Goal: Task Accomplishment & Management: Manage account settings

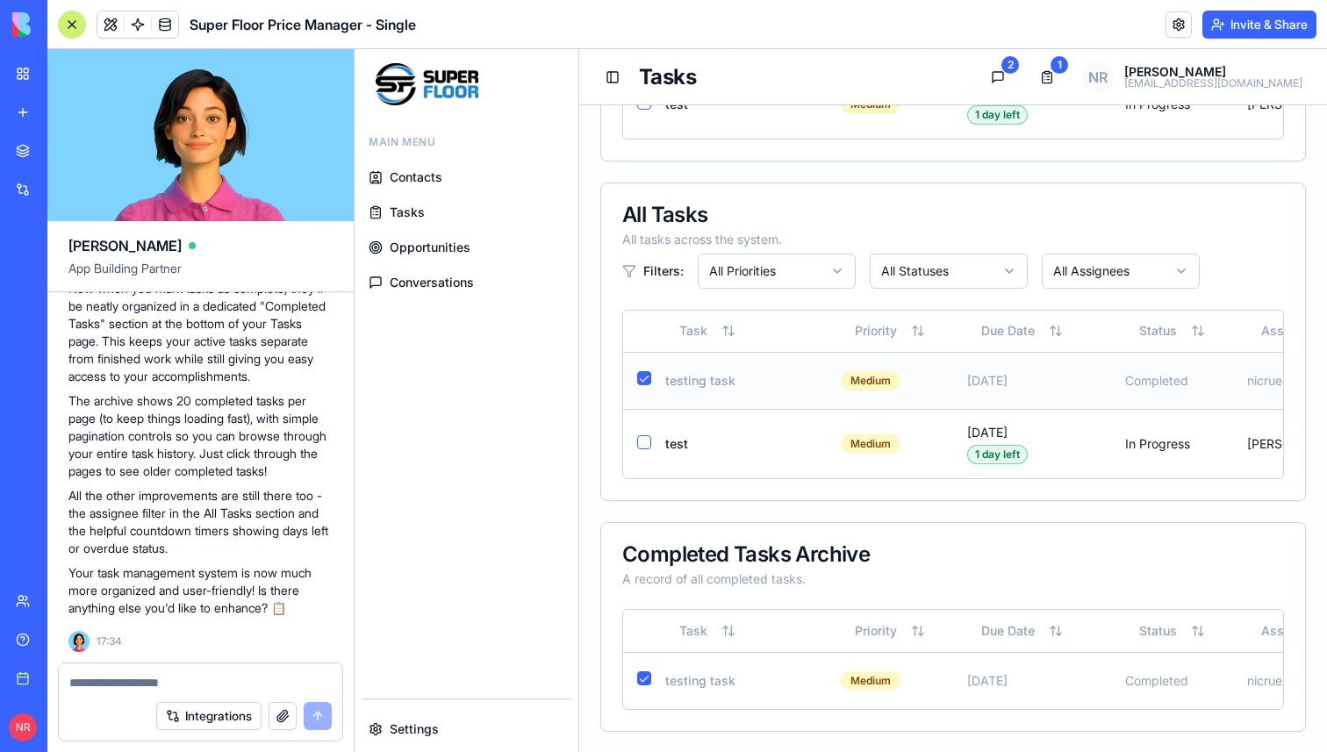
click at [646, 382] on button "button" at bounding box center [644, 378] width 14 height 14
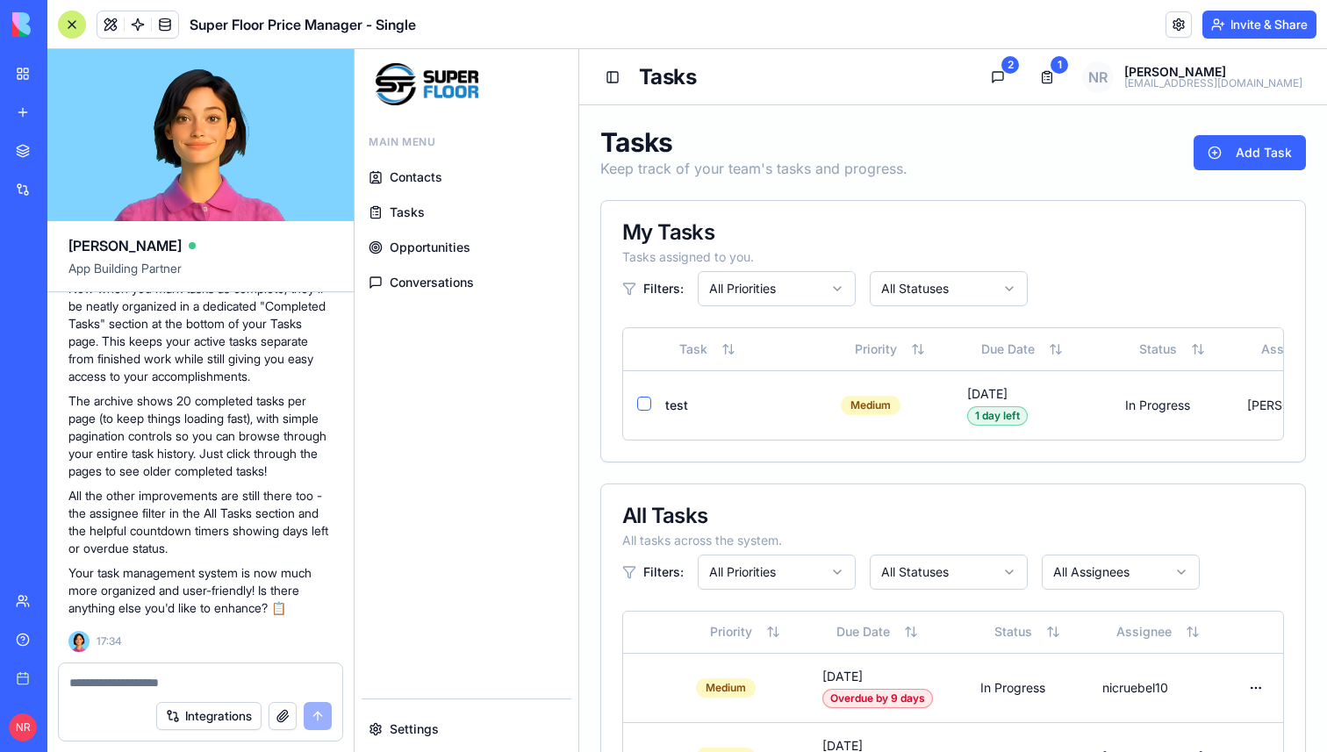
click at [425, 721] on span "Settings" at bounding box center [414, 730] width 49 height 18
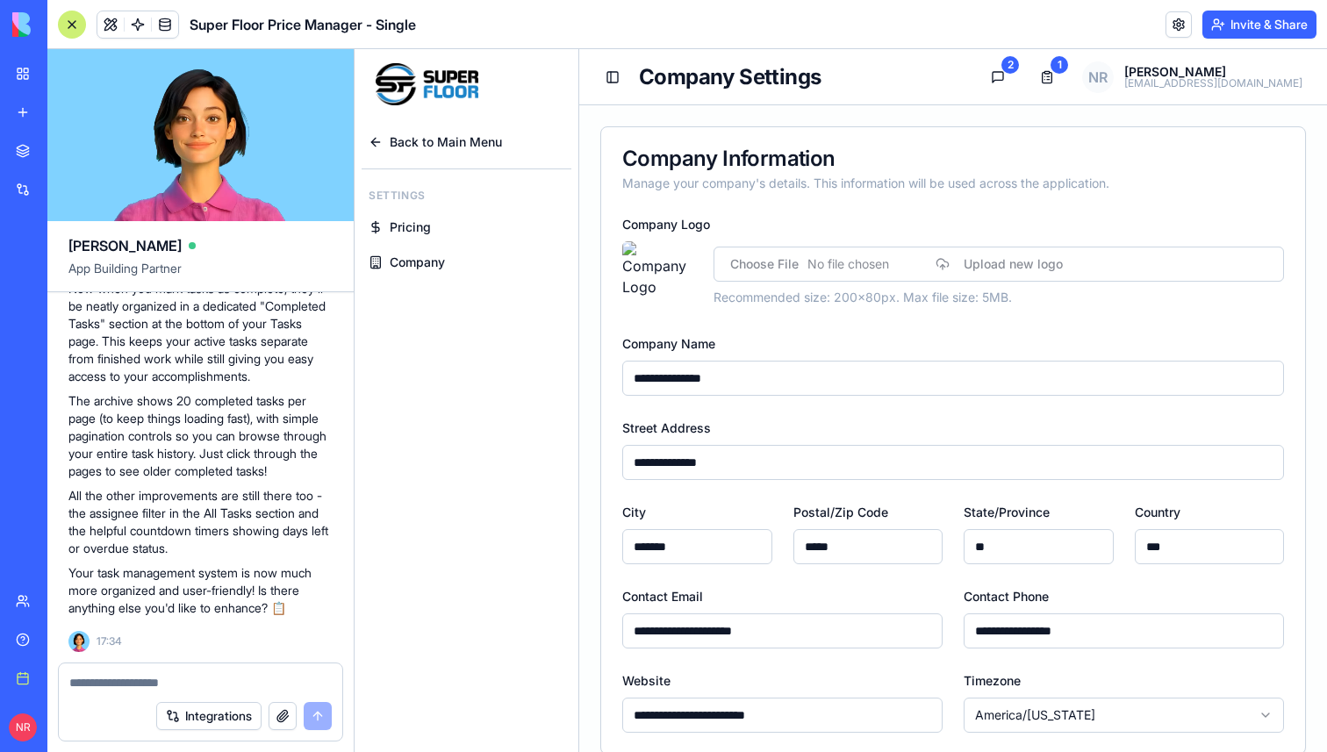
click at [413, 270] on span "Company" at bounding box center [417, 263] width 55 height 18
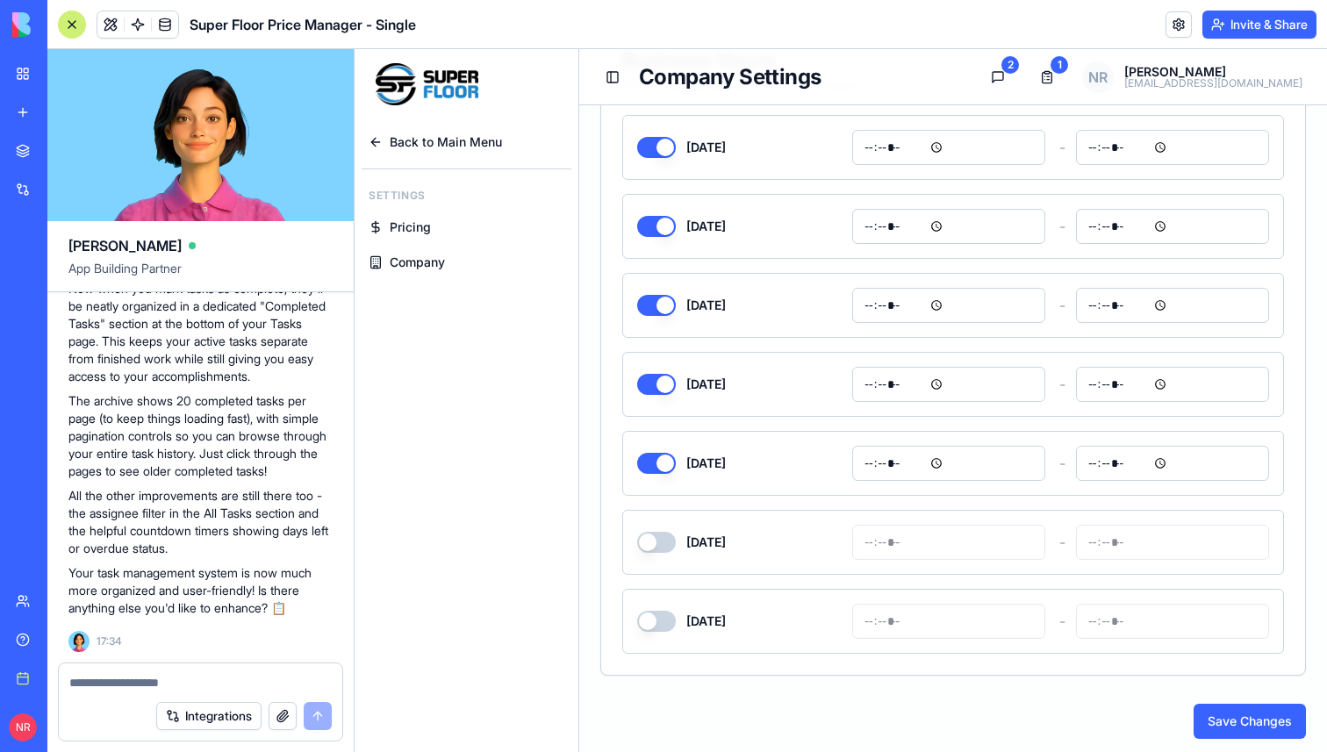
scroll to position [760, 0]
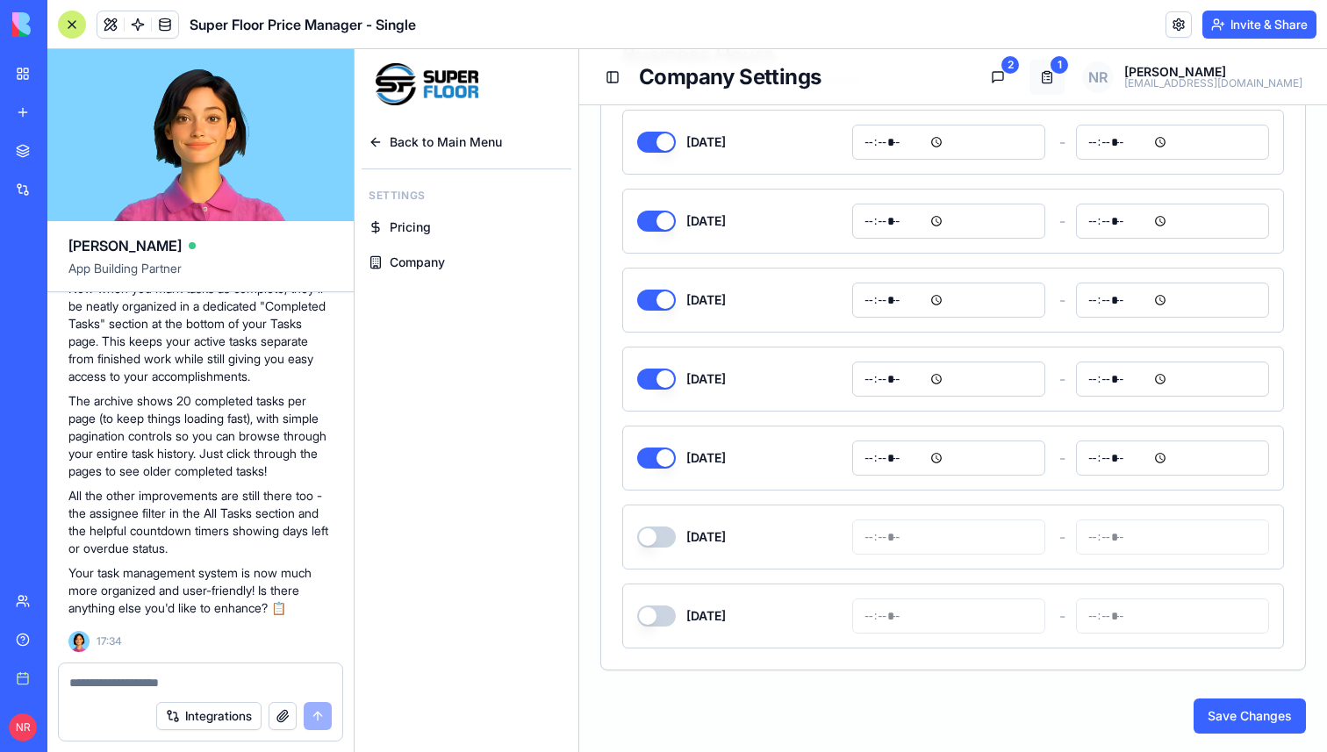
click at [1065, 86] on button "Tasks" at bounding box center [1046, 77] width 35 height 35
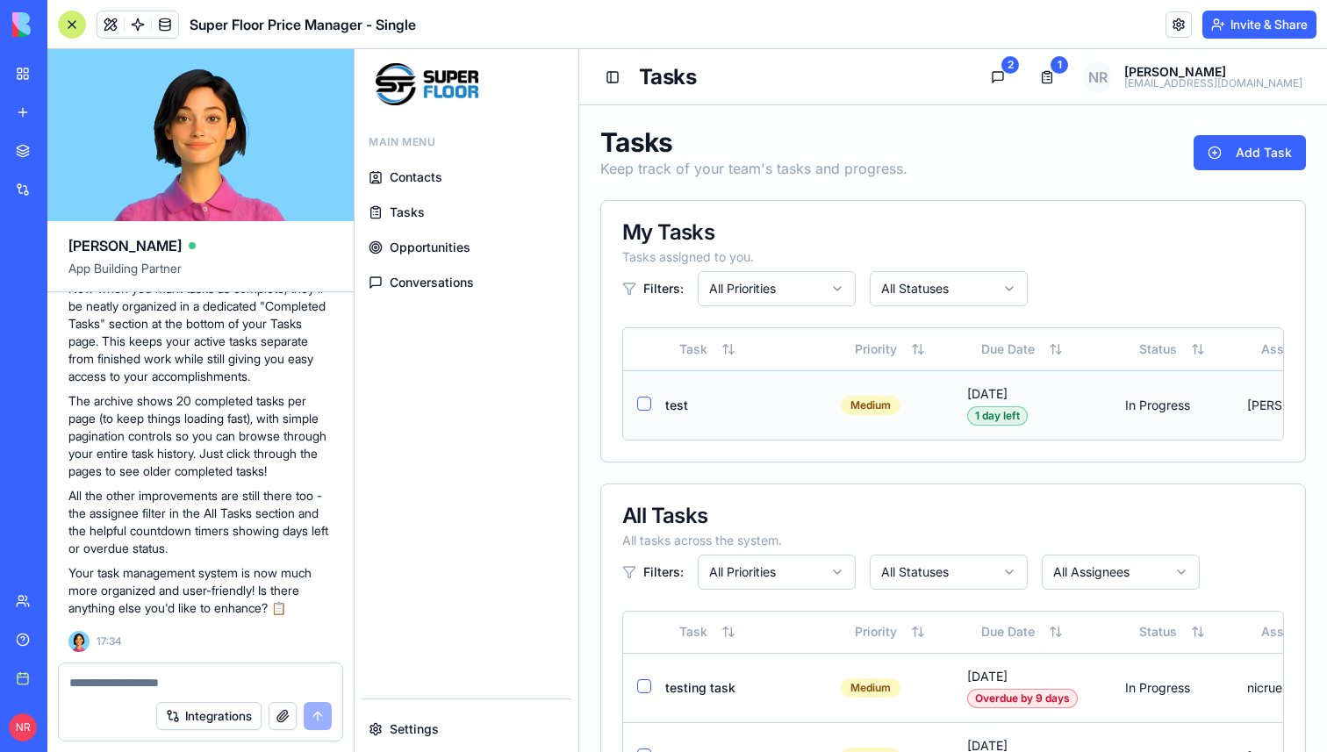
click at [1090, 413] on div "Aug 14, 2025 1 day left" at bounding box center [1032, 405] width 130 height 40
click at [1108, 284] on div "Filters: All Priorities All Statuses" at bounding box center [953, 288] width 662 height 35
click at [1015, 68] on button "Conversations" at bounding box center [997, 77] width 35 height 35
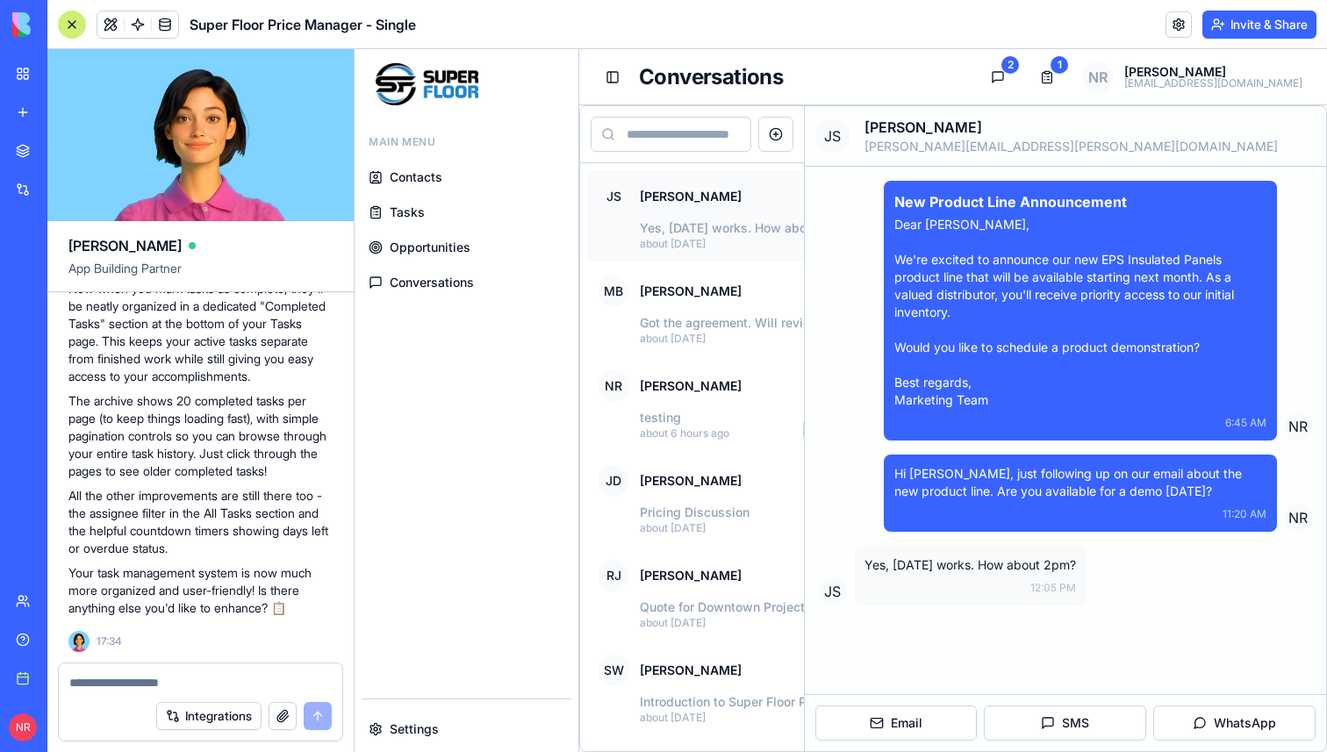
click at [80, 29] on div at bounding box center [72, 25] width 28 height 28
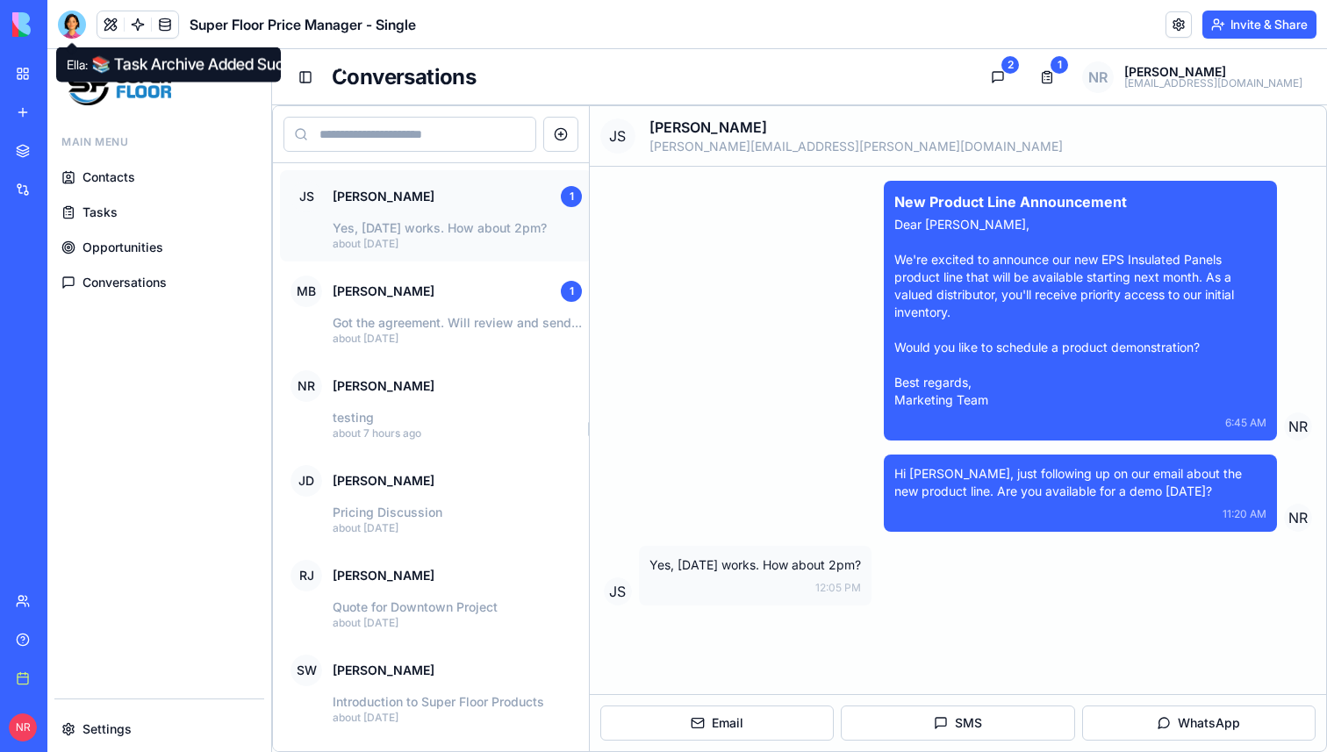
click at [70, 29] on div at bounding box center [72, 25] width 28 height 28
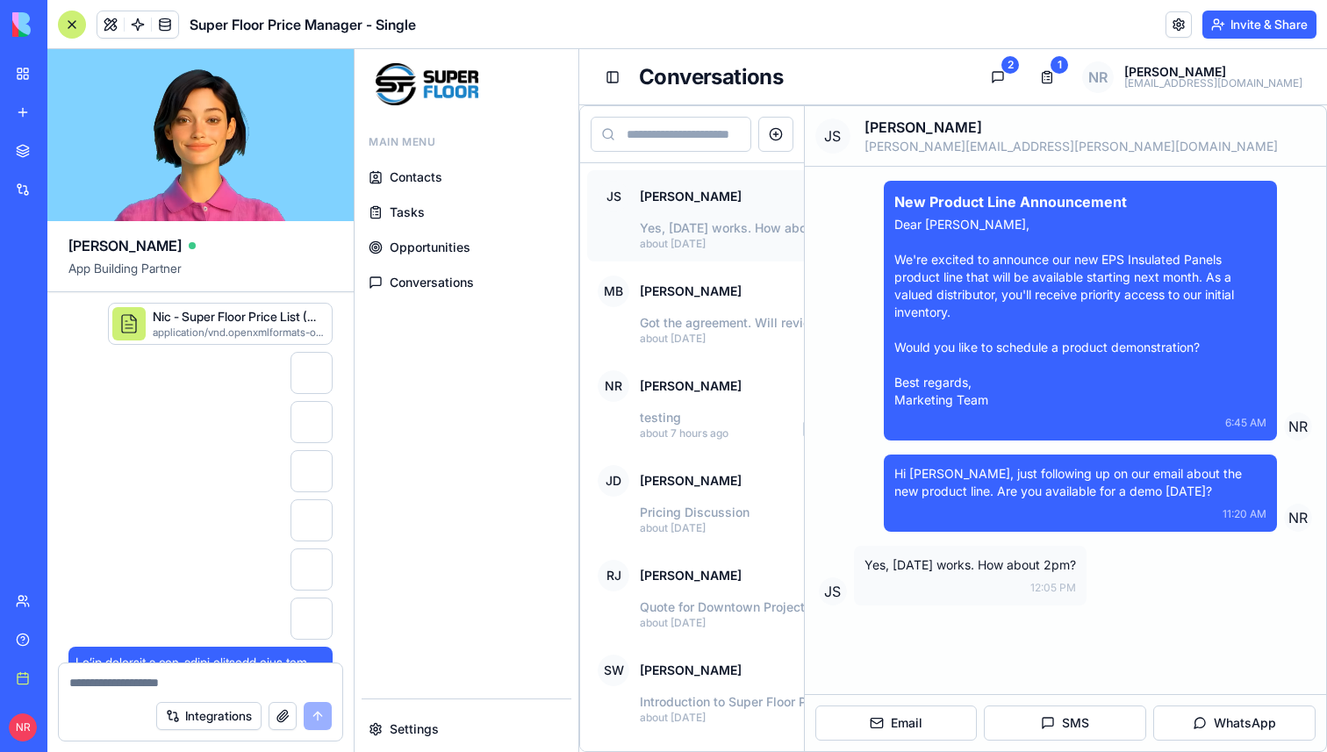
scroll to position [278521, 0]
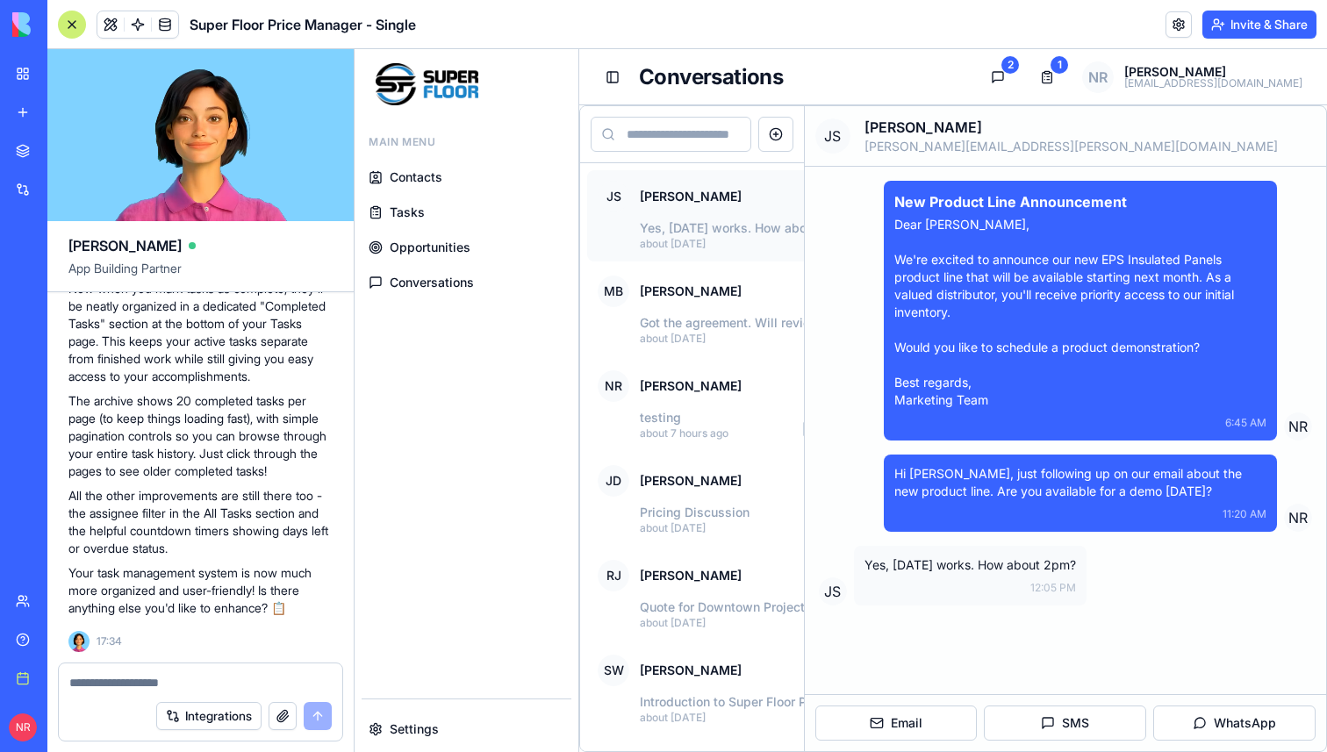
click at [240, 688] on textarea at bounding box center [200, 683] width 262 height 18
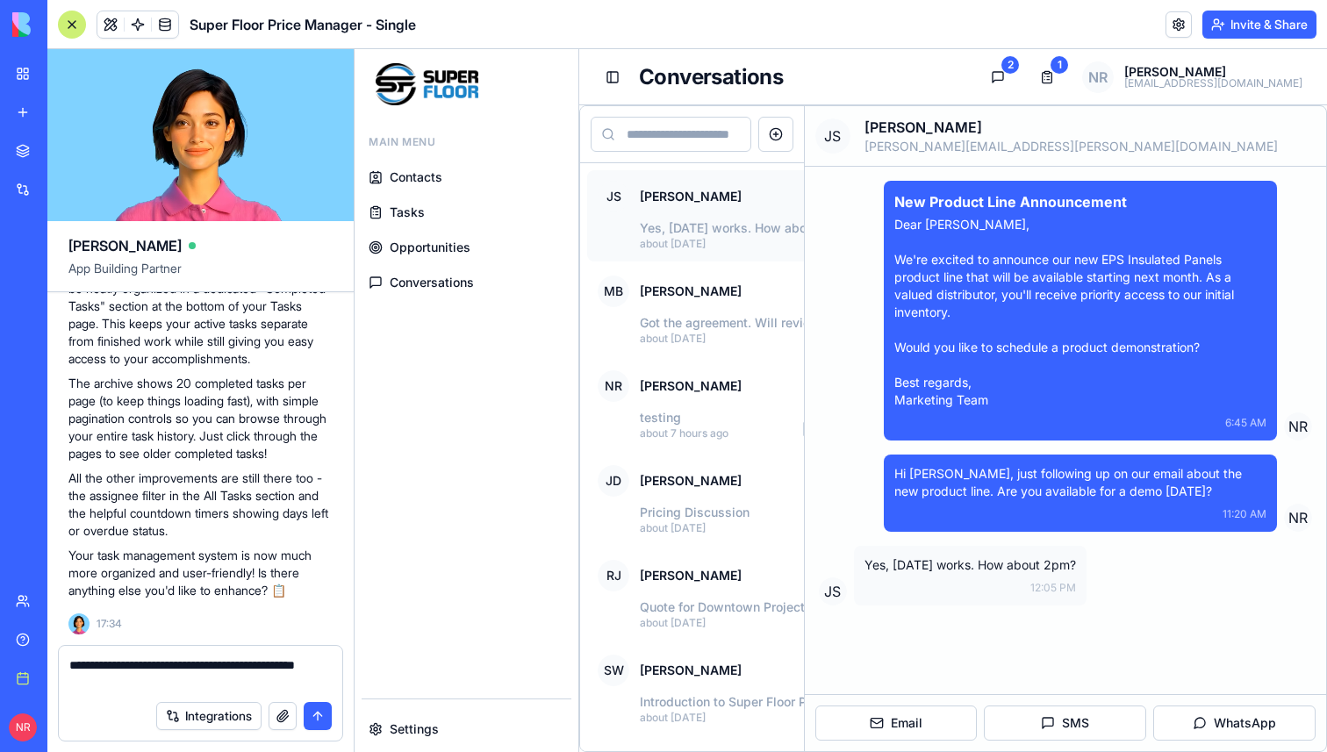
click at [259, 668] on textarea "**********" at bounding box center [200, 673] width 262 height 35
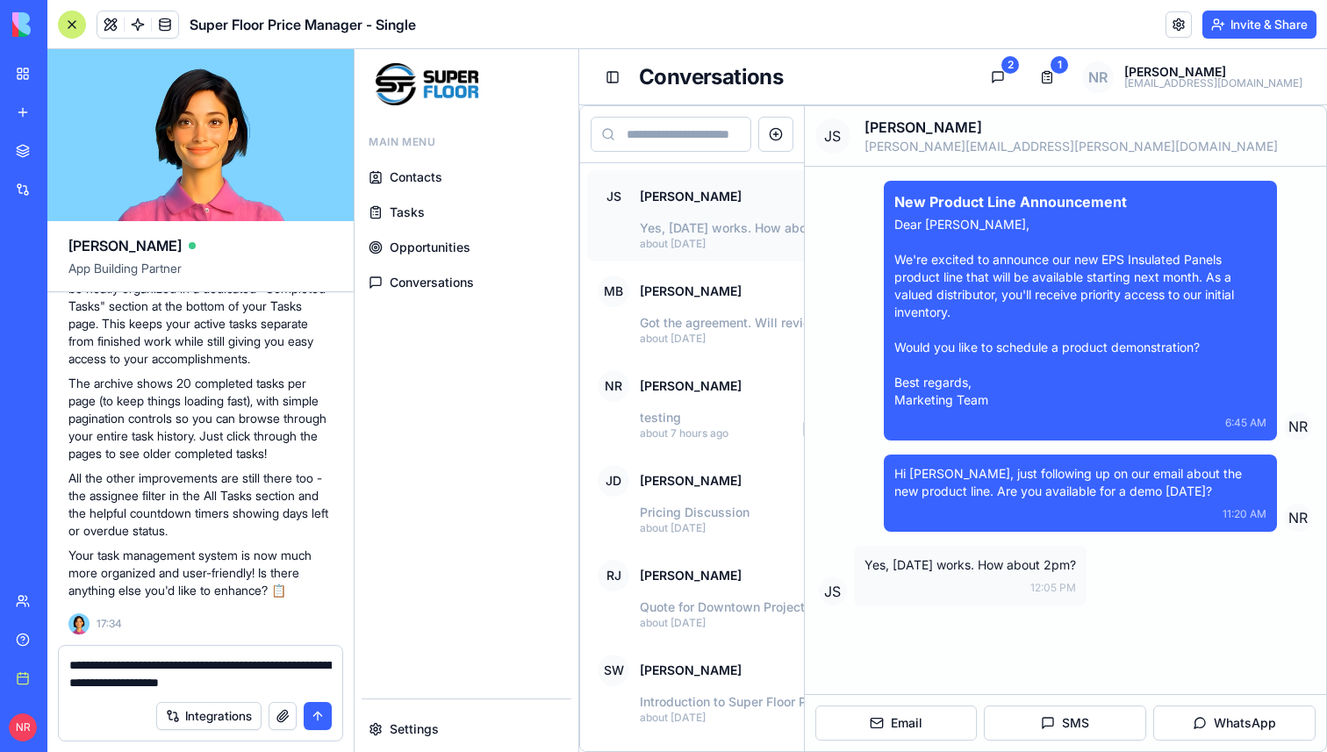
click at [300, 680] on textarea "**********" at bounding box center [200, 673] width 262 height 35
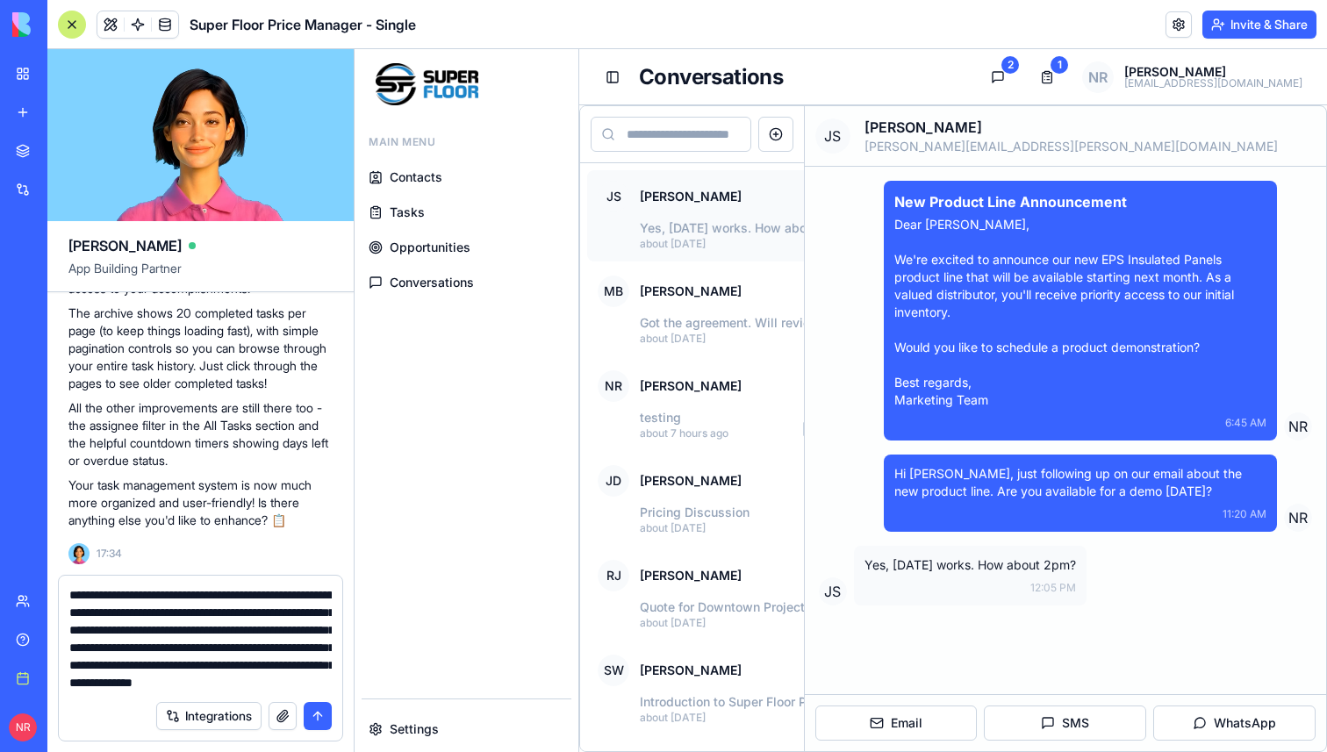
scroll to position [33, 0]
type textarea "**********"
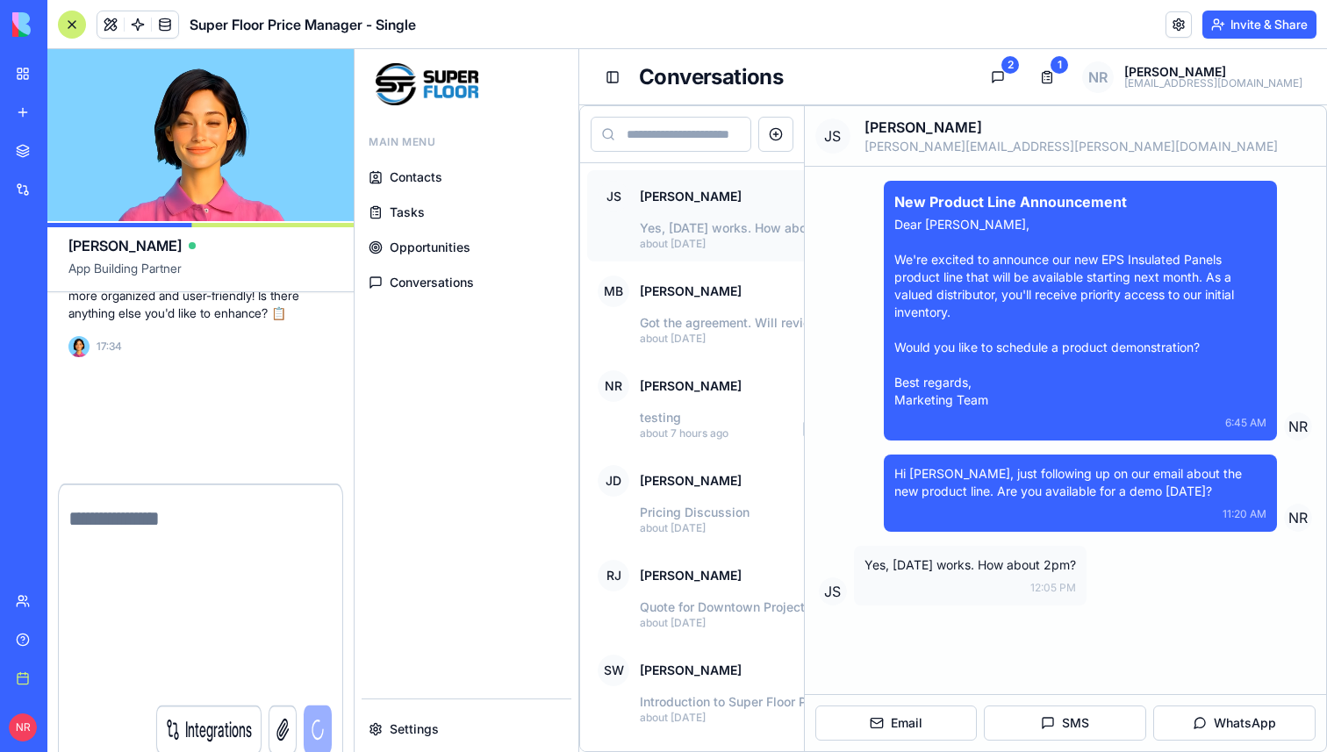
scroll to position [0, 0]
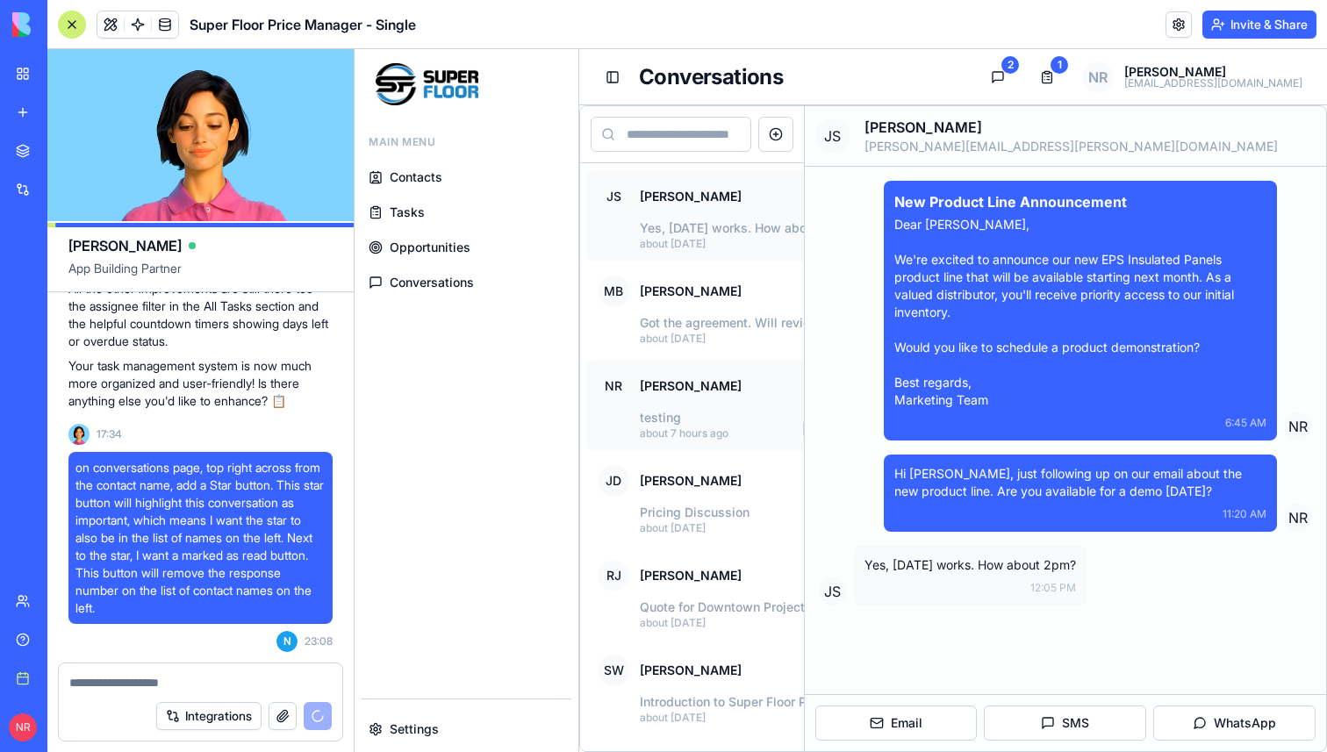
click at [726, 418] on p "testing" at bounding box center [764, 418] width 249 height 18
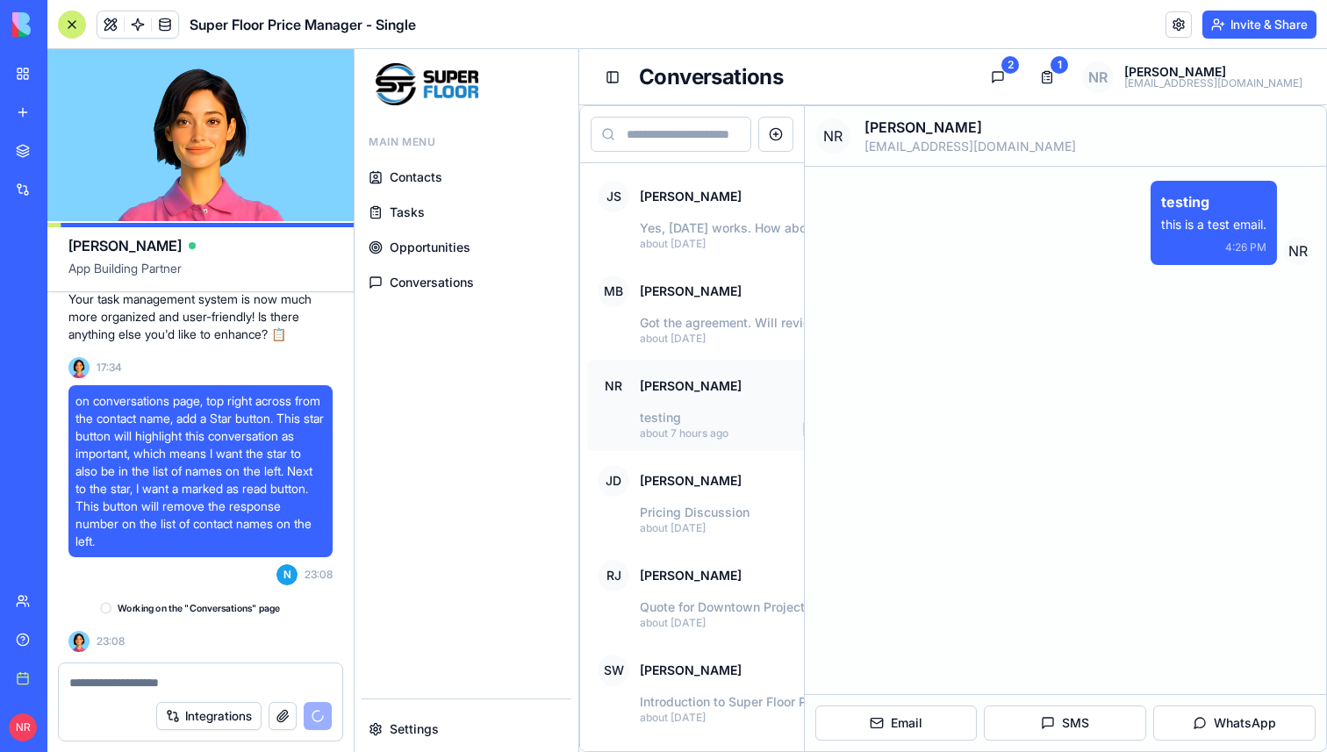
scroll to position [278794, 0]
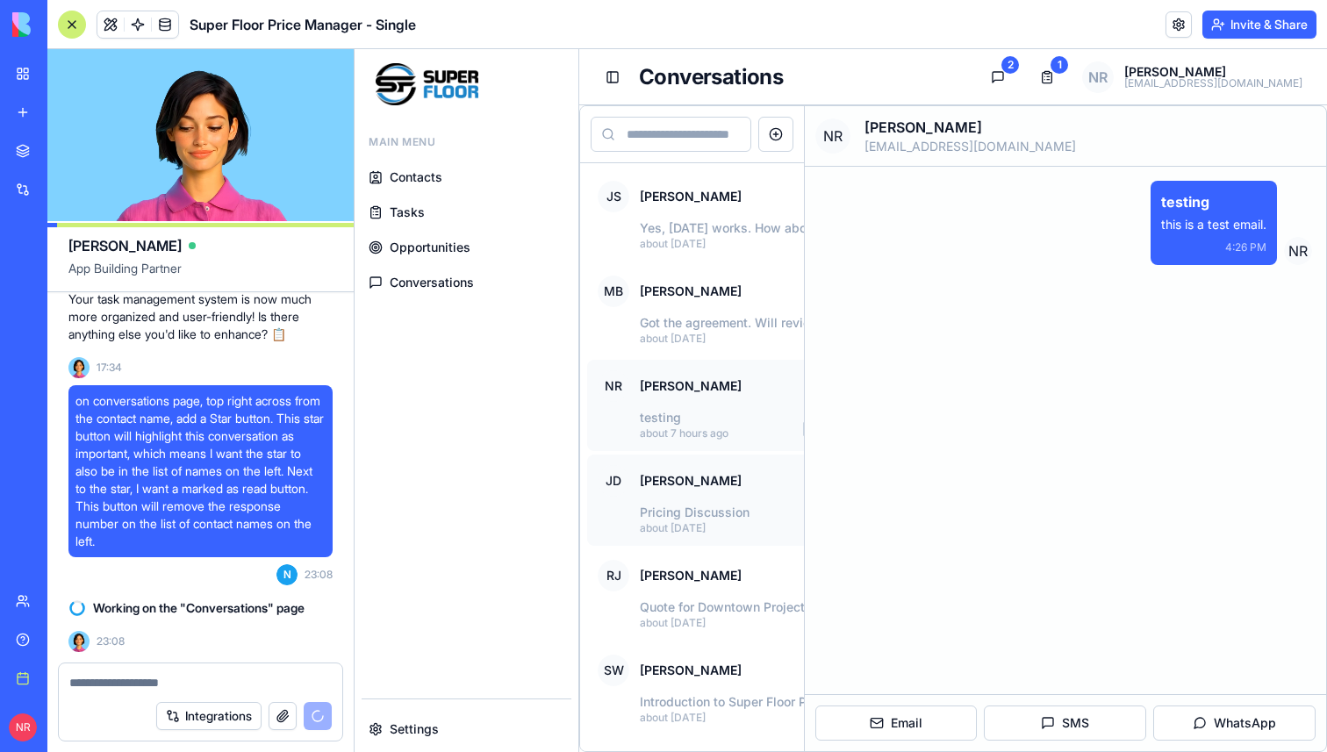
click at [656, 513] on p "Pricing Discussion" at bounding box center [764, 513] width 249 height 18
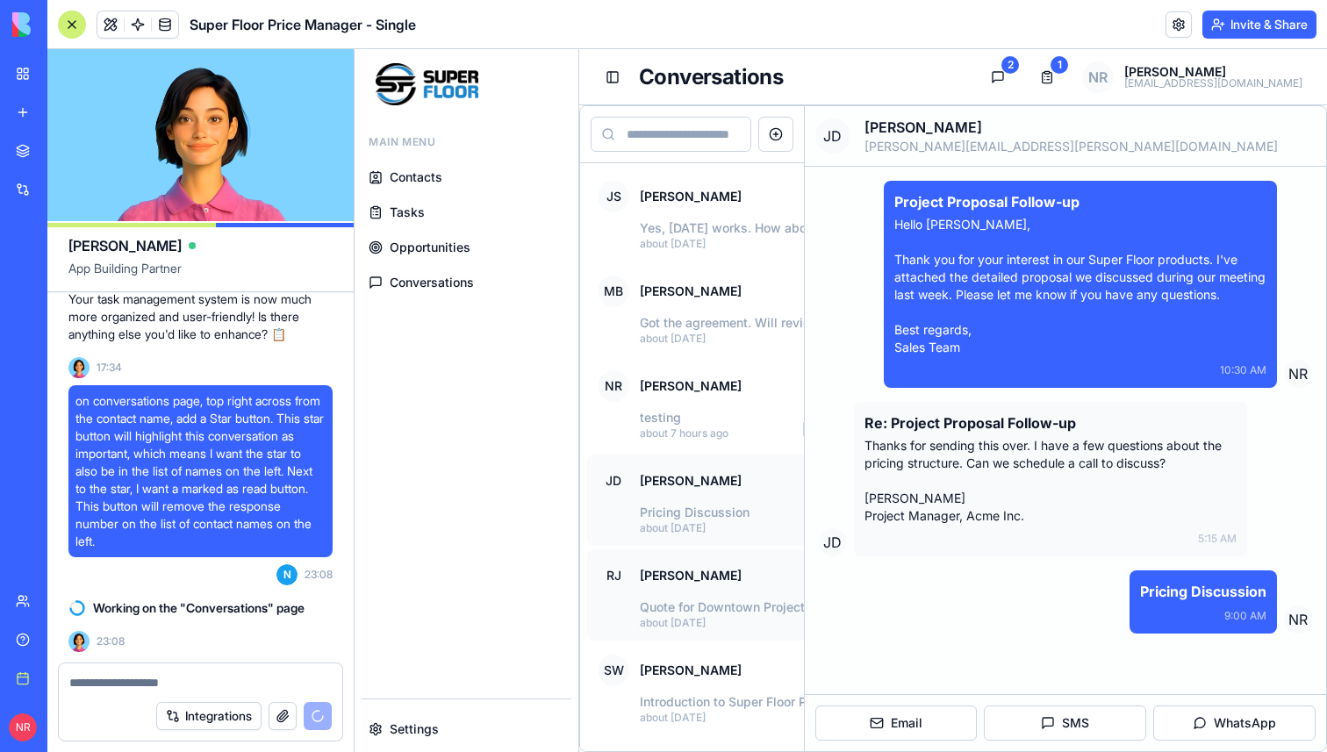
click at [713, 613] on p "Quote for Downtown Project" at bounding box center [764, 608] width 249 height 18
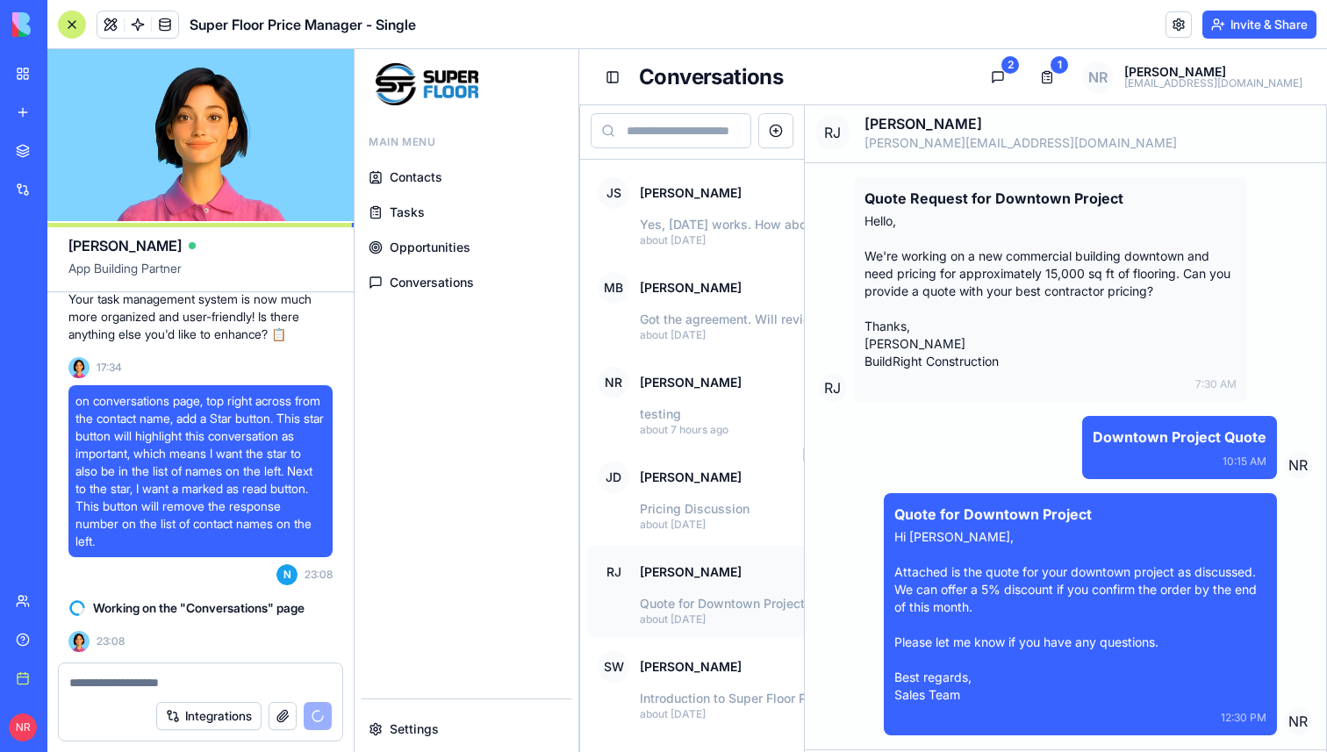
scroll to position [0, 0]
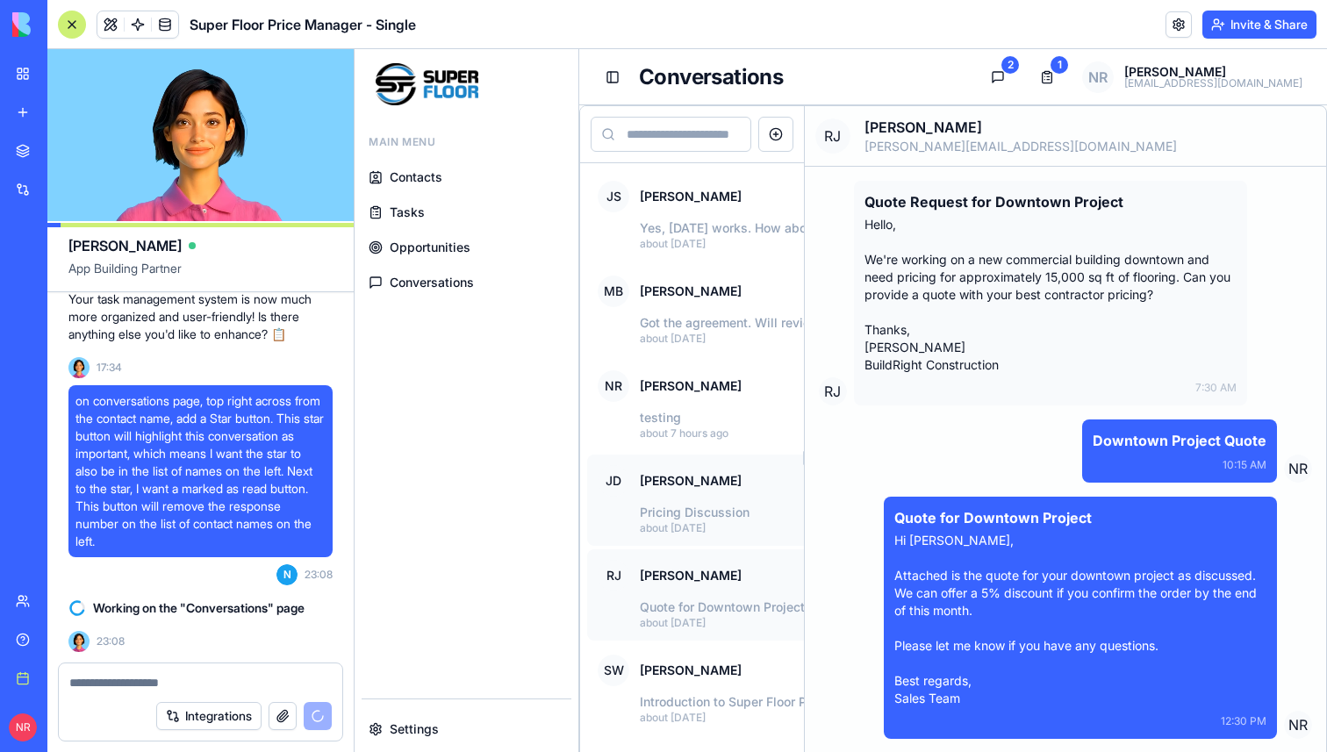
click at [751, 485] on div "JD John Doe" at bounding box center [743, 481] width 291 height 32
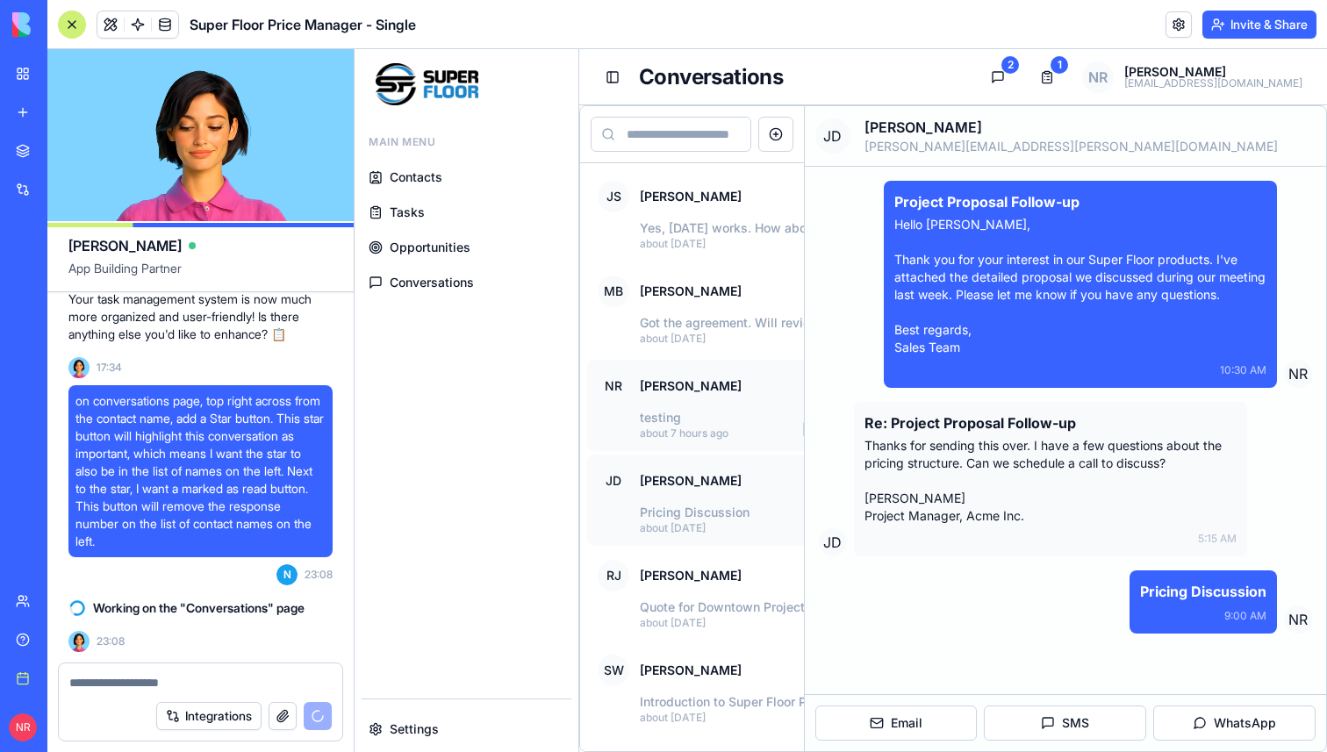
click at [692, 426] on p "testing" at bounding box center [764, 418] width 249 height 18
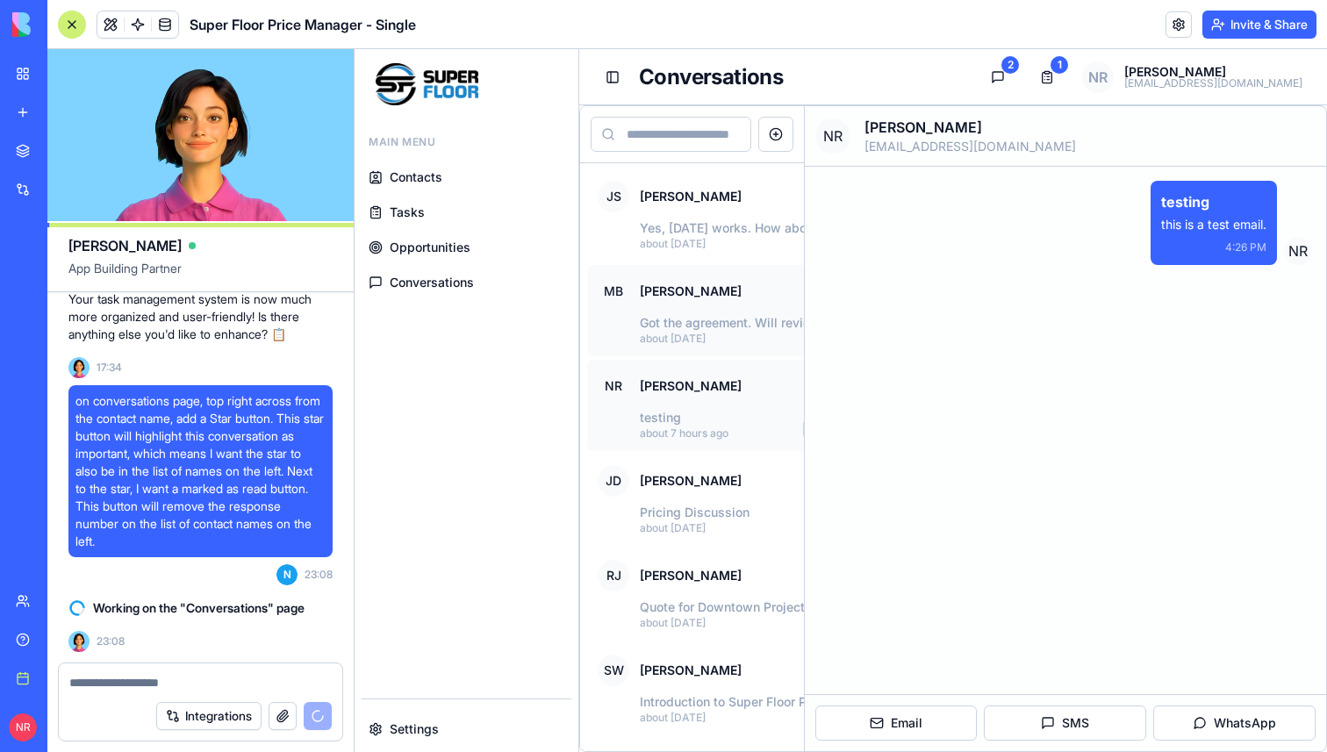
click at [681, 324] on p "Got the agreement. Will review and send ..." at bounding box center [764, 323] width 249 height 18
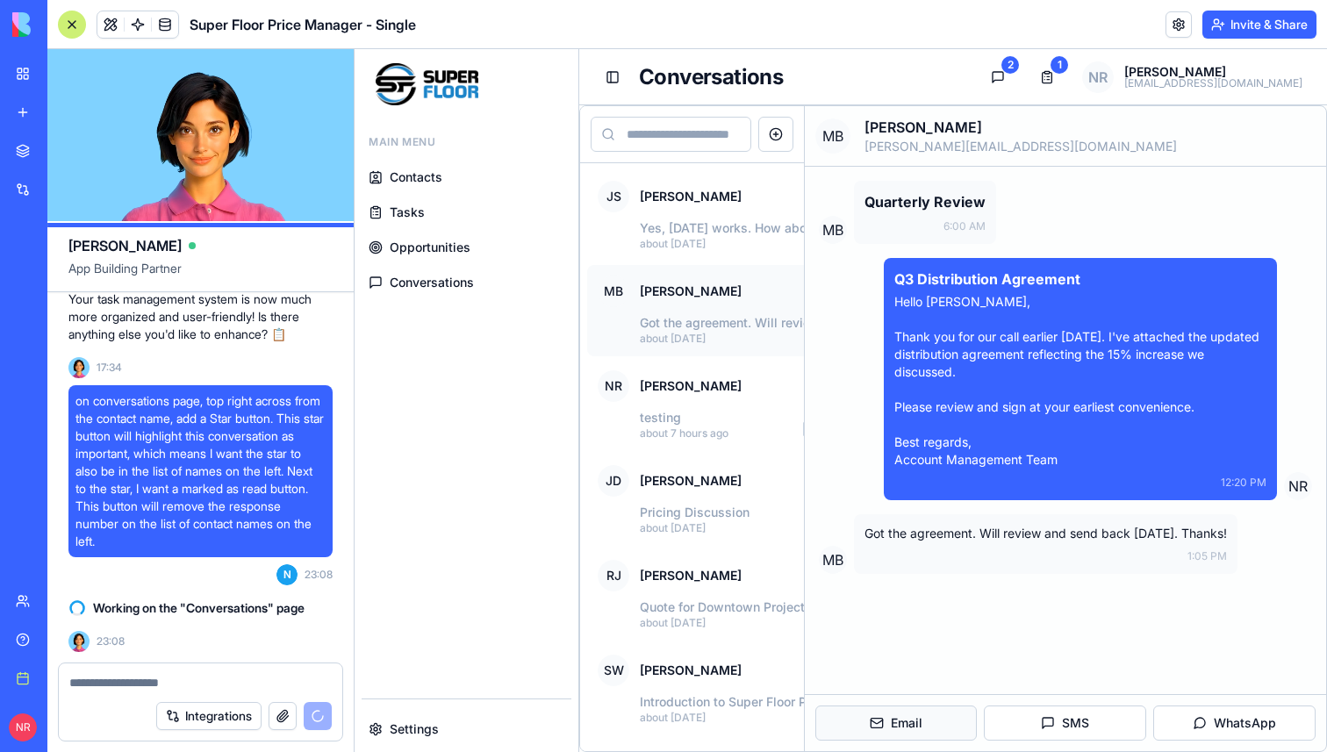
click at [883, 722] on button "Email" at bounding box center [896, 723] width 162 height 35
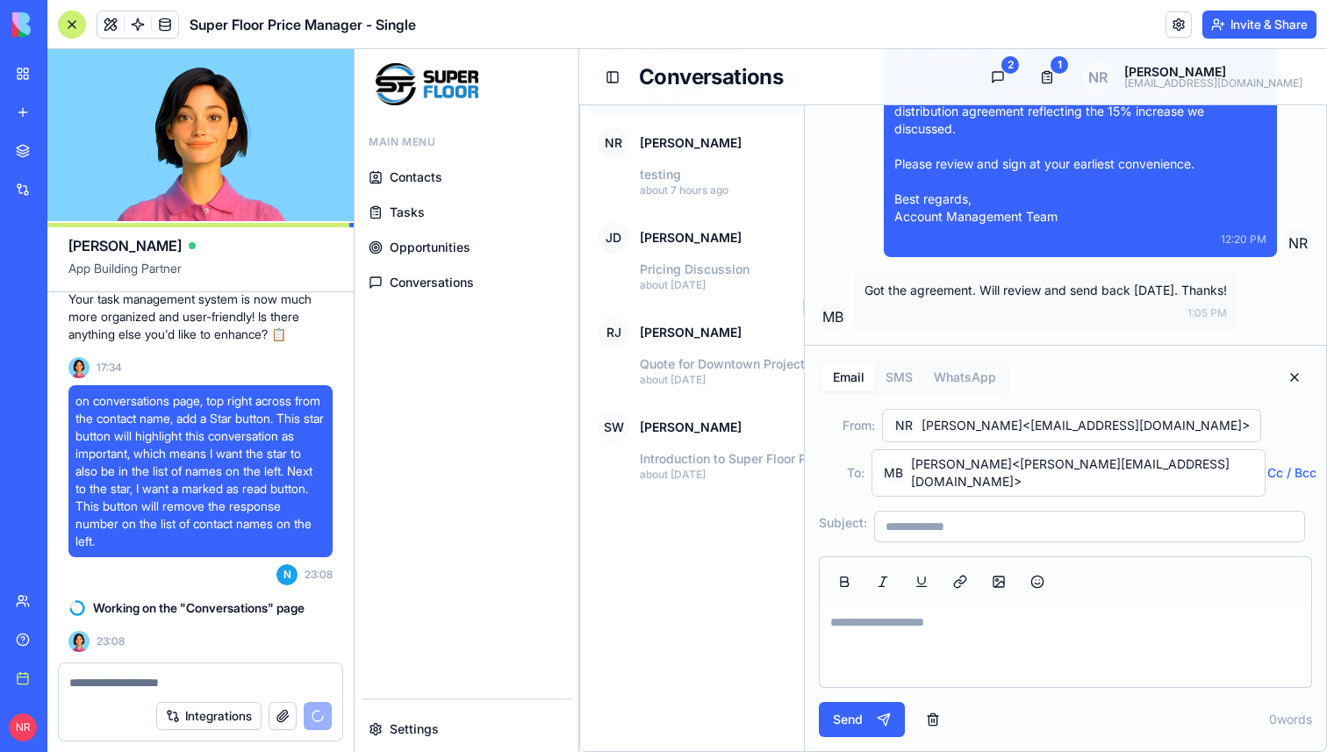
scroll to position [134, 0]
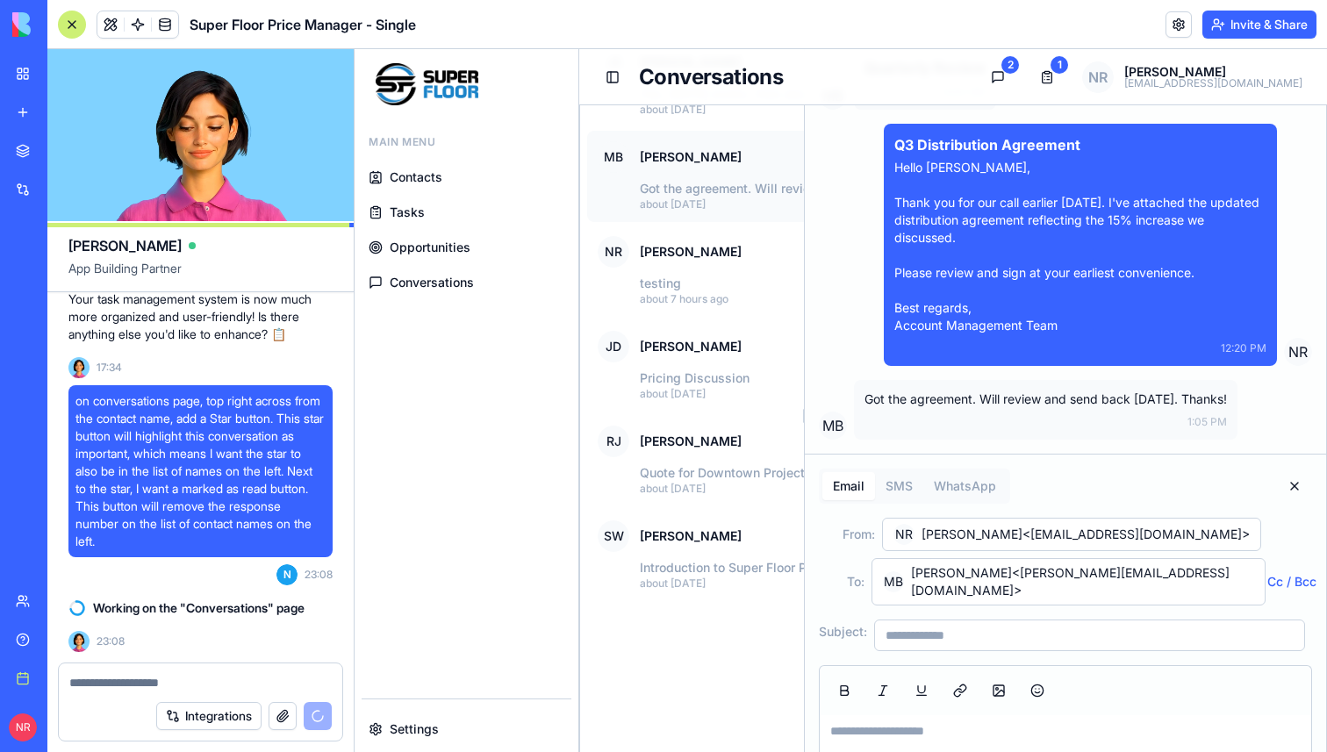
click at [902, 399] on div "MB Michael Brown michael.b@masterdist.com MB Quarterly Review 6:00 AM Q3 Distri…" at bounding box center [1065, 416] width 521 height 888
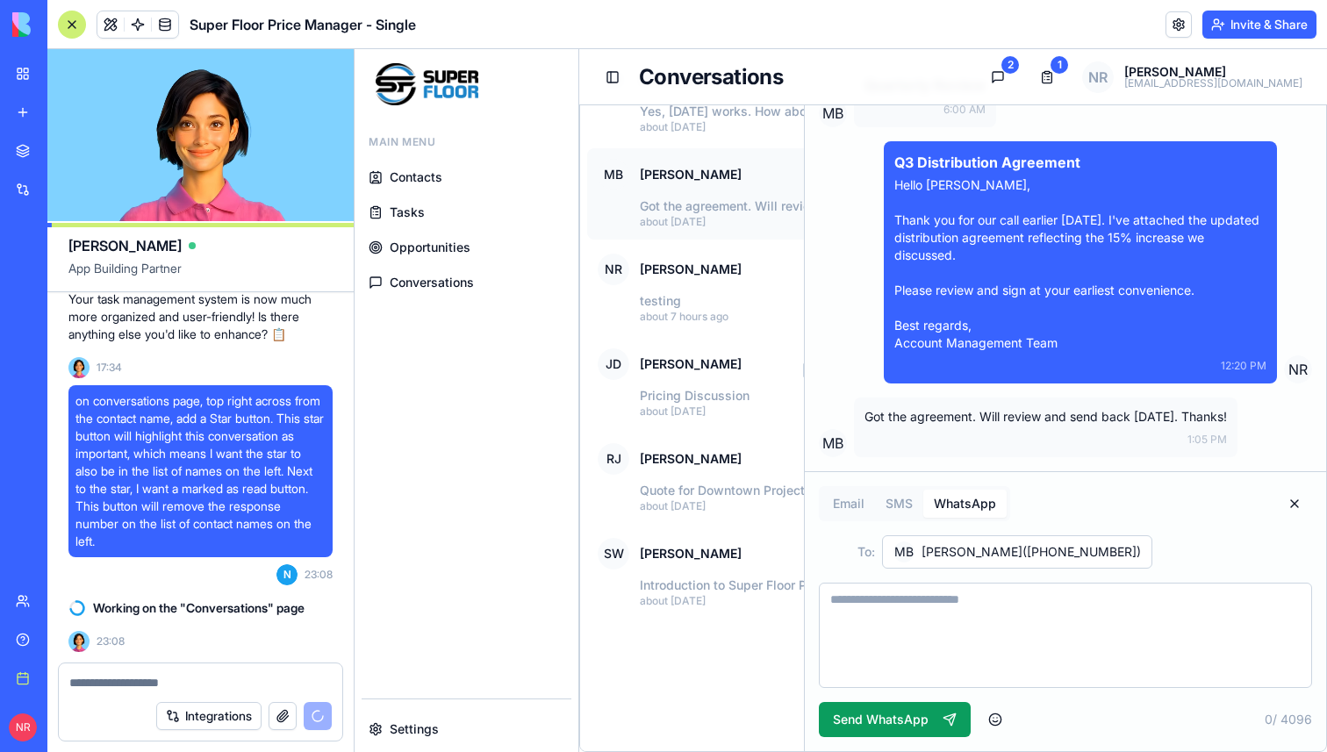
click at [946, 507] on button "WhatsApp" at bounding box center [964, 504] width 83 height 28
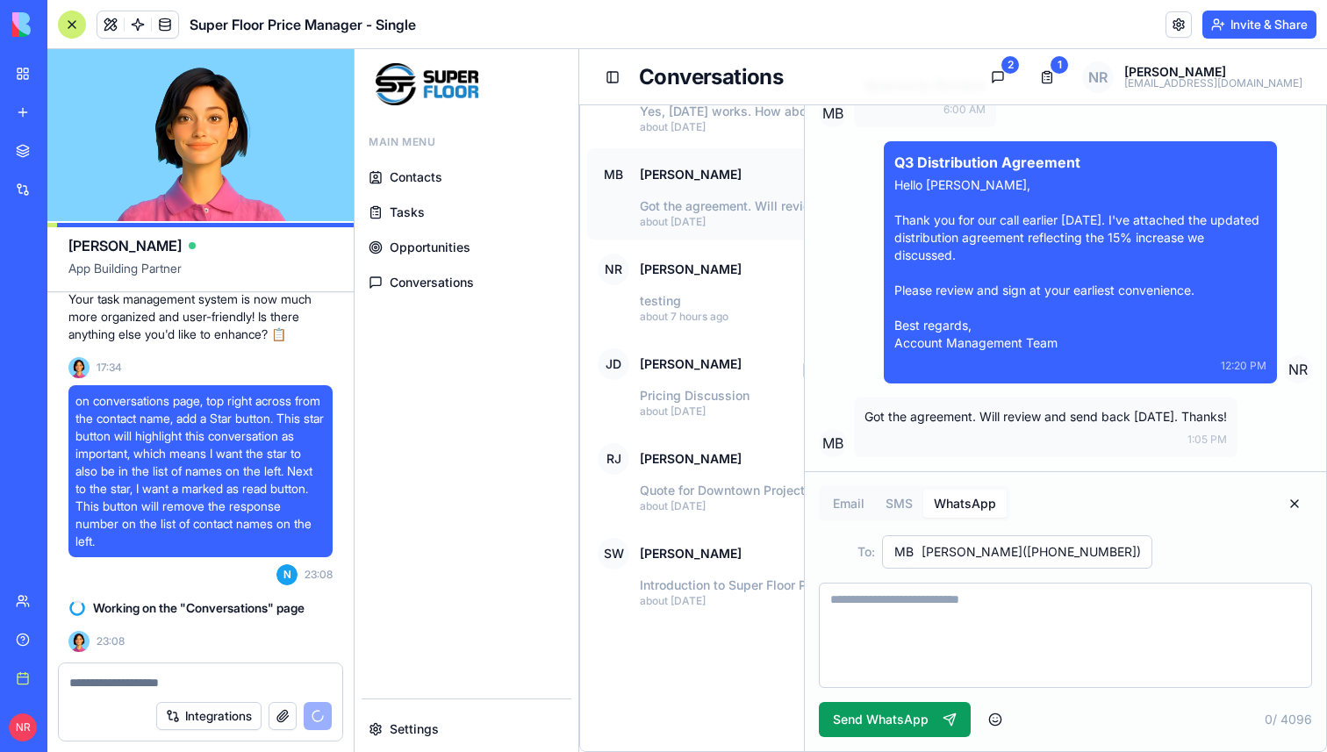
click at [904, 506] on button "SMS" at bounding box center [899, 504] width 48 height 28
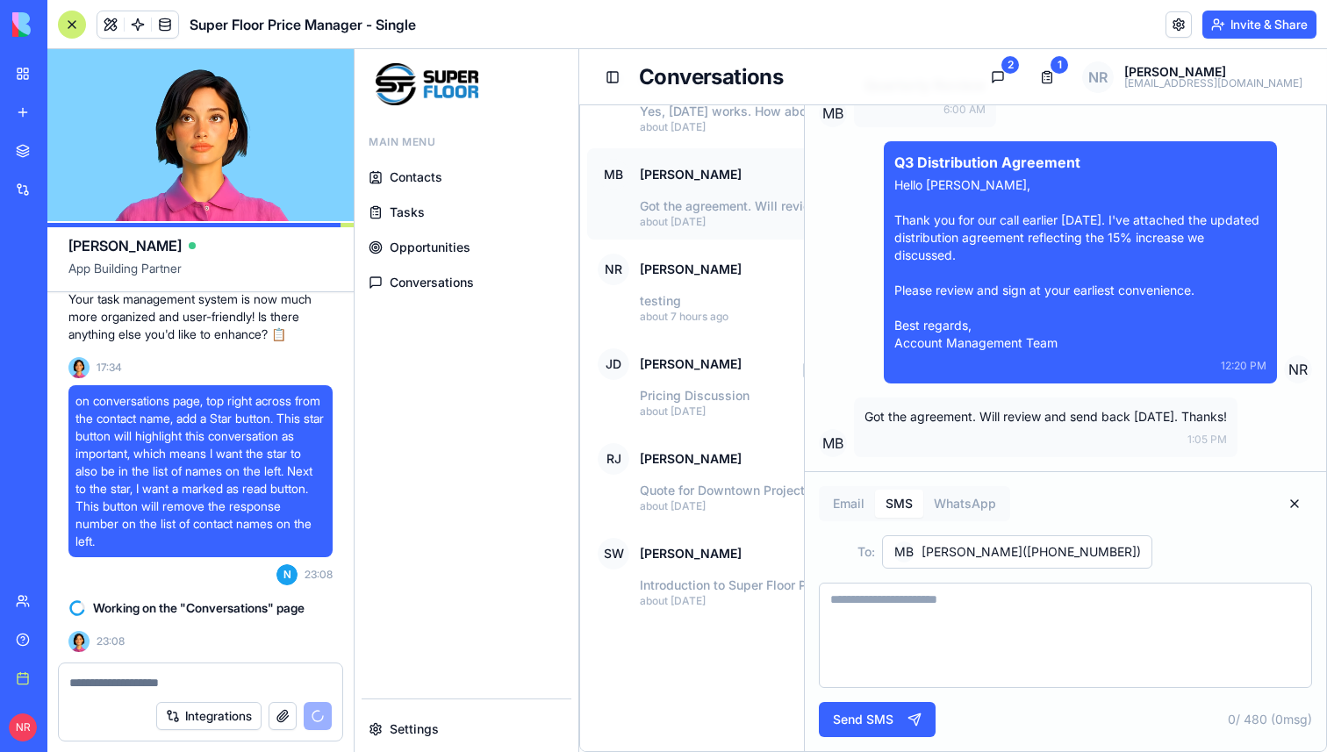
click at [852, 497] on button "Email" at bounding box center [848, 504] width 53 height 28
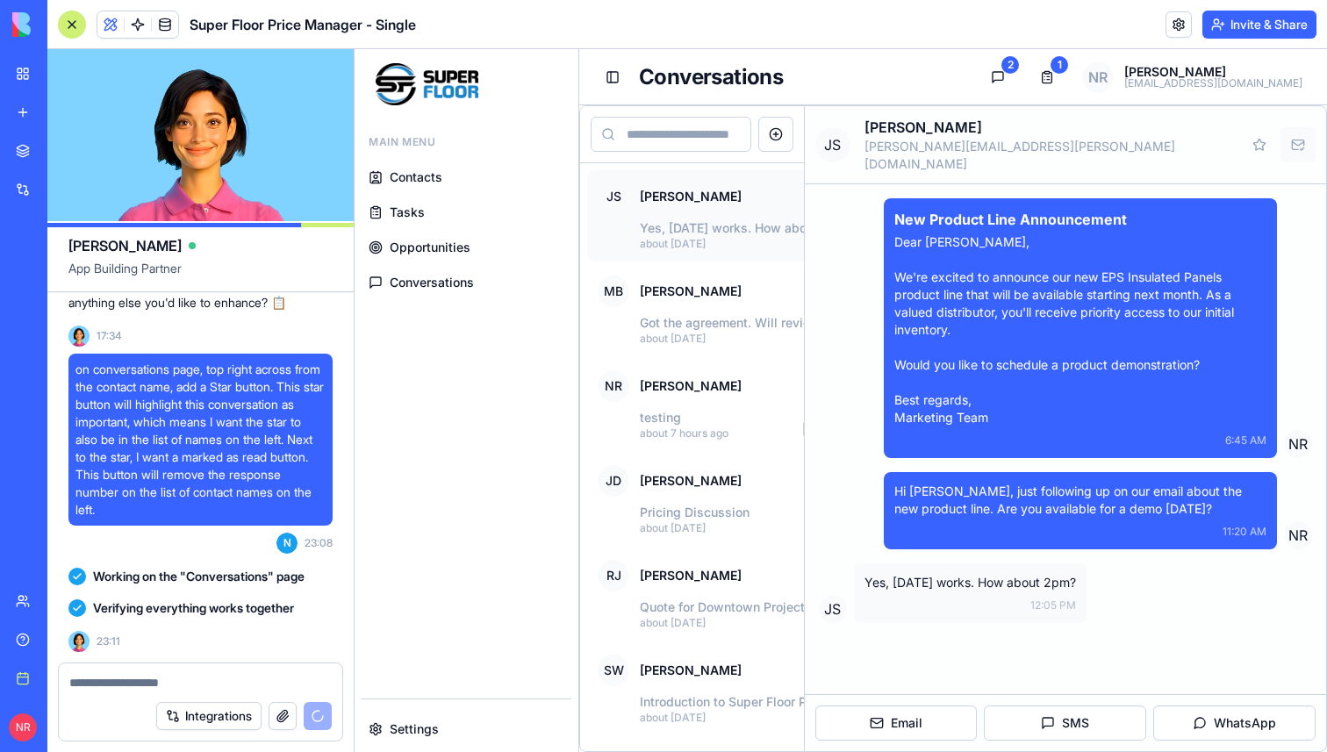
scroll to position [279356, 0]
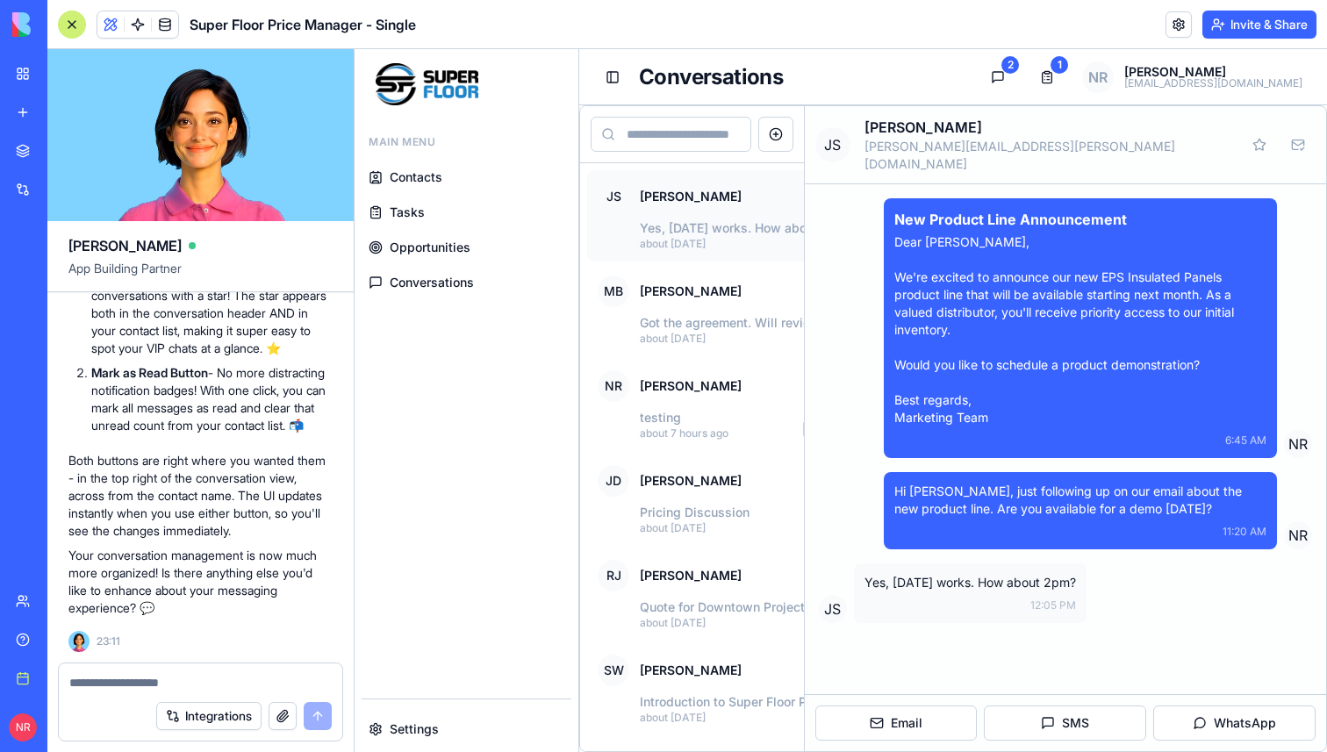
click at [73, 19] on div at bounding box center [72, 25] width 28 height 28
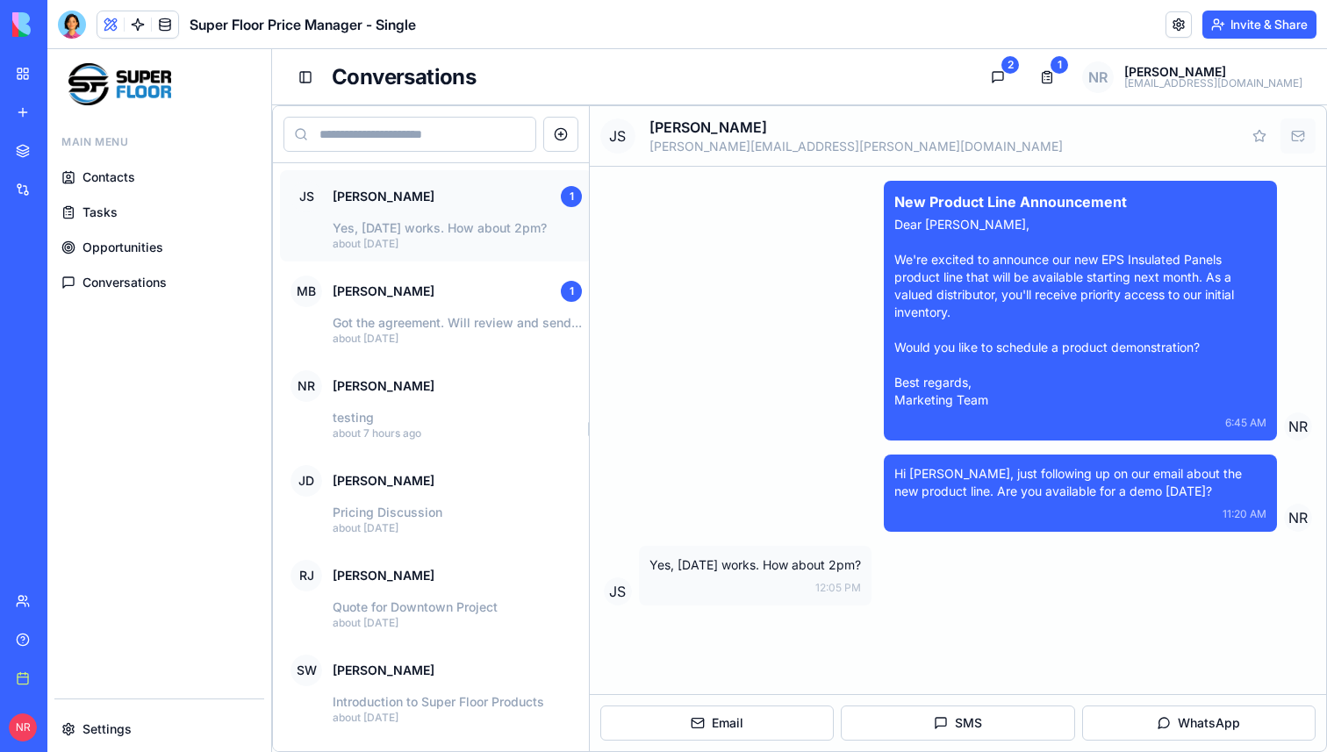
click at [1297, 141] on button "Mark as read" at bounding box center [1297, 135] width 35 height 35
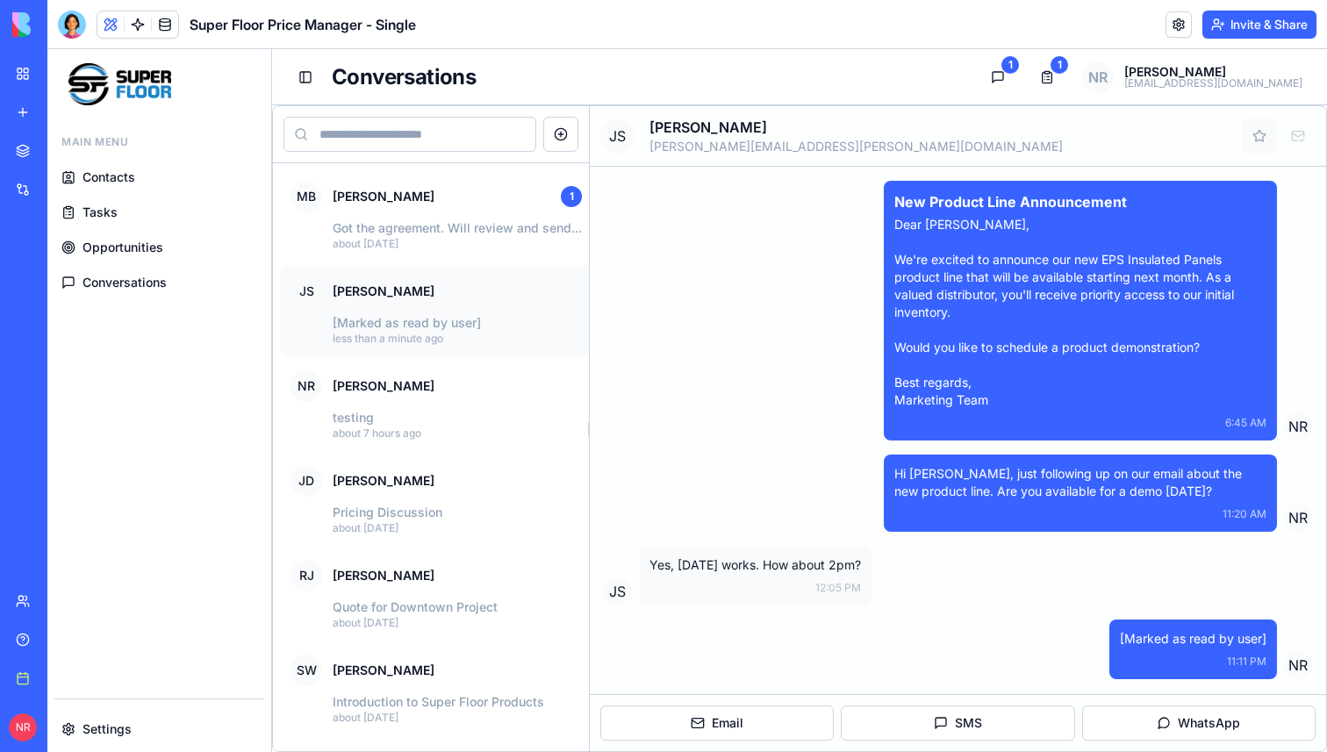
click at [1262, 139] on button "Star conversation" at bounding box center [1259, 135] width 35 height 35
click at [1250, 141] on button "Star conversation" at bounding box center [1259, 135] width 35 height 35
click at [447, 329] on p "[Marked as read by user]" at bounding box center [457, 323] width 249 height 18
click at [436, 378] on div "NR Nic Ruebel" at bounding box center [435, 386] width 291 height 32
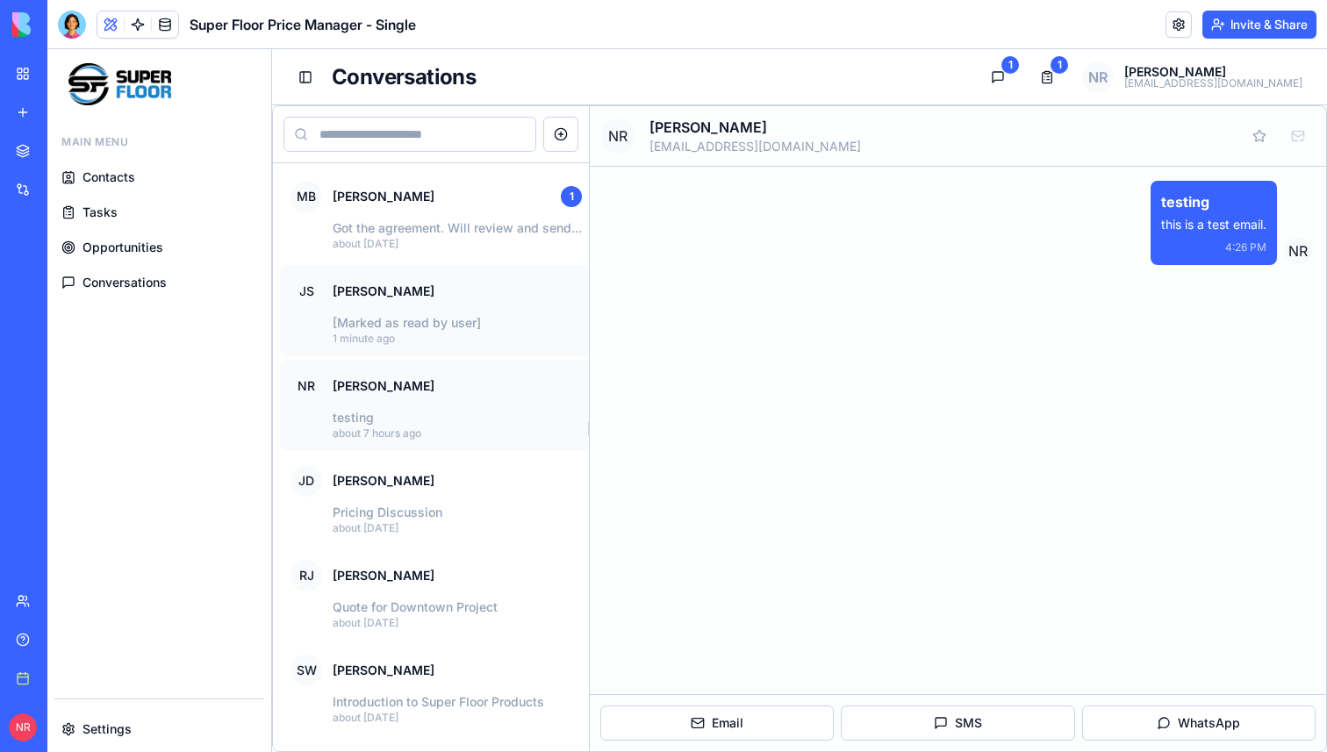
click at [451, 325] on p "[Marked as read by user]" at bounding box center [457, 323] width 249 height 18
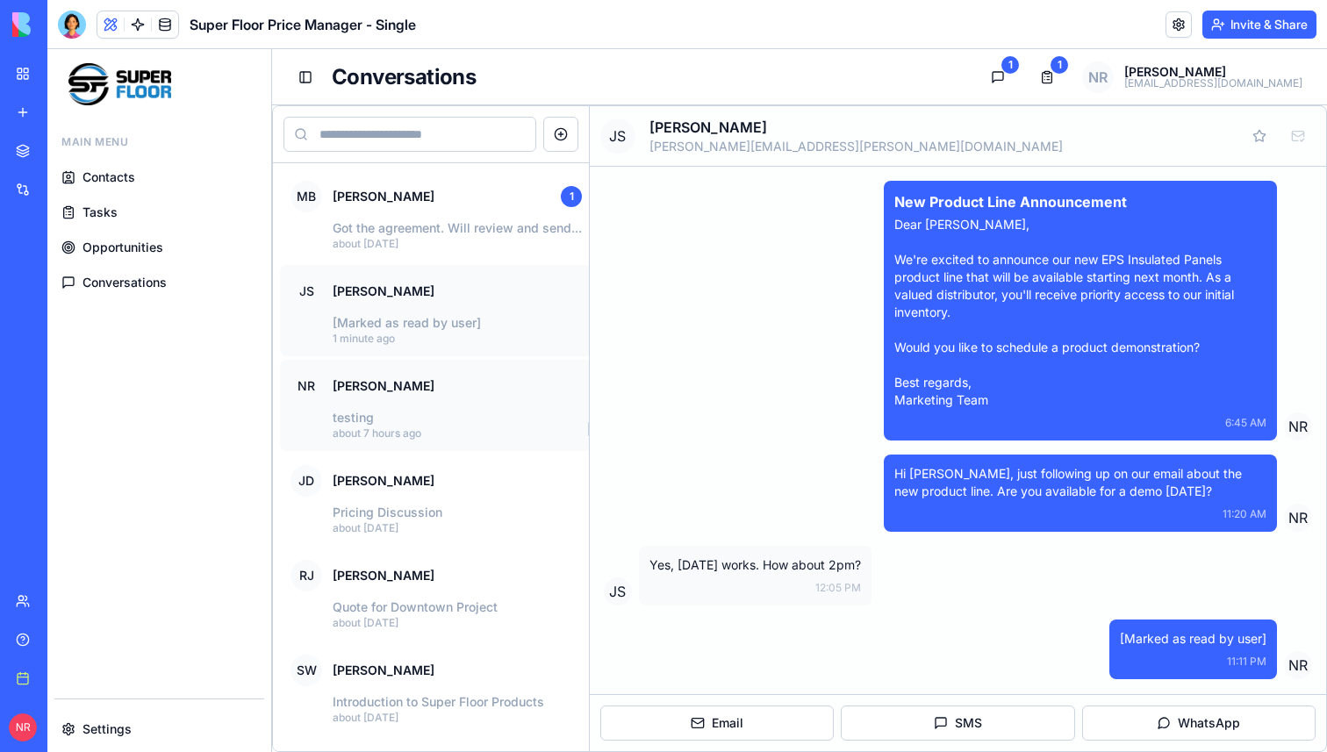
click at [440, 401] on div "NR Nic Ruebel" at bounding box center [435, 386] width 291 height 32
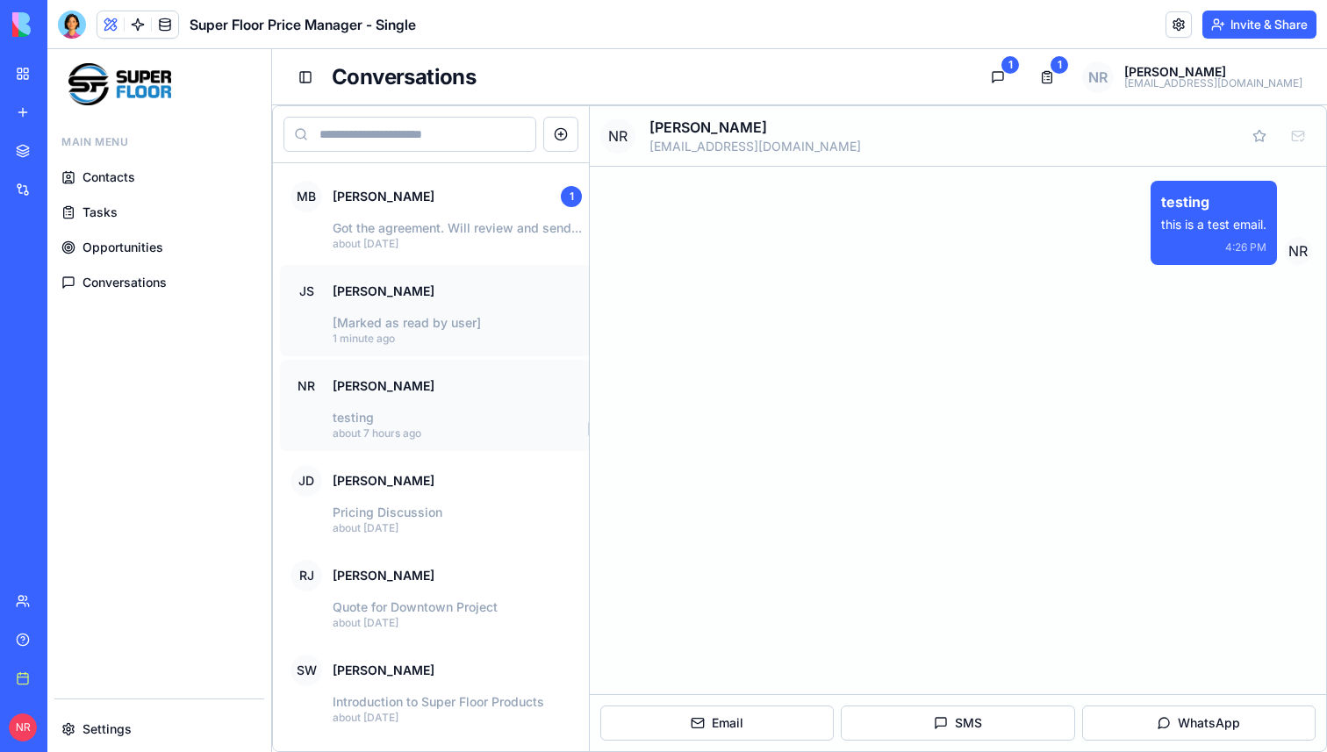
click at [442, 346] on button "JS Jane Smith [Marked as read by user] 1 minute ago" at bounding box center [436, 310] width 312 height 91
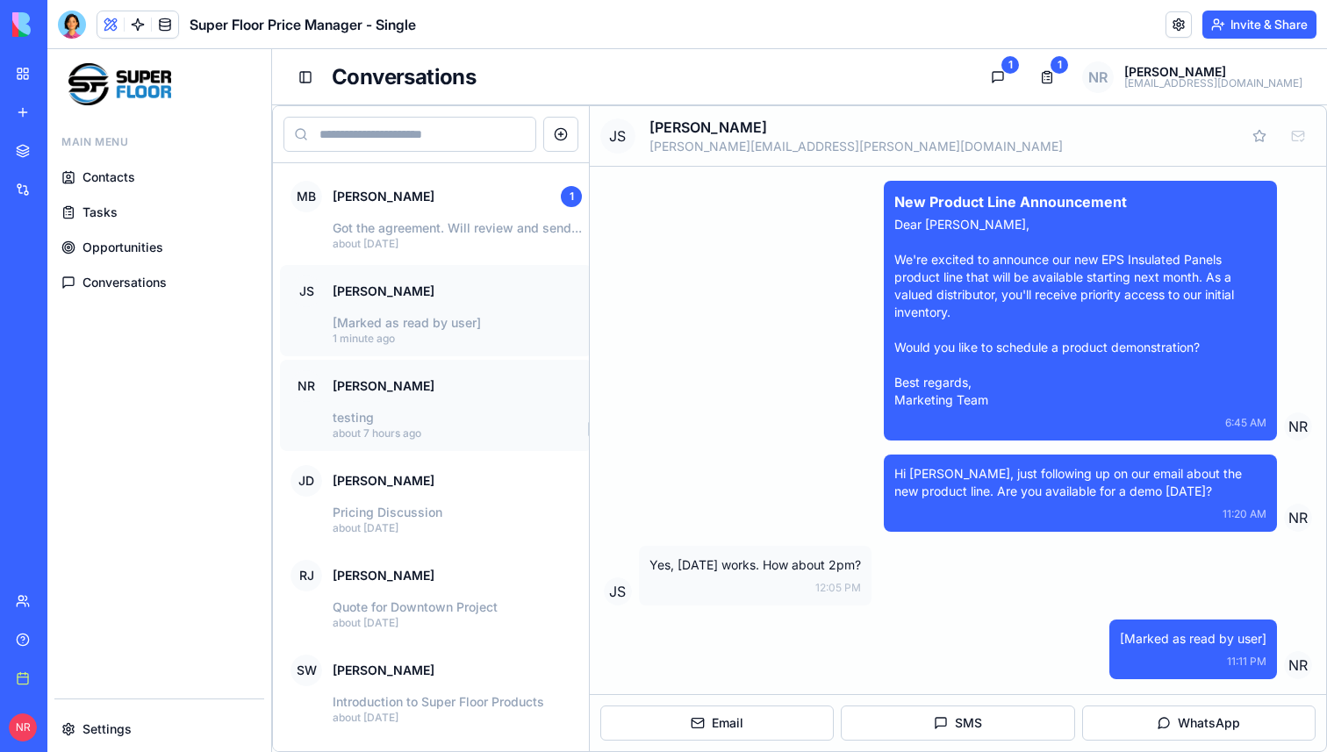
click at [446, 397] on div "NR Nic Ruebel" at bounding box center [435, 386] width 291 height 32
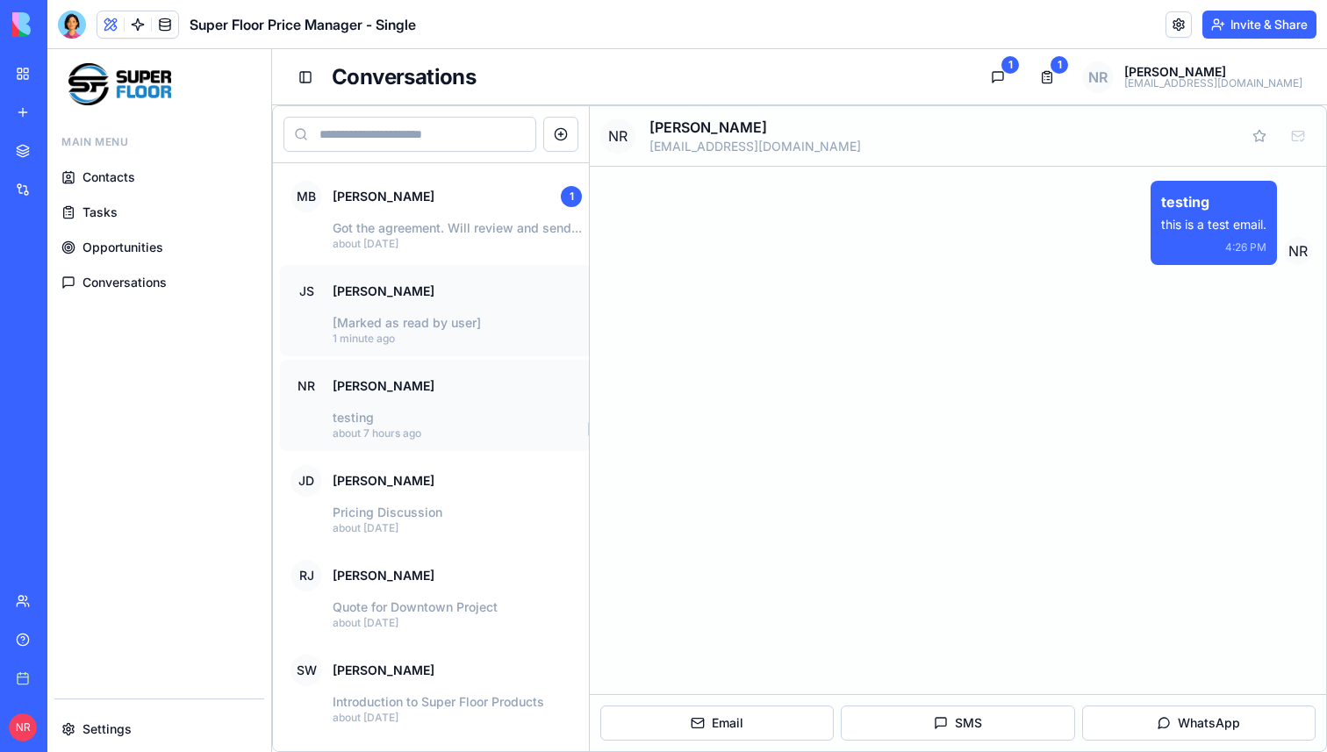
click at [445, 340] on p "1 minute ago" at bounding box center [457, 339] width 249 height 14
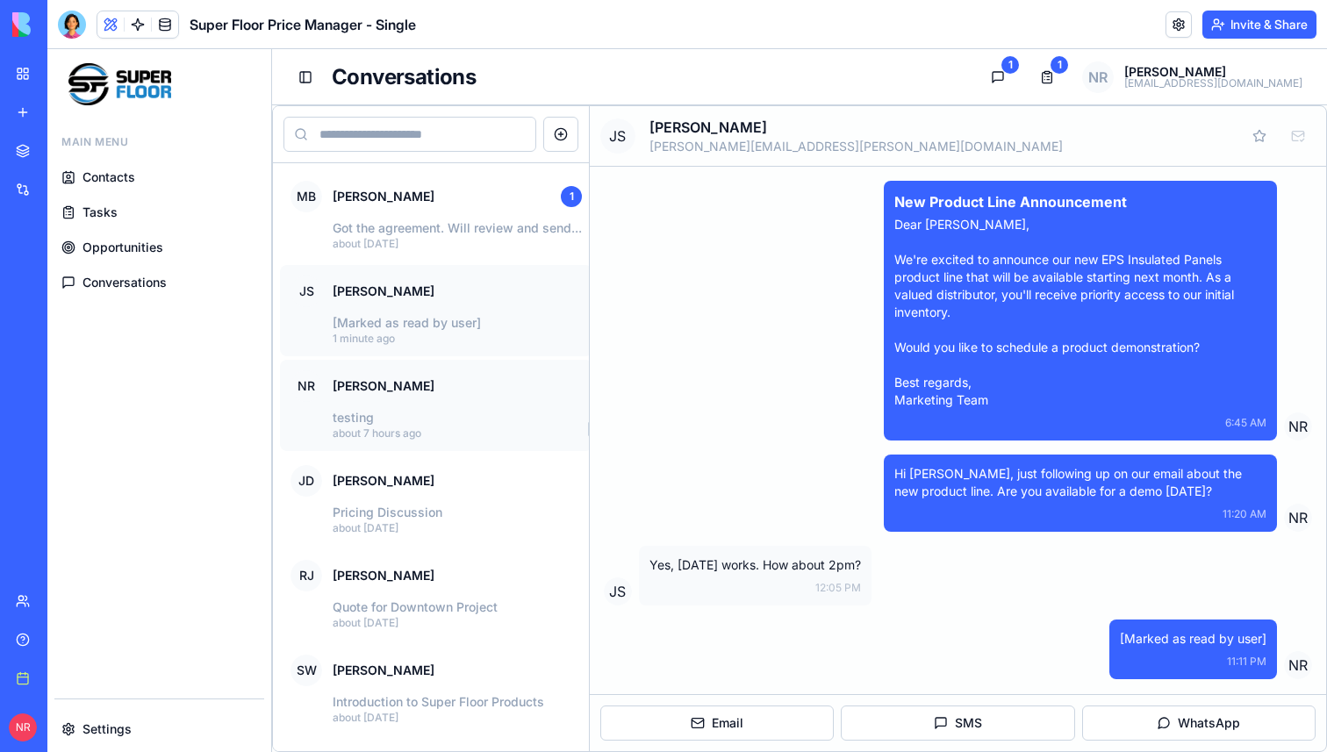
click at [447, 395] on div "NR Nic Ruebel" at bounding box center [435, 386] width 291 height 32
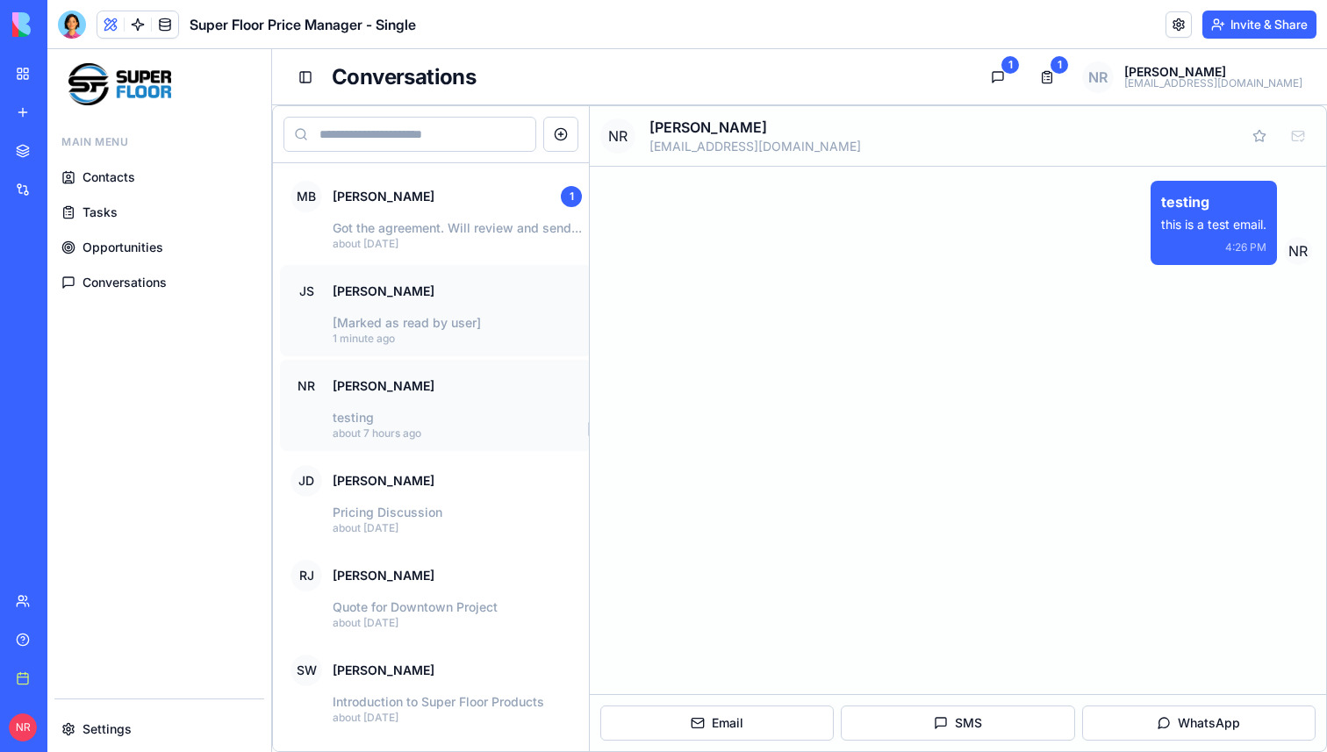
click at [444, 337] on p "1 minute ago" at bounding box center [457, 339] width 249 height 14
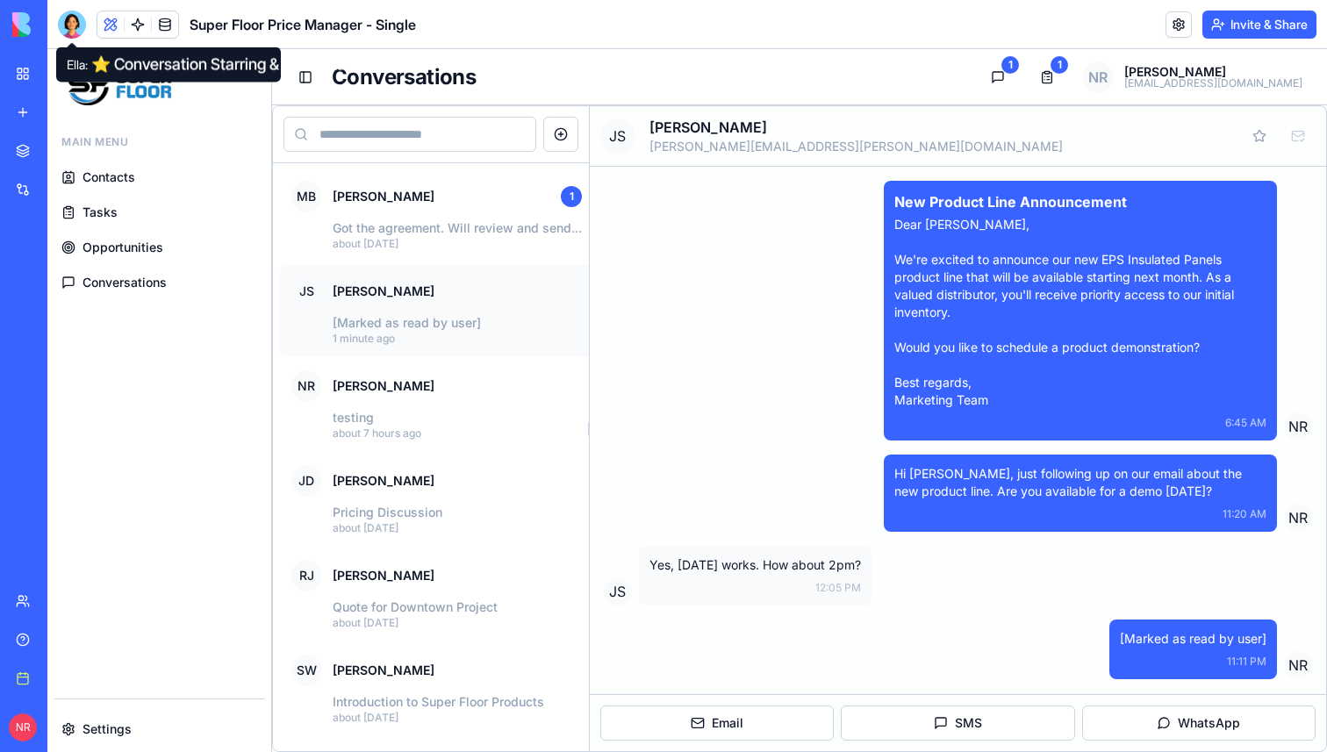
click at [73, 26] on div at bounding box center [72, 25] width 28 height 28
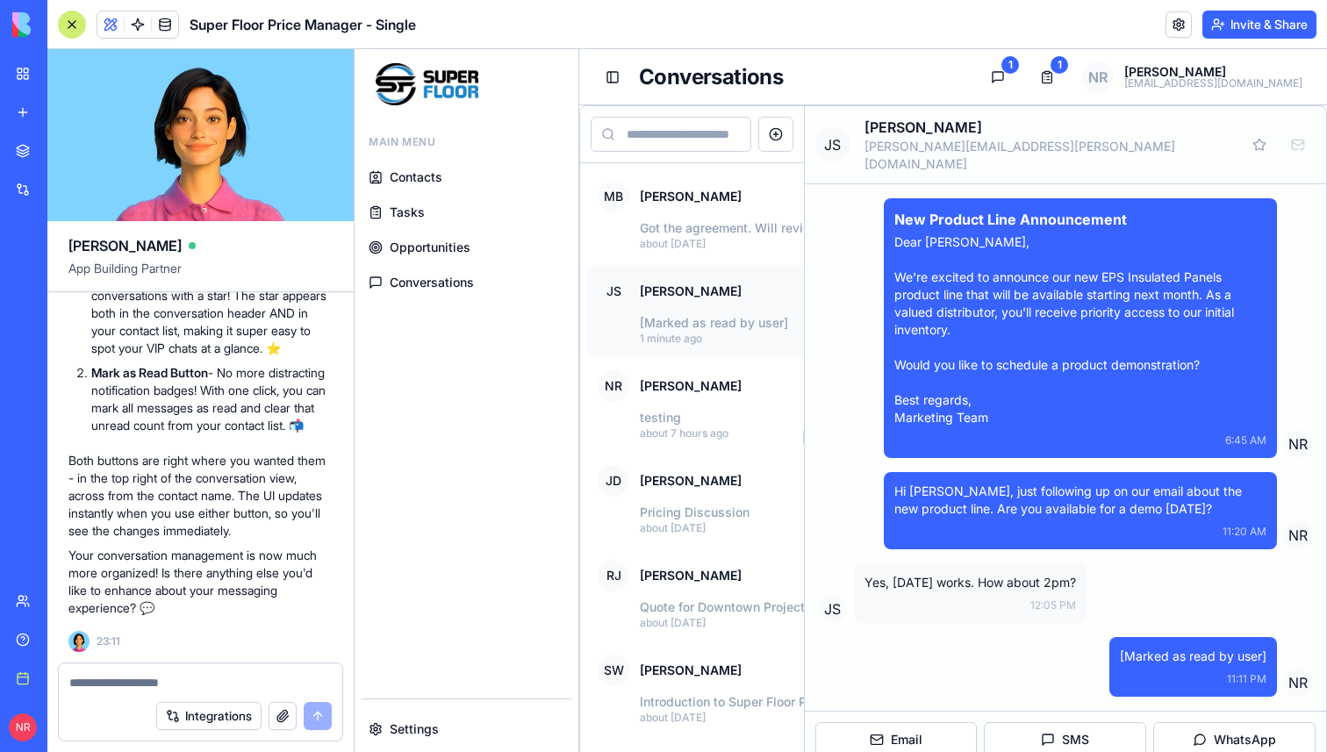
scroll to position [279196, 0]
click at [444, 177] on link "Contacts" at bounding box center [467, 177] width 210 height 32
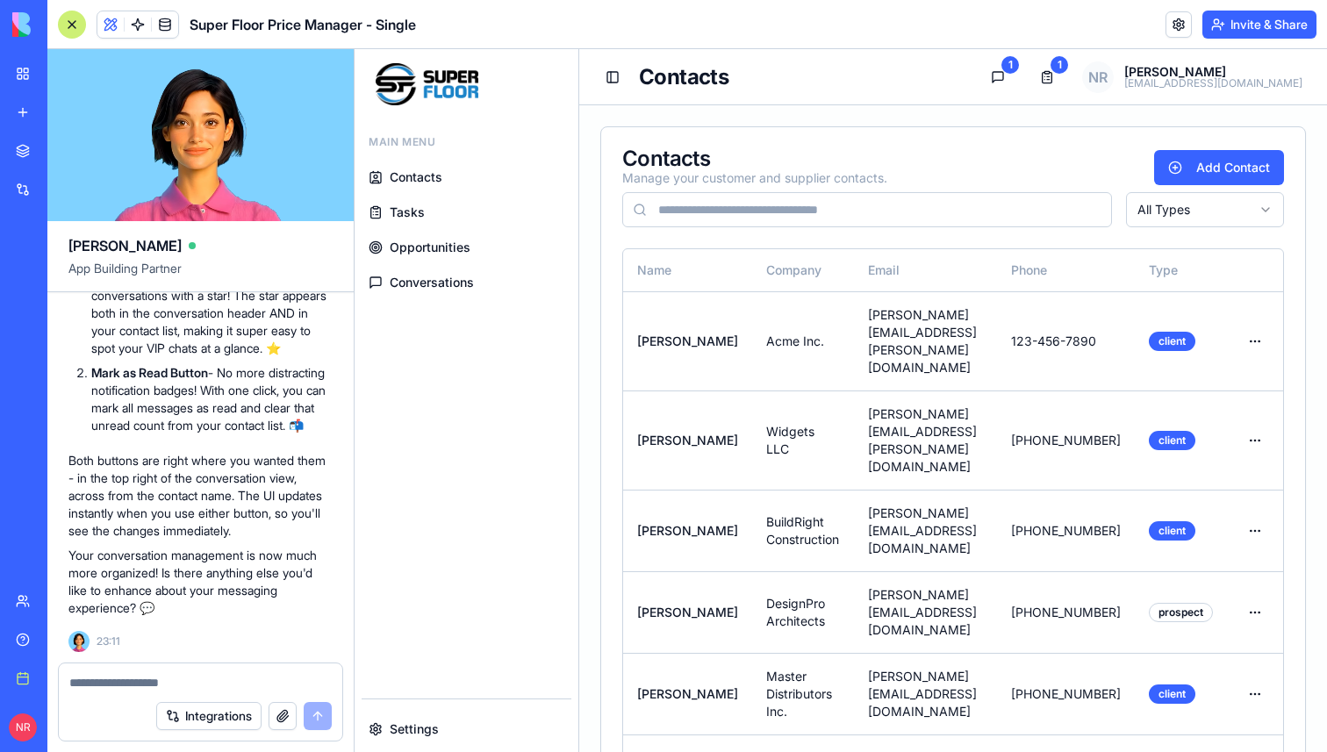
click at [444, 275] on span "Conversations" at bounding box center [432, 283] width 84 height 18
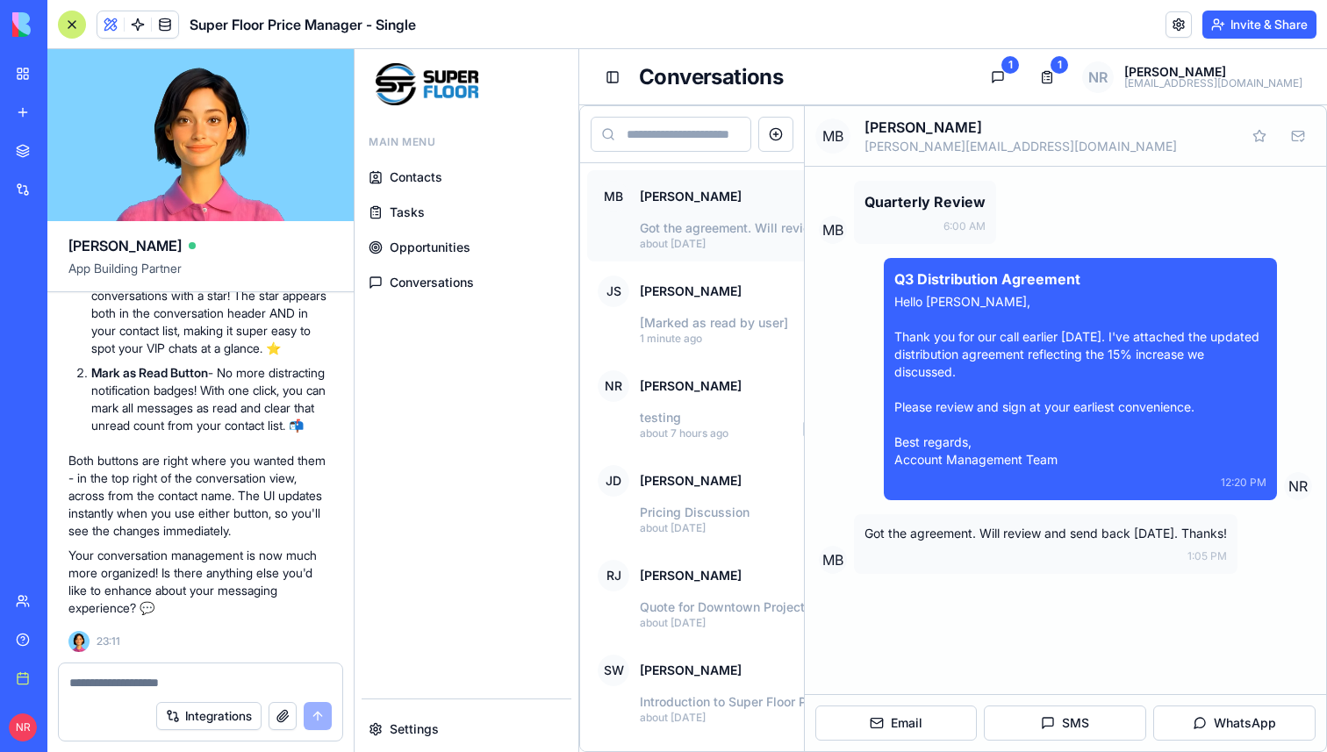
click at [77, 29] on div at bounding box center [72, 25] width 28 height 28
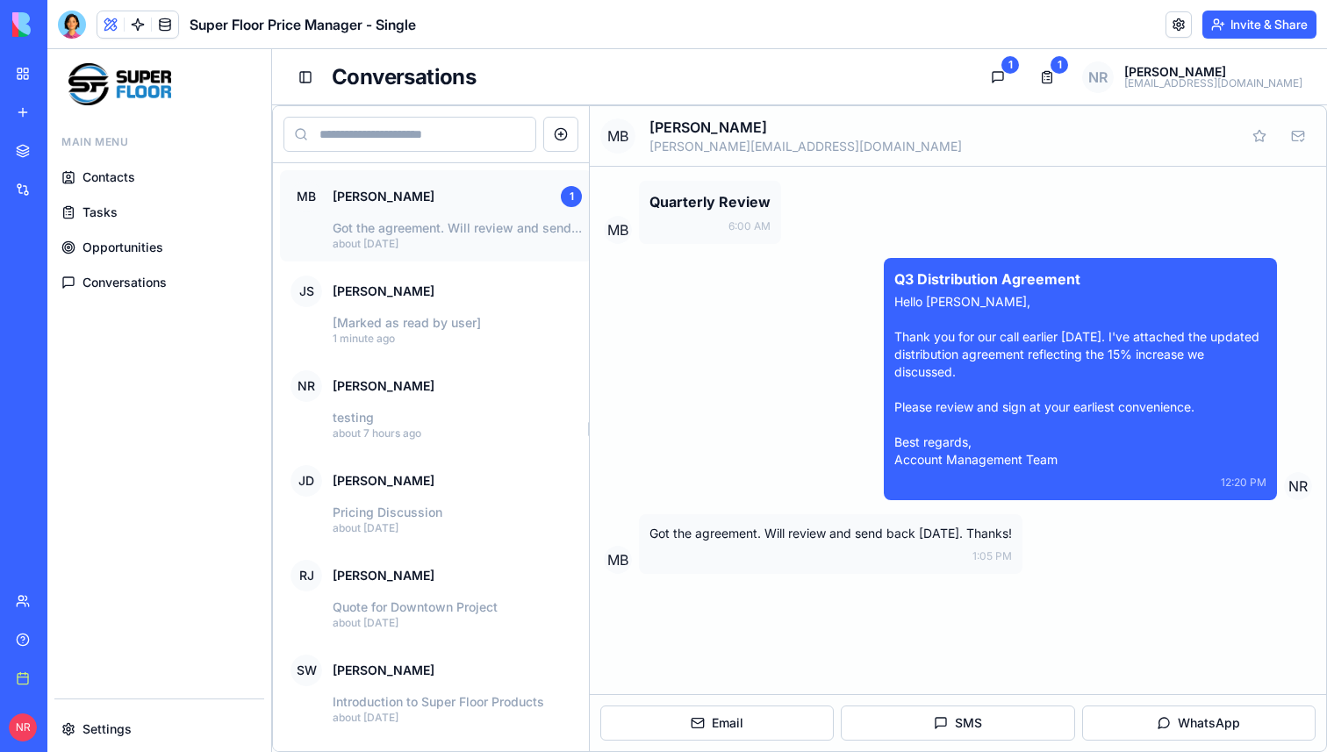
click at [105, 31] on span at bounding box center [110, 24] width 49 height 49
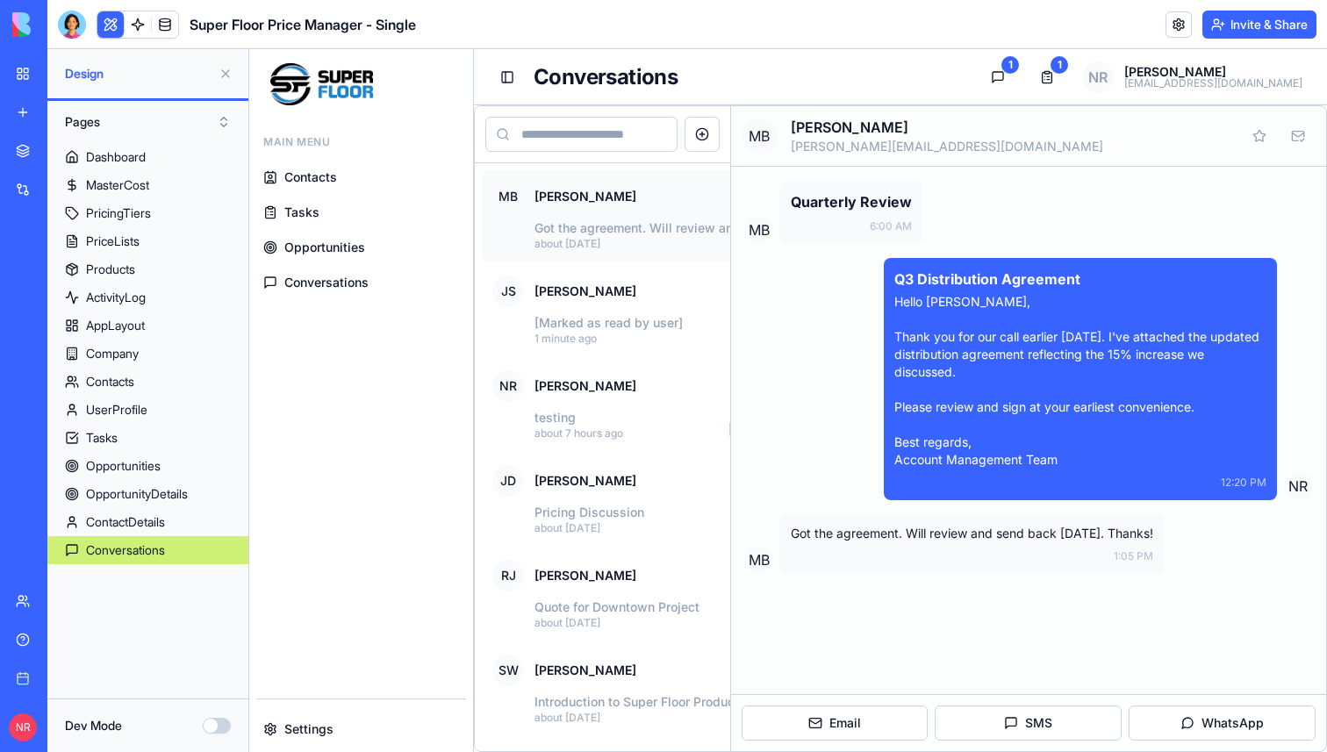
click at [227, 73] on button at bounding box center [226, 74] width 28 height 28
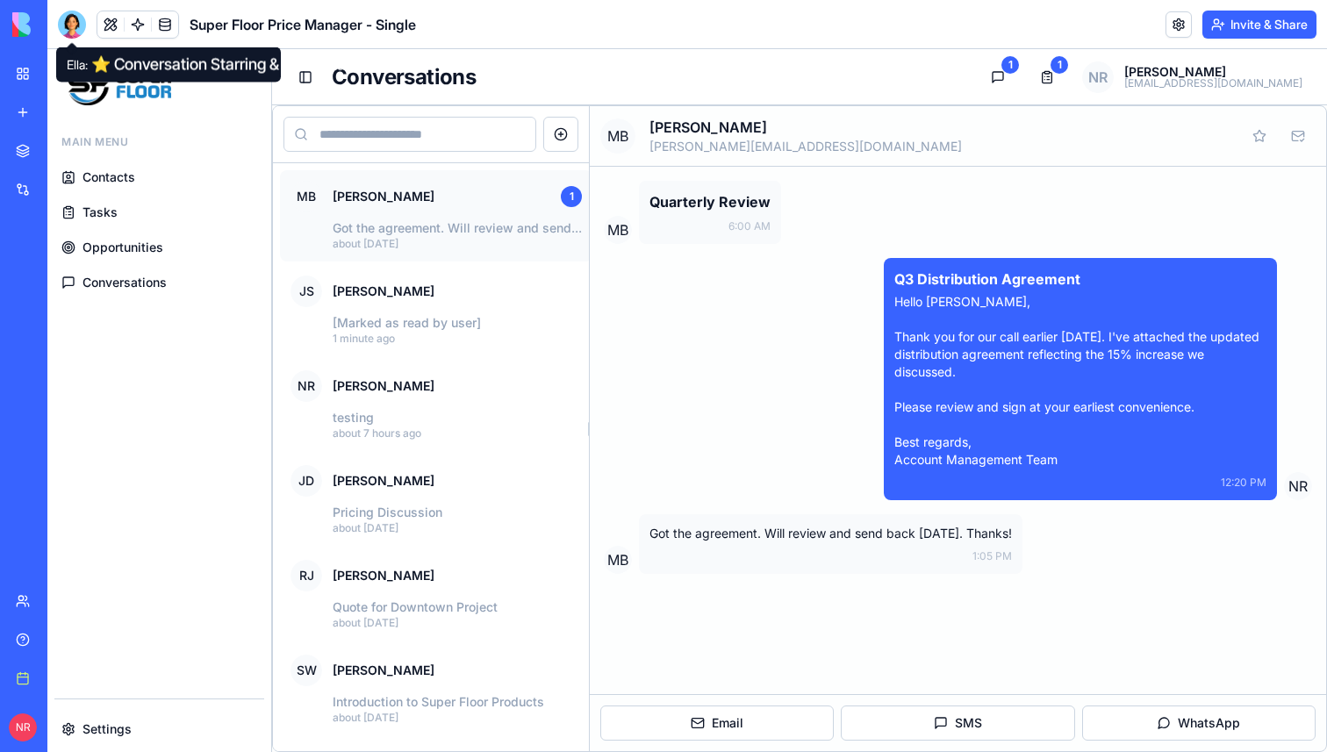
click at [79, 30] on div at bounding box center [72, 25] width 28 height 28
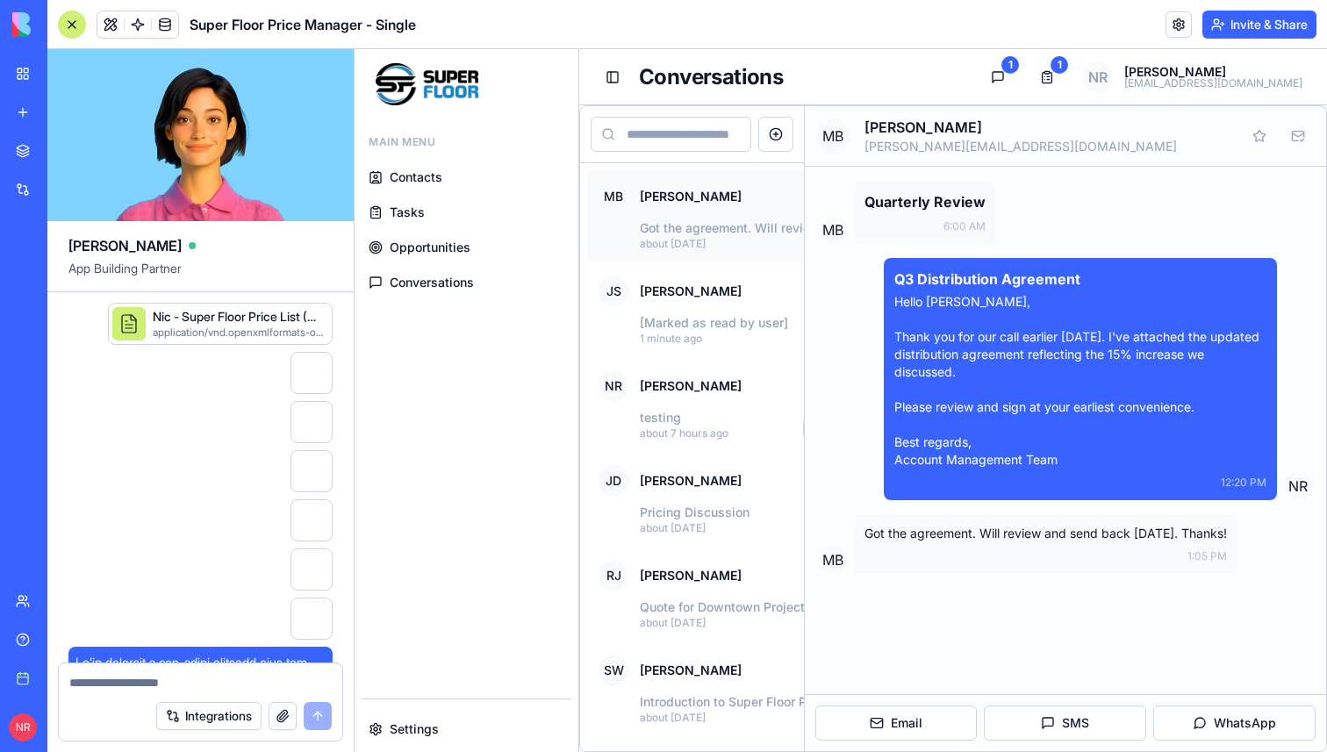
scroll to position [279356, 0]
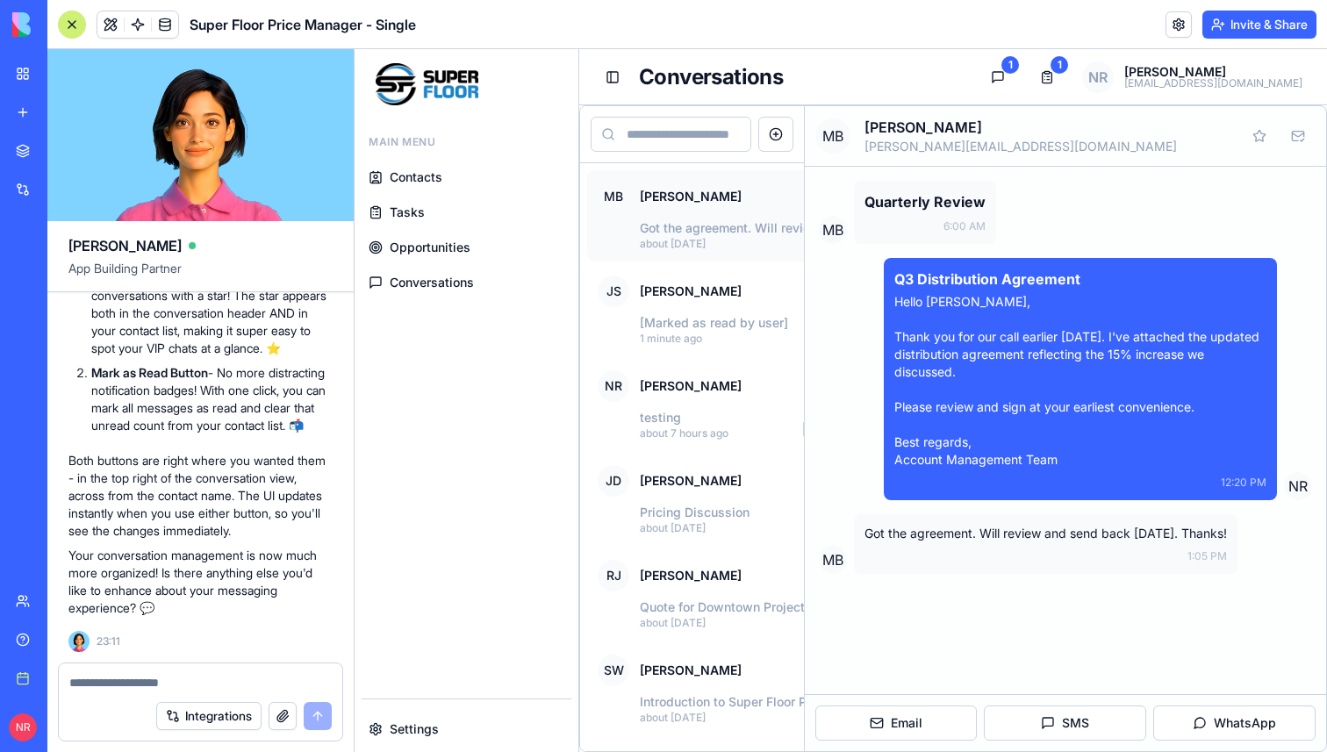
click at [227, 684] on textarea at bounding box center [200, 683] width 262 height 18
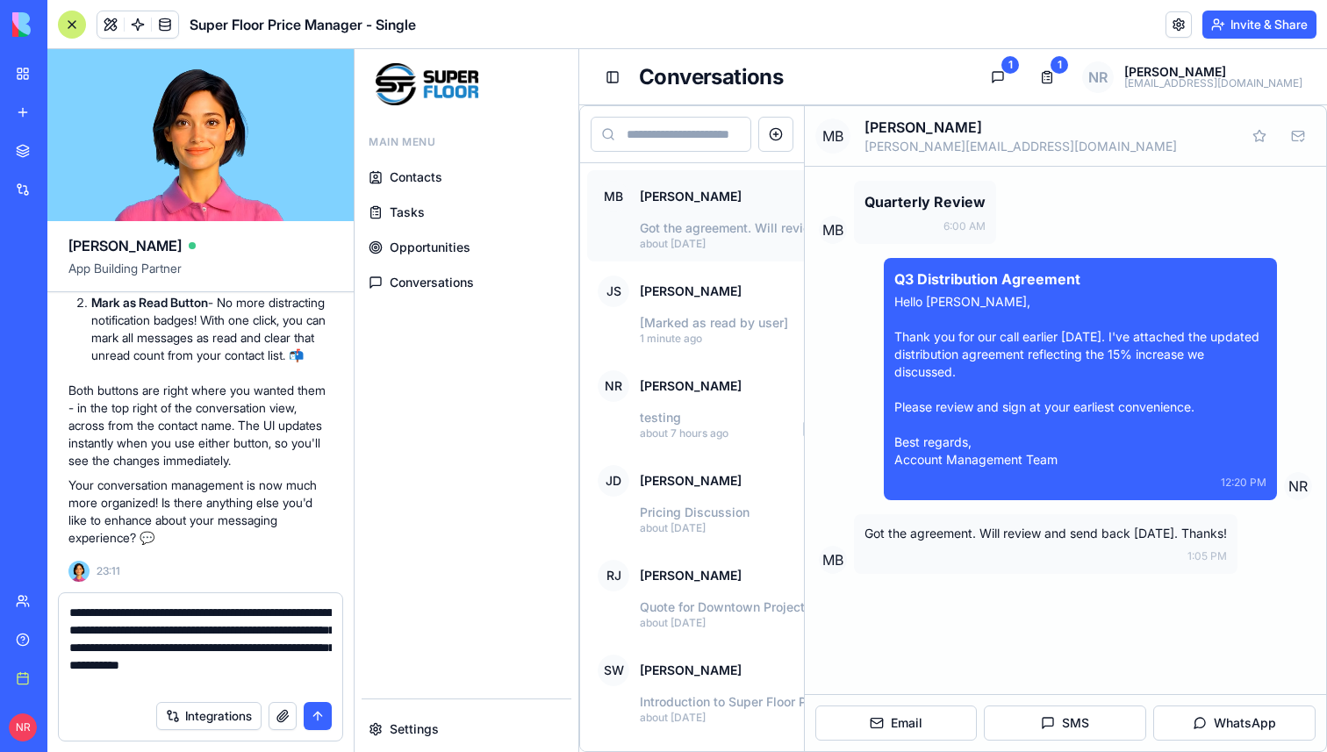
type textarea "**********"
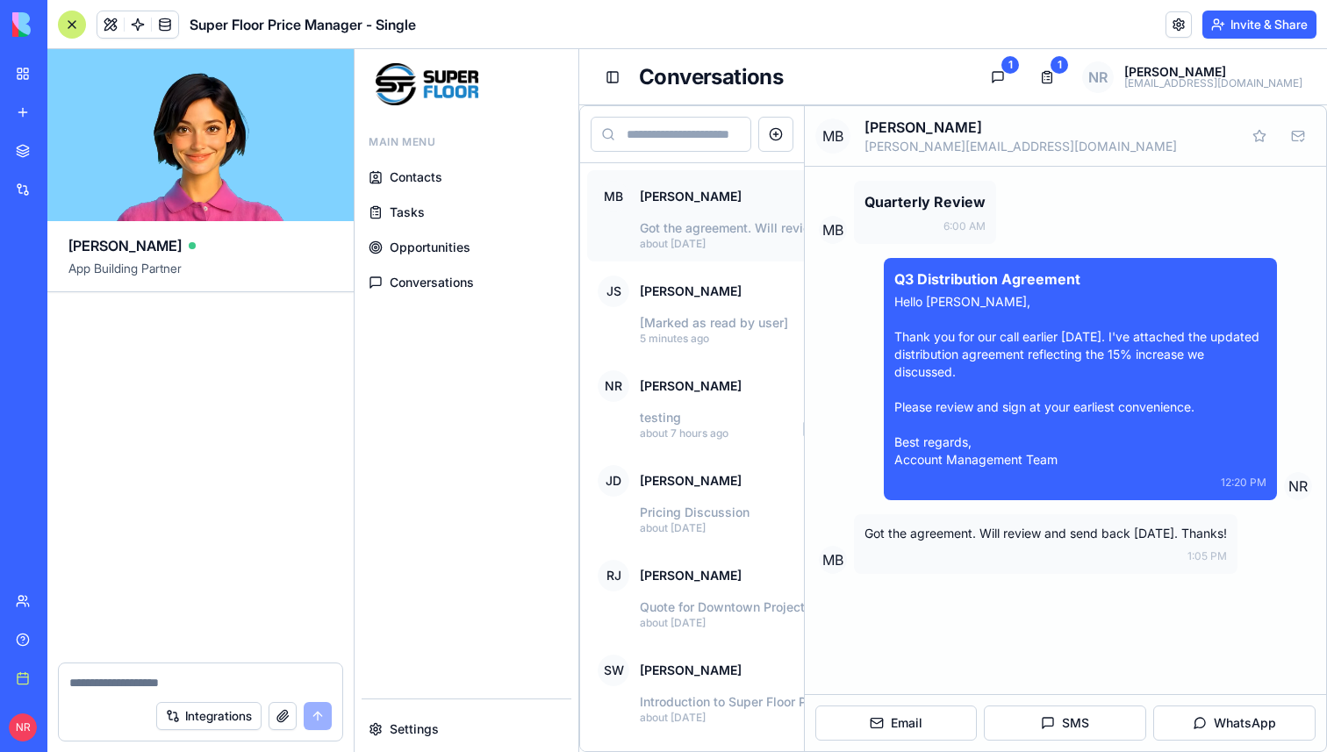
scroll to position [280469, 0]
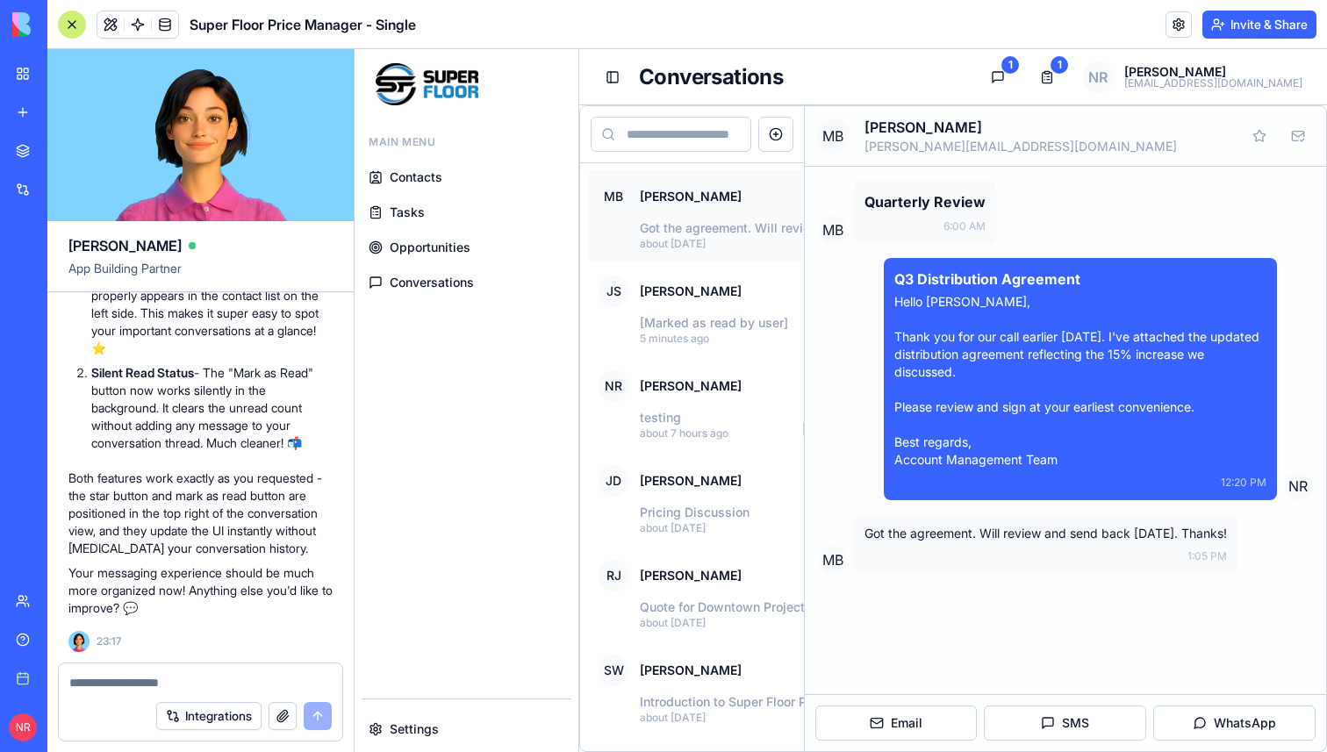
click at [79, 30] on div at bounding box center [72, 25] width 28 height 28
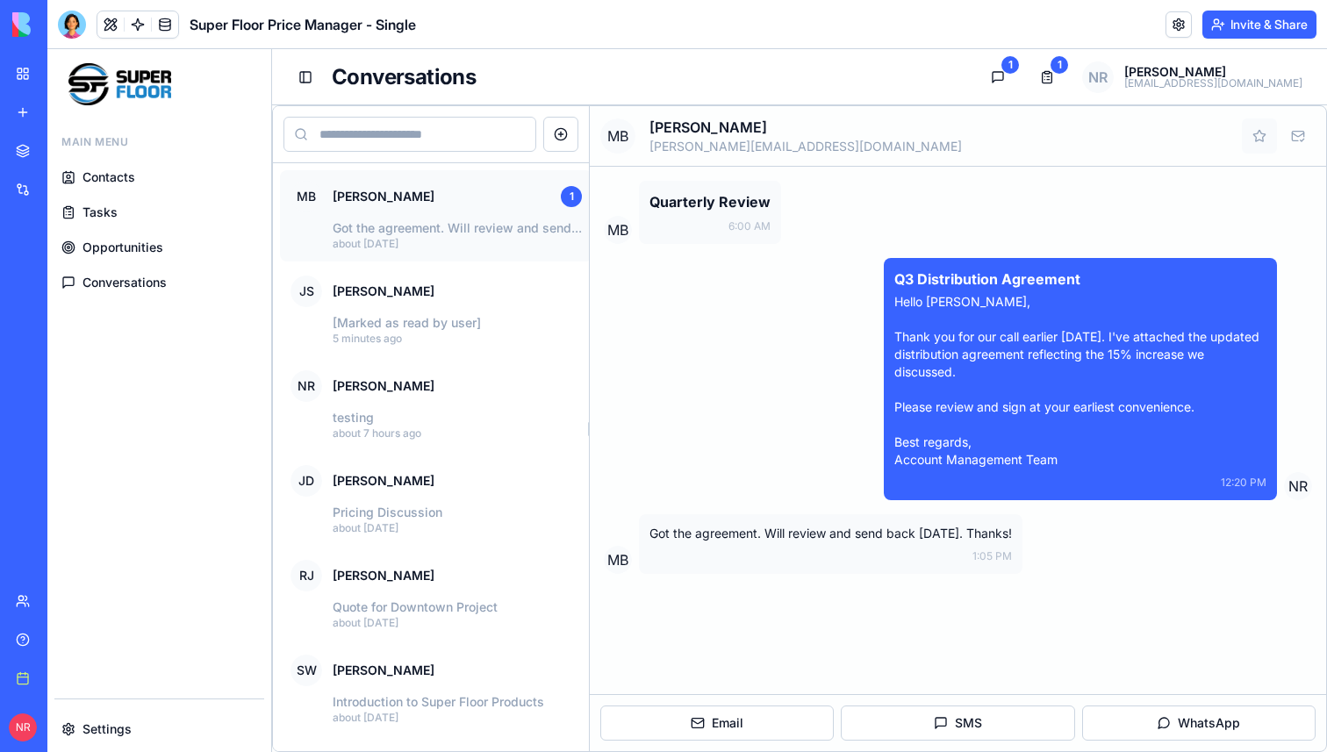
click at [1265, 141] on button "Star conversation" at bounding box center [1259, 135] width 35 height 35
click at [507, 326] on p "[Marked as read by user]" at bounding box center [457, 323] width 249 height 18
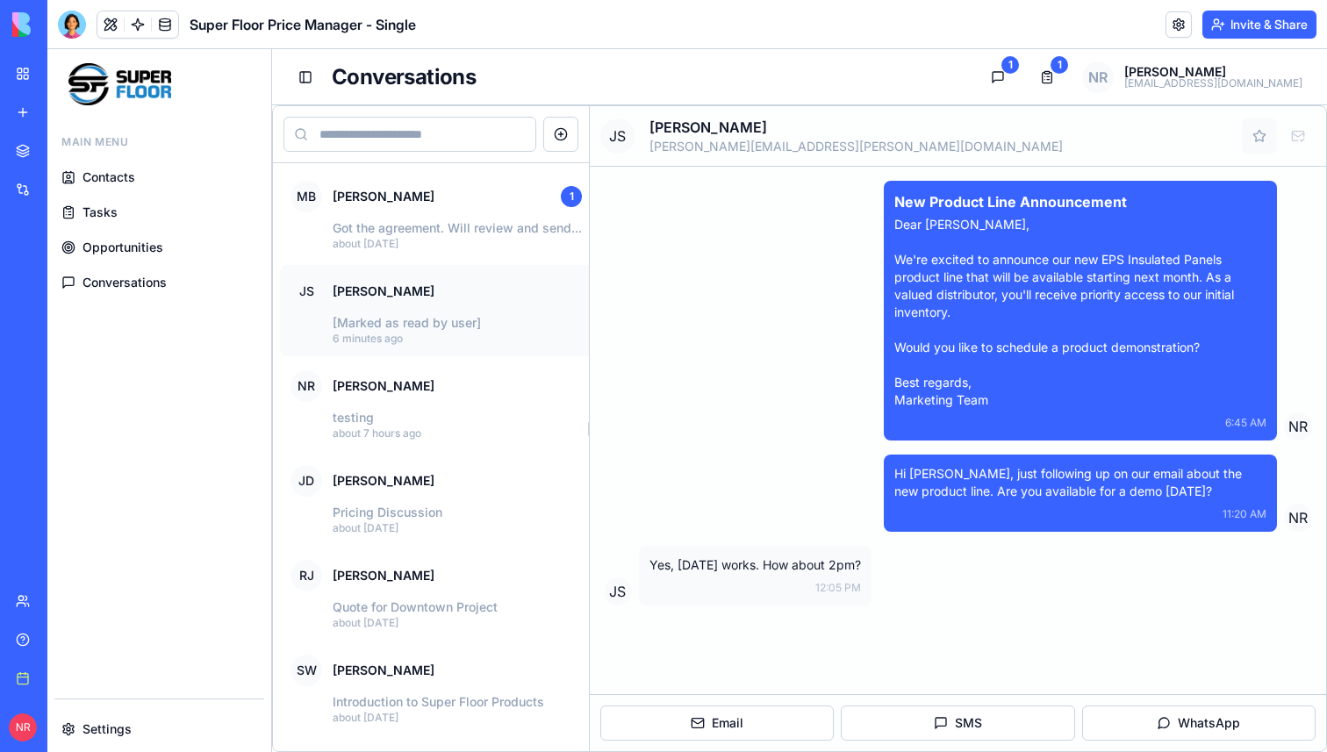
click at [1262, 139] on button "Star conversation" at bounding box center [1259, 135] width 35 height 35
click at [111, 735] on span "Settings" at bounding box center [106, 730] width 49 height 18
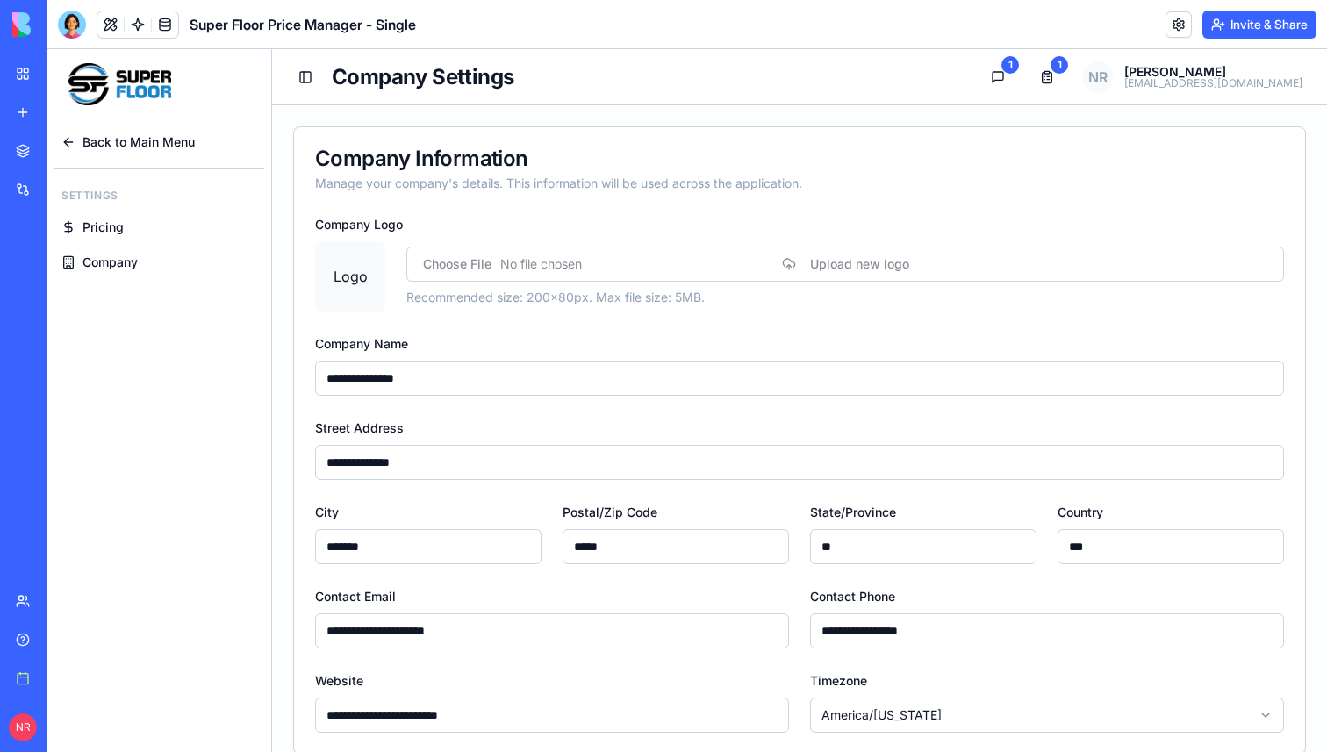
click at [107, 219] on span "Pricing" at bounding box center [102, 228] width 41 height 18
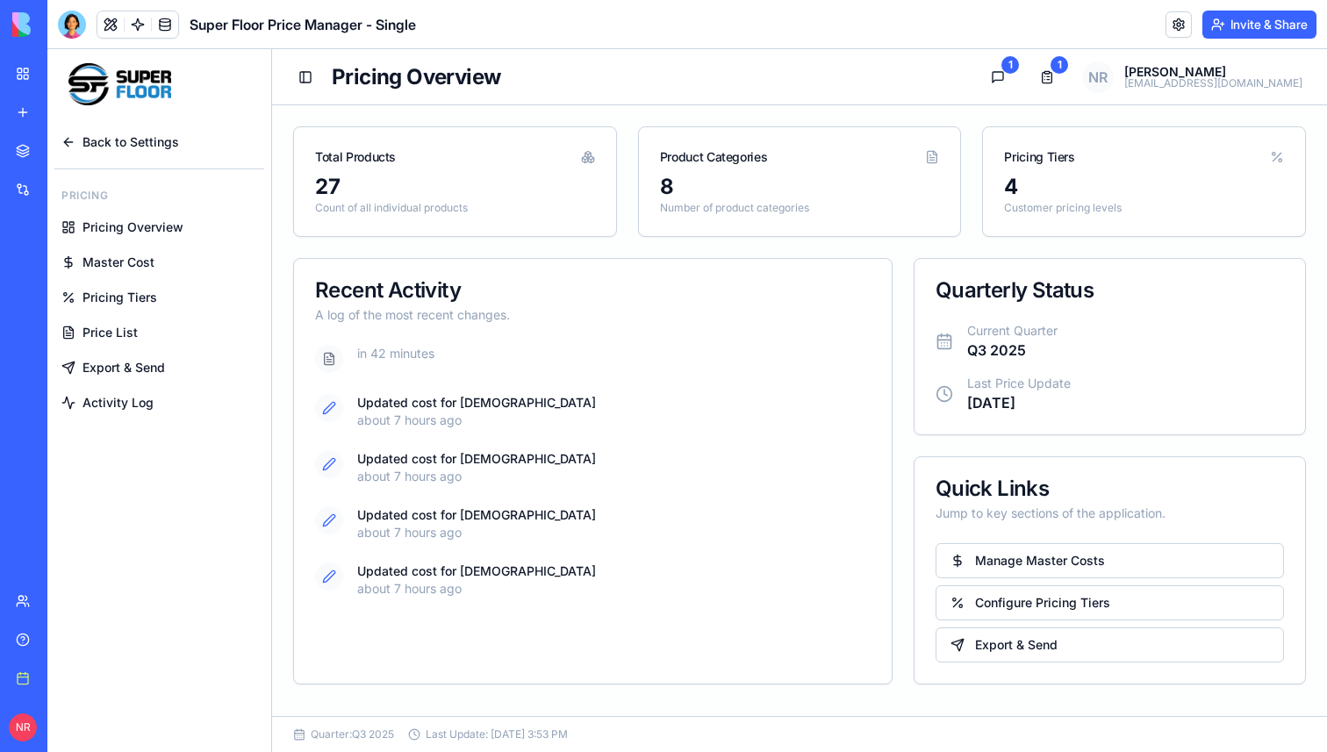
click at [127, 268] on span "Master Cost" at bounding box center [118, 263] width 72 height 18
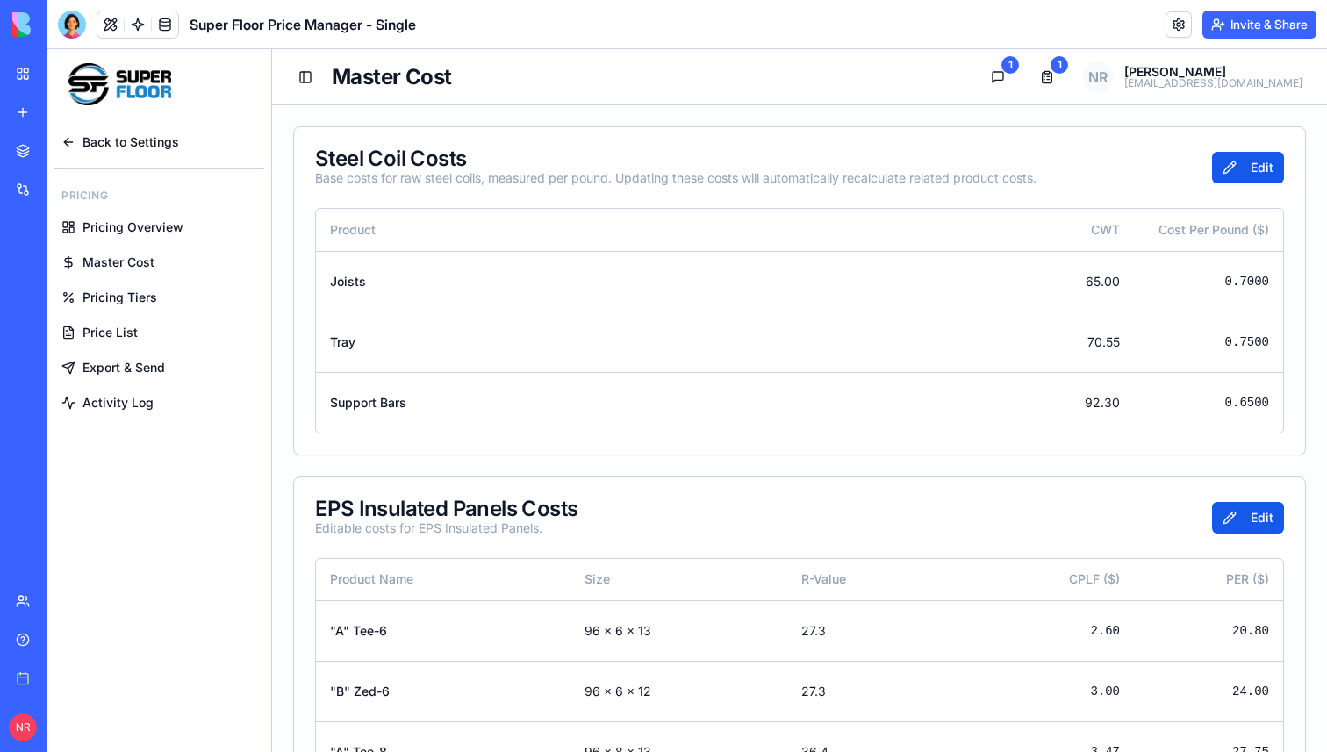
click at [126, 295] on span "Pricing Tiers" at bounding box center [119, 298] width 75 height 18
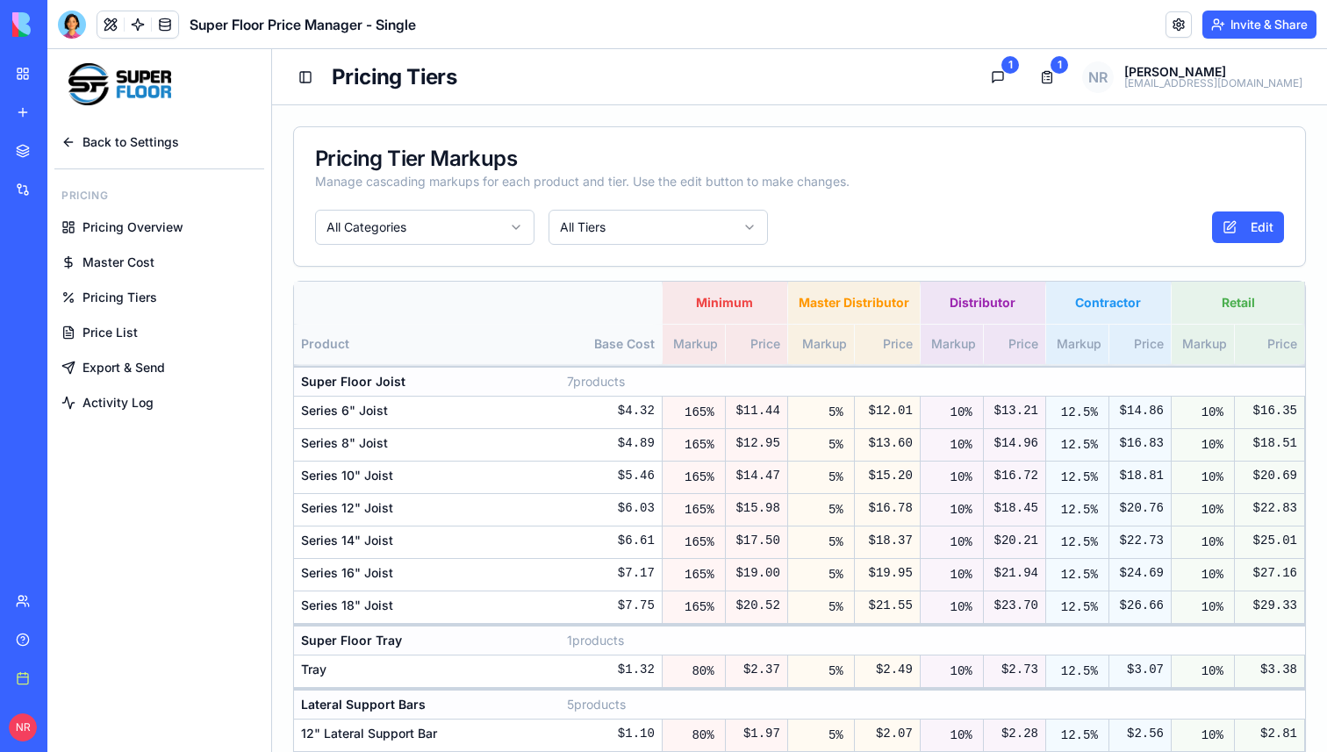
click at [108, 333] on span "Price List" at bounding box center [109, 333] width 55 height 18
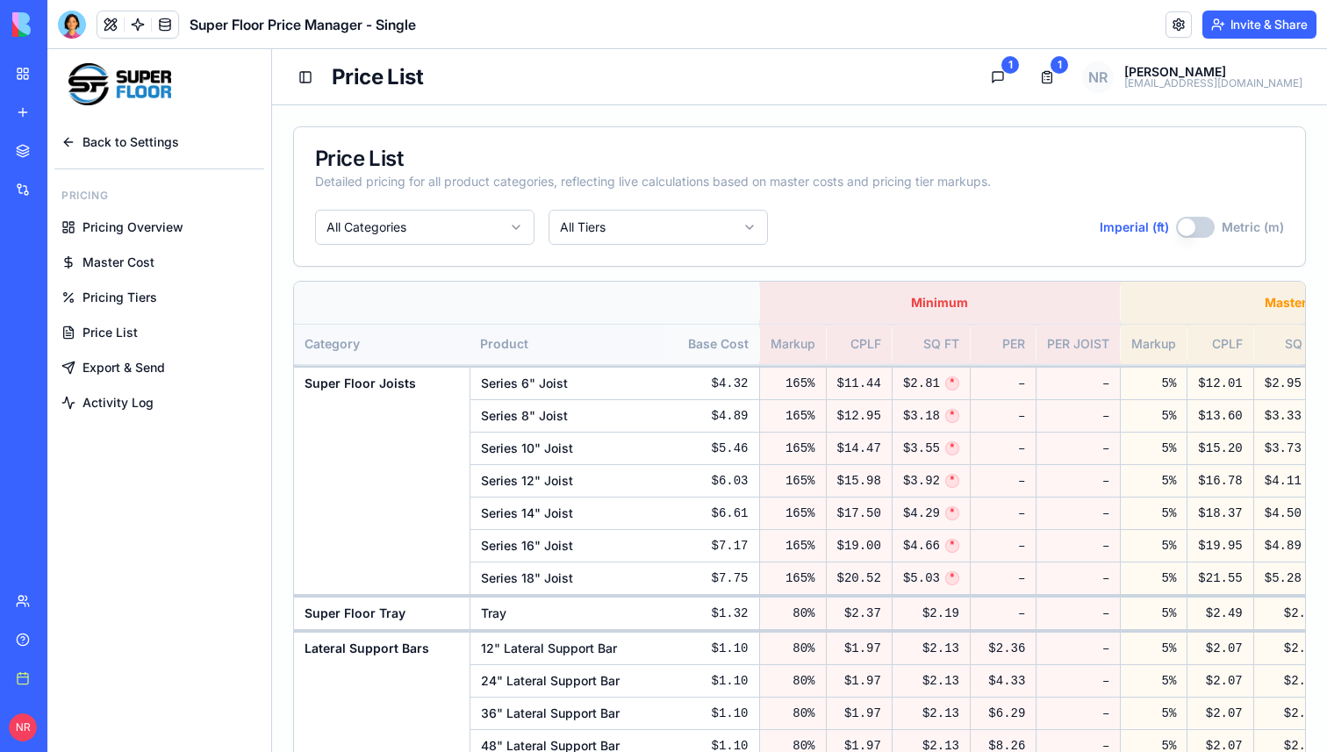
click at [111, 362] on span "Export & Send" at bounding box center [123, 368] width 82 height 18
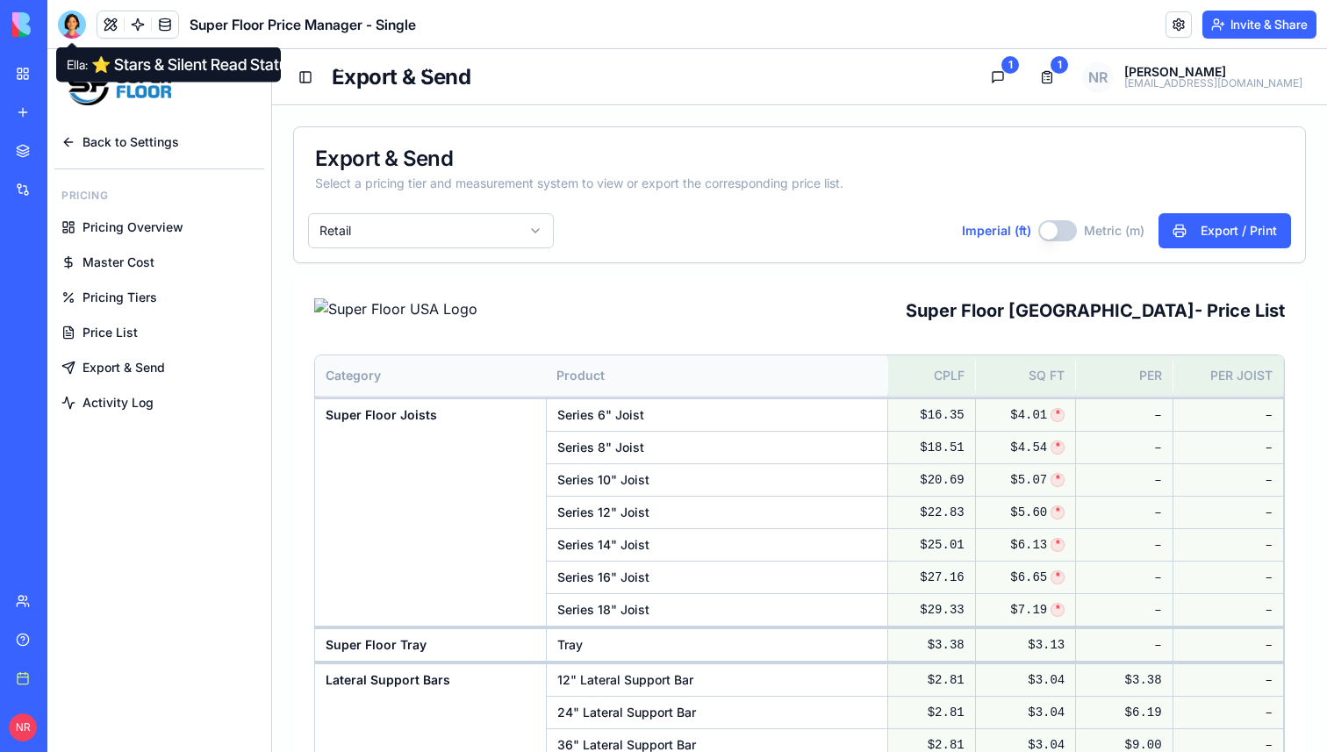
click at [69, 24] on div at bounding box center [72, 25] width 28 height 28
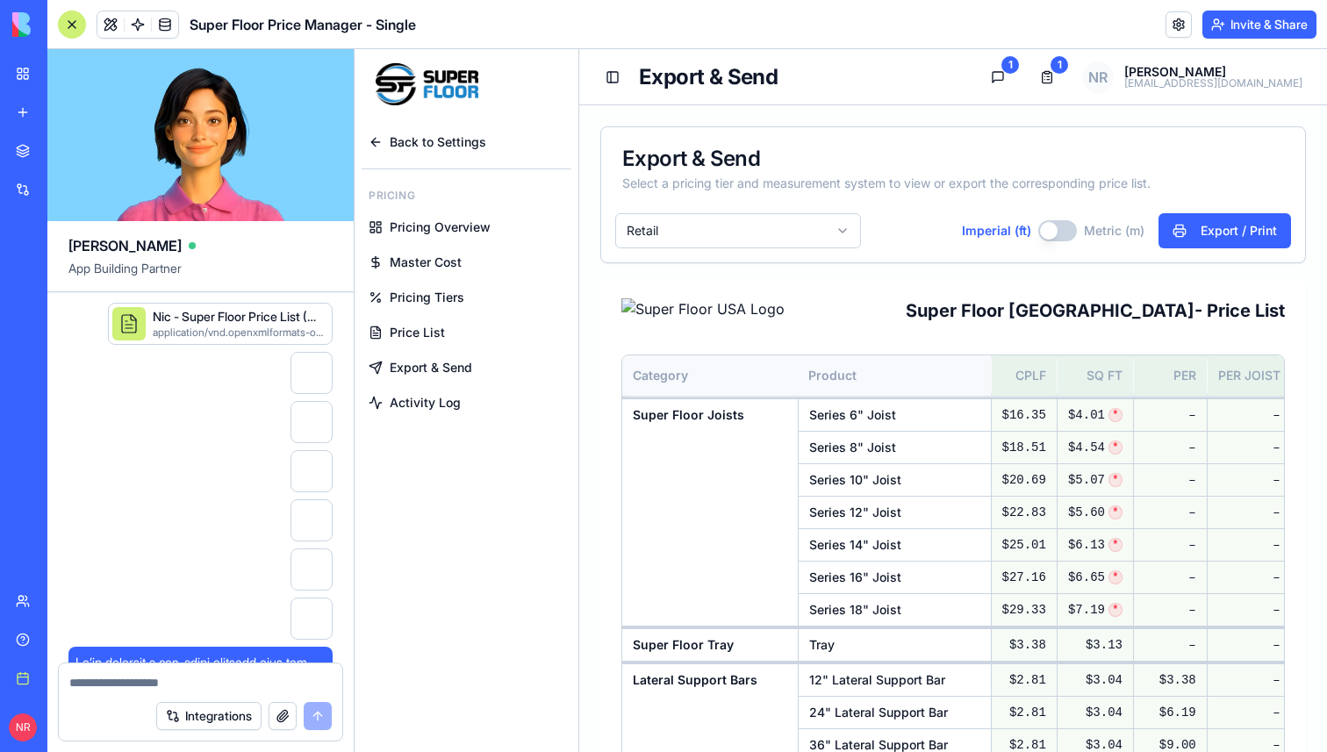
scroll to position [280469, 0]
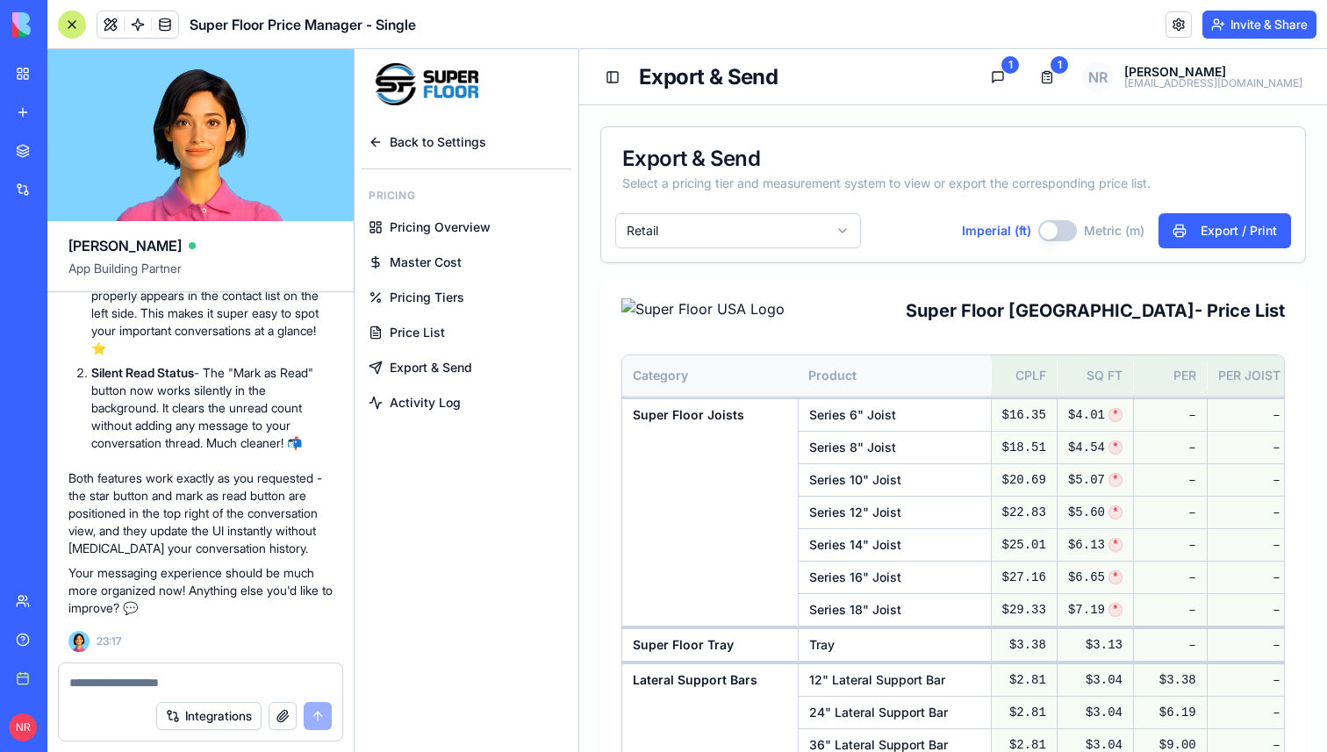
click at [438, 138] on span "Back to Settings" at bounding box center [438, 142] width 97 height 18
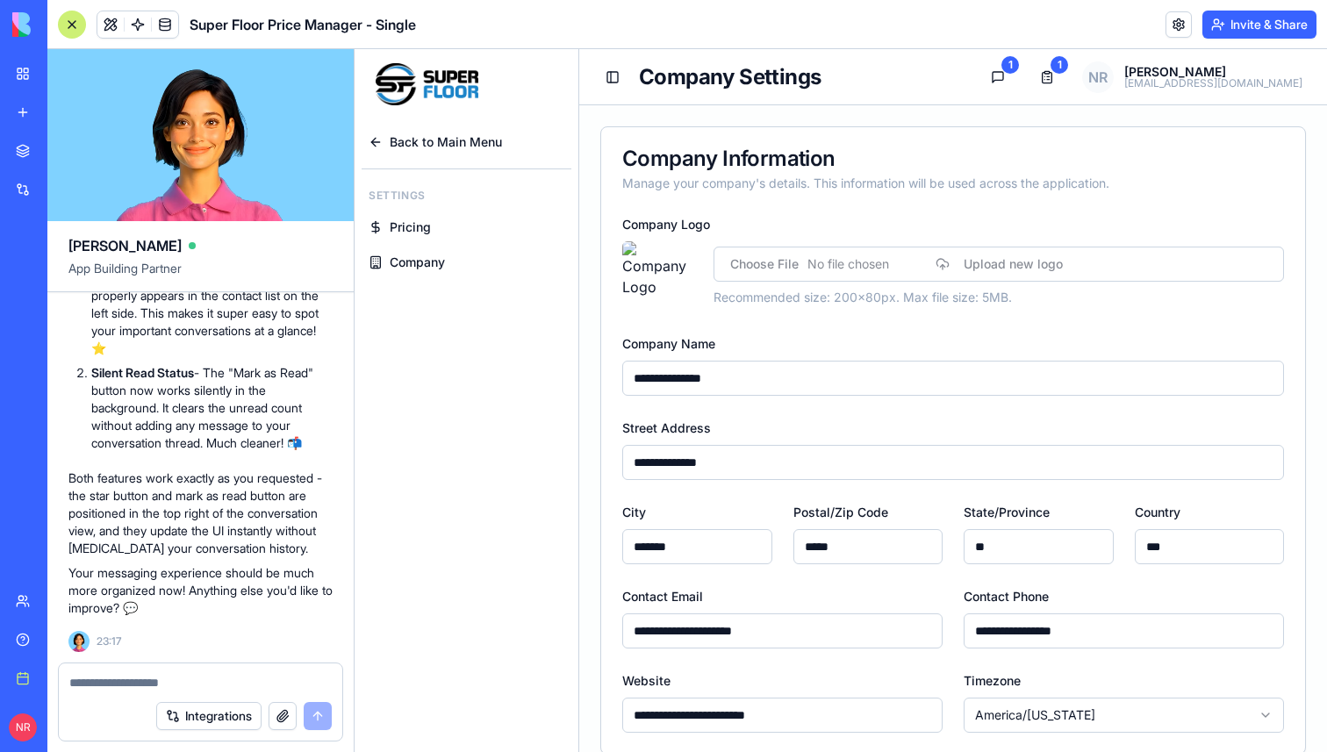
click at [433, 145] on span "Back to Main Menu" at bounding box center [446, 142] width 112 height 18
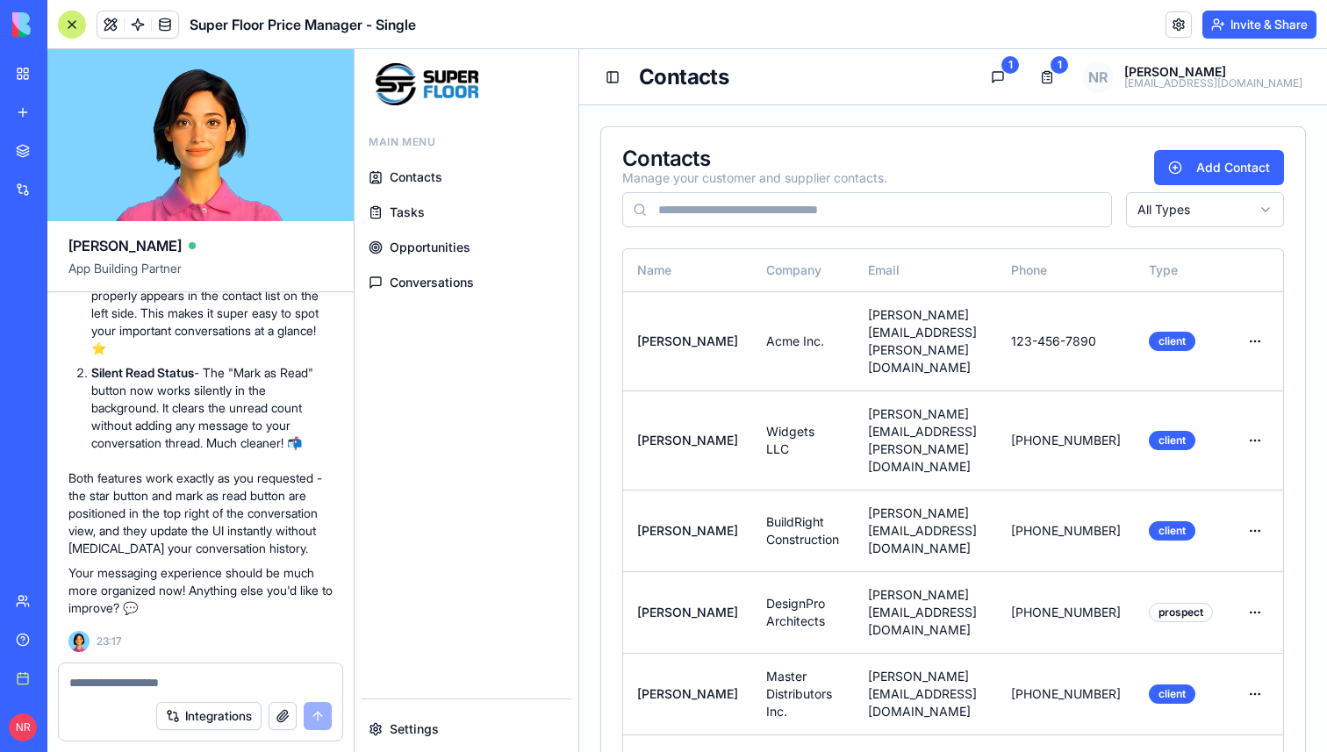
click at [427, 282] on span "Conversations" at bounding box center [432, 283] width 84 height 18
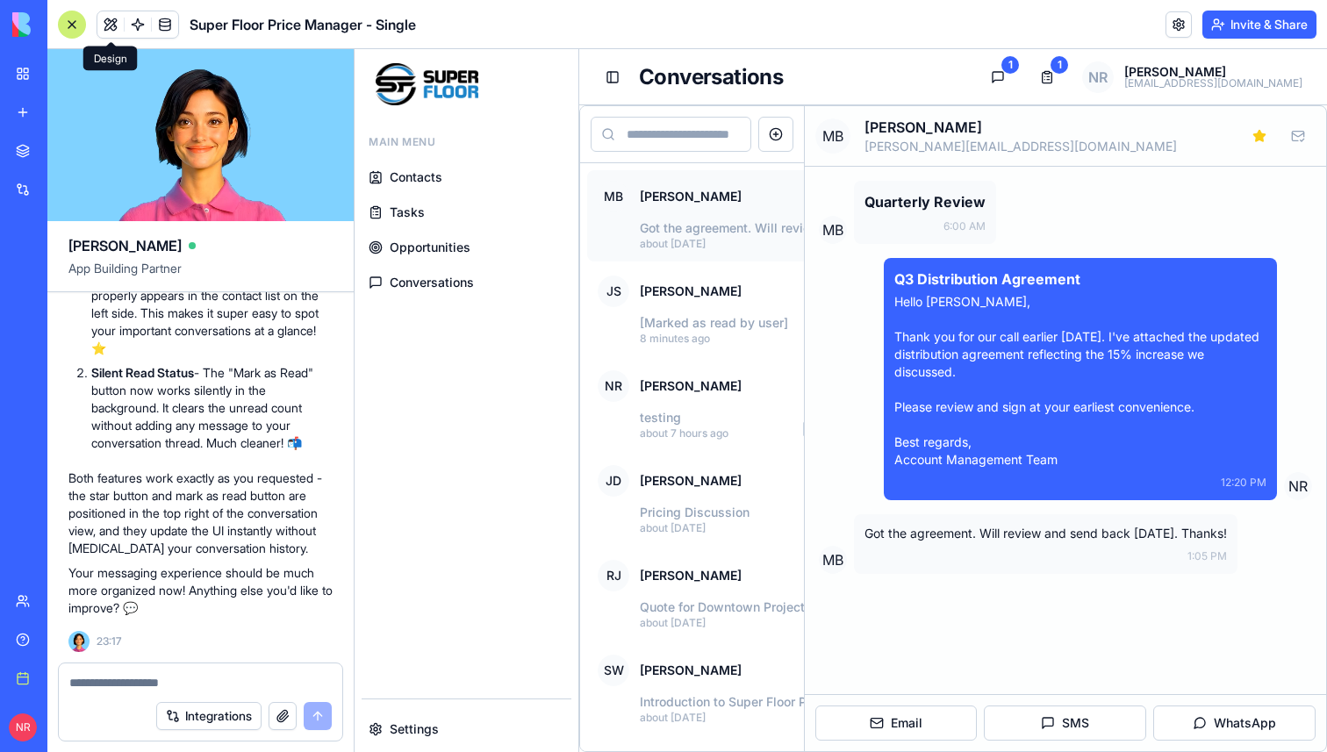
click at [68, 29] on div at bounding box center [72, 25] width 28 height 28
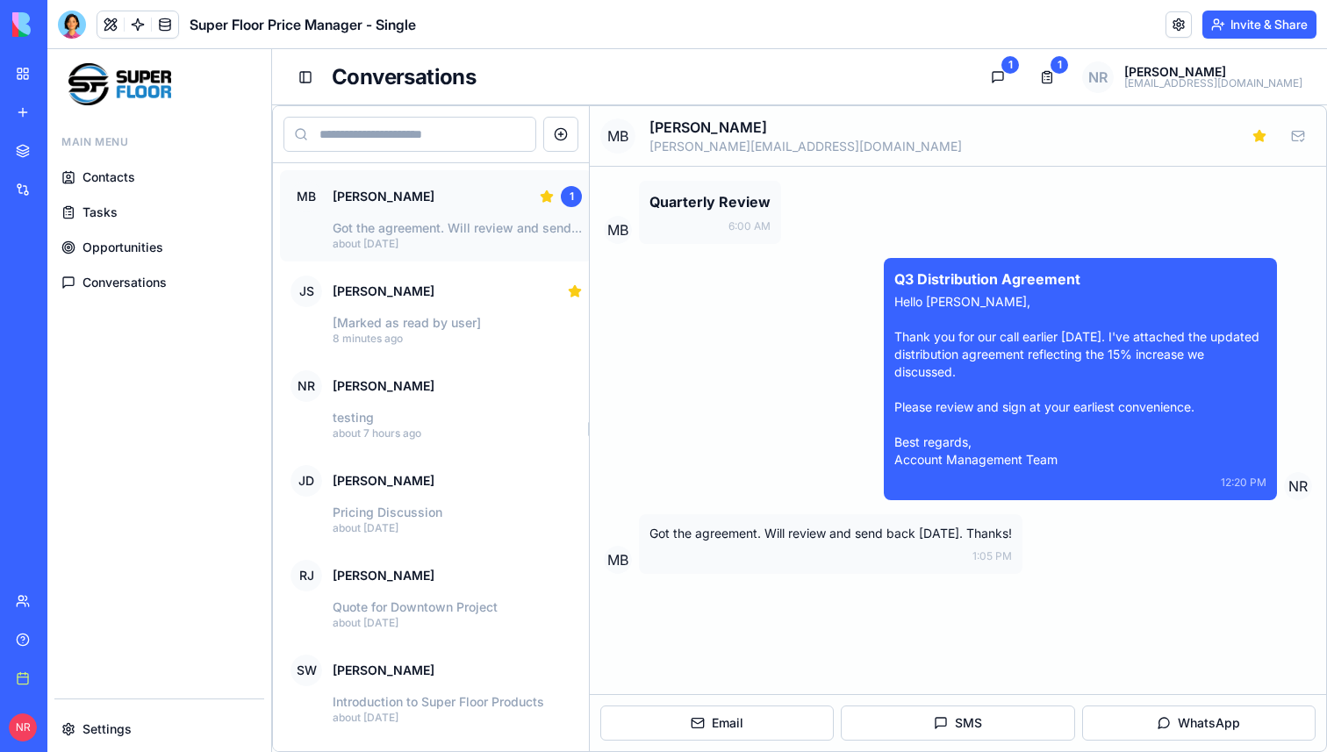
click at [470, 238] on p "about [DATE]" at bounding box center [457, 244] width 249 height 14
click at [1294, 136] on button "Mark as read" at bounding box center [1297, 135] width 35 height 35
click at [710, 314] on div "Q3 Distribution Agreement Hello Michael, Thank you for our call earlier today. …" at bounding box center [958, 379] width 708 height 242
click at [730, 721] on button "Email" at bounding box center [716, 723] width 233 height 35
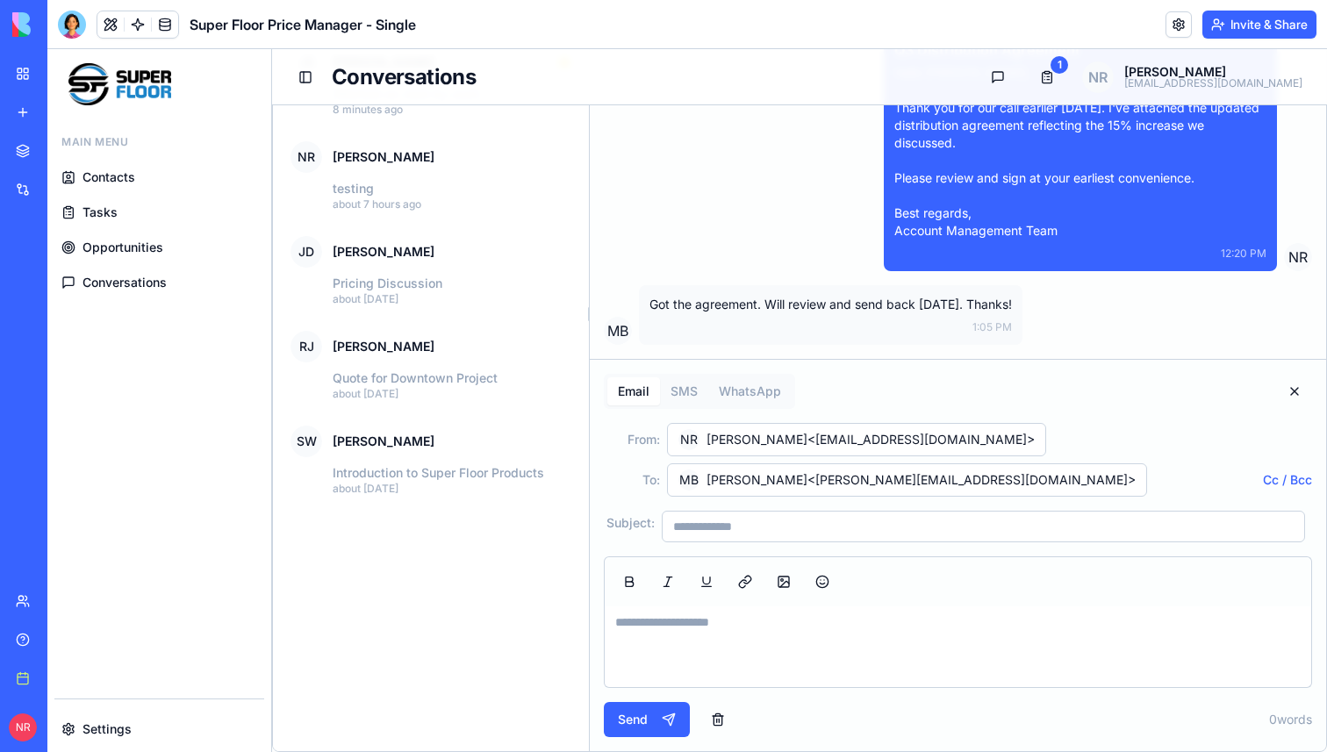
scroll to position [247, 0]
click at [638, 386] on button "Email" at bounding box center [633, 391] width 53 height 28
click at [644, 395] on button "Email" at bounding box center [633, 391] width 53 height 28
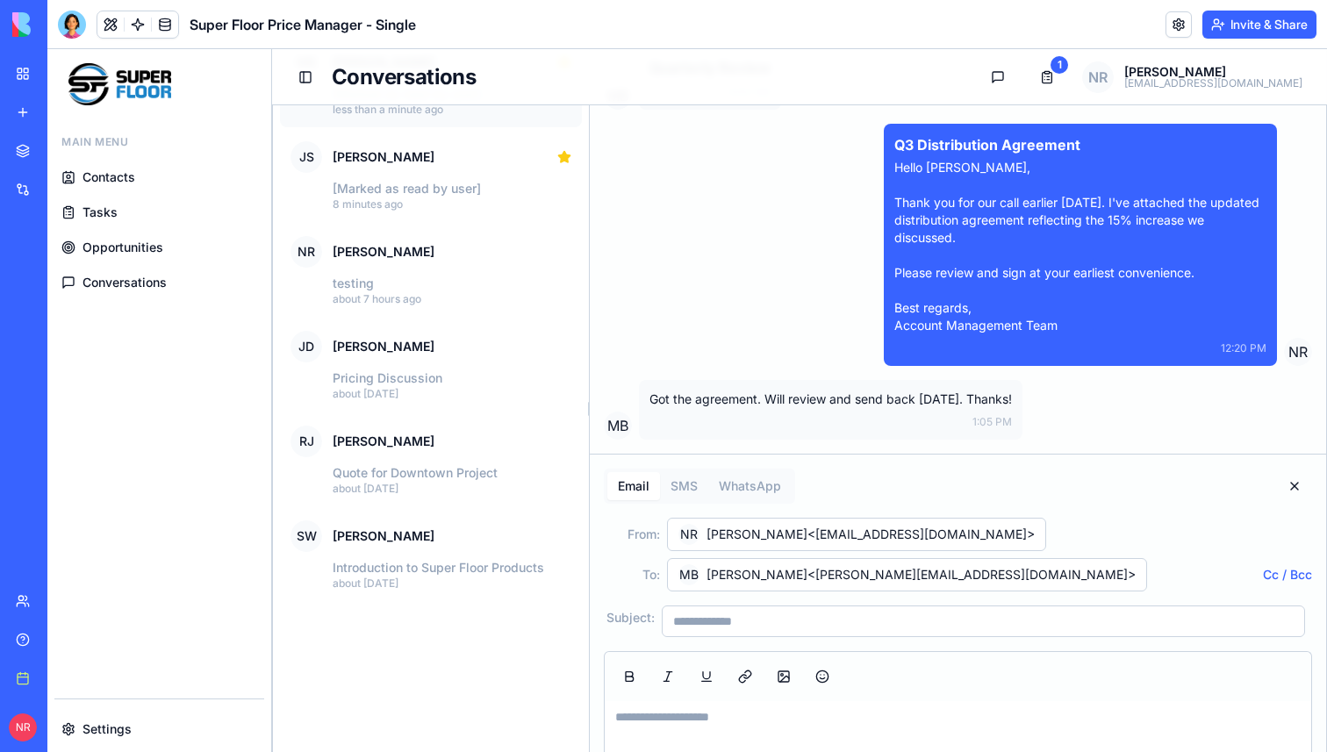
click at [676, 395] on div "MB Michael Brown michael.b@masterdist.com Star conversation Mark as read MB Qua…" at bounding box center [958, 409] width 736 height 874
click at [635, 500] on button "Email" at bounding box center [633, 486] width 53 height 28
click at [1294, 502] on button "Close composer" at bounding box center [1294, 486] width 35 height 35
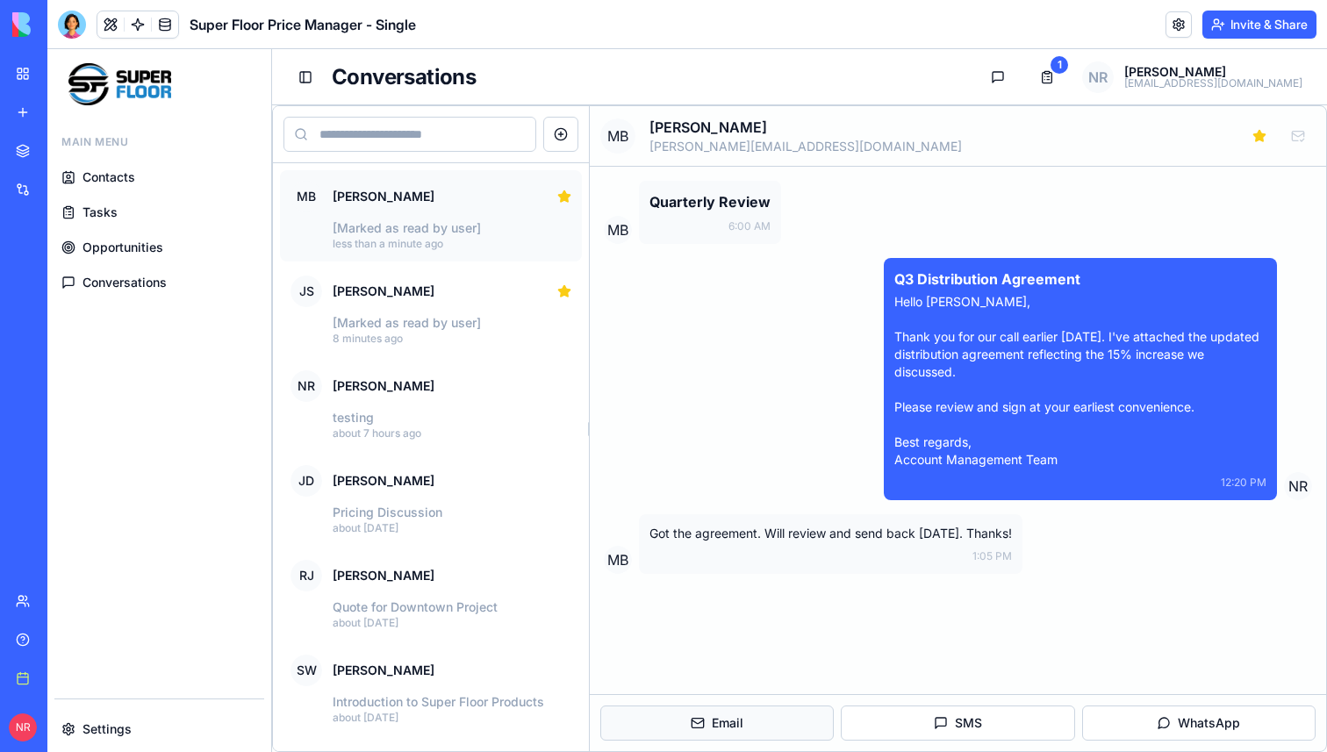
click at [763, 717] on button "Email" at bounding box center [716, 723] width 233 height 35
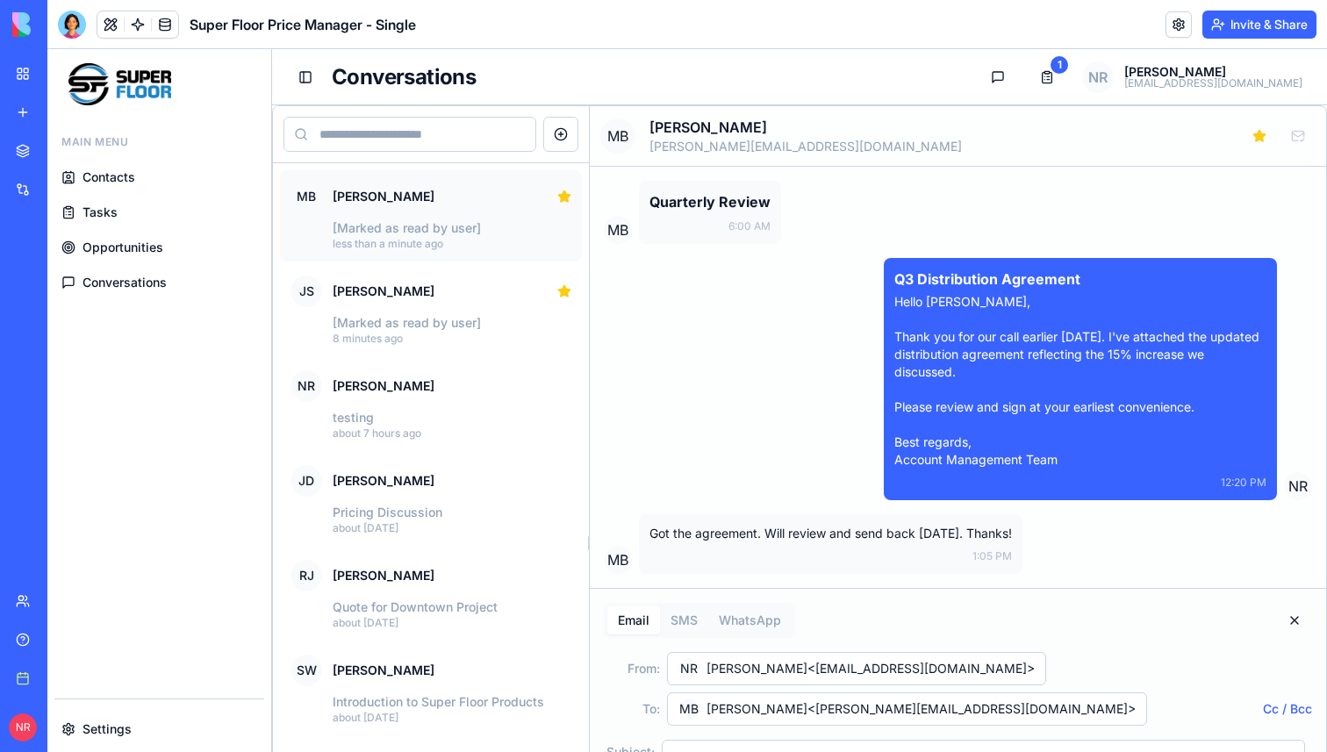
click at [439, 135] on input at bounding box center [409, 134] width 253 height 35
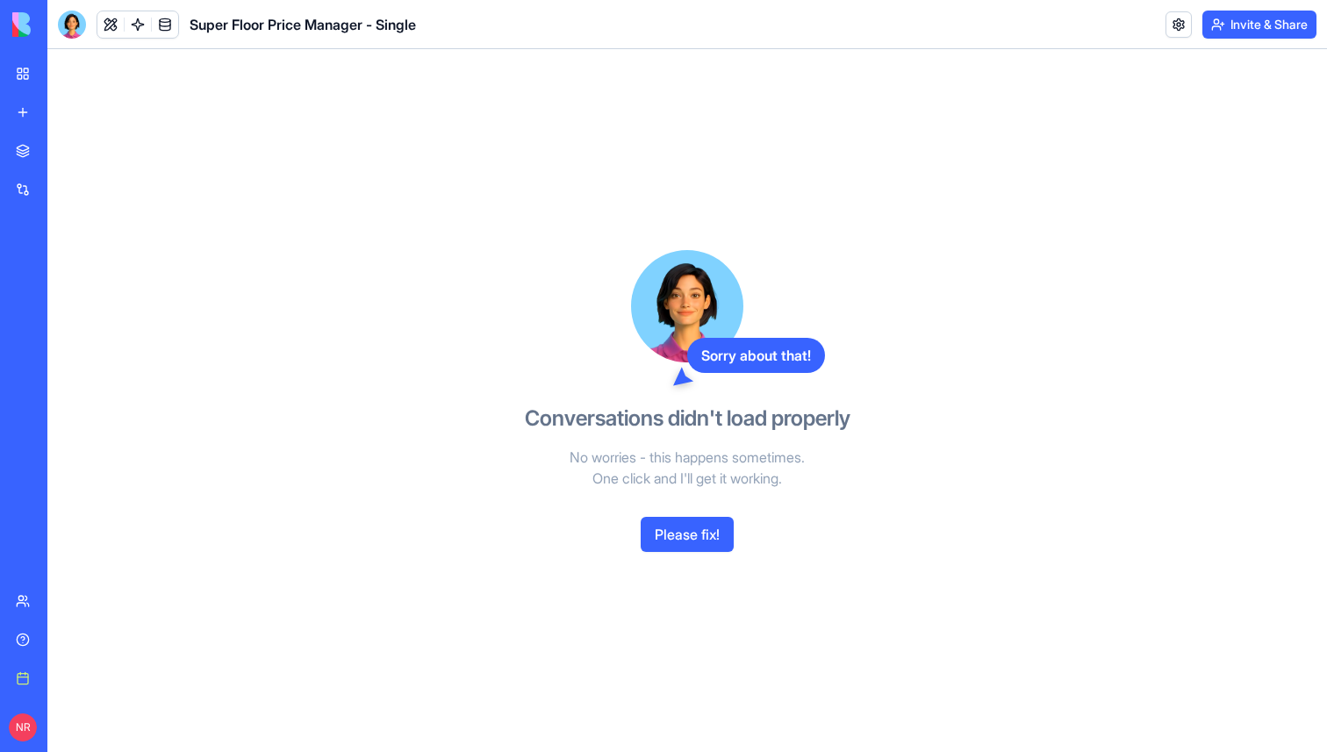
click at [680, 538] on button "Please fix!" at bounding box center [687, 534] width 93 height 35
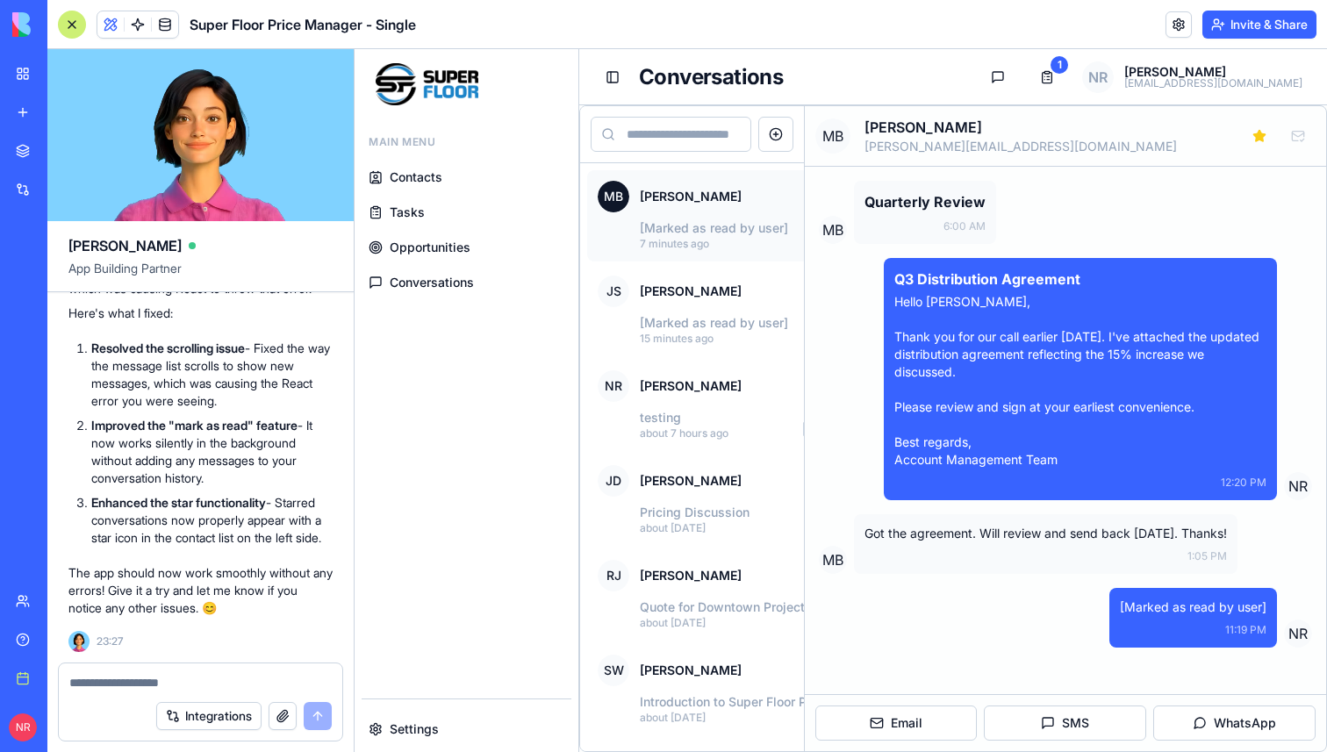
scroll to position [281143, 0]
click at [891, 723] on button "Email" at bounding box center [896, 723] width 162 height 35
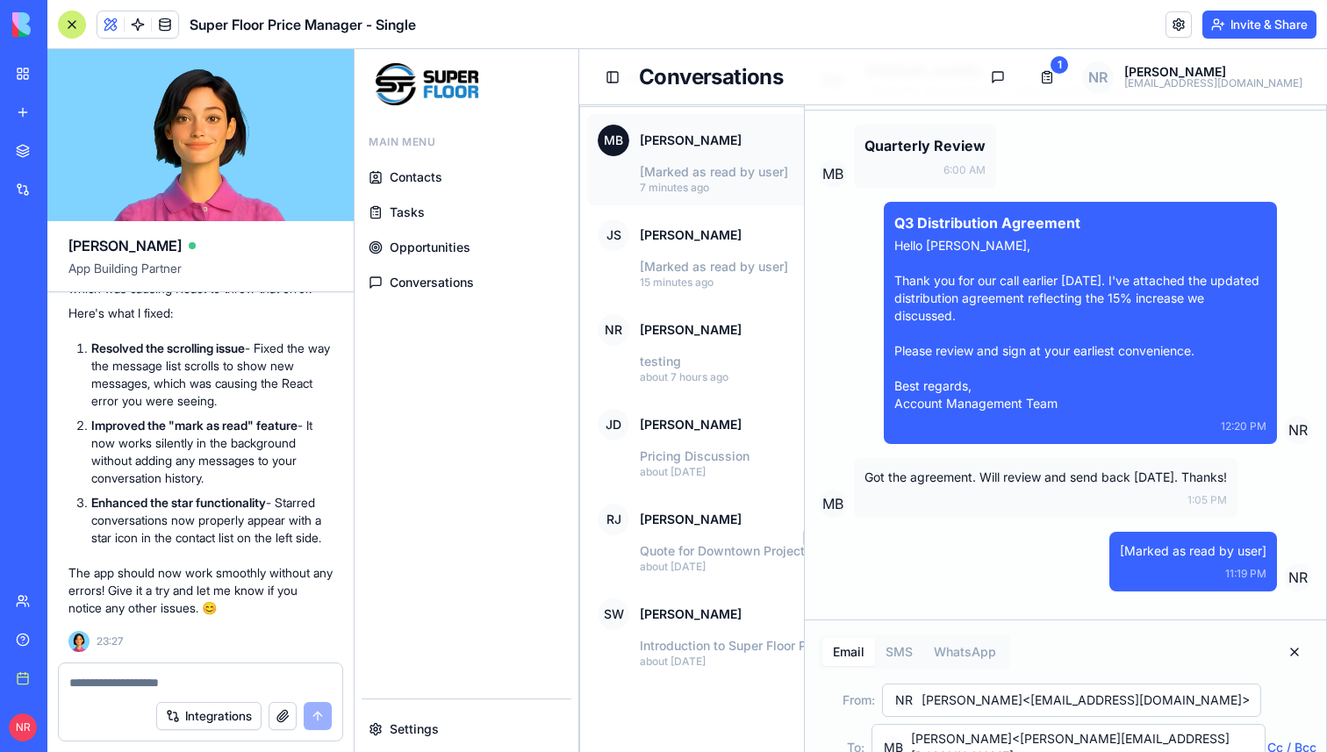
scroll to position [0, 0]
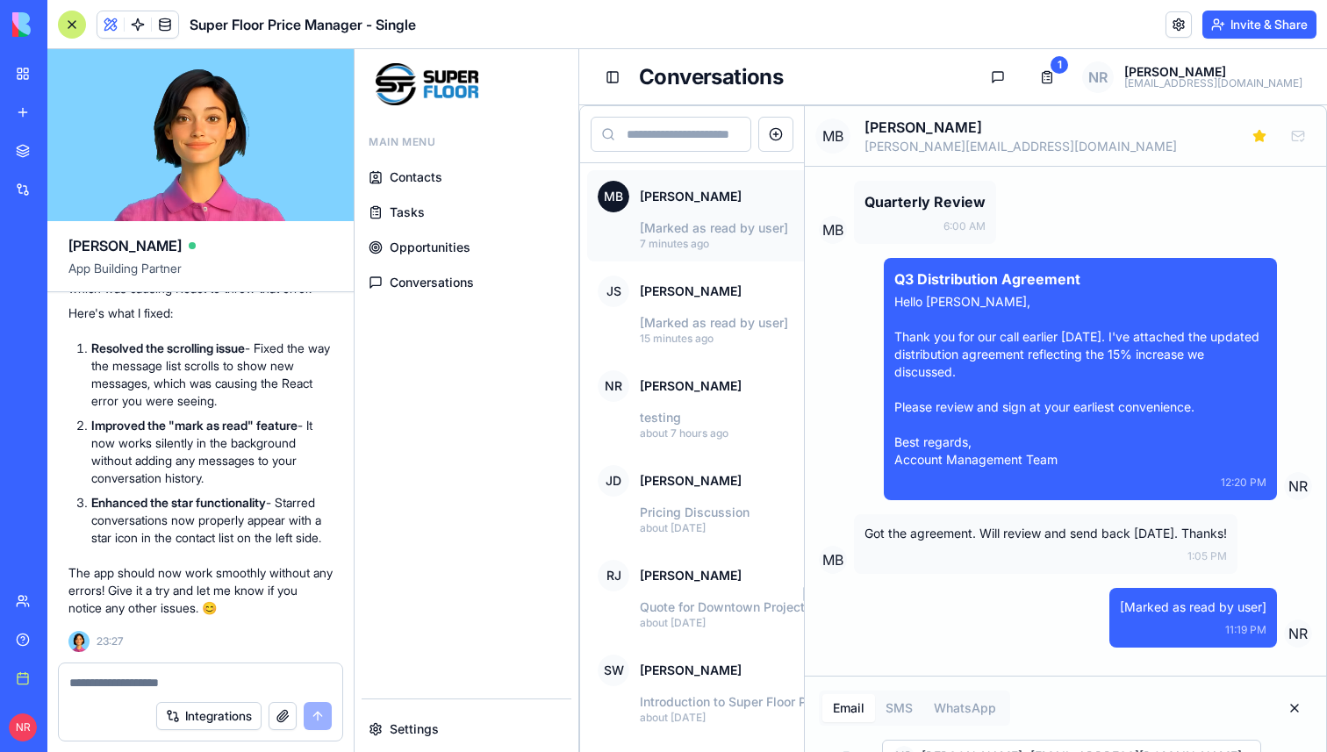
click at [671, 130] on input at bounding box center [671, 134] width 161 height 35
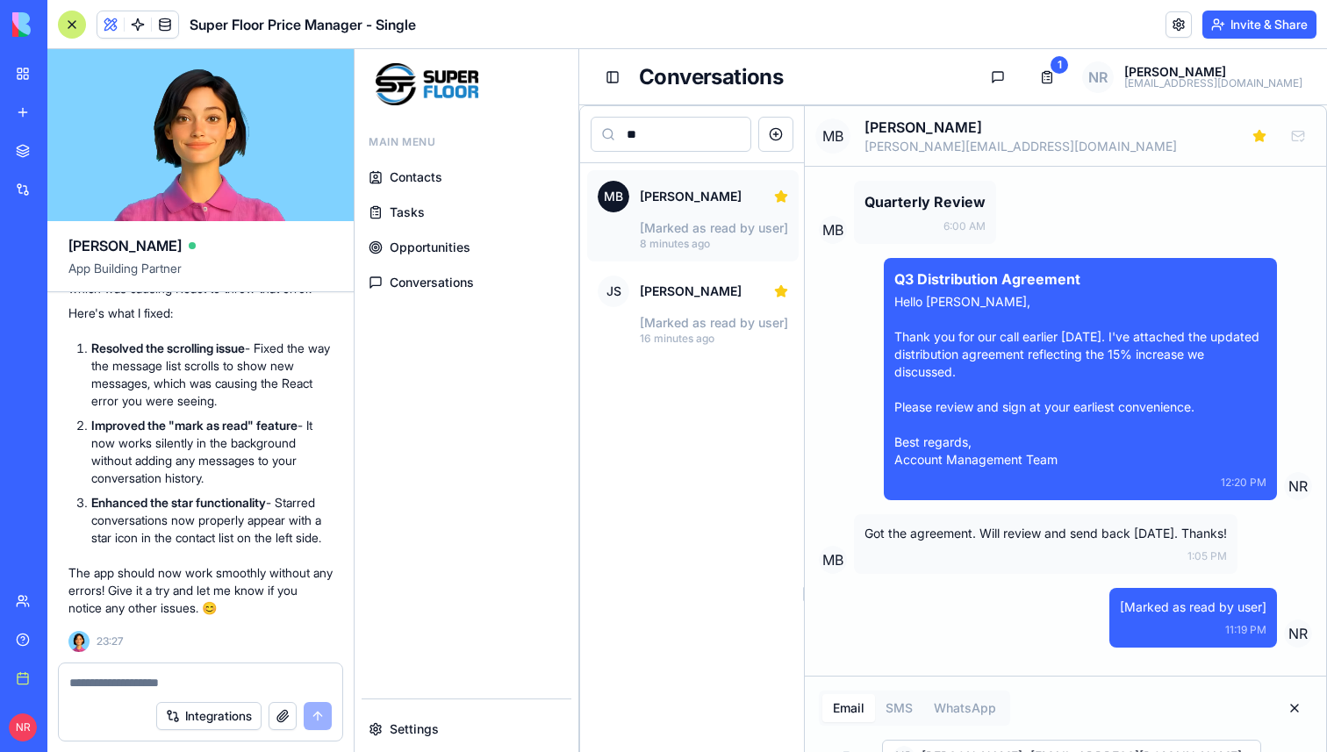
type input "*"
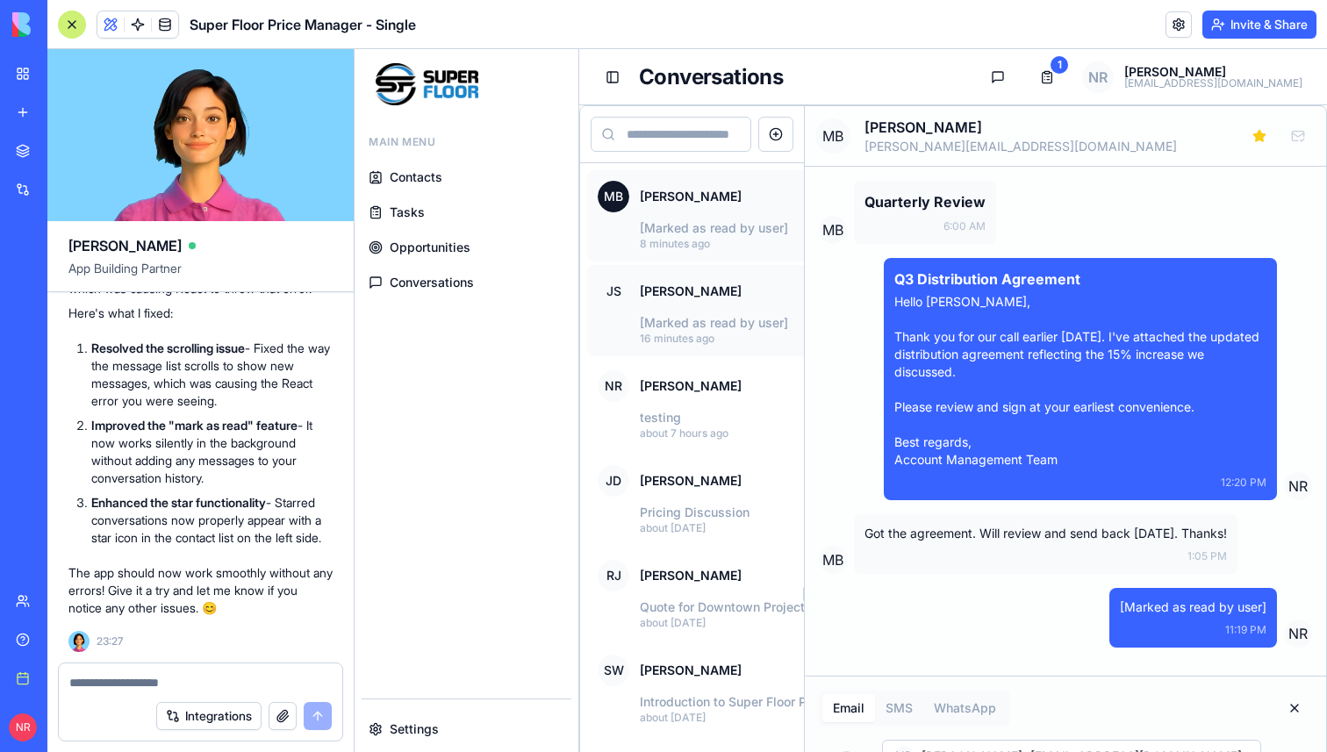
click at [701, 295] on p "[PERSON_NAME]" at bounding box center [691, 292] width 102 height 18
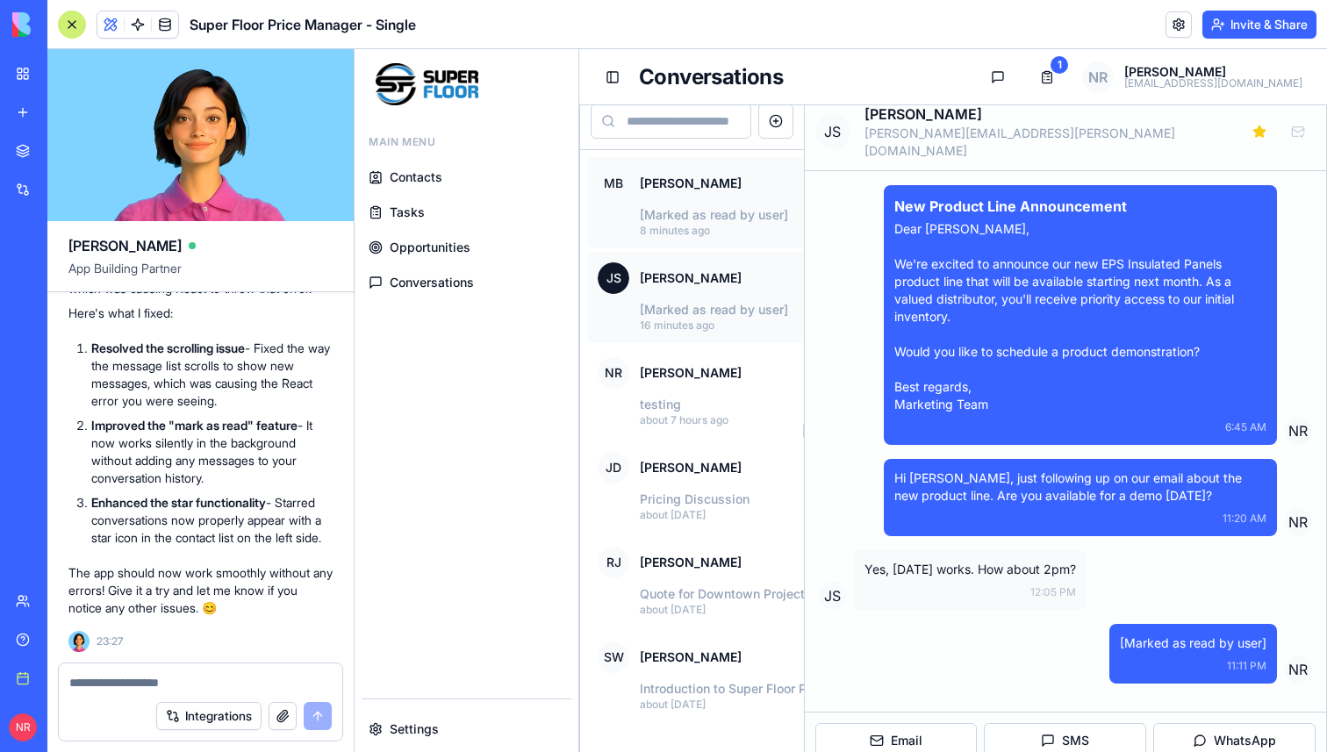
click at [713, 210] on p "[Marked as read by user]" at bounding box center [746, 215] width 212 height 18
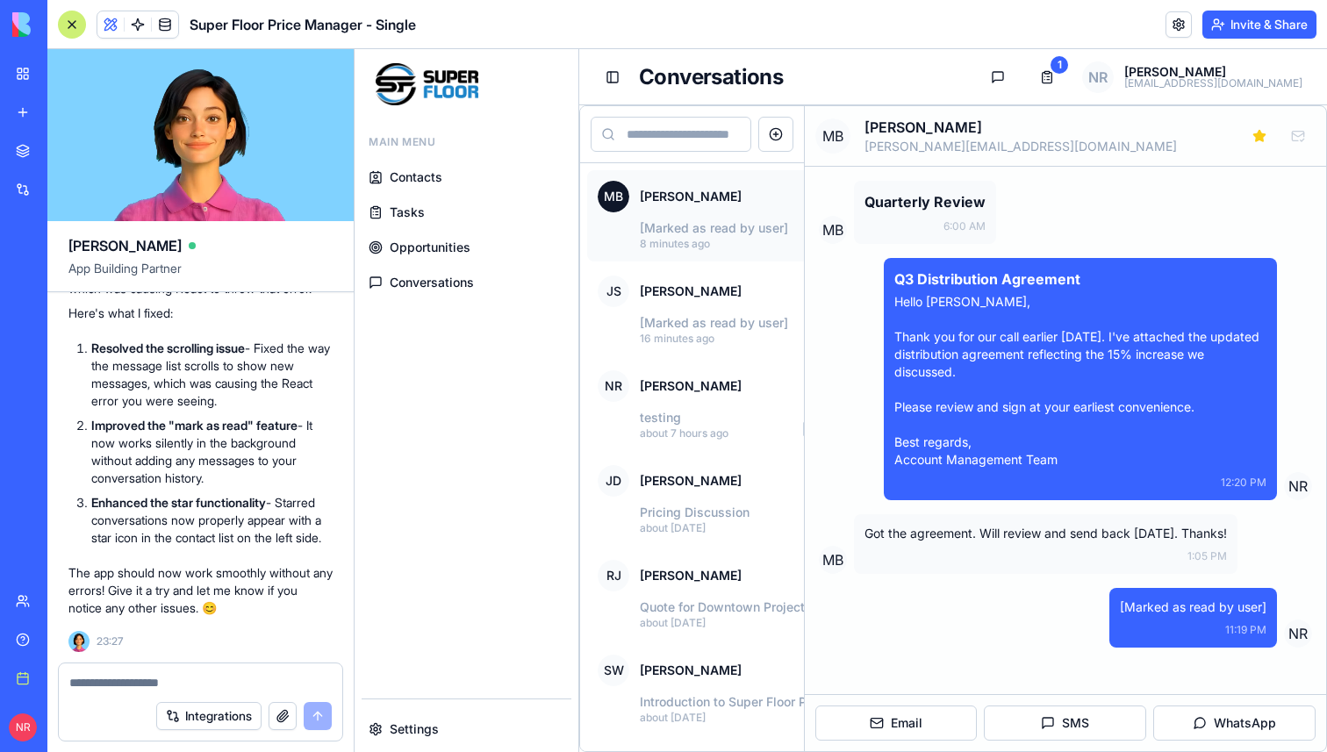
scroll to position [0, 0]
drag, startPoint x: 1117, startPoint y: 621, endPoint x: 1273, endPoint y: 635, distance: 156.8
click at [1273, 635] on div "[Marked as read by user] 11:19 PM" at bounding box center [1193, 618] width 168 height 60
copy p "[Marked as read by user]"
click at [697, 304] on div "JS Jane Smith" at bounding box center [670, 292] width 144 height 32
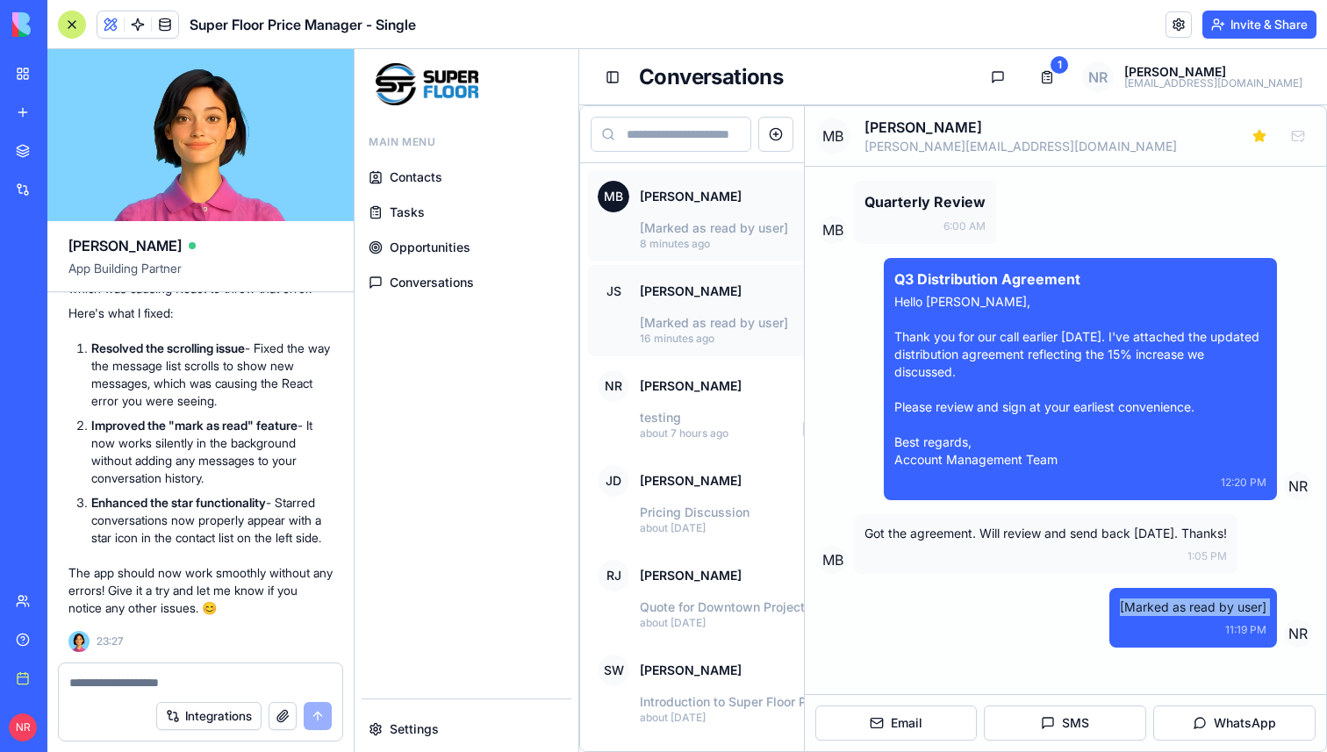
scroll to position [13, 0]
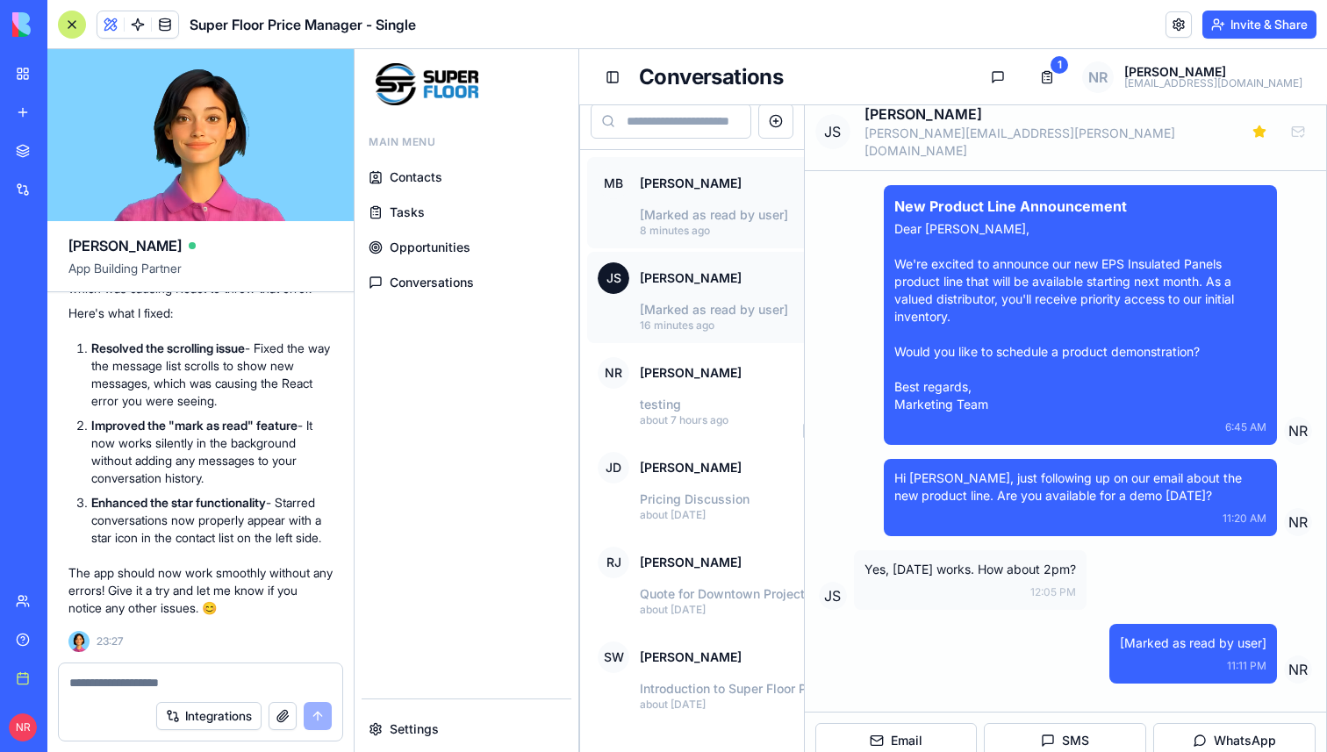
click at [678, 212] on p "[Marked as read by user]" at bounding box center [746, 215] width 212 height 18
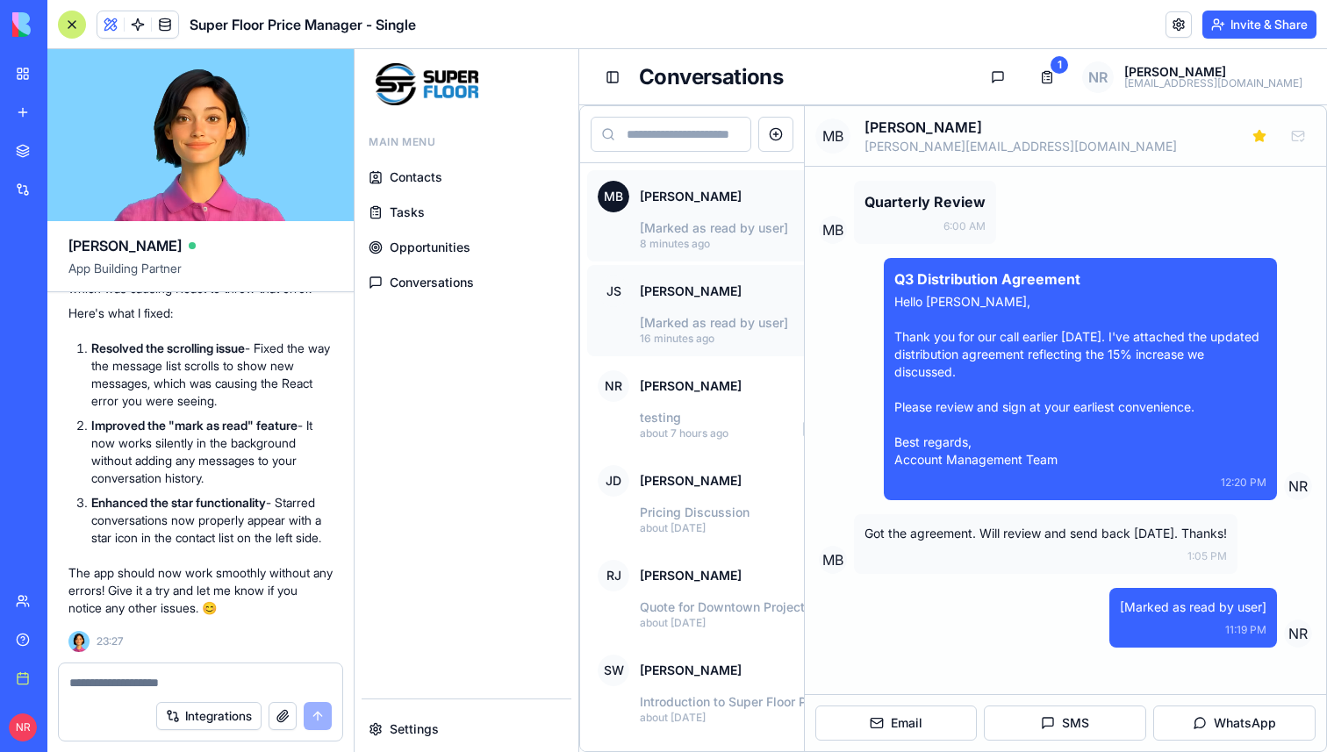
click at [688, 292] on p "Jane Smith" at bounding box center [691, 292] width 102 height 18
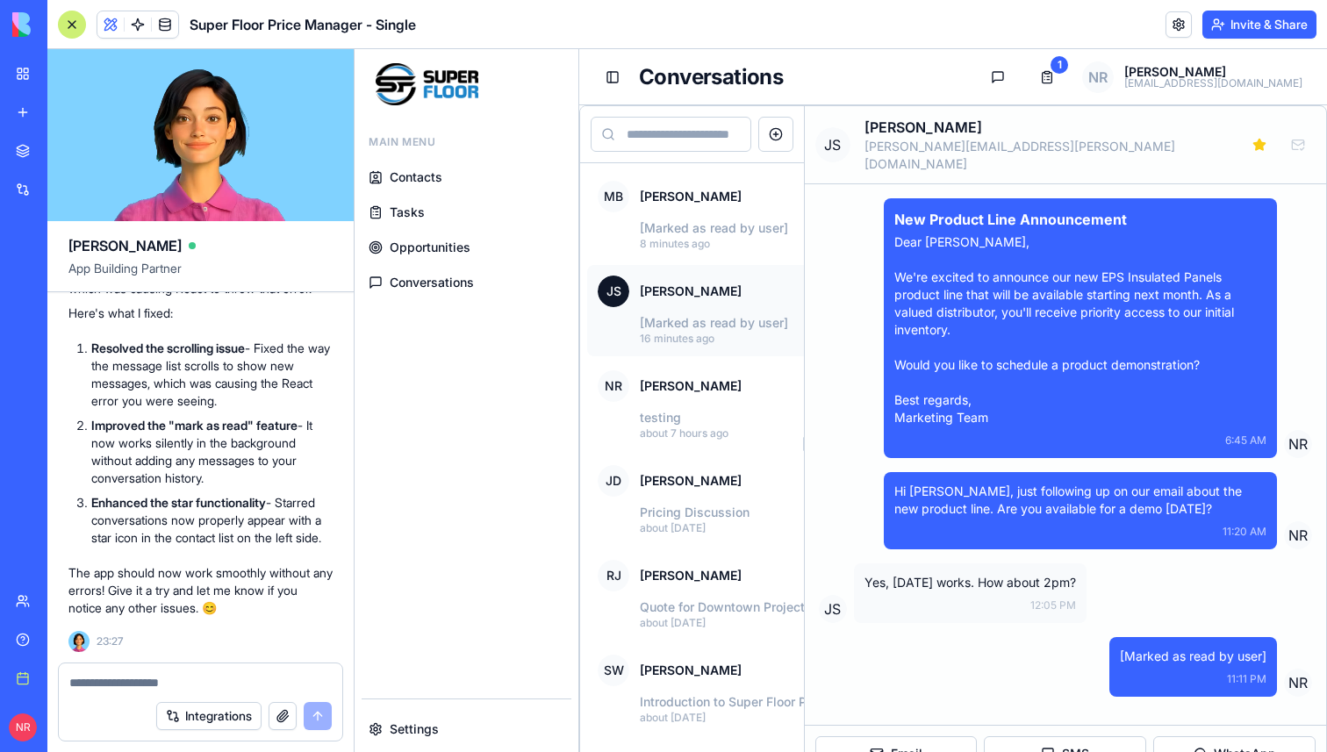
scroll to position [13, 0]
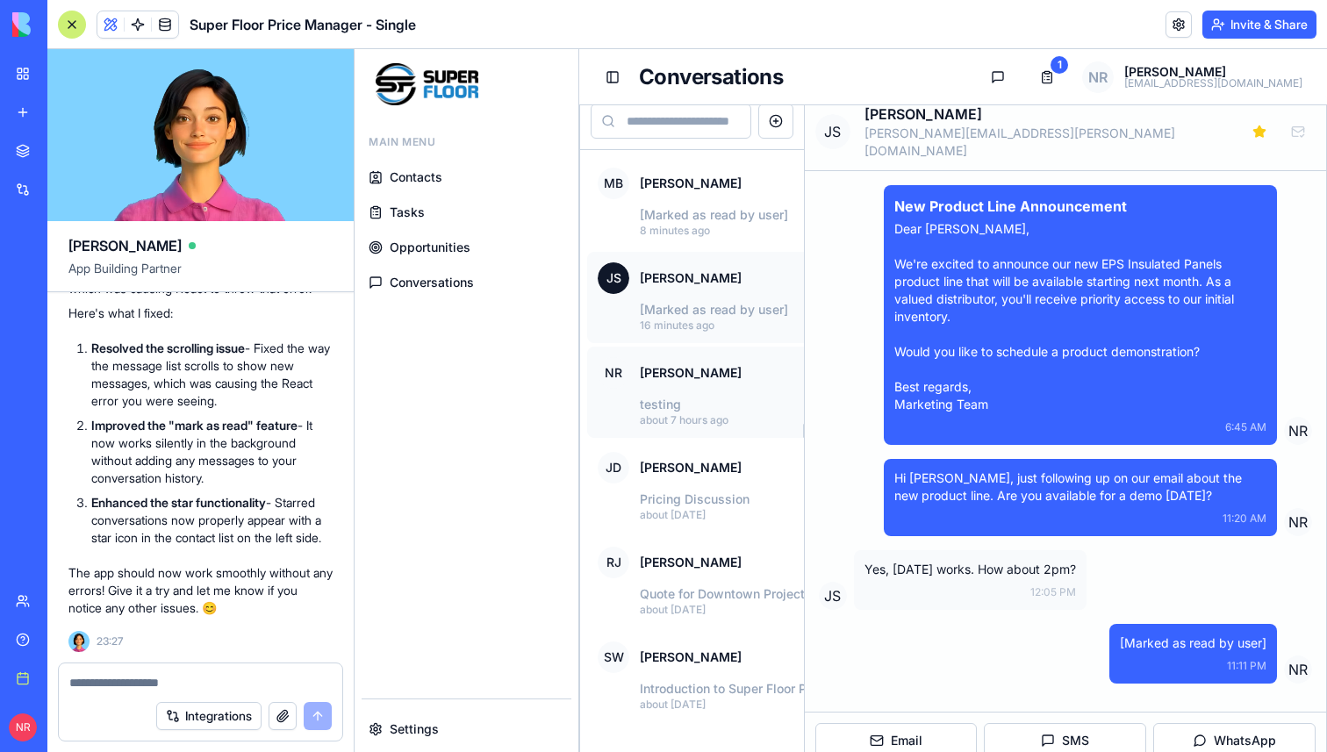
click at [692, 348] on button "NR Nic Ruebel testing about 7 hours ago" at bounding box center [724, 392] width 275 height 91
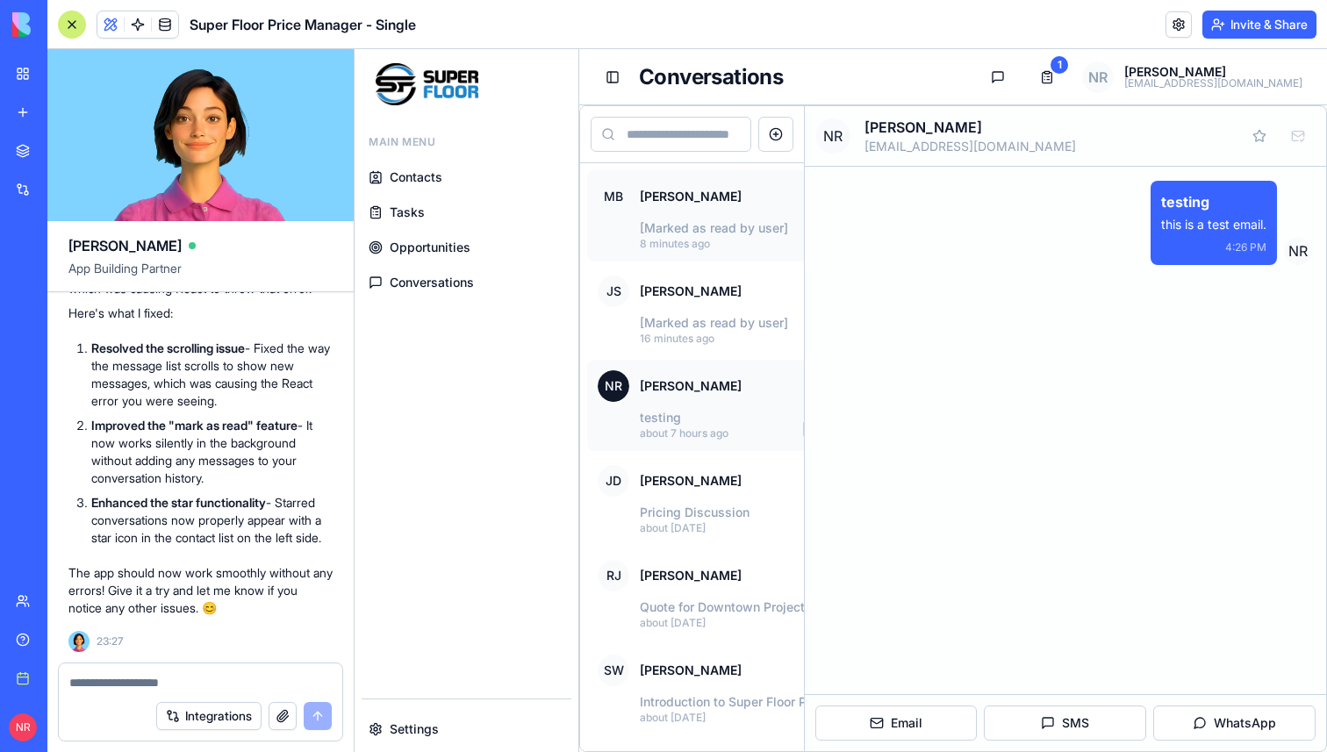
click at [734, 239] on p "8 minutes ago" at bounding box center [746, 244] width 212 height 14
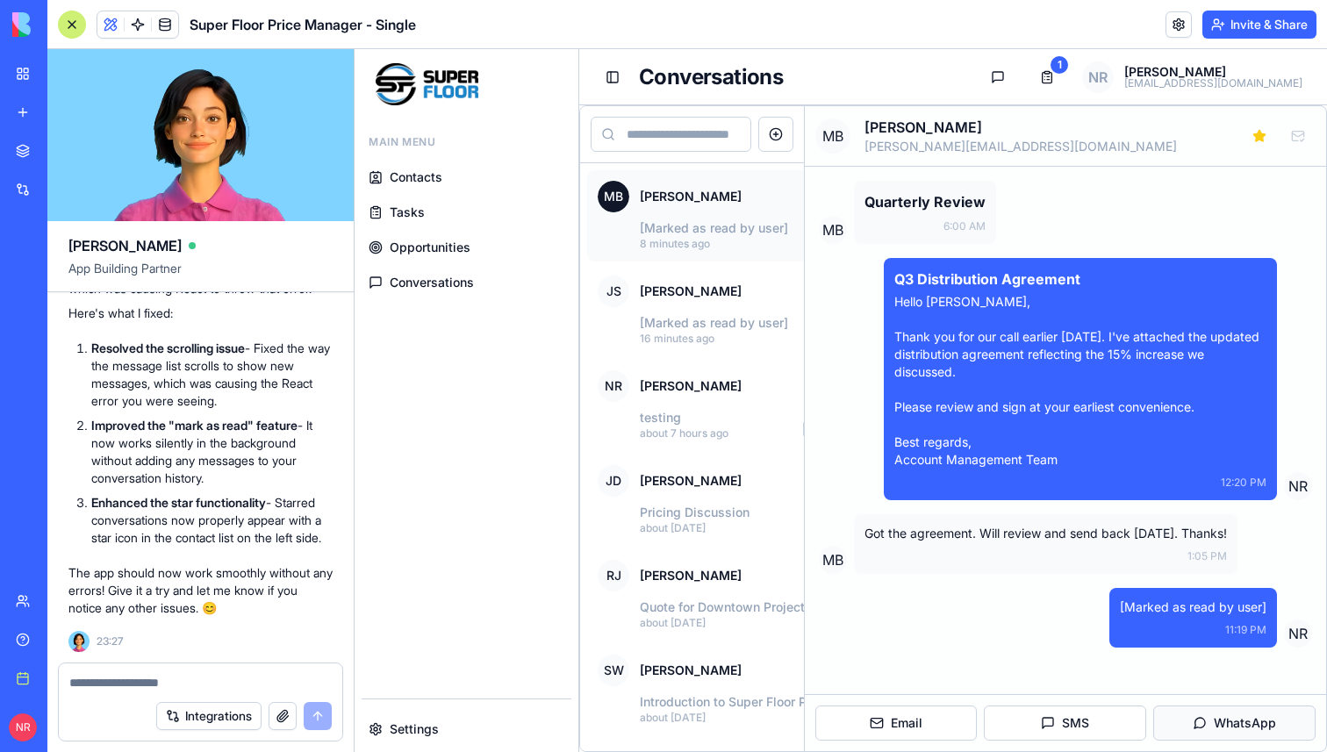
click at [1200, 732] on button "WhatsApp" at bounding box center [1234, 723] width 162 height 35
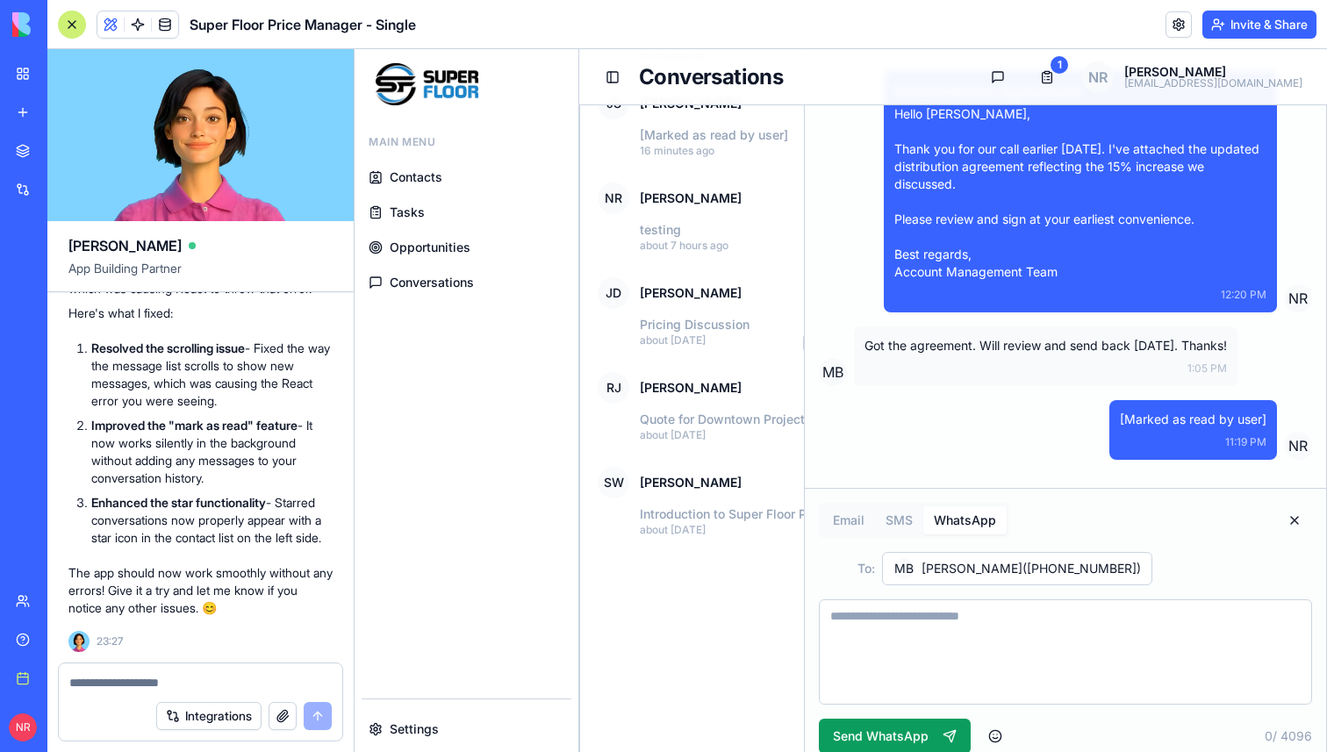
scroll to position [222, 0]
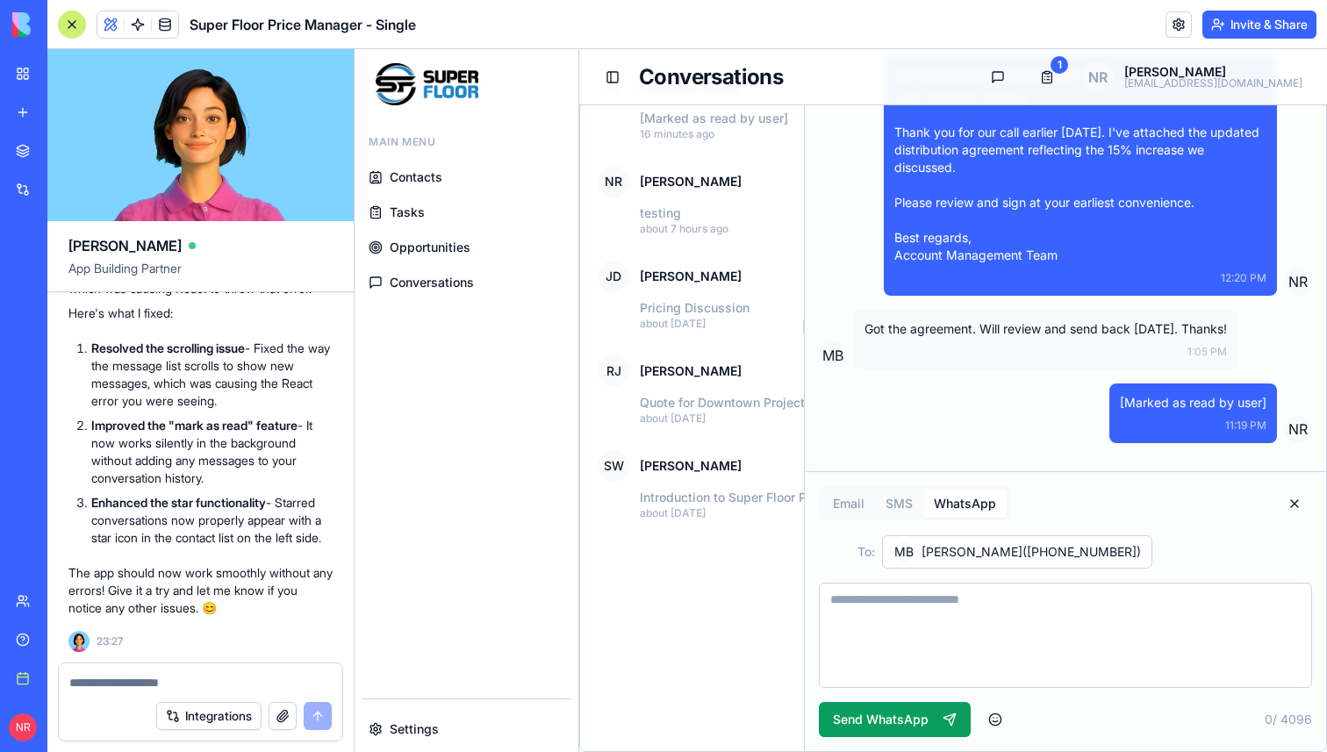
click at [850, 508] on button "Email" at bounding box center [848, 504] width 53 height 28
click at [904, 510] on button "SMS" at bounding box center [899, 504] width 48 height 28
click at [1296, 511] on button "Close composer" at bounding box center [1294, 503] width 35 height 35
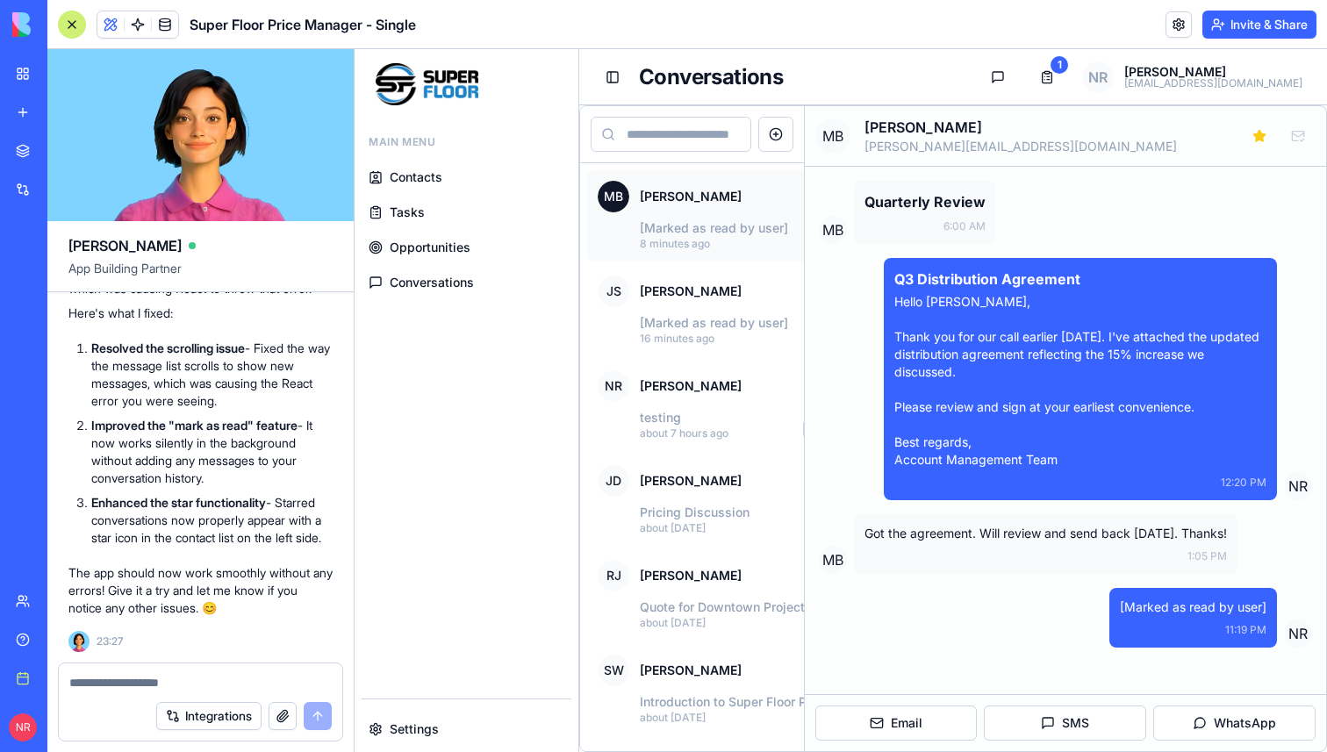
click at [440, 212] on link "Tasks" at bounding box center [467, 213] width 210 height 32
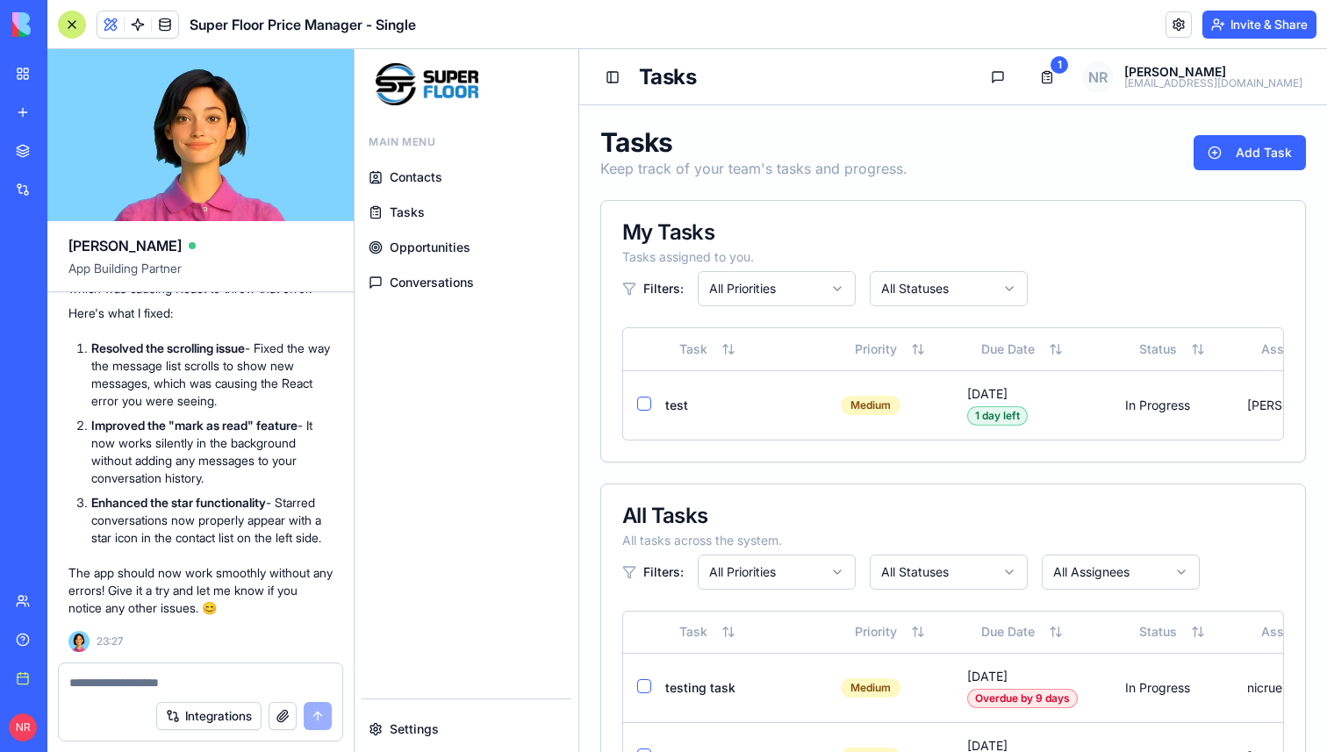
click at [440, 248] on span "Opportunities" at bounding box center [430, 248] width 81 height 18
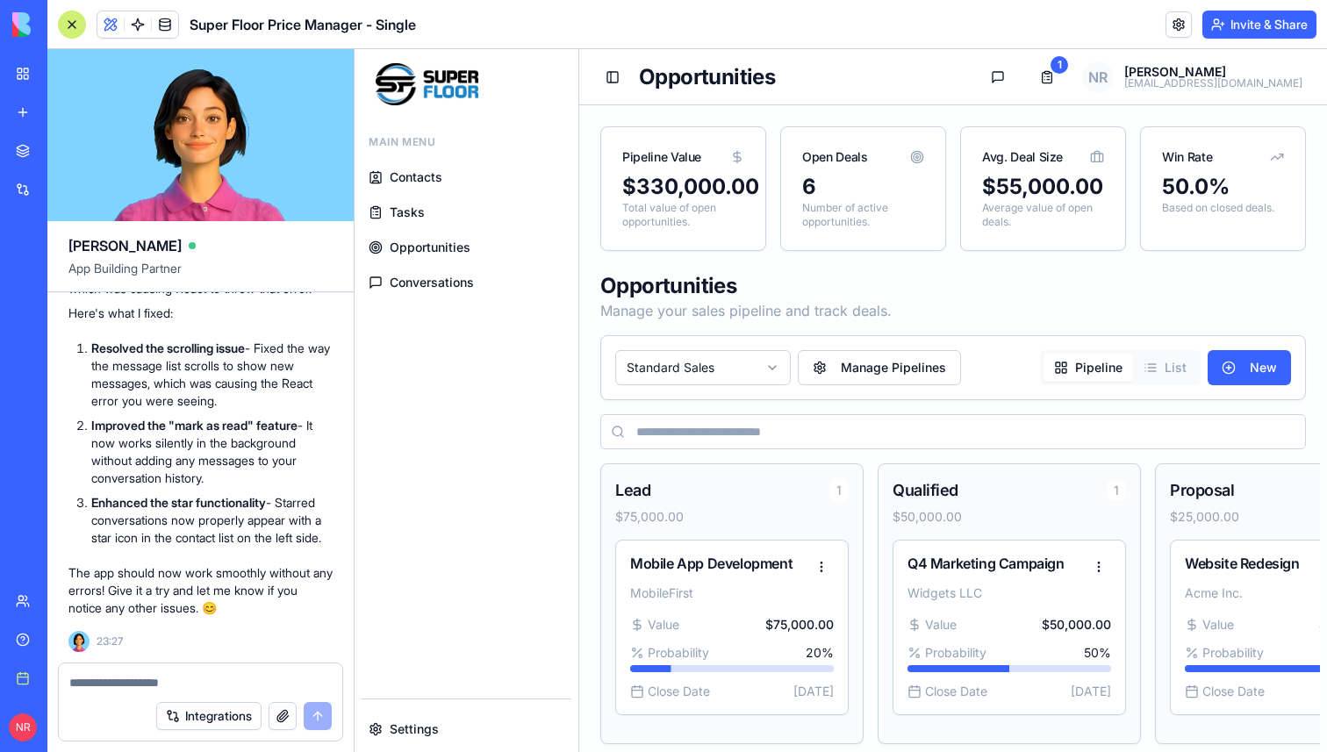
click at [406, 208] on span "Tasks" at bounding box center [407, 213] width 35 height 18
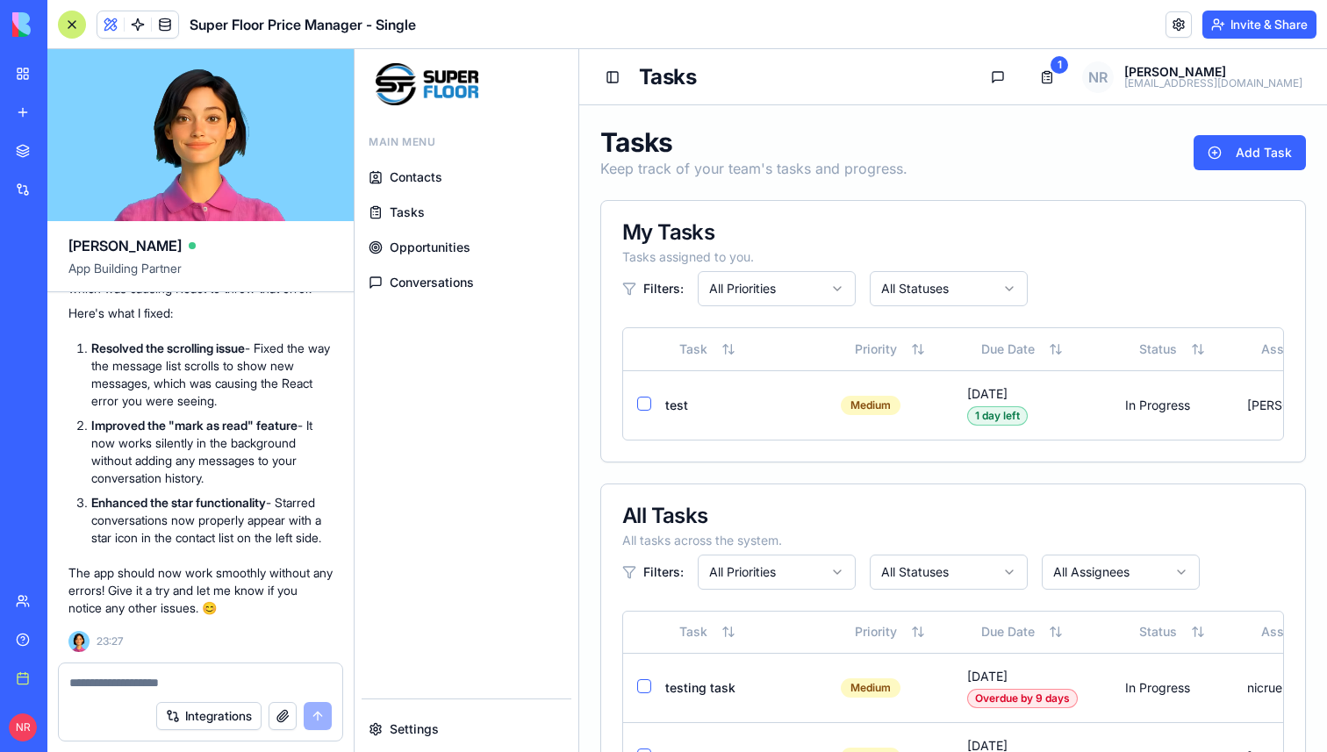
click at [161, 680] on textarea at bounding box center [200, 683] width 262 height 18
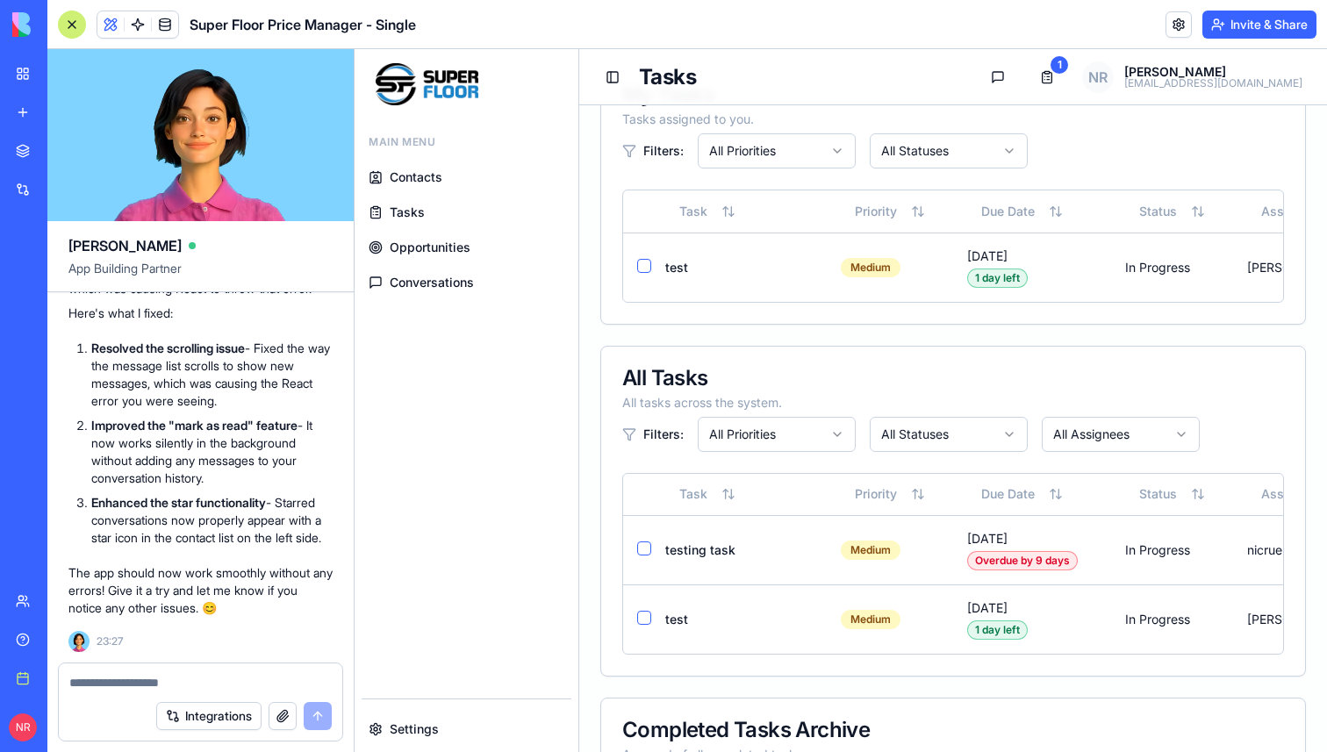
scroll to position [281196, 0]
click at [240, 685] on textarea at bounding box center [200, 683] width 262 height 18
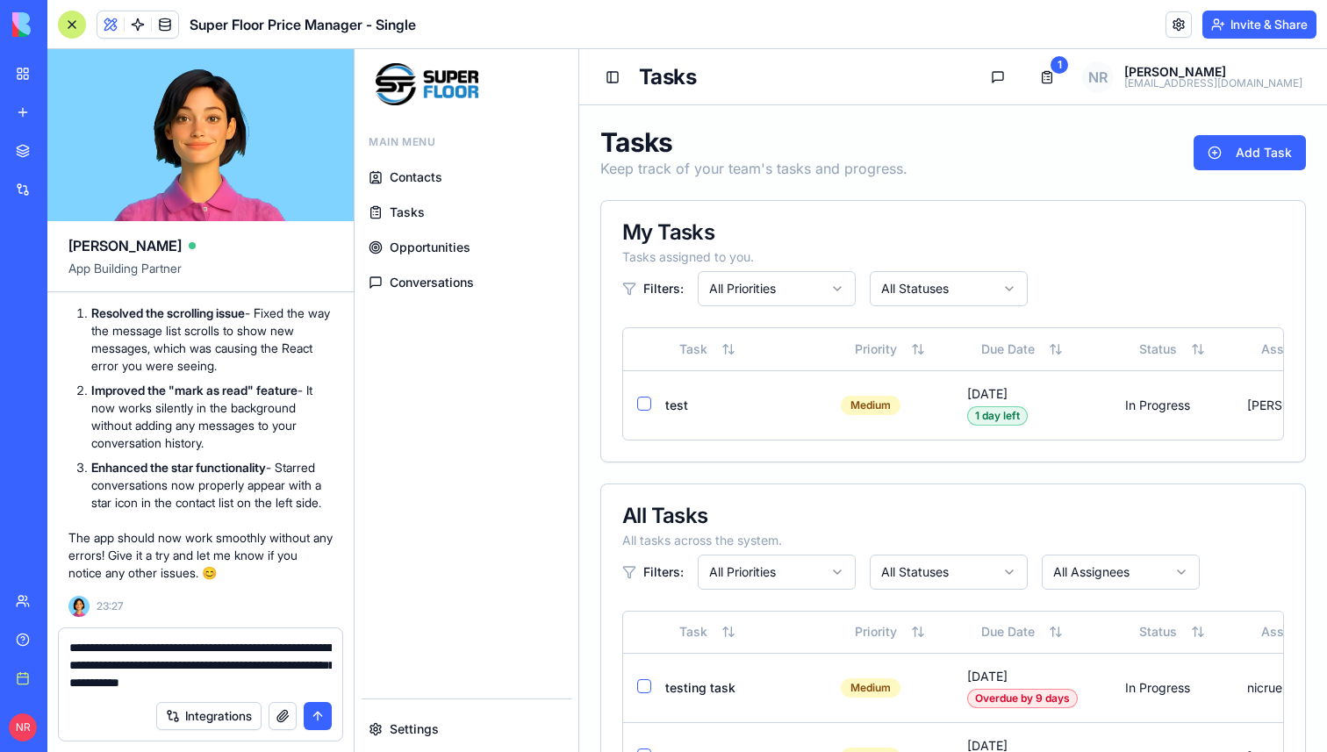
scroll to position [341, 0]
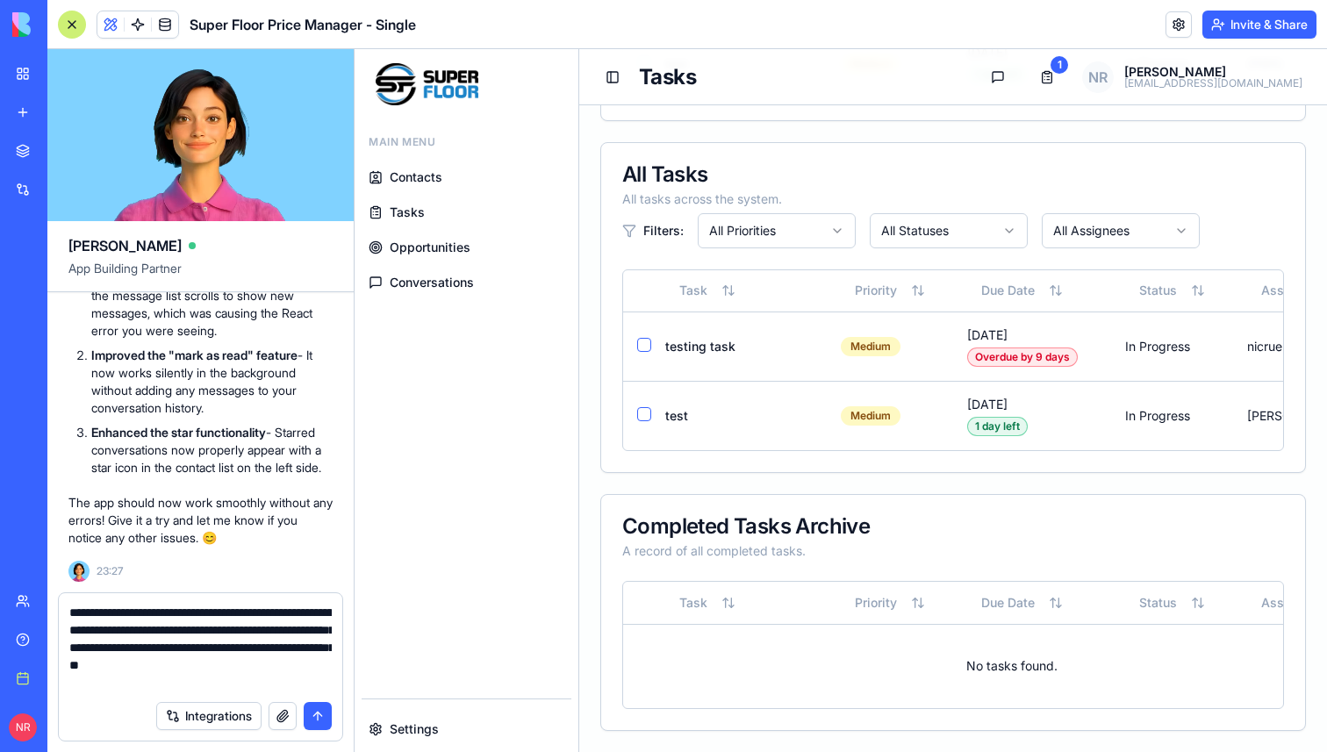
drag, startPoint x: 226, startPoint y: 664, endPoint x: 69, endPoint y: 664, distance: 157.1
click at [69, 664] on textarea "**********" at bounding box center [200, 648] width 262 height 88
click at [117, 685] on textarea "**********" at bounding box center [200, 648] width 262 height 88
paste textarea "**********"
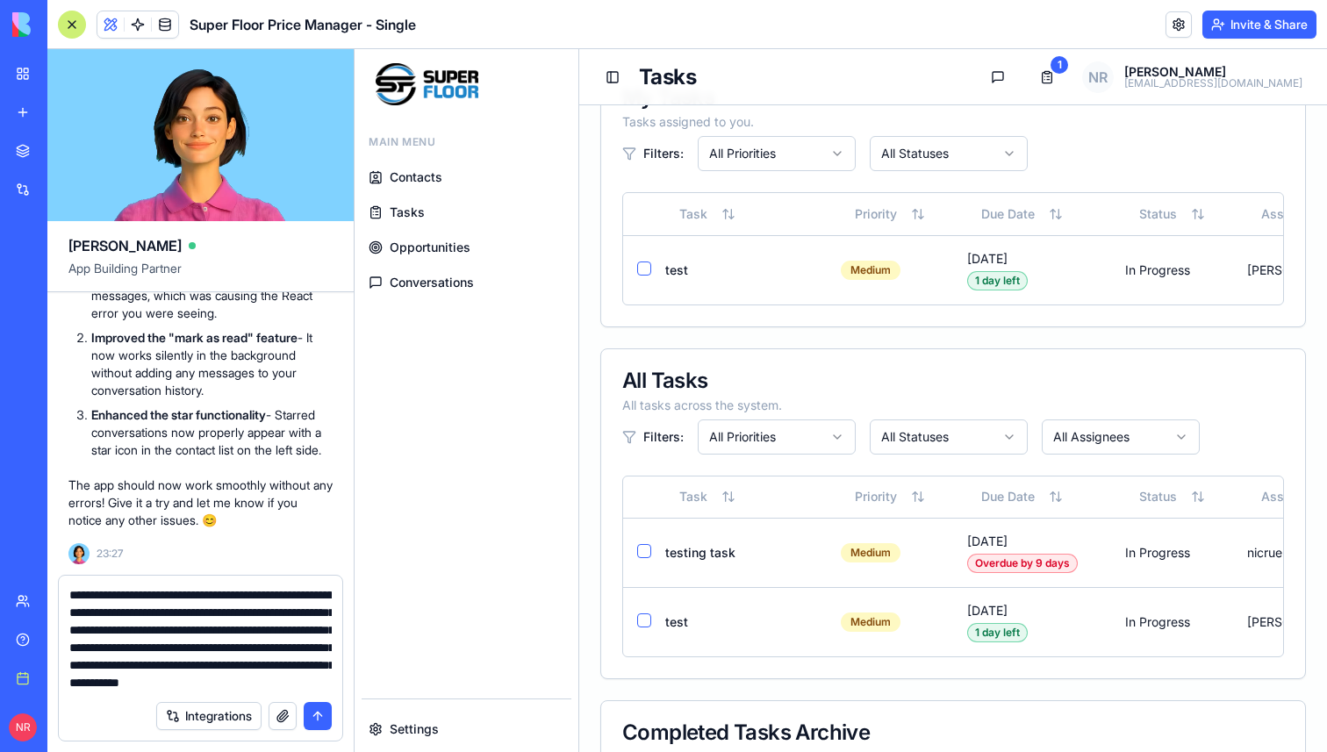
scroll to position [33, 0]
type textarea "**********"
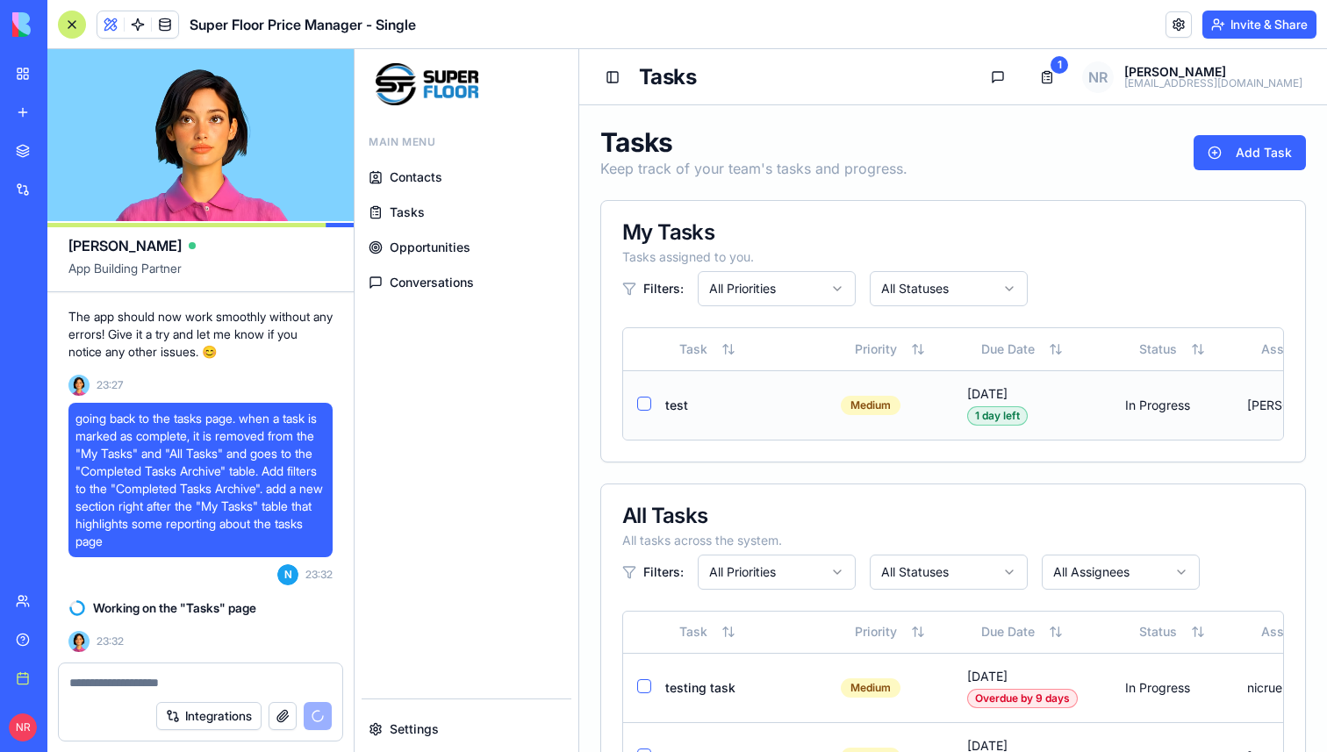
scroll to position [0, 145]
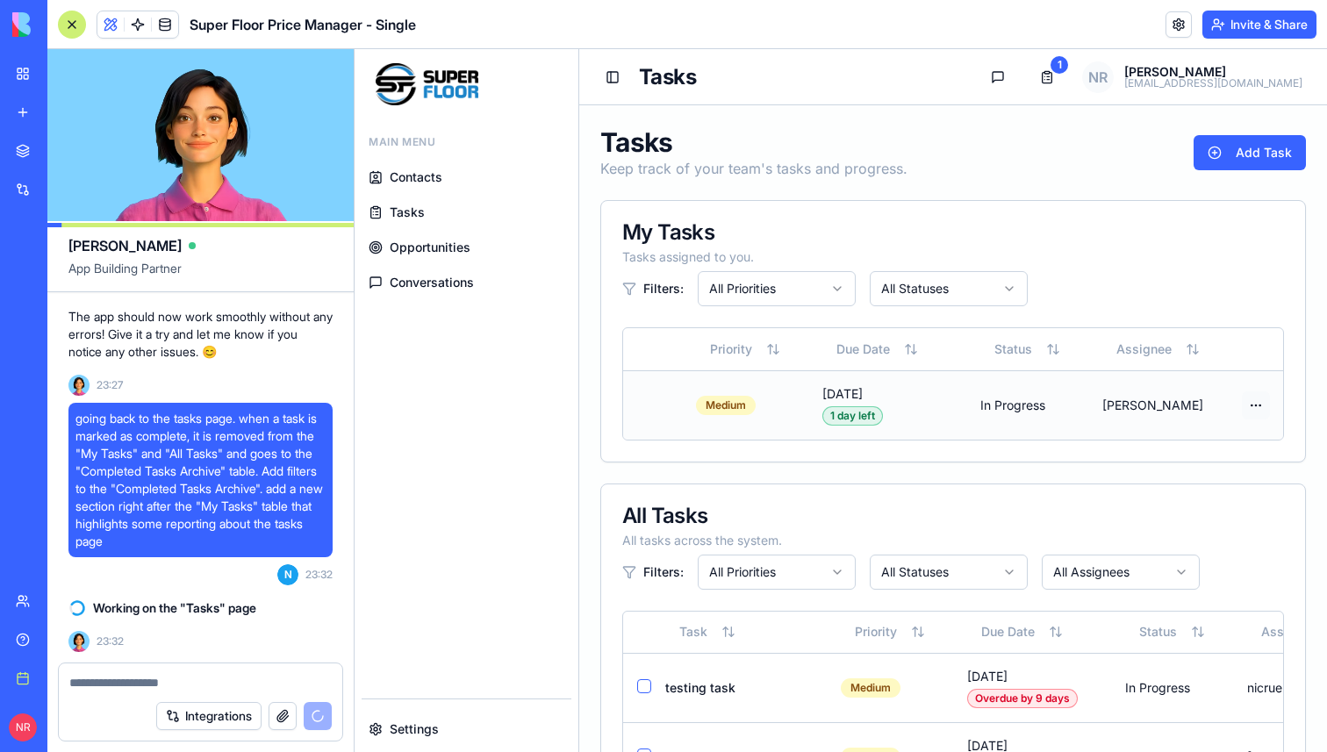
click at [1251, 400] on html "Main Menu Contacts Tasks Opportunities Conversations Settings Toggle Sidebar Ta…" at bounding box center [841, 571] width 972 height 1044
click at [1217, 436] on div "Edit" at bounding box center [1213, 441] width 104 height 28
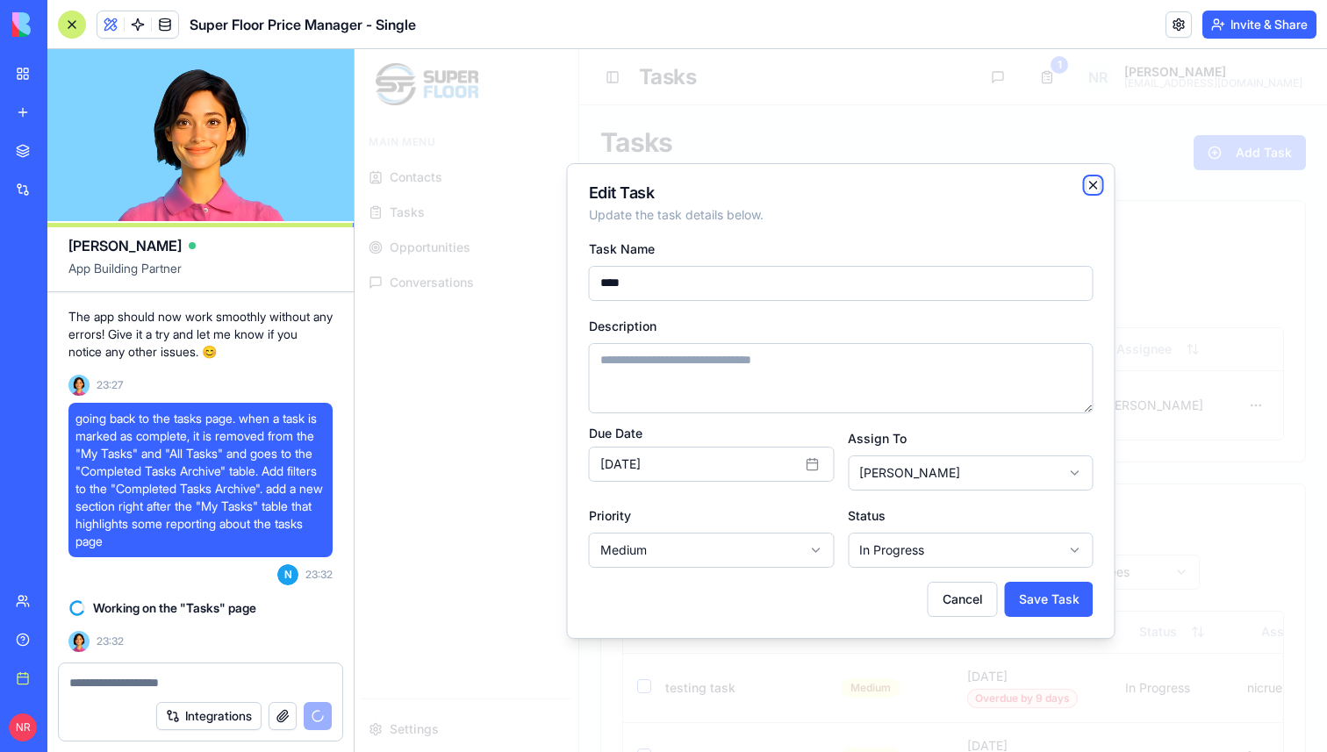
click at [1091, 180] on icon "button" at bounding box center [1094, 185] width 14 height 14
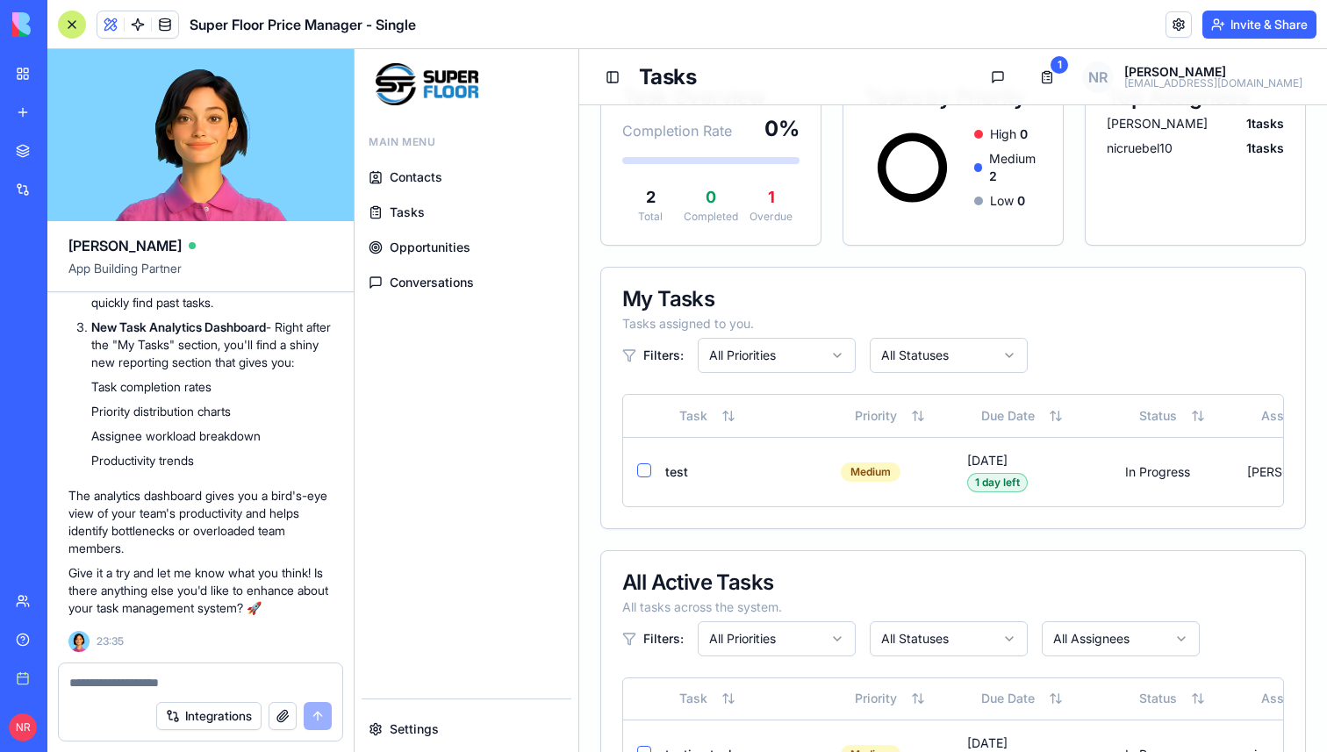
scroll to position [126, 0]
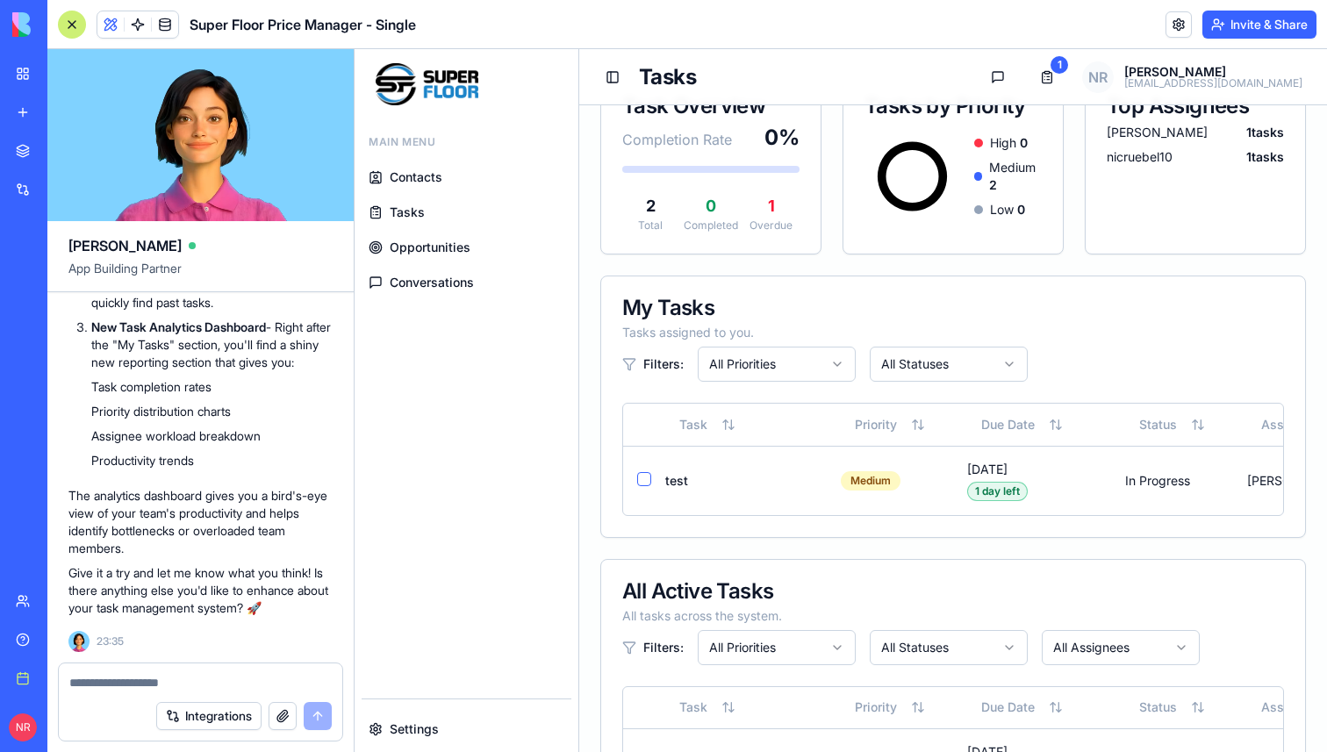
click at [70, 32] on div at bounding box center [72, 25] width 28 height 28
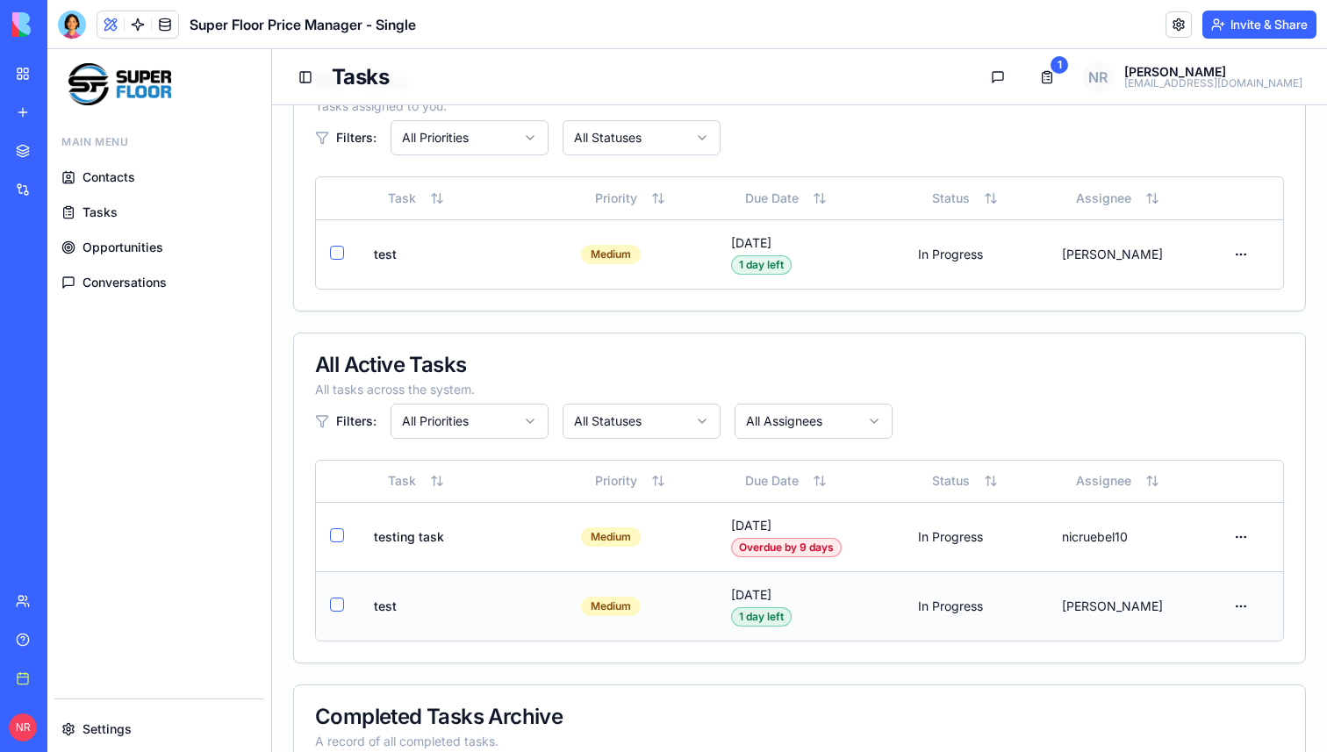
scroll to position [323, 0]
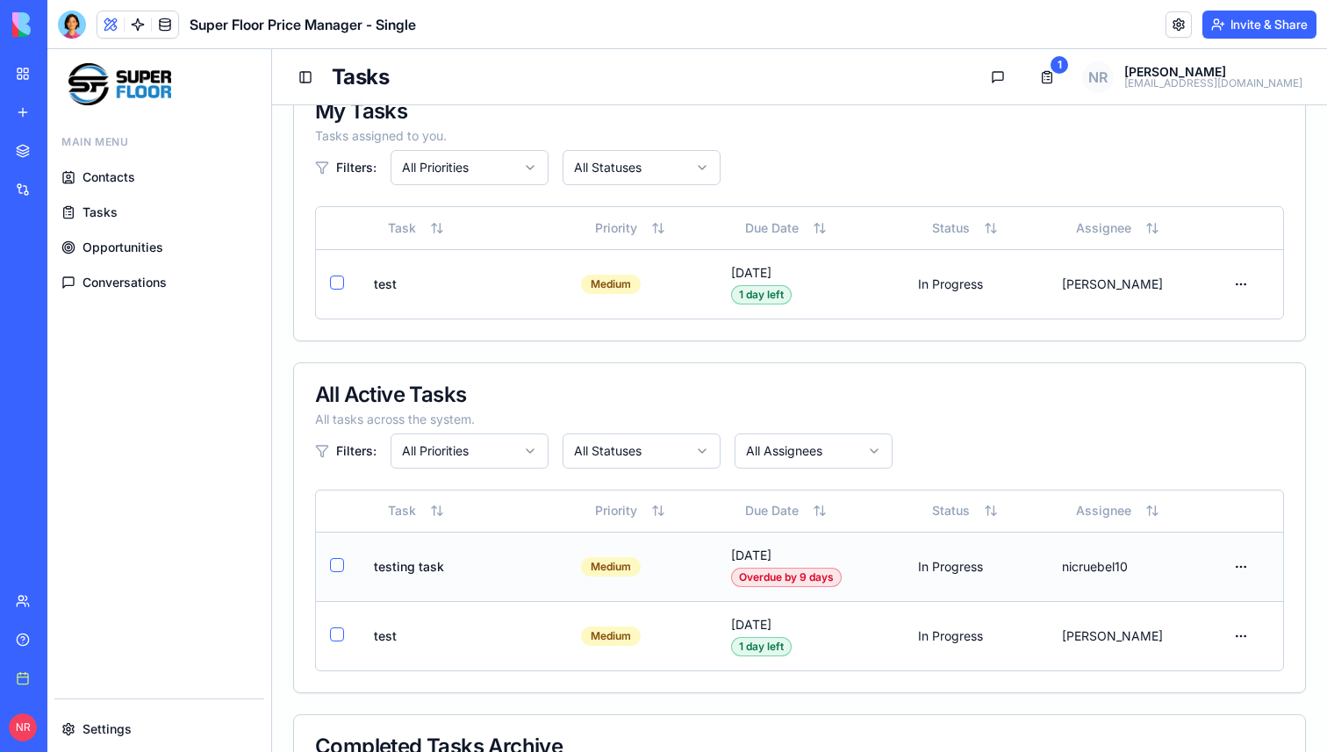
click at [336, 563] on button "button" at bounding box center [337, 565] width 14 height 14
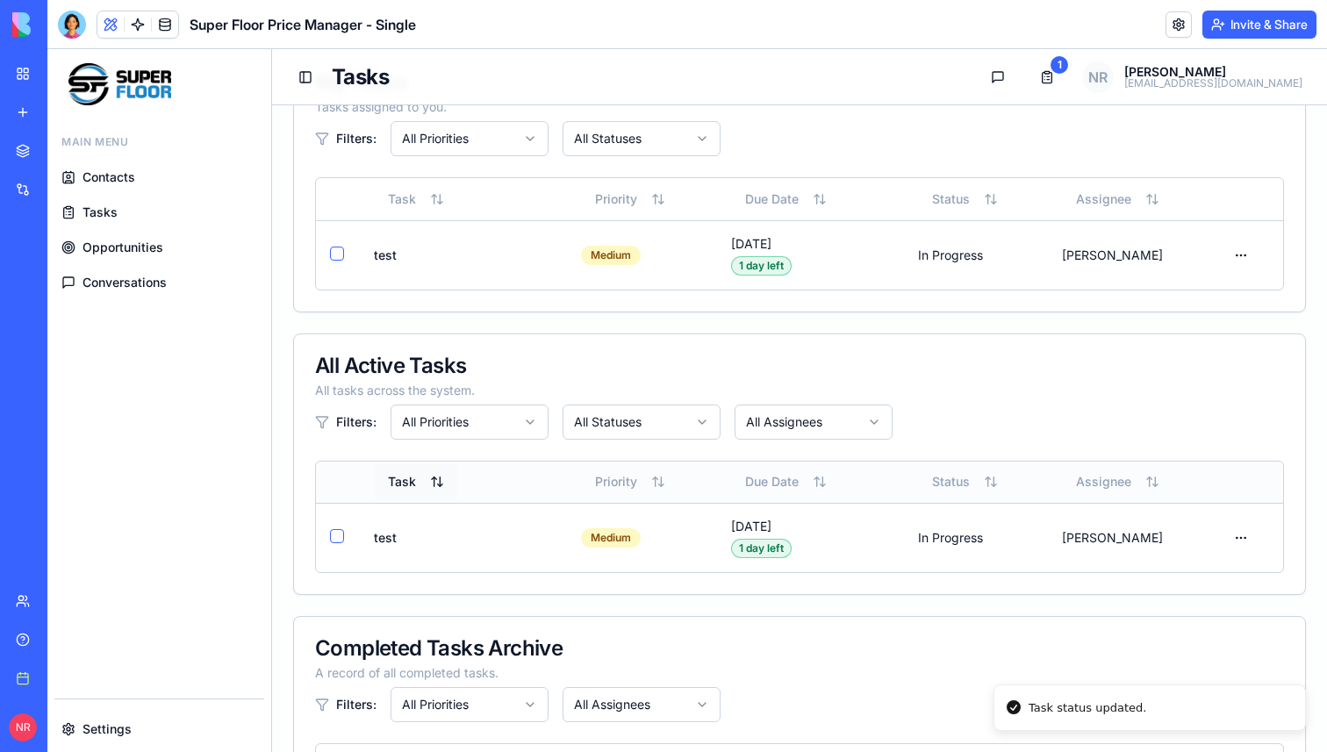
scroll to position [486, 0]
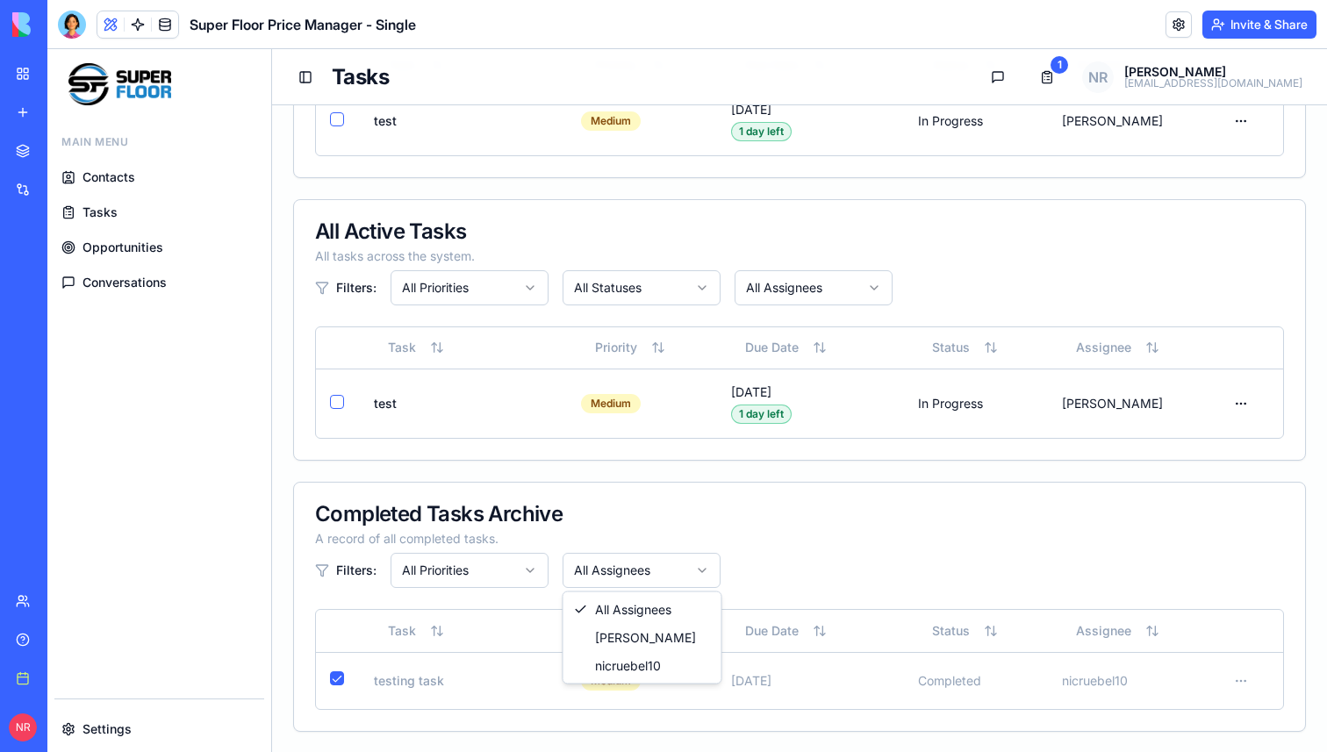
click at [605, 567] on html "Main Menu Contacts Tasks Opportunities Conversations Settings Toggle Sidebar Ta…" at bounding box center [687, 158] width 1280 height 1190
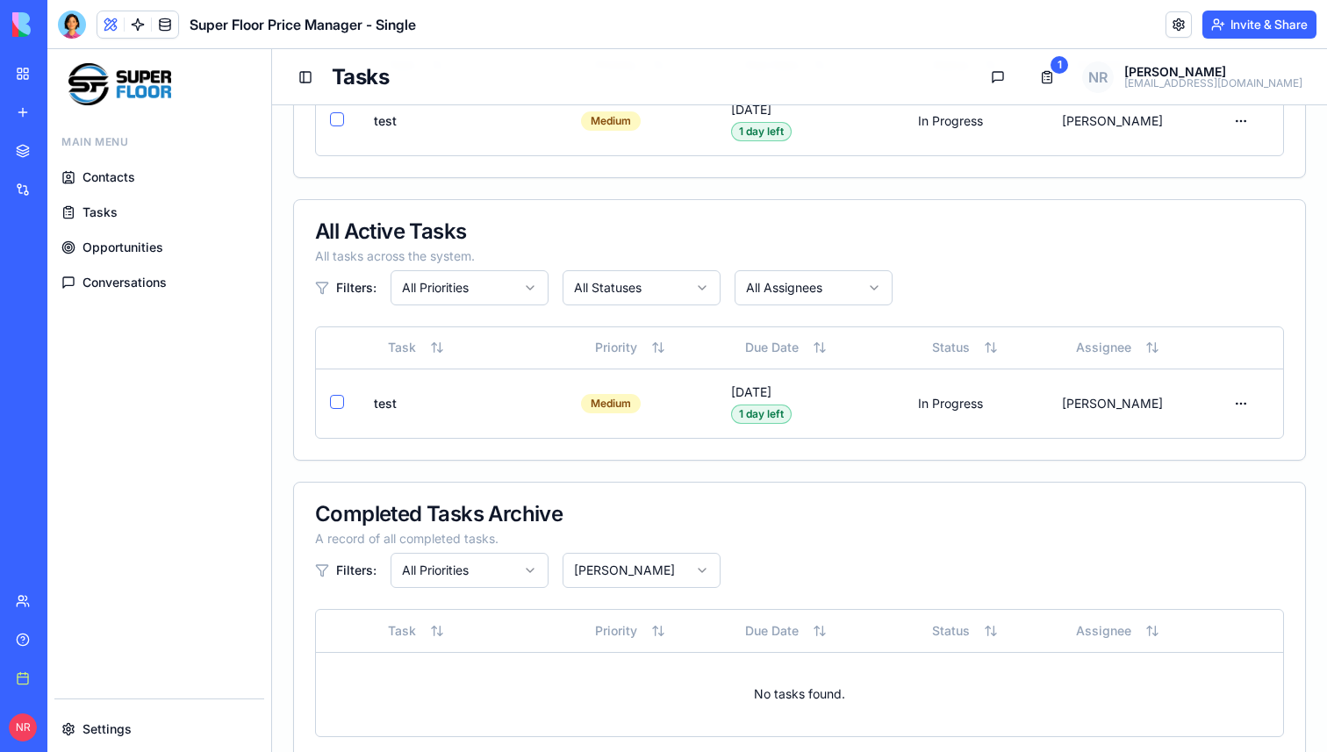
click at [612, 576] on html "Main Menu Contacts Tasks Opportunities Conversations Settings Toggle Sidebar Ta…" at bounding box center [687, 171] width 1280 height 1217
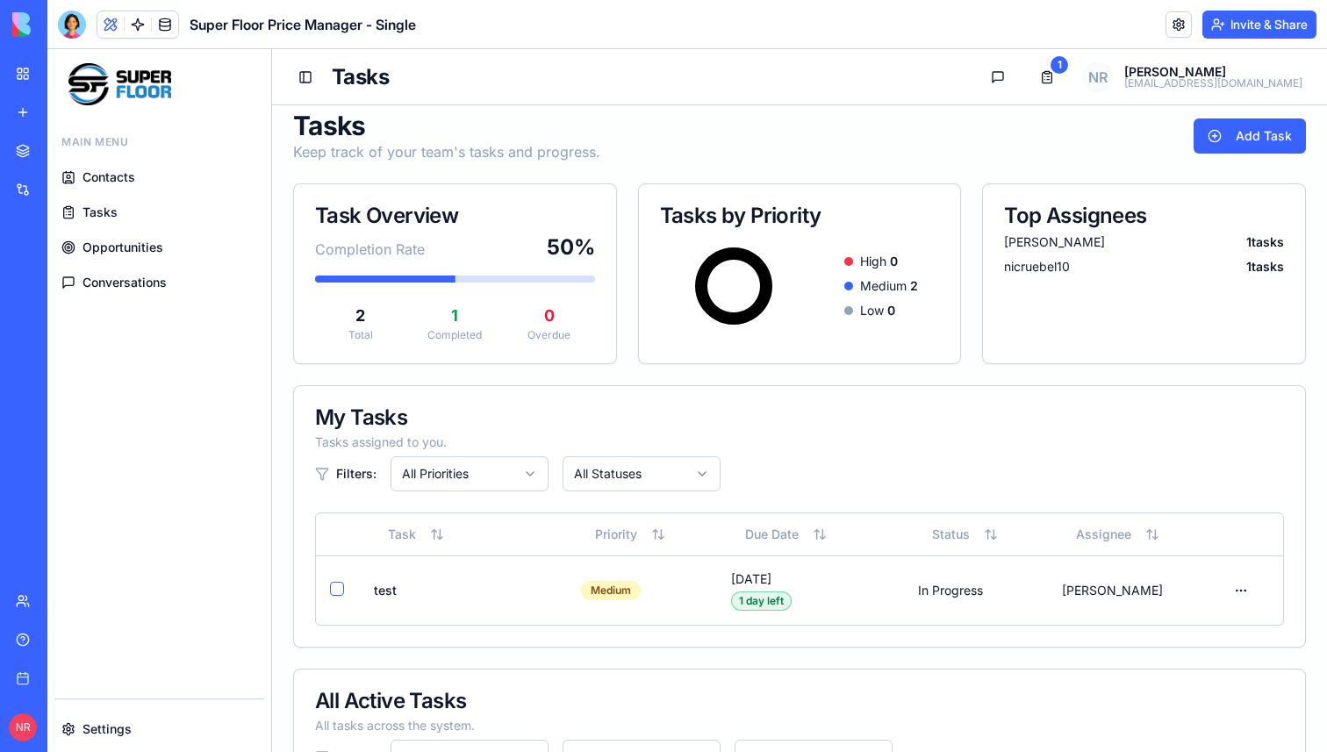
scroll to position [0, 0]
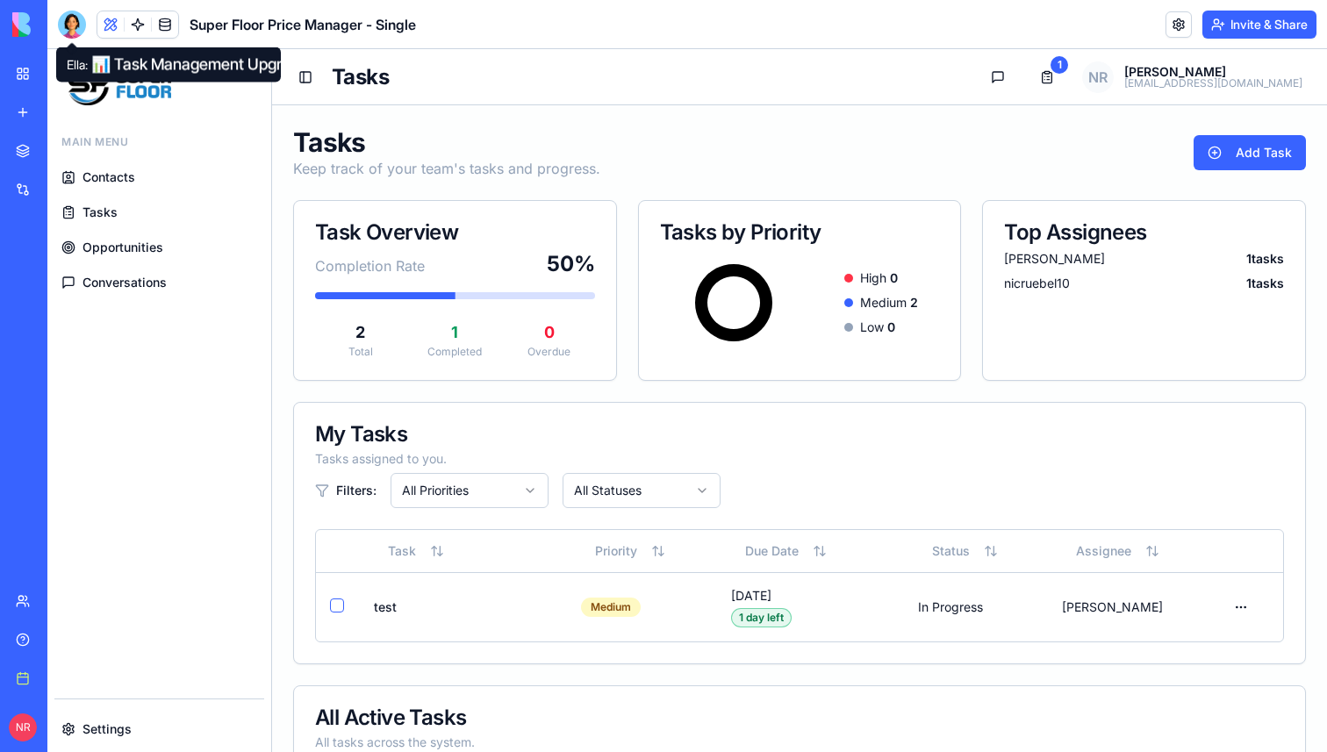
click at [68, 26] on div at bounding box center [72, 25] width 28 height 28
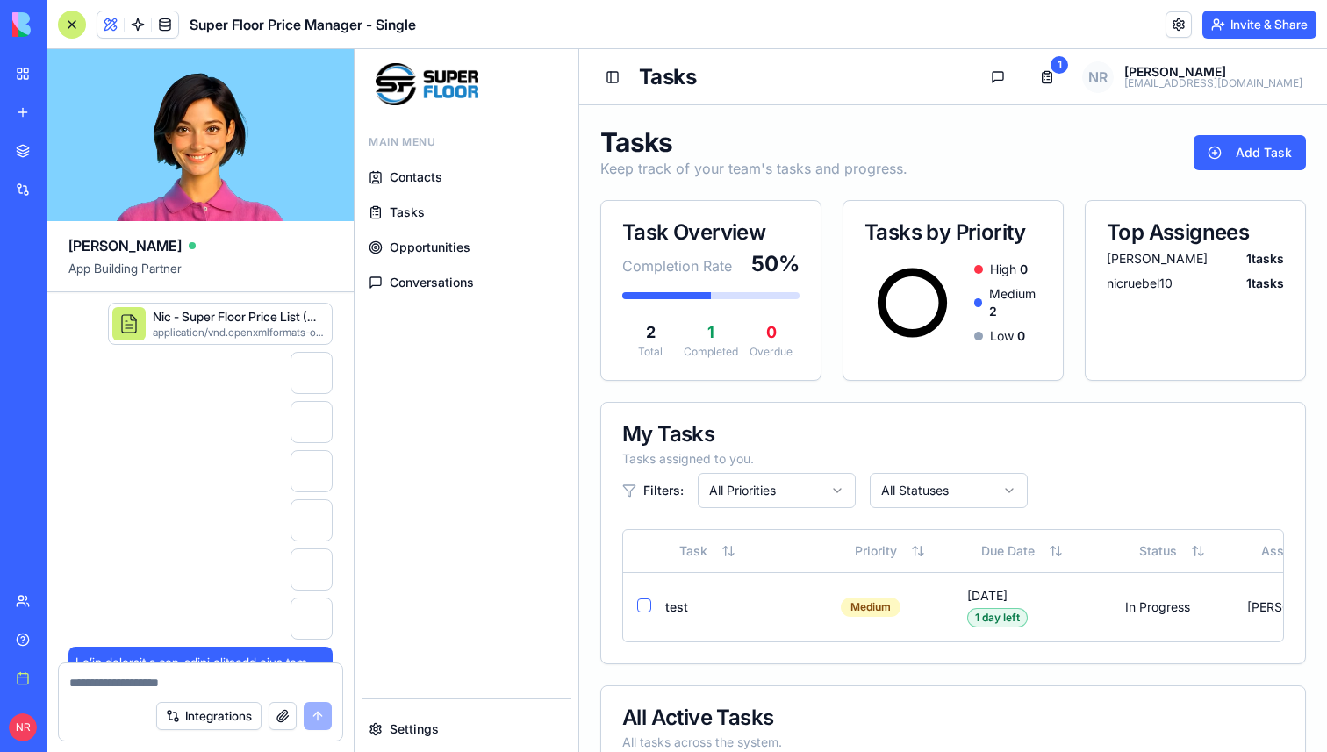
scroll to position [282172, 0]
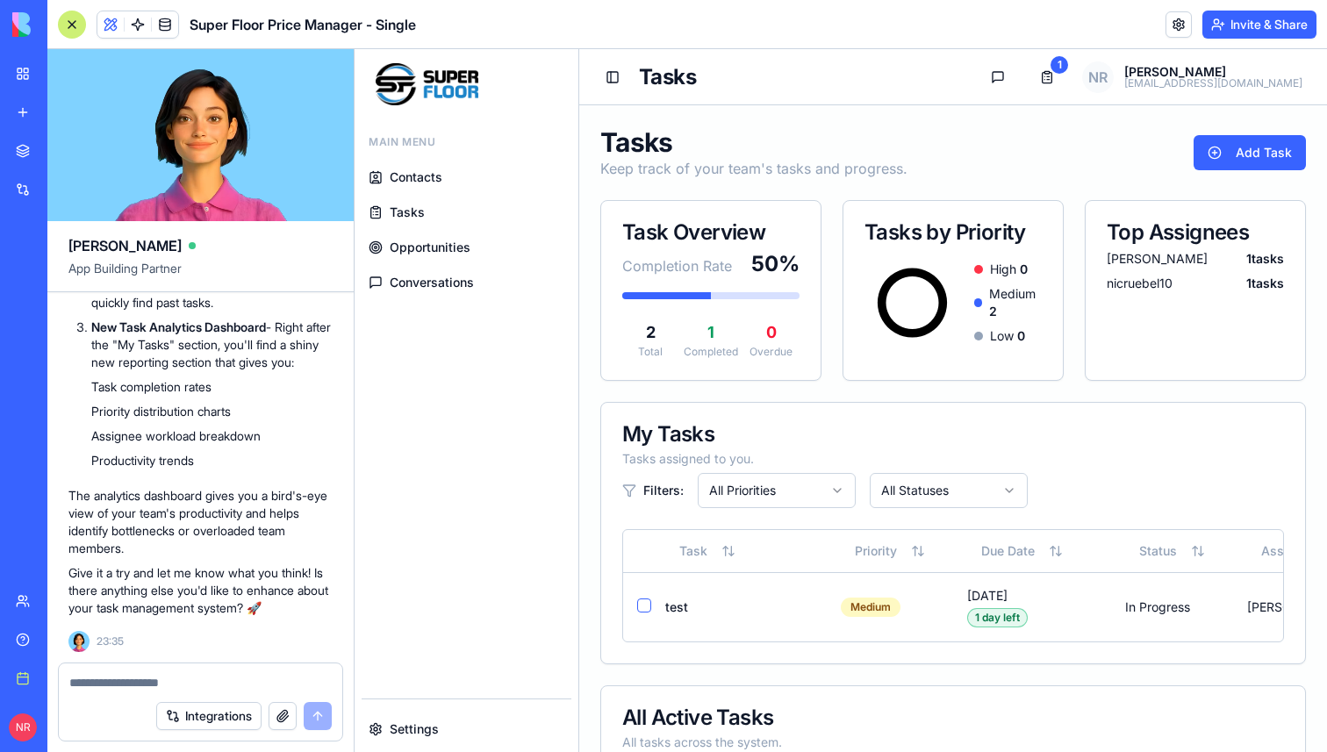
click at [183, 679] on textarea at bounding box center [200, 683] width 262 height 18
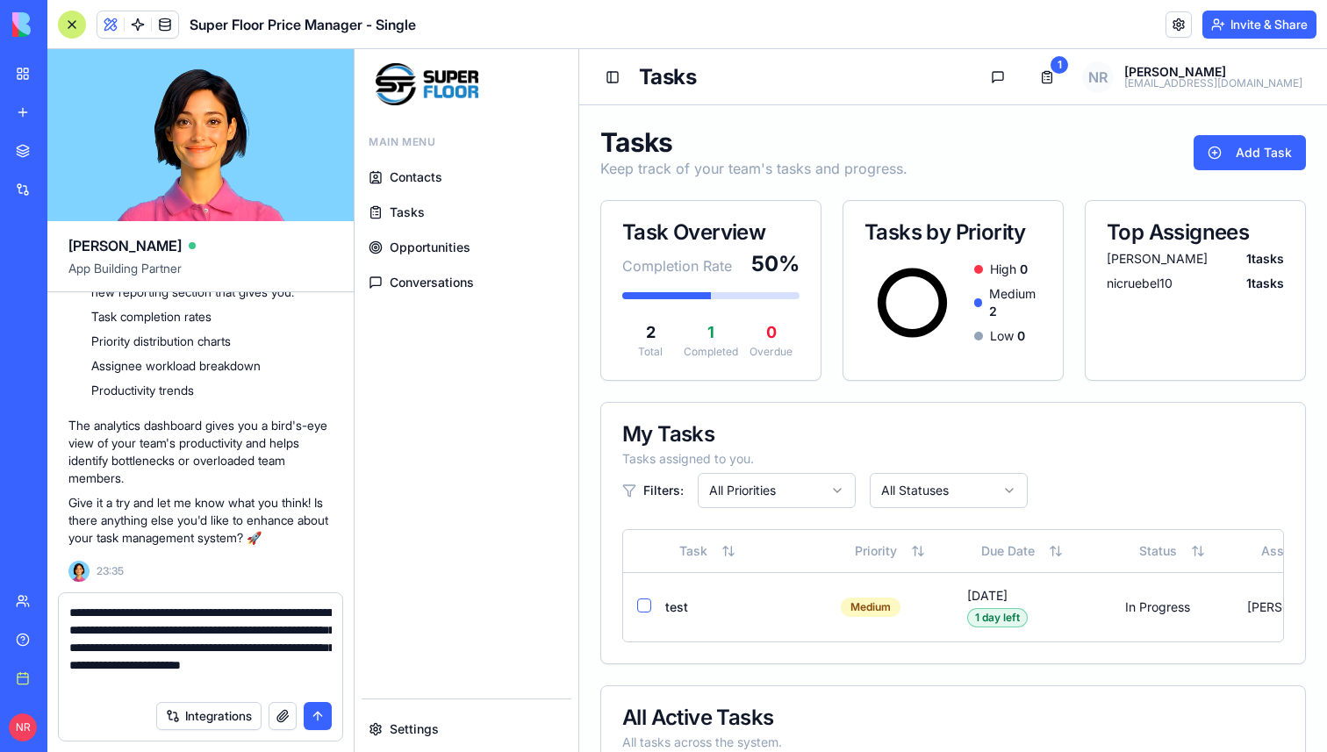
click at [118, 683] on textarea "**********" at bounding box center [200, 648] width 262 height 88
click at [122, 666] on textarea "**********" at bounding box center [200, 648] width 262 height 88
click at [124, 684] on textarea "**********" at bounding box center [200, 648] width 262 height 88
drag, startPoint x: 204, startPoint y: 683, endPoint x: 269, endPoint y: 682, distance: 65.8
click at [269, 683] on textarea "**********" at bounding box center [200, 648] width 262 height 88
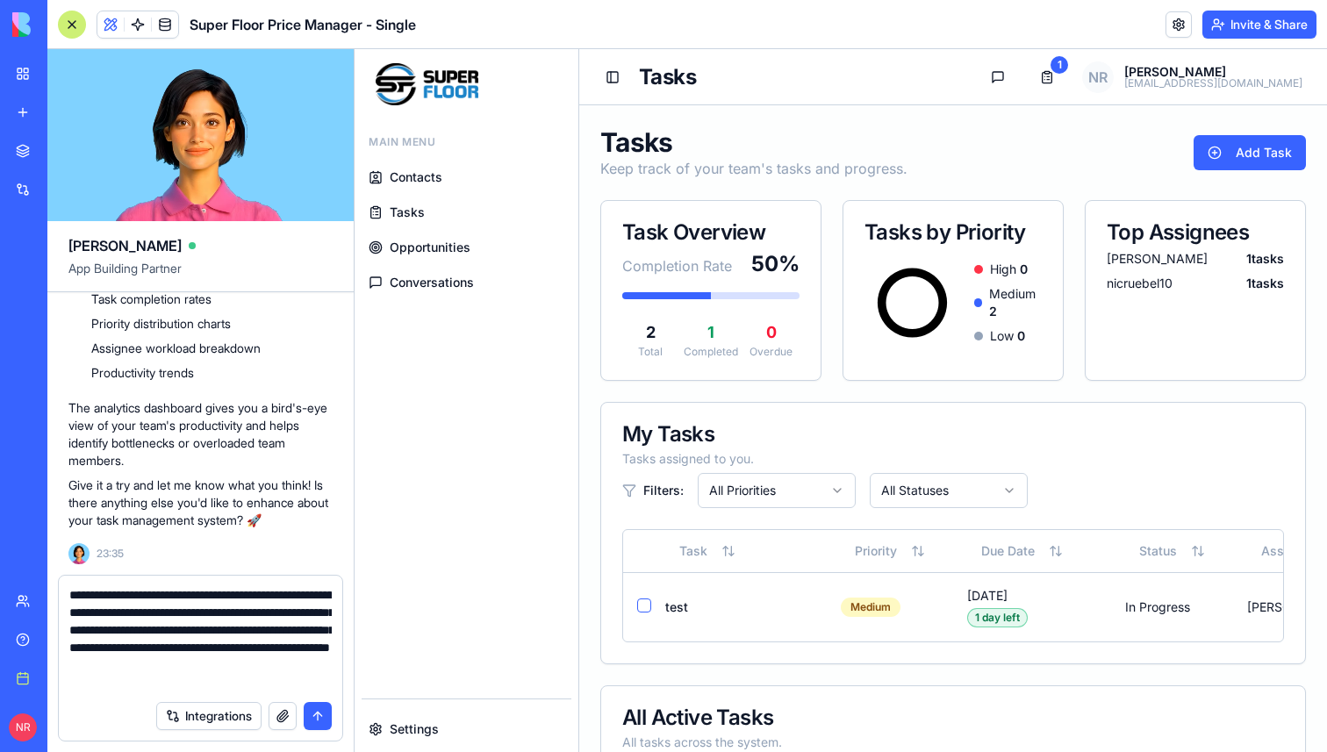
type textarea "**********"
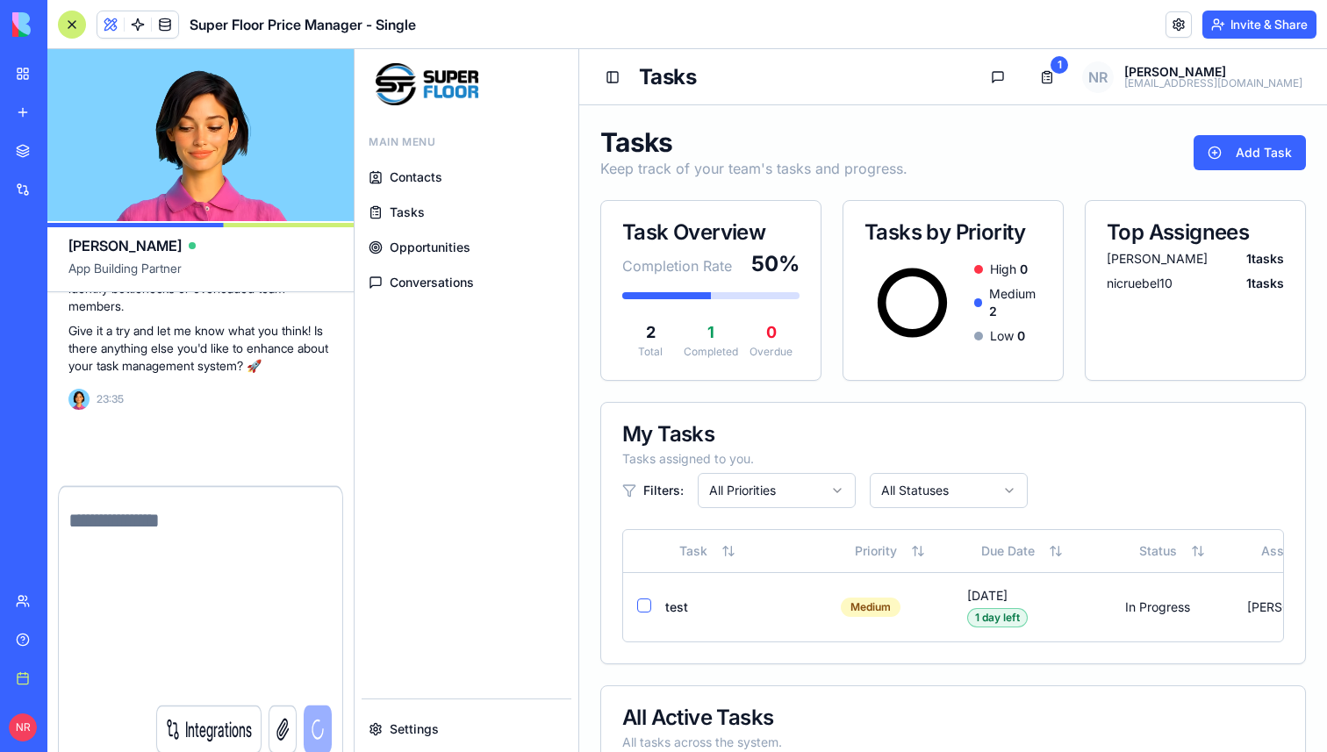
scroll to position [282326, 0]
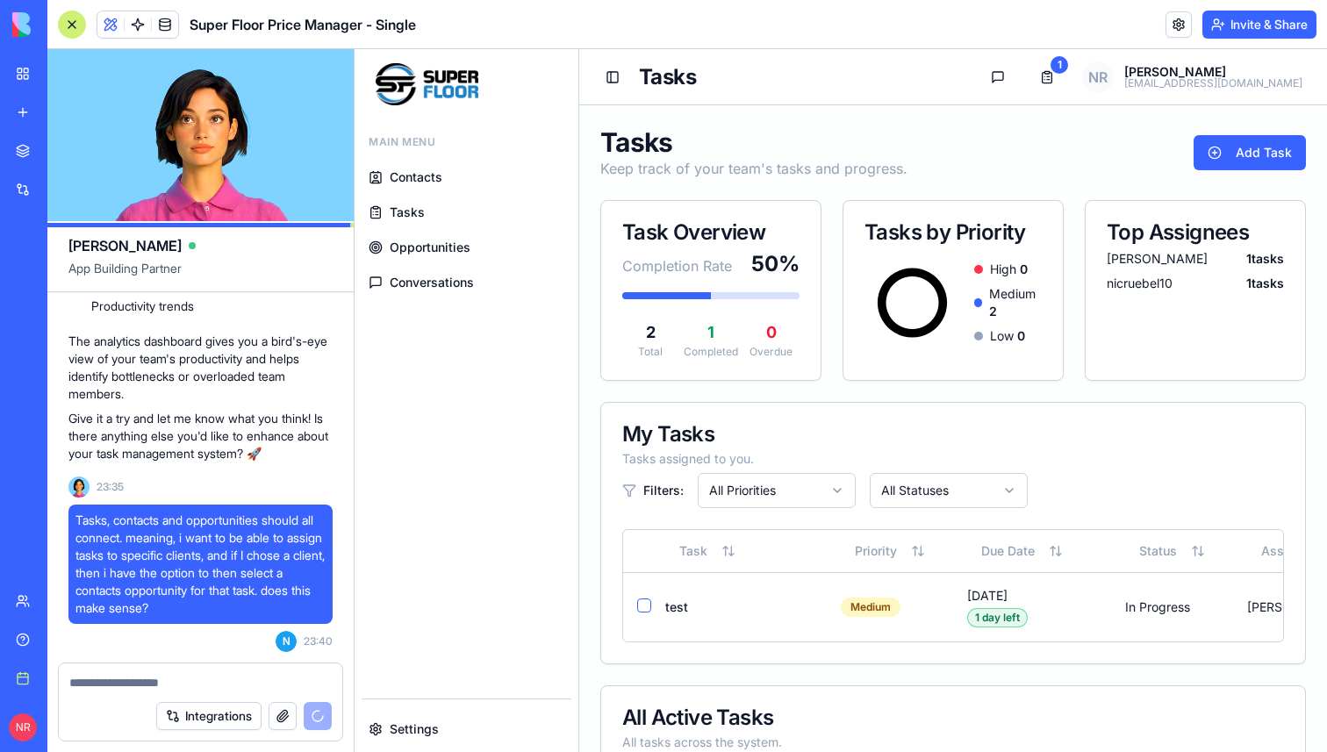
click at [422, 246] on span "Opportunities" at bounding box center [430, 248] width 81 height 18
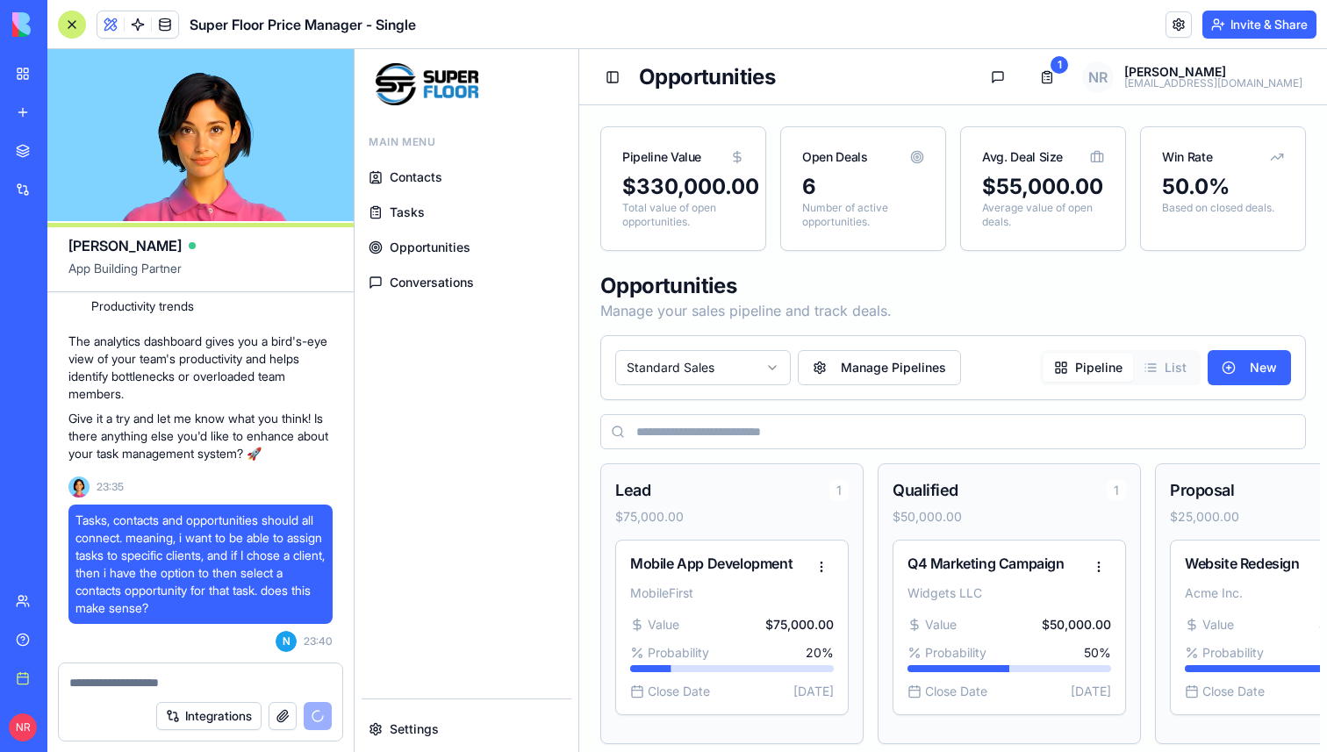
click at [412, 209] on span "Tasks" at bounding box center [407, 213] width 35 height 18
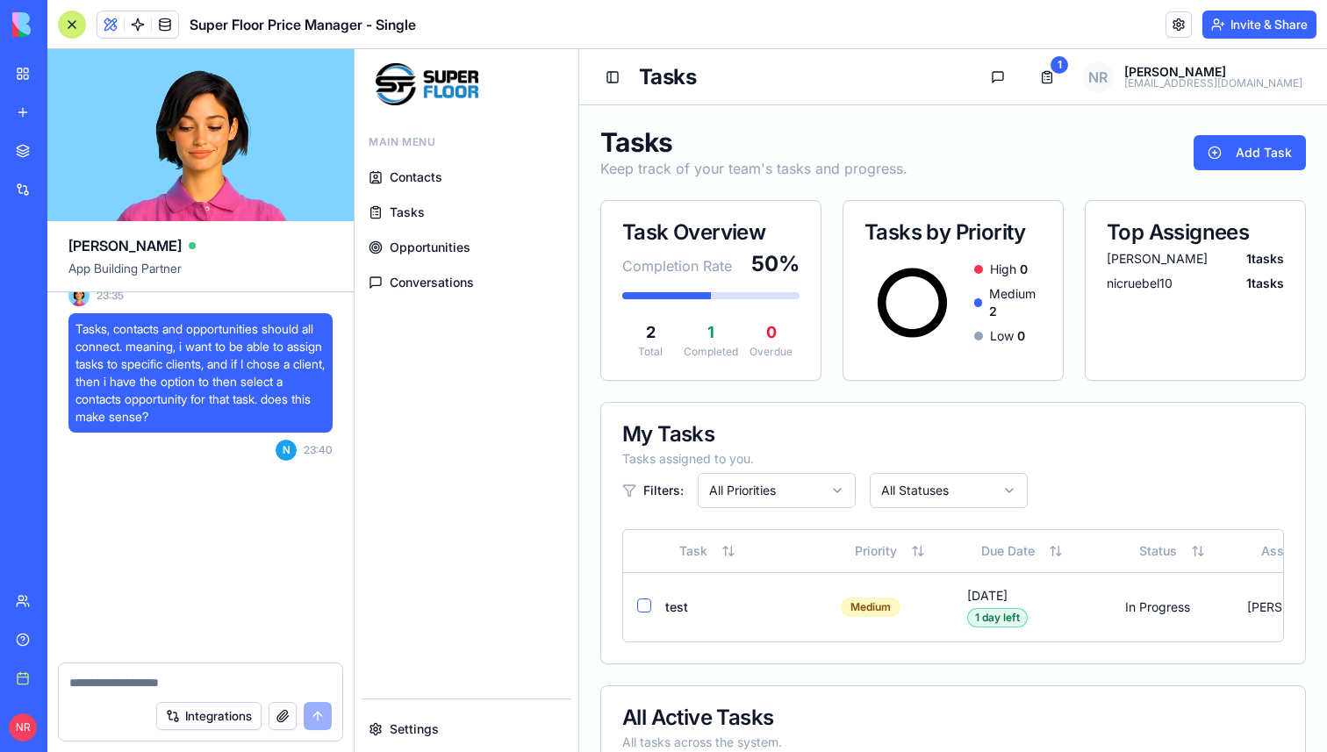
scroll to position [282534, 0]
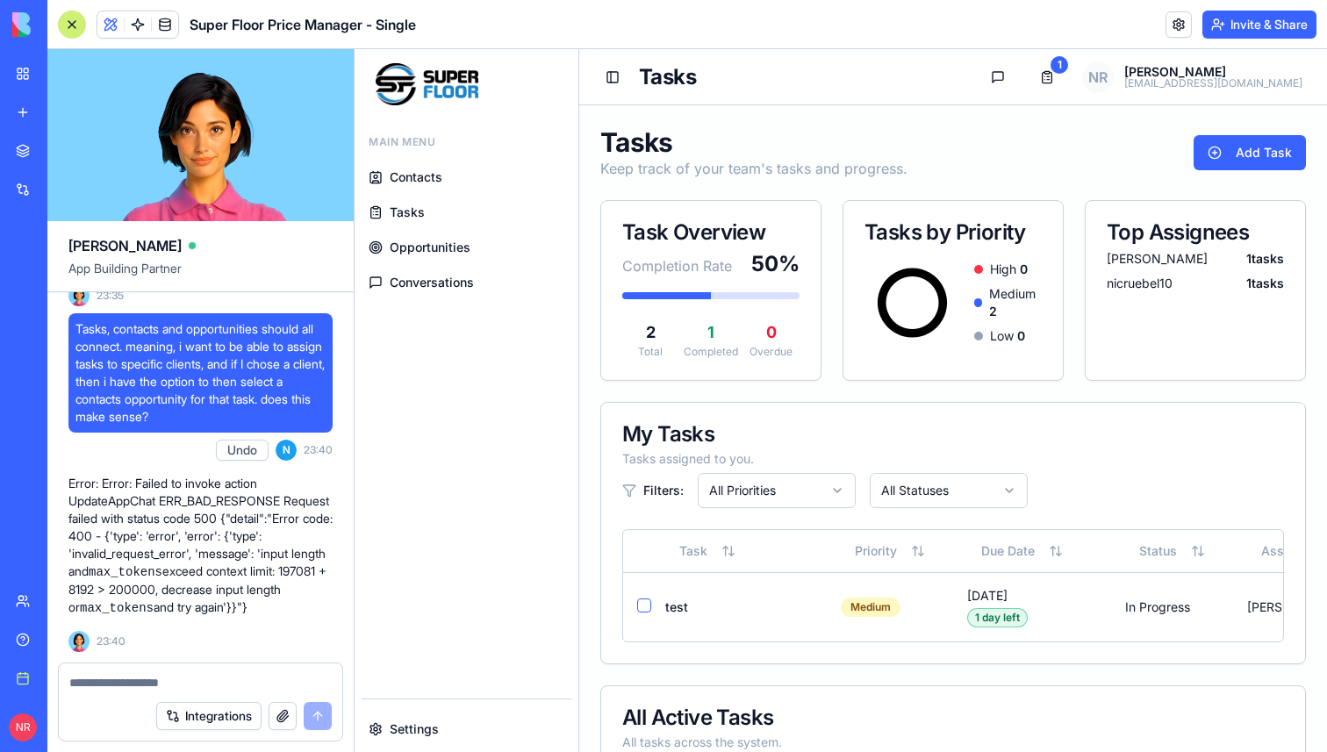
click at [426, 240] on span "Opportunities" at bounding box center [430, 248] width 81 height 18
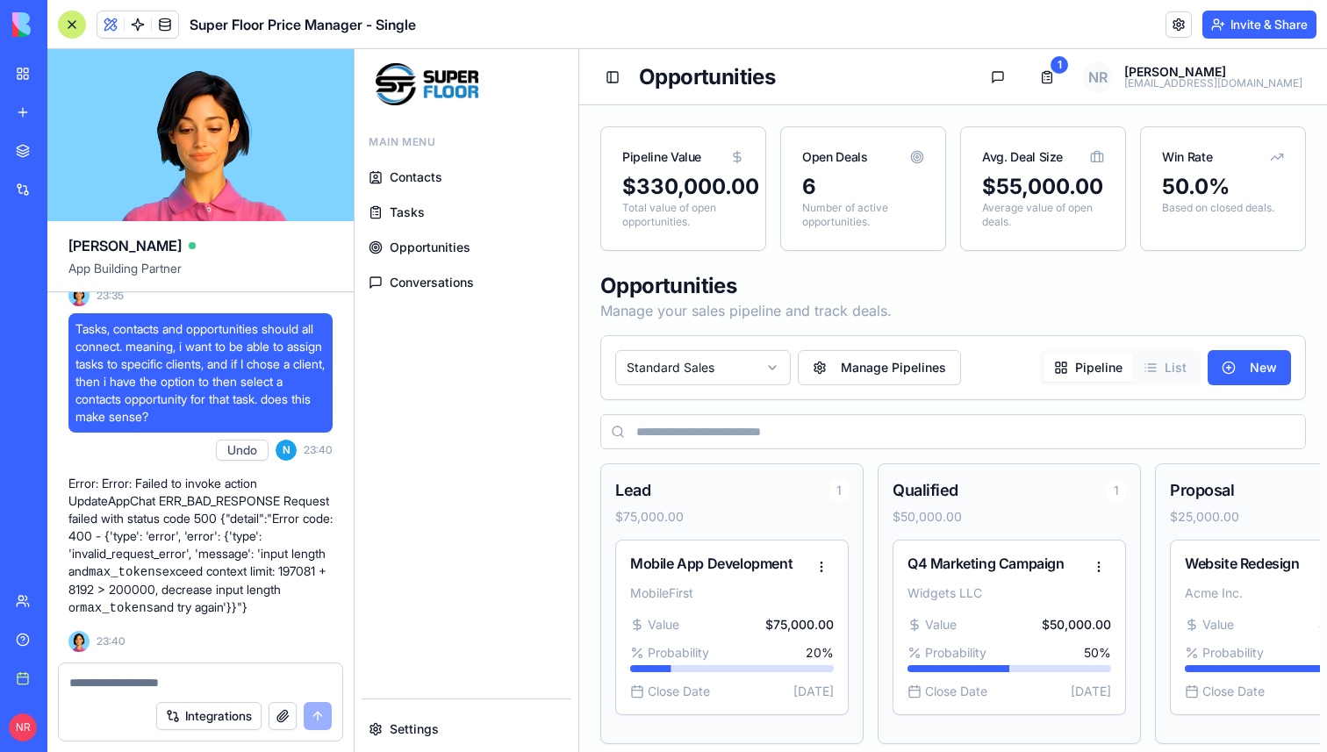
click at [416, 215] on span "Tasks" at bounding box center [407, 213] width 35 height 18
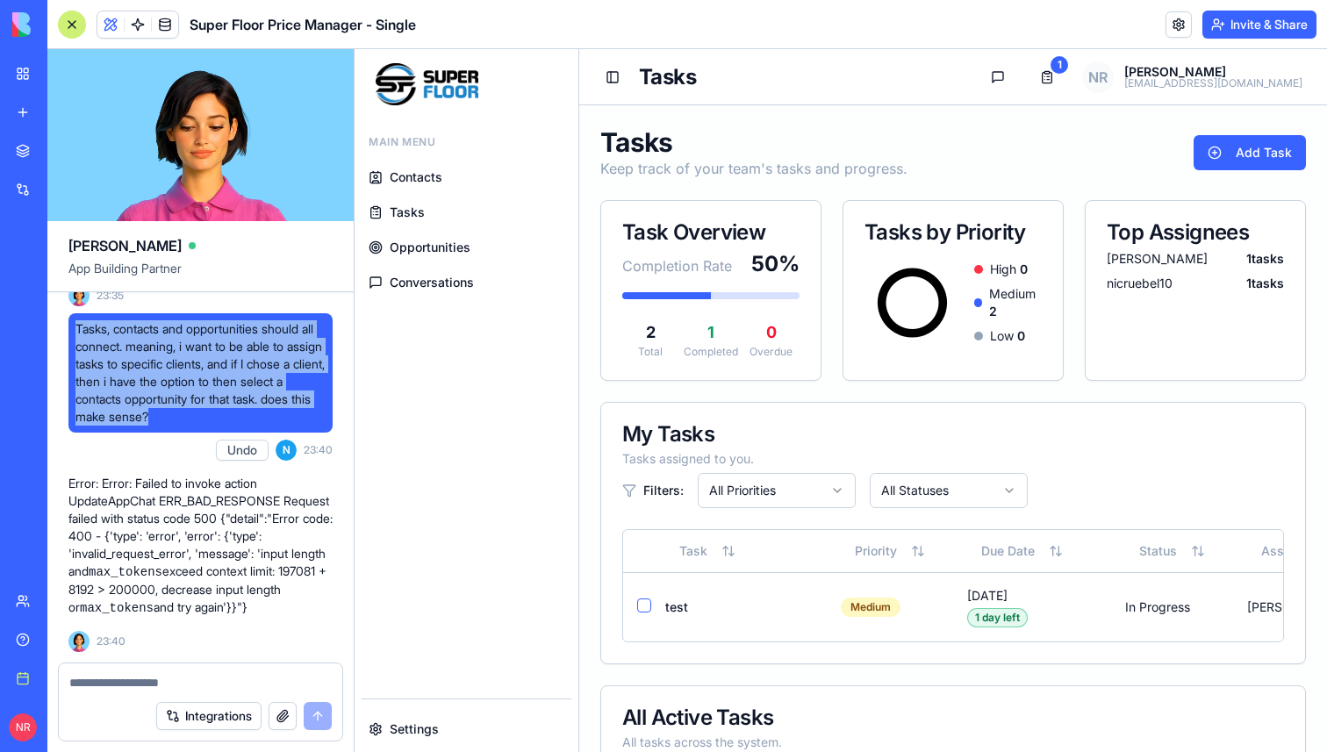
drag, startPoint x: 260, startPoint y: 401, endPoint x: 77, endPoint y: 312, distance: 202.9
click at [77, 320] on span "Tasks, contacts and opportunities should all connect. meaning, i want to be abl…" at bounding box center [200, 372] width 250 height 105
copy span "Tasks, contacts and opportunities should all connect. meaning, i want to be abl…"
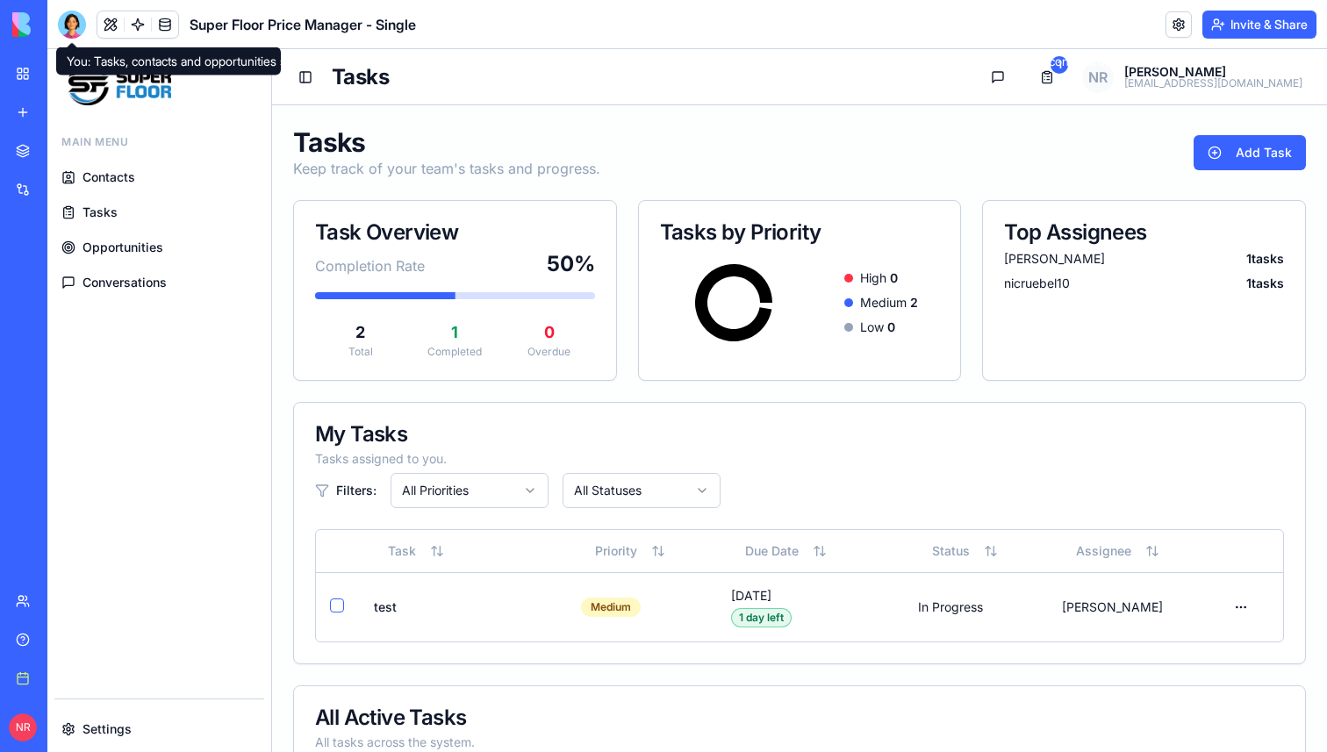
click at [73, 22] on div at bounding box center [72, 25] width 28 height 28
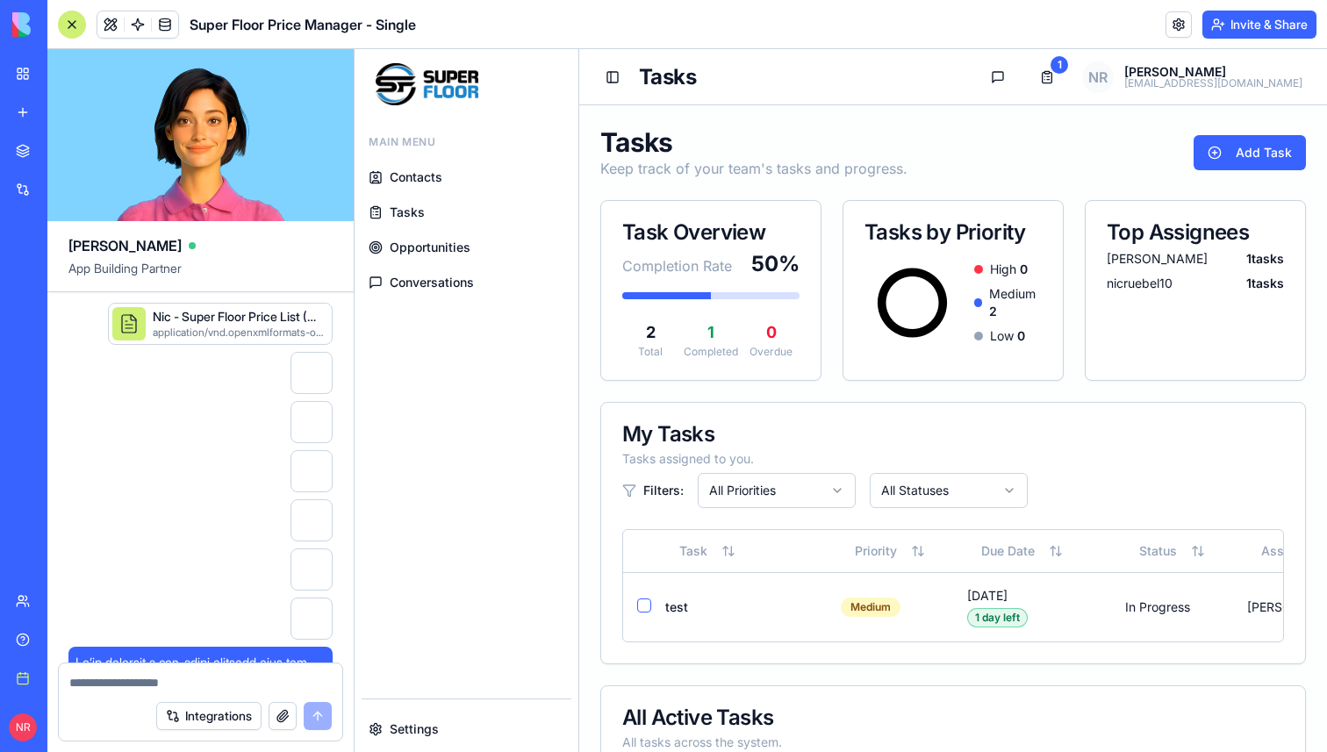
scroll to position [282326, 0]
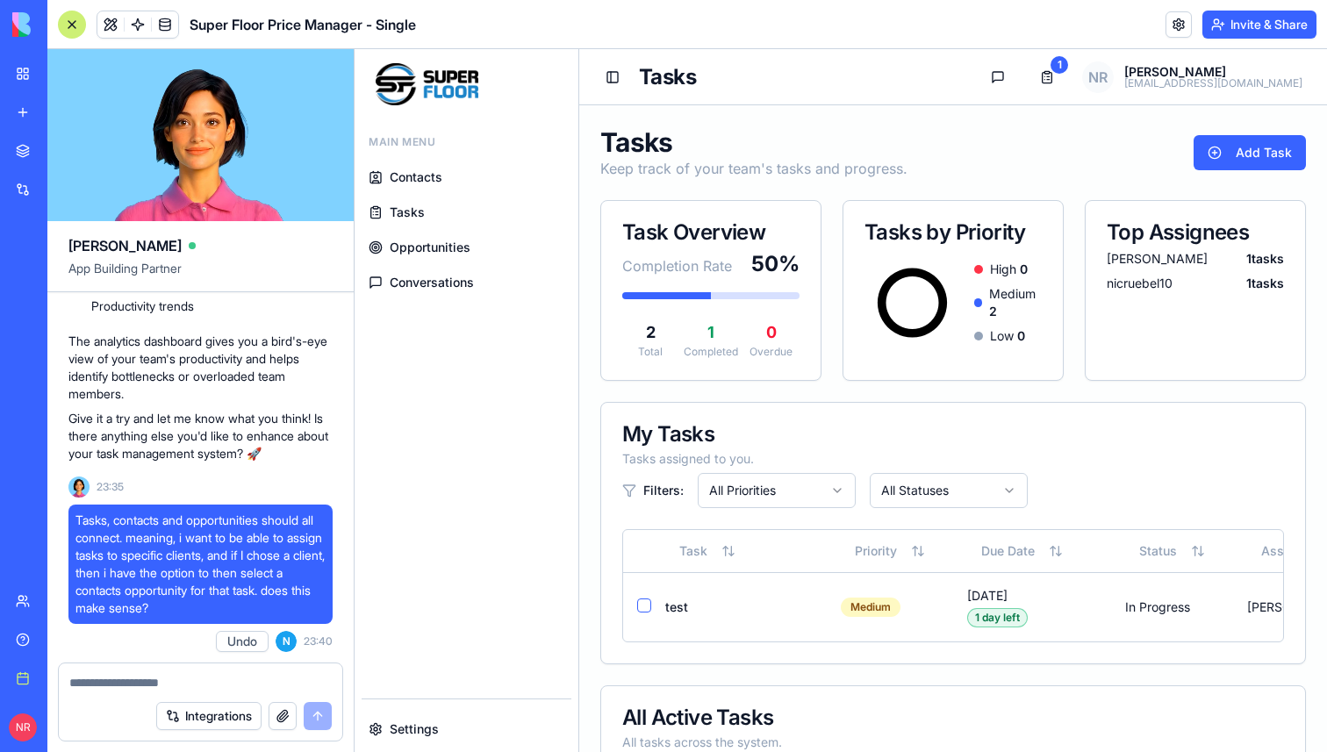
click at [161, 685] on textarea at bounding box center [200, 683] width 262 height 18
paste textarea "**********"
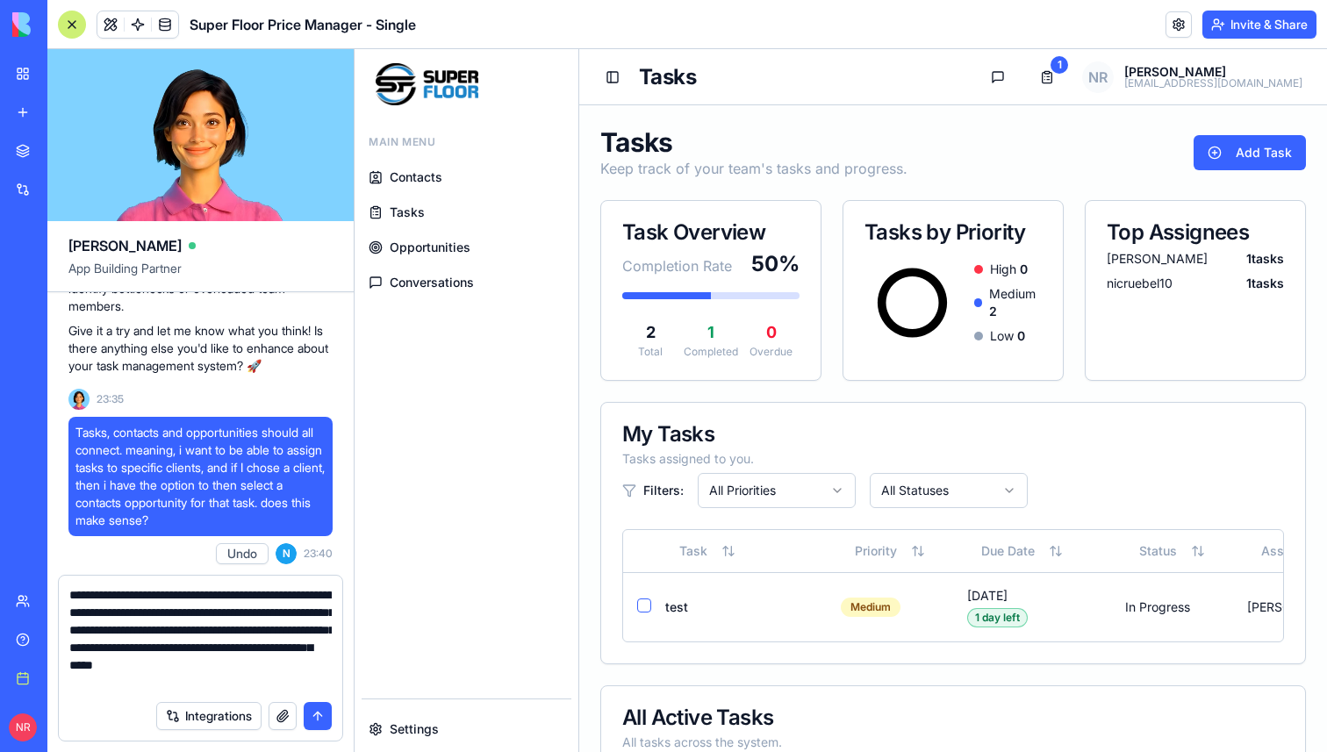
type textarea "**********"
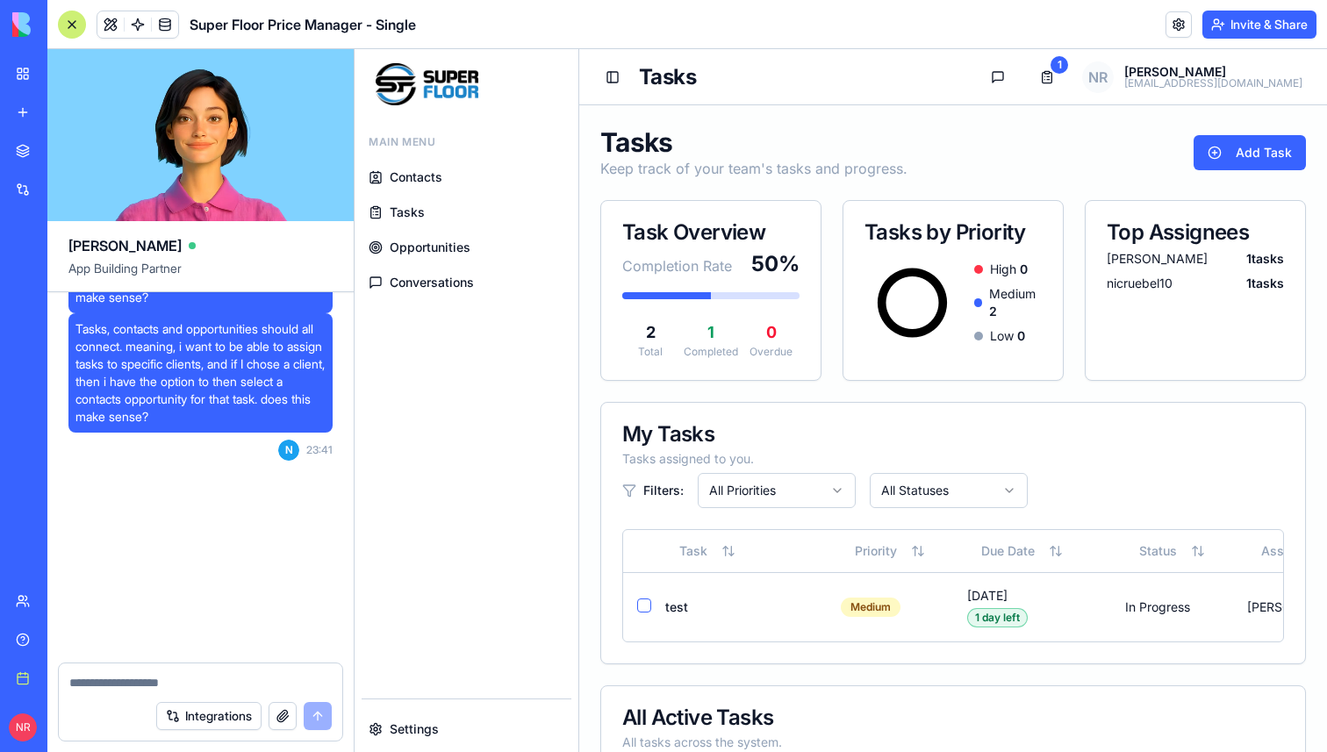
scroll to position [282653, 0]
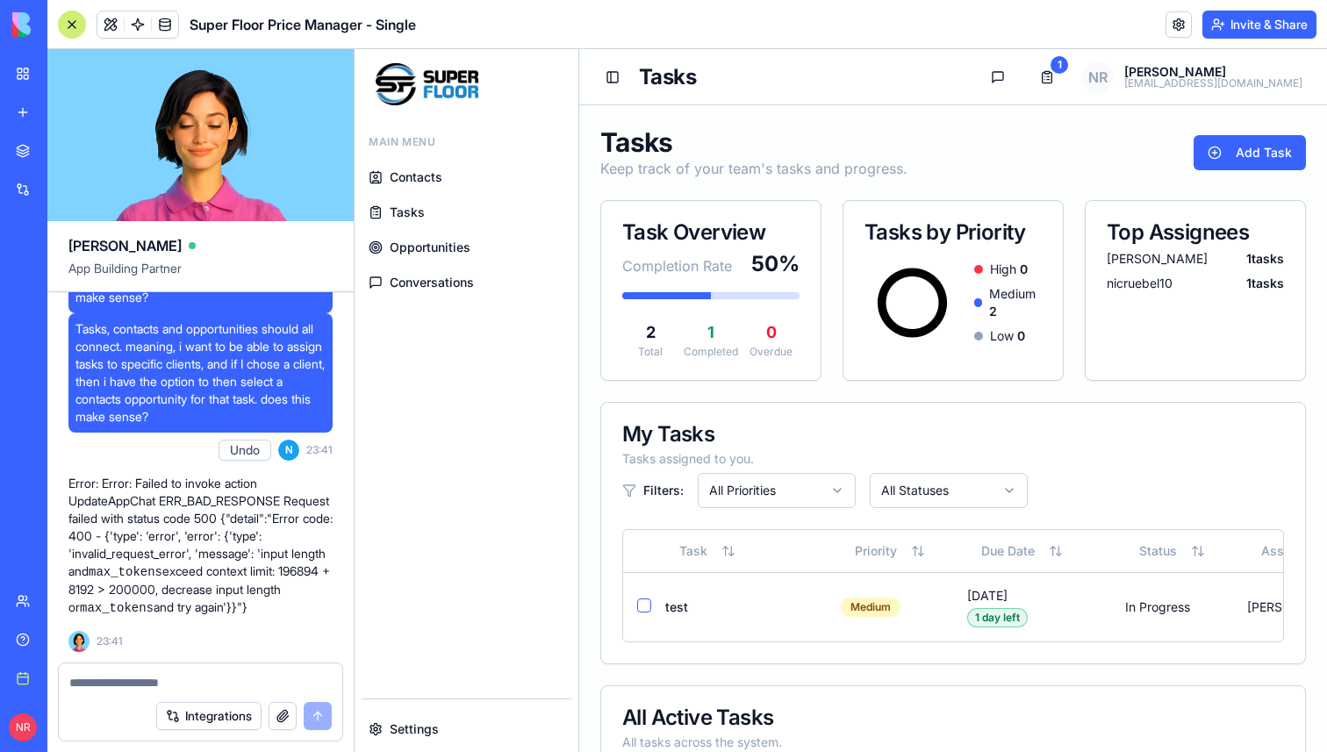
drag, startPoint x: 251, startPoint y: 608, endPoint x: 64, endPoint y: 474, distance: 230.2
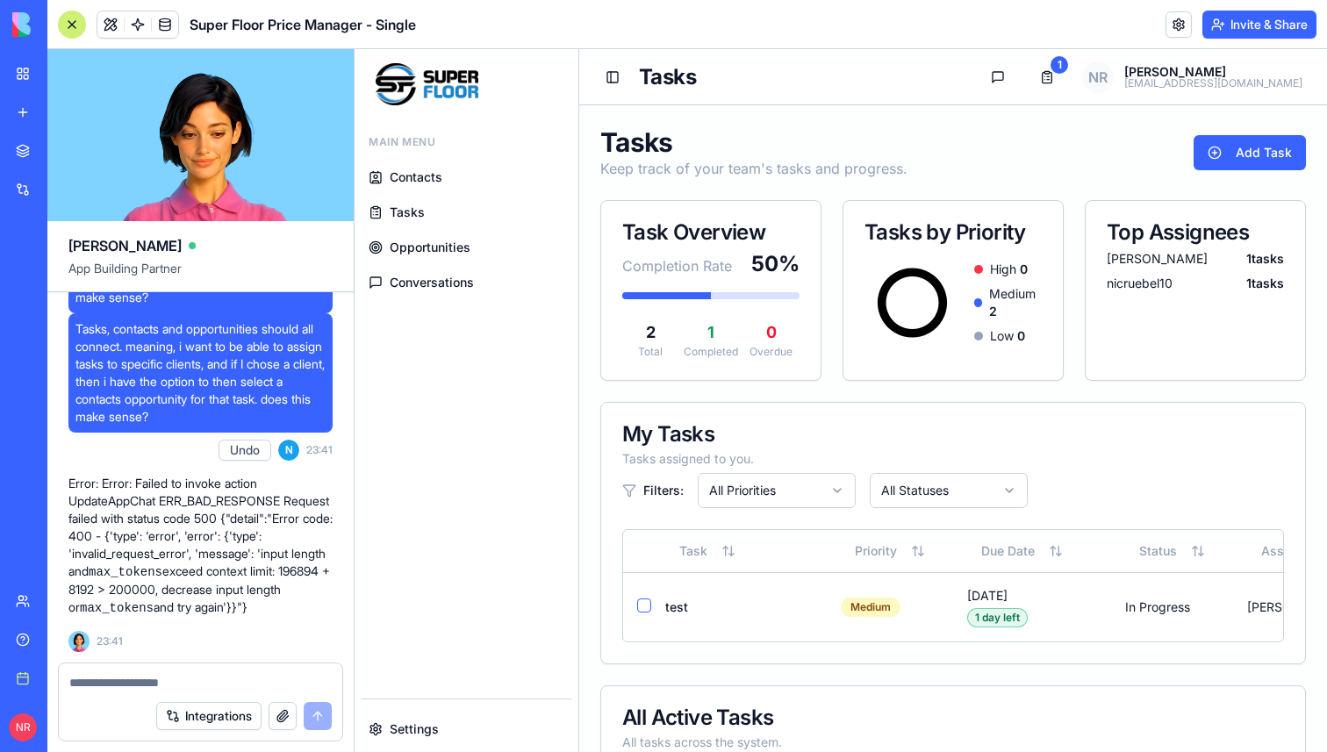
copy p "Error: Error: Failed to invoke action UpdateAppChat ERR_BAD_RESPONSE Request fa…"
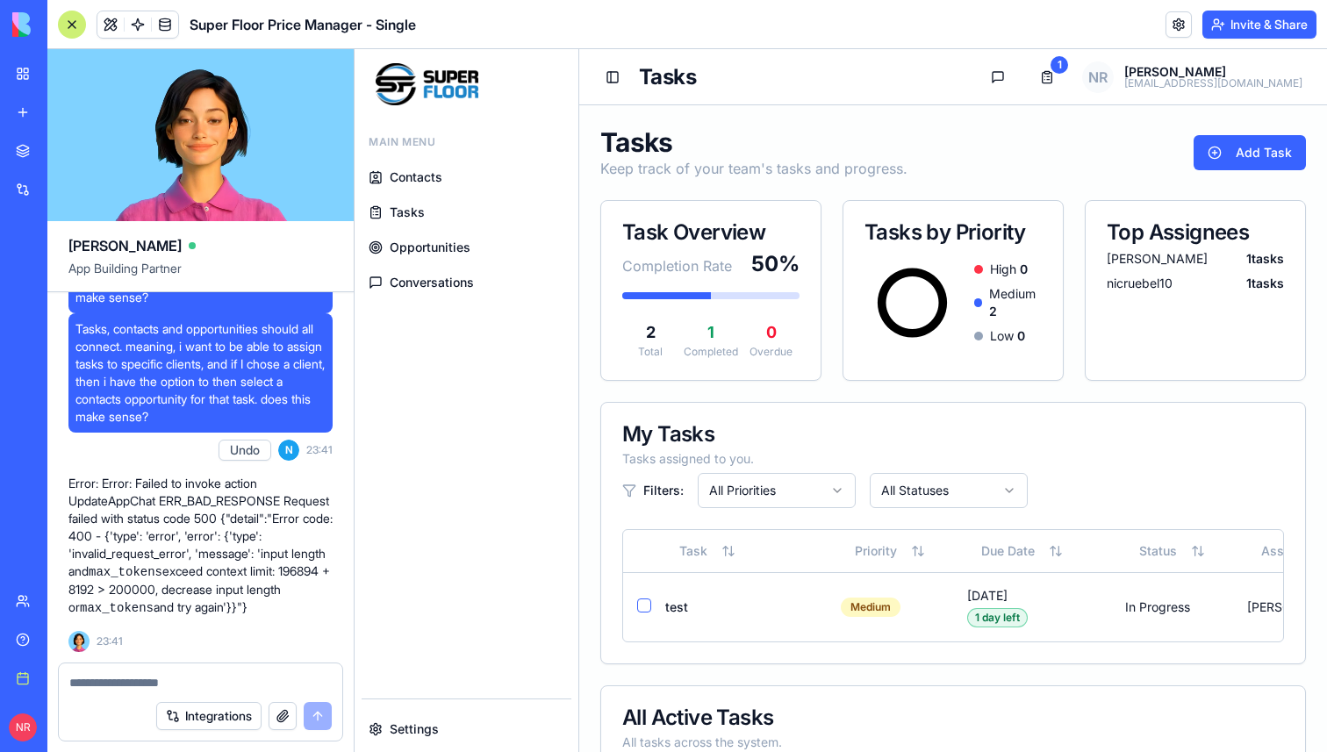
click at [61, 639] on div "Help" at bounding box center [53, 640] width 23 height 18
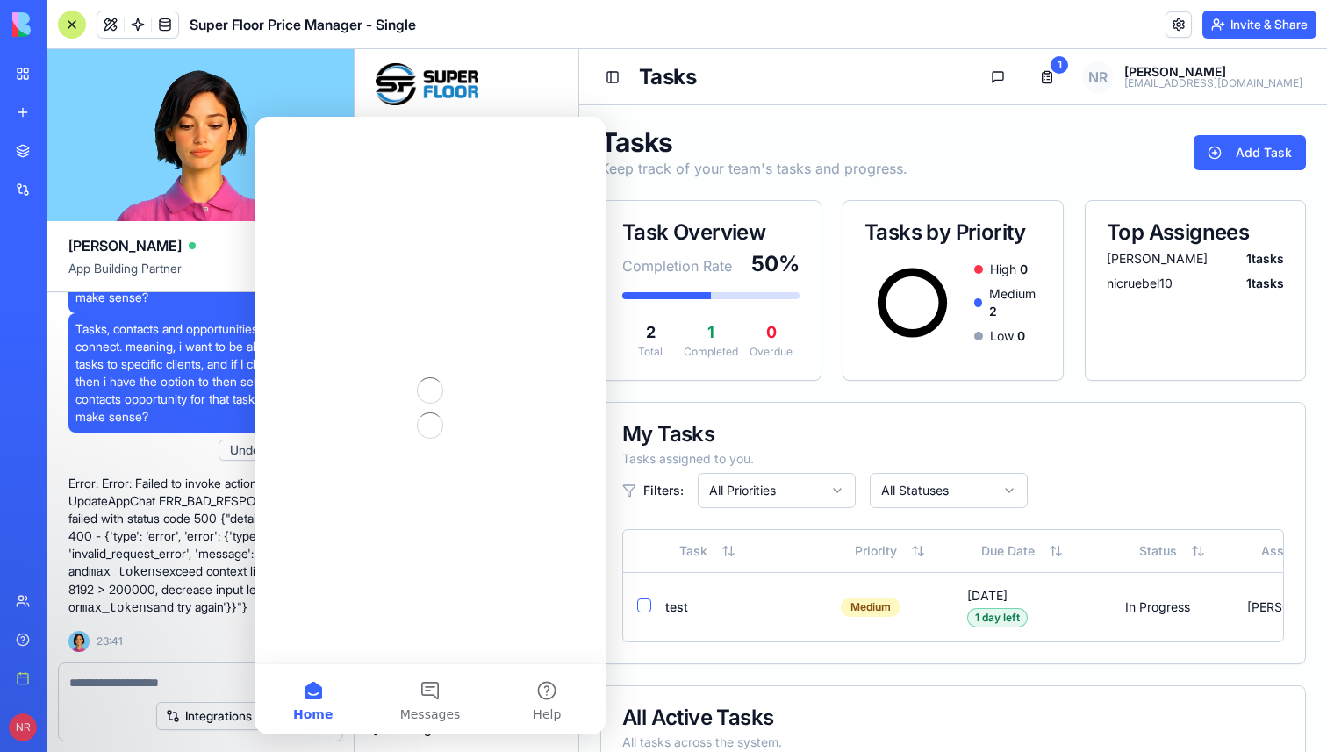
scroll to position [0, 0]
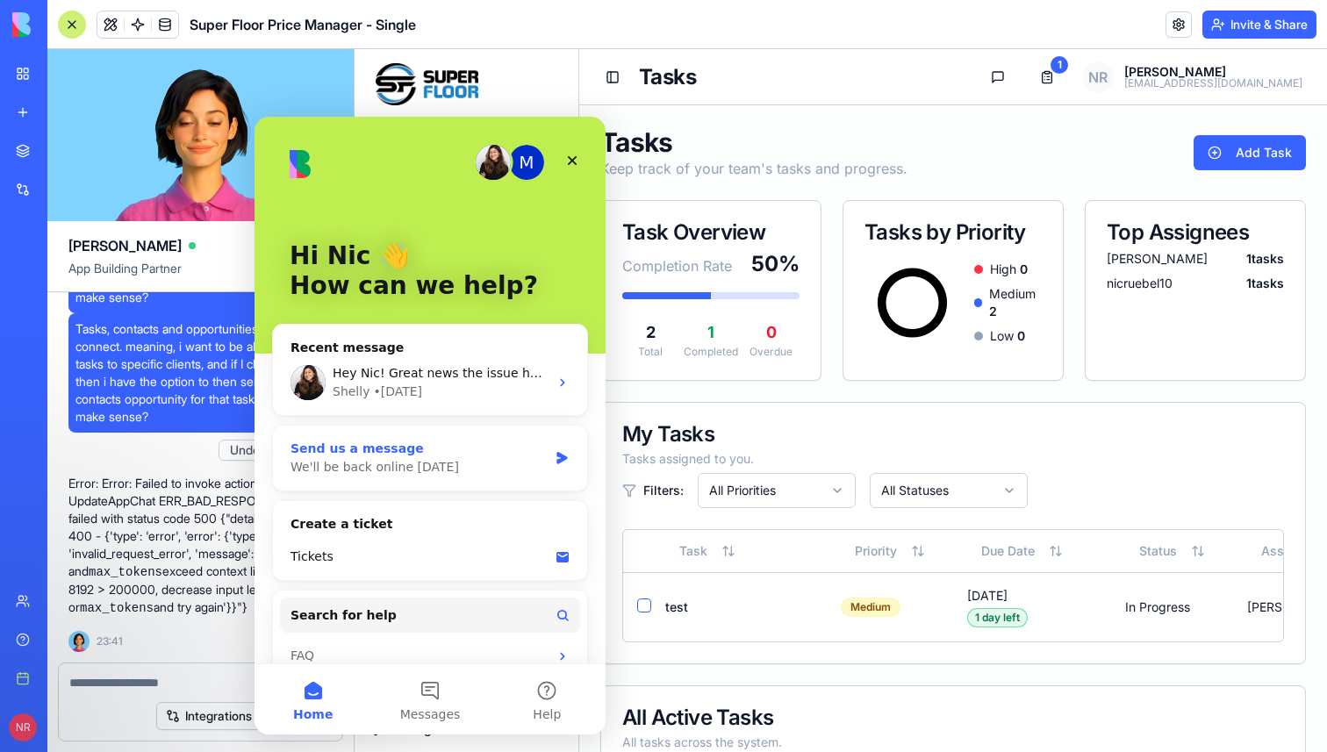
click at [349, 448] on div "Send us a message" at bounding box center [418, 449] width 257 height 18
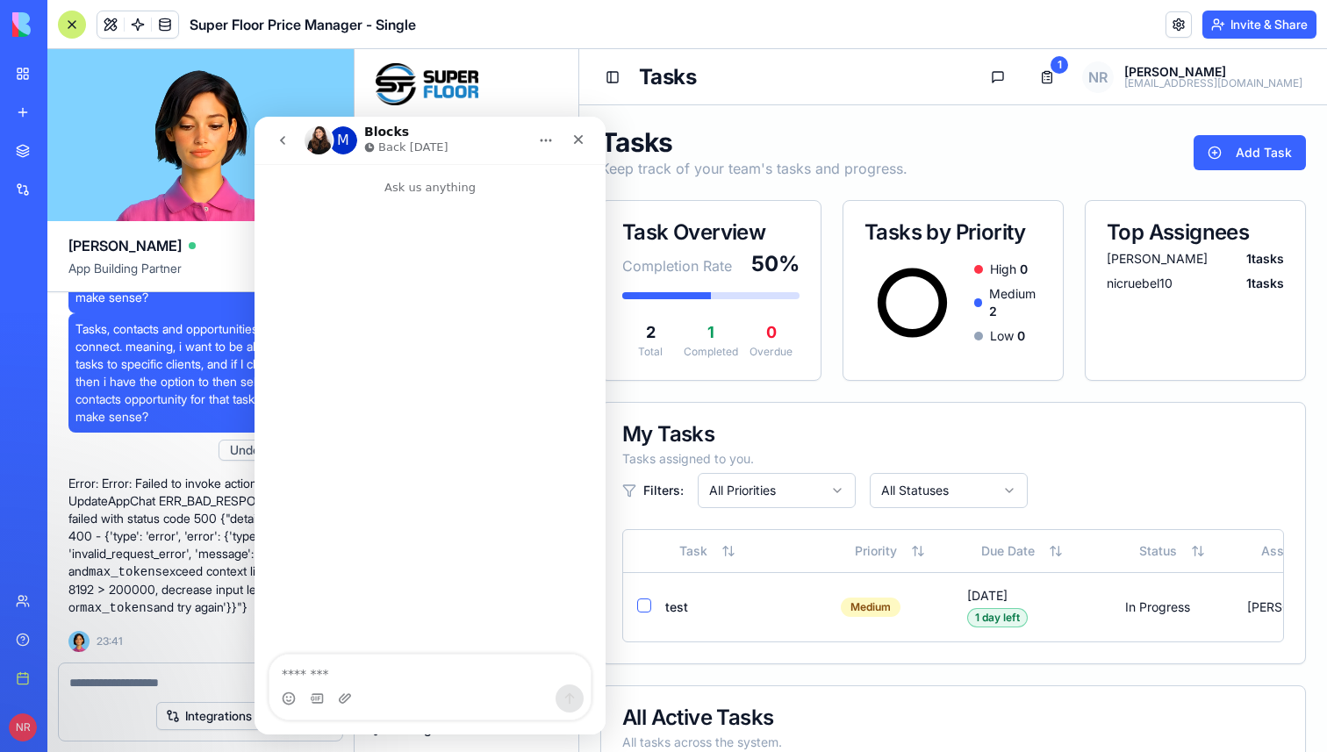
click at [375, 665] on textarea "Message…" at bounding box center [429, 670] width 321 height 30
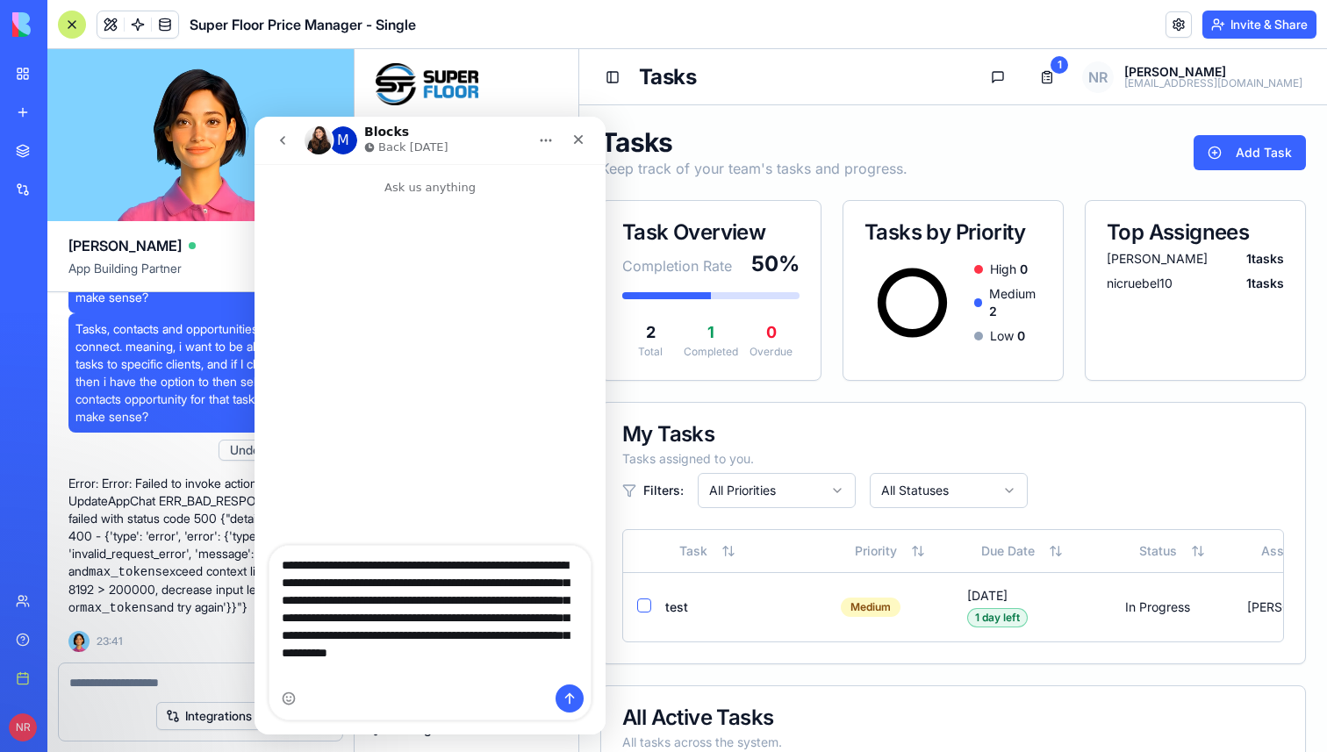
click at [283, 570] on textarea "**********" at bounding box center [429, 613] width 321 height 135
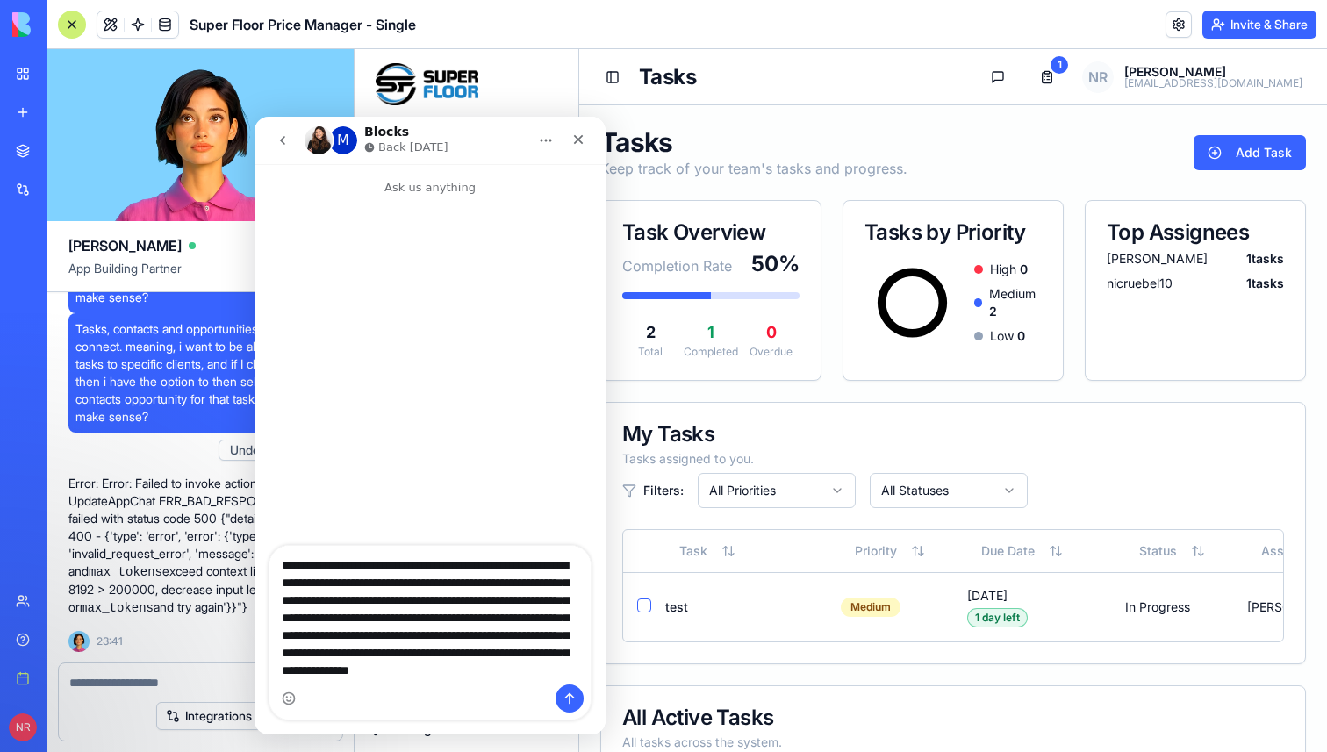
click at [421, 587] on textarea "**********" at bounding box center [429, 615] width 321 height 139
click at [407, 581] on textarea "**********" at bounding box center [429, 615] width 321 height 139
type textarea "**********"
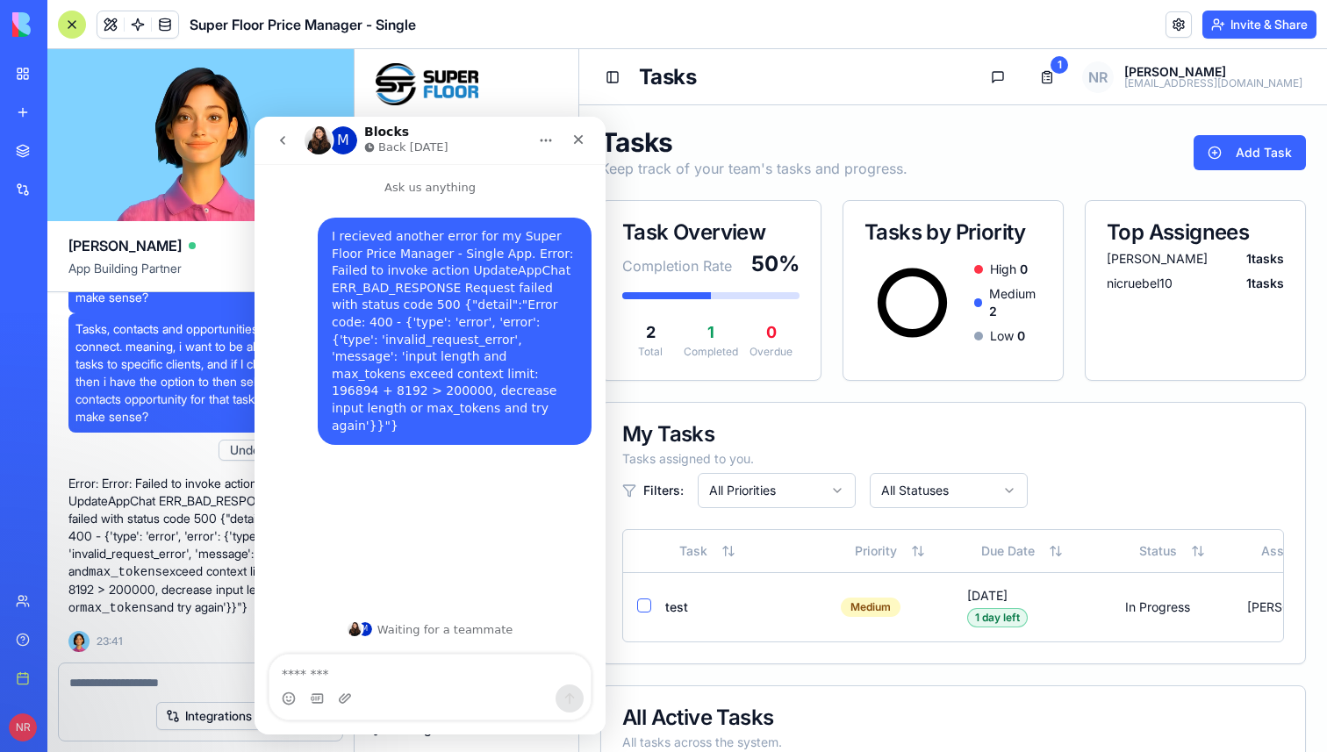
click at [280, 140] on icon "go back" at bounding box center [282, 140] width 5 height 9
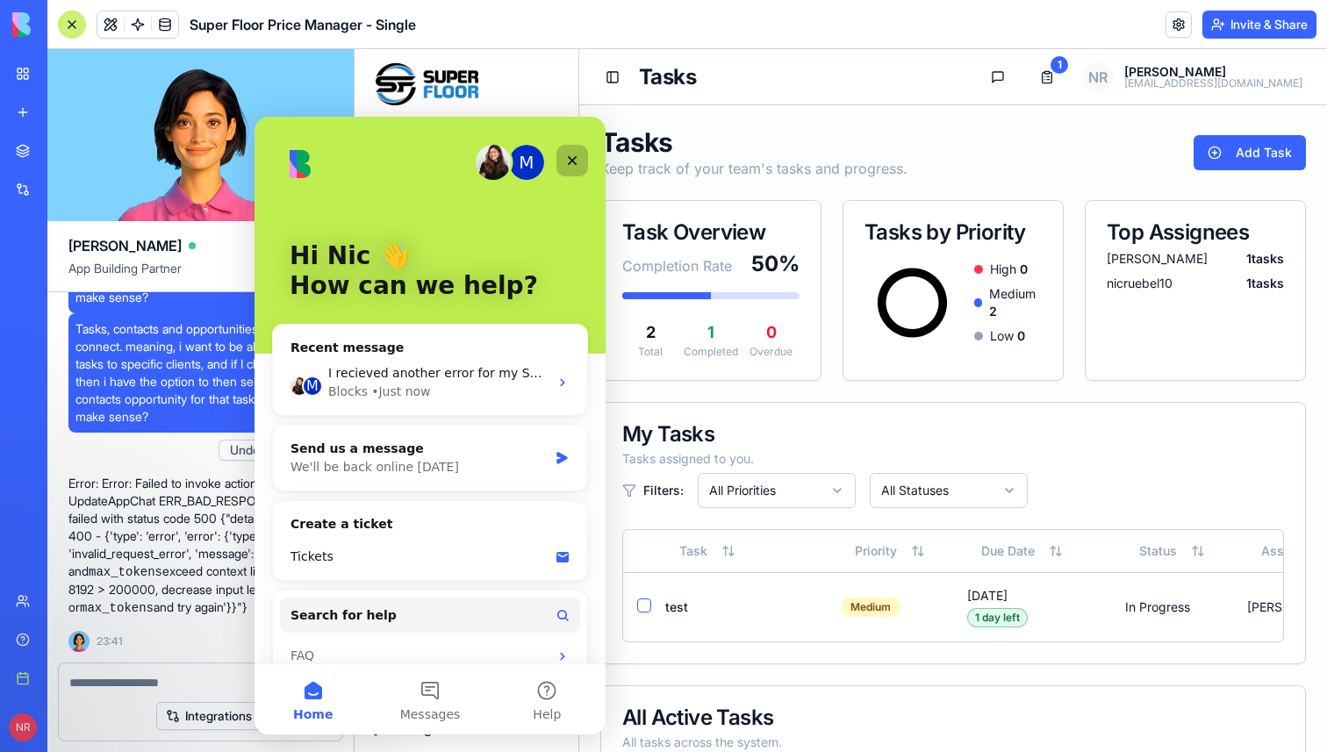
click at [581, 164] on div "Close" at bounding box center [572, 161] width 32 height 32
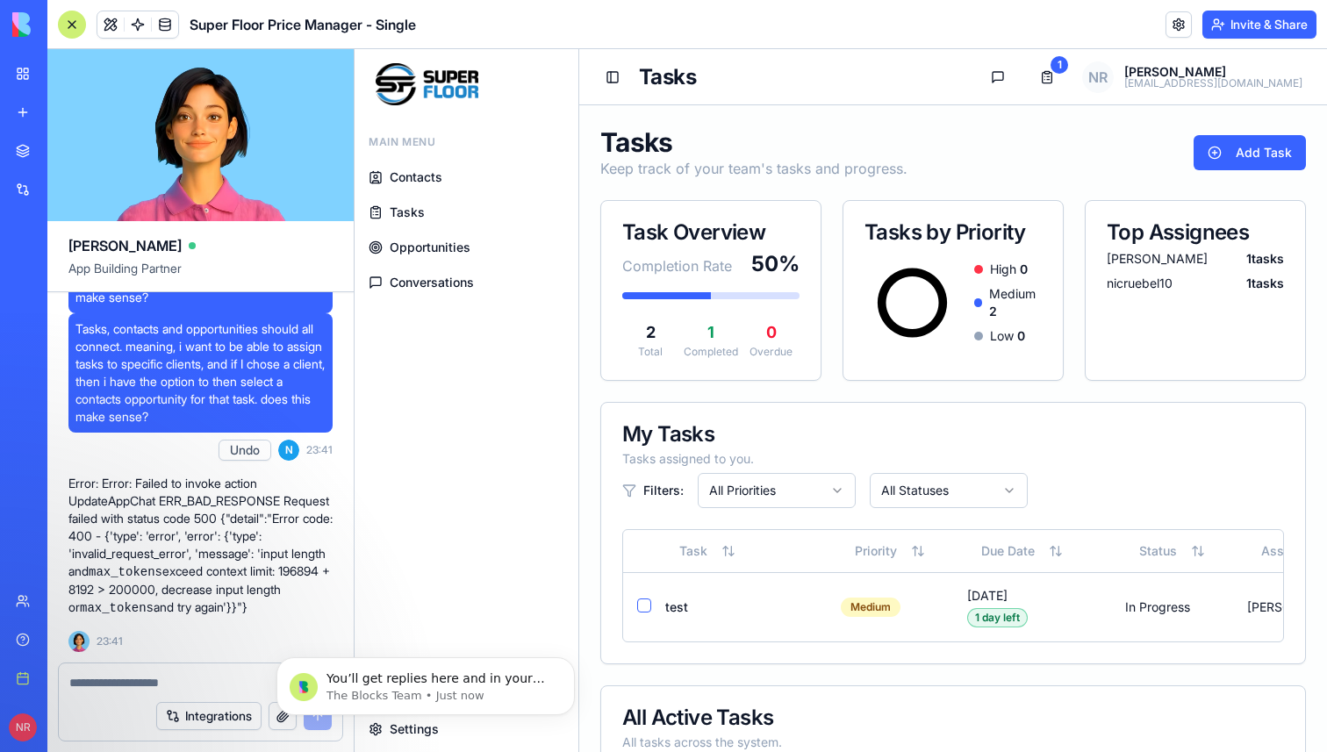
click at [191, 379] on span "Tasks, contacts and opportunities should all connect. meaning, i want to be abl…" at bounding box center [200, 372] width 250 height 105
click at [168, 680] on textarea at bounding box center [200, 683] width 262 height 18
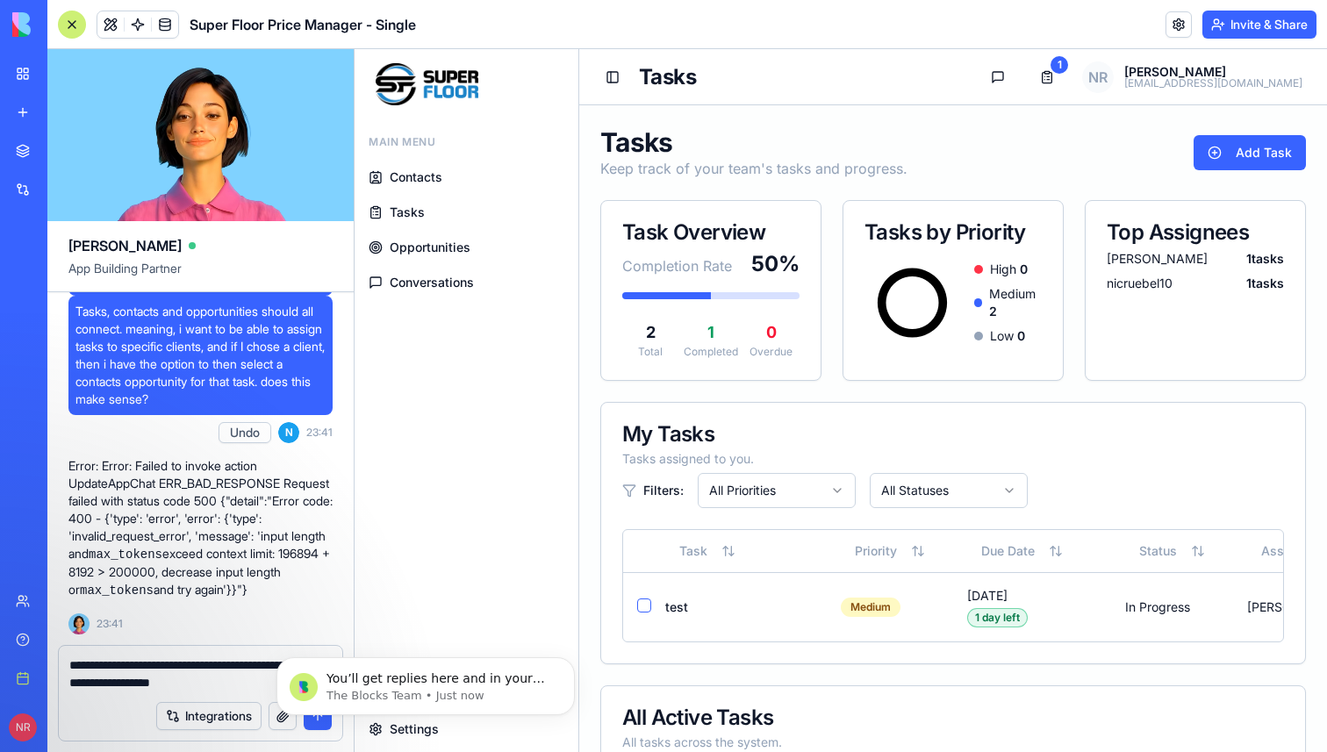
click at [262, 665] on body "You’ll get replies here and in your email: ✉️ nic@superfloorusa.com The team wi…" at bounding box center [425, 682] width 337 height 109
click html "You’ll get replies here and in your email: ✉️ nic@superfloorusa.com The team wi…"
click at [217, 667] on textarea "**********" at bounding box center [200, 673] width 262 height 35
type textarea "**********"
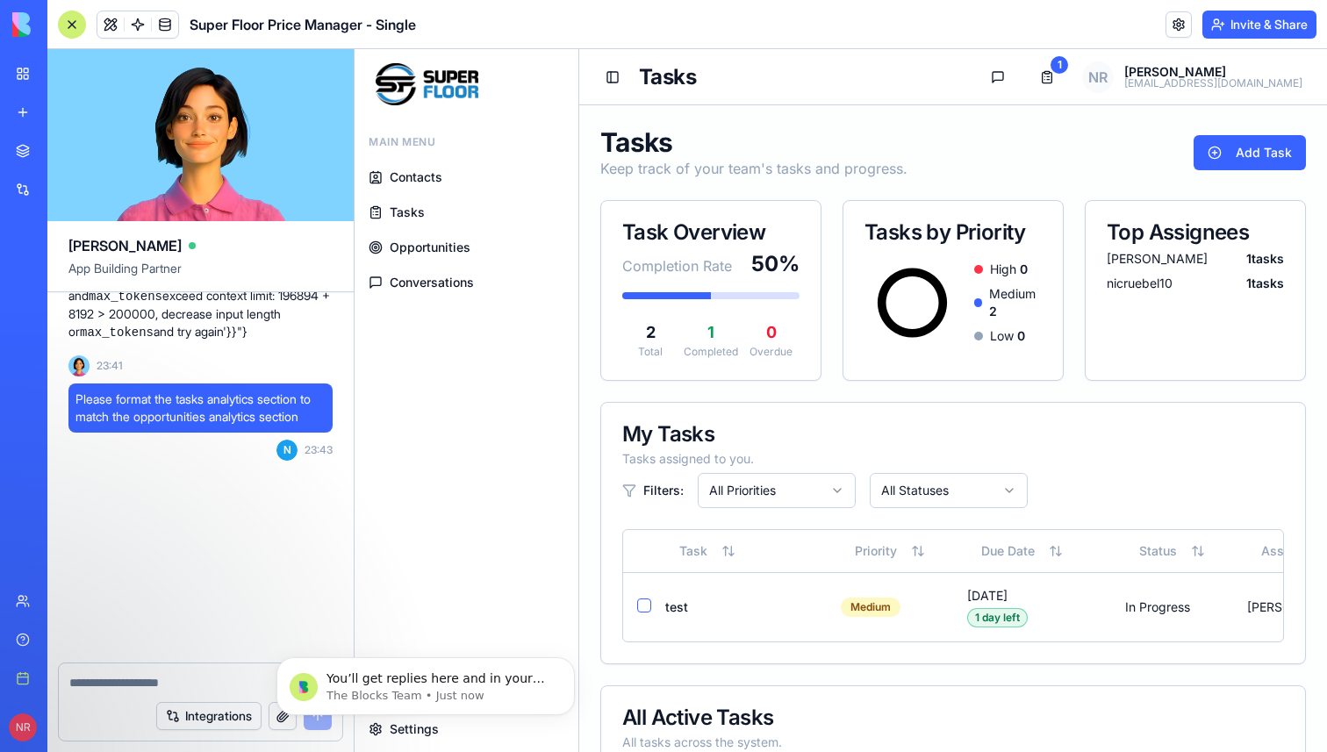
scroll to position [282963, 0]
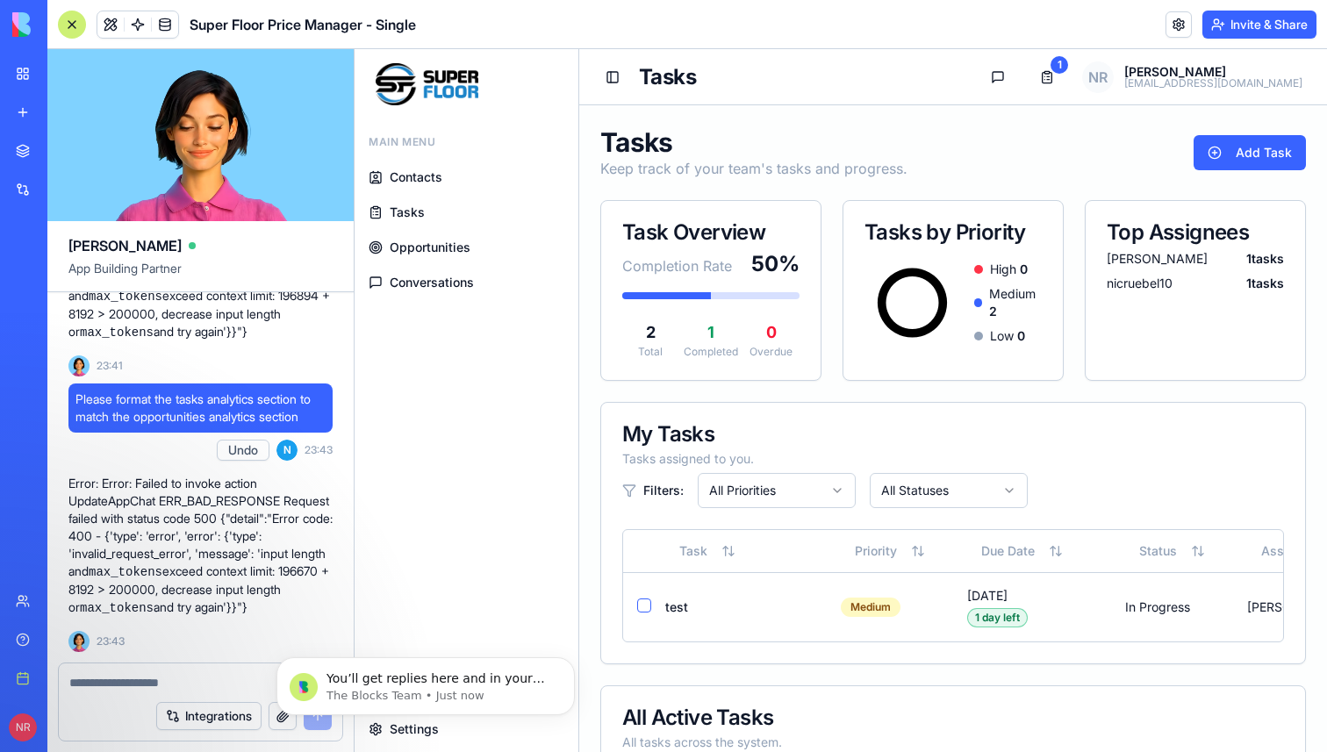
click at [278, 547] on div "You’ll get replies here and in your email: ✉️ nic@superfloorusa.com The team wi…" at bounding box center [425, 605] width 323 height 219
click at [441, 176] on span "Contacts" at bounding box center [416, 178] width 53 height 18
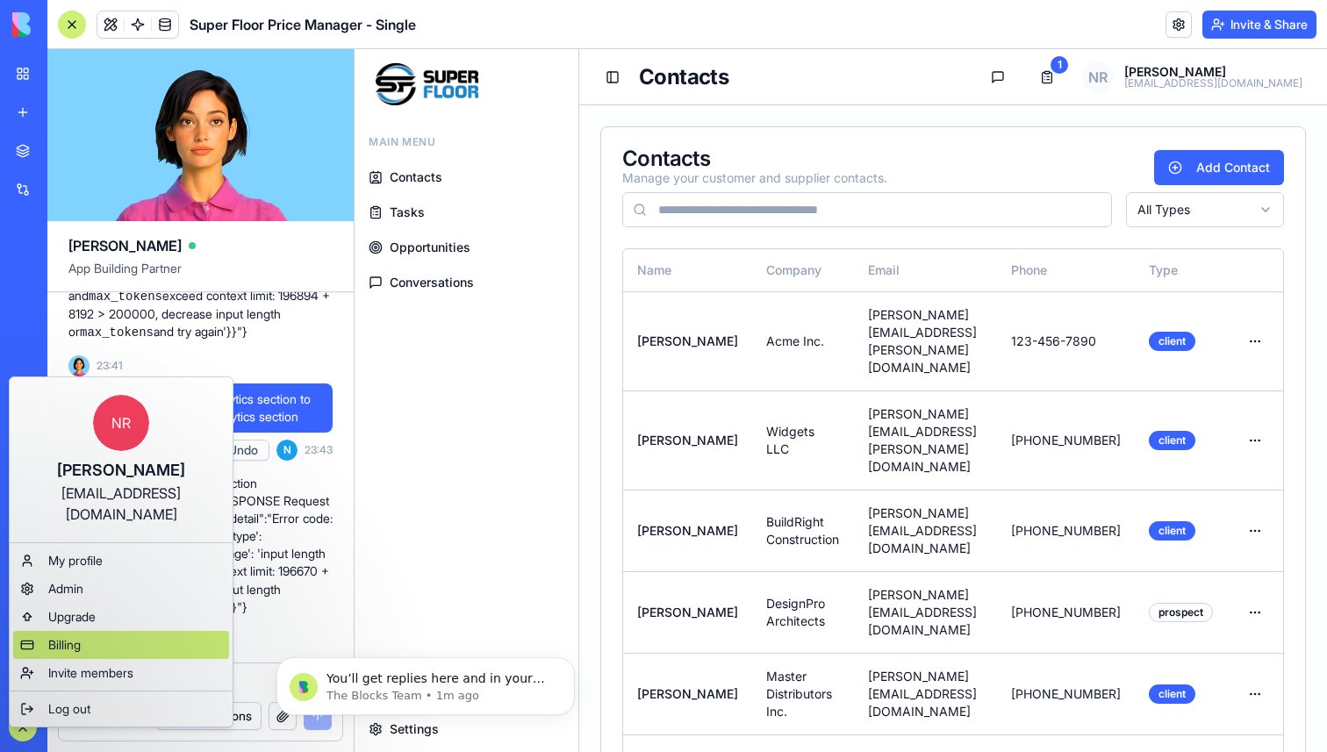
click at [93, 631] on div "Billing" at bounding box center [121, 645] width 216 height 28
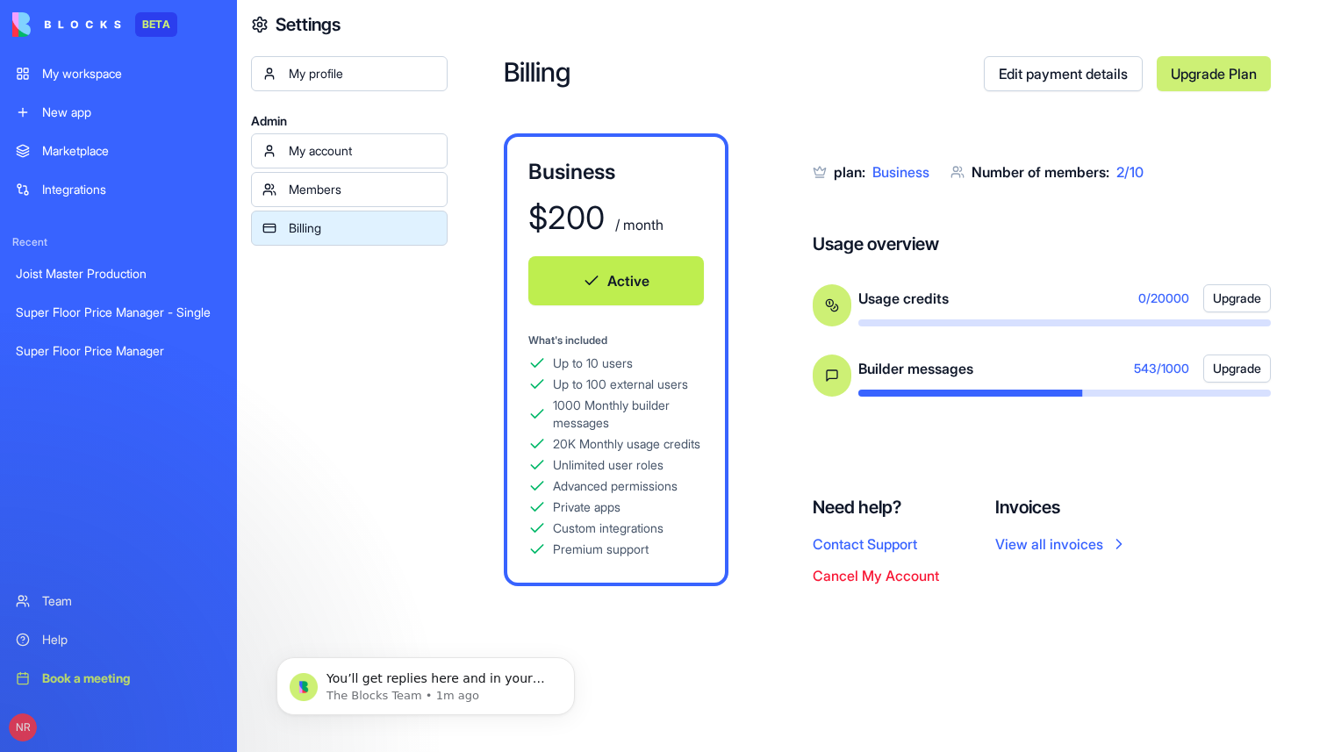
click at [135, 73] on div "My workspace" at bounding box center [131, 74] width 179 height 18
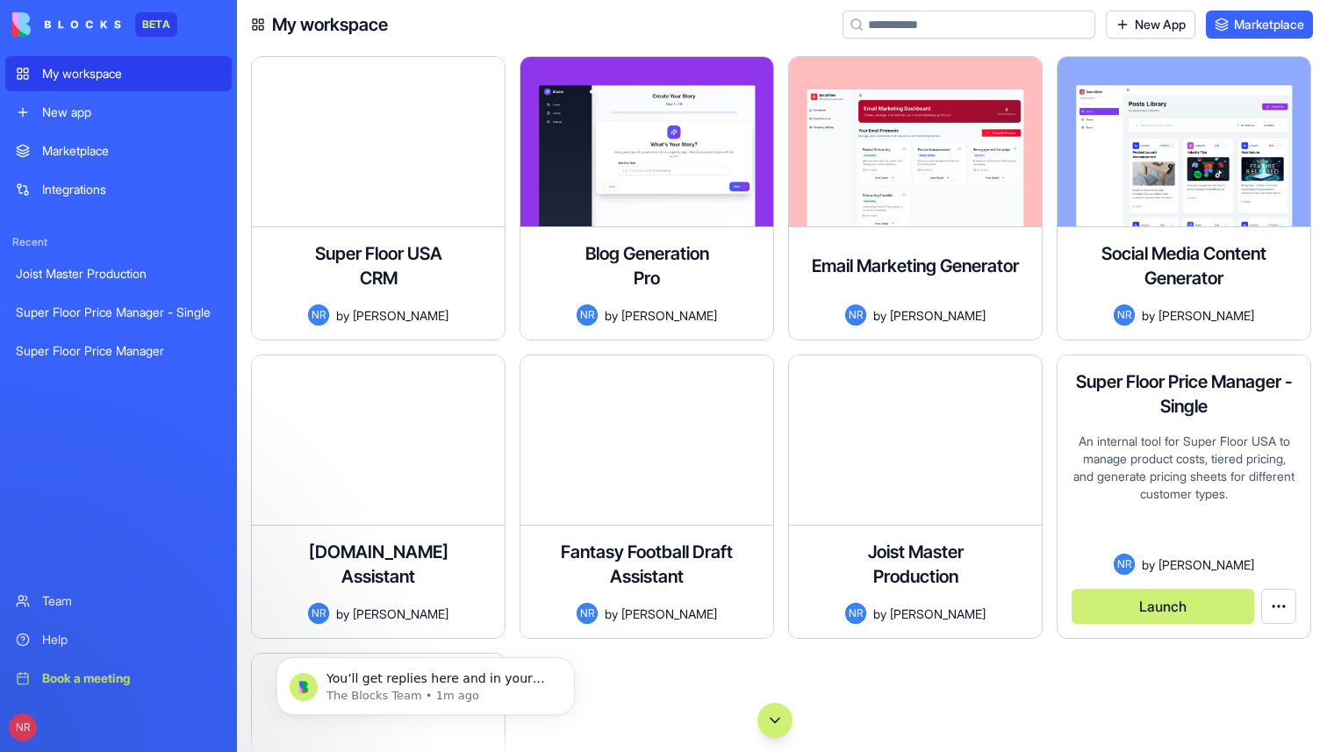
click at [1171, 493] on div "An internal tool for Super Floor USA to manage product costs, tiered pricing, a…" at bounding box center [1184, 493] width 225 height 121
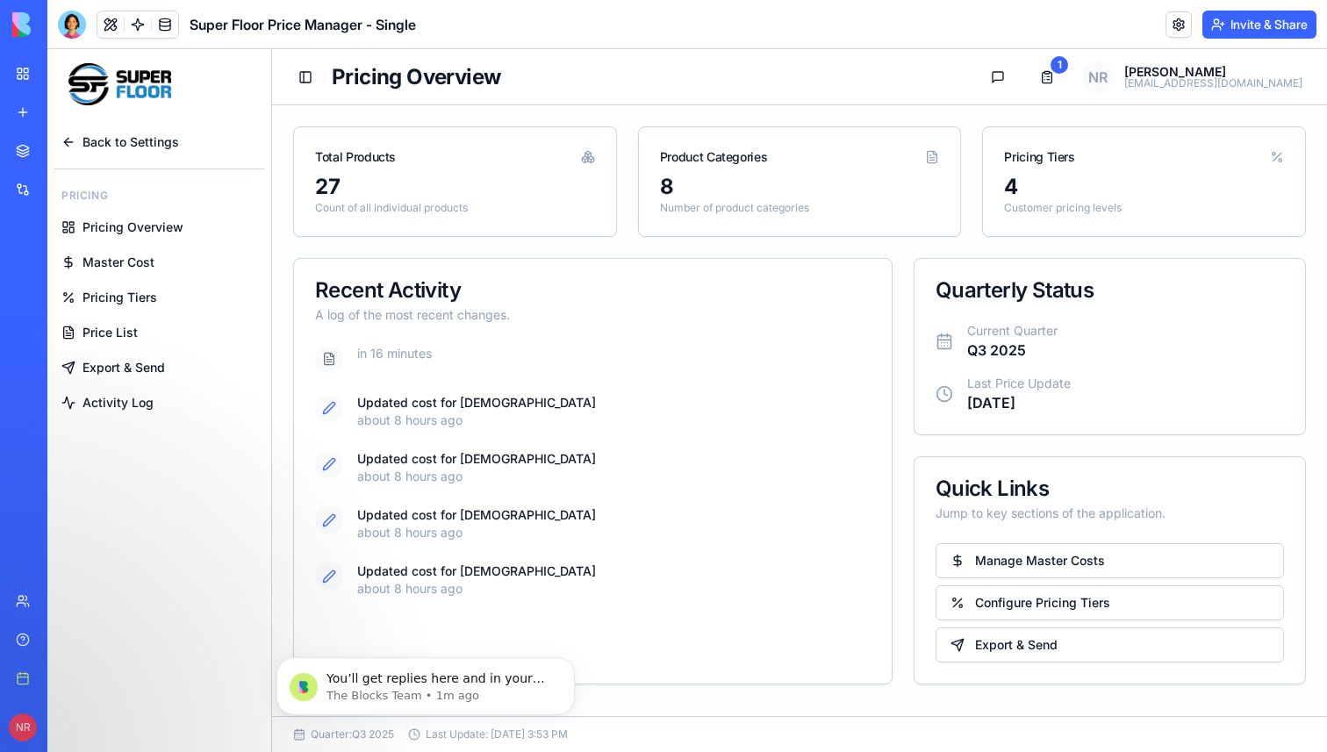
click at [136, 262] on span "Master Cost" at bounding box center [118, 263] width 72 height 18
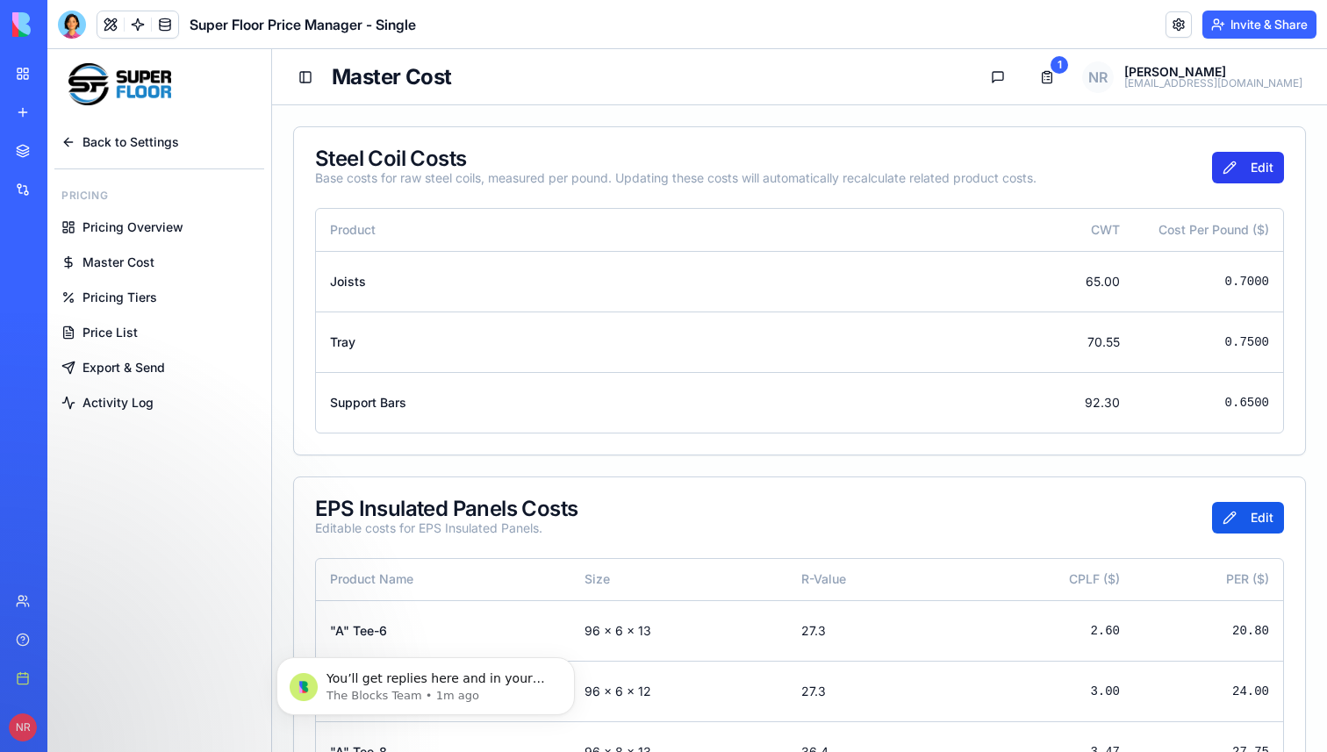
click at [1237, 174] on button "Edit" at bounding box center [1248, 168] width 72 height 32
click at [1236, 286] on input "***" at bounding box center [1227, 282] width 84 height 32
type input "***"
click at [1252, 177] on button "Save" at bounding box center [1245, 168] width 78 height 32
click at [118, 335] on span "Price List" at bounding box center [109, 333] width 55 height 18
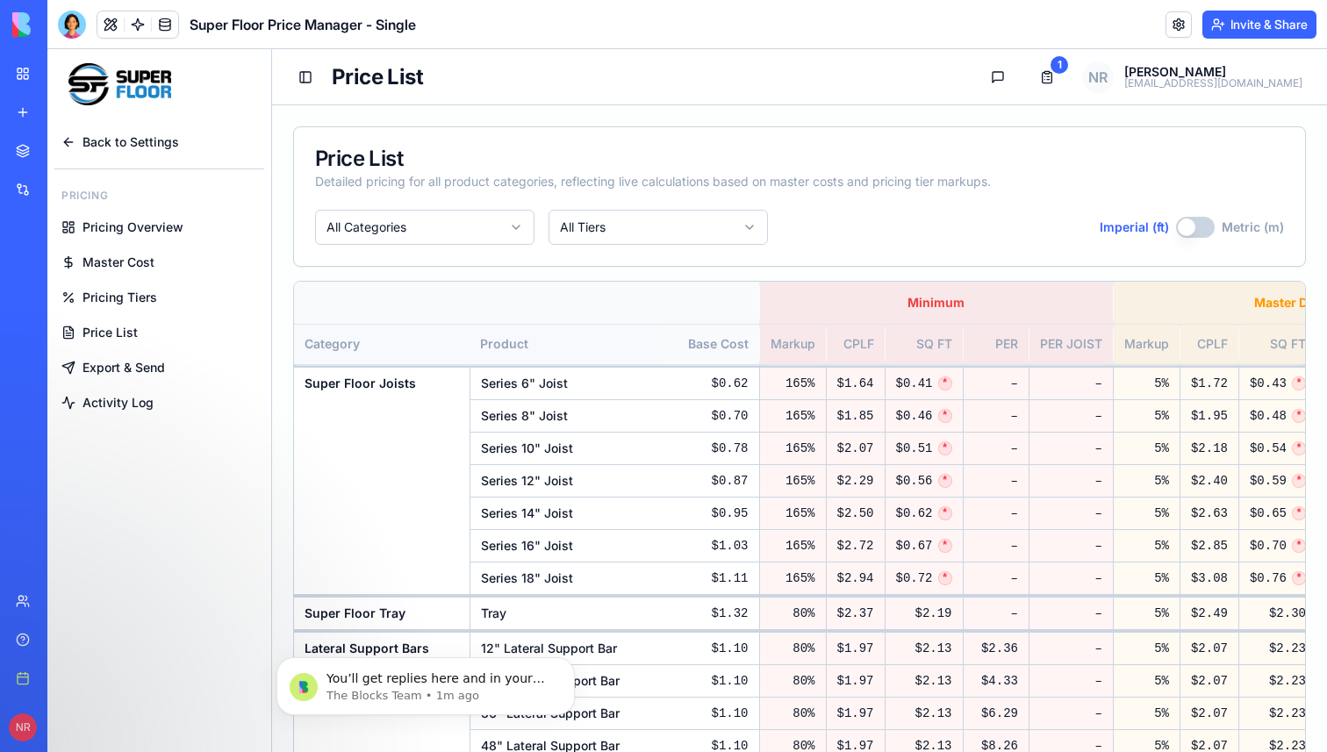
click at [141, 224] on span "Pricing Overview" at bounding box center [132, 228] width 101 height 18
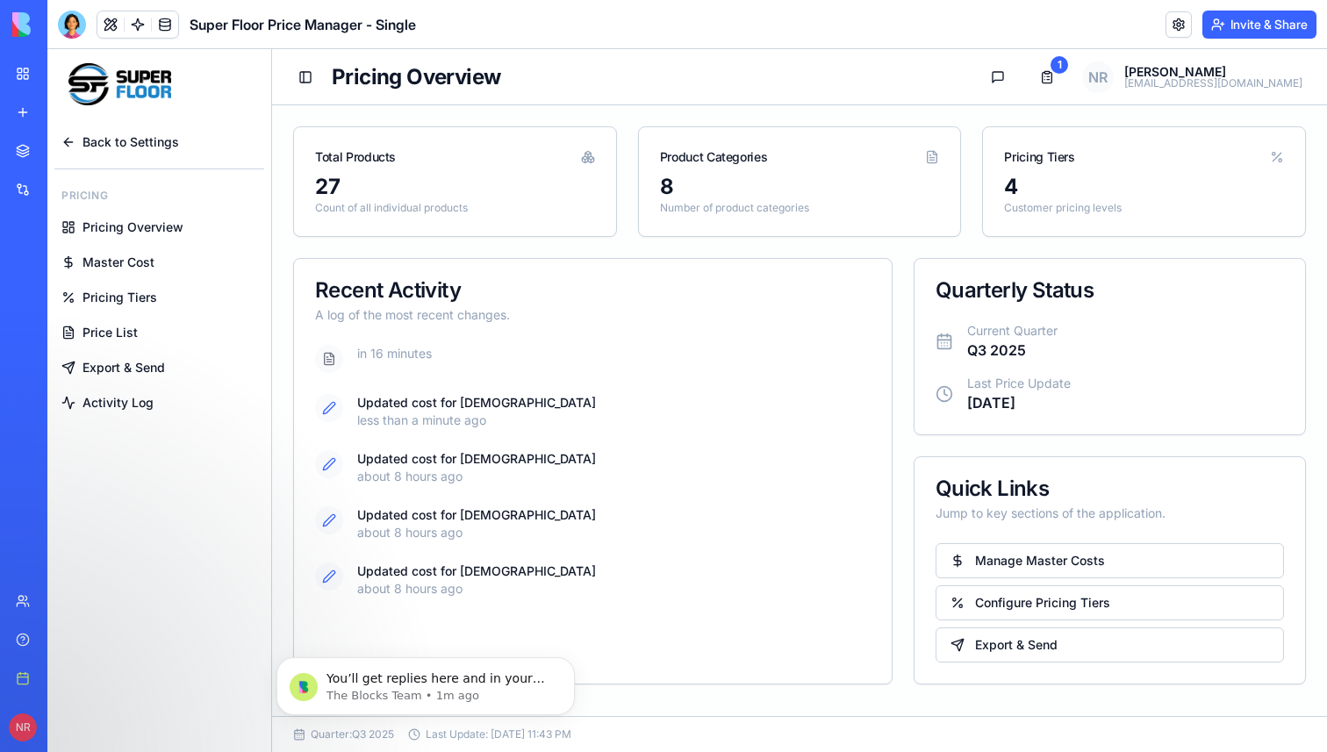
click at [124, 145] on span "Back to Settings" at bounding box center [130, 142] width 97 height 18
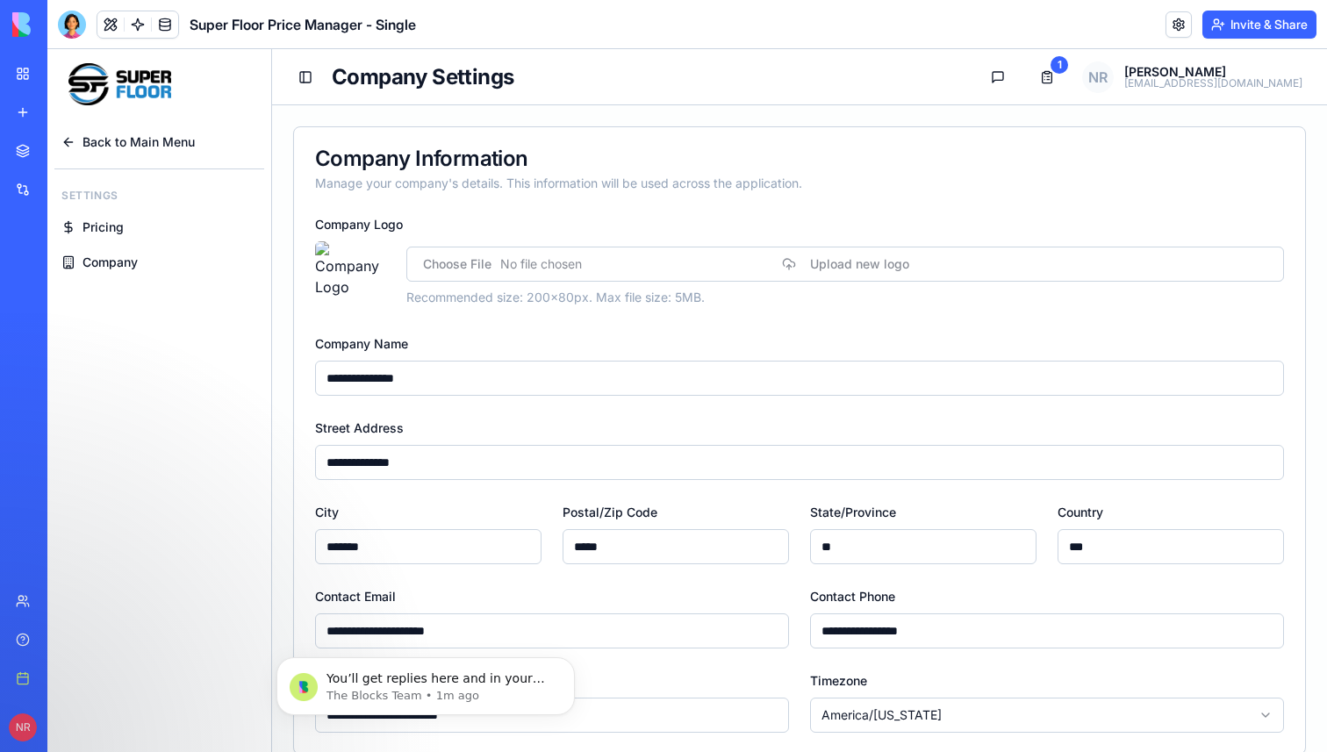
click at [112, 224] on span "Pricing" at bounding box center [102, 228] width 41 height 18
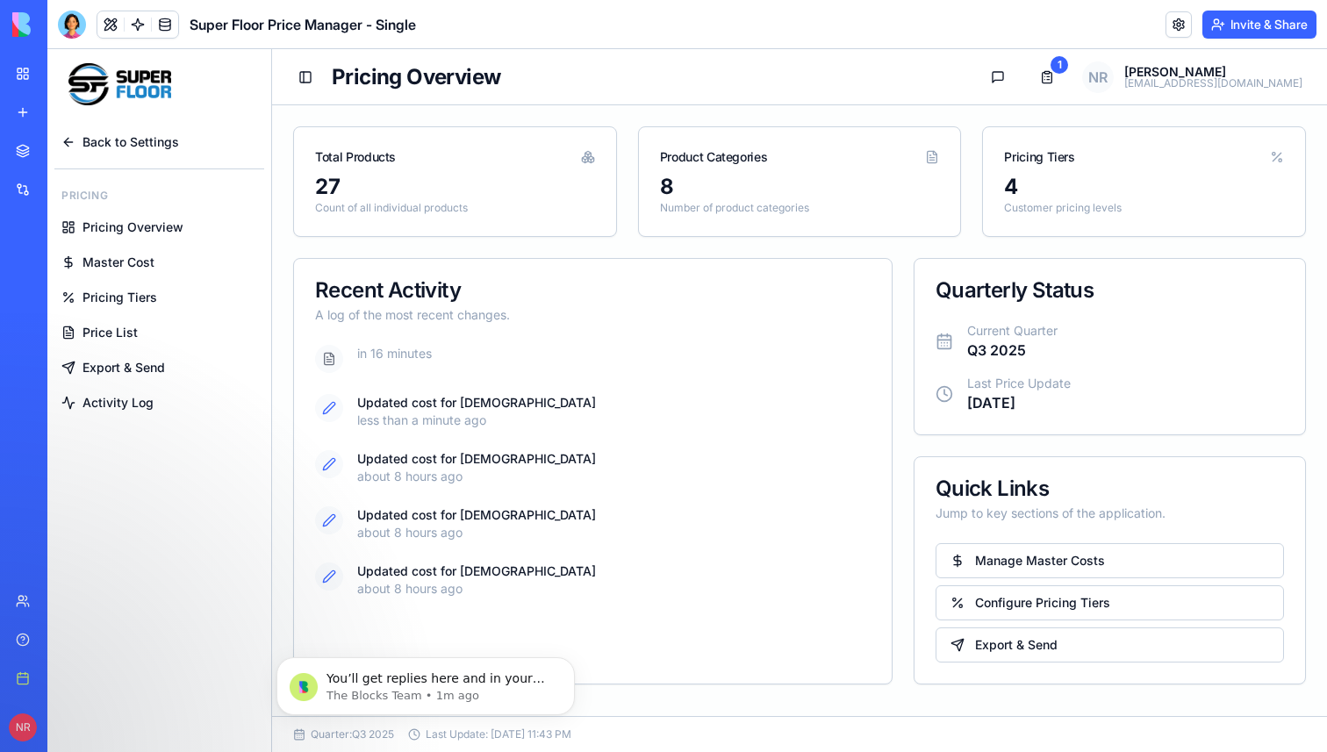
click at [133, 257] on span "Master Cost" at bounding box center [118, 263] width 72 height 18
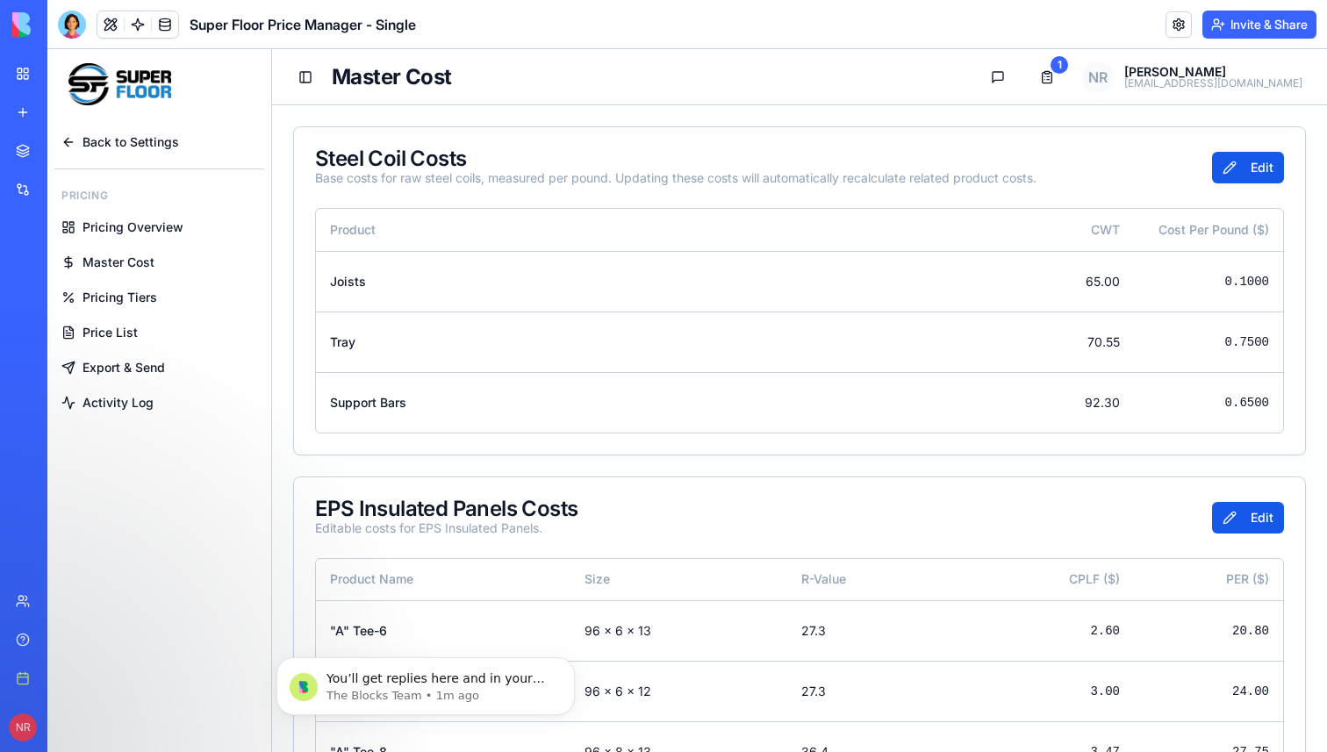
click at [134, 293] on span "Pricing Tiers" at bounding box center [119, 298] width 75 height 18
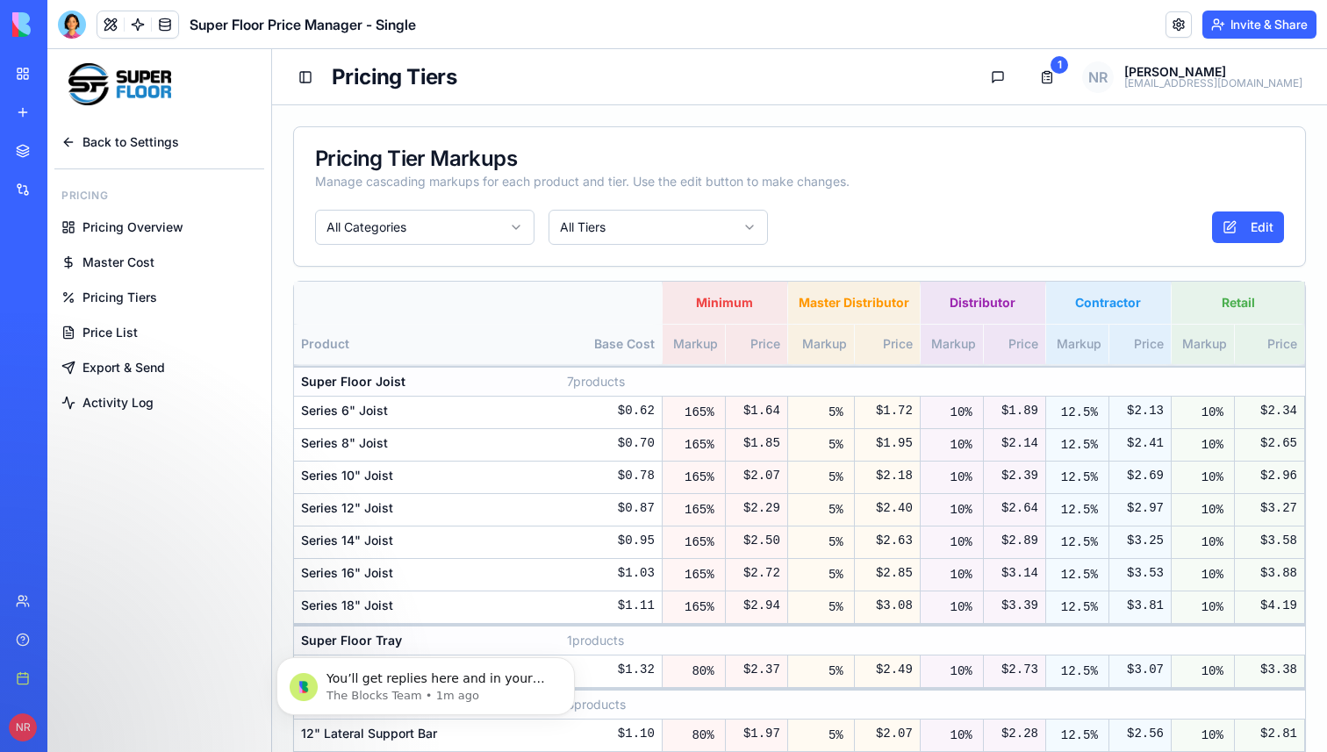
click at [127, 322] on link "Price List" at bounding box center [159, 333] width 210 height 32
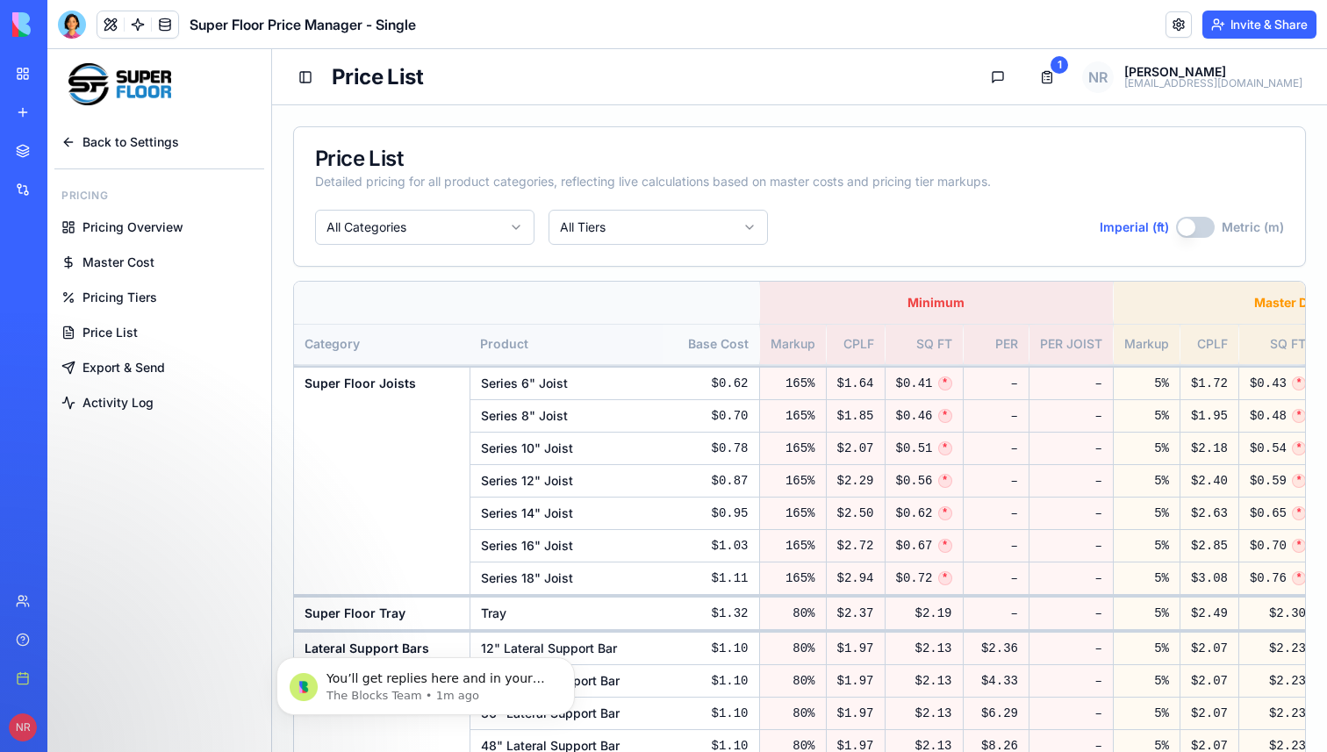
click at [131, 372] on span "Export & Send" at bounding box center [123, 368] width 82 height 18
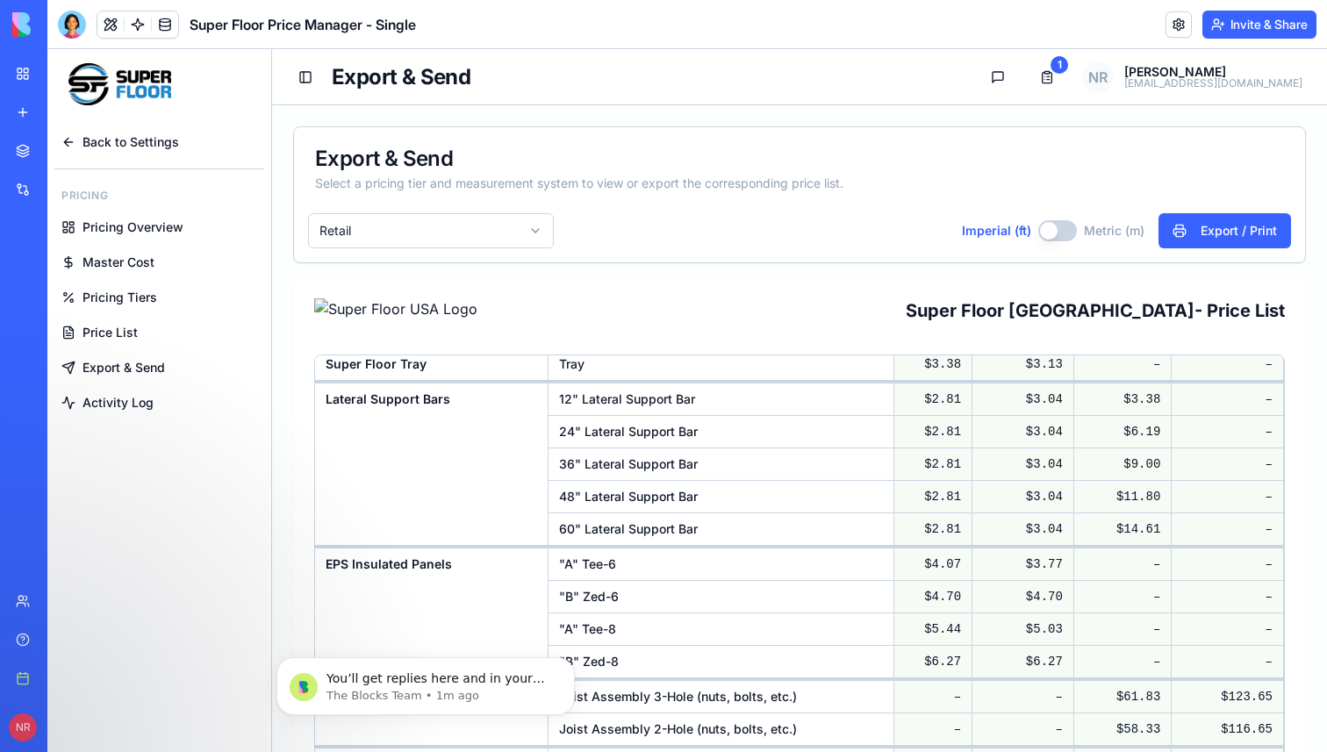
scroll to position [362, 0]
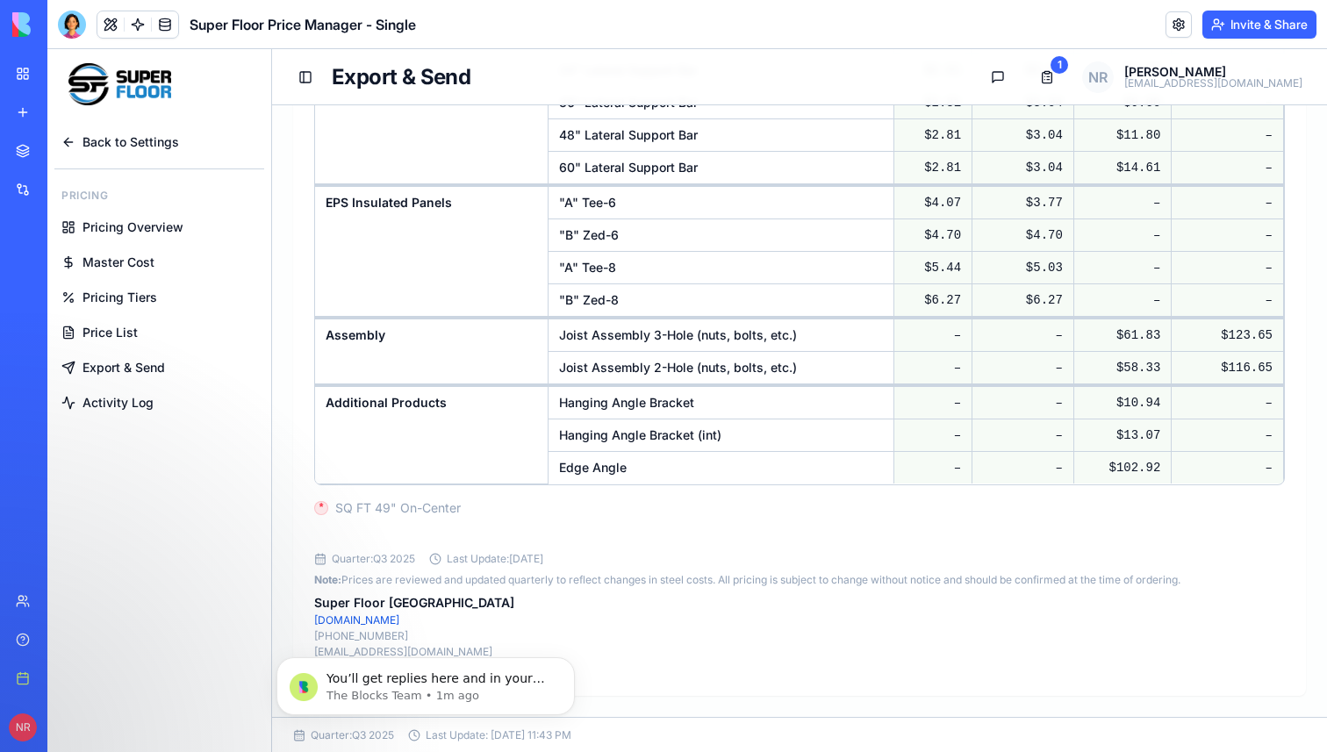
click at [663, 573] on p "Note: Prices are reviewed and updated quarterly to reflect changes in steel cos…" at bounding box center [799, 580] width 971 height 14
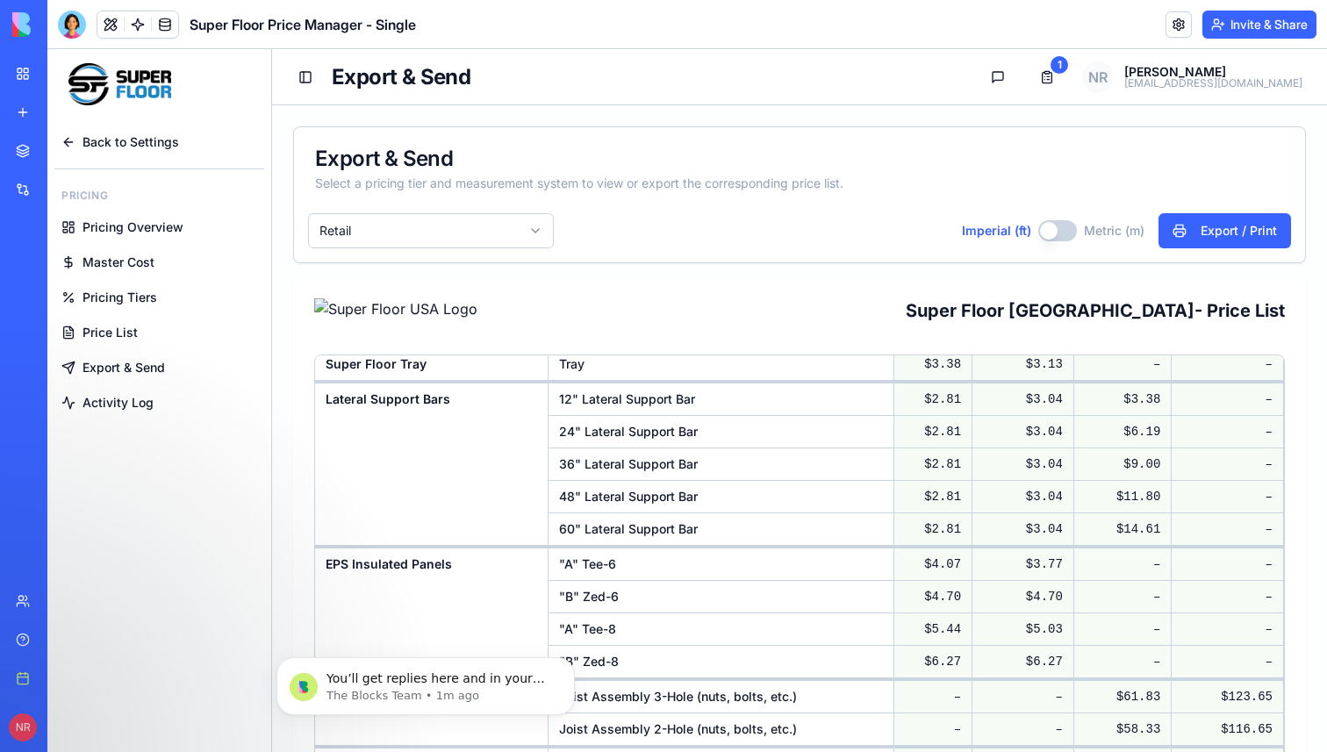
click at [173, 146] on span "Back to Settings" at bounding box center [130, 142] width 97 height 18
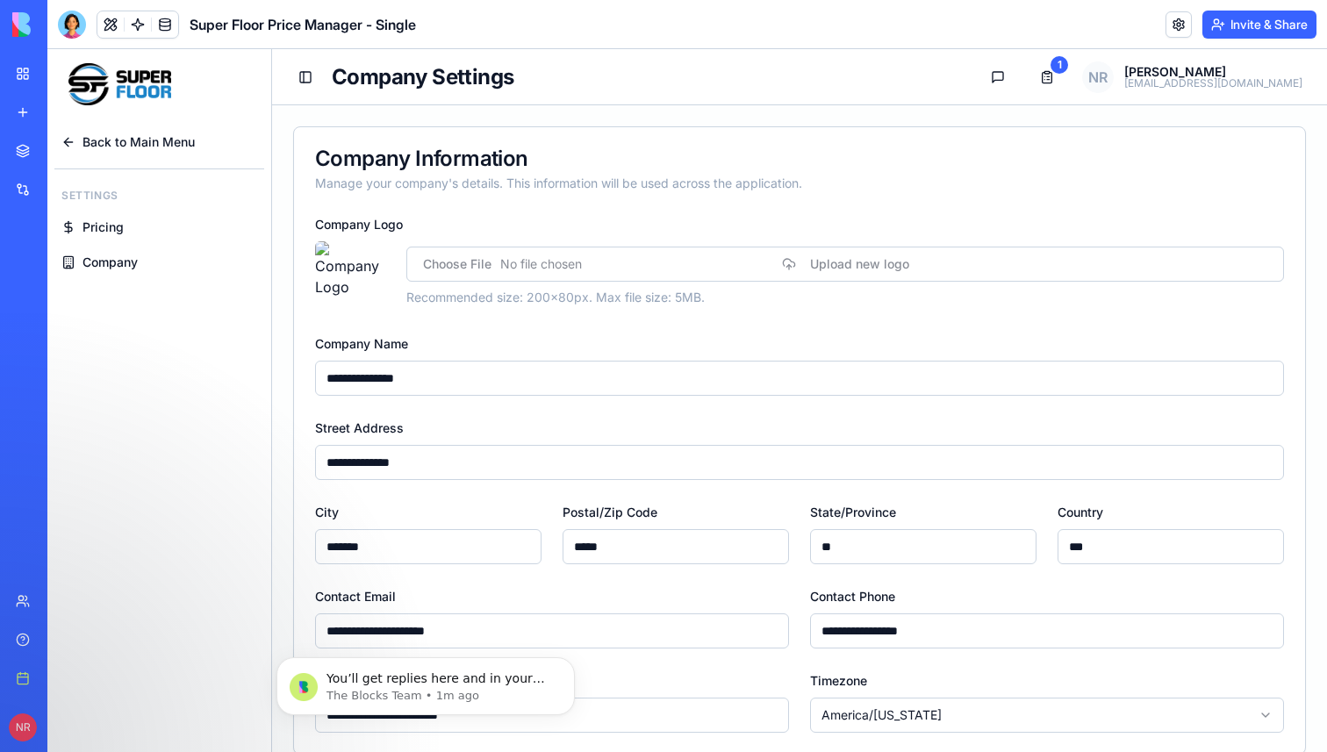
click at [124, 260] on span "Company" at bounding box center [109, 263] width 55 height 18
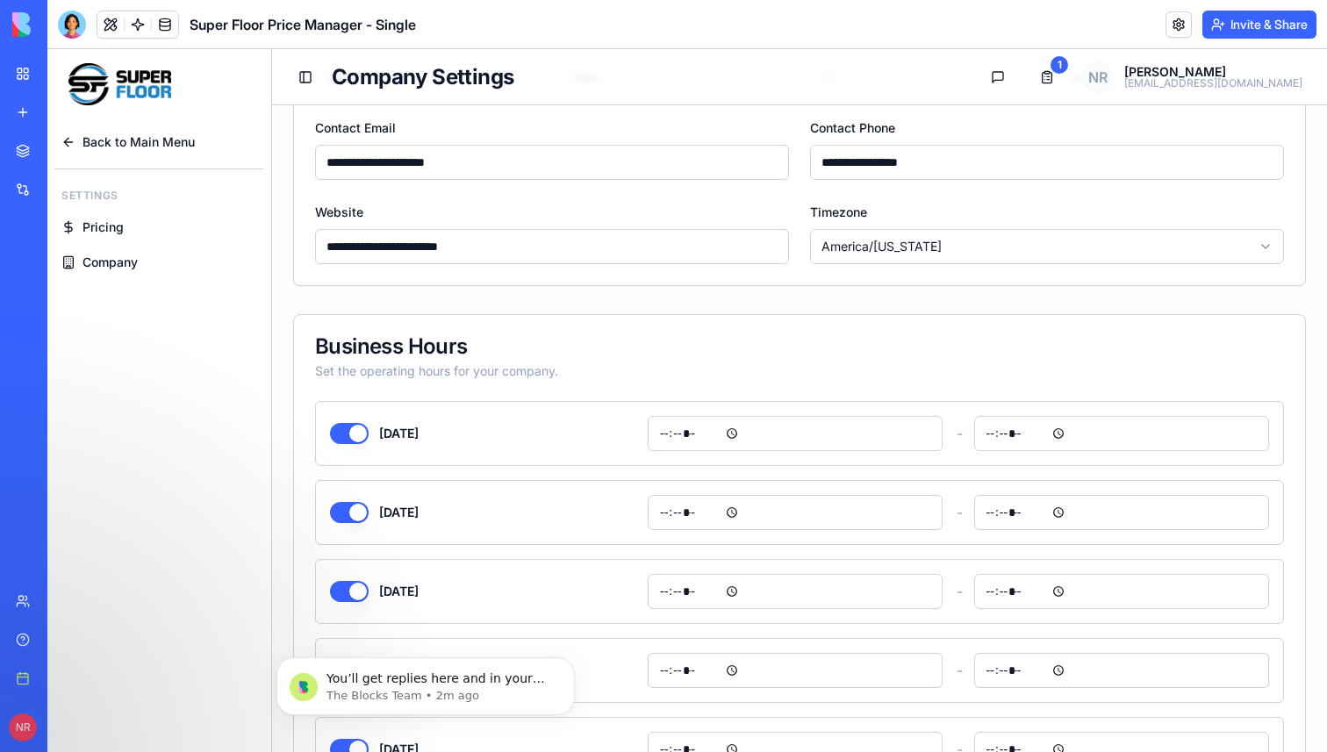
scroll to position [481, 0]
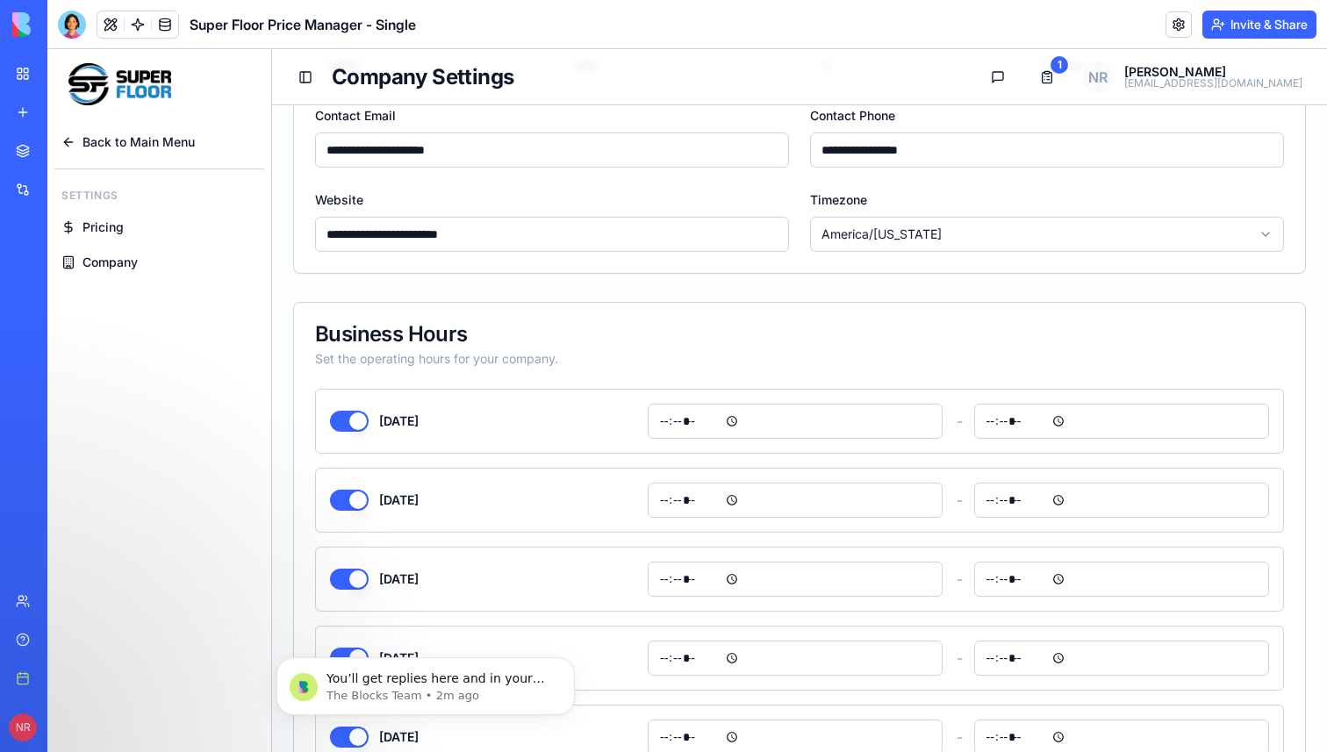
click at [131, 224] on link "Pricing" at bounding box center [159, 228] width 210 height 32
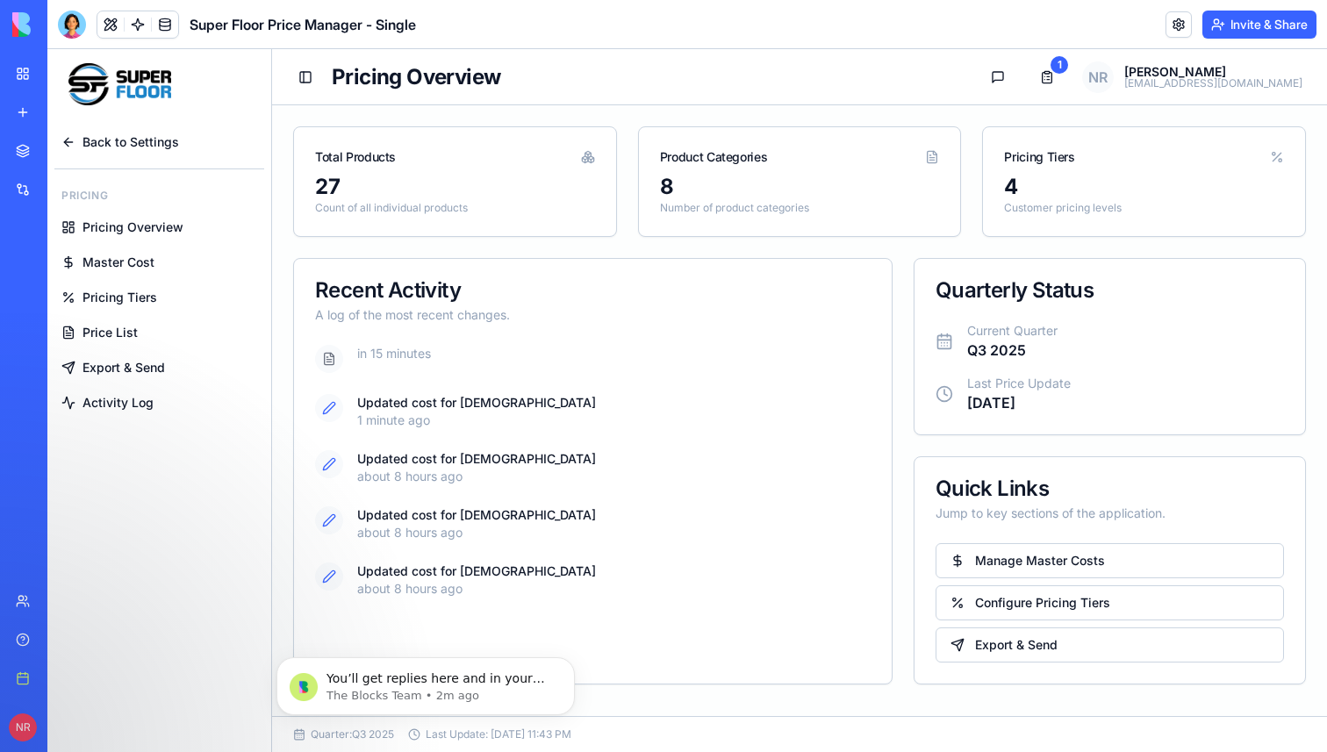
click at [123, 147] on span "Back to Settings" at bounding box center [130, 142] width 97 height 18
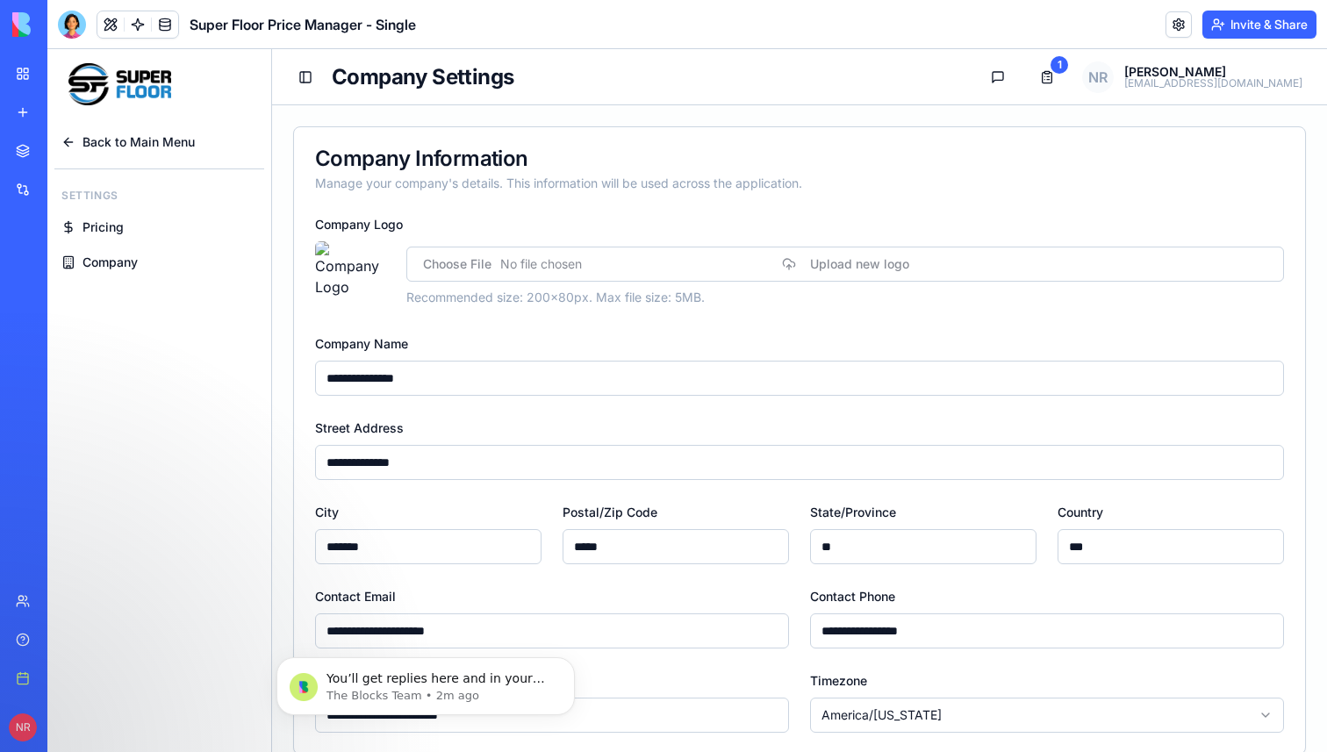
click at [127, 256] on span "Company" at bounding box center [109, 263] width 55 height 18
click at [121, 230] on span "Pricing" at bounding box center [102, 228] width 41 height 18
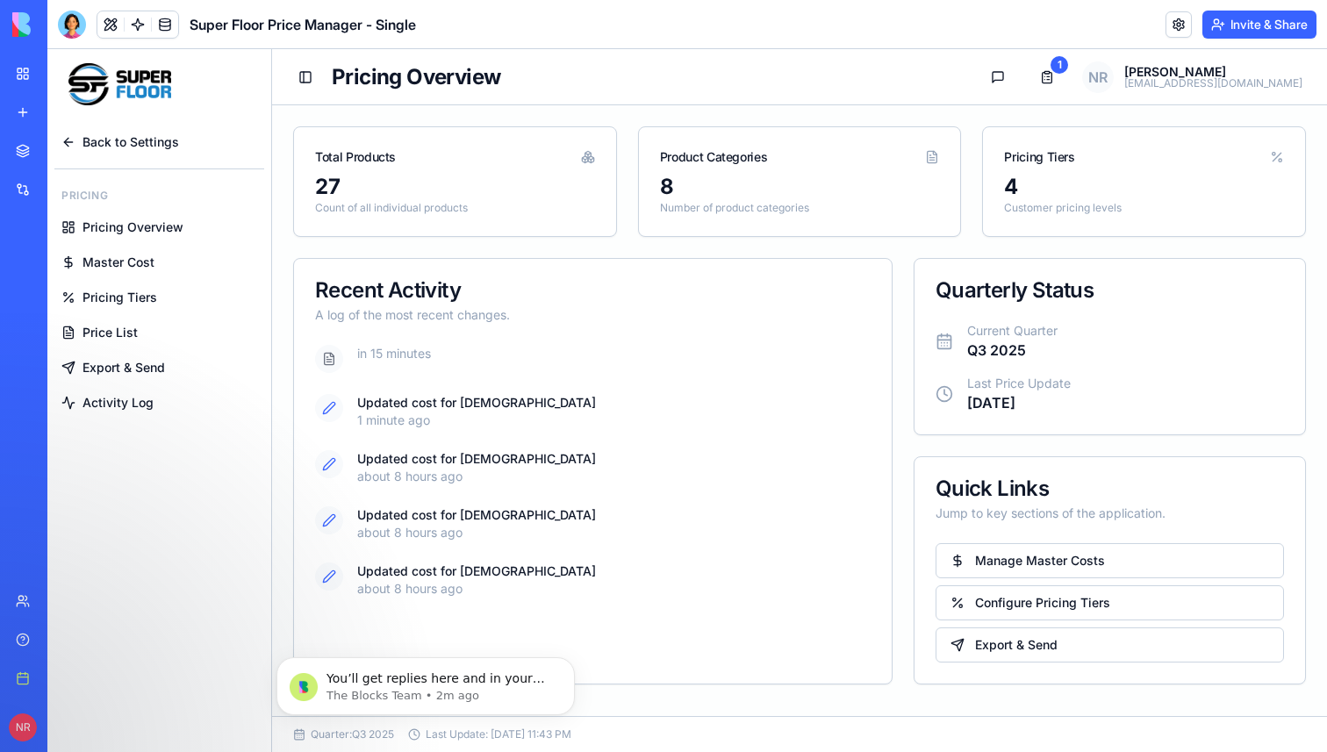
click at [121, 150] on span "Back to Settings" at bounding box center [130, 142] width 97 height 18
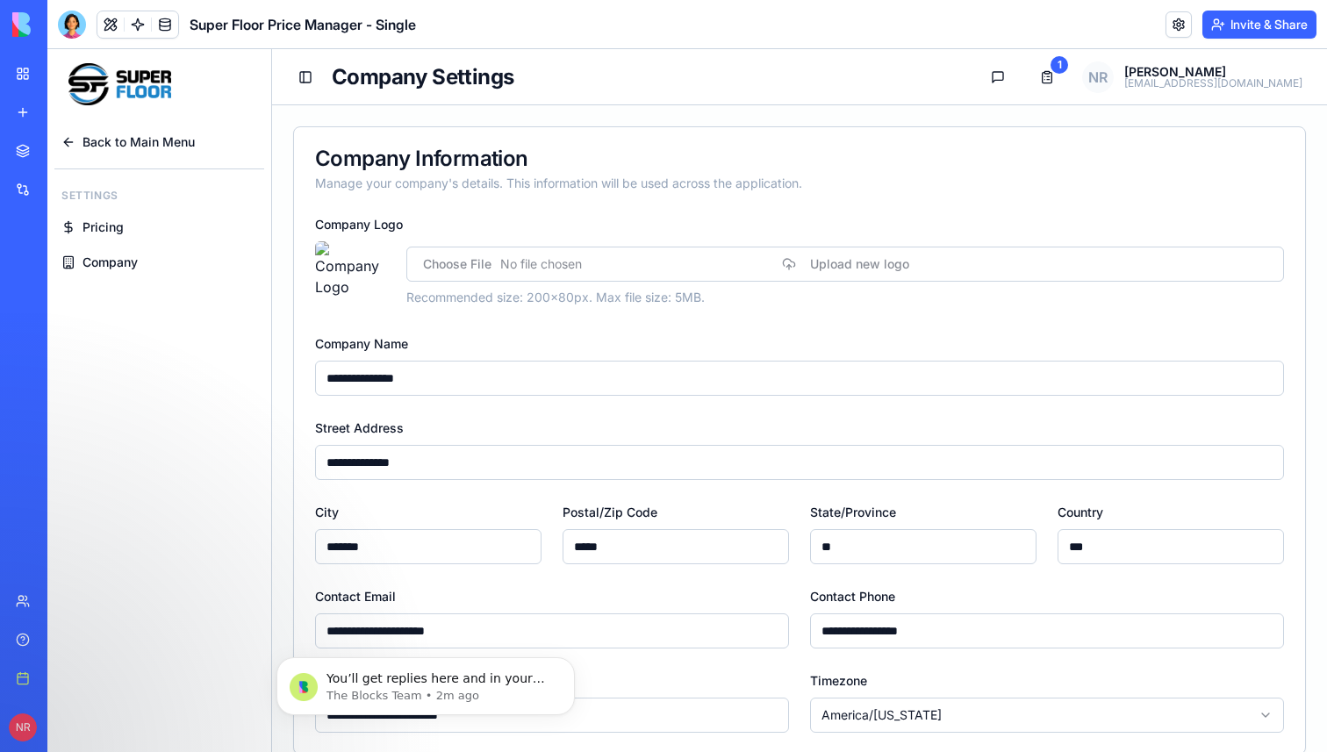
click at [121, 150] on span "Back to Main Menu" at bounding box center [138, 142] width 112 height 18
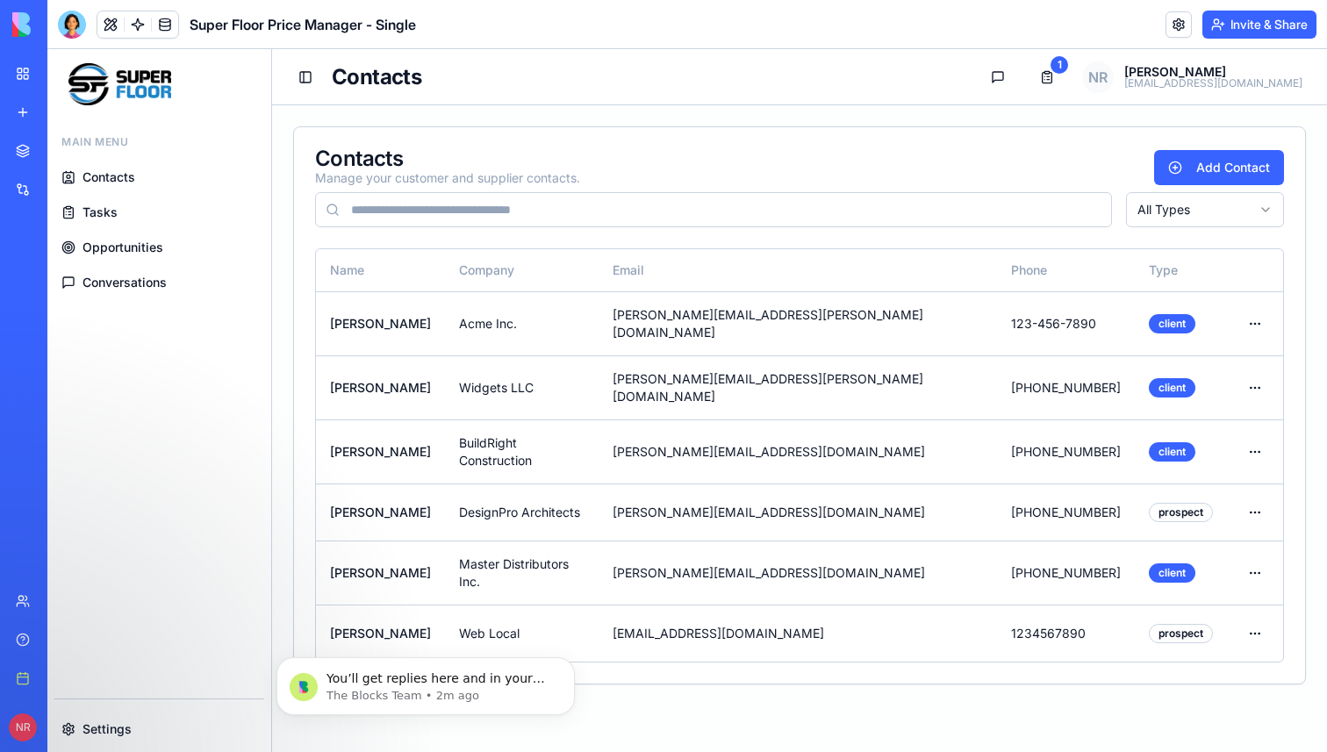
click at [122, 277] on span "Conversations" at bounding box center [124, 283] width 84 height 18
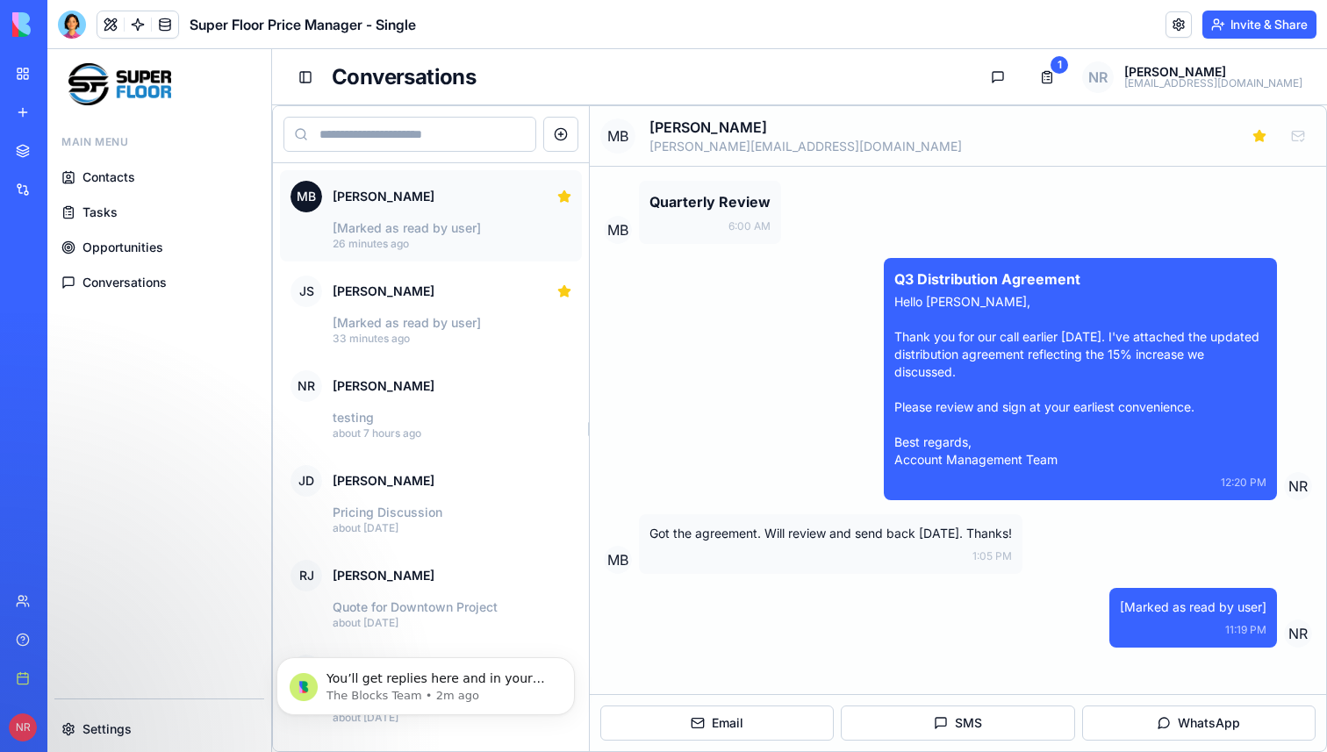
click at [566, 195] on div at bounding box center [564, 197] width 14 height 14
click at [1213, 86] on html "Main Menu Contacts Tasks Opportunities Conversations Settings Toggle Sidebar Co…" at bounding box center [687, 400] width 1280 height 703
click at [1198, 114] on span "Profile" at bounding box center [1195, 119] width 36 height 18
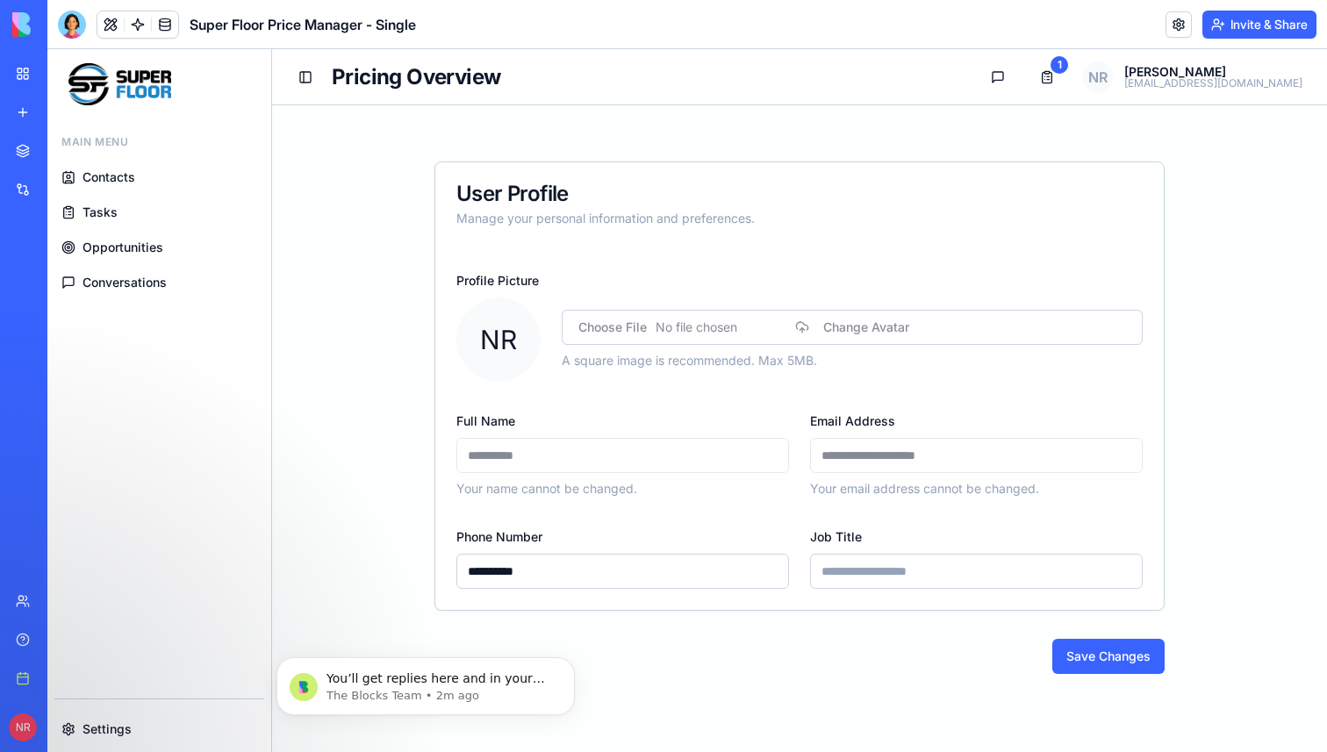
click at [118, 176] on span "Contacts" at bounding box center [108, 178] width 53 height 18
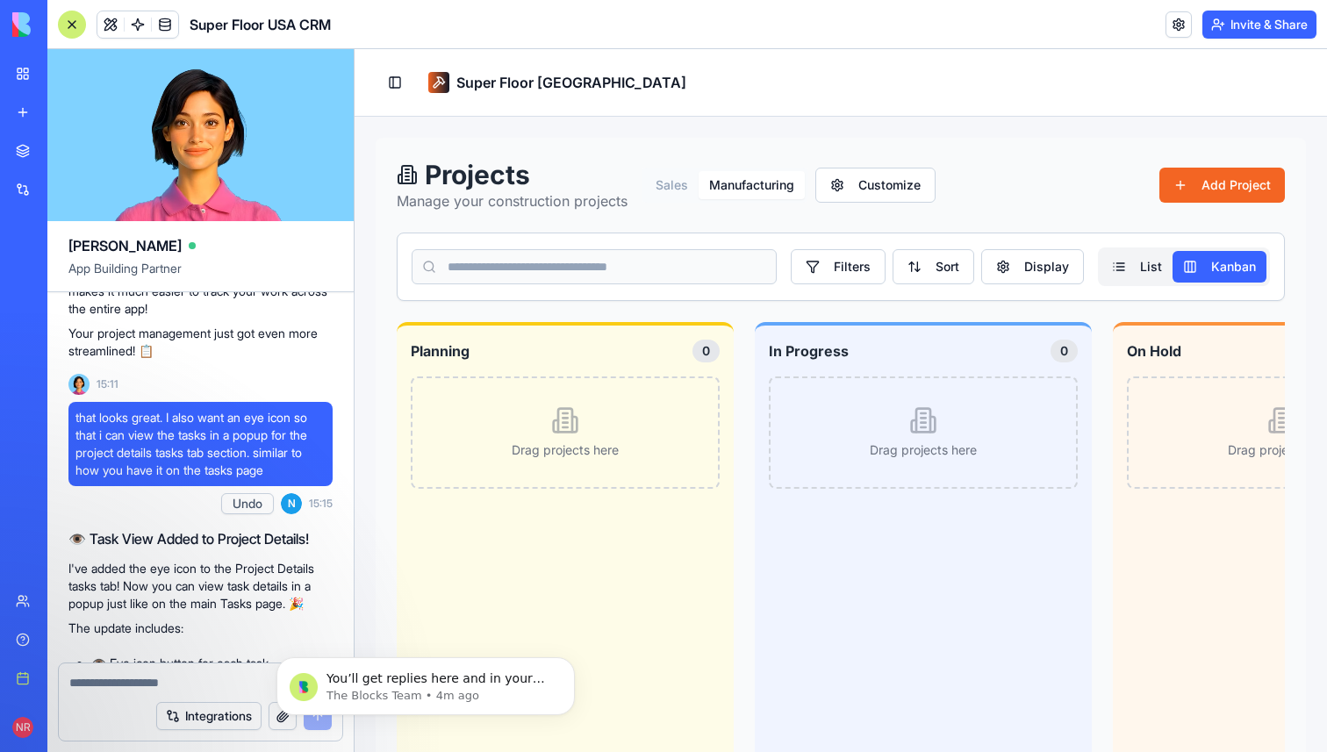
scroll to position [0, 143]
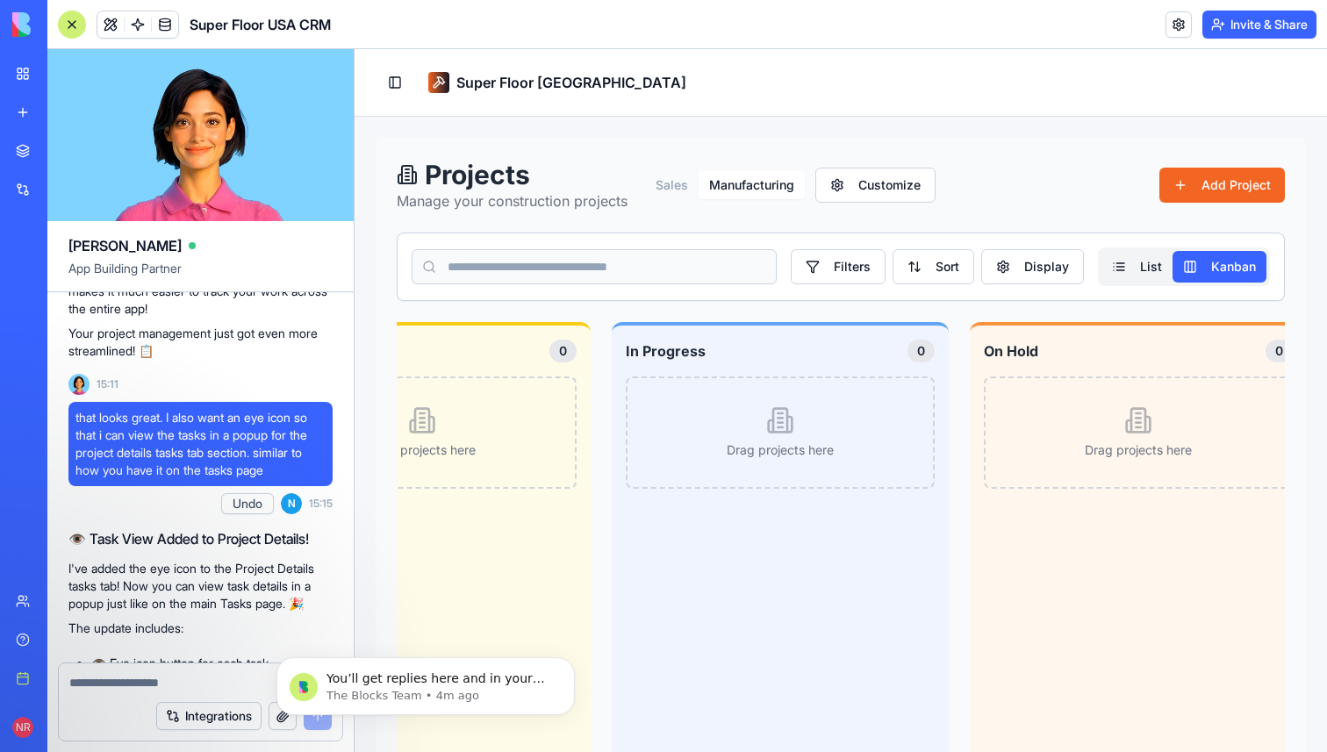
click at [23, 25] on img at bounding box center [66, 24] width 109 height 25
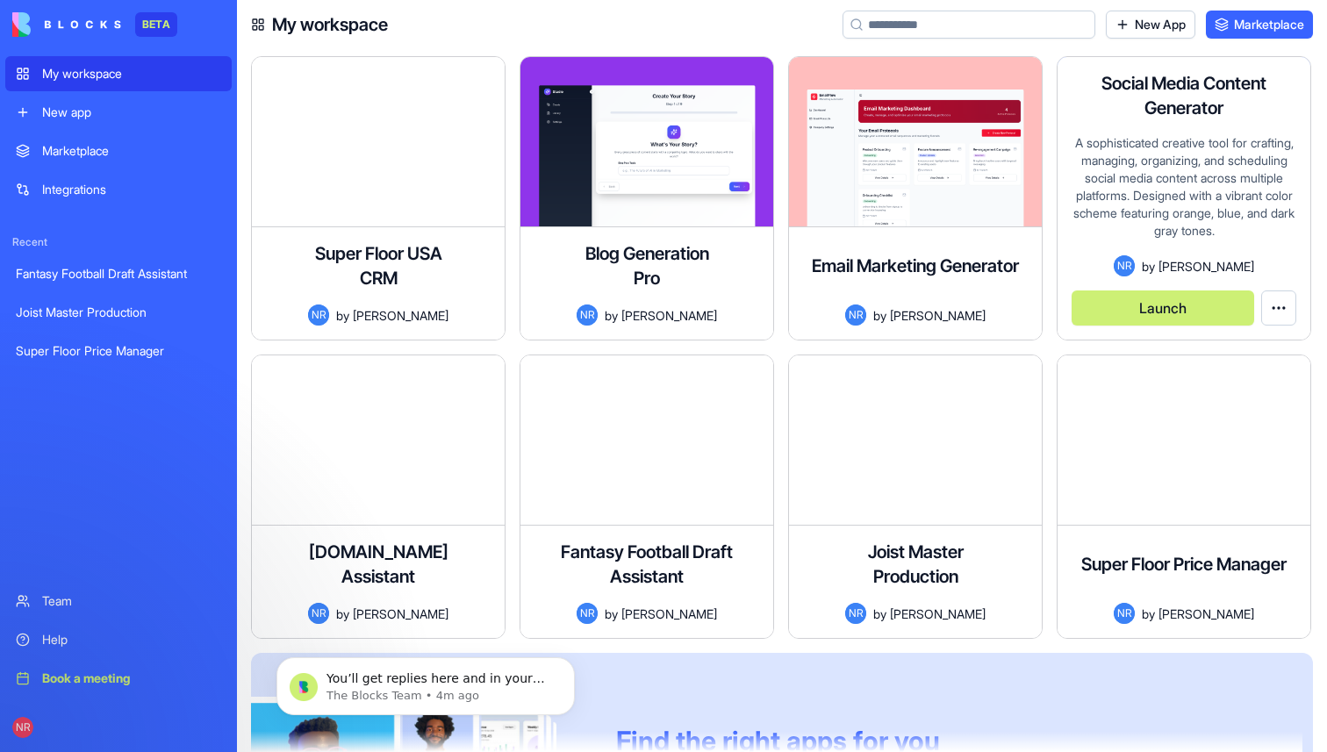
click at [1129, 166] on div "A sophisticated creative tool for crafting, managing, organizing, and schedulin…" at bounding box center [1184, 194] width 225 height 121
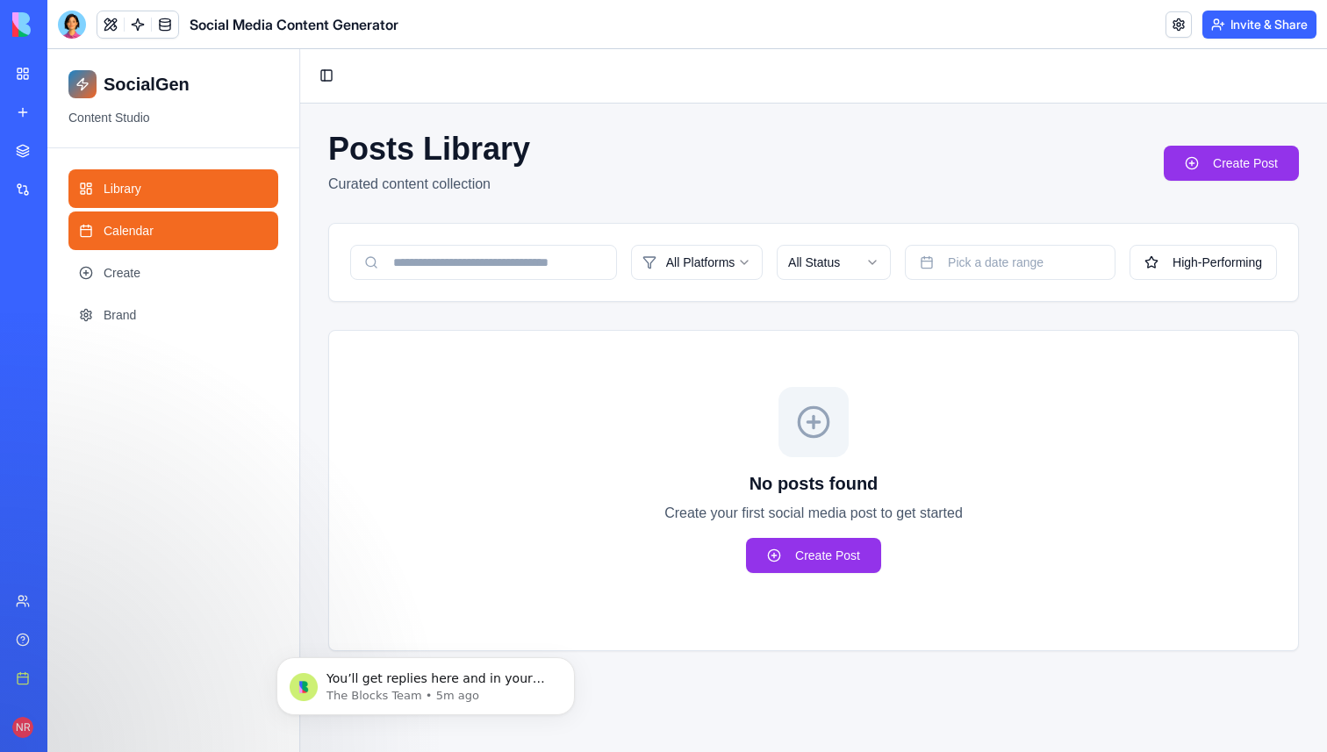
click at [240, 230] on link "Calendar" at bounding box center [173, 231] width 210 height 39
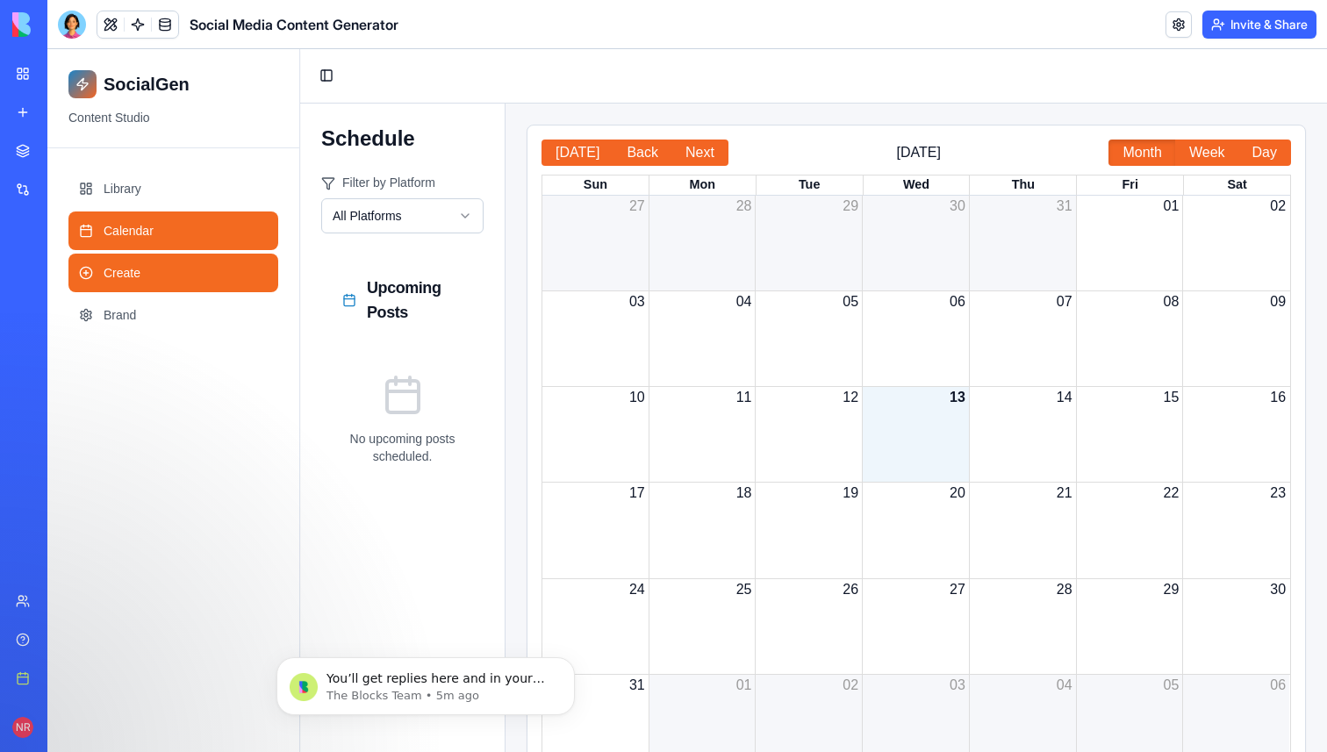
click at [209, 268] on link "Create" at bounding box center [173, 273] width 210 height 39
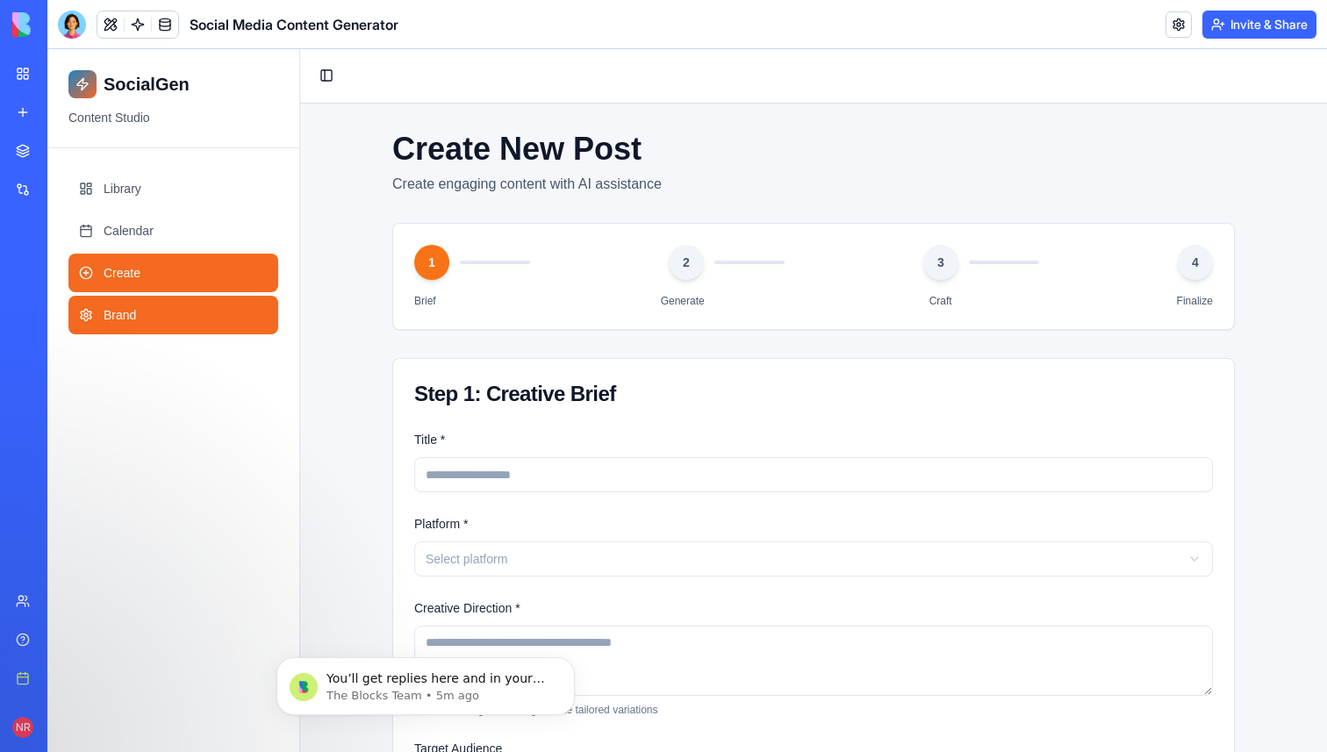
click at [201, 307] on link "Brand" at bounding box center [173, 315] width 210 height 39
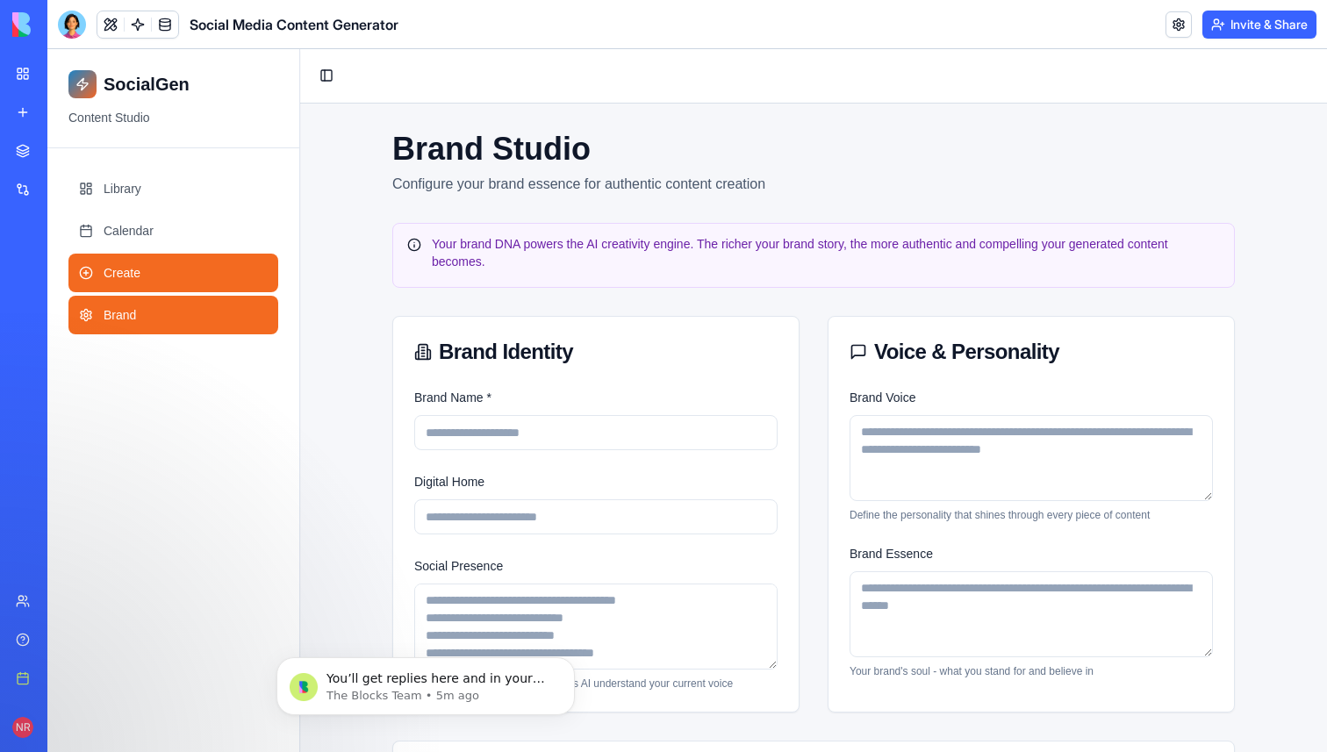
click at [204, 284] on link "Create" at bounding box center [173, 273] width 210 height 39
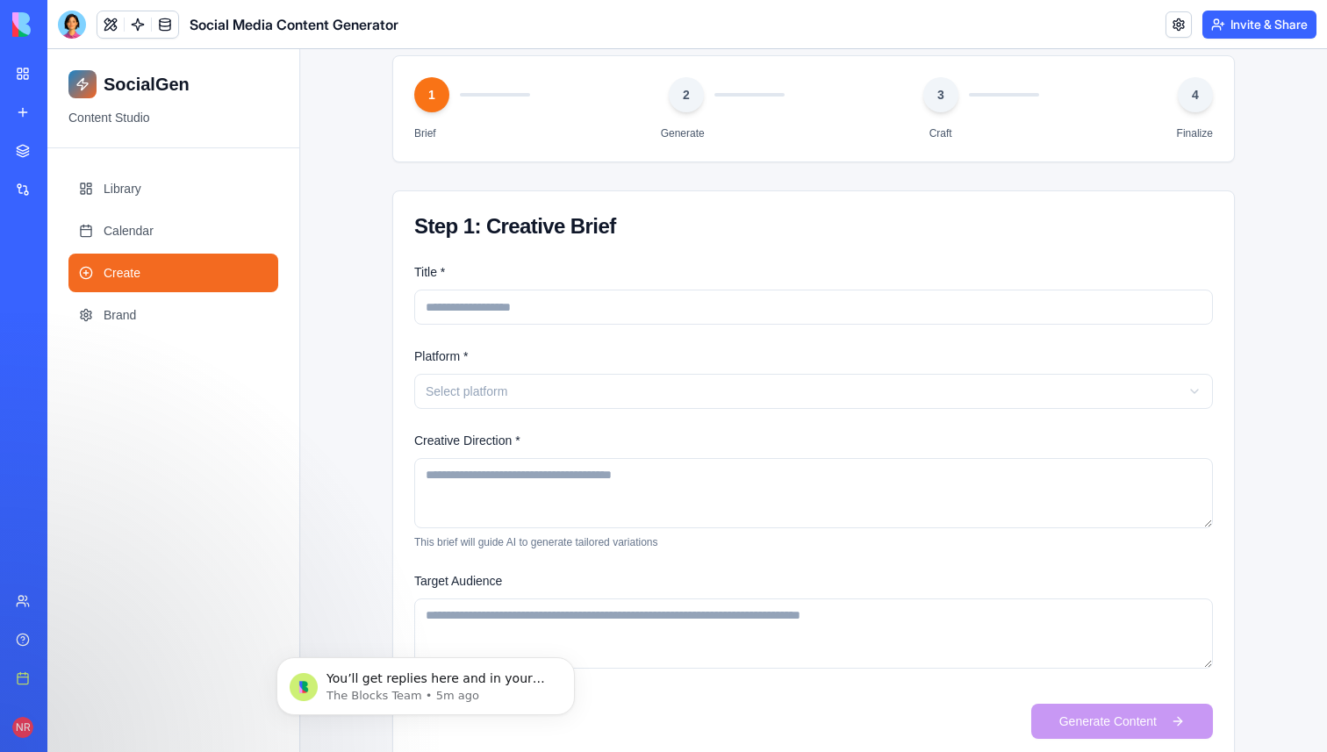
scroll to position [204, 0]
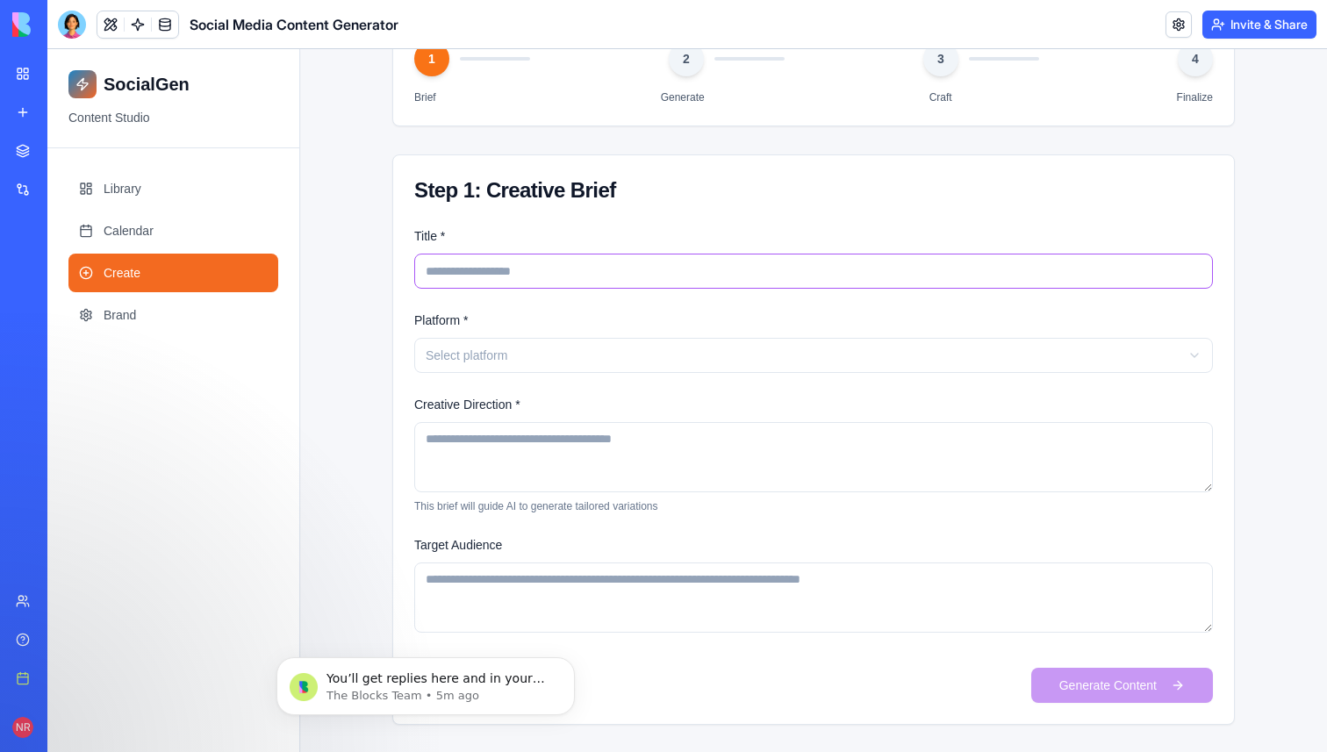
click at [480, 272] on input "Title *" at bounding box center [813, 271] width 799 height 35
click at [513, 347] on html "SocialGen Content Studio Library Calendar Create Brand Toggle Sidebar Create Ne…" at bounding box center [687, 299] width 1280 height 907
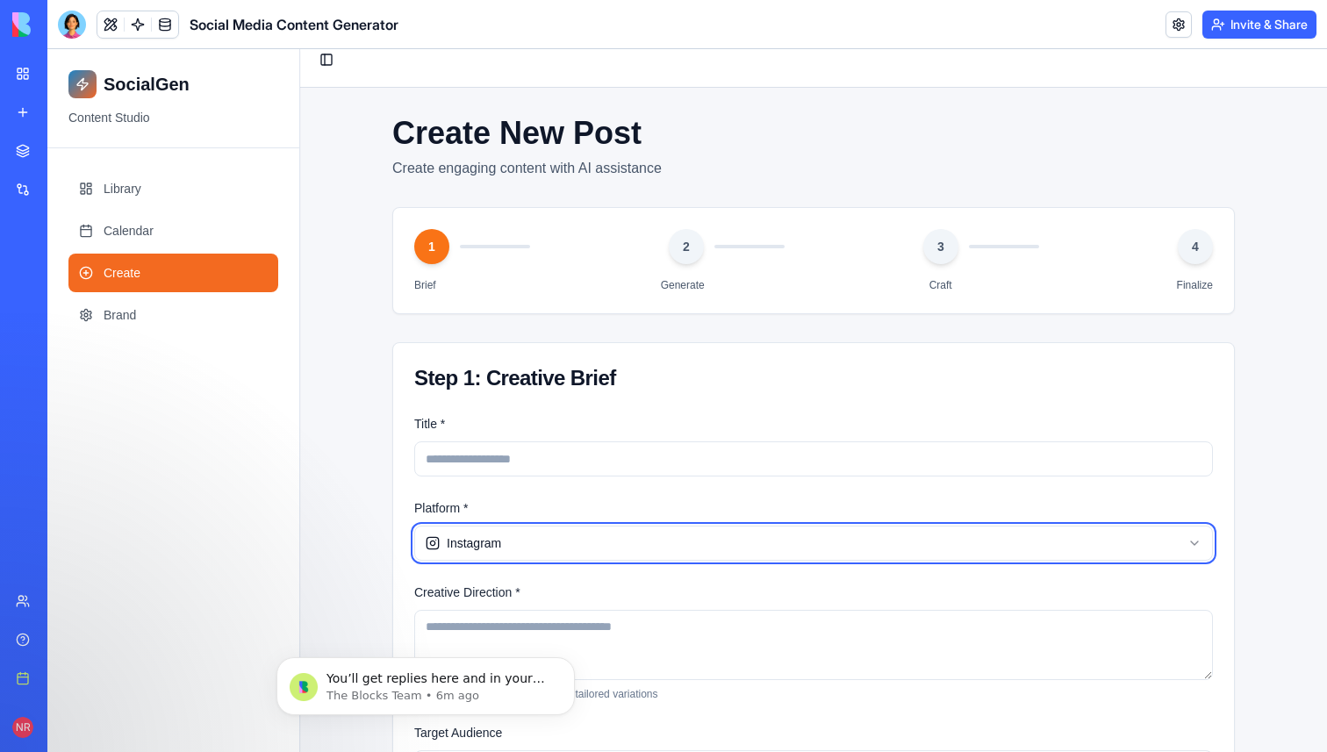
scroll to position [0, 0]
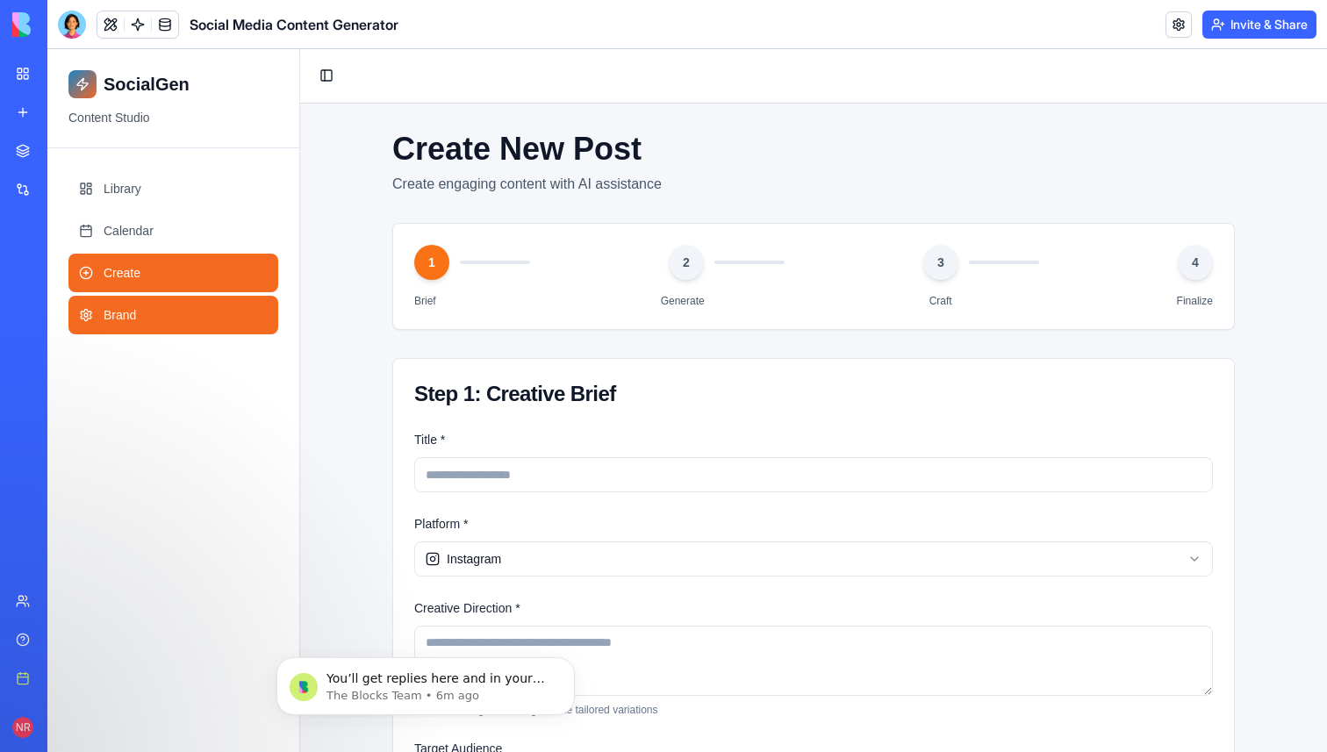
click at [189, 307] on link "Brand" at bounding box center [173, 315] width 210 height 39
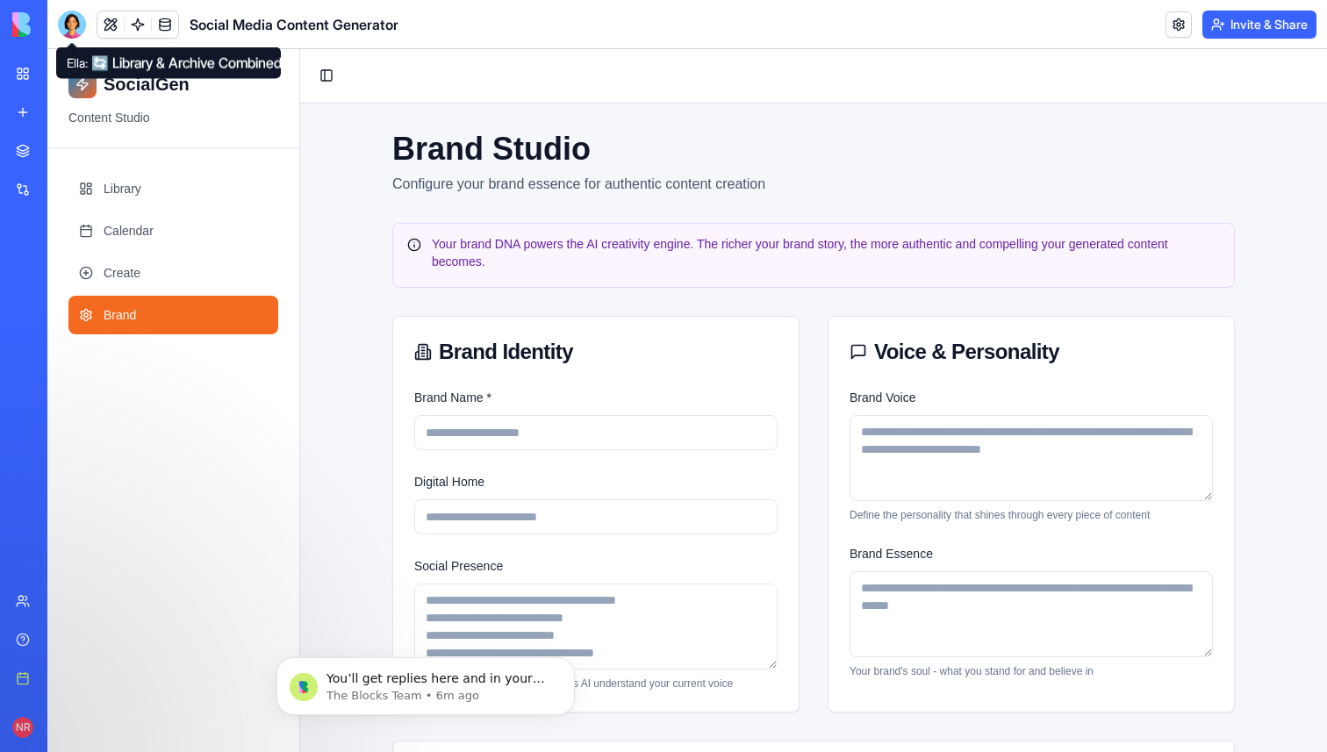
click at [68, 34] on div at bounding box center [72, 25] width 28 height 28
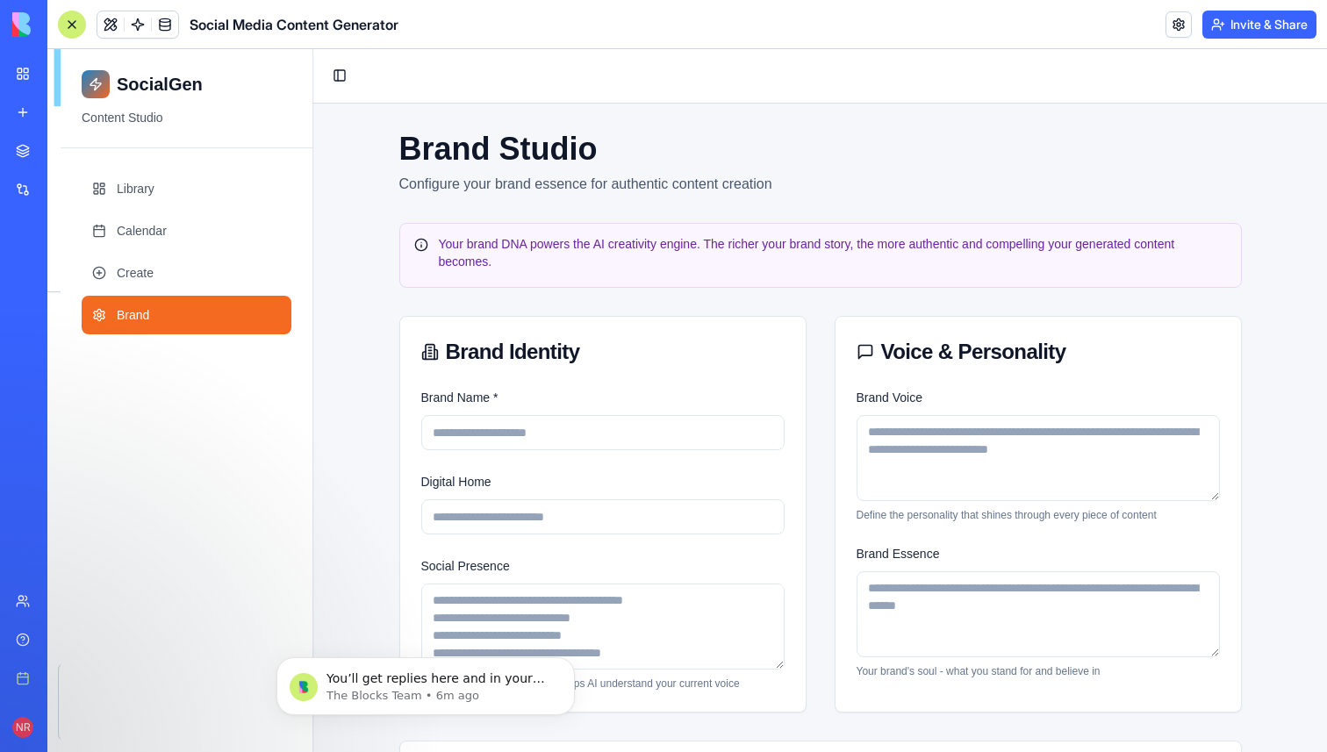
scroll to position [3502, 0]
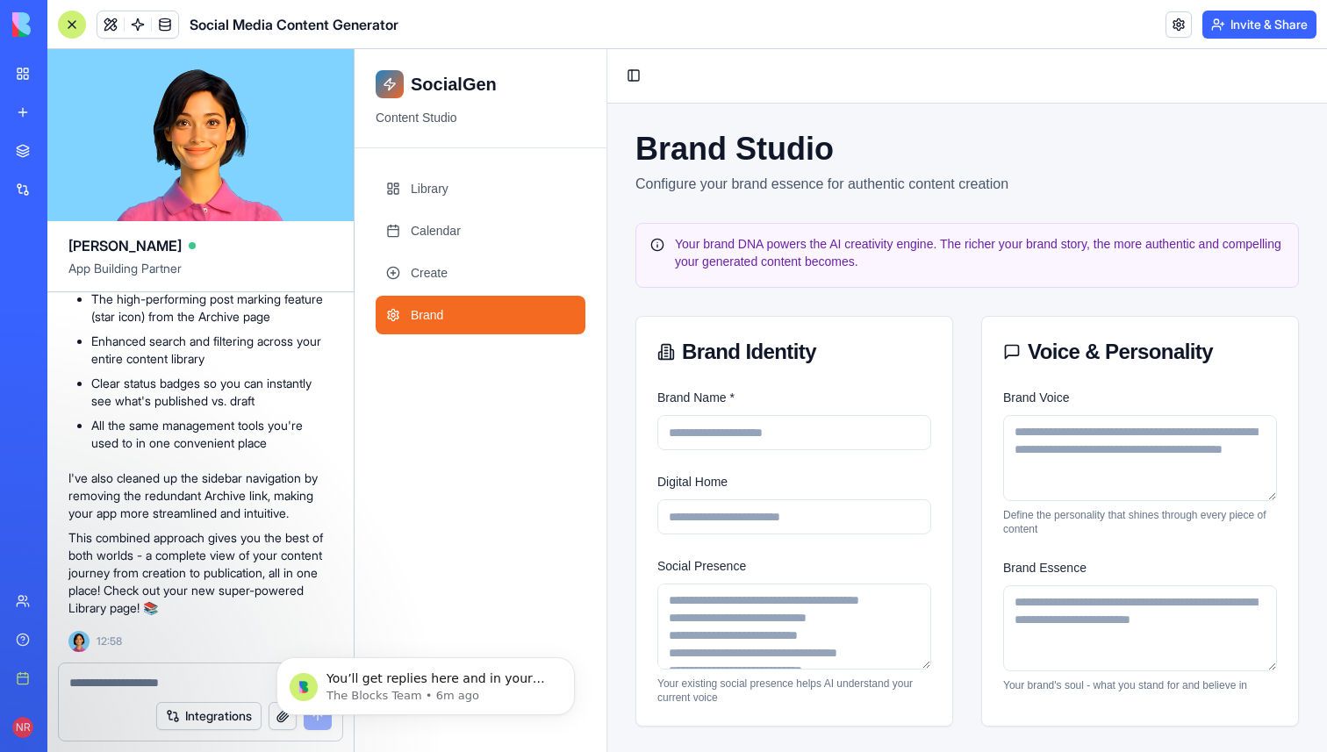
click at [69, 26] on div at bounding box center [72, 25] width 28 height 28
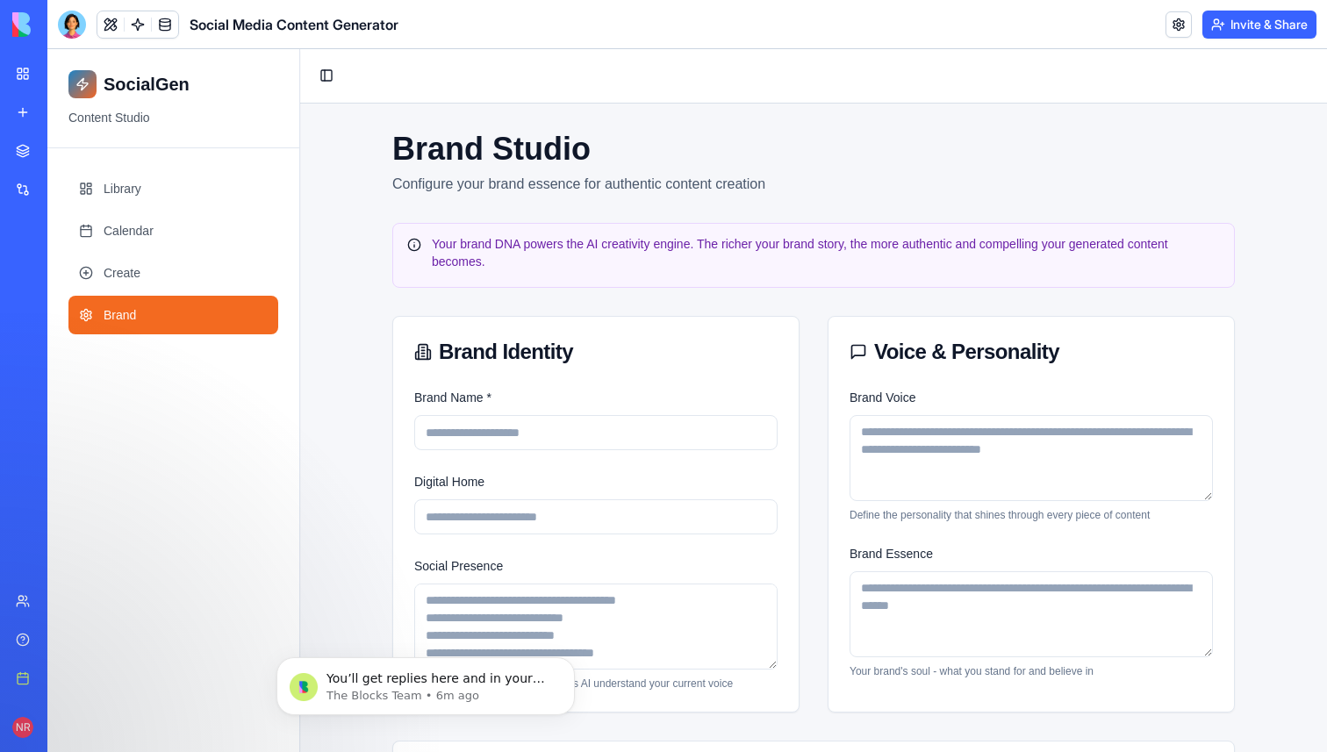
click at [60, 67] on div "My workspace" at bounding box center [53, 74] width 23 height 18
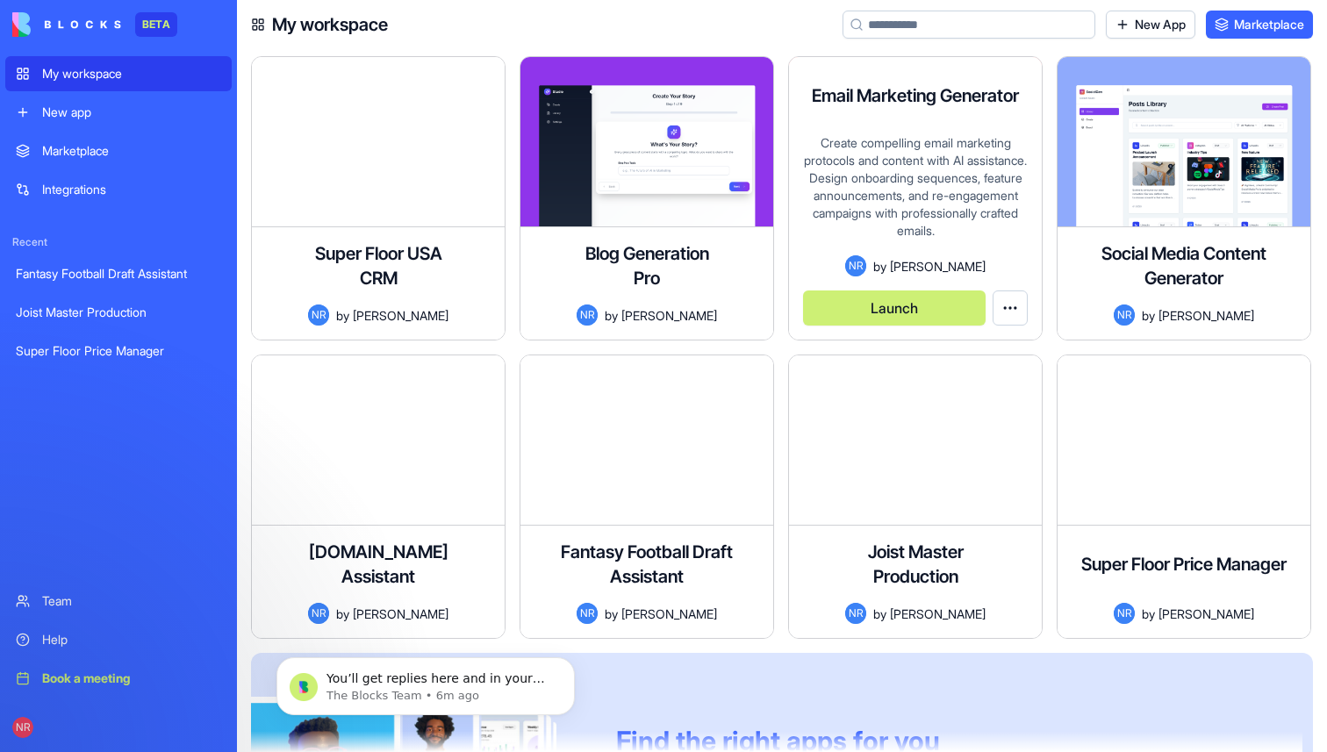
click at [911, 203] on div "Create compelling email marketing protocols and content with AI assistance. Des…" at bounding box center [915, 194] width 225 height 121
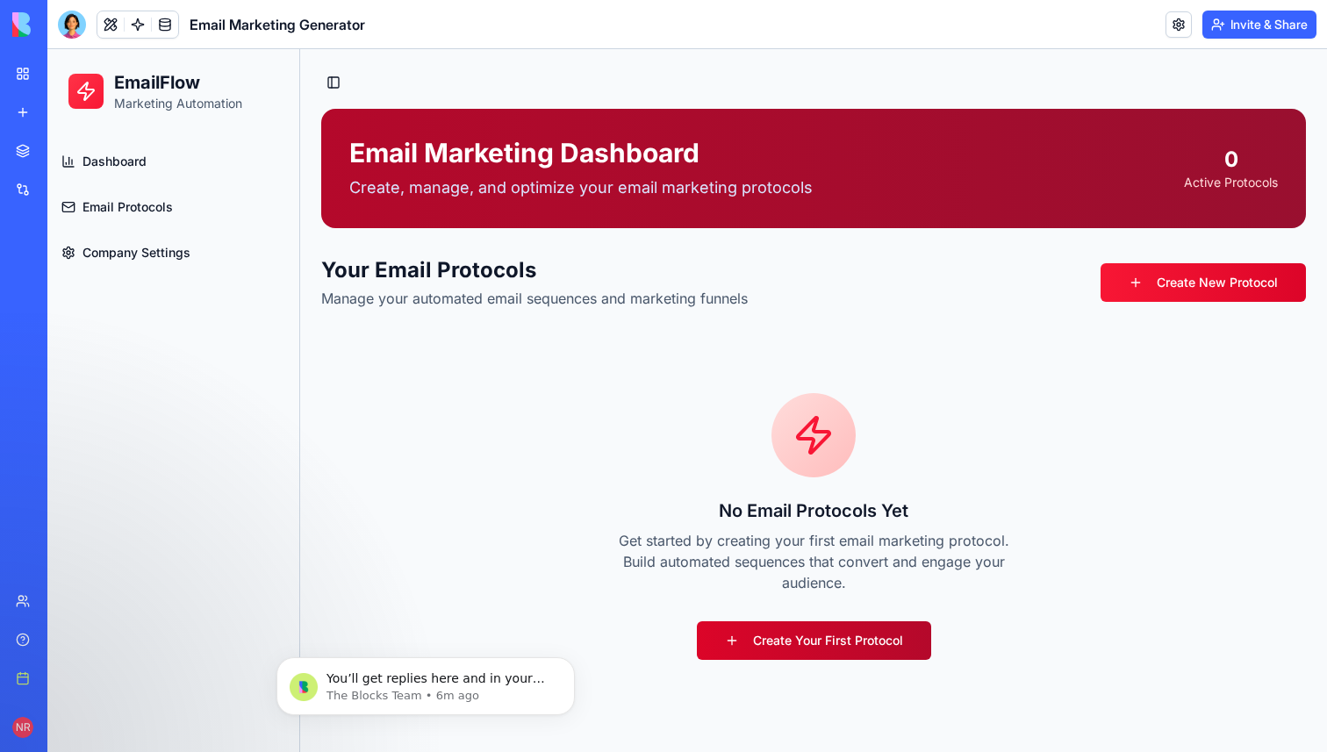
click at [826, 640] on link "Create Your First Protocol" at bounding box center [814, 640] width 234 height 39
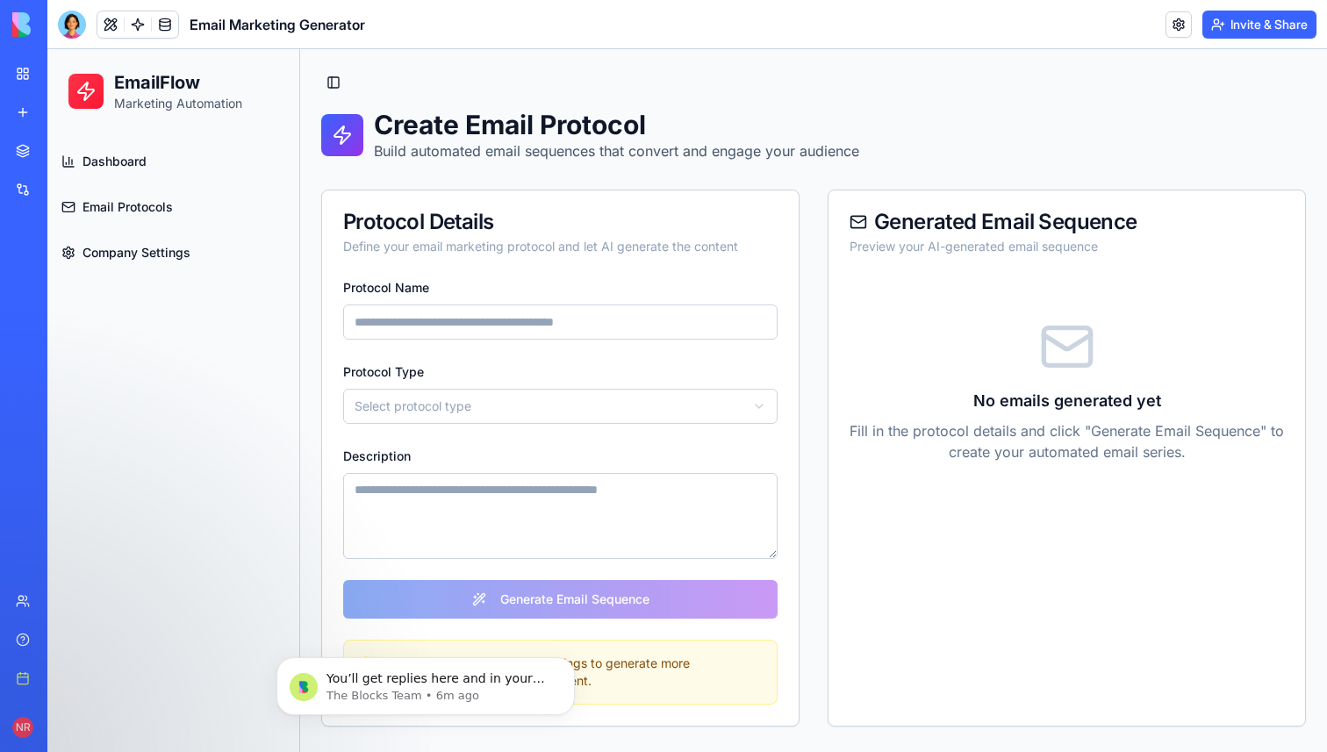
click at [608, 317] on input "Protocol Name" at bounding box center [560, 322] width 434 height 35
click at [531, 322] on input "**********" at bounding box center [560, 322] width 434 height 35
type input "**********"
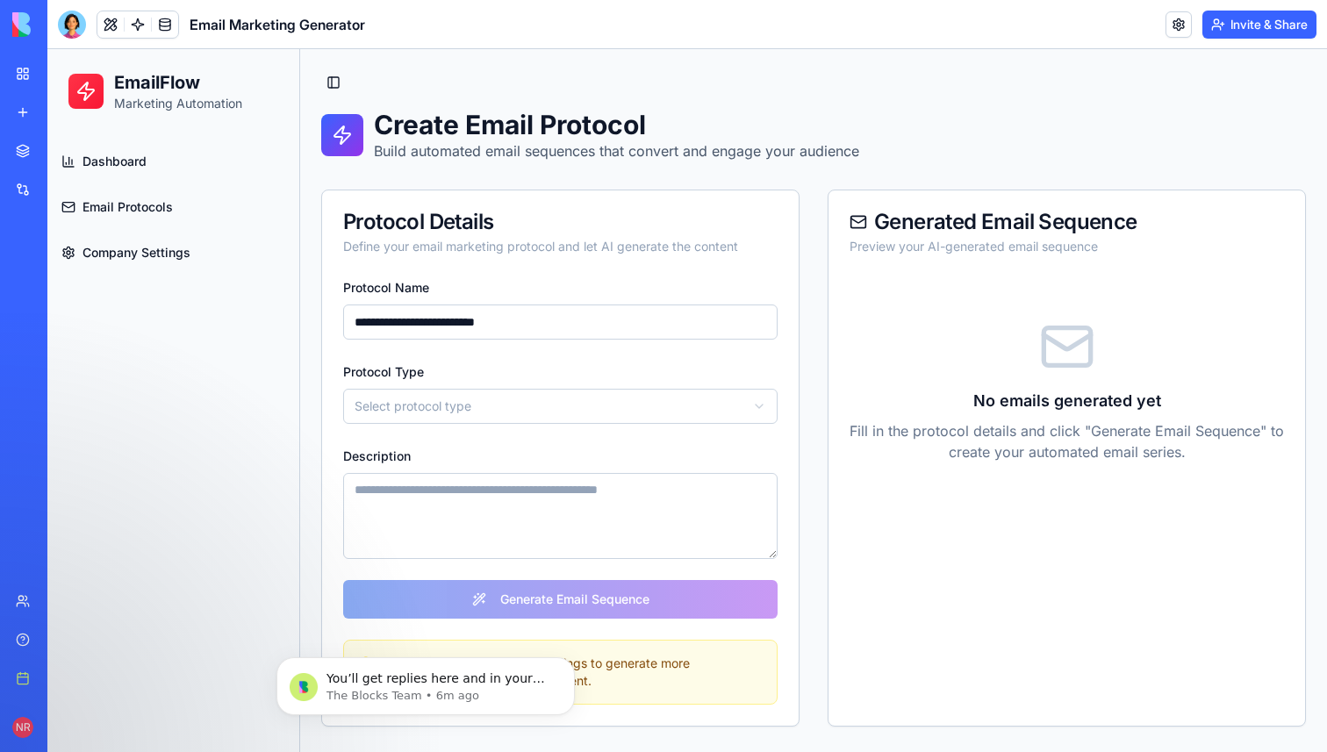
click at [186, 255] on span "Company Settings" at bounding box center [136, 253] width 108 height 18
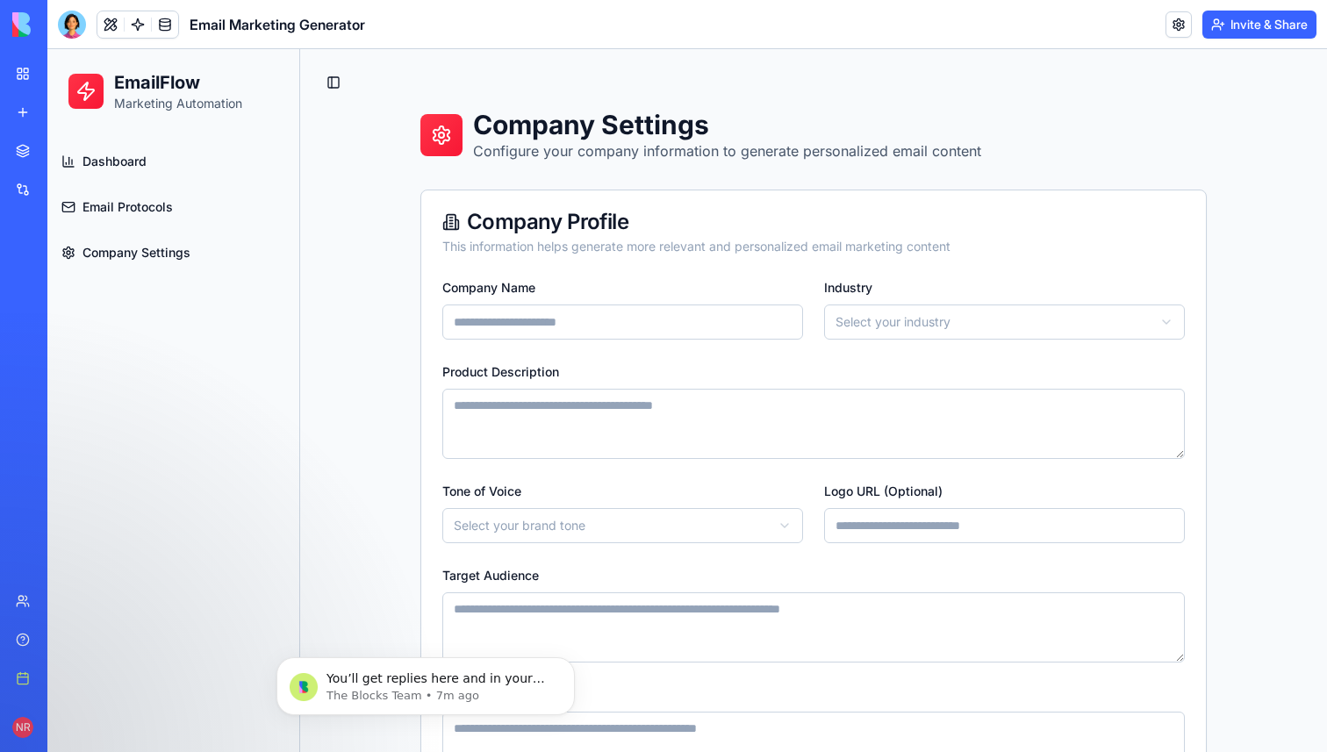
scroll to position [154, 0]
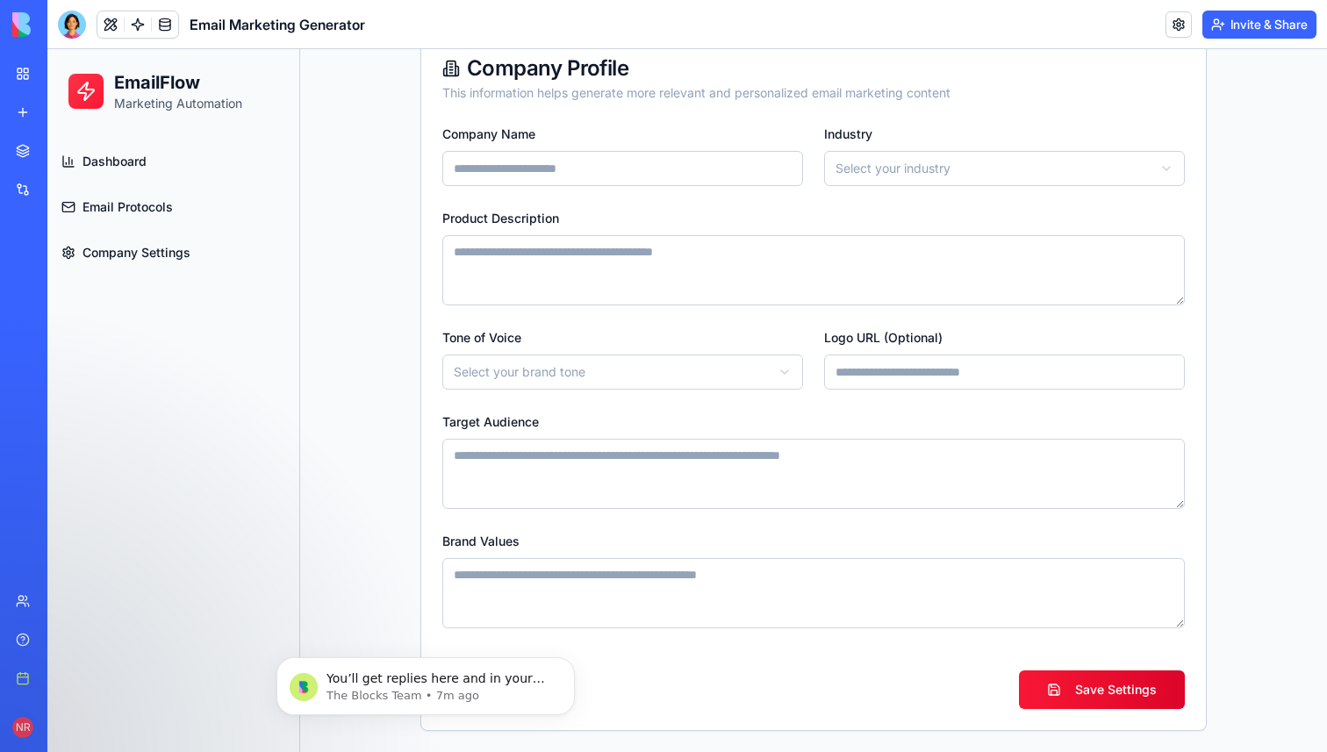
click at [651, 263] on textarea "Product Description" at bounding box center [813, 270] width 742 height 70
type textarea "*"
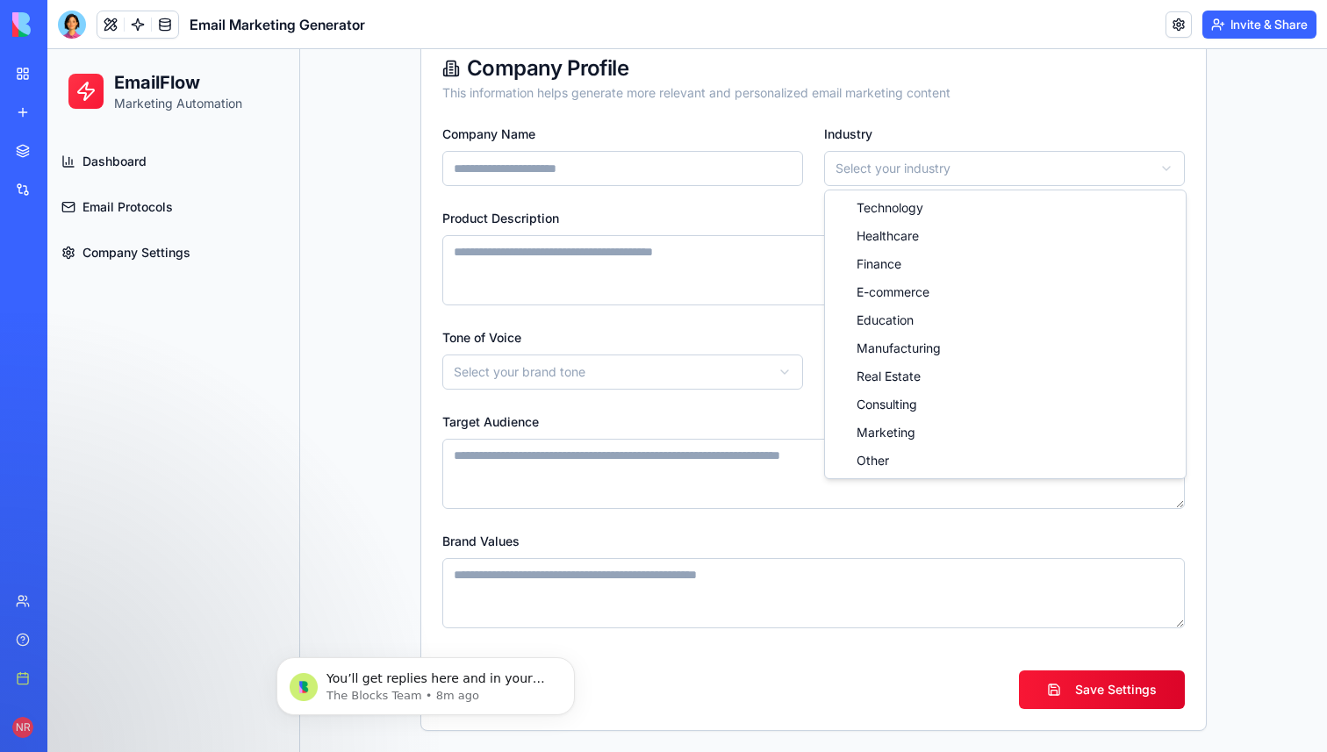
click at [943, 152] on html "**********" at bounding box center [687, 324] width 1280 height 857
select select "**********"
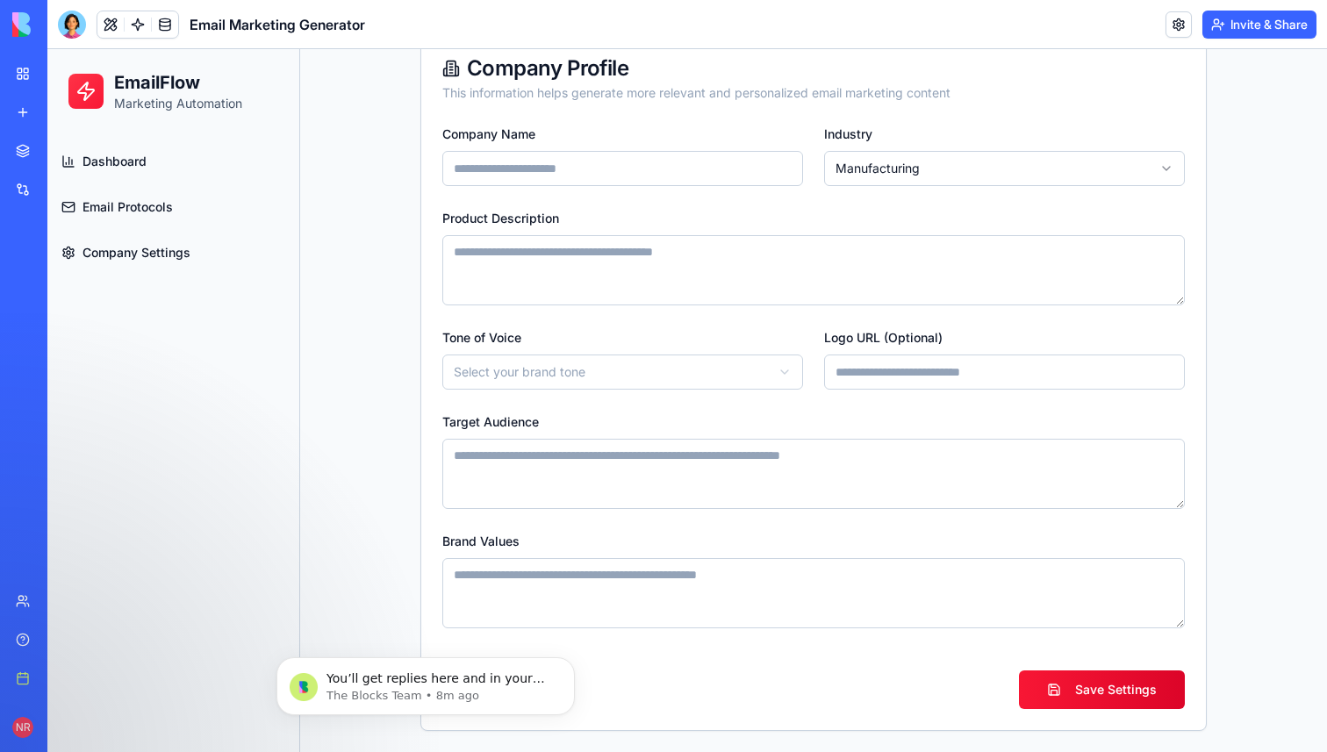
click at [580, 170] on input "Company Name" at bounding box center [622, 168] width 361 height 35
type input "**********"
click at [1097, 685] on button "Save Settings" at bounding box center [1102, 690] width 166 height 39
click at [936, 379] on input "Logo URL (Optional)" at bounding box center [1004, 372] width 361 height 35
paste input "**********"
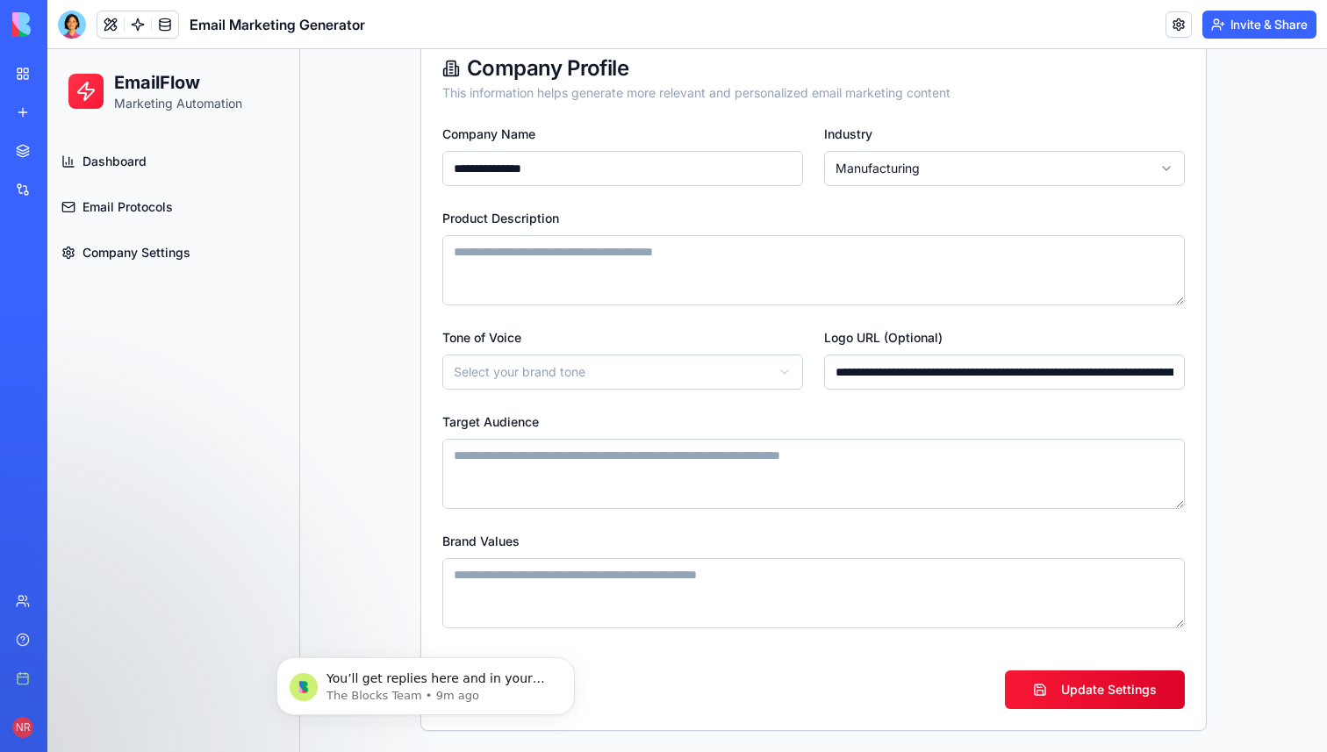
scroll to position [0, 204]
type input "**********"
click at [1077, 692] on button "Update Settings" at bounding box center [1095, 690] width 180 height 39
click at [572, 375] on html "**********" at bounding box center [687, 324] width 1280 height 857
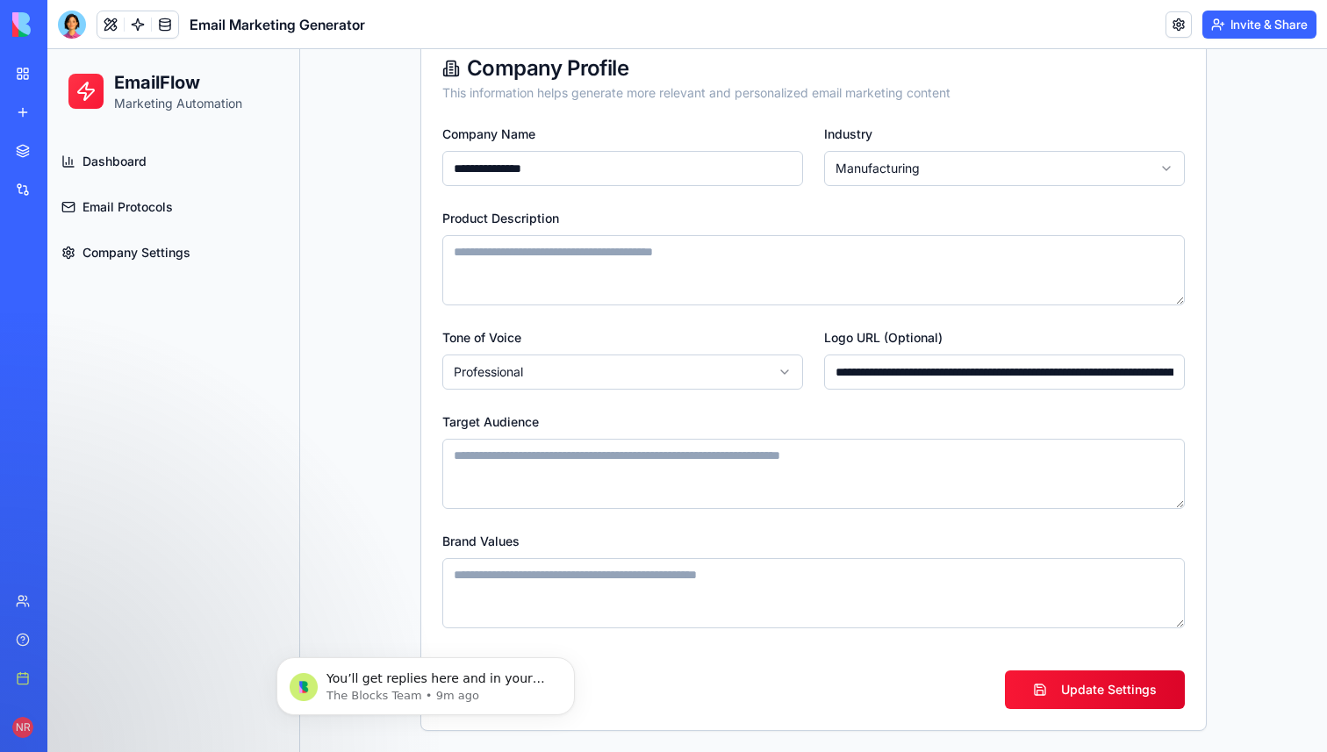
click at [650, 479] on textarea "Target Audience" at bounding box center [813, 474] width 742 height 70
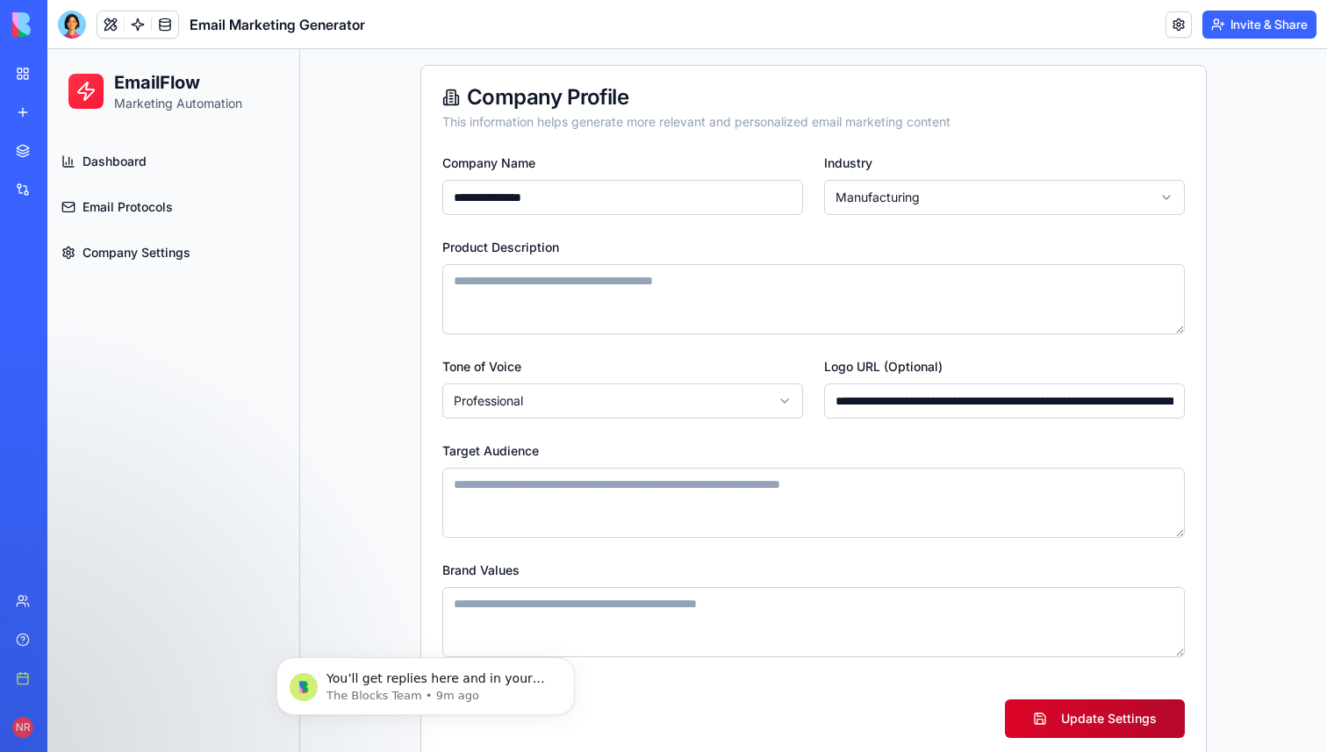
click at [1036, 707] on button "Update Settings" at bounding box center [1095, 718] width 180 height 39
click at [162, 207] on span "Email Protocols" at bounding box center [127, 207] width 90 height 18
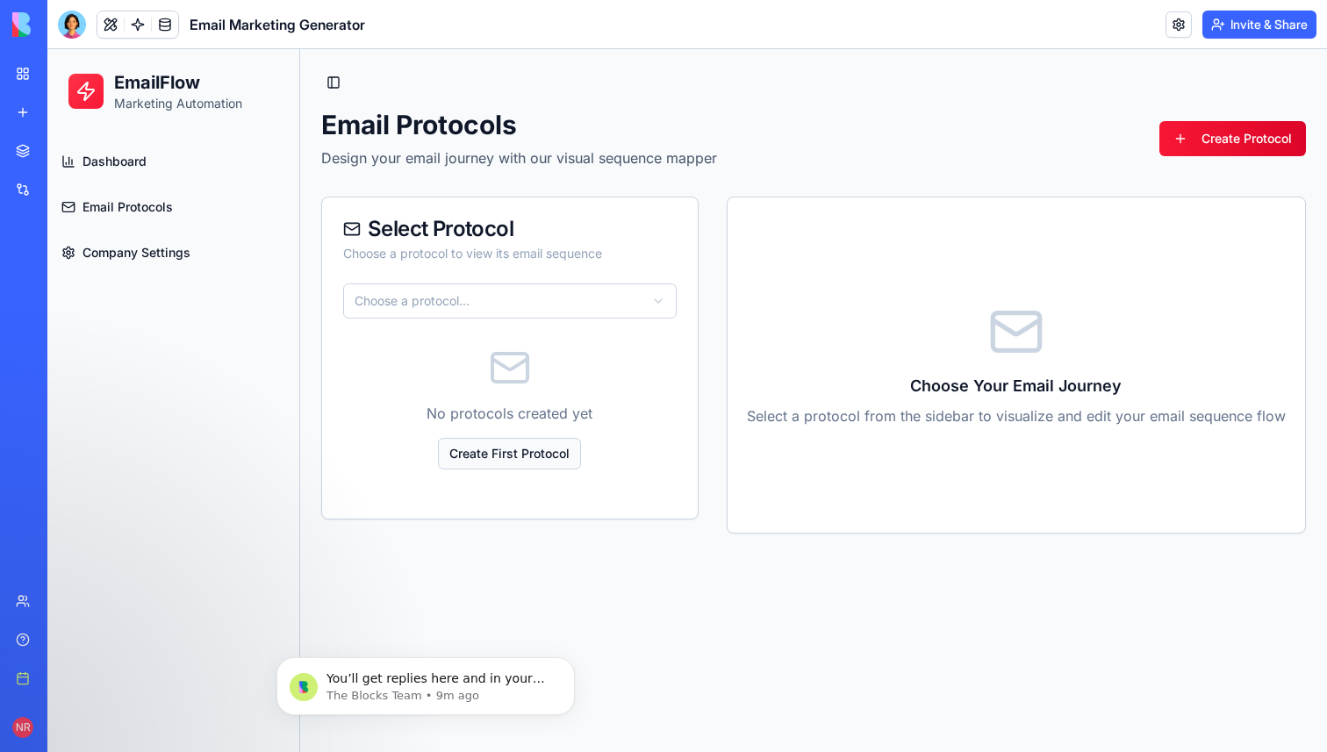
click at [503, 456] on link "Create First Protocol" at bounding box center [509, 454] width 143 height 32
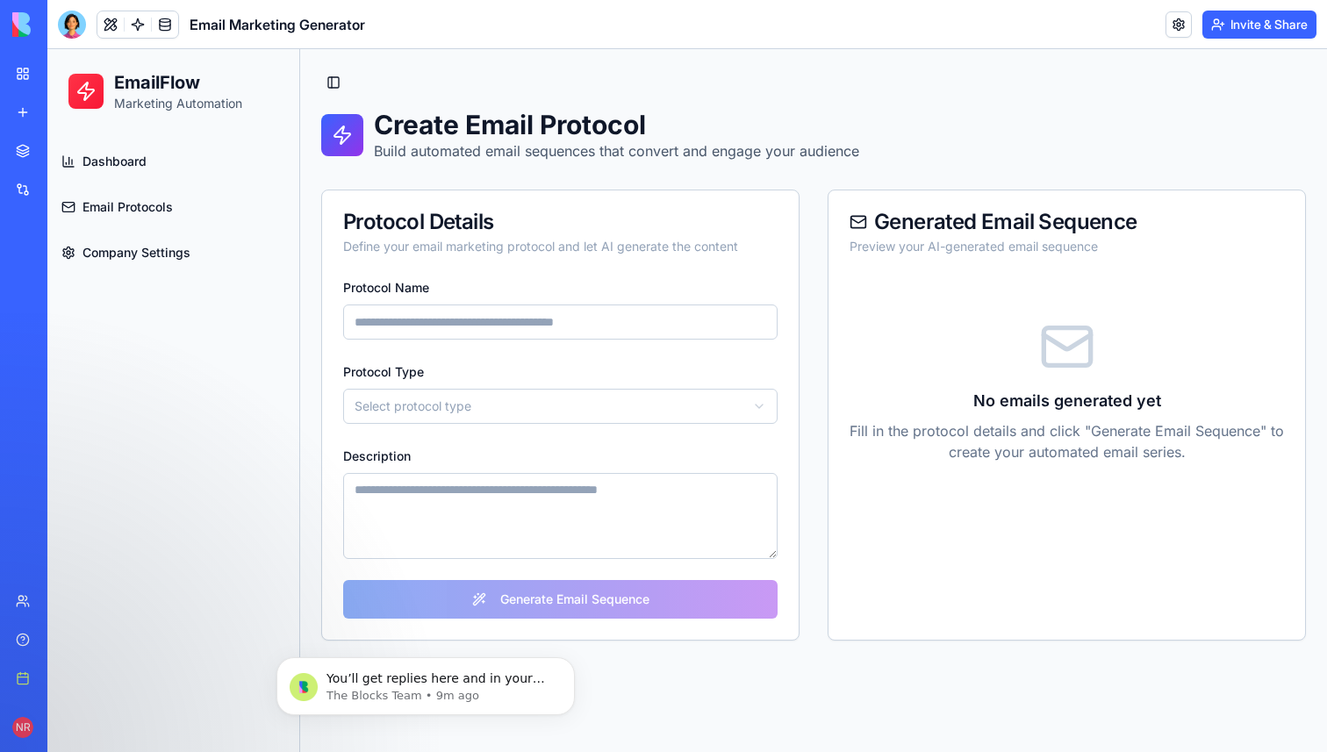
click at [499, 339] on input "Protocol Name" at bounding box center [560, 322] width 434 height 35
paste input "**********"
type input "**********"
click at [497, 331] on input "Protocol Name" at bounding box center [560, 322] width 434 height 35
click at [398, 375] on label "Protocol Type" at bounding box center [383, 371] width 81 height 15
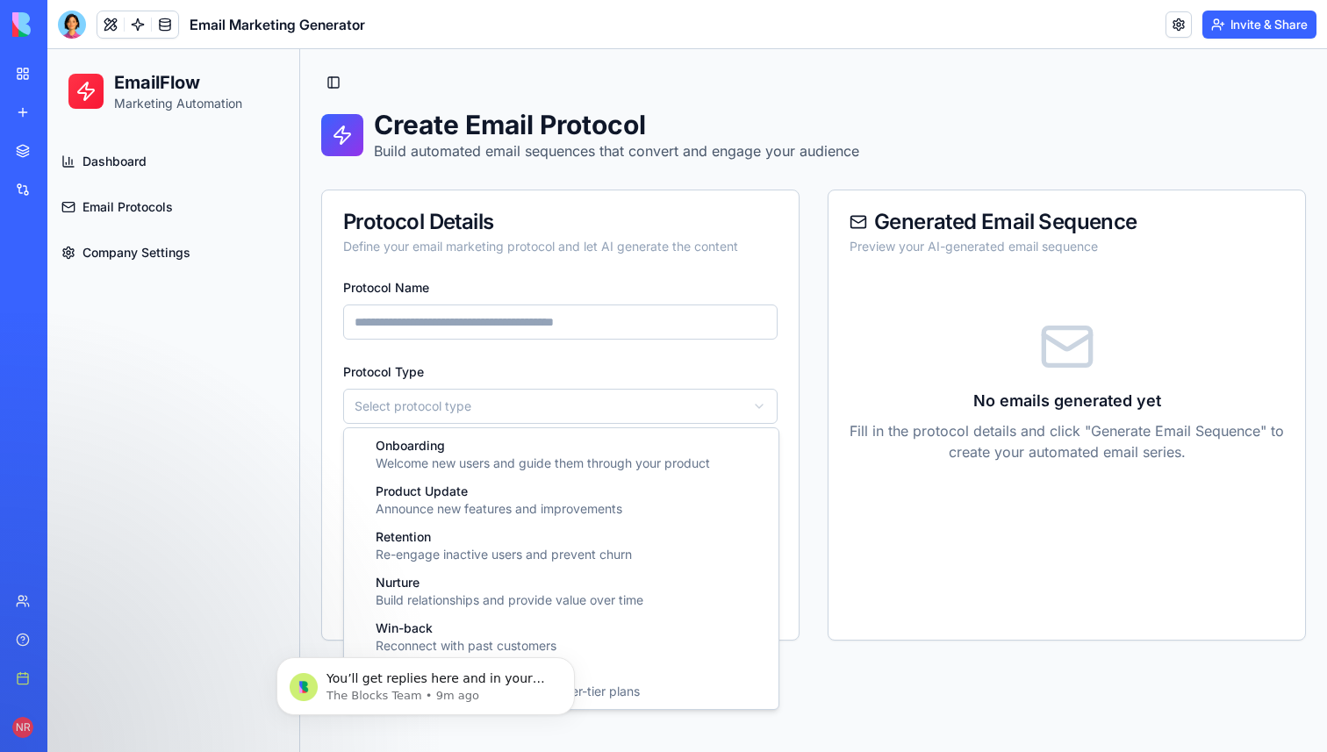
click at [411, 403] on html "EmailFlow Marketing Automation Dashboard Email Protocols Company Settings Toggl…" at bounding box center [687, 400] width 1280 height 703
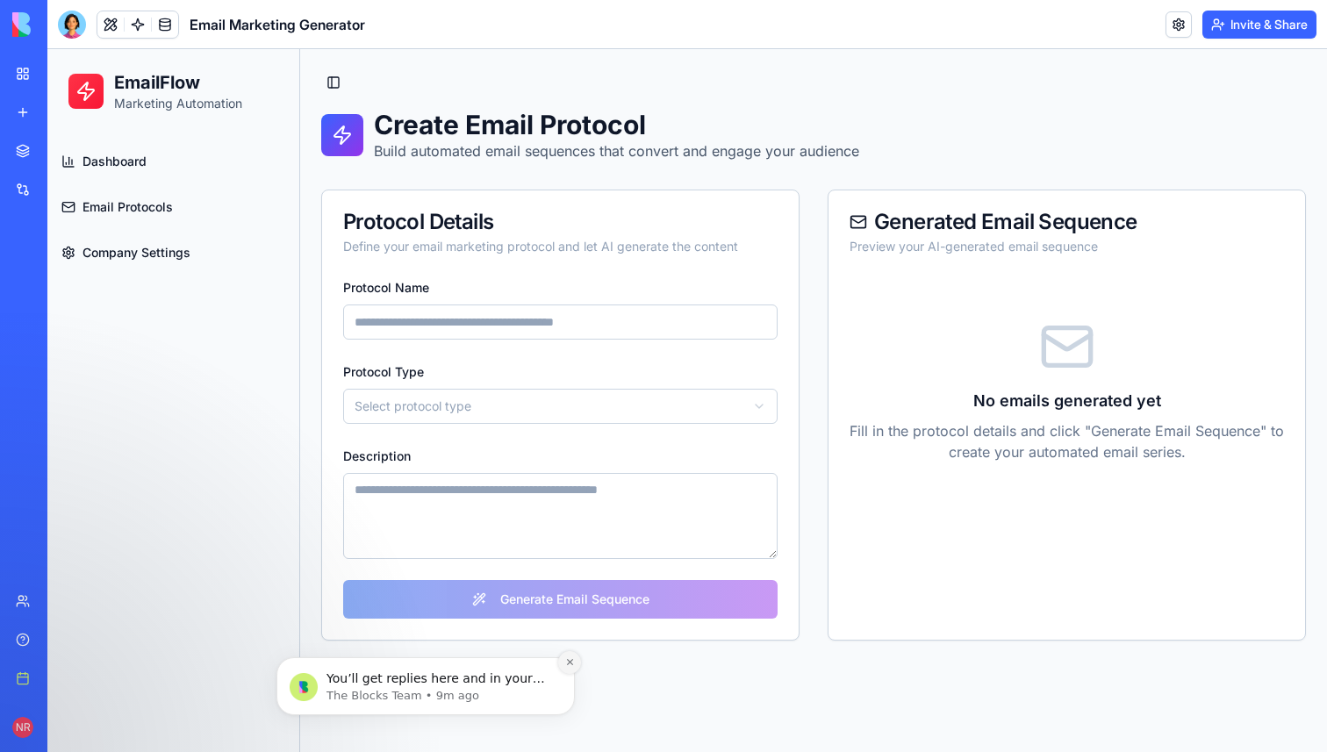
click at [567, 660] on icon "Dismiss notification" at bounding box center [569, 662] width 6 height 6
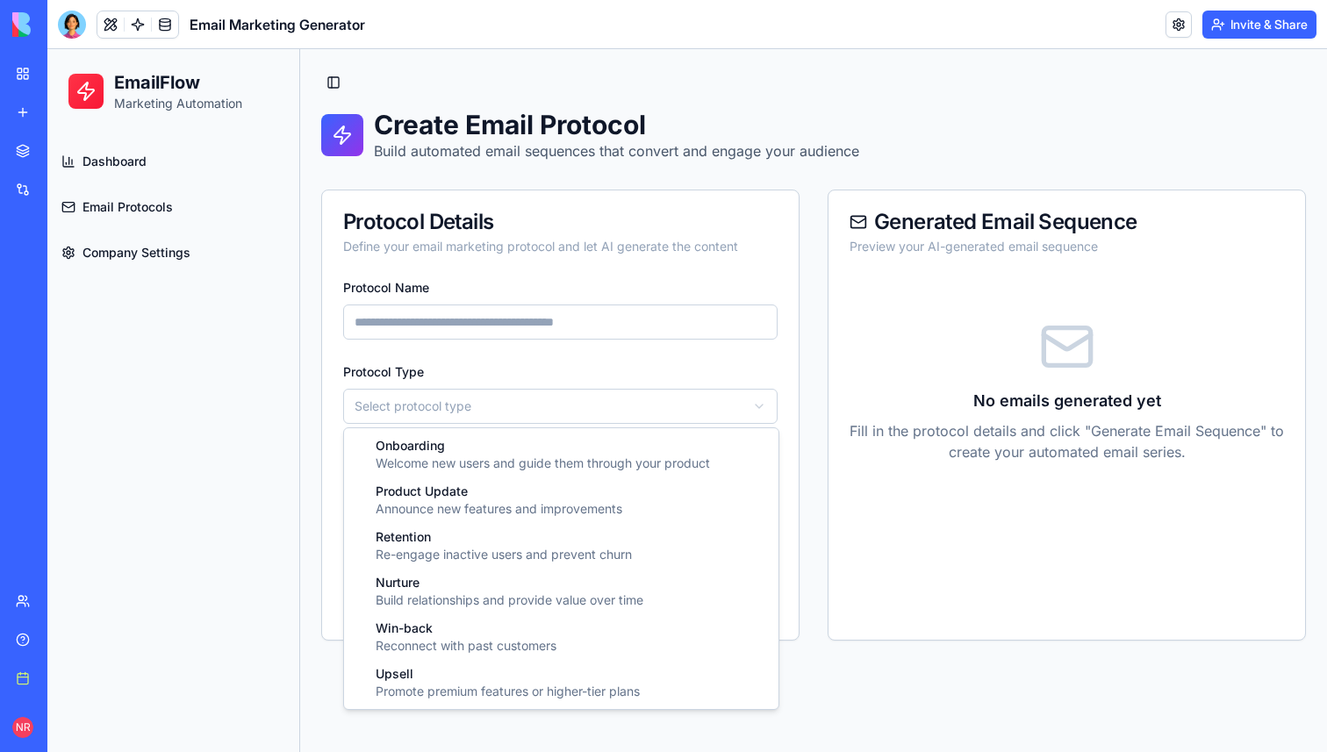
click at [512, 406] on html "EmailFlow Marketing Automation Dashboard Email Protocols Company Settings Toggl…" at bounding box center [687, 400] width 1280 height 703
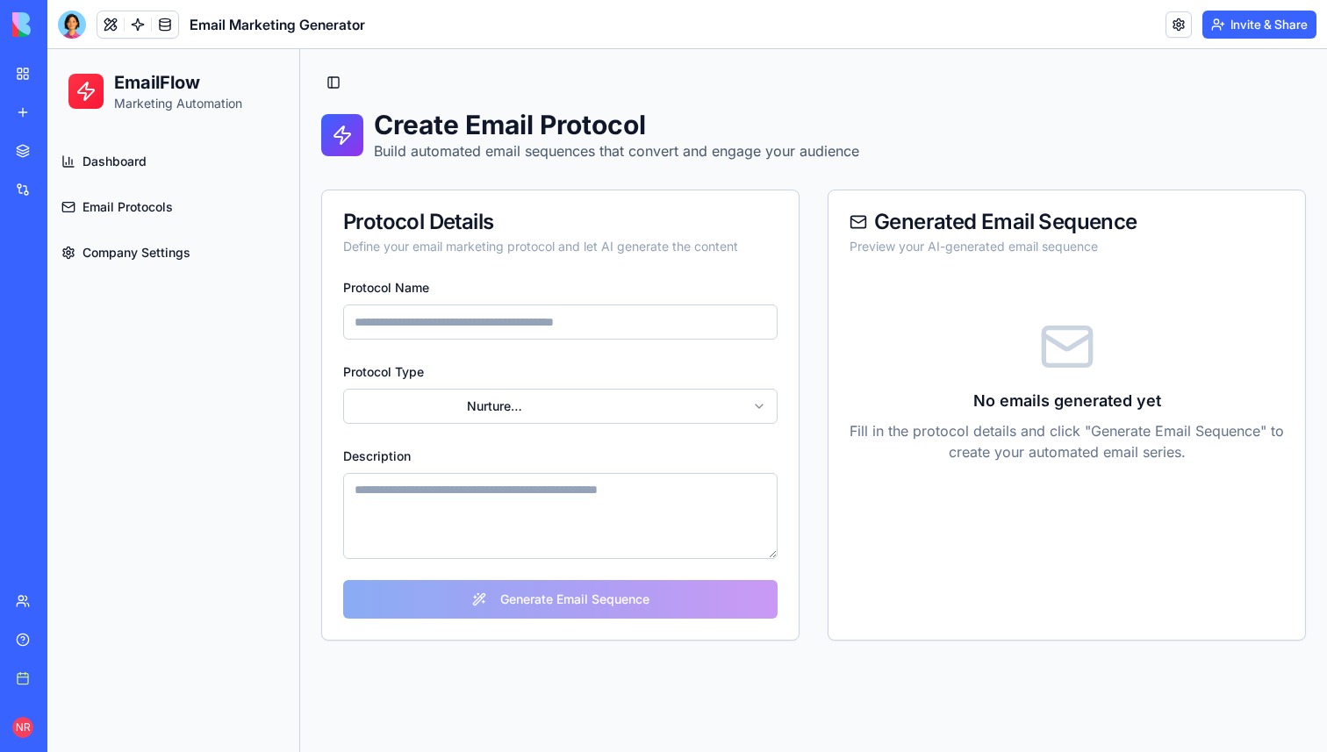
click at [549, 532] on textarea "Description" at bounding box center [560, 516] width 434 height 86
type textarea "**********"
click at [481, 325] on input "Protocol Name" at bounding box center [560, 322] width 434 height 35
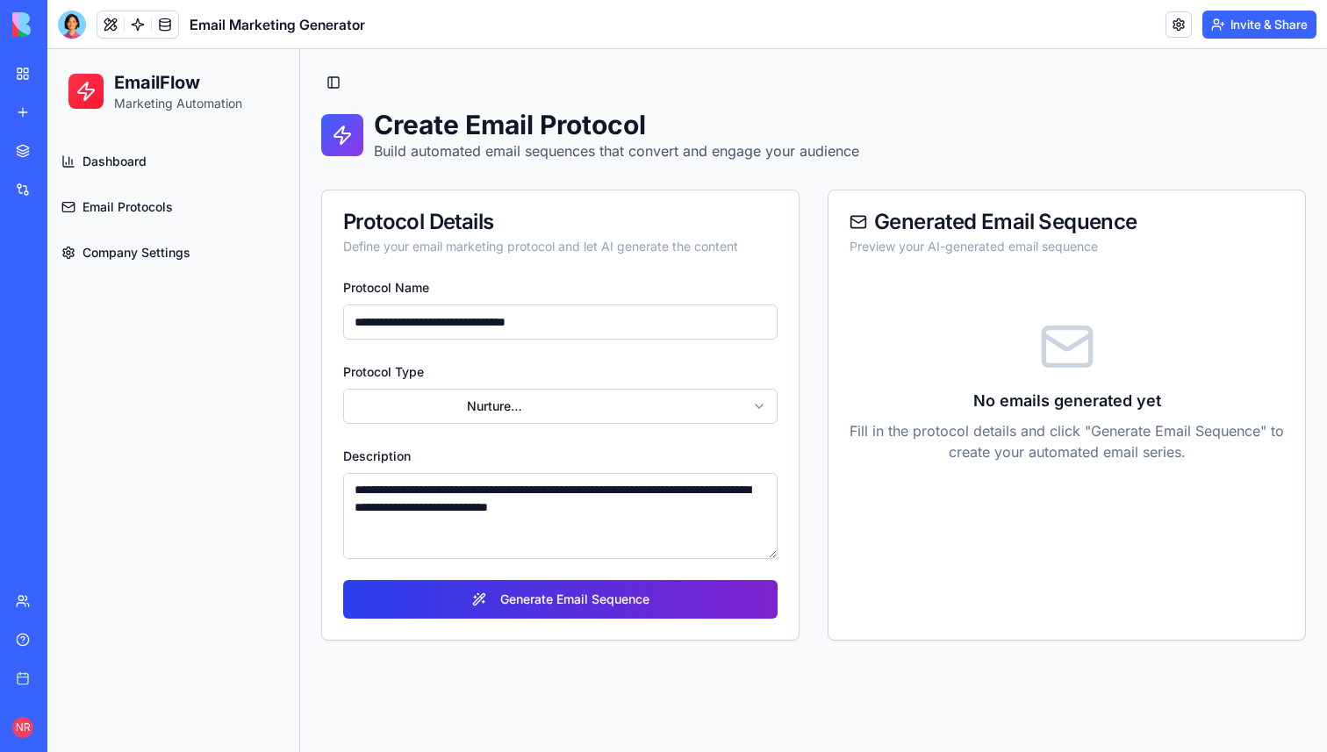
type input "**********"
click at [615, 599] on button "Generate Email Sequence" at bounding box center [560, 599] width 434 height 39
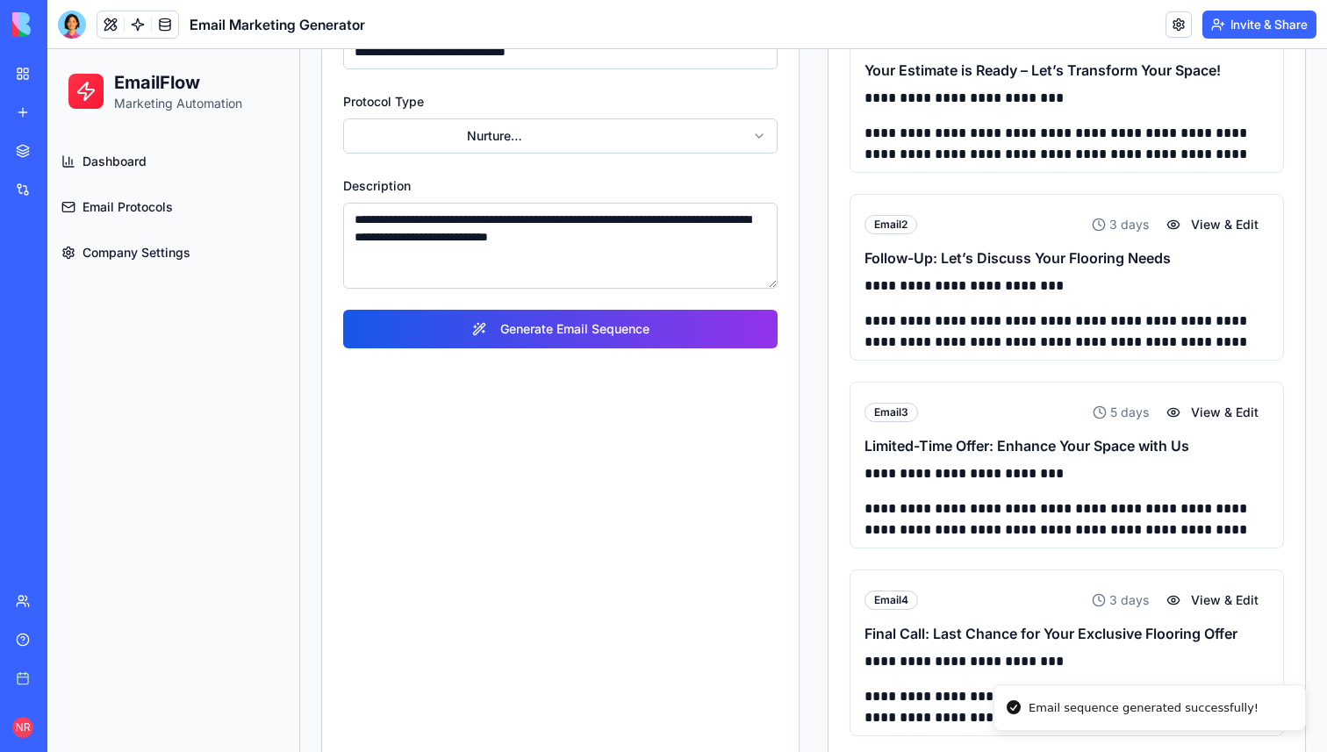
scroll to position [567, 0]
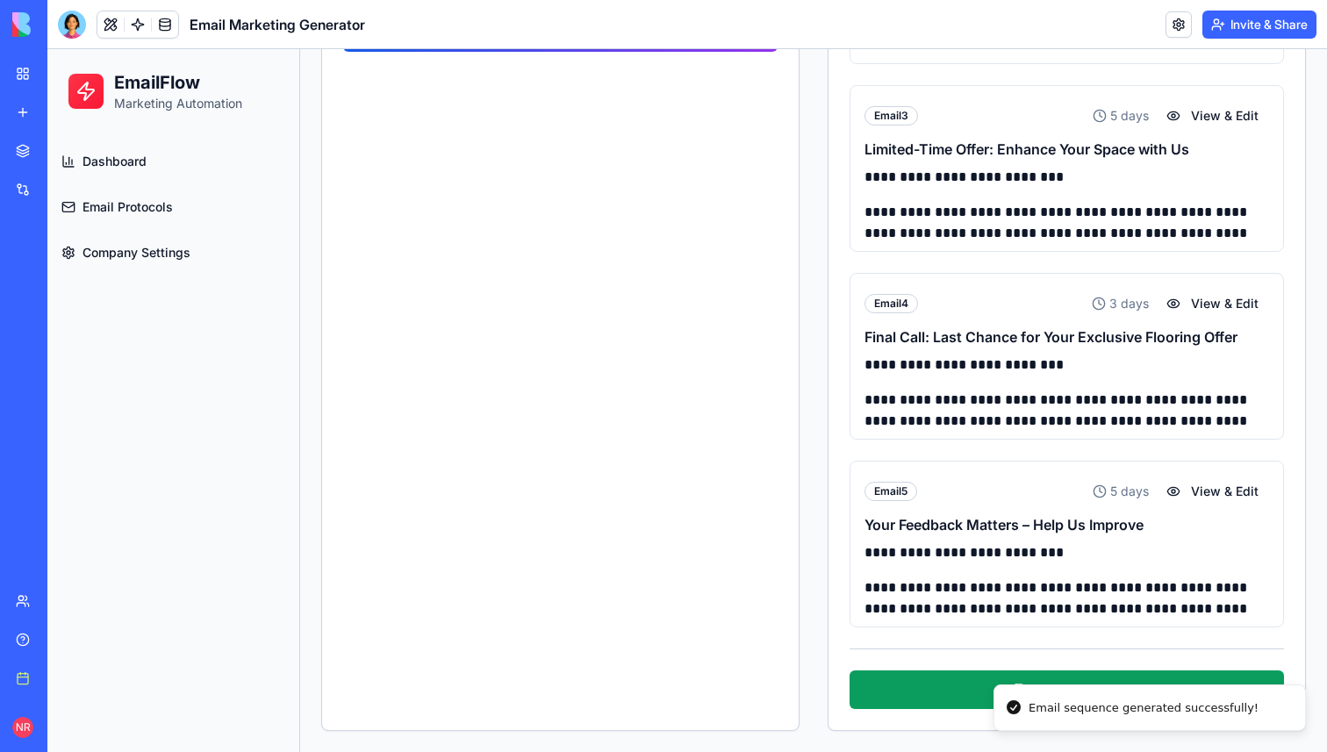
drag, startPoint x: 1014, startPoint y: 707, endPoint x: 1241, endPoint y: 707, distance: 227.3
click at [1021, 707] on icon "Notifications alt+T" at bounding box center [1014, 707] width 14 height 14
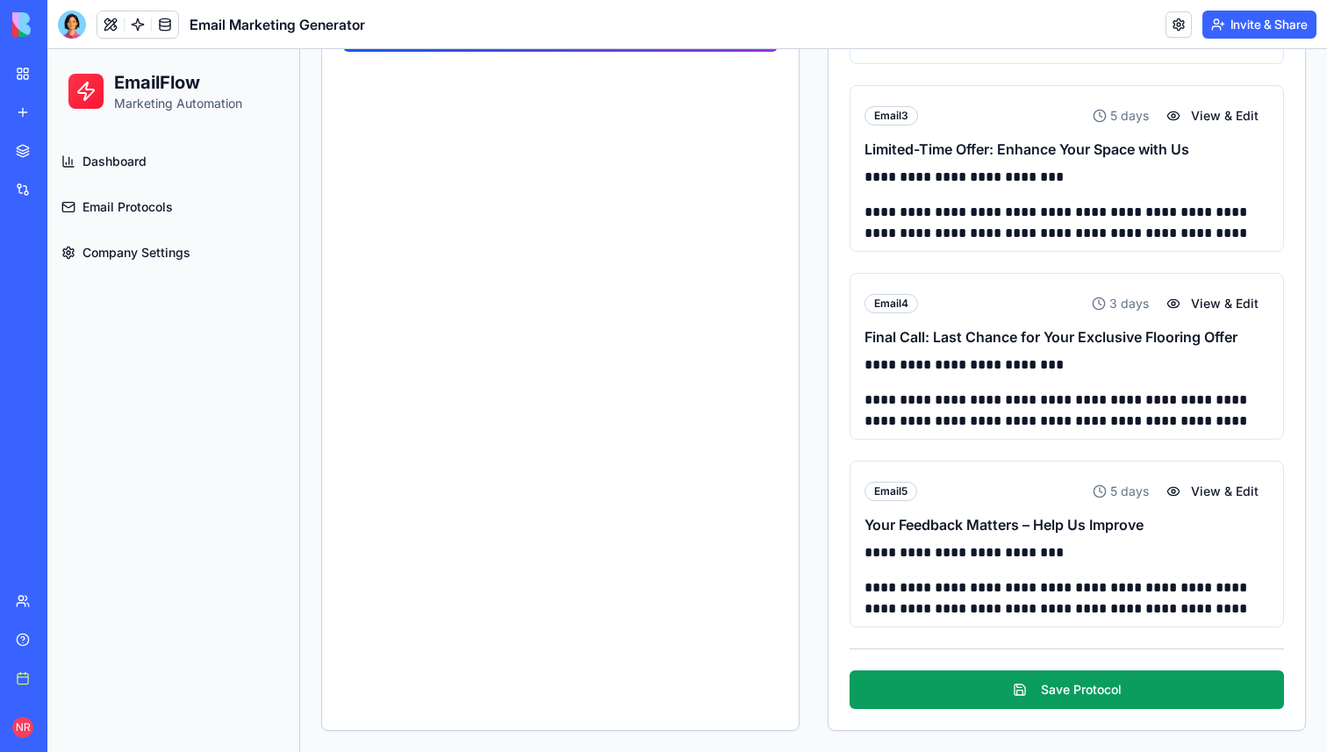
click at [1215, 489] on button "View & Edit" at bounding box center [1212, 492] width 113 height 32
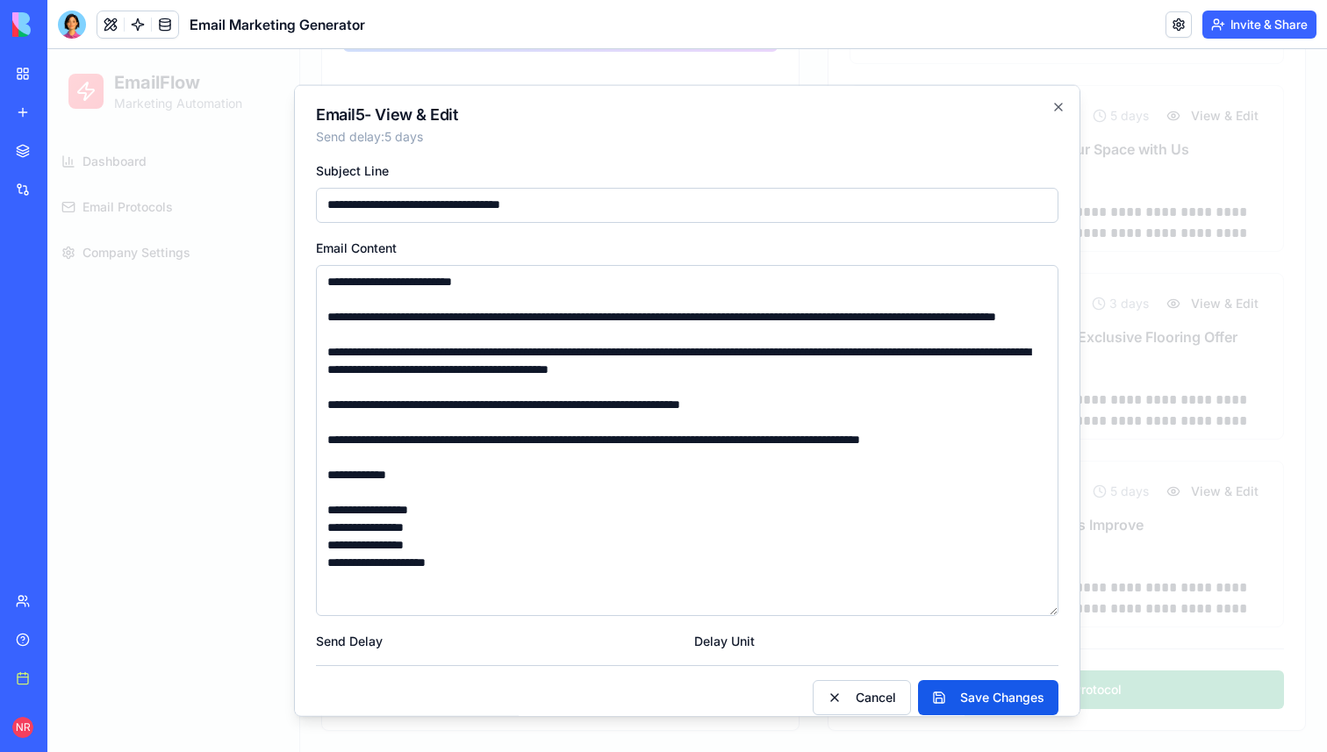
scroll to position [0, 0]
click at [1062, 105] on icon "button" at bounding box center [1058, 106] width 14 height 14
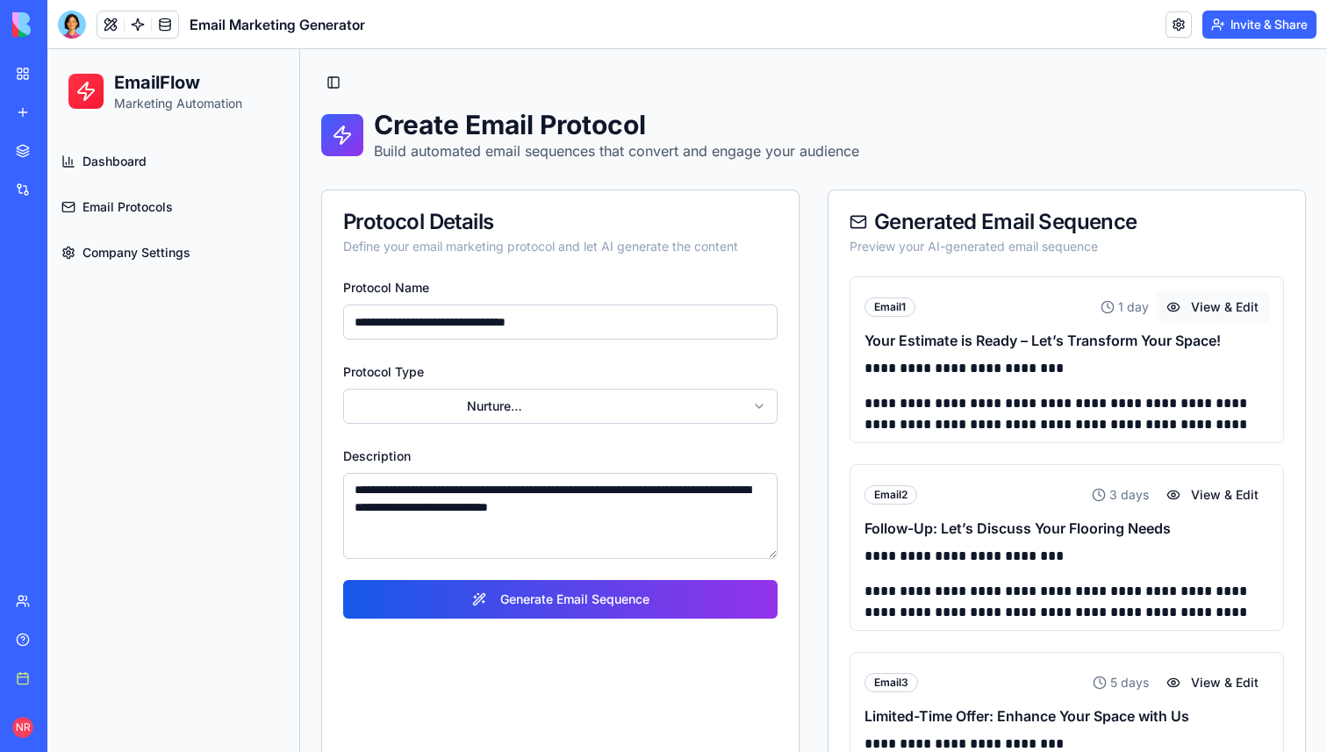
click at [1212, 310] on button "View & Edit" at bounding box center [1212, 307] width 113 height 32
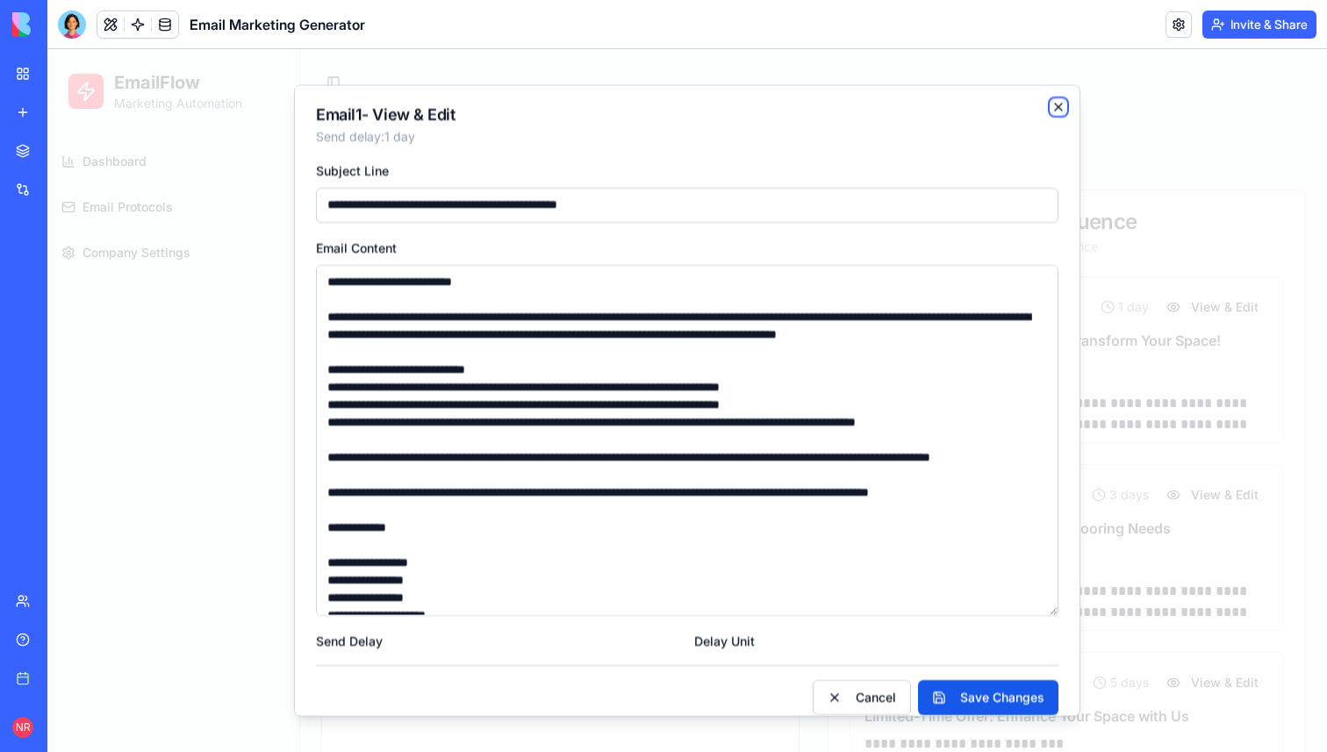
click at [1062, 104] on icon "button" at bounding box center [1058, 106] width 14 height 14
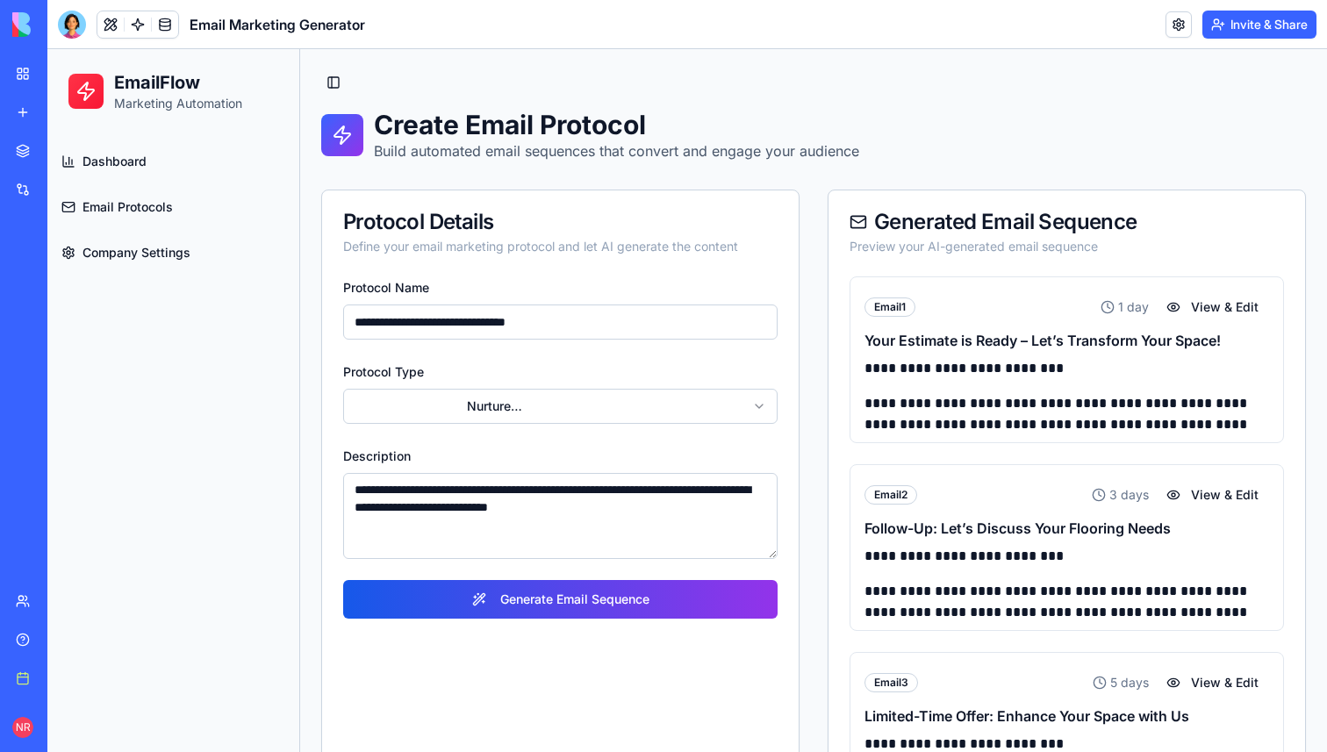
click at [200, 248] on link "Company Settings" at bounding box center [173, 253] width 238 height 42
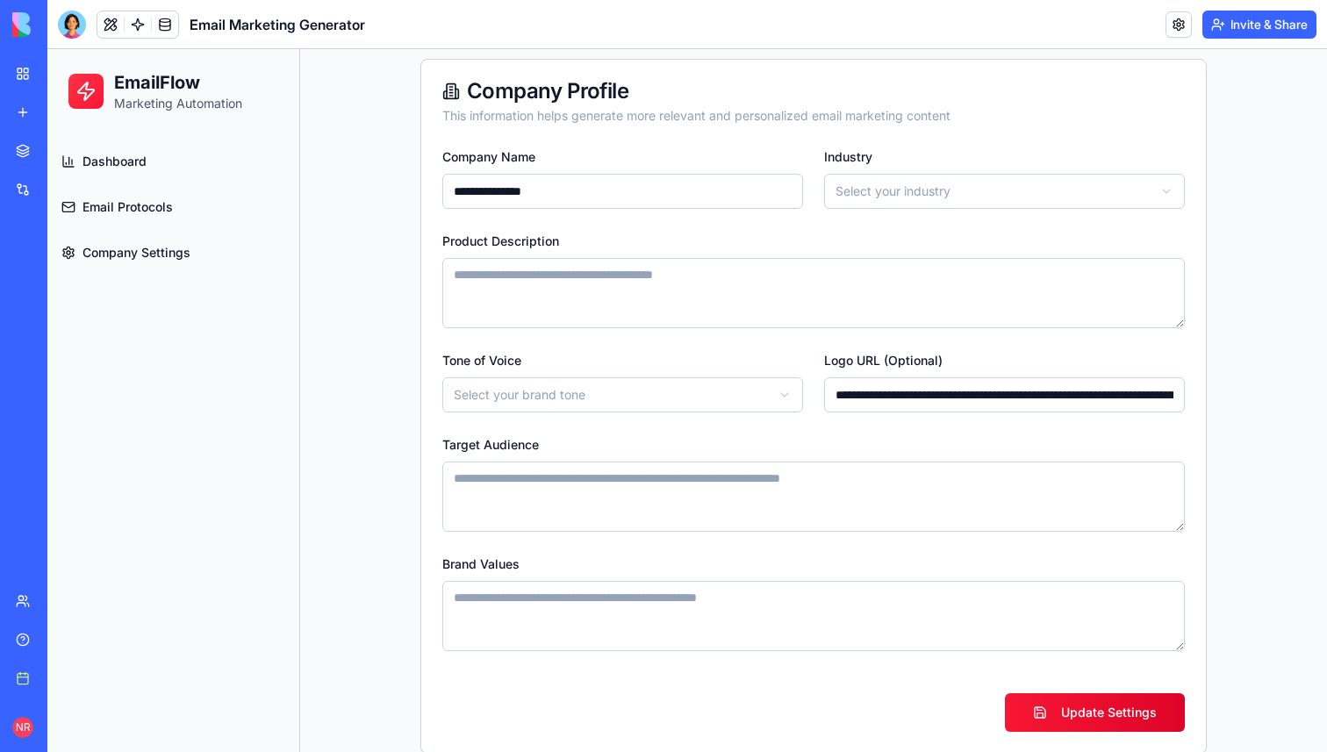
scroll to position [154, 0]
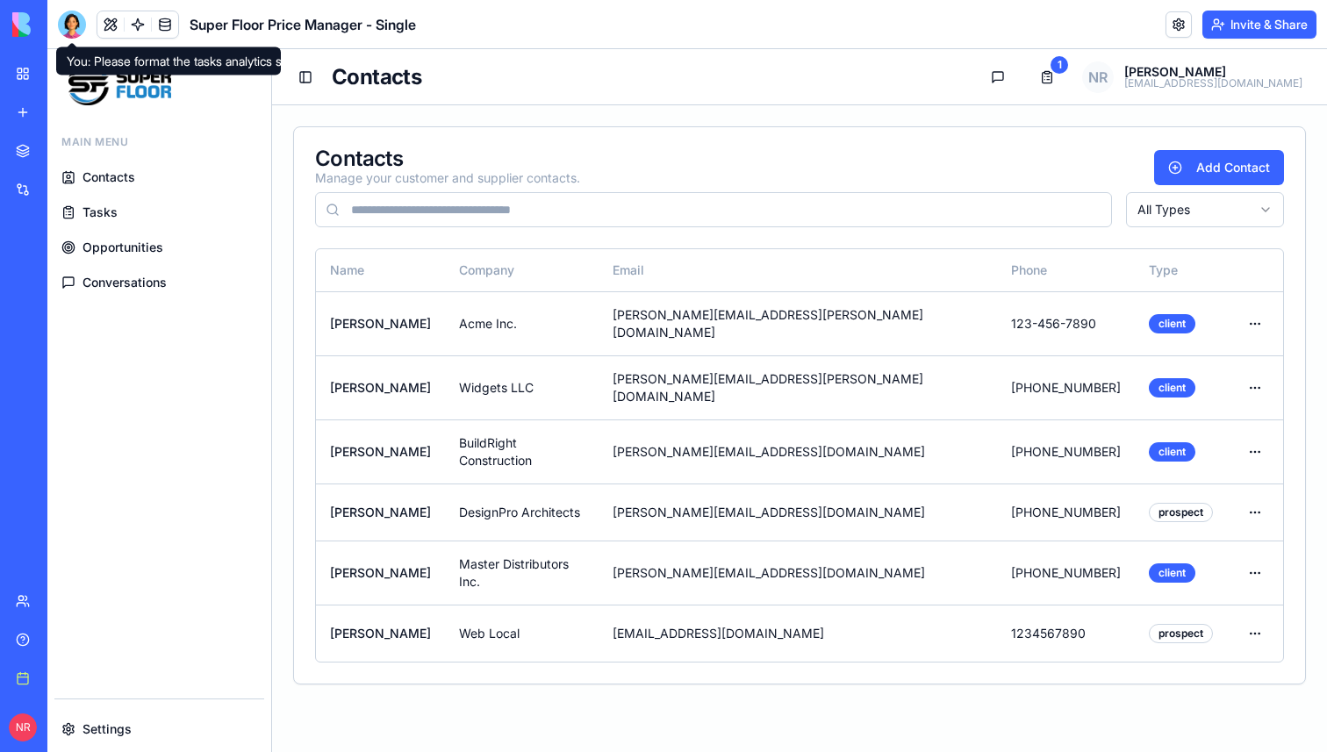
click at [71, 27] on div at bounding box center [72, 25] width 28 height 28
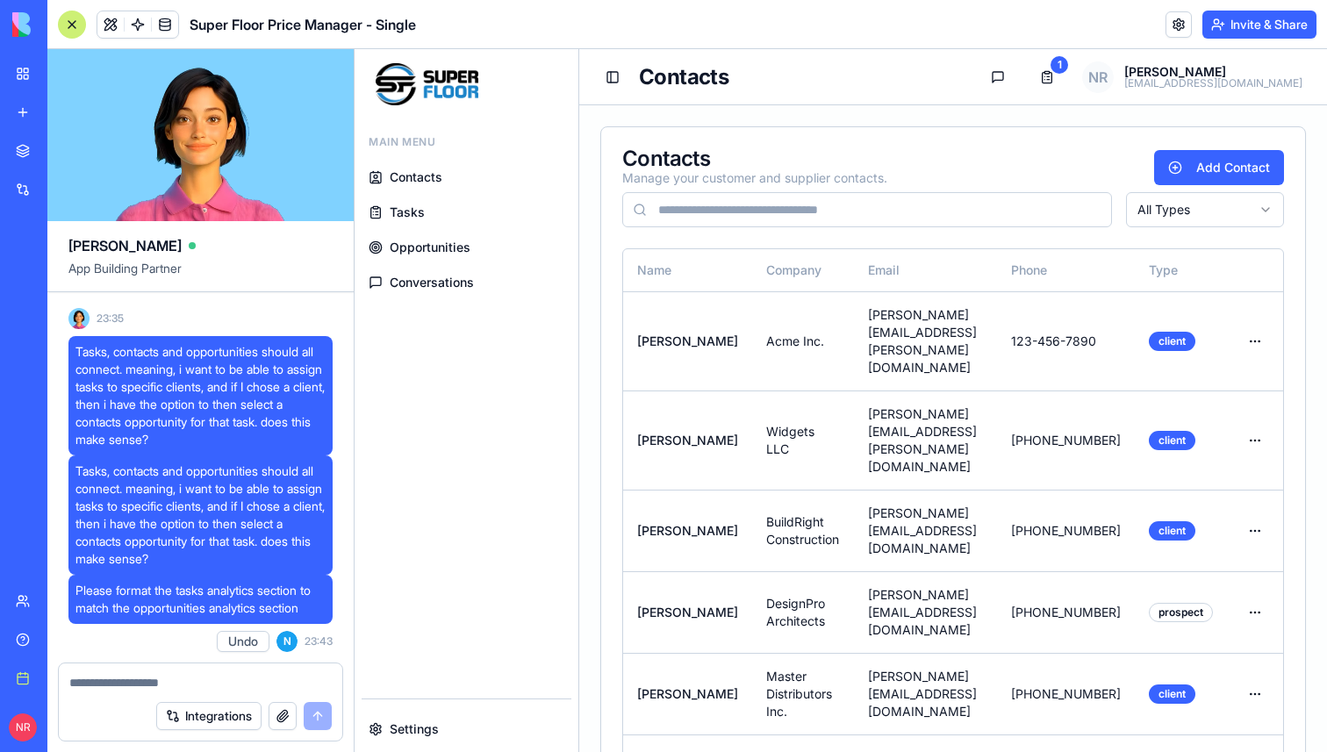
scroll to position [282487, 0]
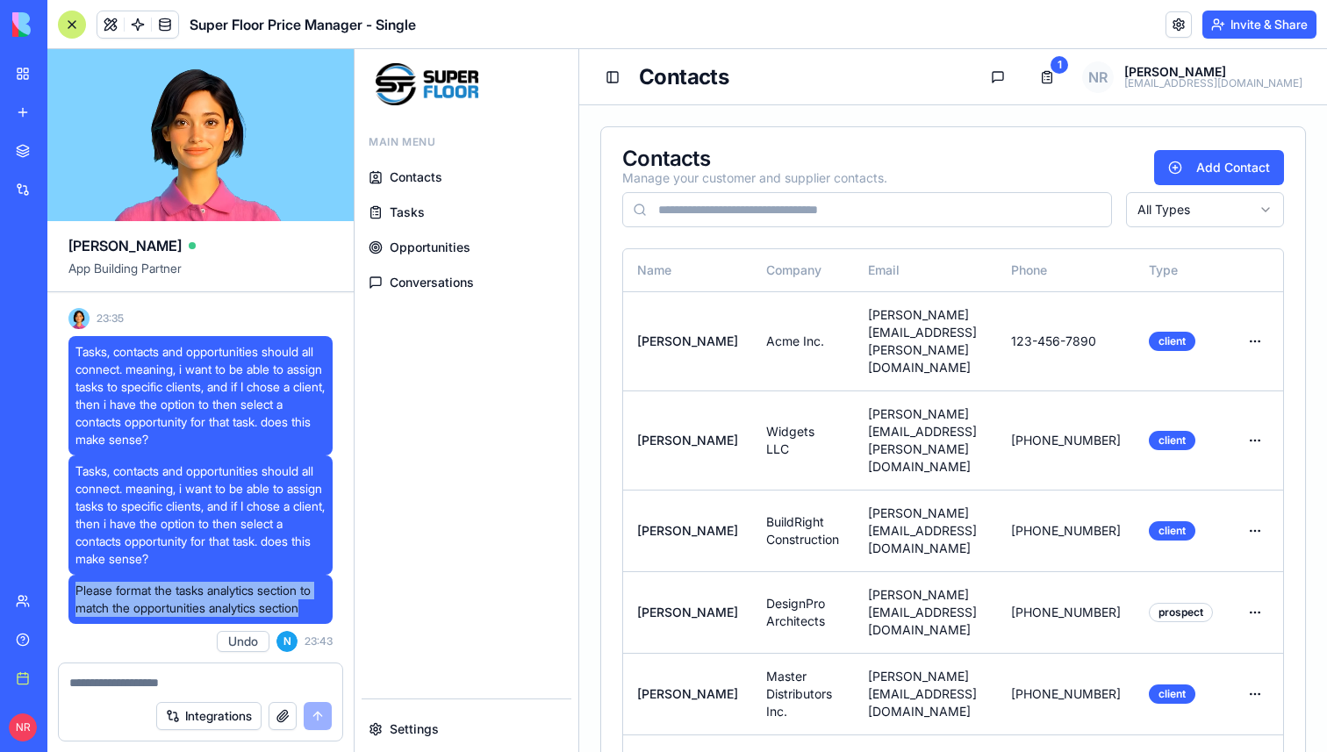
drag, startPoint x: 136, startPoint y: 633, endPoint x: 78, endPoint y: 599, distance: 67.3
click at [78, 599] on span "Please format the tasks analytics section to match the opportunities analytics …" at bounding box center [200, 599] width 250 height 35
copy span "Please format the tasks analytics section to match the opportunities analytics …"
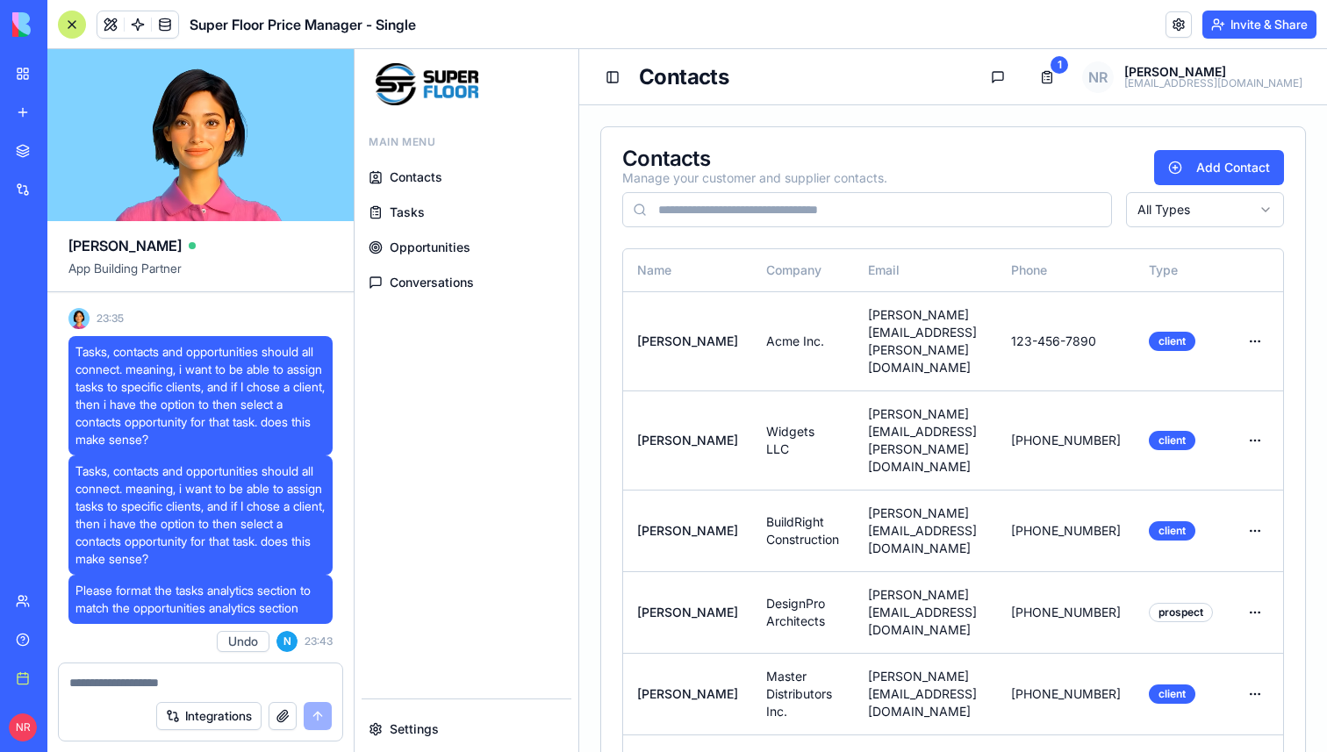
click at [126, 676] on textarea at bounding box center [200, 683] width 262 height 18
paste textarea "**********"
type textarea "**********"
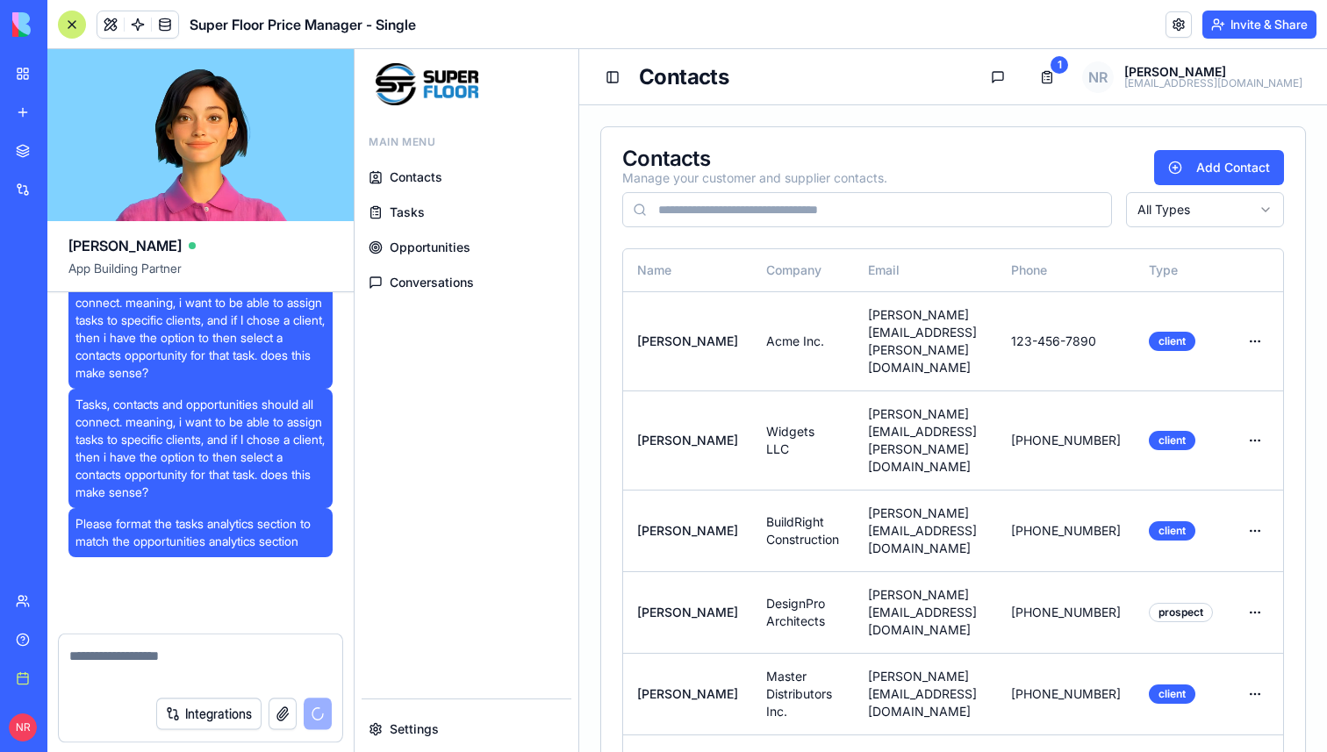
scroll to position [282579, 0]
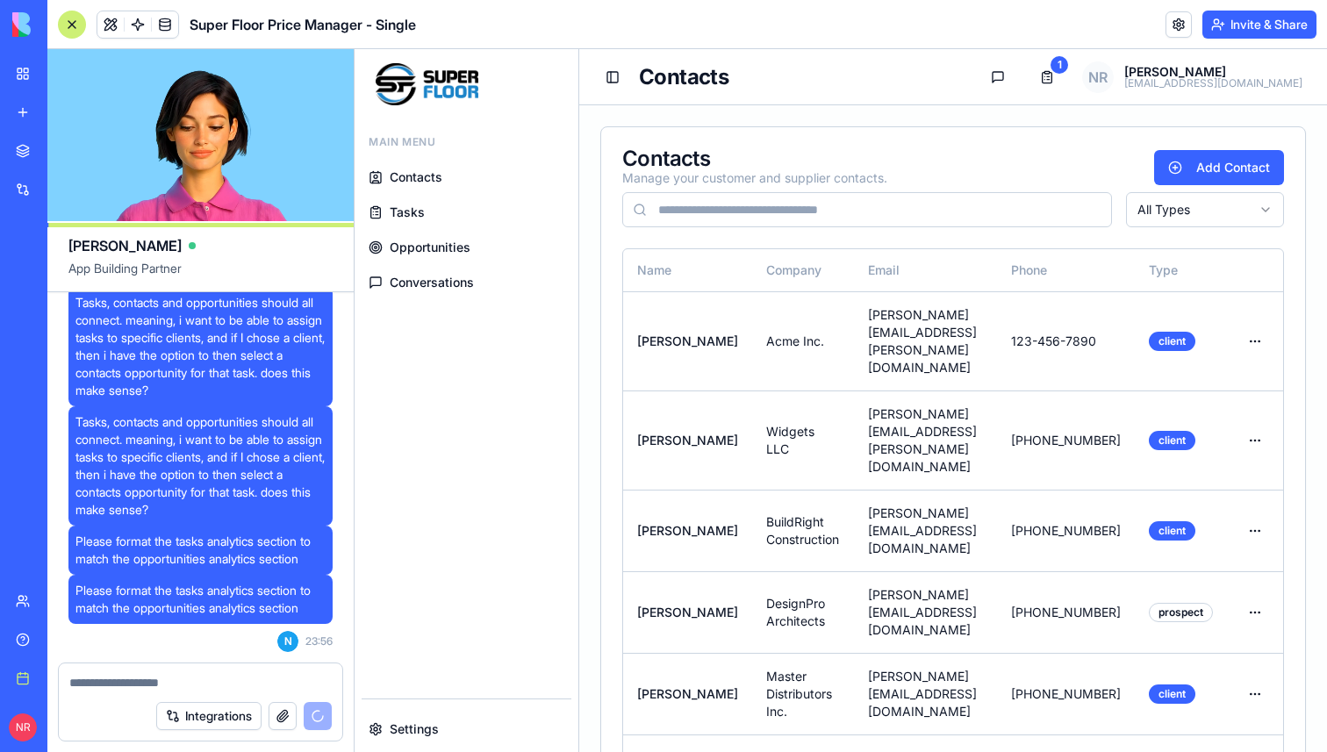
click at [423, 217] on span "Tasks" at bounding box center [407, 213] width 35 height 18
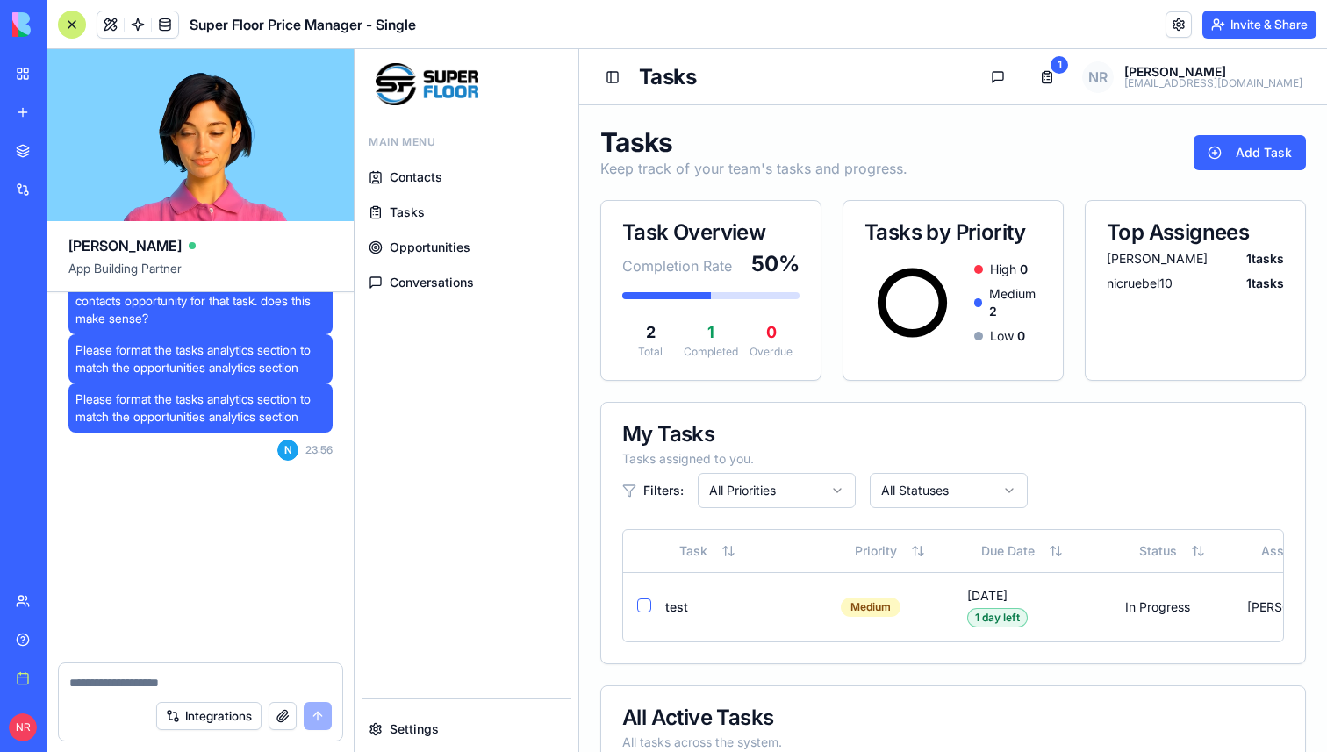
scroll to position [282787, 0]
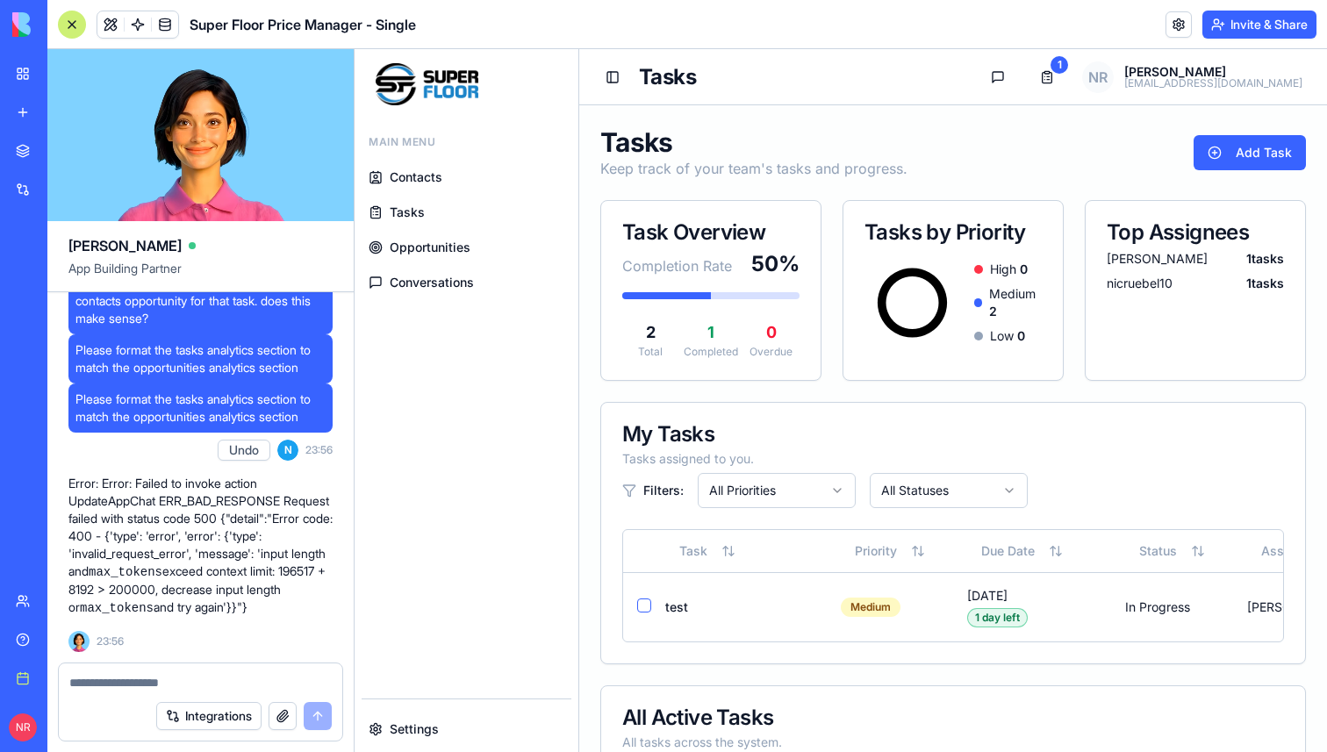
click at [457, 282] on span "Conversations" at bounding box center [432, 283] width 84 height 18
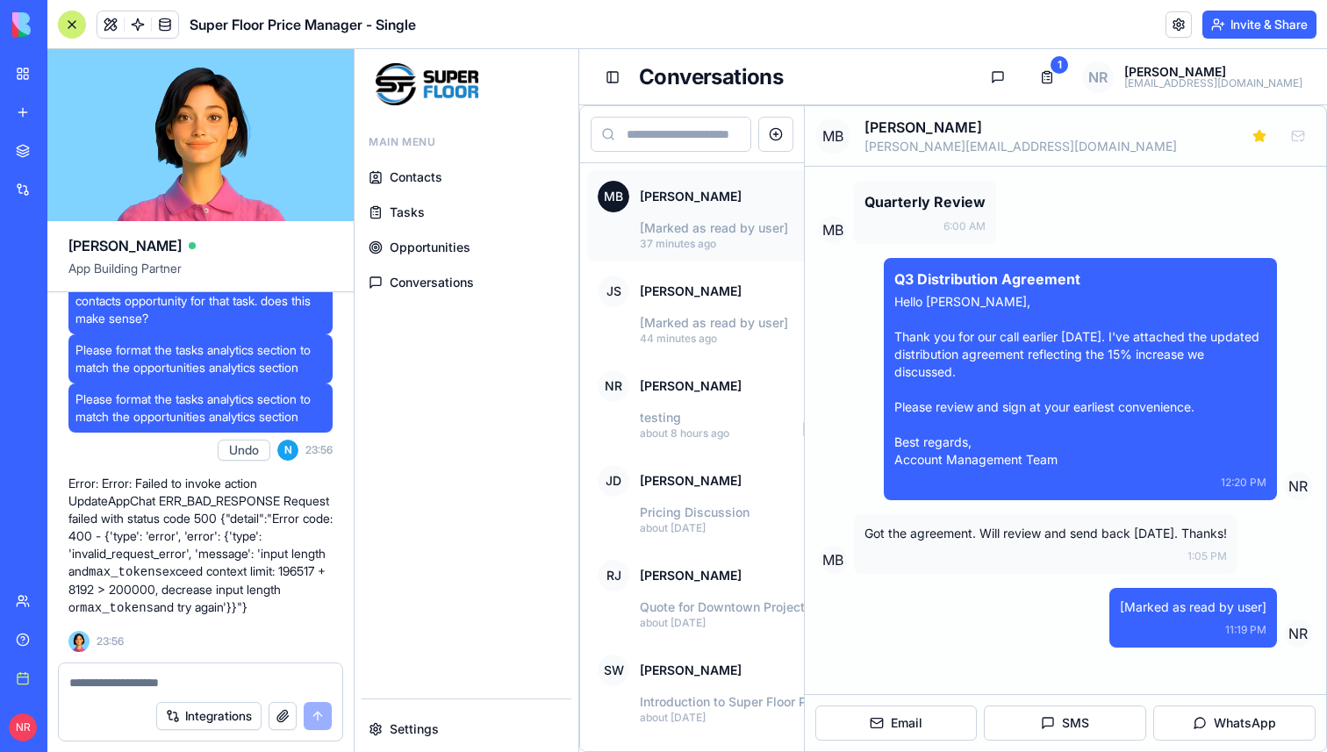
click at [445, 252] on span "Opportunities" at bounding box center [430, 248] width 81 height 18
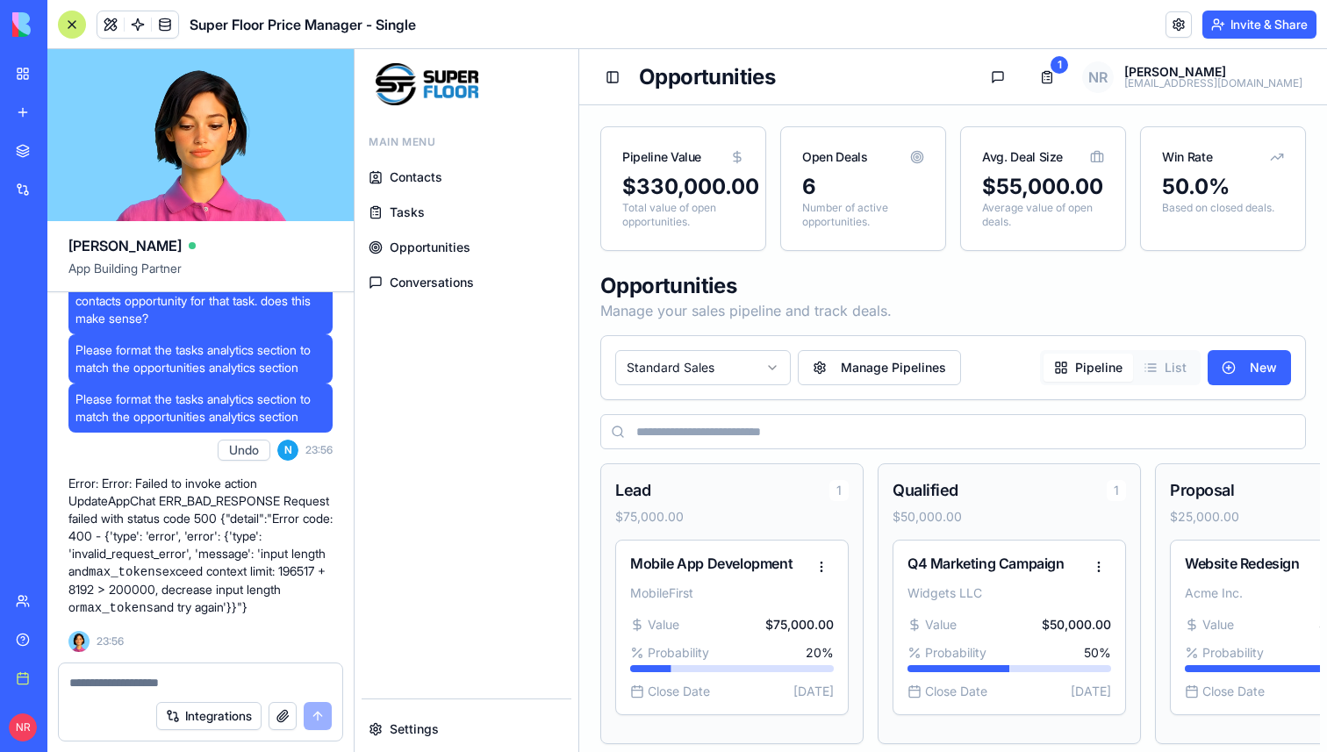
click at [425, 215] on link "Tasks" at bounding box center [467, 213] width 210 height 32
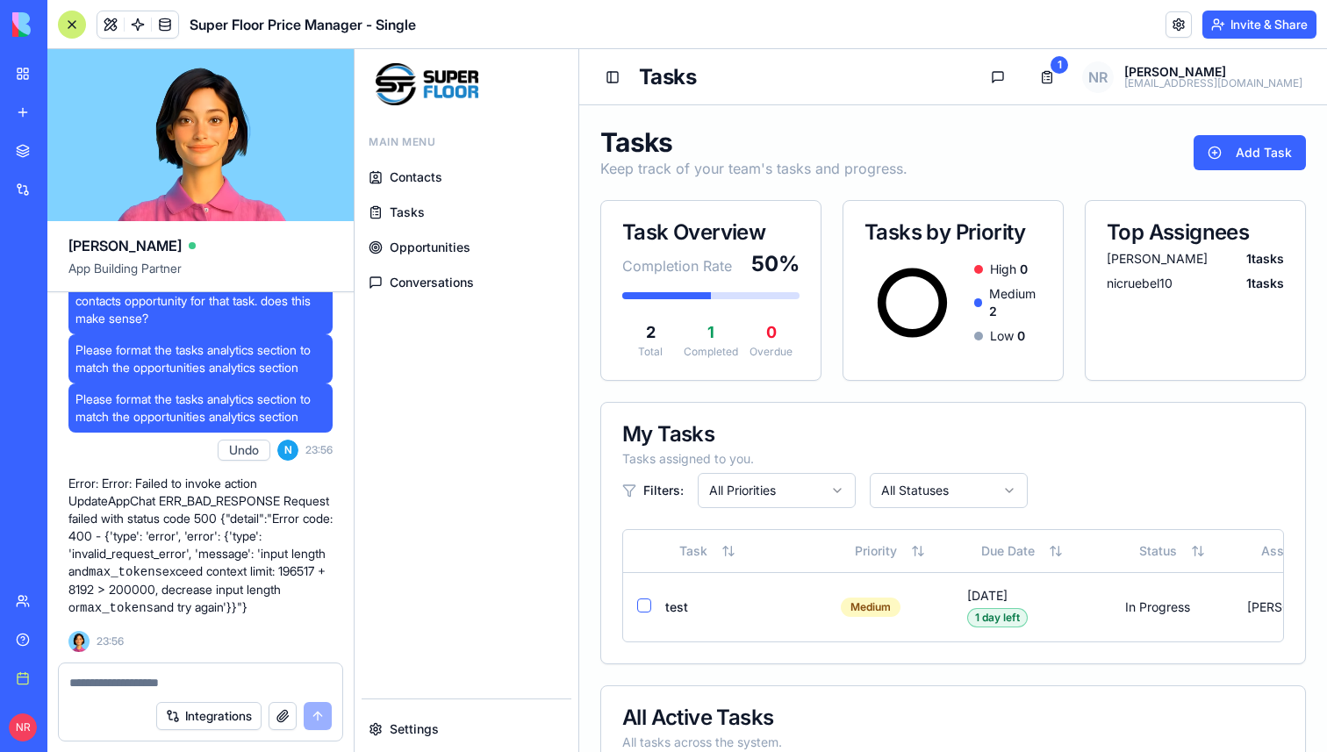
click at [430, 246] on span "Opportunities" at bounding box center [430, 248] width 81 height 18
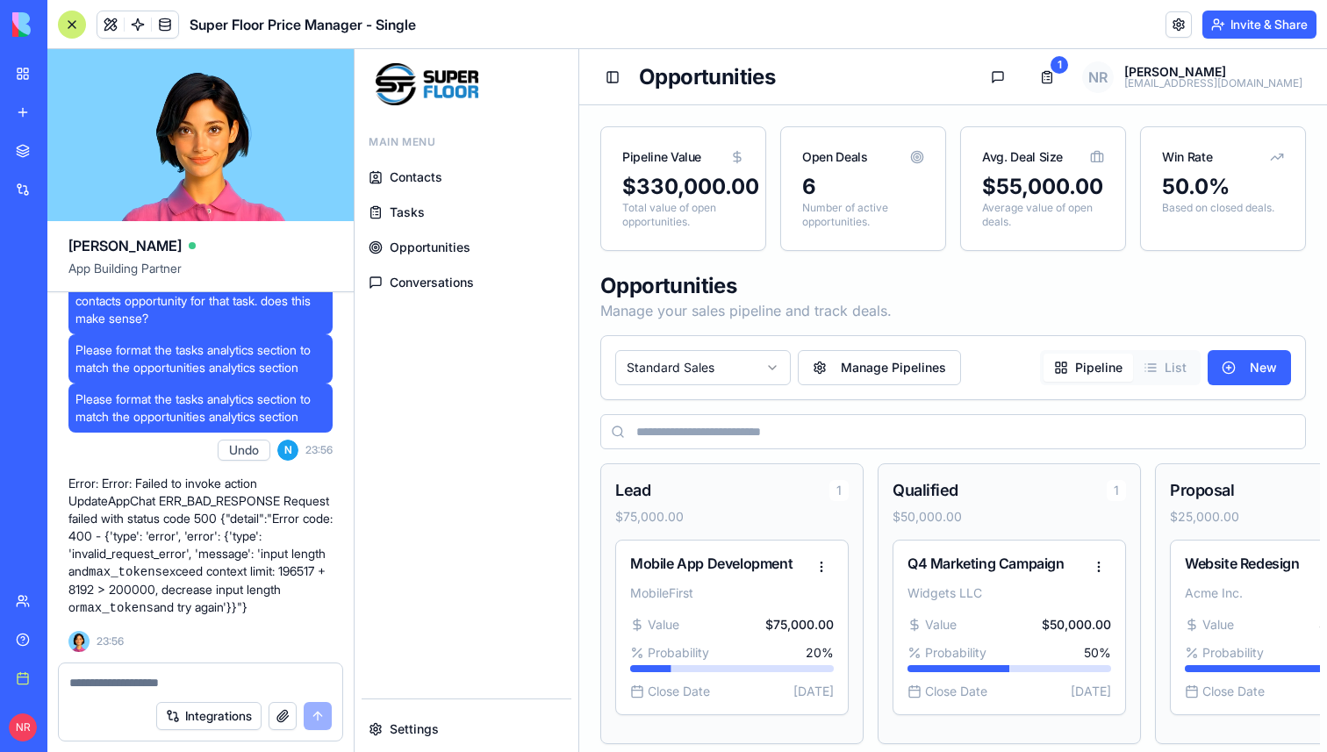
click at [419, 211] on span "Tasks" at bounding box center [407, 213] width 35 height 18
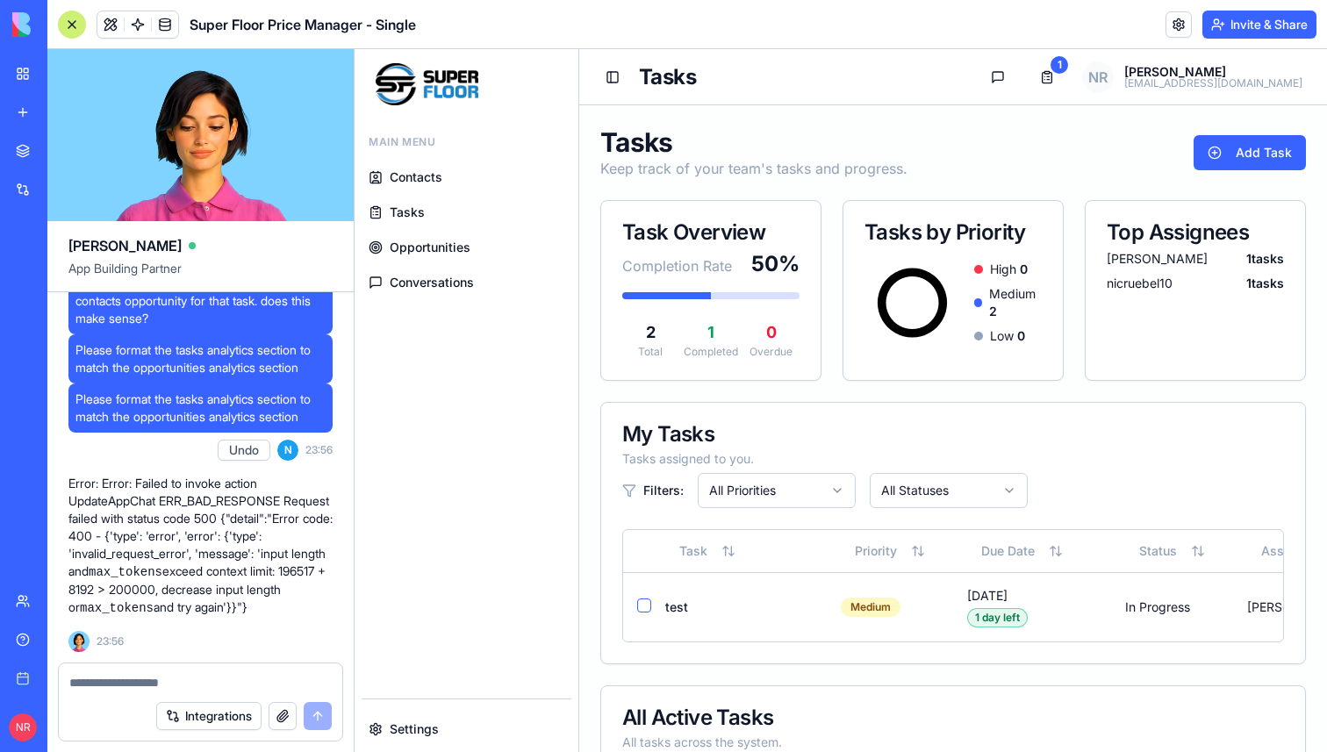
click at [418, 181] on span "Contacts" at bounding box center [416, 178] width 53 height 18
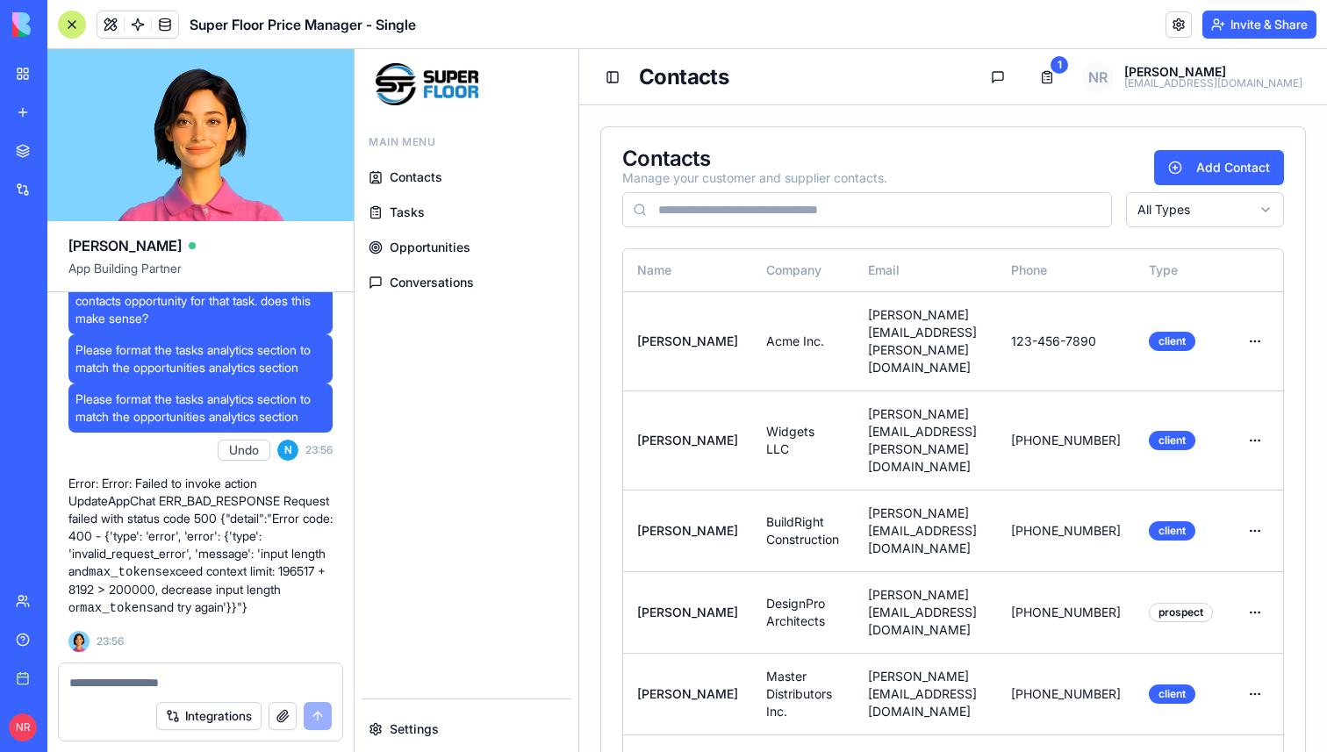
click at [422, 216] on span "Tasks" at bounding box center [407, 213] width 35 height 18
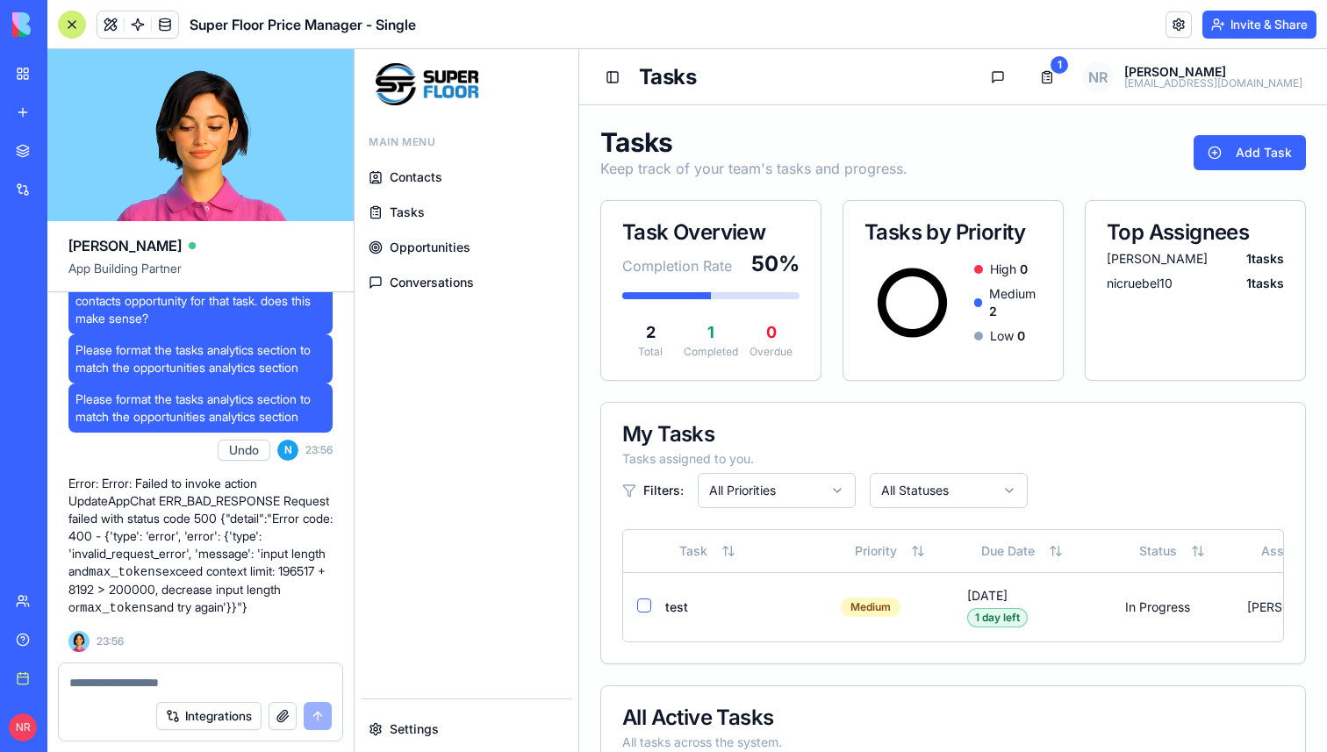
click at [427, 239] on span "Opportunities" at bounding box center [430, 248] width 81 height 18
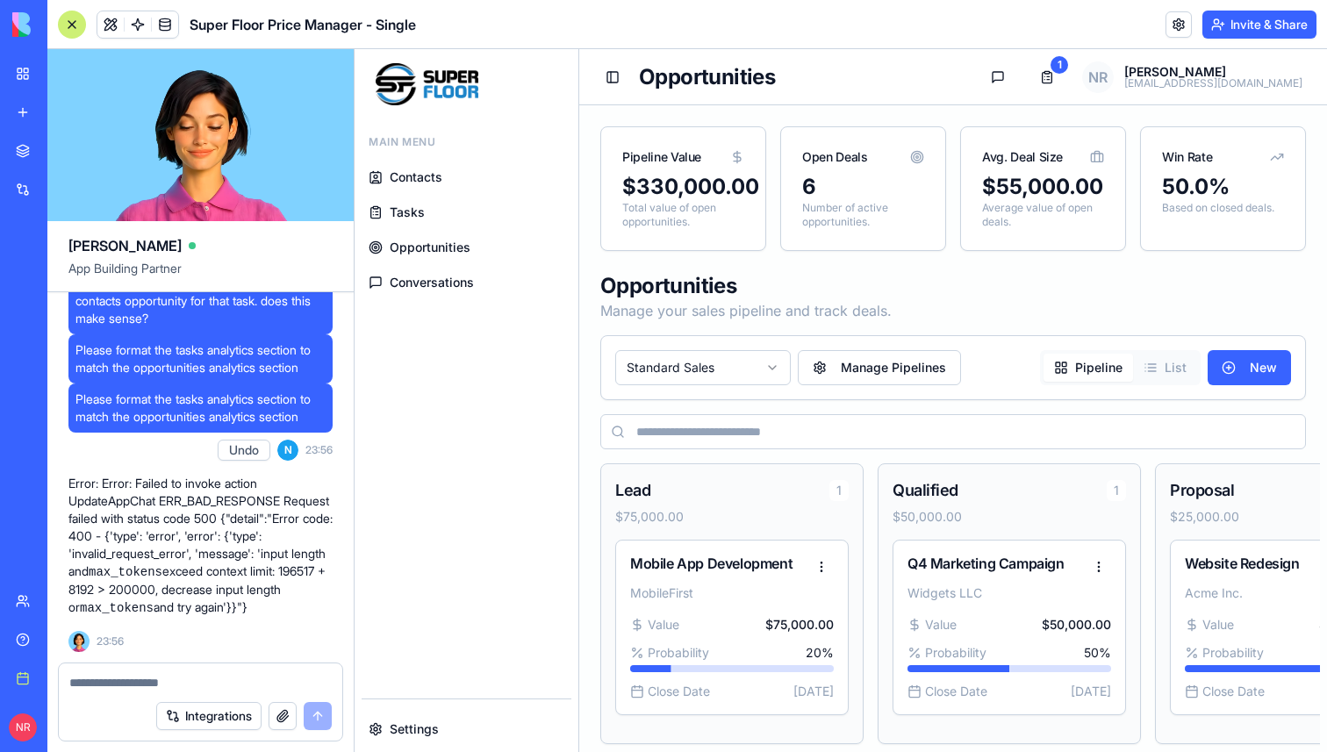
click at [424, 218] on link "Tasks" at bounding box center [467, 213] width 210 height 32
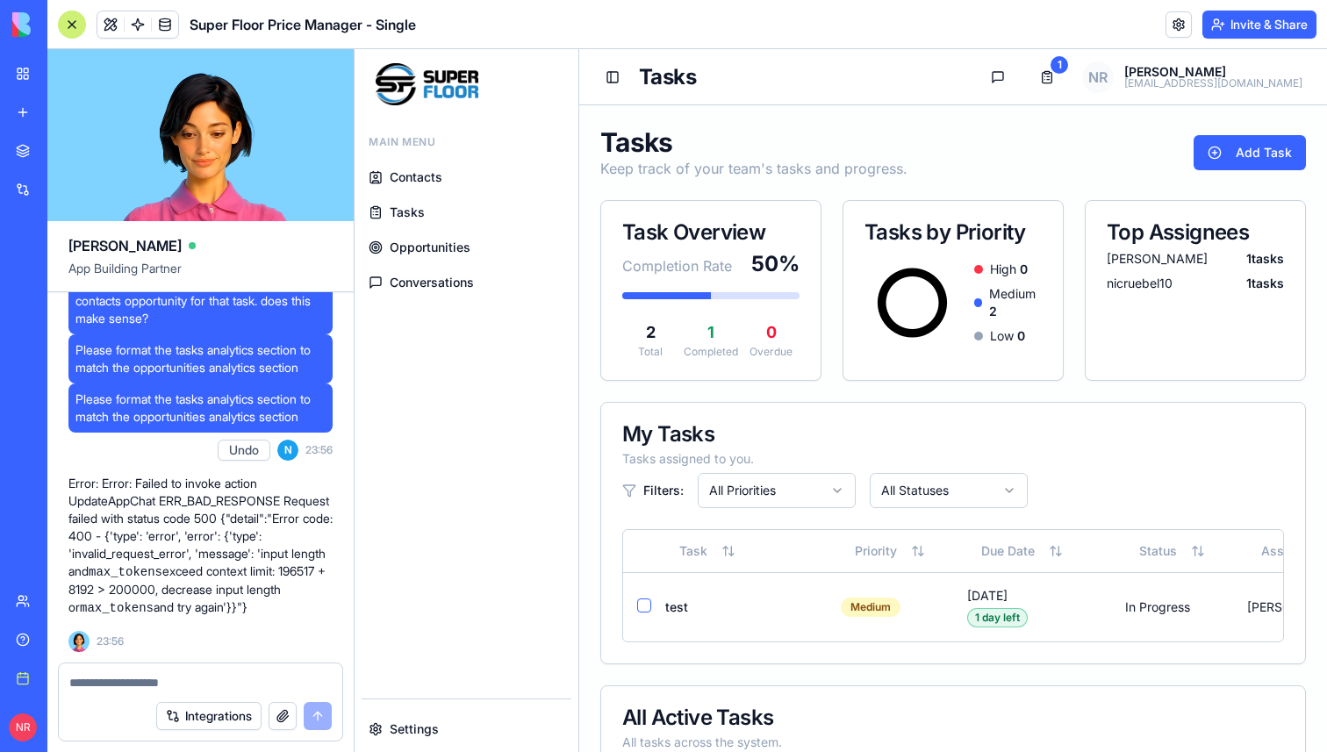
click at [424, 190] on link "Contacts" at bounding box center [467, 177] width 210 height 32
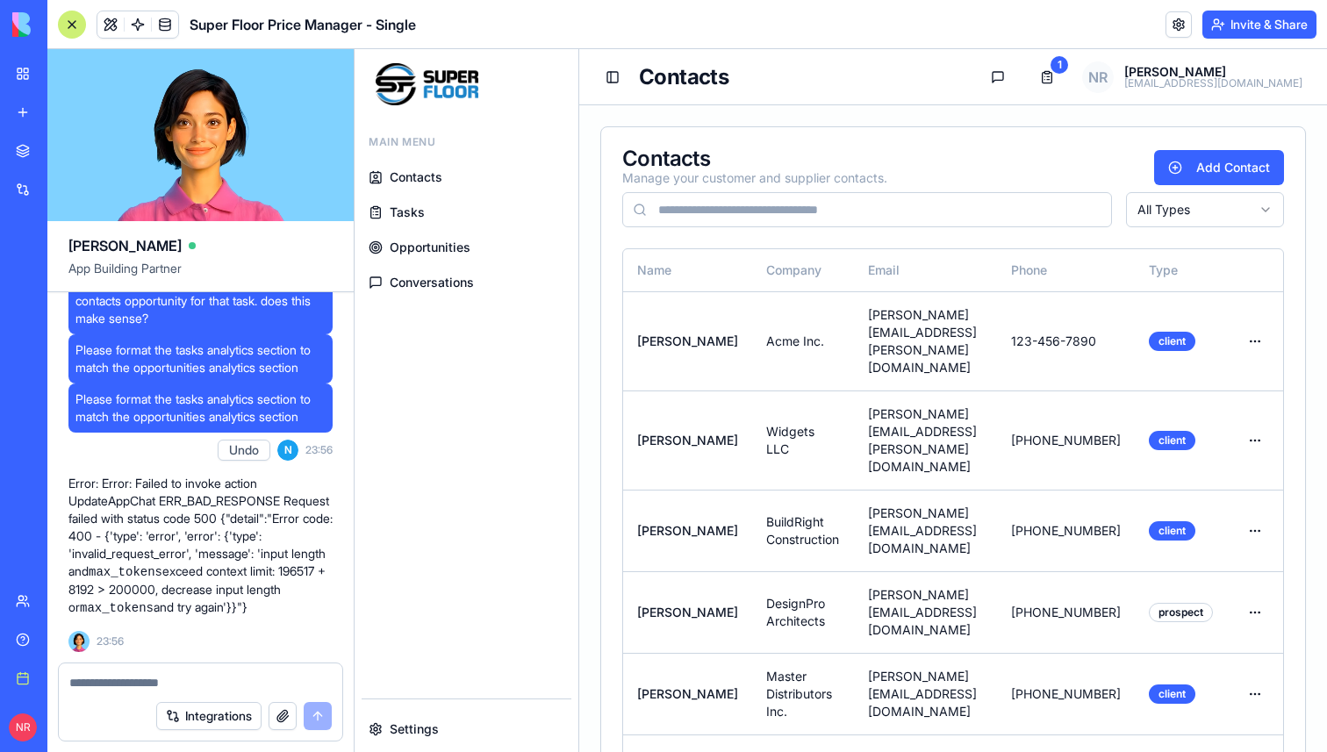
click at [431, 223] on link "Tasks" at bounding box center [467, 213] width 210 height 32
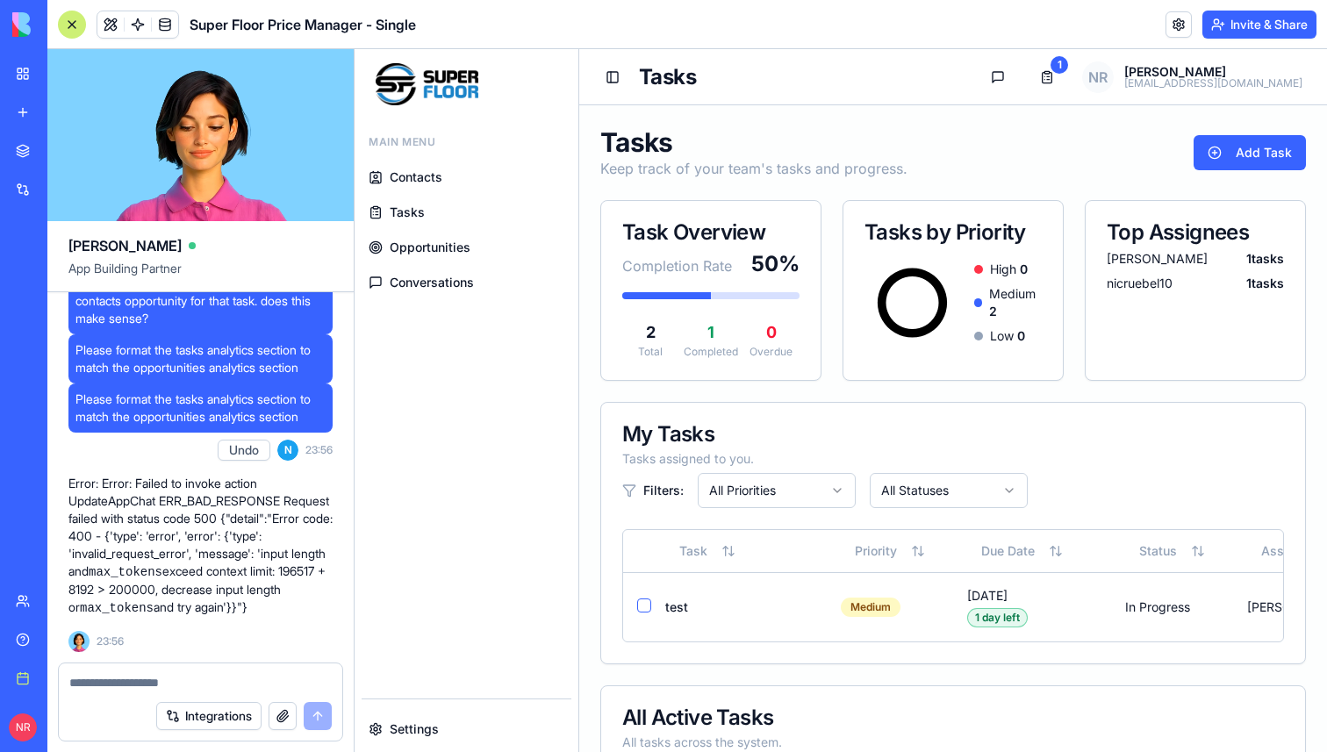
click at [402, 174] on span "Contacts" at bounding box center [416, 178] width 53 height 18
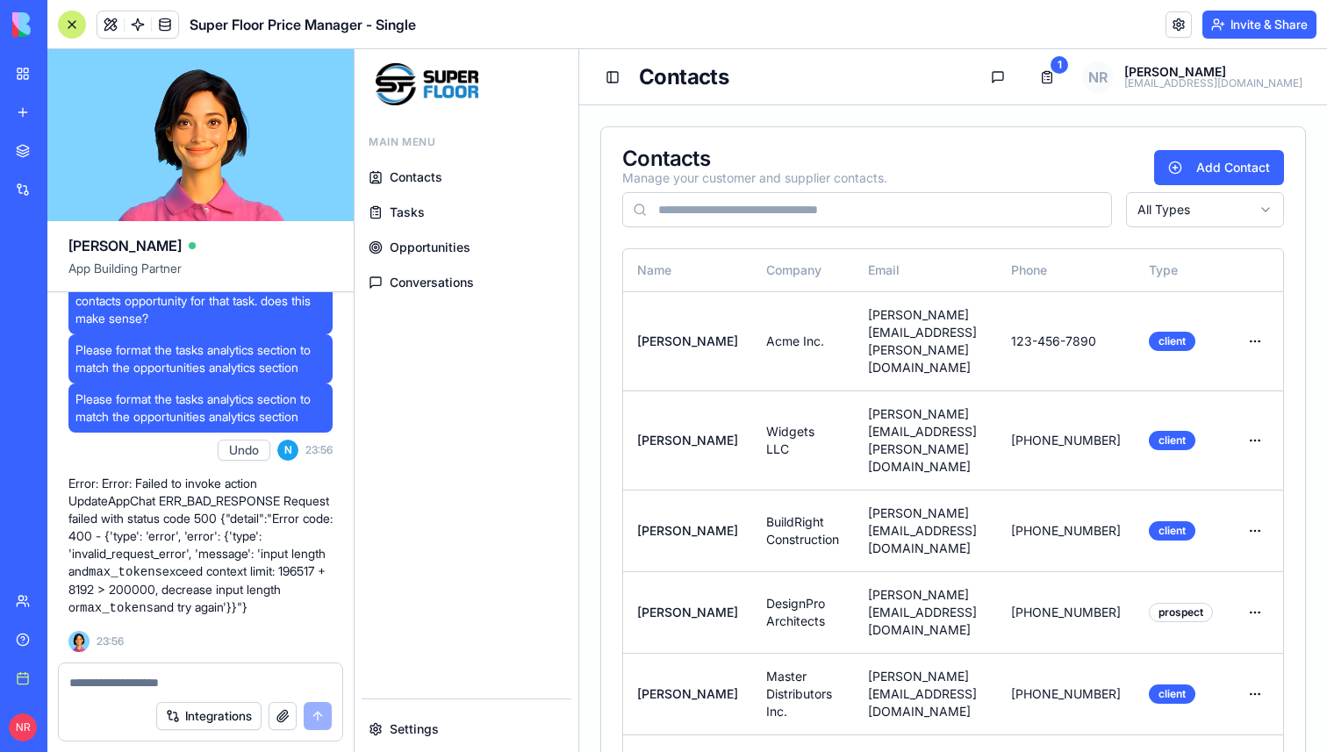
click at [404, 211] on span "Tasks" at bounding box center [407, 213] width 35 height 18
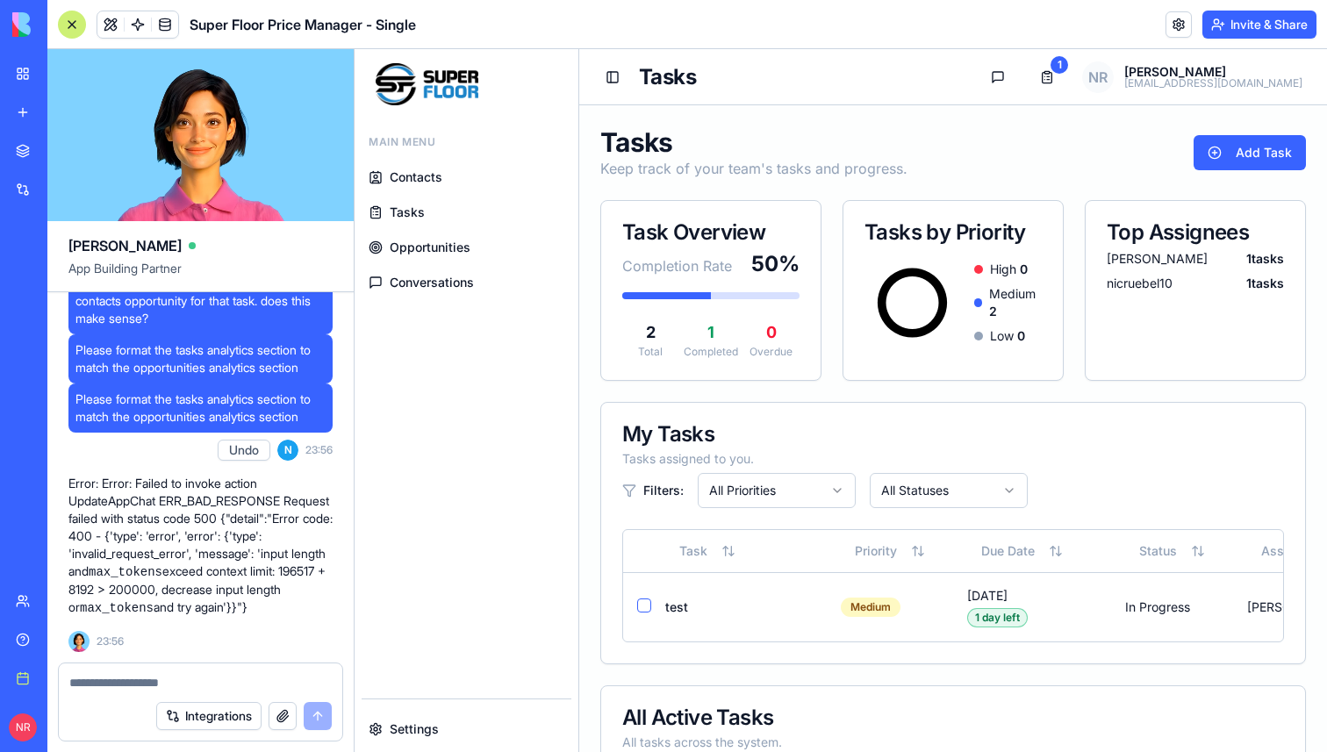
click at [412, 244] on span "Opportunities" at bounding box center [430, 248] width 81 height 18
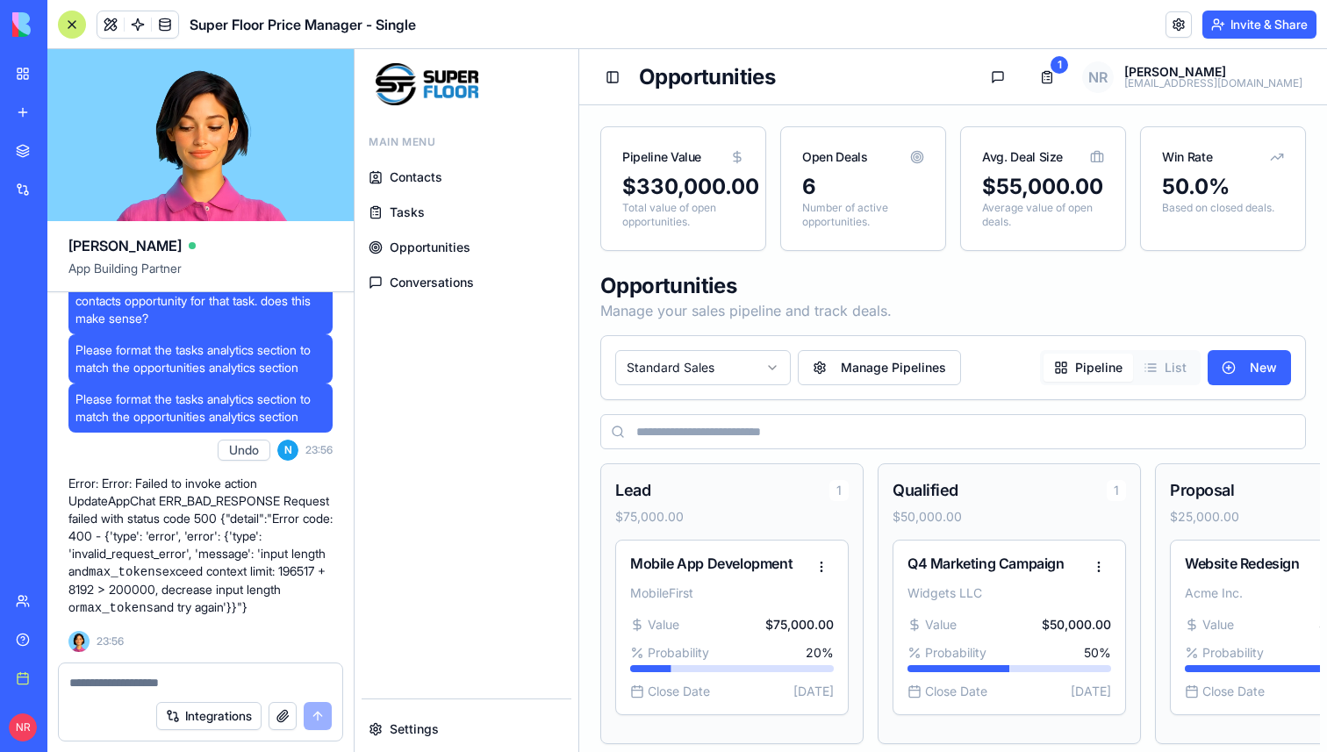
click at [420, 278] on span "Conversations" at bounding box center [432, 283] width 84 height 18
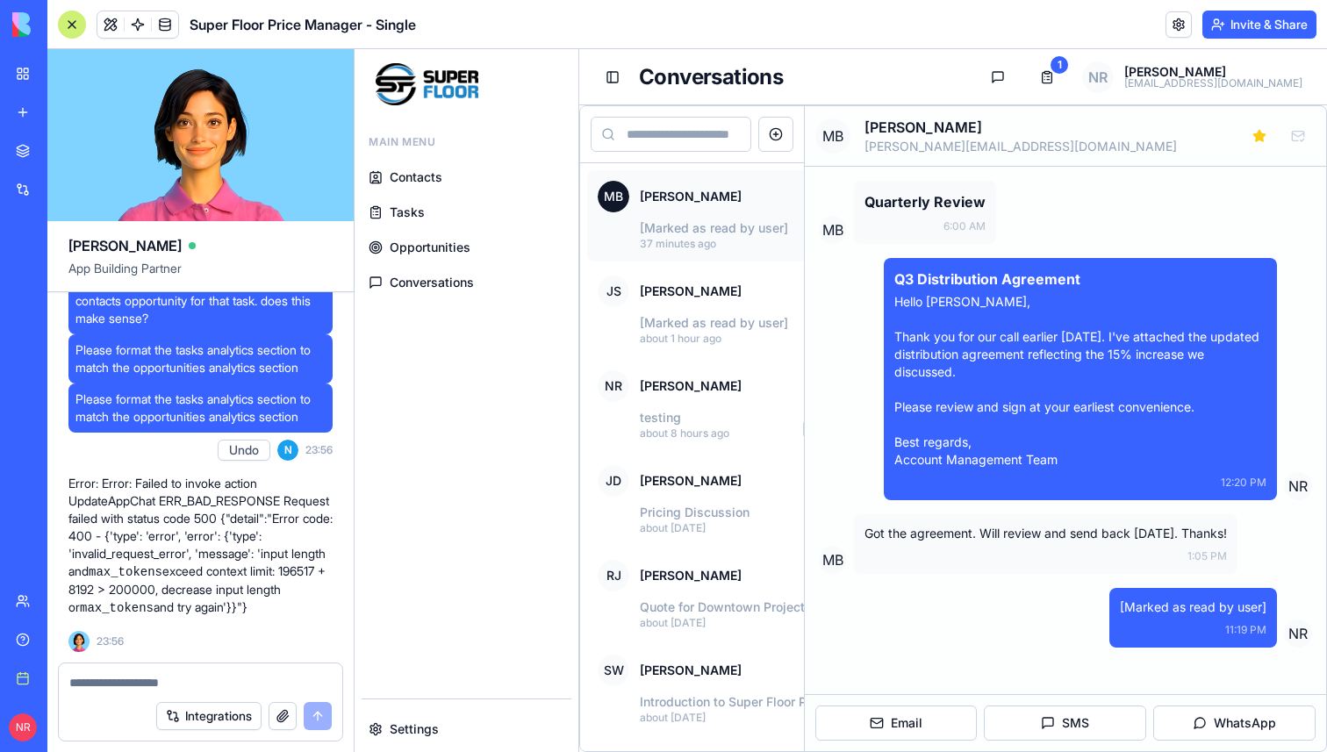
click at [455, 728] on link "Settings" at bounding box center [467, 730] width 210 height 32
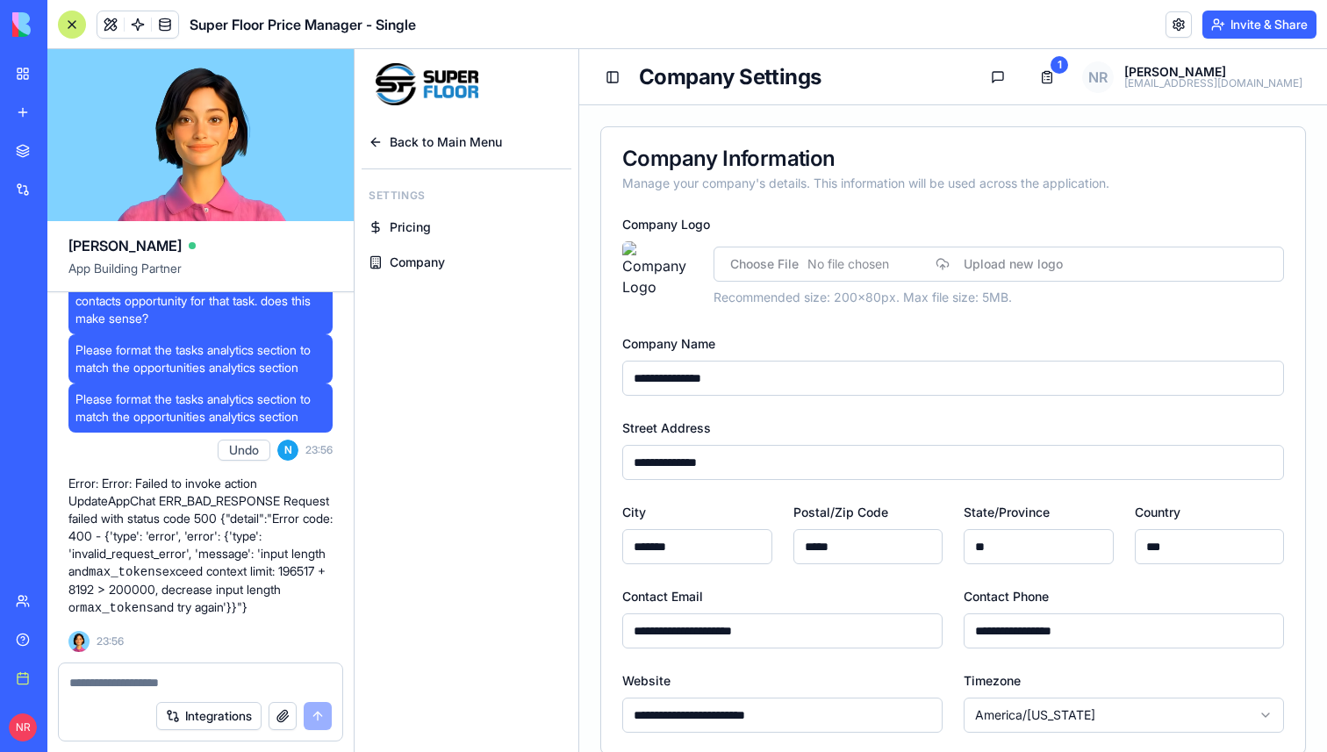
click at [454, 270] on link "Company" at bounding box center [467, 263] width 210 height 32
click at [445, 258] on span "Company" at bounding box center [417, 263] width 55 height 18
click at [427, 228] on span "Pricing" at bounding box center [410, 228] width 41 height 18
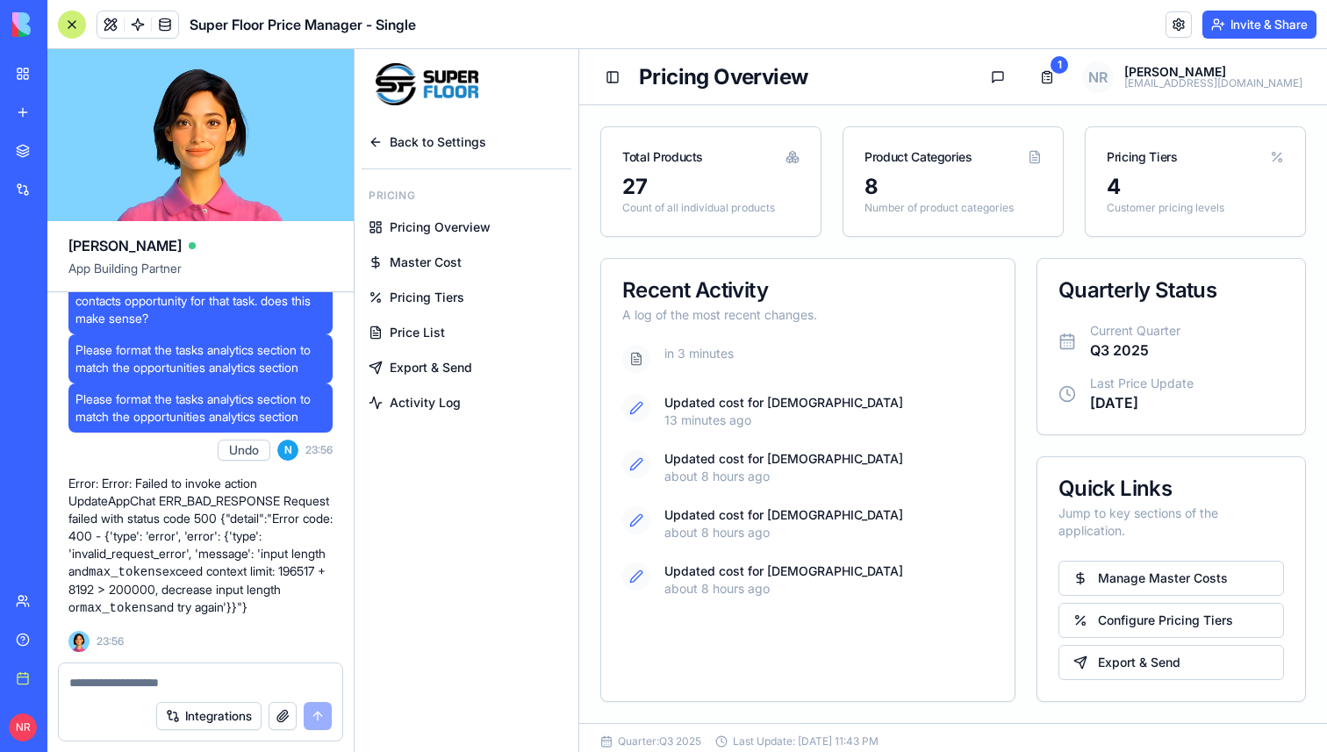
click at [638, 368] on div at bounding box center [636, 359] width 28 height 28
click at [638, 365] on icon at bounding box center [636, 359] width 14 height 14
click at [735, 351] on p "in 3 minutes" at bounding box center [828, 354] width 329 height 18
click at [654, 364] on div "in 3 minutes" at bounding box center [807, 359] width 371 height 28
click at [646, 364] on div at bounding box center [636, 359] width 28 height 28
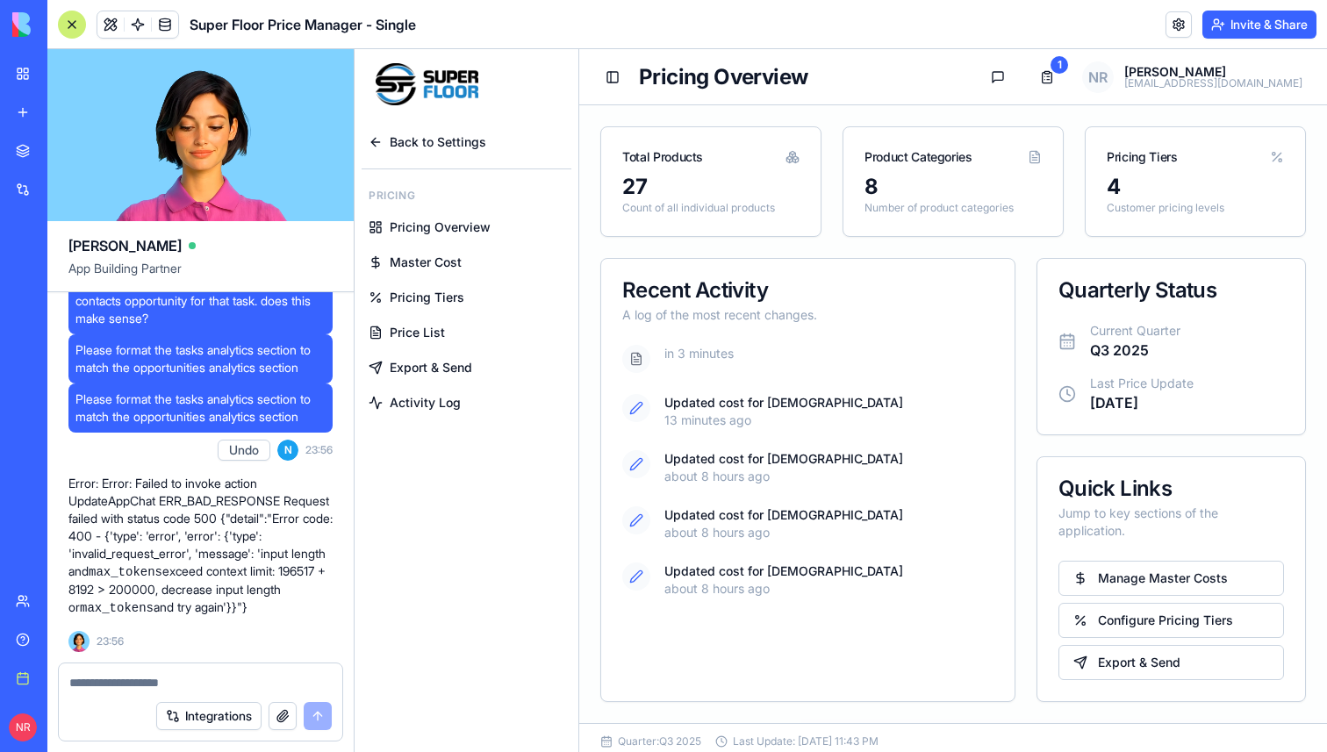
click at [640, 413] on icon at bounding box center [636, 408] width 14 height 14
click at [635, 460] on icon at bounding box center [636, 464] width 14 height 14
click at [447, 404] on span "Activity Log" at bounding box center [425, 403] width 71 height 18
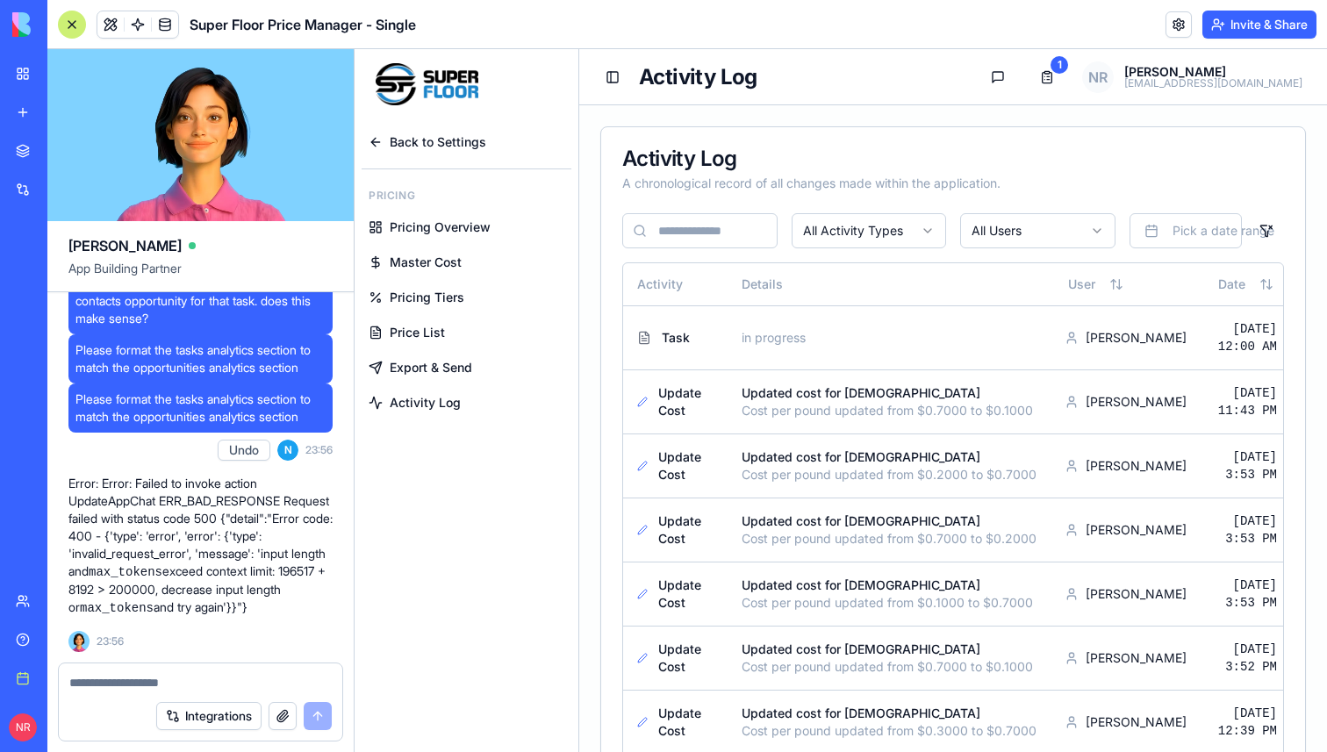
click at [439, 369] on span "Export & Send" at bounding box center [431, 368] width 82 height 18
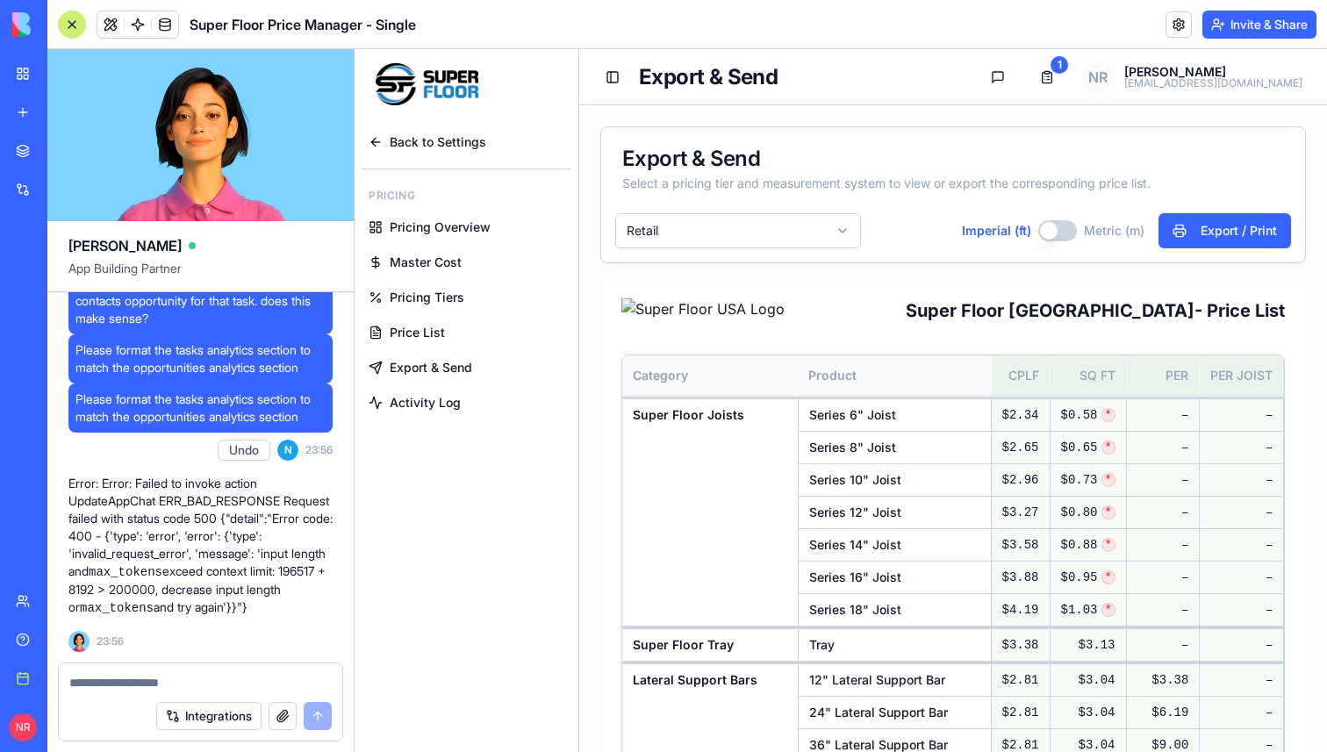
click at [73, 23] on div at bounding box center [72, 25] width 28 height 28
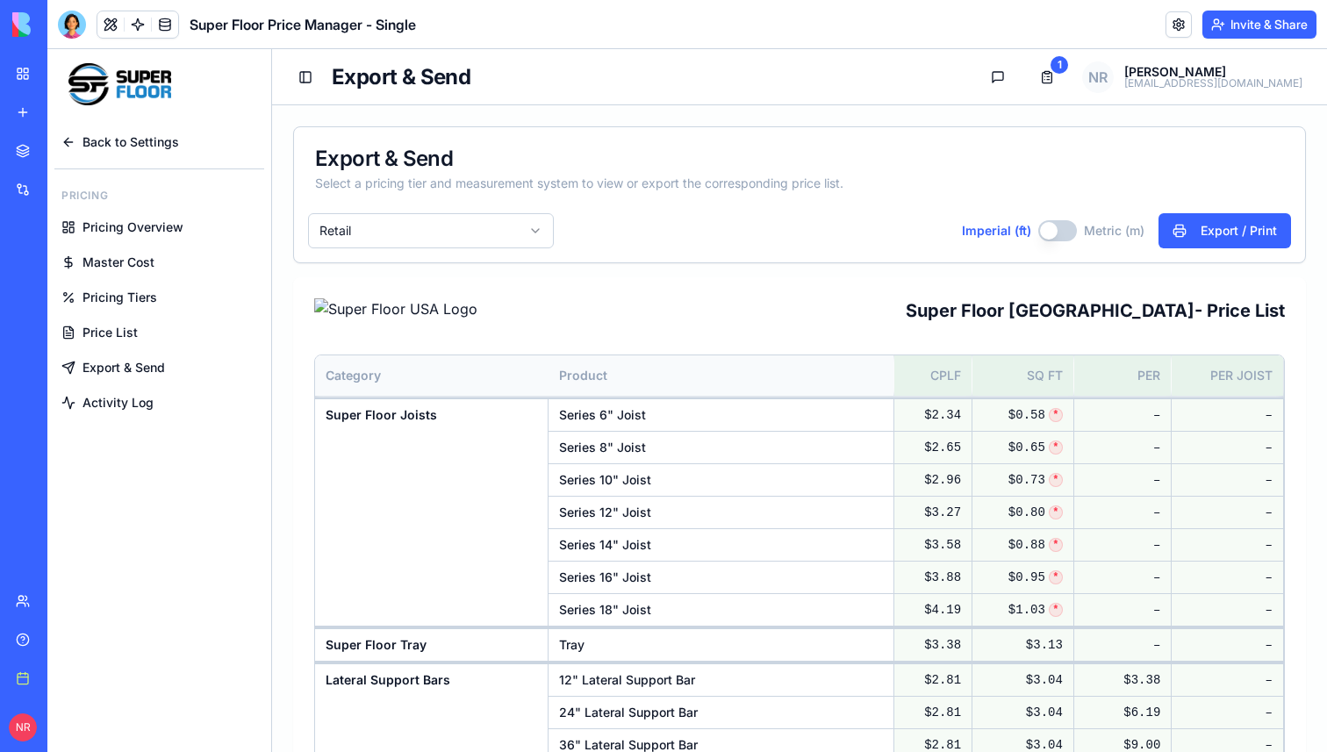
click at [136, 261] on span "Master Cost" at bounding box center [118, 263] width 72 height 18
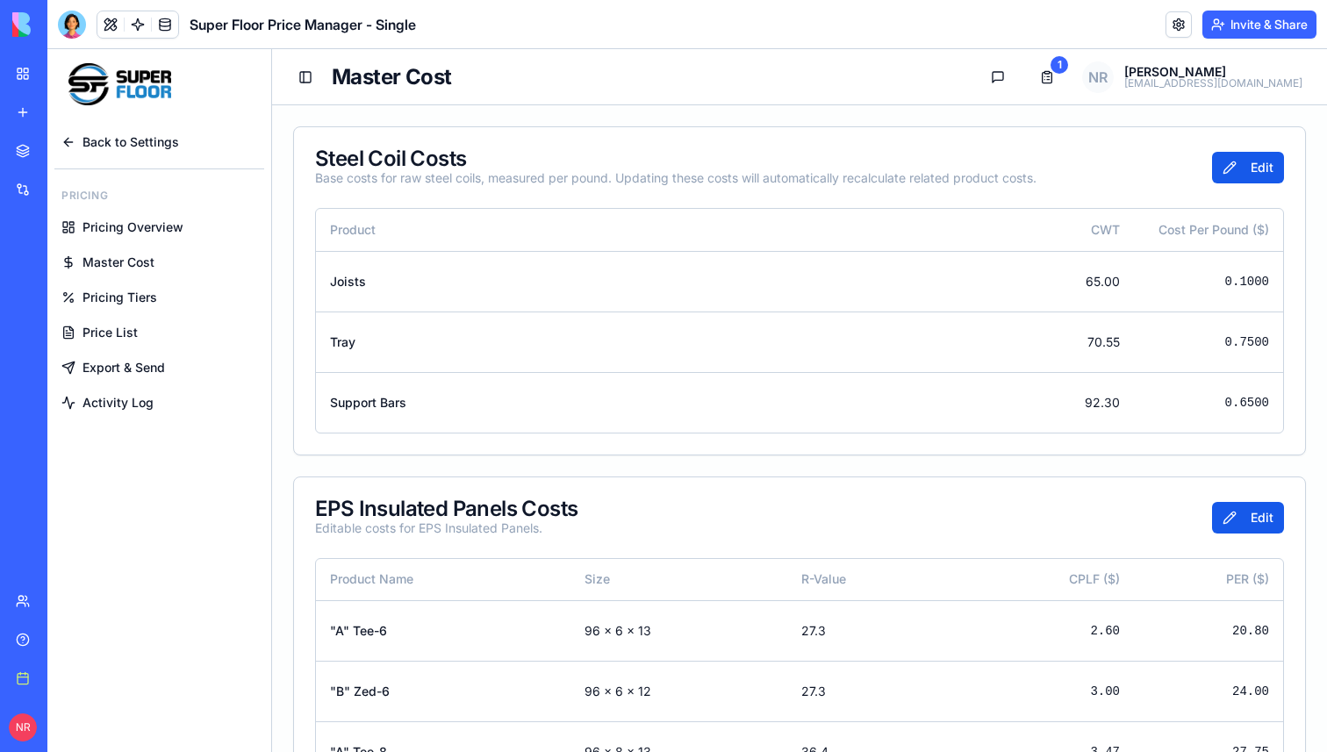
click at [140, 241] on link "Pricing Overview" at bounding box center [159, 228] width 210 height 32
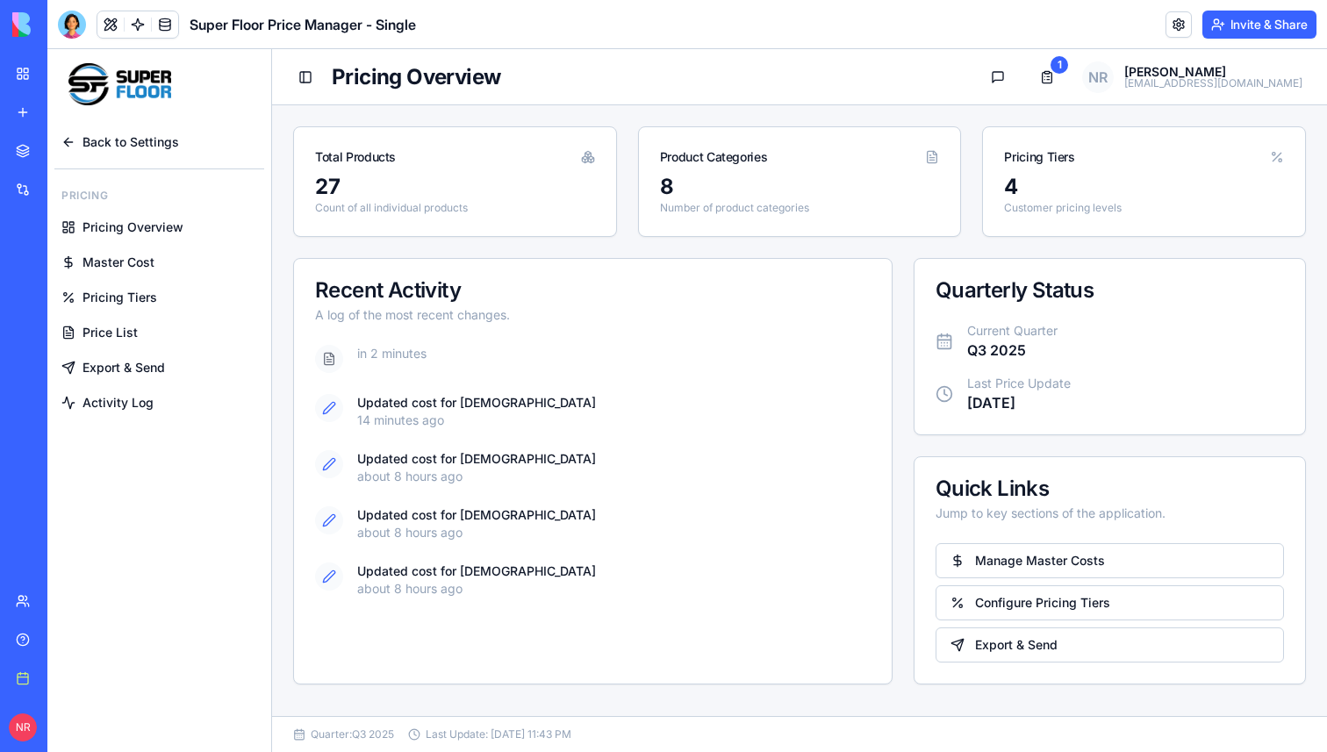
click at [144, 262] on span "Master Cost" at bounding box center [118, 263] width 72 height 18
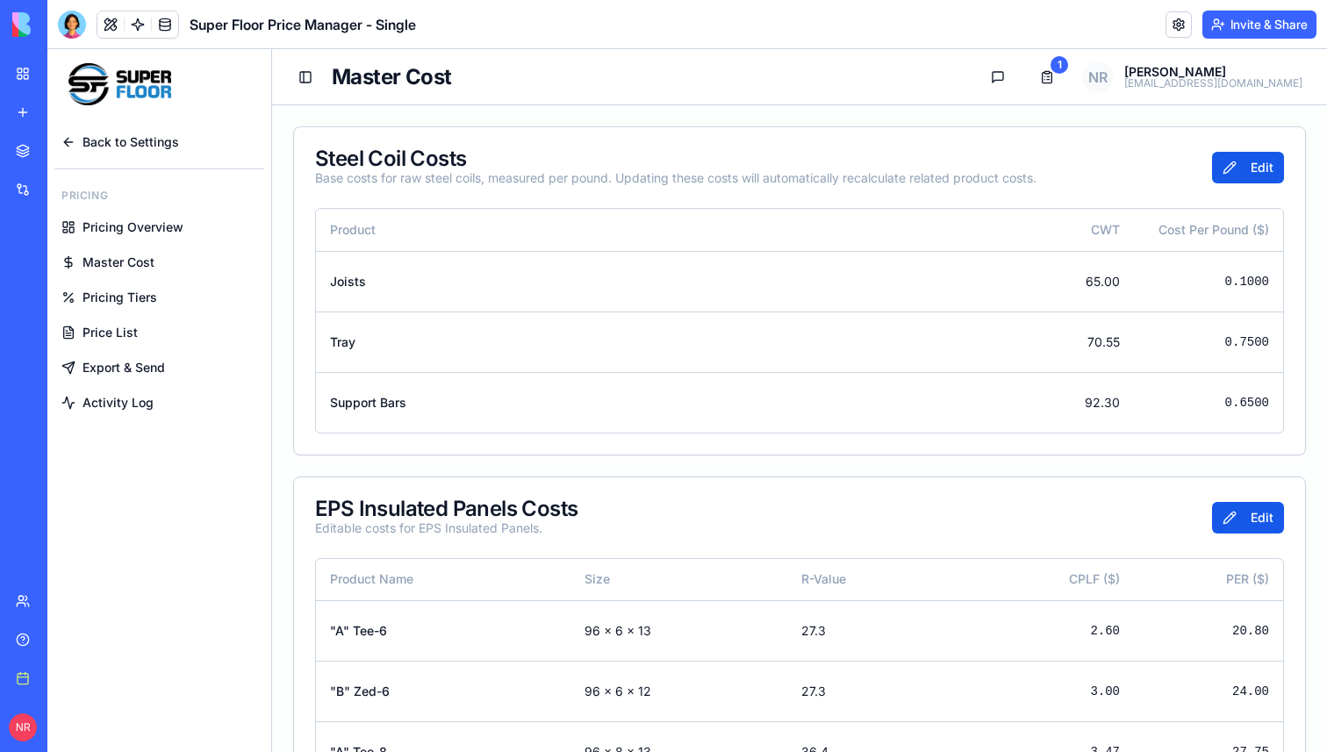
click at [118, 214] on link "Pricing Overview" at bounding box center [159, 228] width 210 height 32
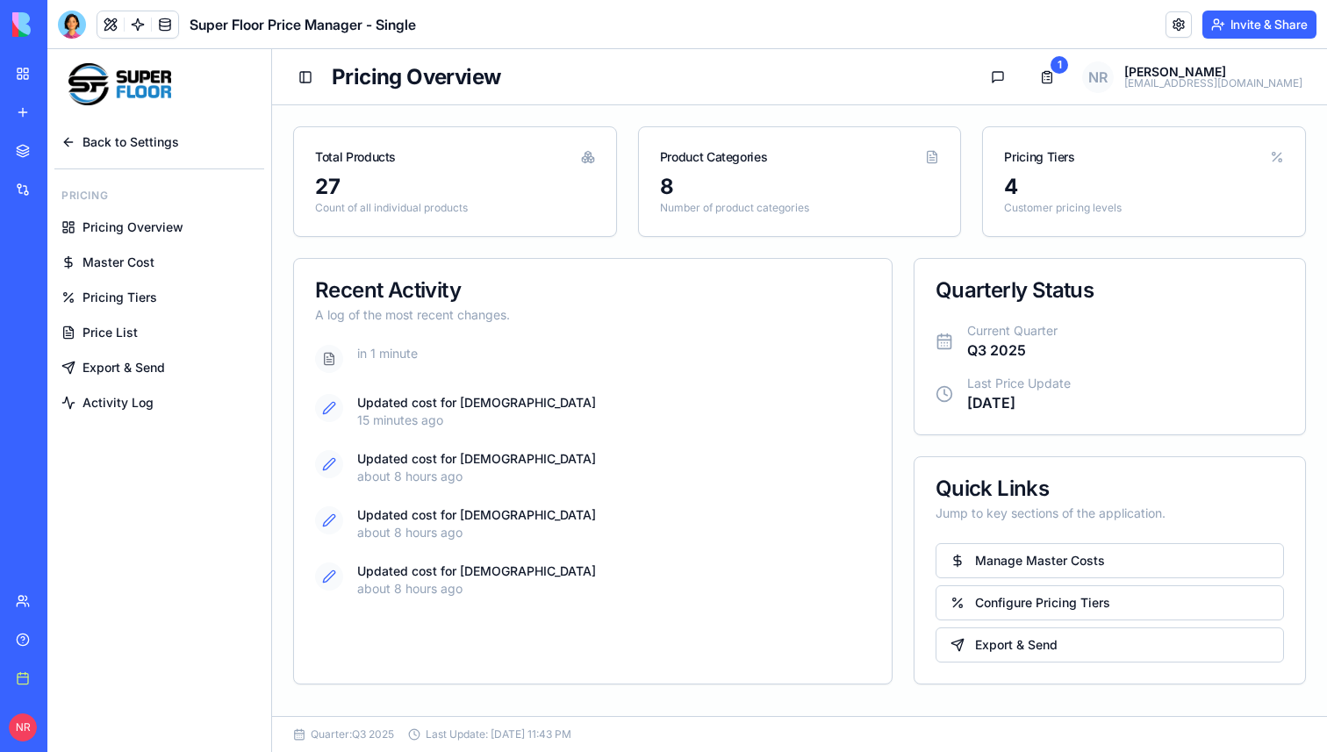
click at [143, 135] on span "Back to Settings" at bounding box center [130, 142] width 97 height 18
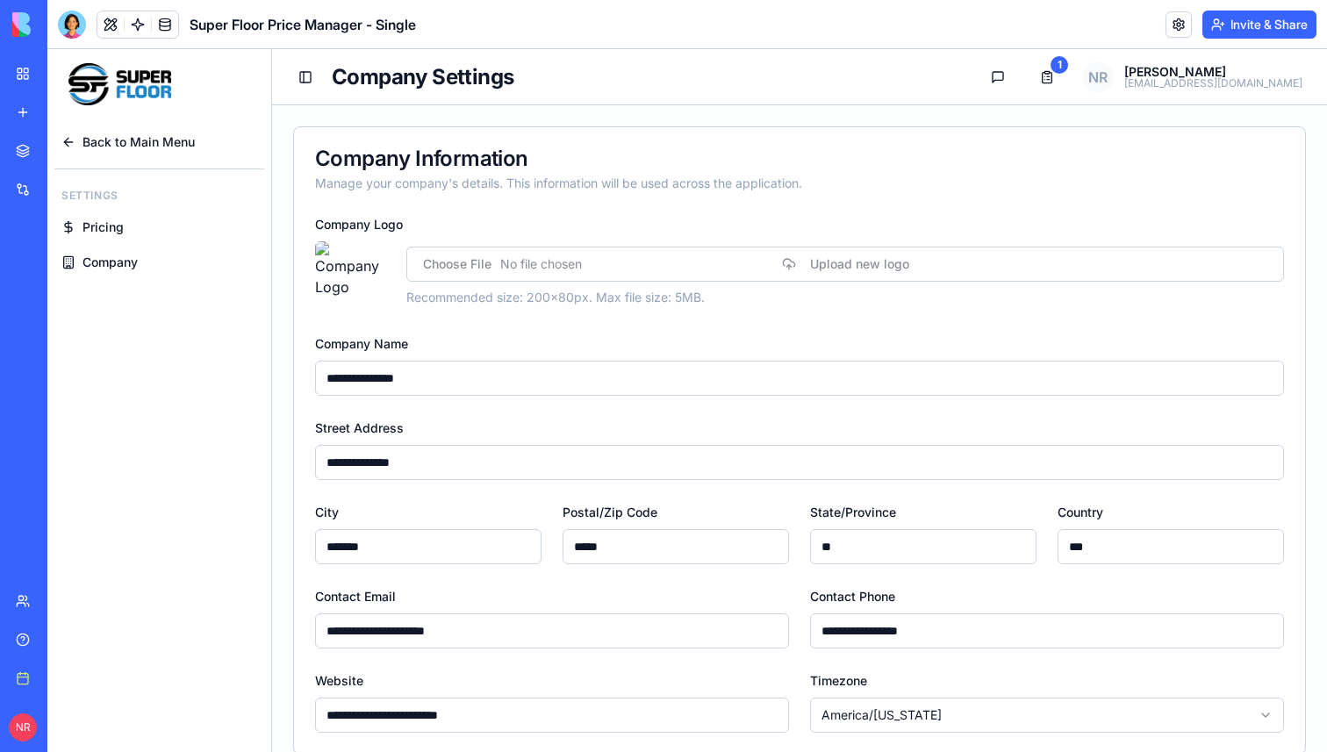
click at [123, 140] on span "Back to Main Menu" at bounding box center [138, 142] width 112 height 18
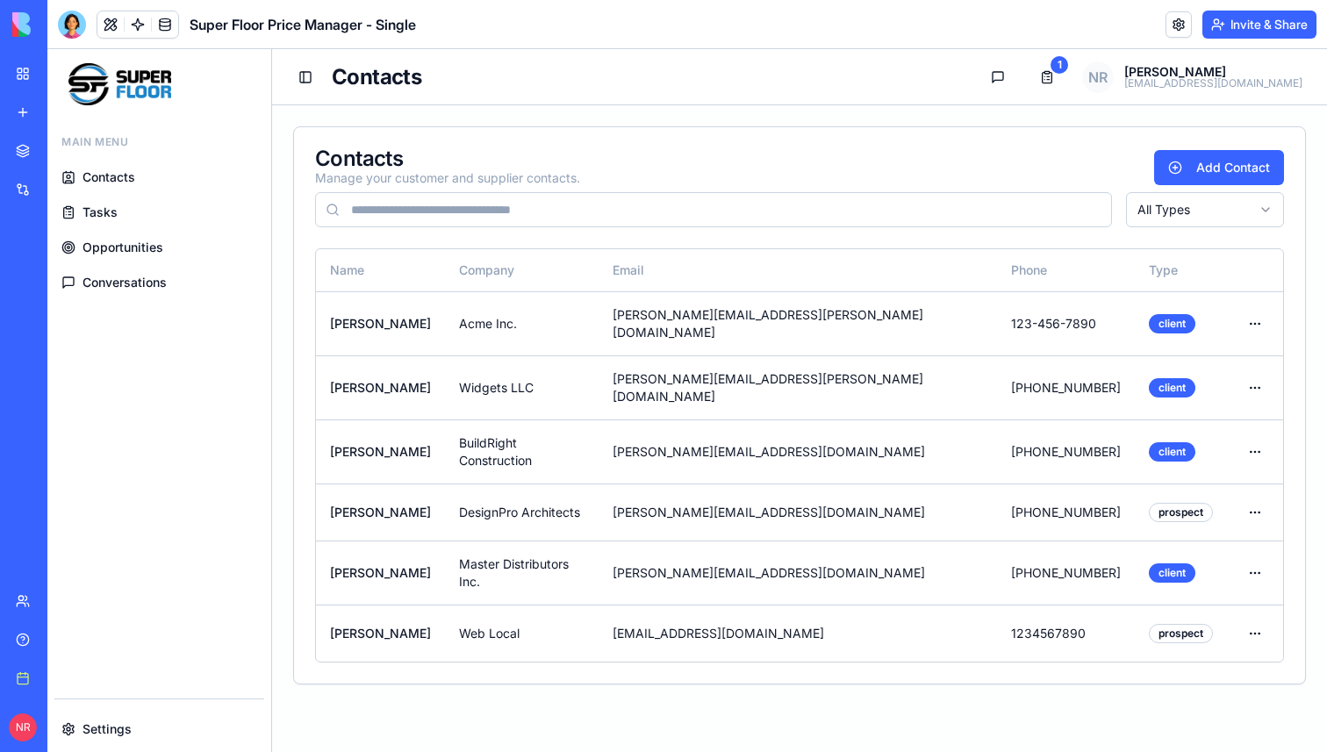
click at [118, 179] on span "Contacts" at bounding box center [108, 178] width 53 height 18
click at [112, 253] on span "Opportunities" at bounding box center [122, 248] width 81 height 18
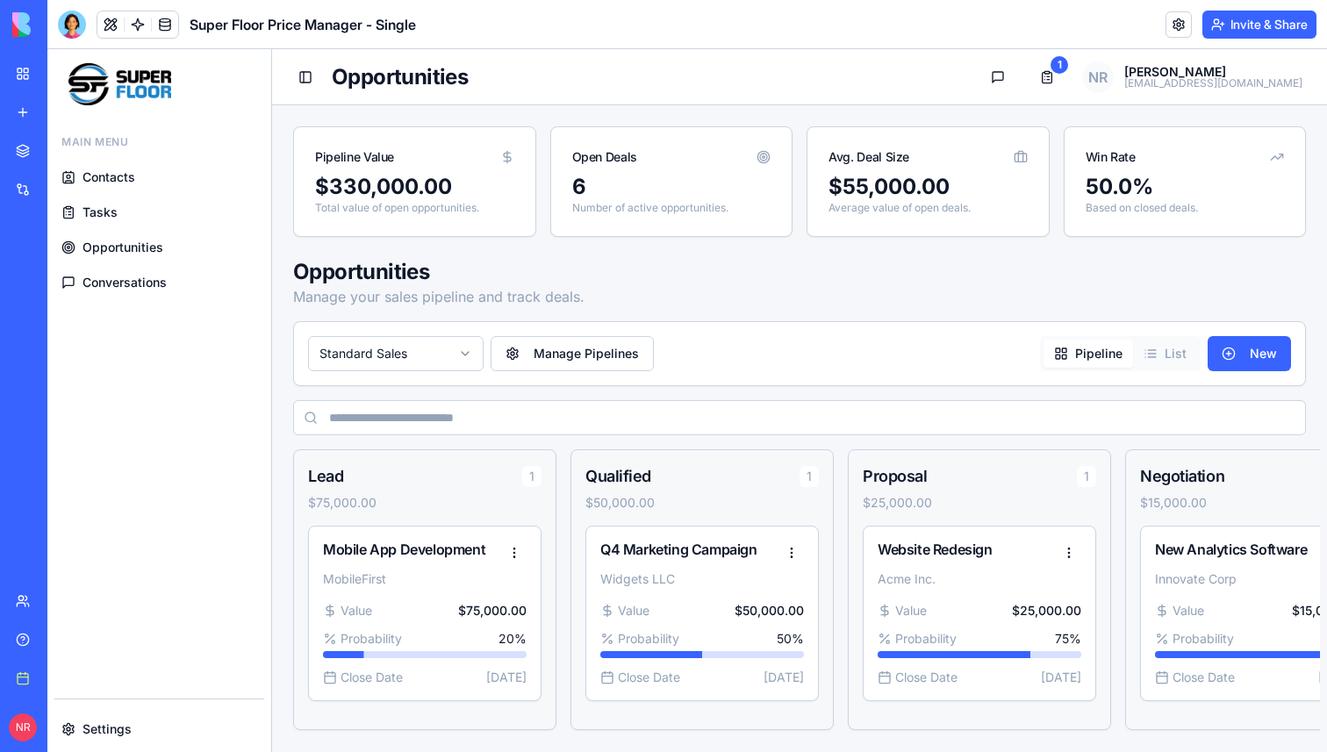
click at [183, 212] on link "Tasks" at bounding box center [159, 213] width 210 height 32
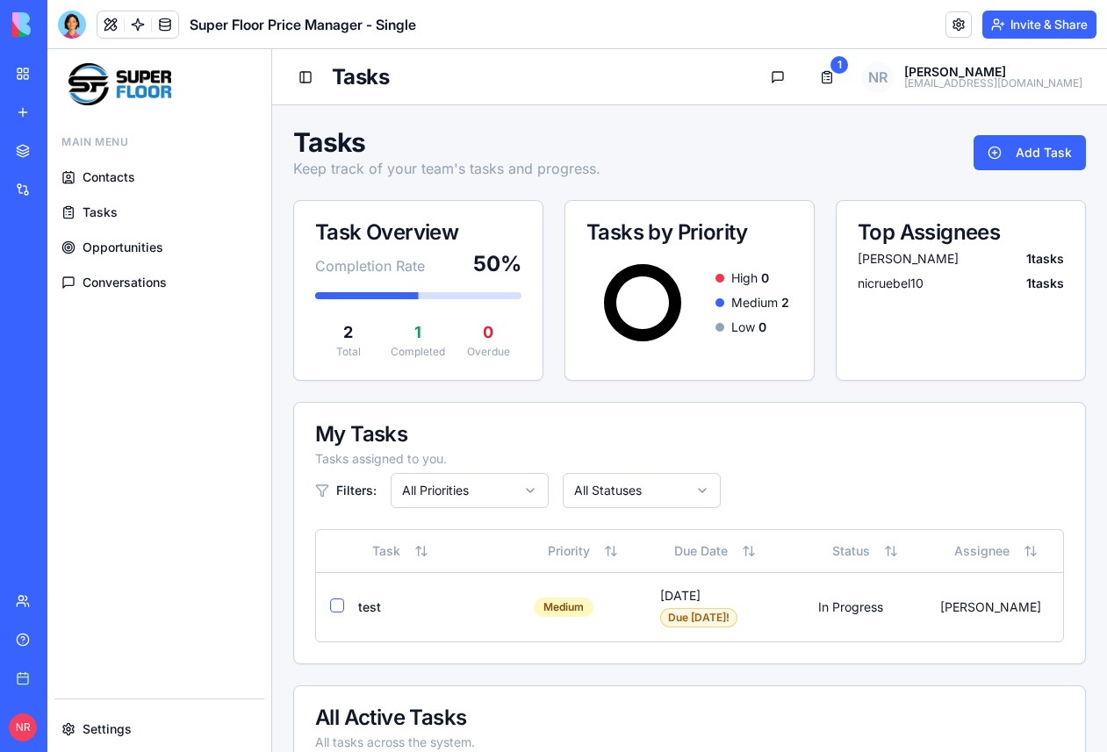
click at [851, 166] on div "Tasks Keep track of your team's tasks and progress. Add Task" at bounding box center [689, 152] width 793 height 53
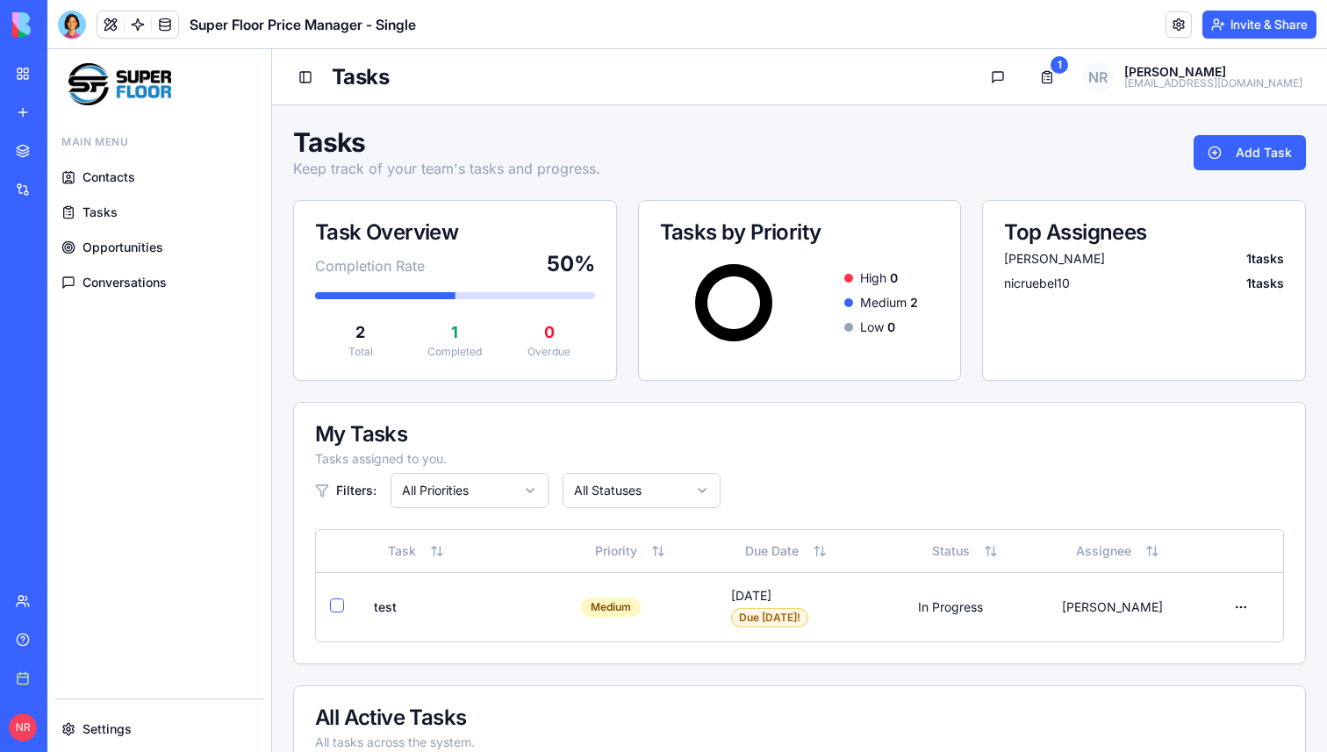
click at [973, 163] on div "Tasks Keep track of your team's tasks and progress. Add Task" at bounding box center [799, 152] width 1013 height 53
click at [109, 173] on span "Contacts" at bounding box center [108, 178] width 53 height 18
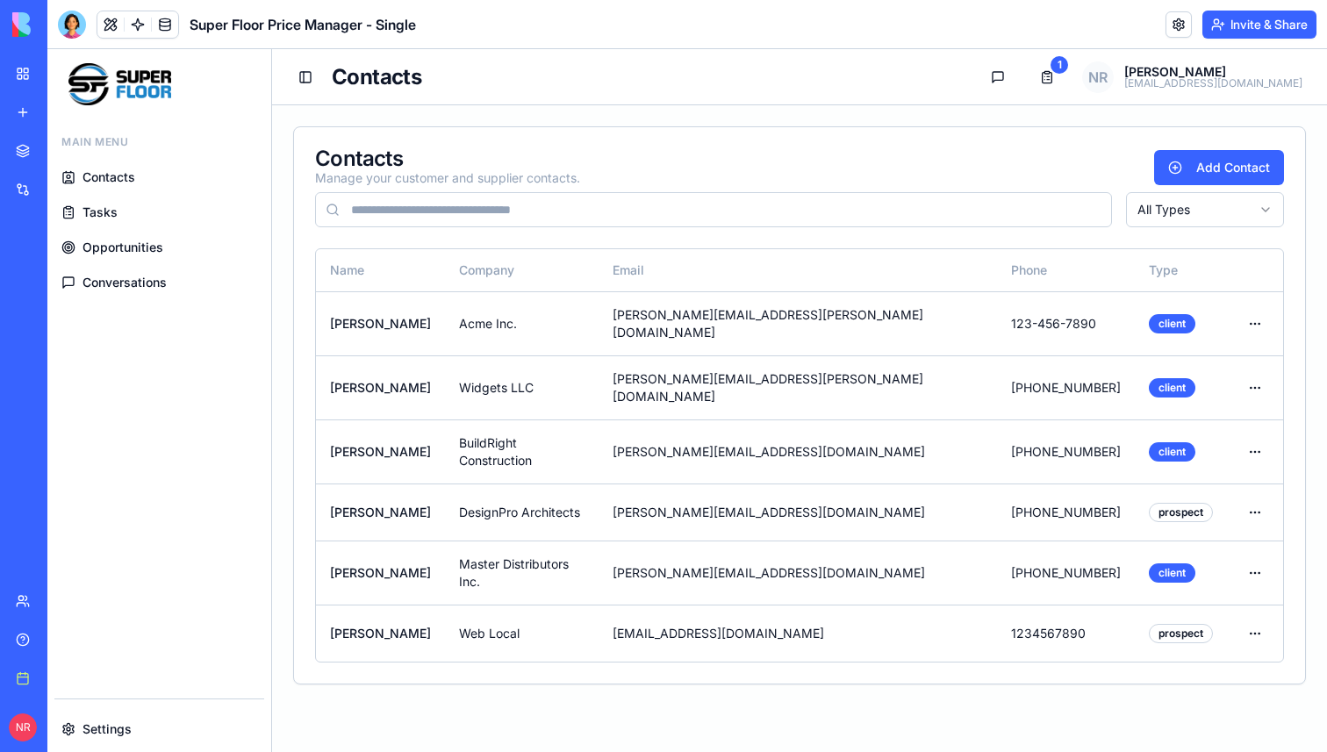
click at [114, 219] on span "Tasks" at bounding box center [99, 213] width 35 height 18
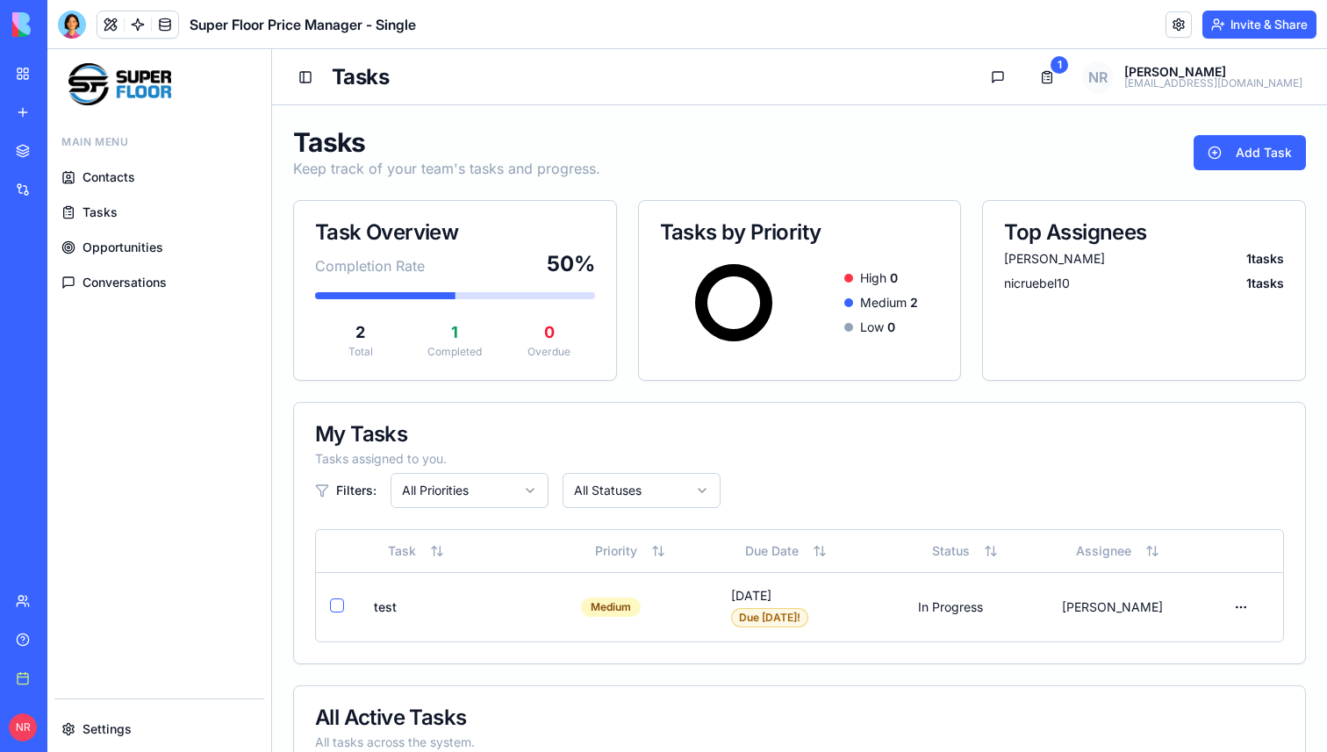
click at [130, 252] on span "Opportunities" at bounding box center [122, 248] width 81 height 18
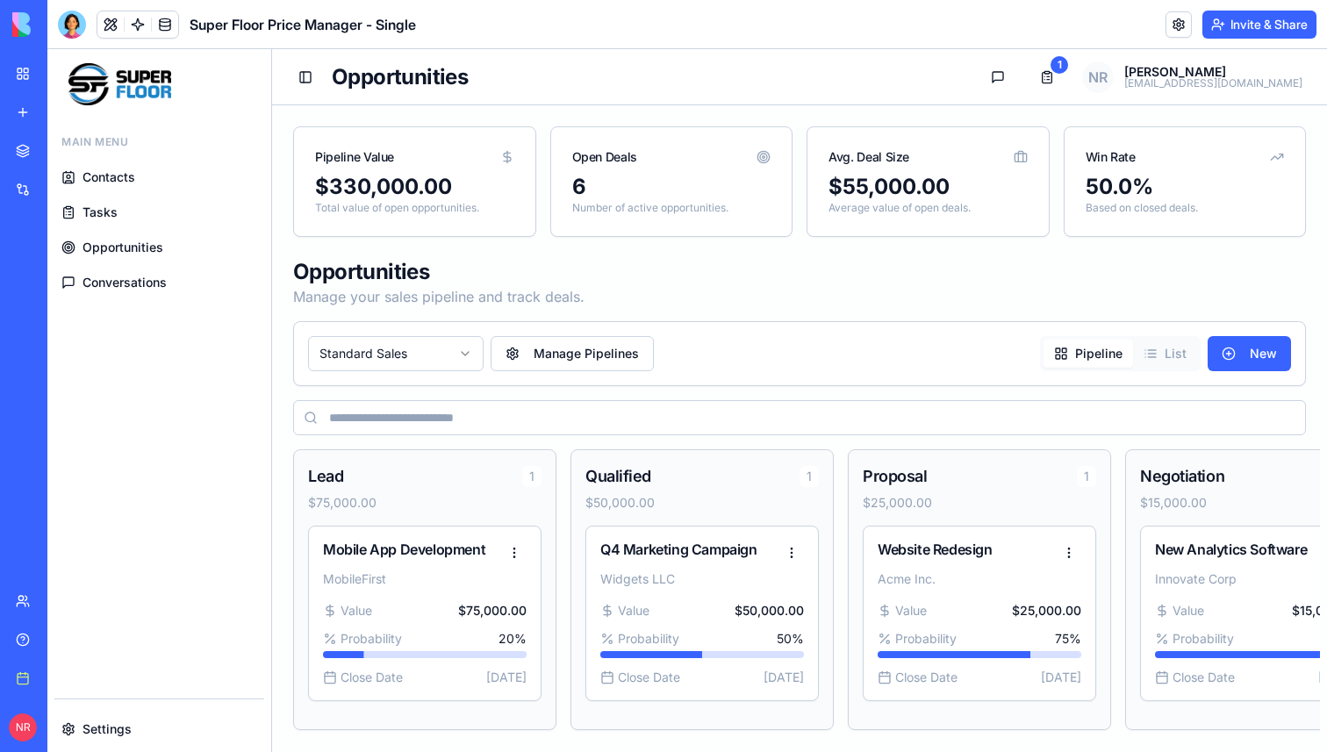
click at [106, 208] on span "Tasks" at bounding box center [99, 213] width 35 height 18
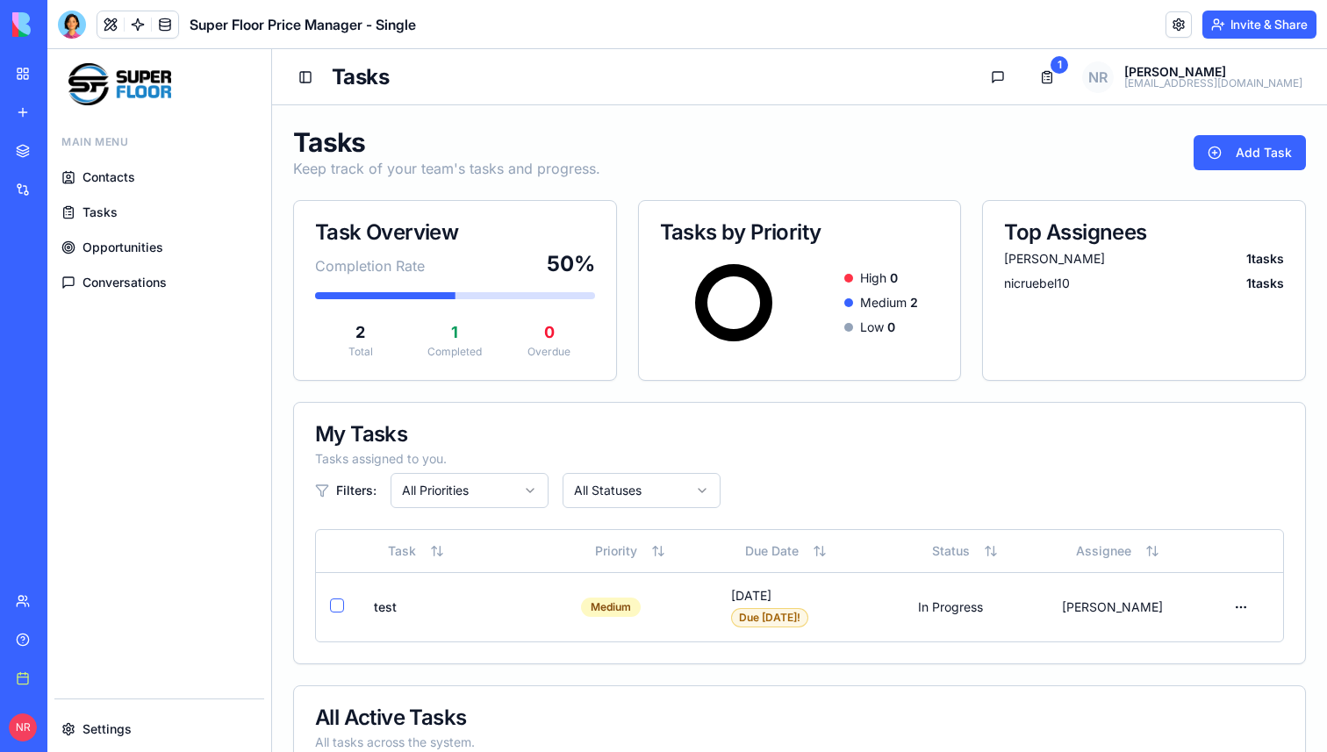
click at [110, 177] on span "Contacts" at bounding box center [108, 178] width 53 height 18
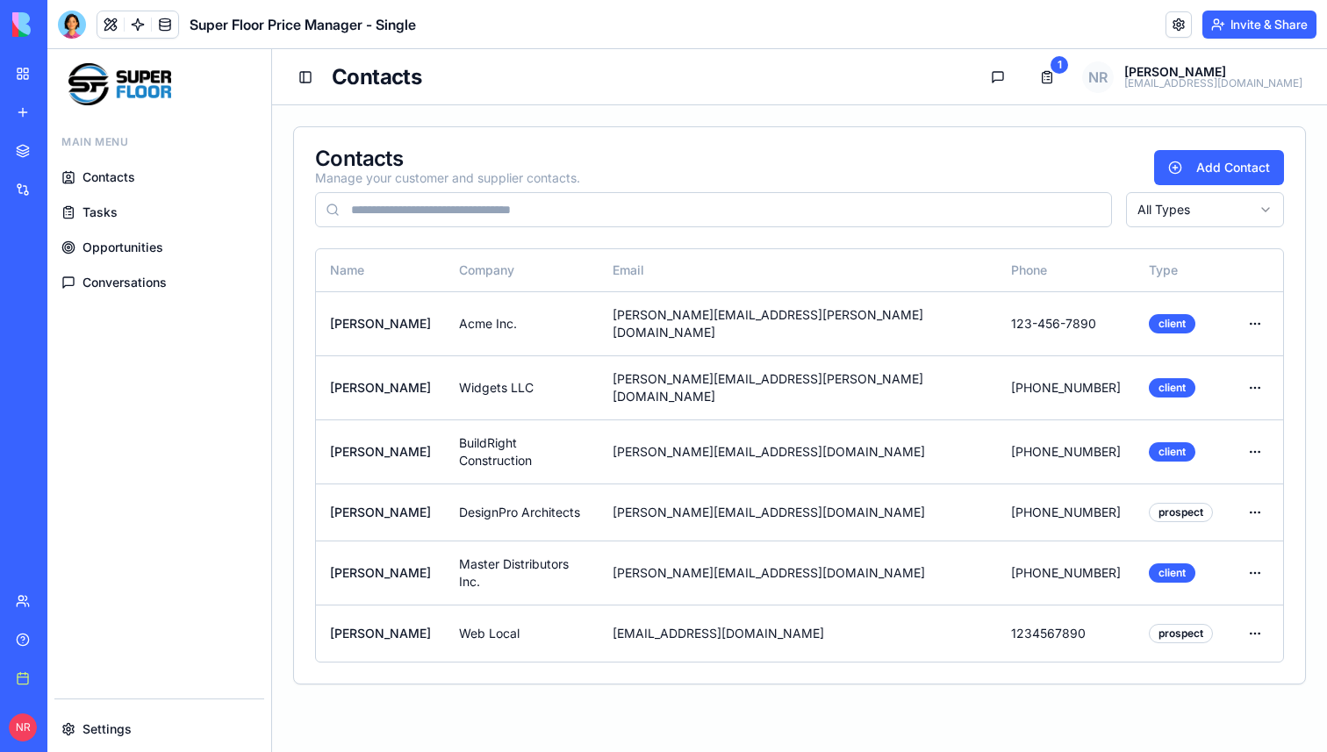
click at [111, 202] on link "Tasks" at bounding box center [159, 213] width 210 height 32
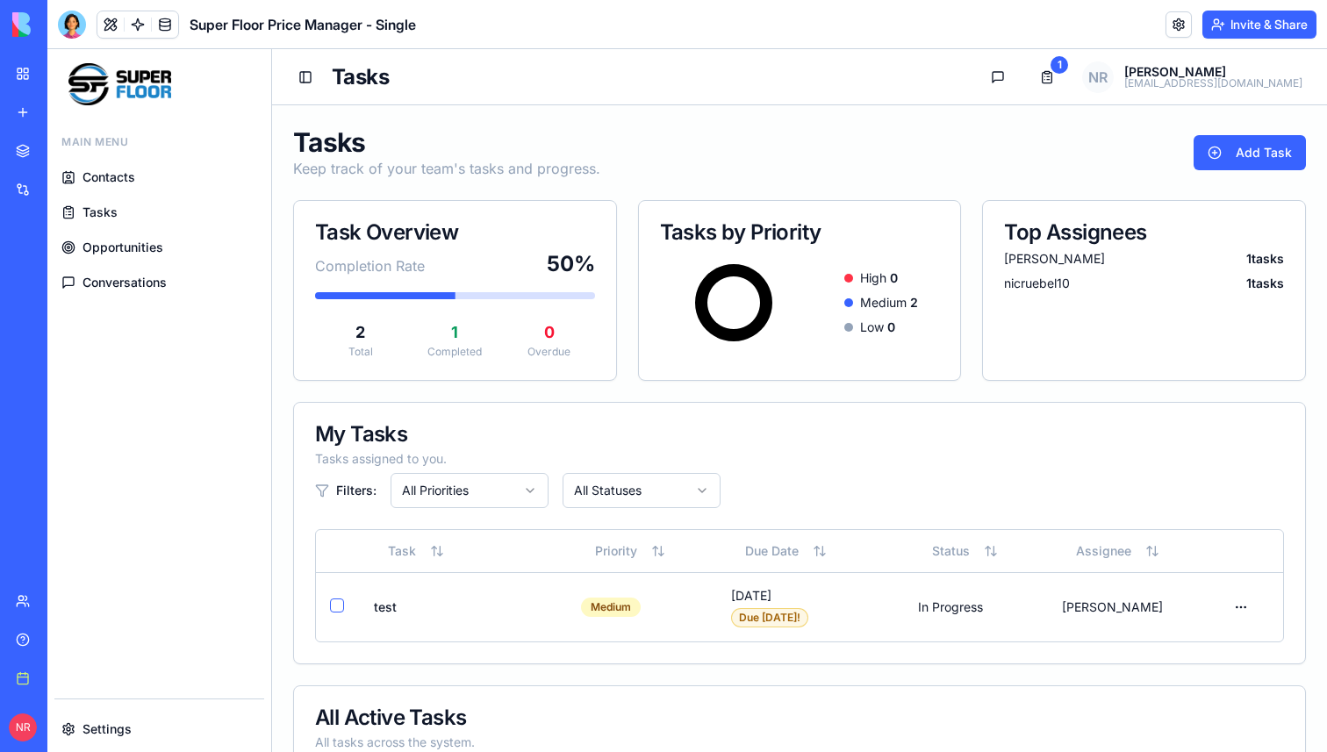
click at [112, 229] on ul "Contacts Tasks Opportunities Conversations" at bounding box center [159, 229] width 210 height 137
click at [121, 243] on span "Opportunities" at bounding box center [122, 248] width 81 height 18
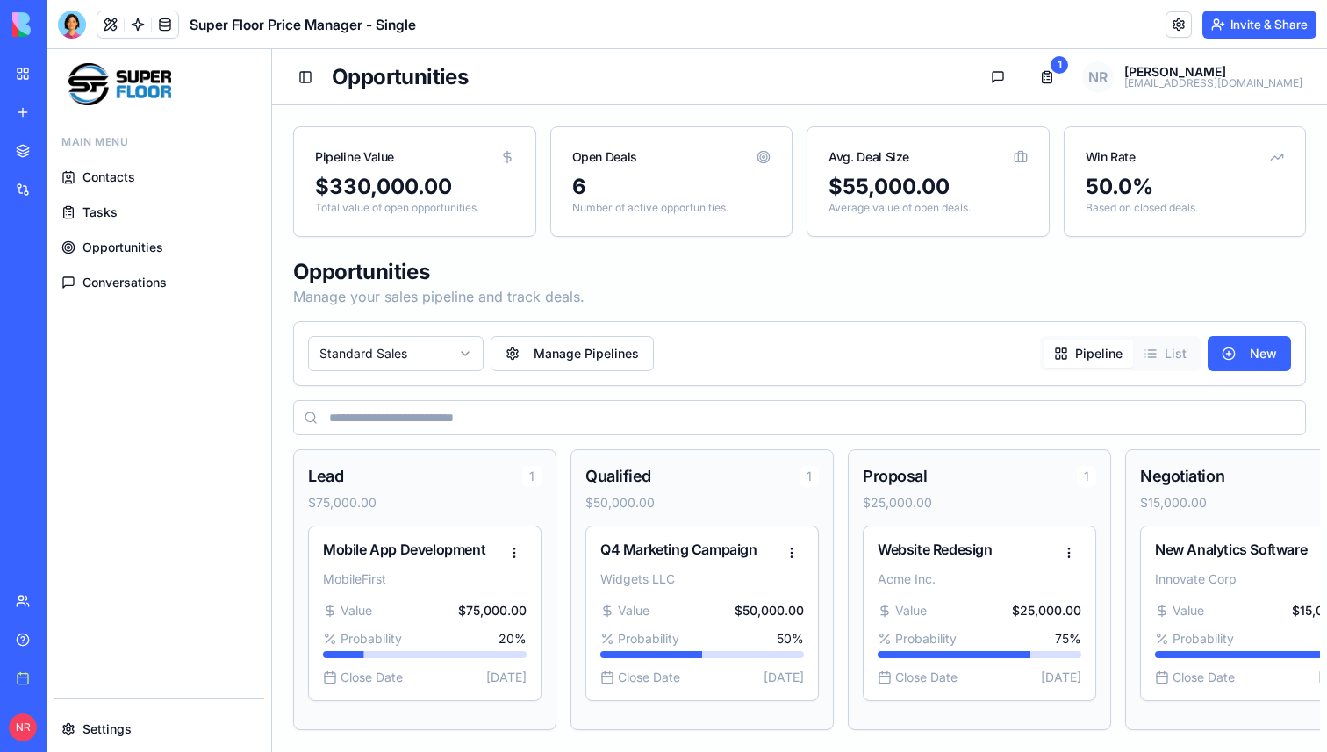
click at [100, 213] on span "Tasks" at bounding box center [99, 213] width 35 height 18
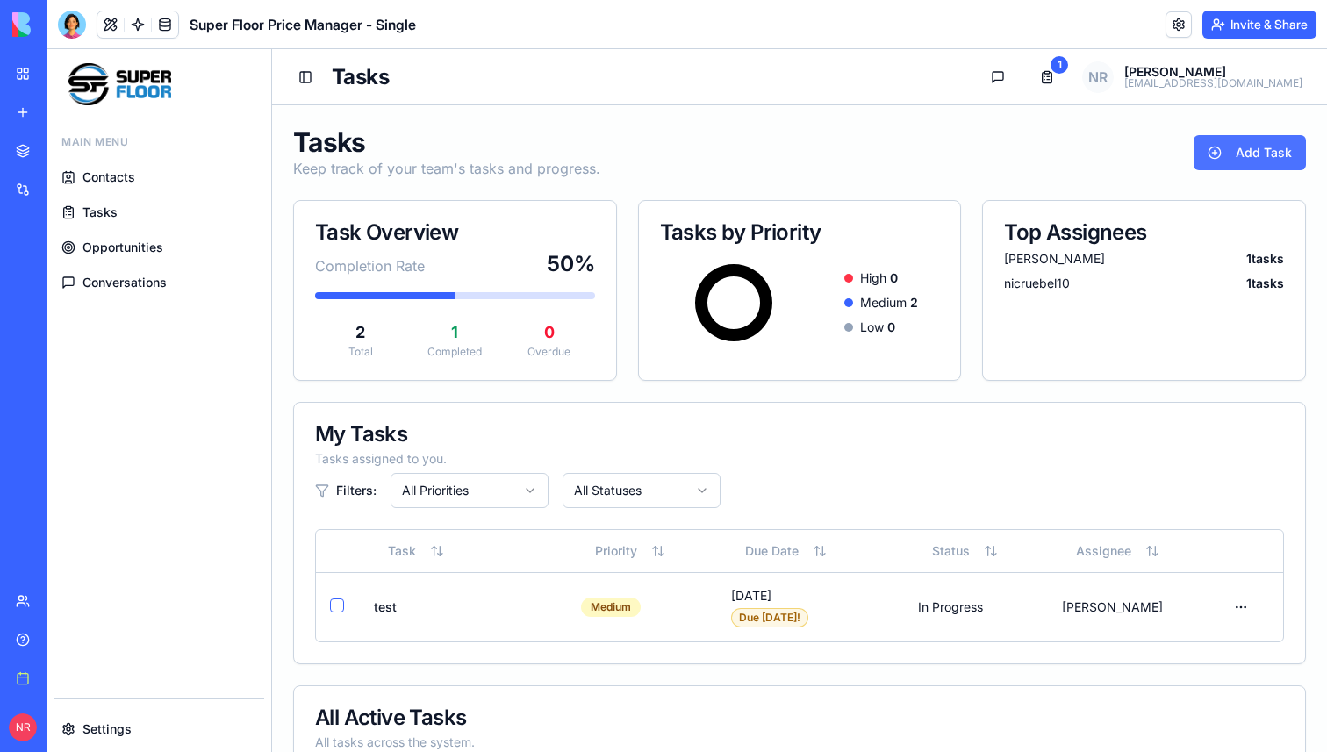
click at [1250, 156] on button "Add Task" at bounding box center [1250, 152] width 112 height 35
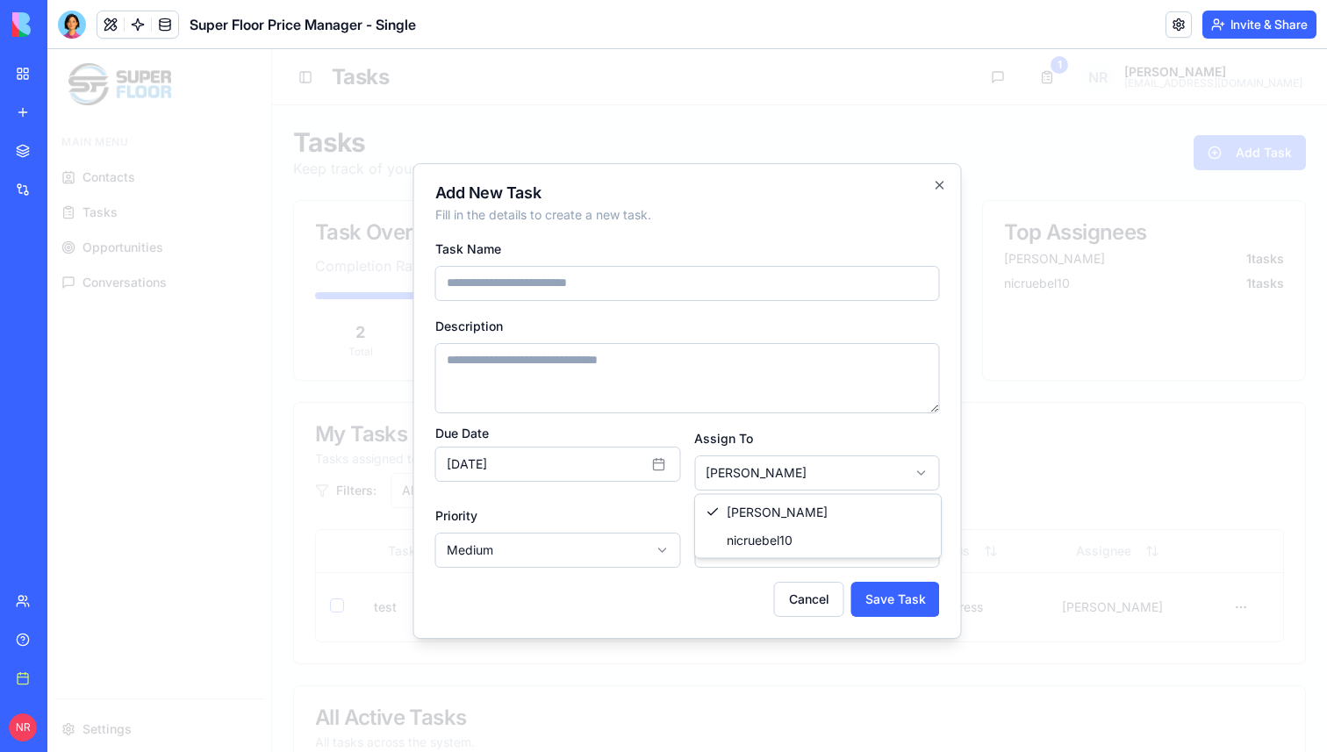
click at [859, 464] on body "Main Menu Contacts Tasks Opportunities Conversations Settings Toggle Sidebar Ta…" at bounding box center [687, 644] width 1280 height 1190
select select "**********"
click at [936, 182] on icon "button" at bounding box center [939, 185] width 7 height 7
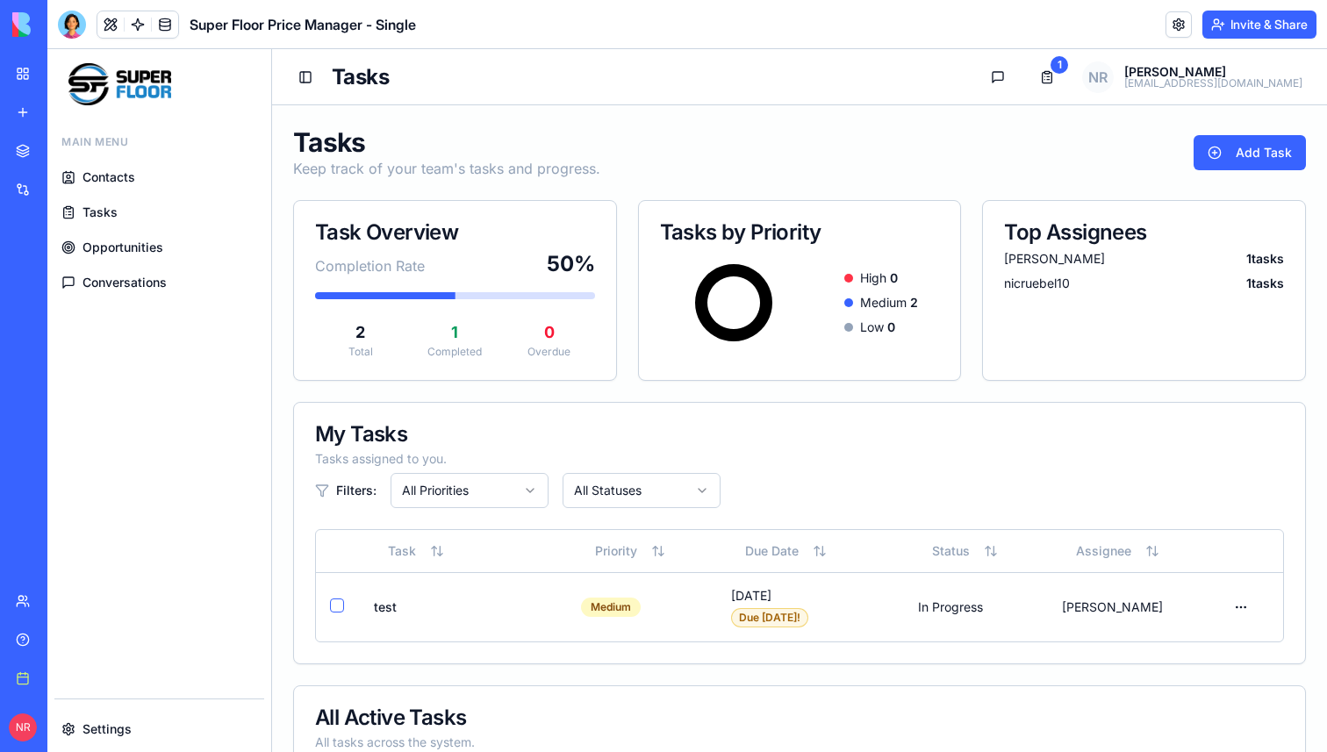
click at [908, 150] on div "Tasks Keep track of your team's tasks and progress. Add Task" at bounding box center [799, 152] width 1013 height 53
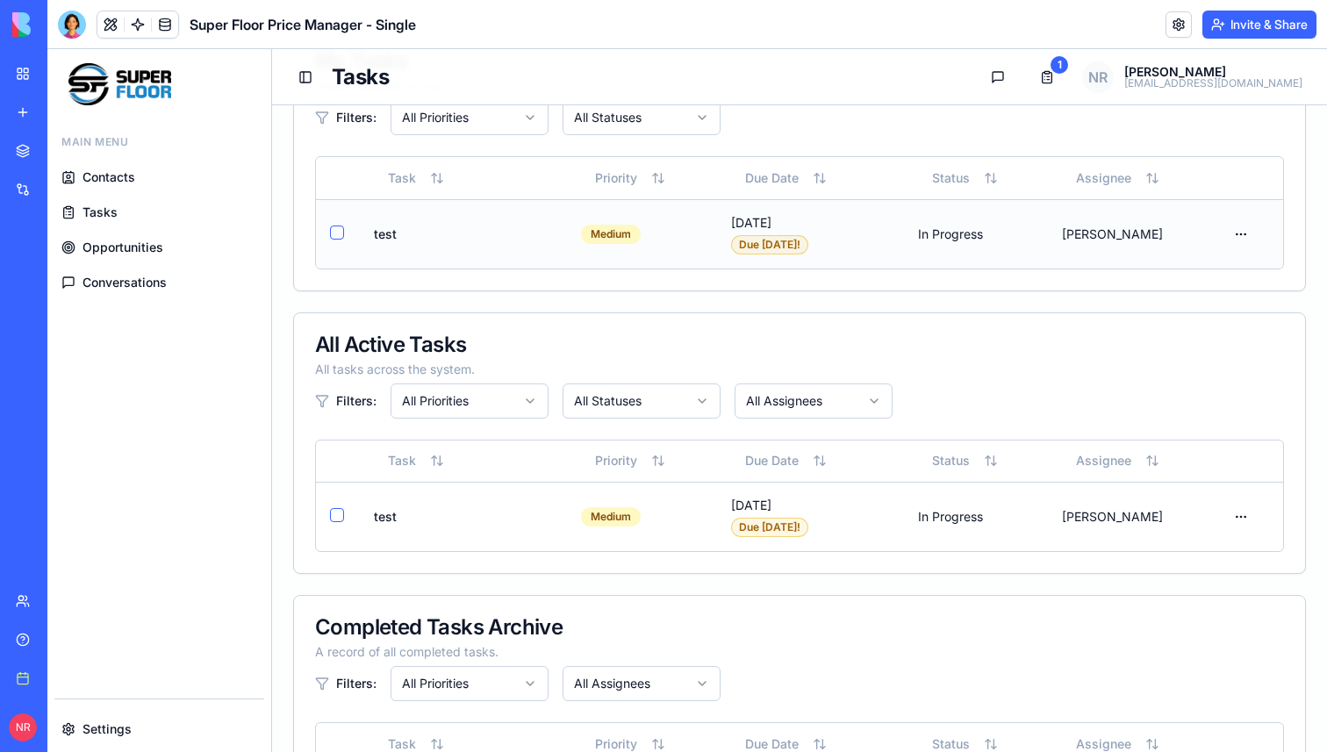
scroll to position [374, 0]
click at [1243, 517] on html "Main Menu Contacts Tasks Opportunities Conversations Settings Toggle Sidebar Ta…" at bounding box center [687, 270] width 1280 height 1190
click at [1214, 551] on div "Edit" at bounding box center [1199, 552] width 104 height 28
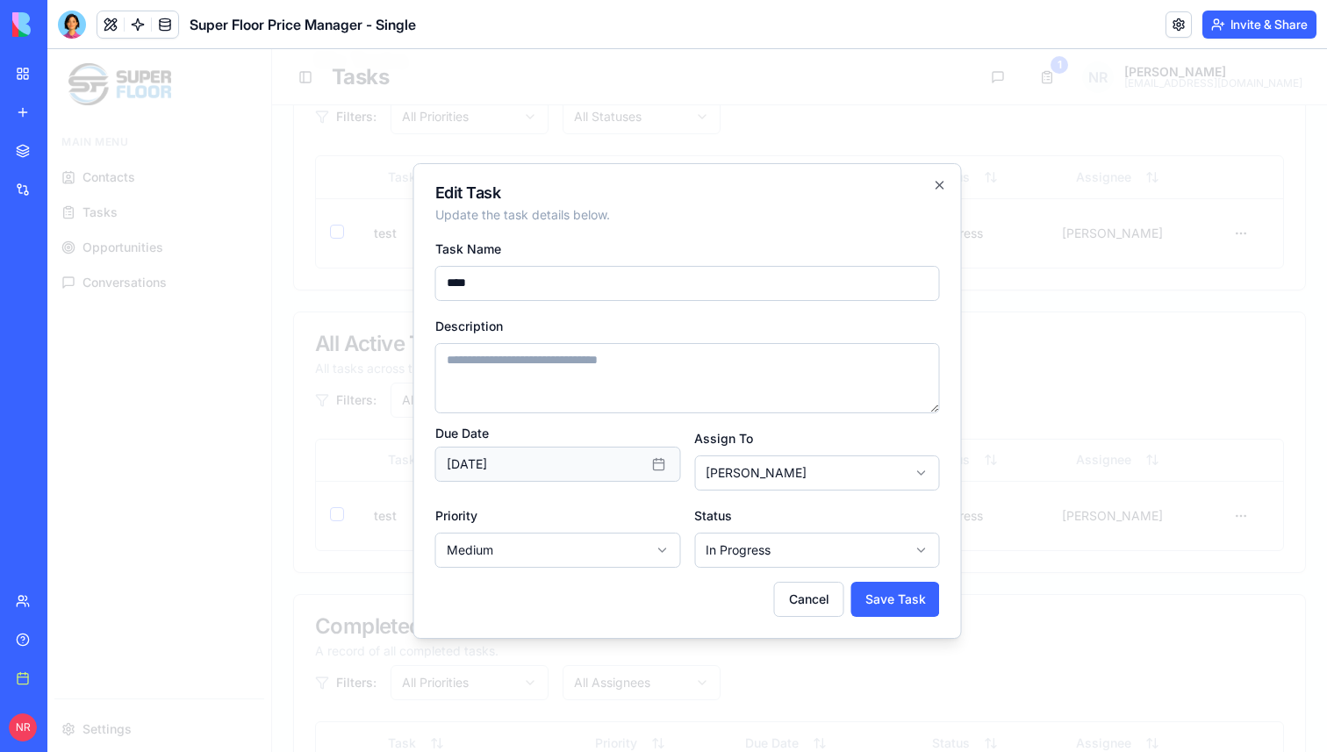
click at [562, 460] on button "August 14th, 2025" at bounding box center [558, 464] width 246 height 35
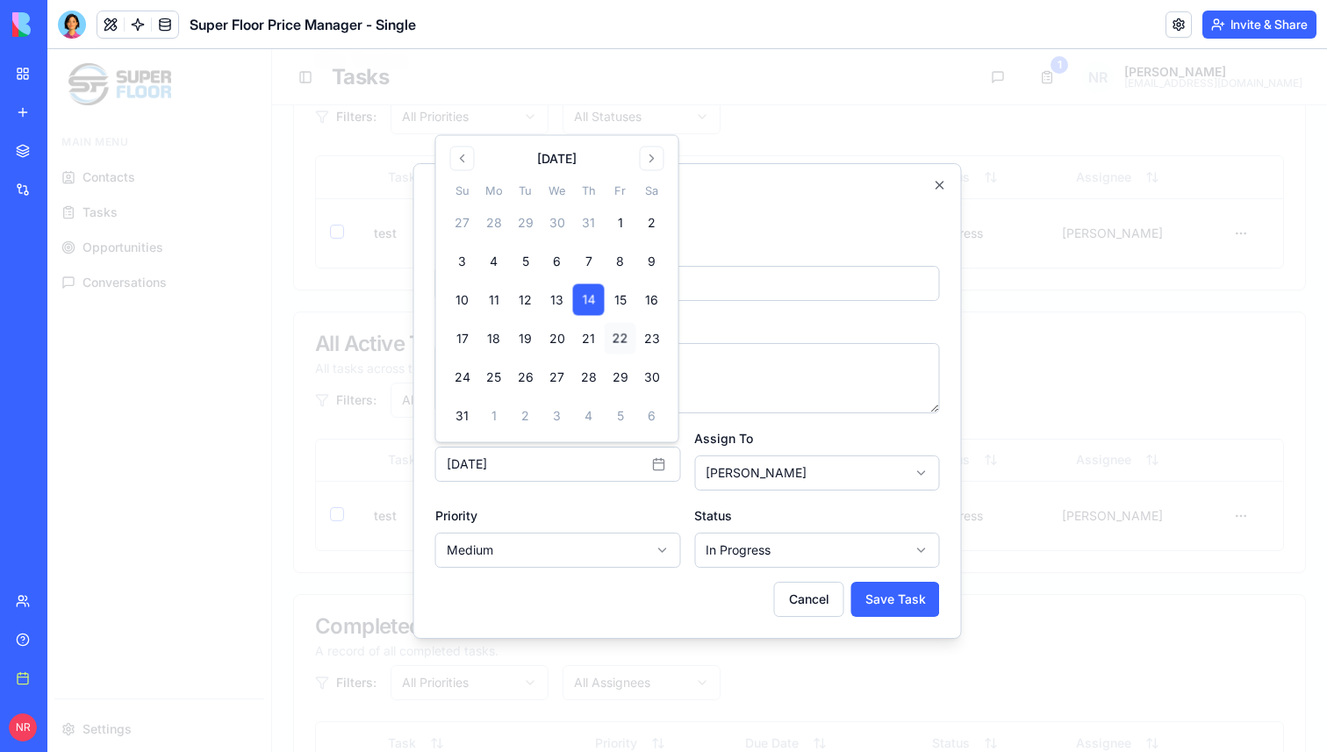
click at [625, 337] on button "22" at bounding box center [621, 339] width 32 height 32
click at [884, 589] on button "Save Task" at bounding box center [895, 599] width 89 height 35
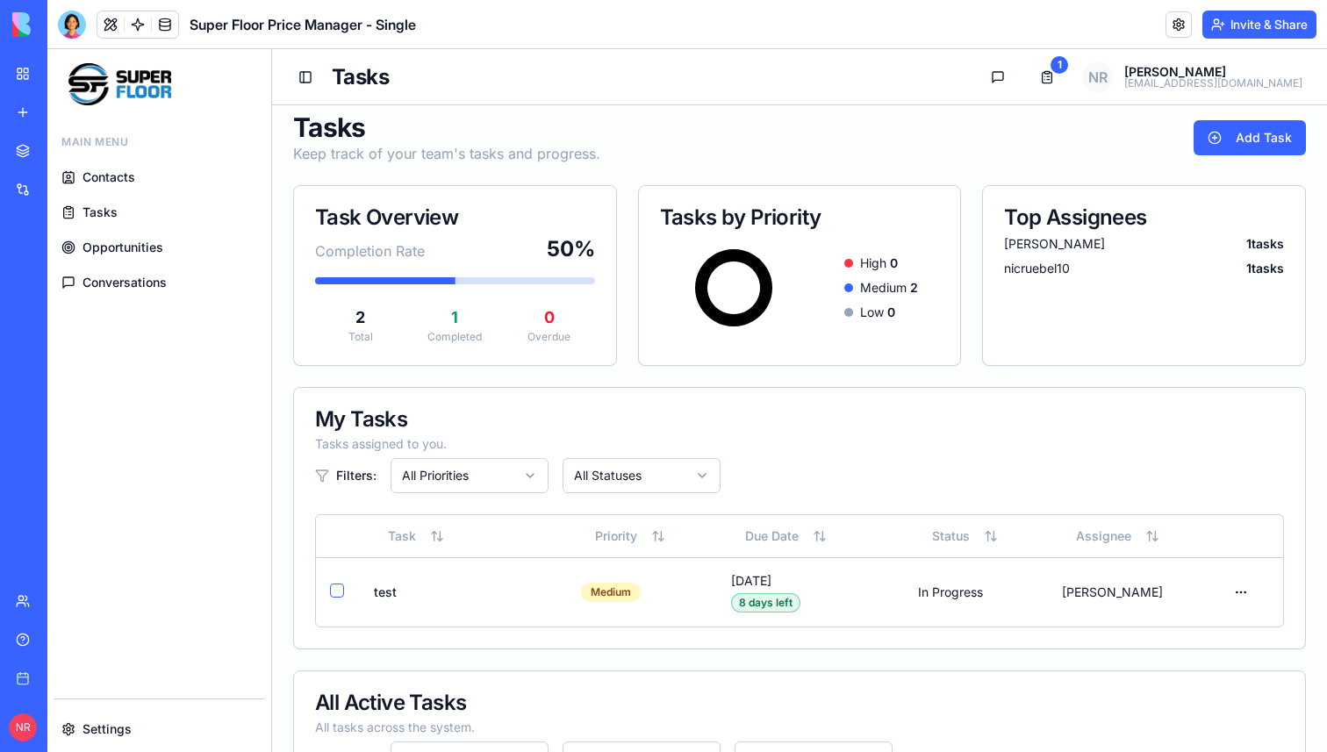
scroll to position [0, 0]
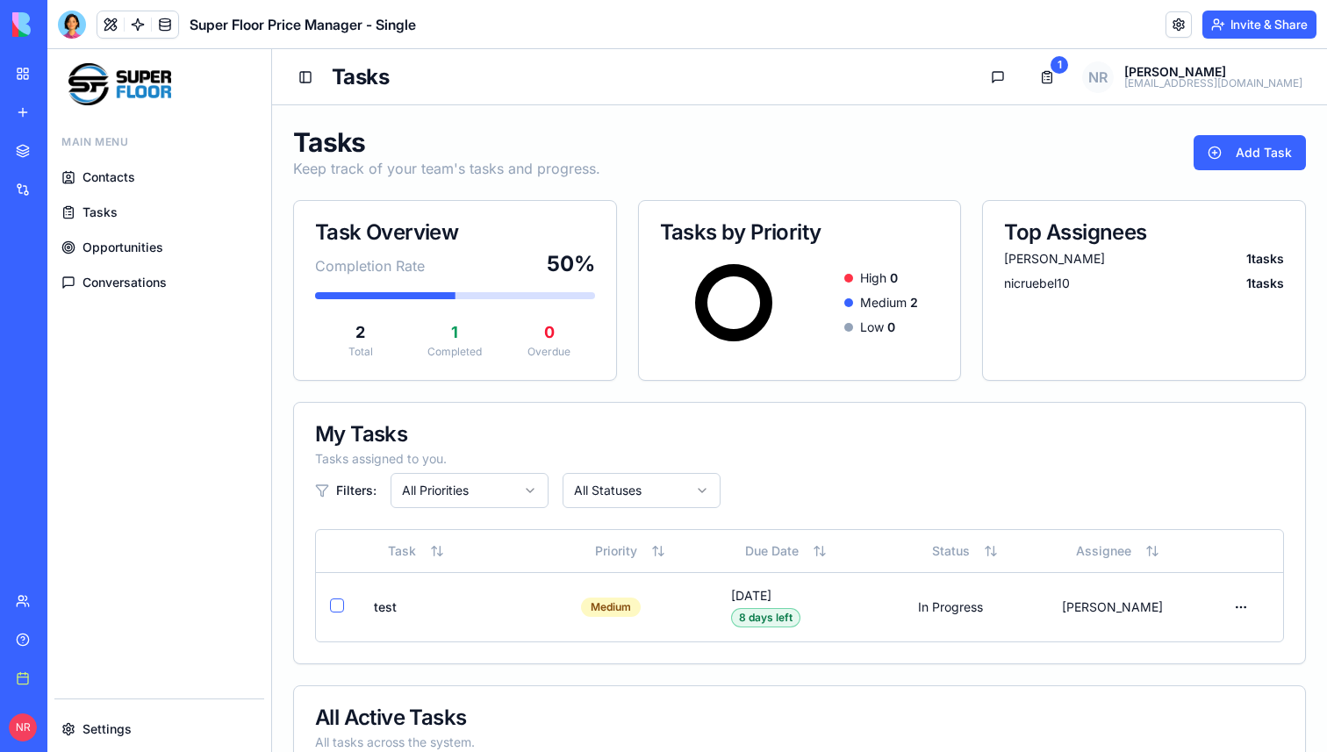
click at [321, 497] on icon at bounding box center [322, 491] width 14 height 14
click at [491, 495] on html "Main Menu Contacts Tasks Opportunities Conversations Settings Toggle Sidebar Ta…" at bounding box center [687, 644] width 1280 height 1190
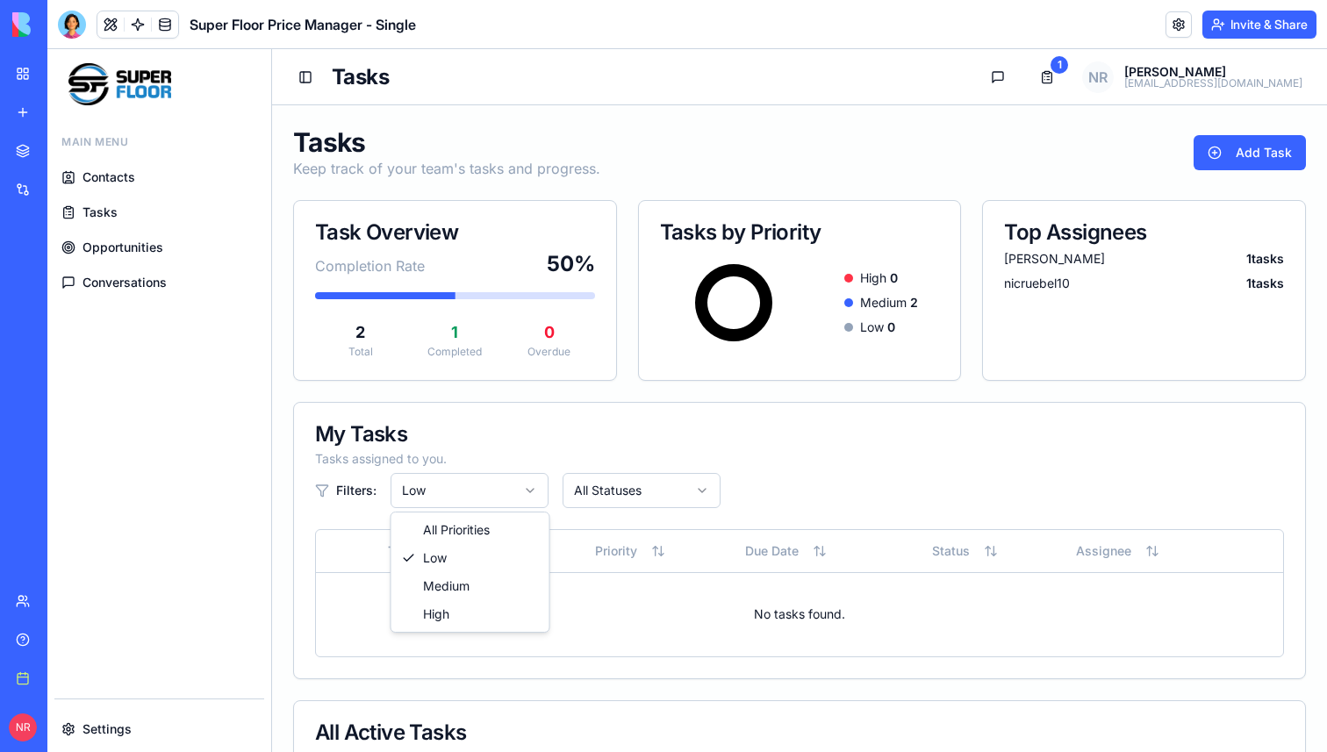
click at [486, 495] on html "Main Menu Contacts Tasks Opportunities Conversations Settings Toggle Sidebar Ta…" at bounding box center [687, 651] width 1280 height 1205
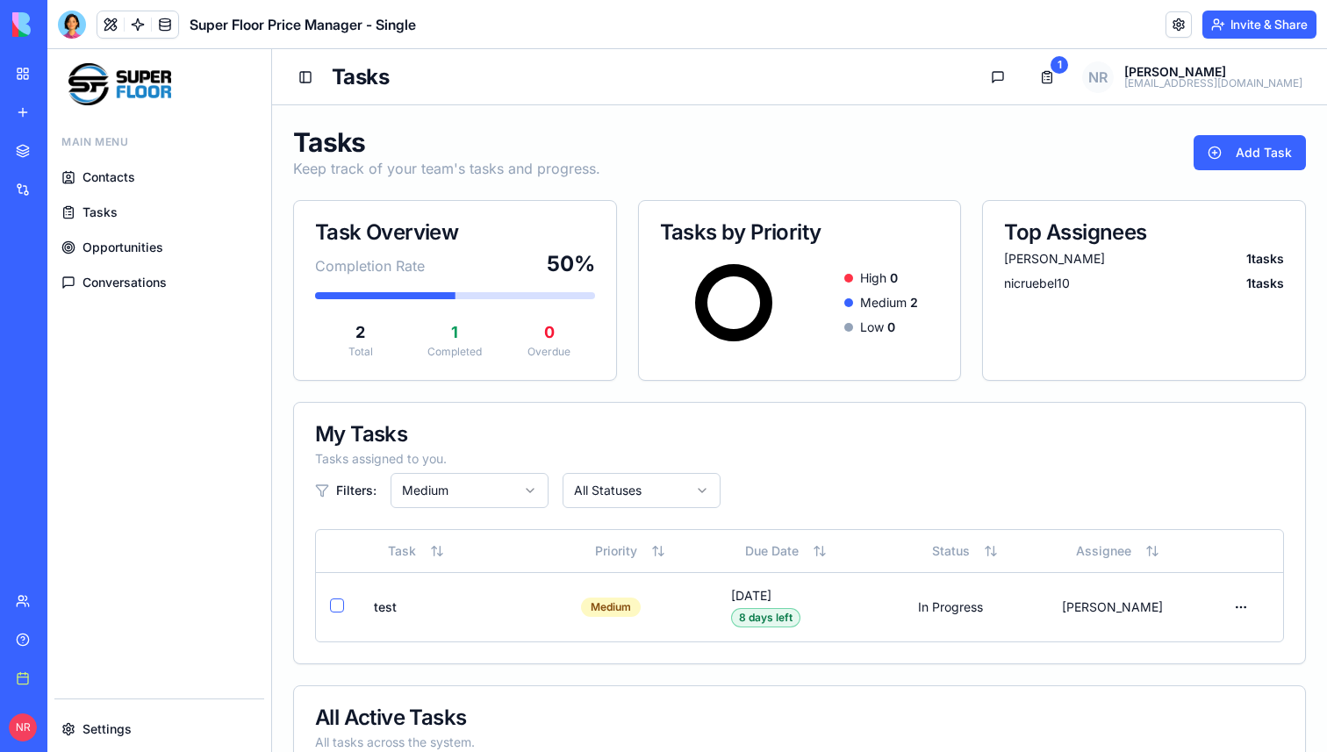
click at [482, 494] on html "Main Menu Contacts Tasks Opportunities Conversations Settings Toggle Sidebar Ta…" at bounding box center [687, 644] width 1280 height 1190
click at [674, 433] on div "My Tasks" at bounding box center [799, 434] width 969 height 21
click at [143, 282] on span "Conversations" at bounding box center [124, 283] width 84 height 18
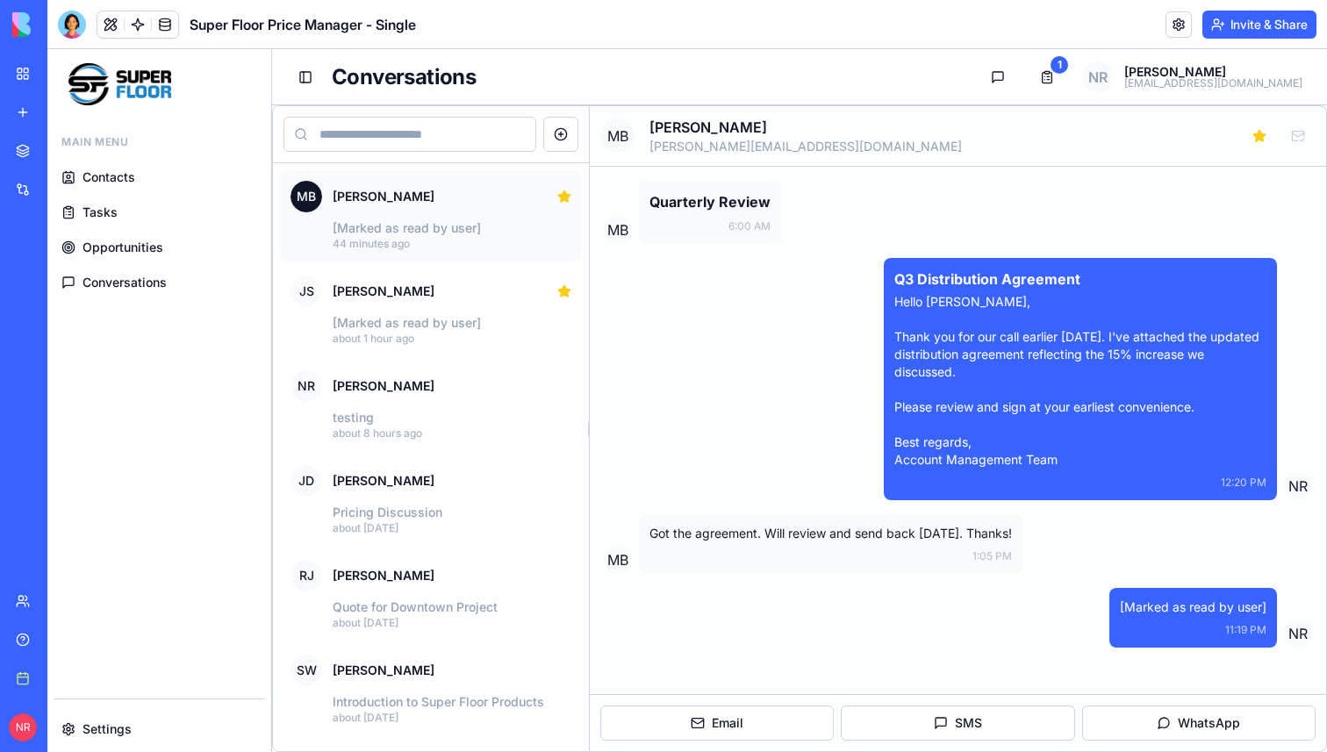
click at [142, 247] on span "Opportunities" at bounding box center [122, 248] width 81 height 18
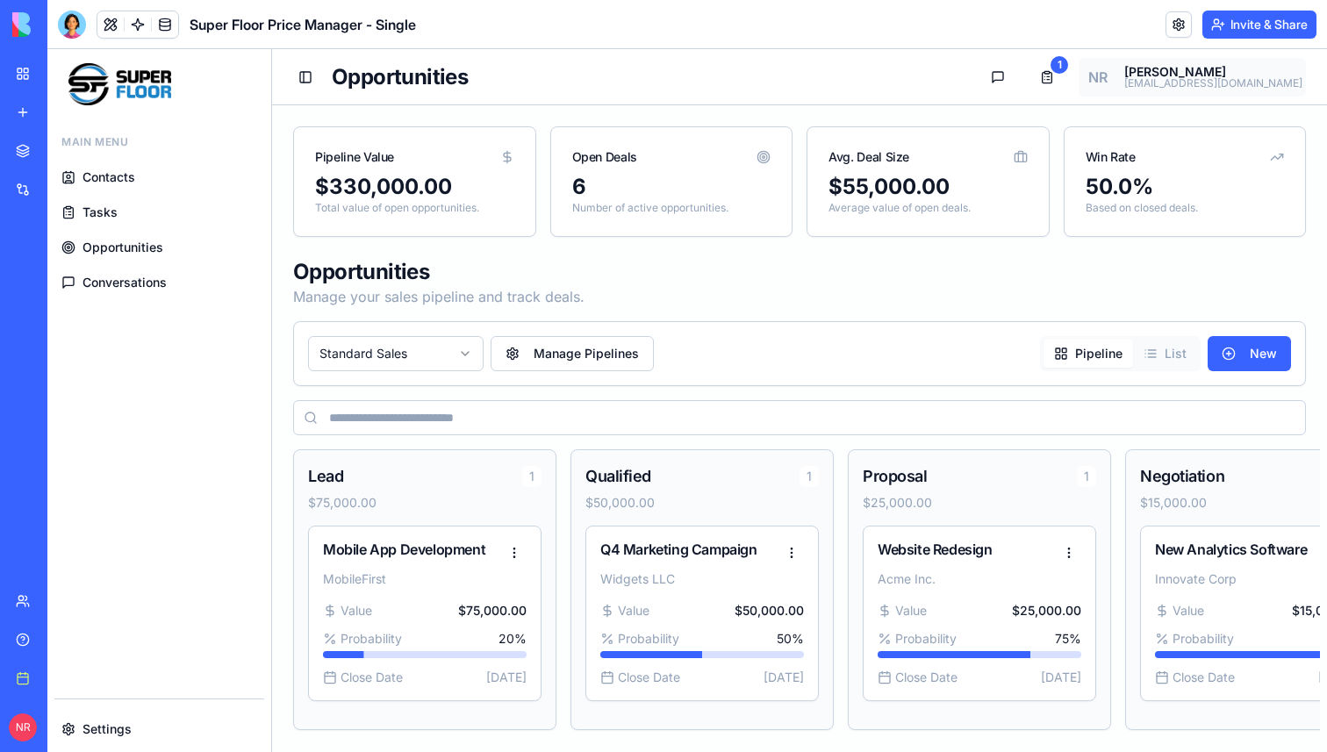
click at [1224, 75] on html "Main Menu Contacts Tasks Opportunities Conversations Settings Toggle Sidebar Op…" at bounding box center [687, 407] width 1280 height 716
click at [1201, 112] on span "Profile" at bounding box center [1195, 119] width 36 height 18
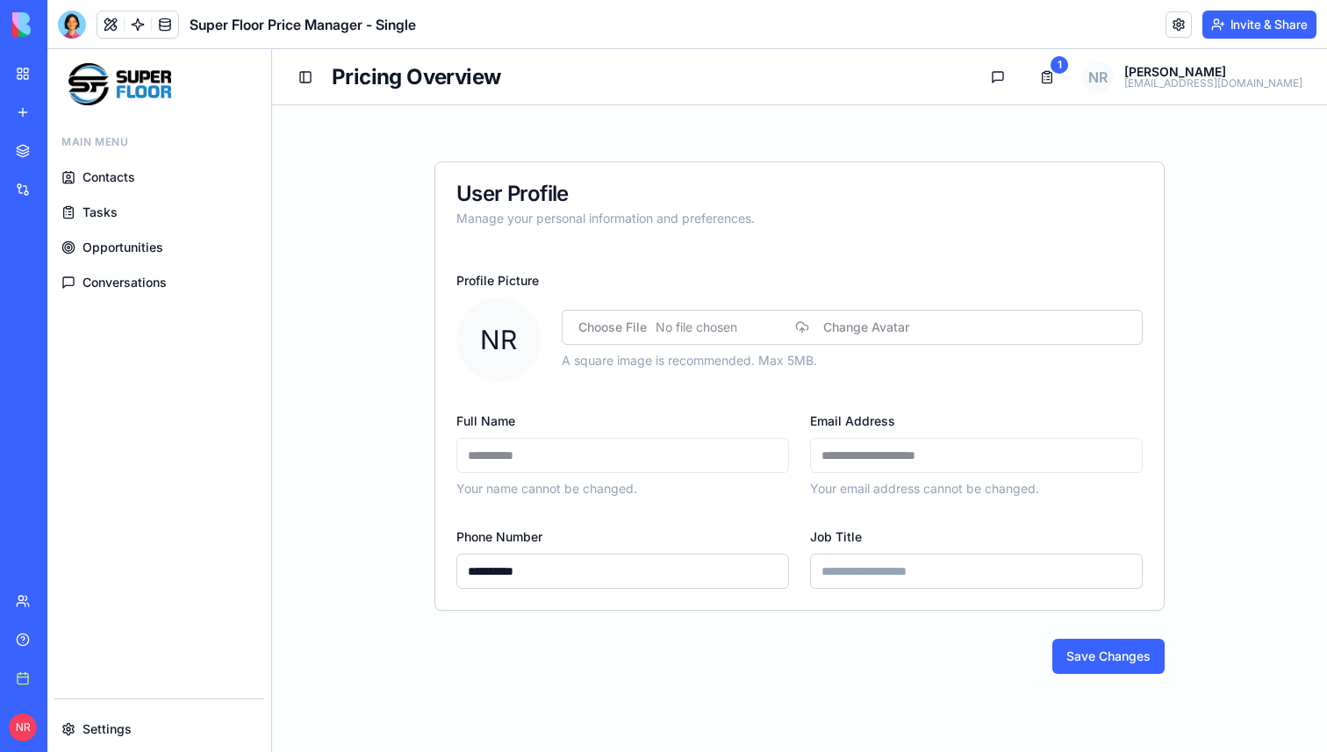
click at [172, 177] on link "Contacts" at bounding box center [159, 177] width 210 height 32
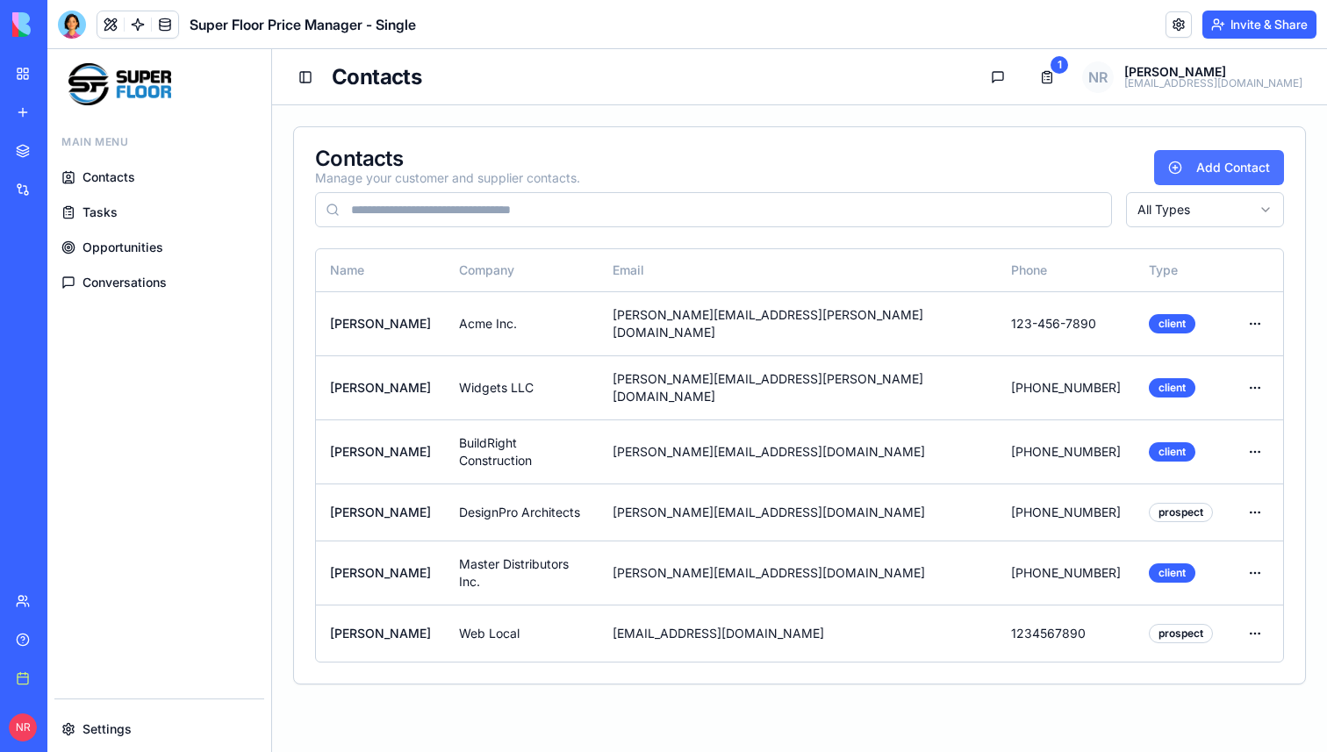
click at [1203, 165] on button "Add Contact" at bounding box center [1219, 167] width 130 height 35
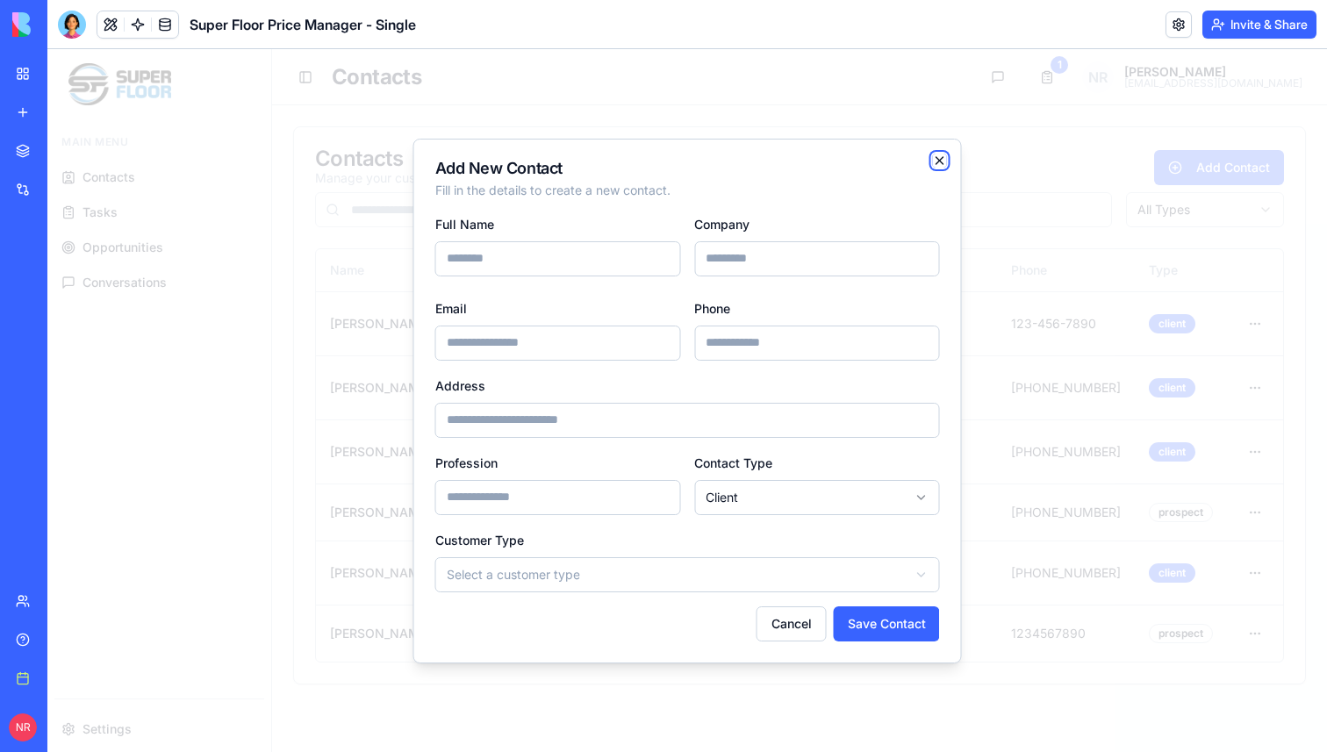
click at [937, 159] on icon "button" at bounding box center [939, 160] width 7 height 7
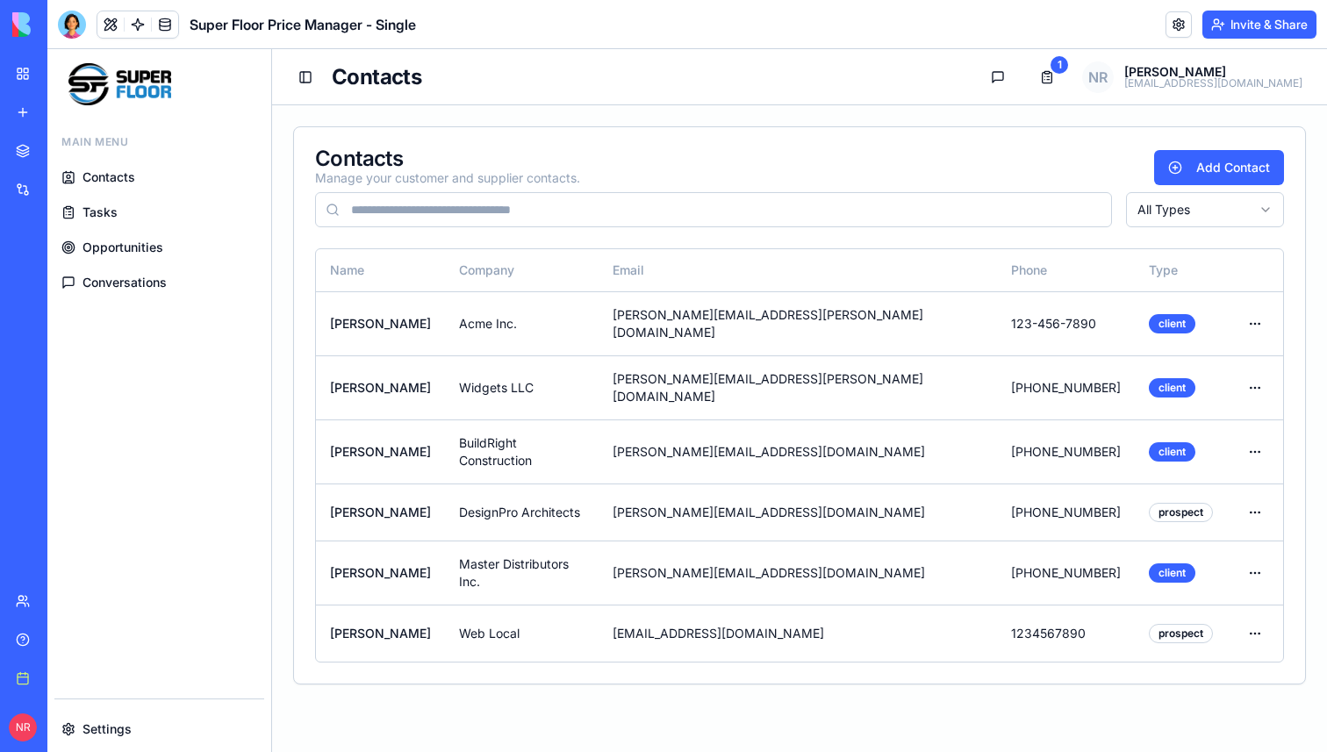
click at [937, 159] on div "Contacts Manage your customer and supplier contacts. Add Contact" at bounding box center [799, 167] width 969 height 39
click at [129, 171] on span "Contacts" at bounding box center [108, 178] width 53 height 18
click at [138, 246] on span "Opportunities" at bounding box center [122, 248] width 81 height 18
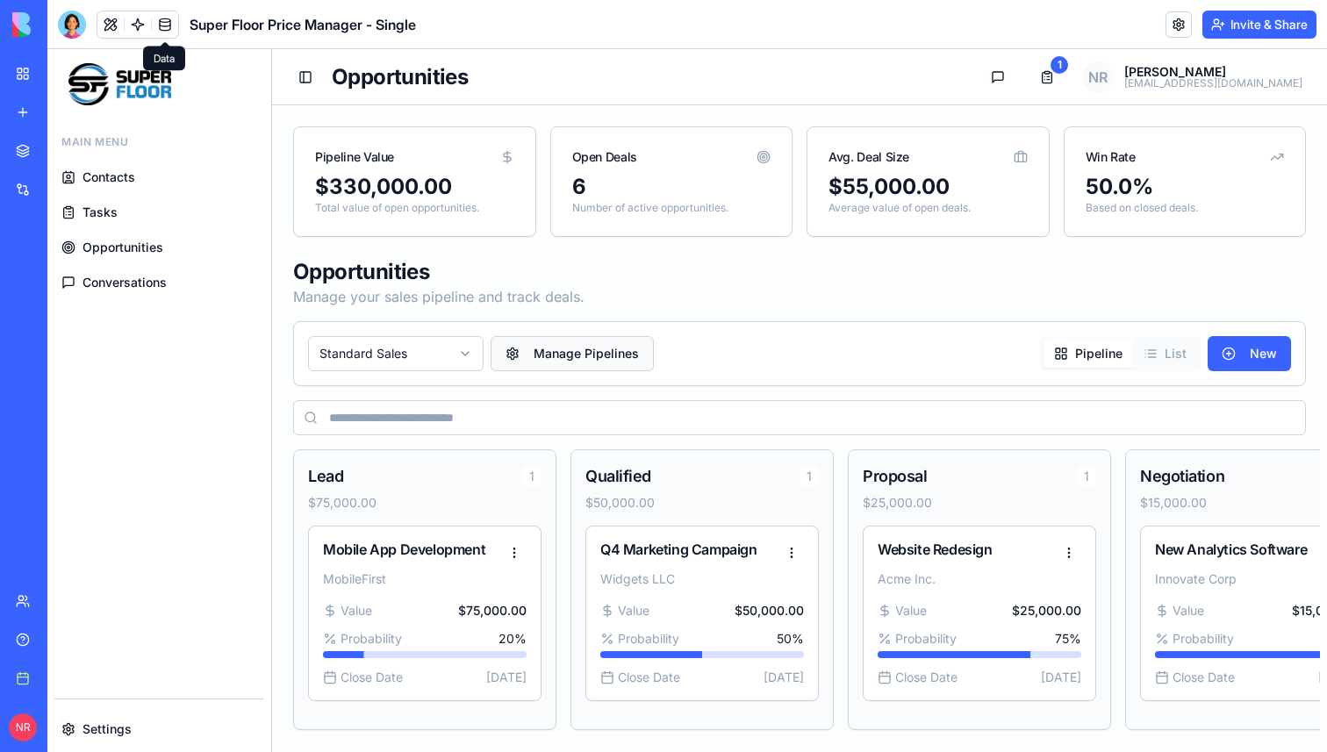
click at [624, 351] on button "Manage Pipelines" at bounding box center [572, 353] width 163 height 35
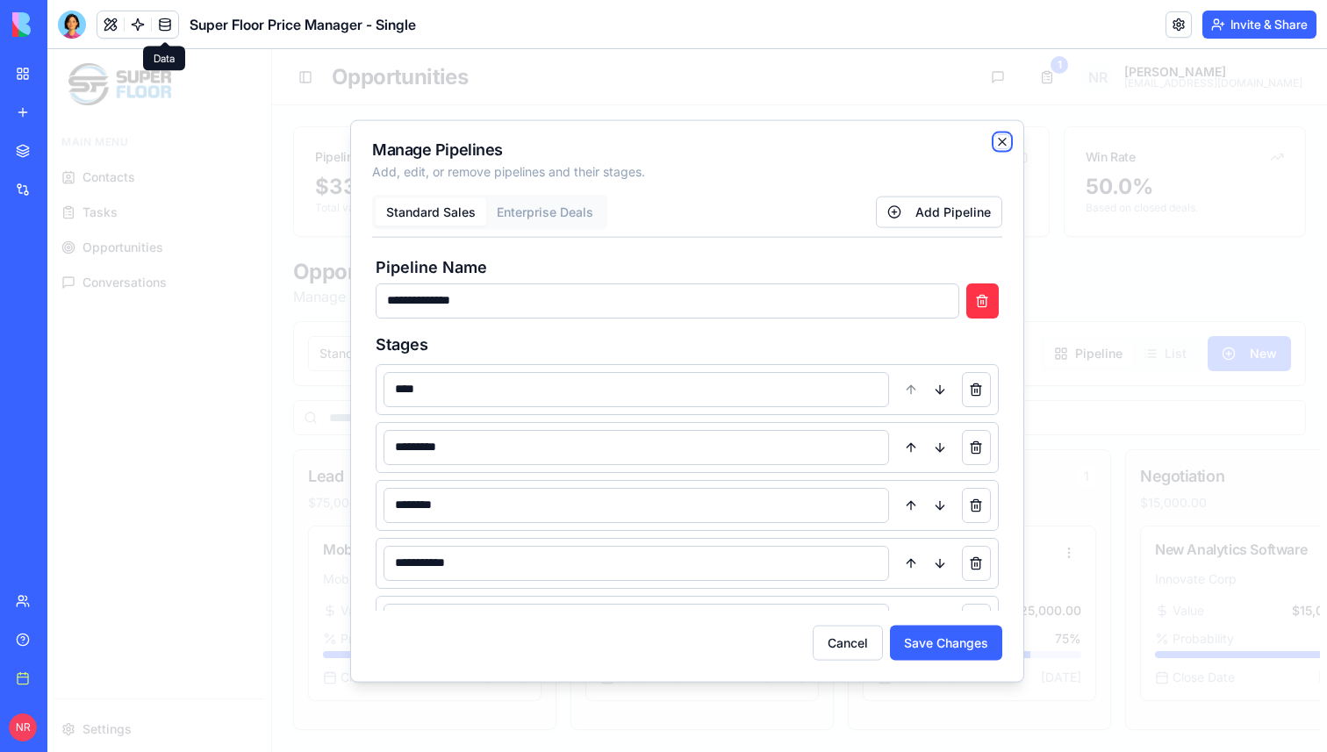
click at [999, 138] on icon "button" at bounding box center [1002, 141] width 7 height 7
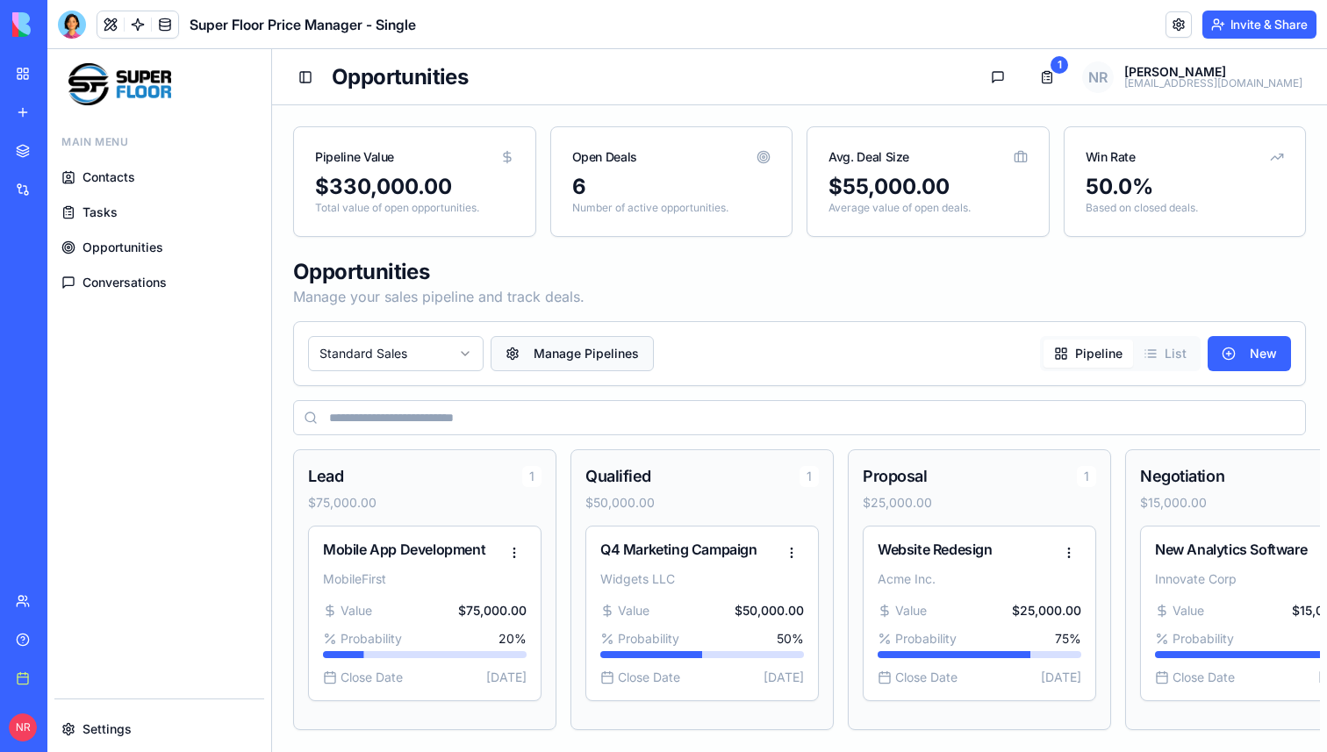
click at [565, 348] on button "Manage Pipelines" at bounding box center [572, 353] width 163 height 35
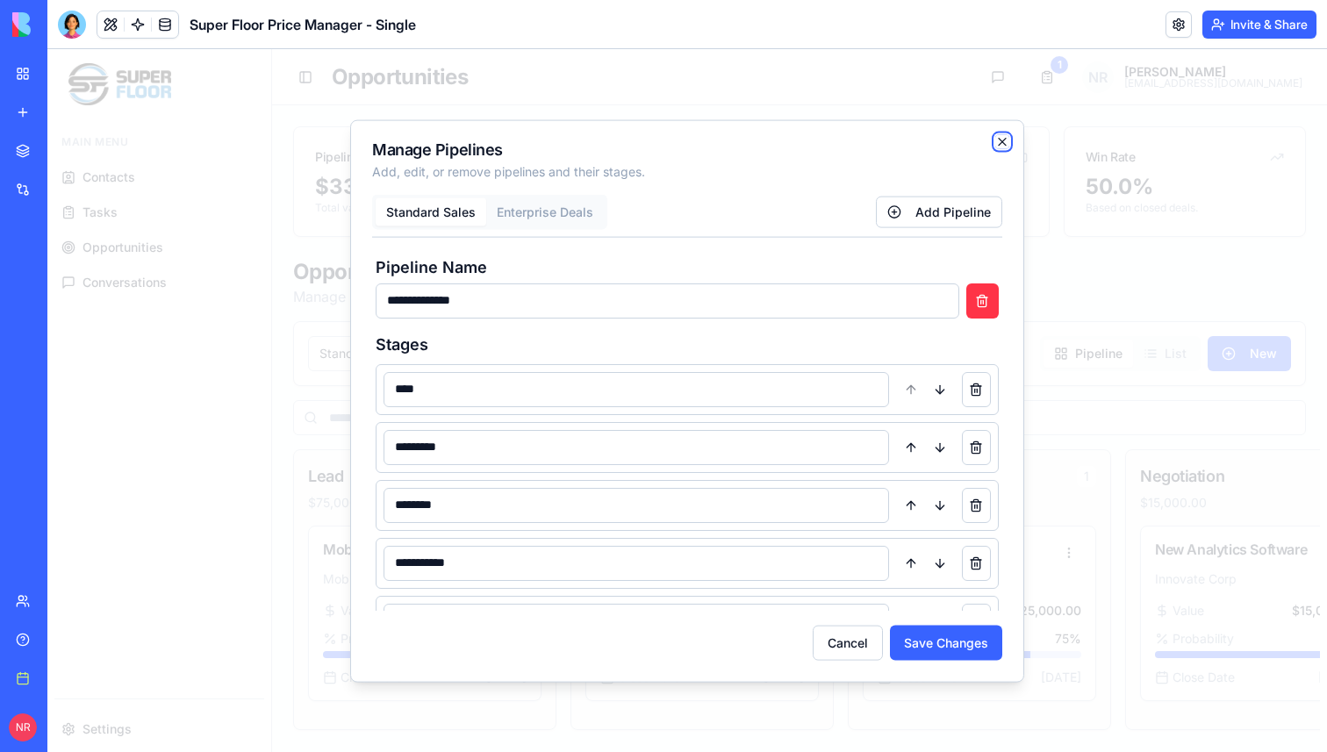
click at [1002, 140] on icon "button" at bounding box center [1002, 141] width 7 height 7
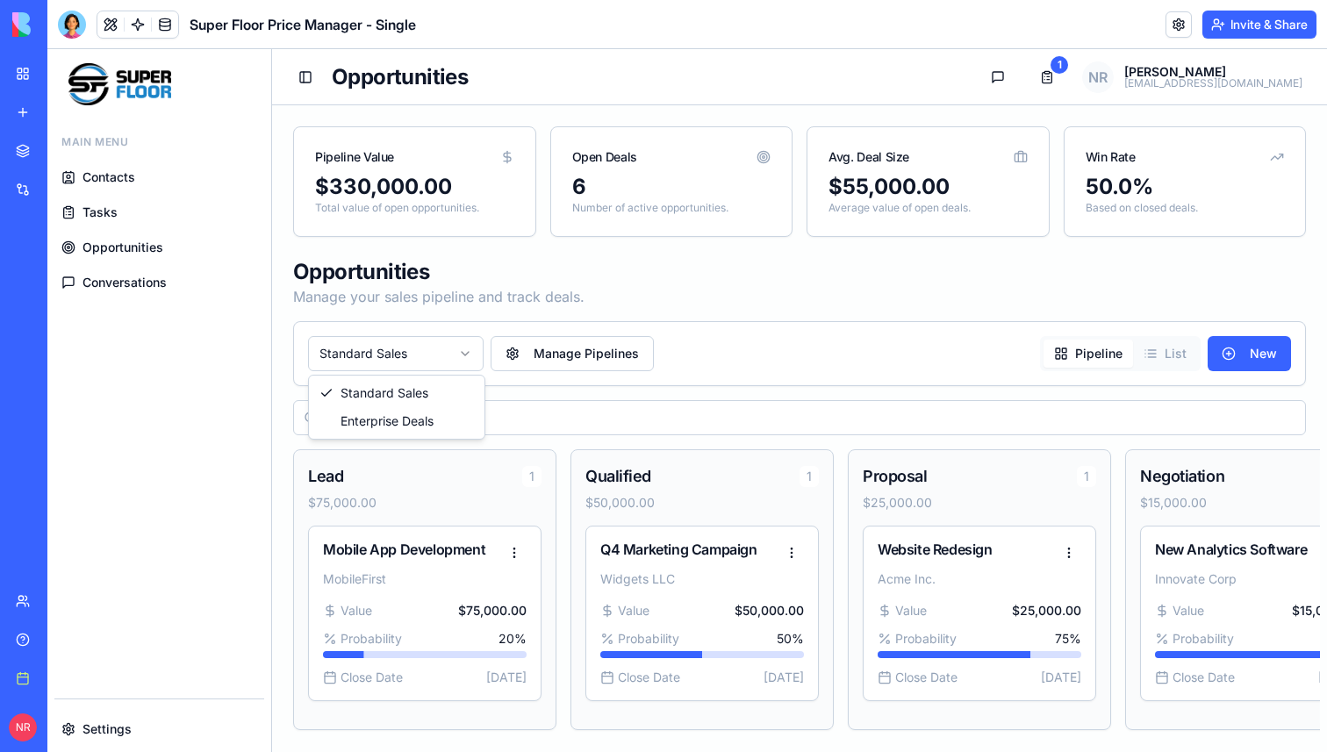
click at [437, 364] on html "Main Menu Contacts Tasks Opportunities Conversations Settings Toggle Sidebar Op…" at bounding box center [687, 407] width 1280 height 716
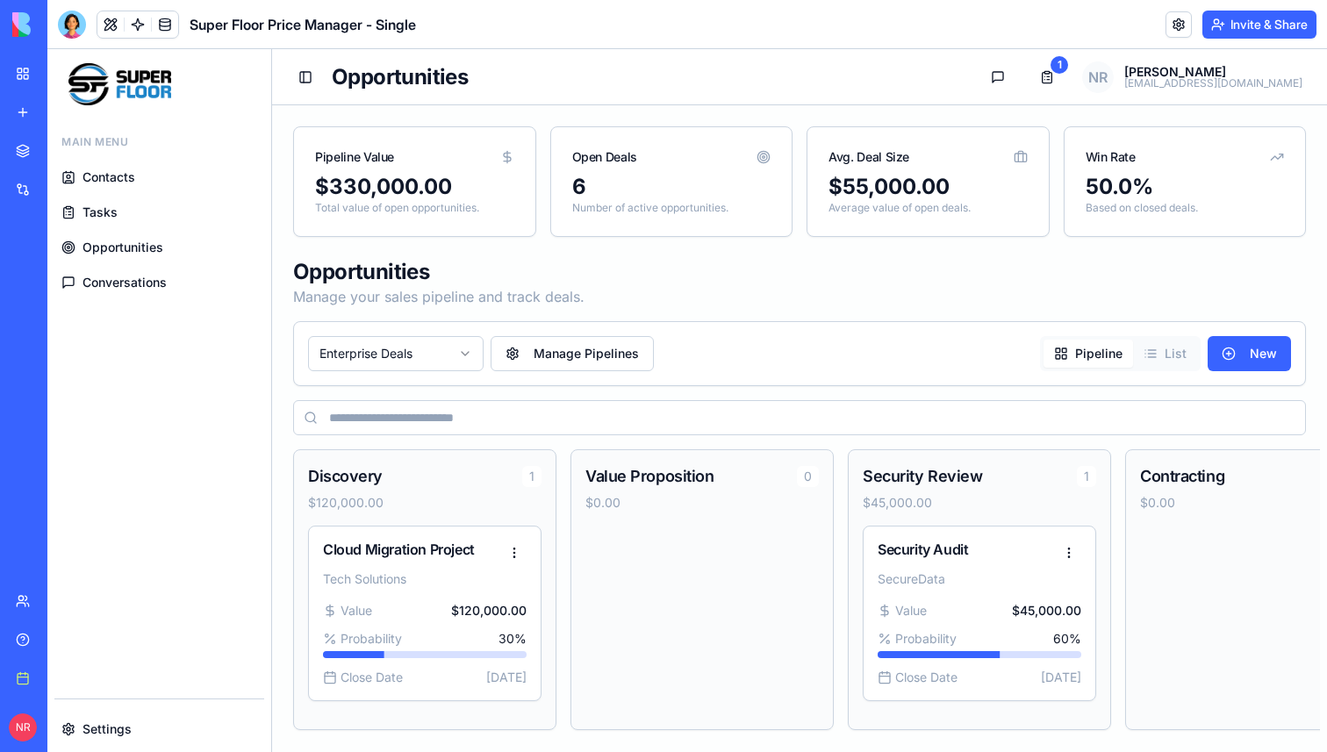
click at [143, 249] on span "Opportunities" at bounding box center [122, 248] width 81 height 18
click at [120, 211] on link "Tasks" at bounding box center [159, 213] width 210 height 32
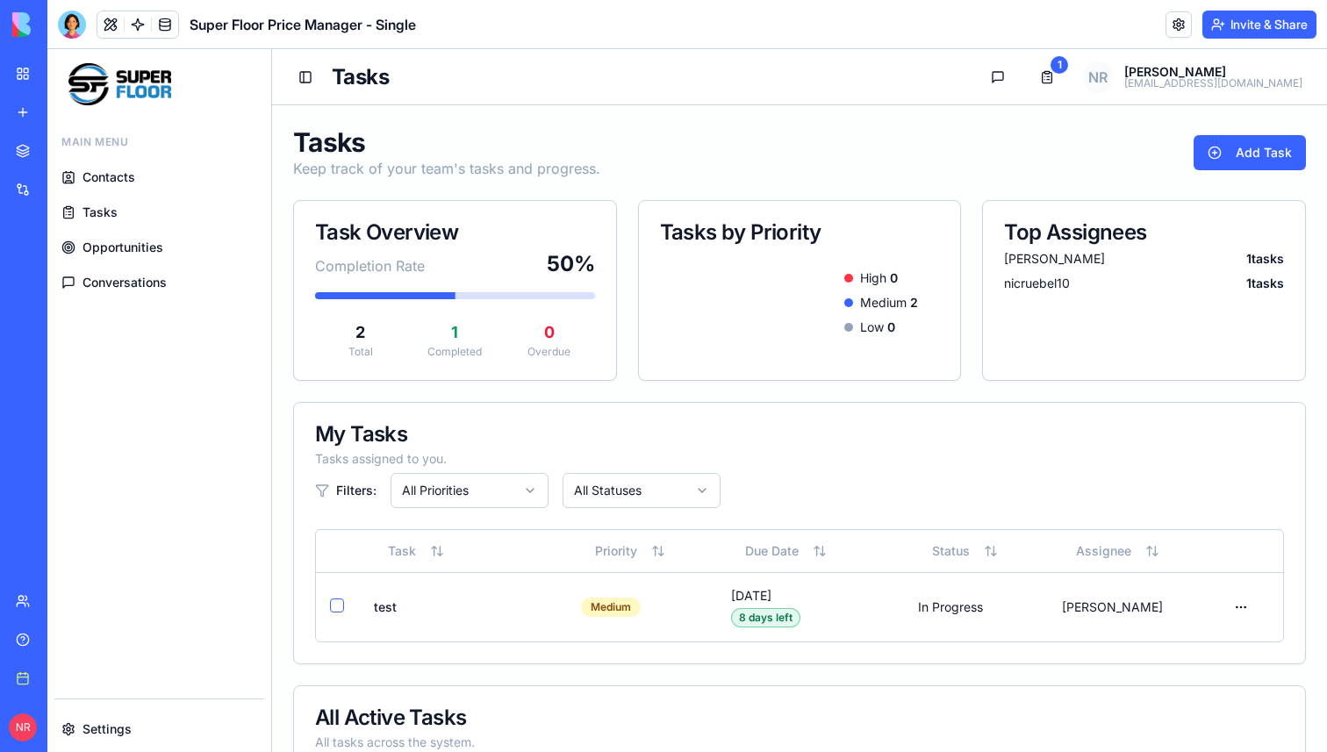
click at [131, 247] on span "Opportunities" at bounding box center [122, 248] width 81 height 18
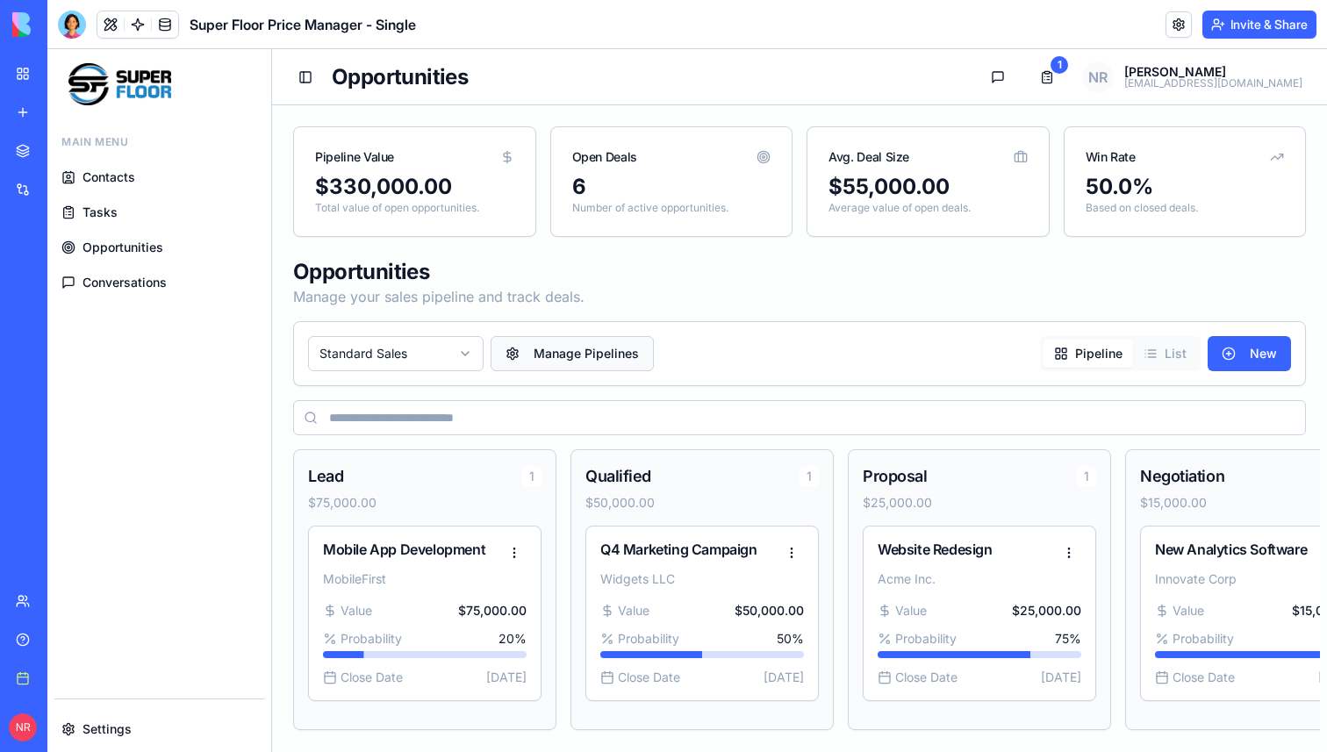
click at [565, 354] on button "Manage Pipelines" at bounding box center [572, 353] width 163 height 35
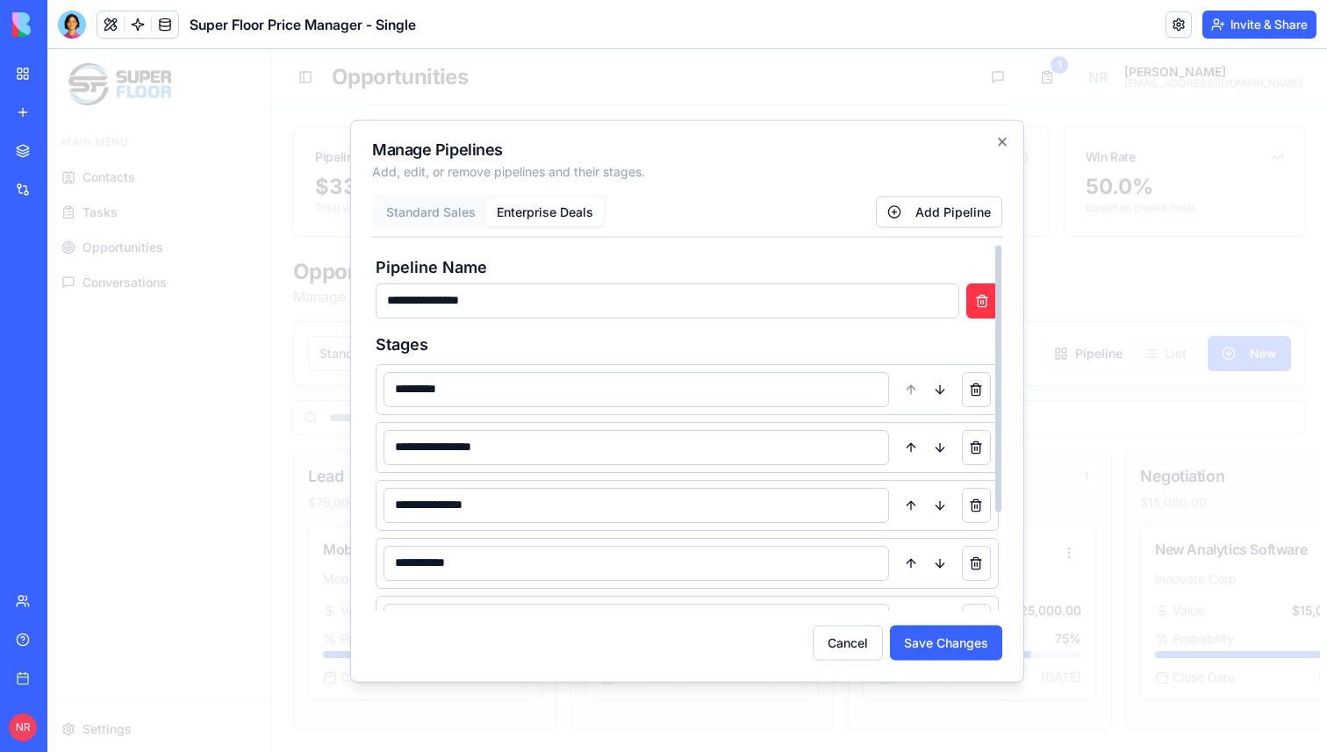
click at [534, 209] on button "Enterprise Deals" at bounding box center [545, 211] width 118 height 28
click at [1001, 135] on icon "button" at bounding box center [1002, 141] width 14 height 14
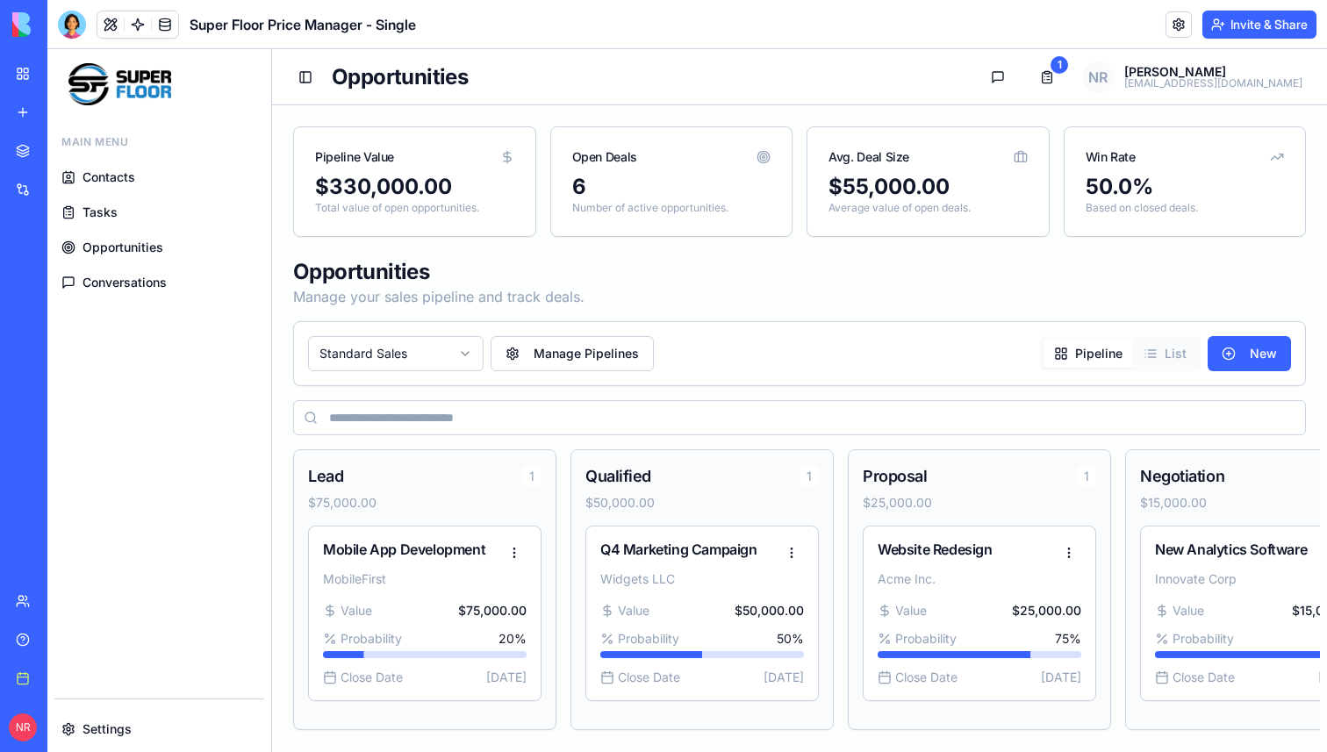
click at [517, 303] on p "Manage your sales pipeline and track deals." at bounding box center [799, 296] width 1013 height 21
click at [482, 326] on div "Standard Sales Manage Pipelines Pipeline List New" at bounding box center [799, 353] width 1013 height 65
click at [470, 344] on html "Main Menu Contacts Tasks Opportunities Conversations Settings Toggle Sidebar Op…" at bounding box center [687, 407] width 1280 height 716
click at [484, 308] on html "Main Menu Contacts Tasks Opportunities Conversations Settings Toggle Sidebar Op…" at bounding box center [687, 407] width 1280 height 716
click at [556, 347] on button "Manage Pipelines" at bounding box center [572, 353] width 163 height 35
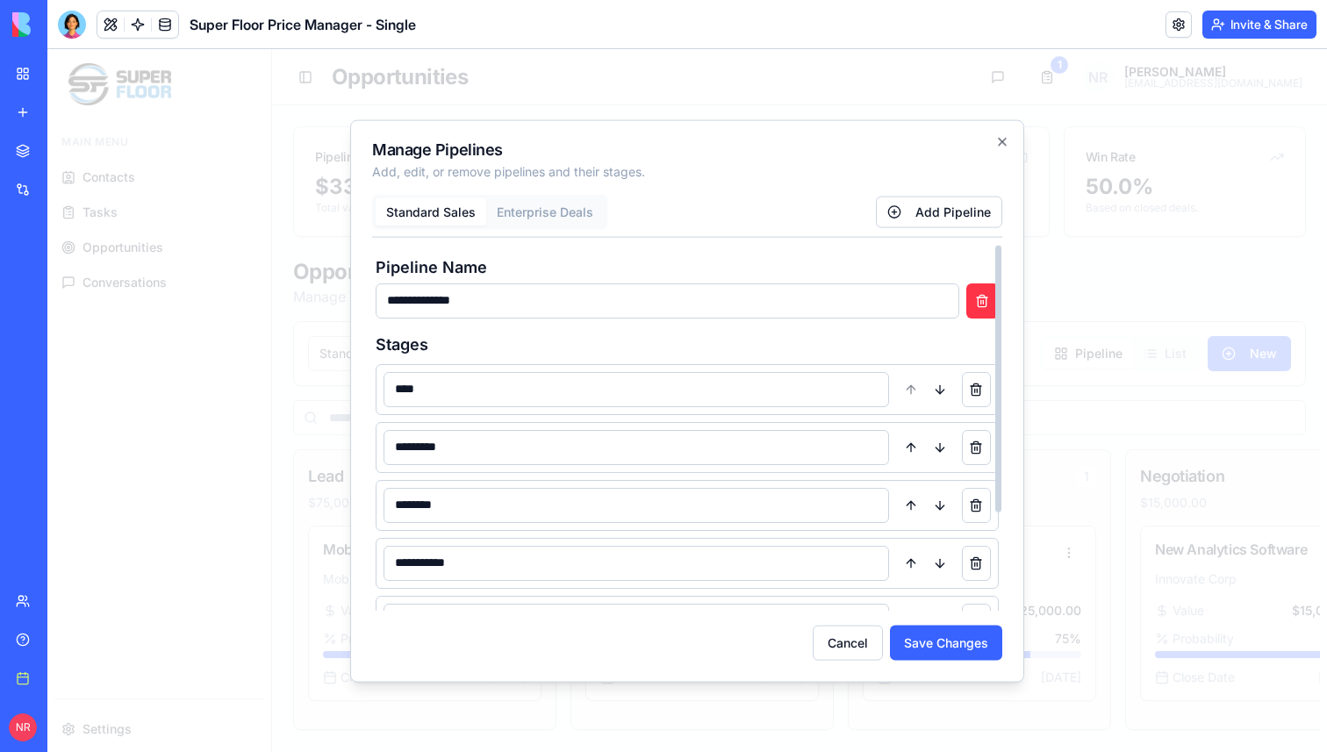
click at [319, 303] on div at bounding box center [687, 400] width 1280 height 703
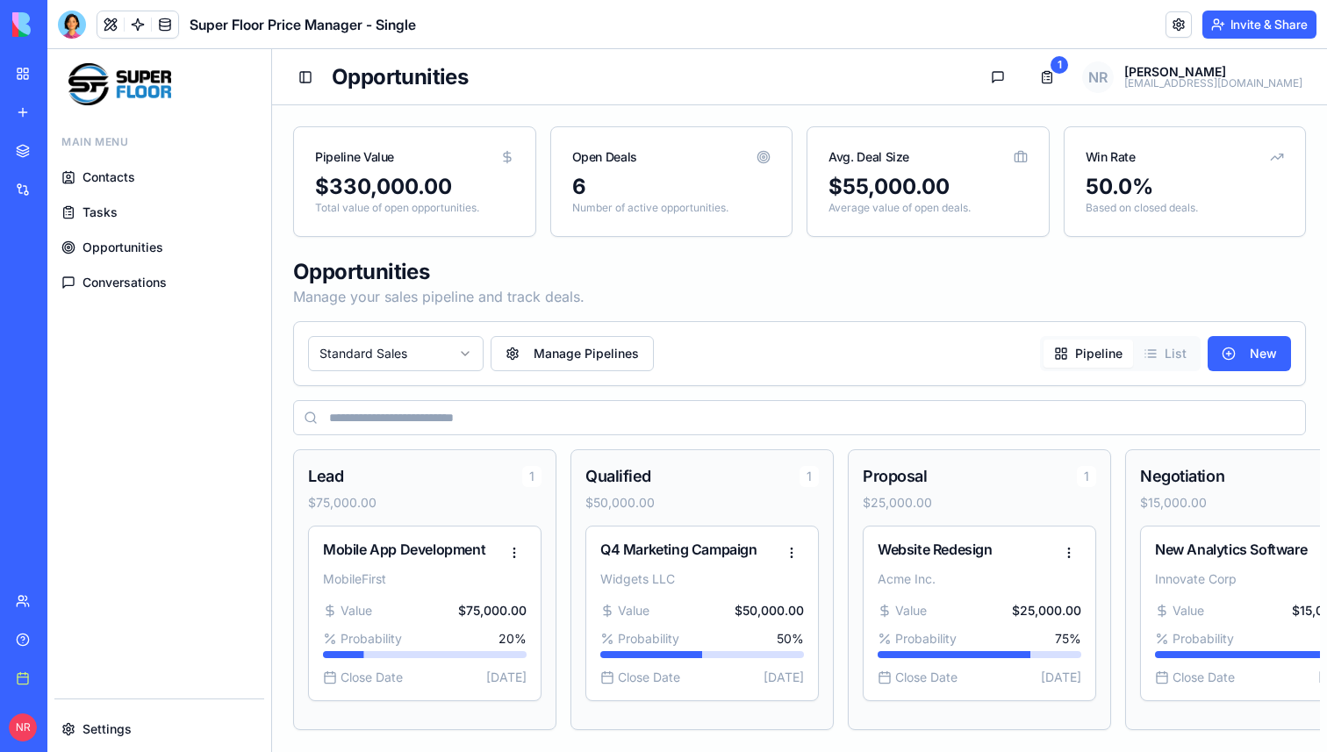
click at [399, 369] on html "Main Menu Contacts Tasks Opportunities Conversations Settings Toggle Sidebar Op…" at bounding box center [687, 407] width 1280 height 716
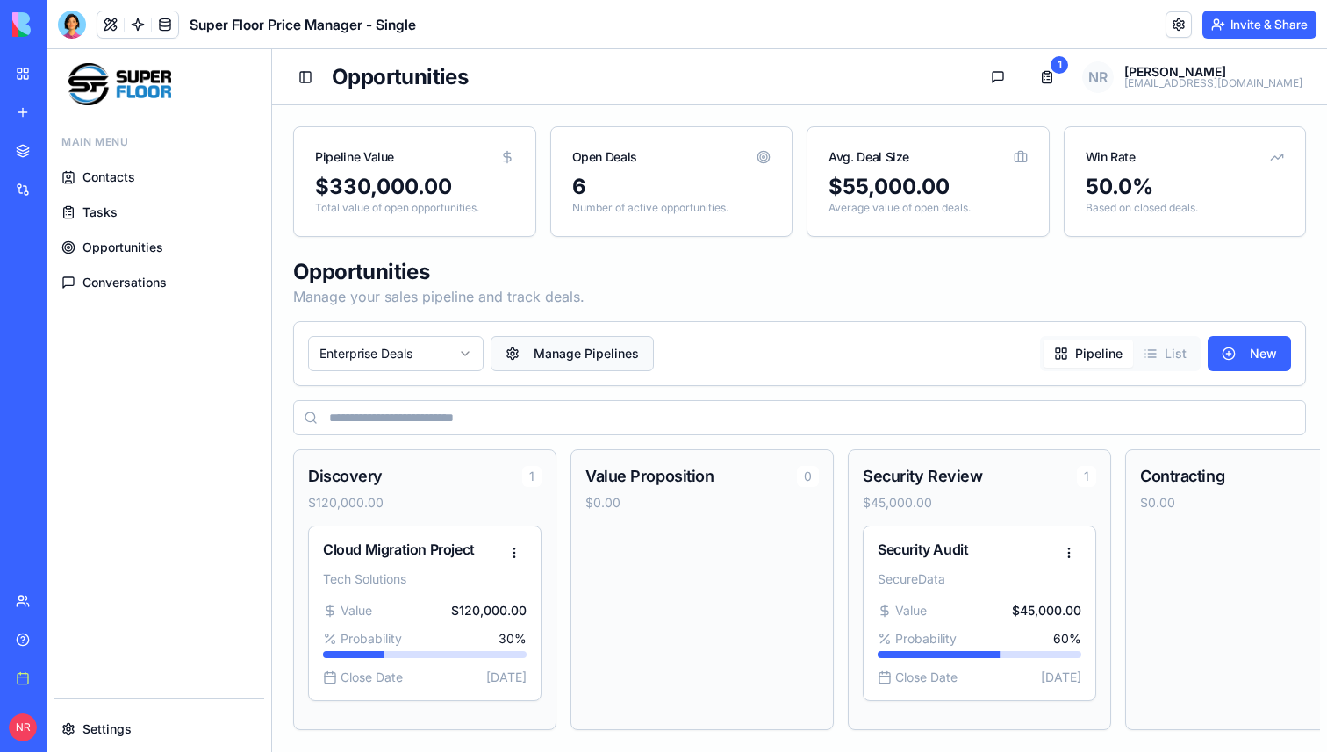
click at [540, 347] on button "Manage Pipelines" at bounding box center [572, 353] width 163 height 35
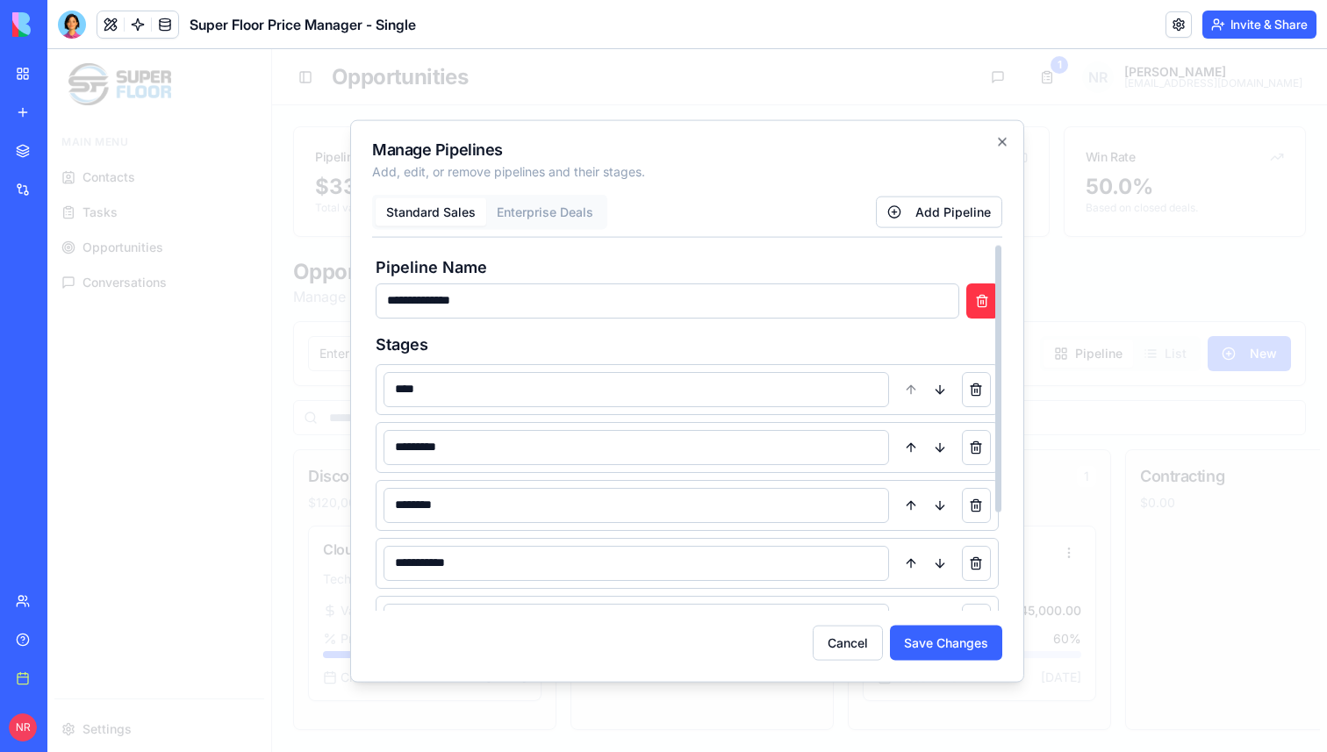
click at [520, 211] on button "Enterprise Deals" at bounding box center [545, 211] width 118 height 28
click at [438, 211] on button "Standard Sales" at bounding box center [431, 211] width 111 height 28
click at [463, 392] on input "****" at bounding box center [637, 388] width 506 height 35
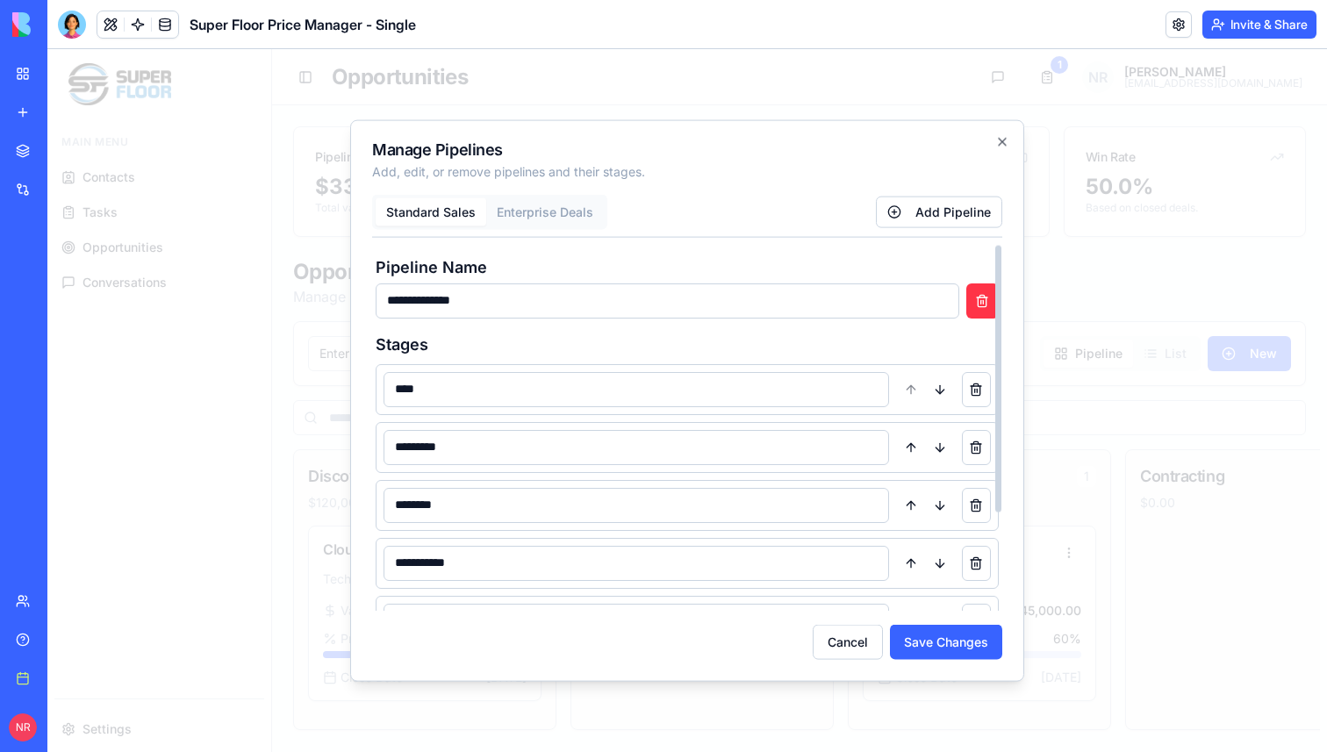
paste input "********"
type input "**********"
click at [484, 440] on input "*********" at bounding box center [637, 446] width 506 height 35
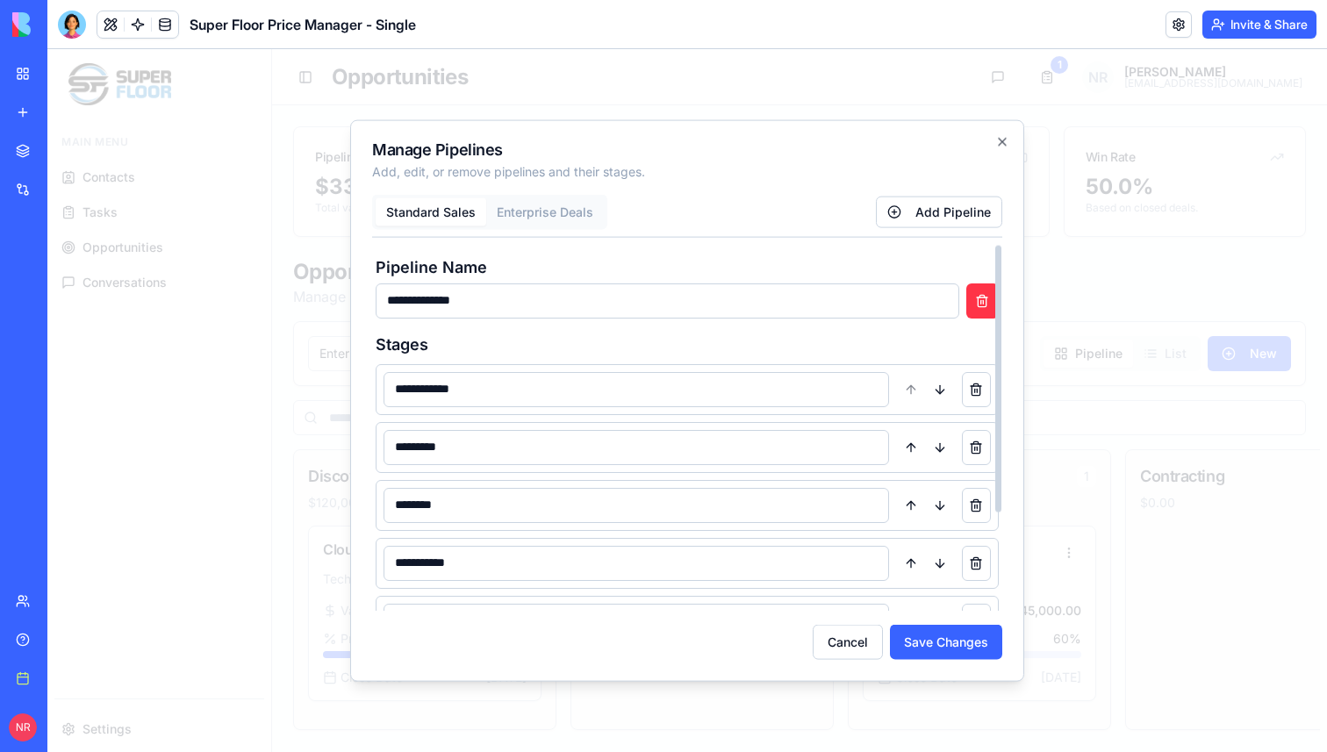
paste input "******"
type input "**********"
click at [502, 512] on input "********" at bounding box center [637, 504] width 506 height 35
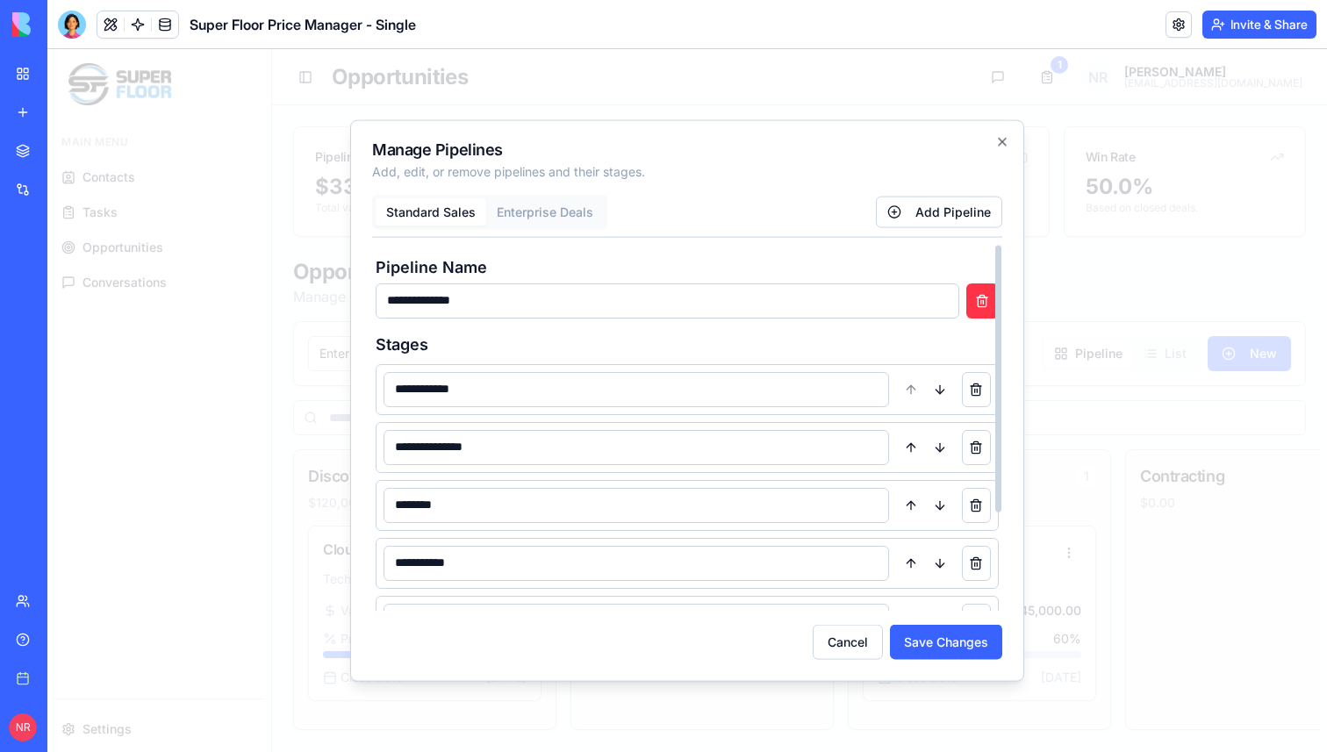
paste input "**********"
type input "**********"
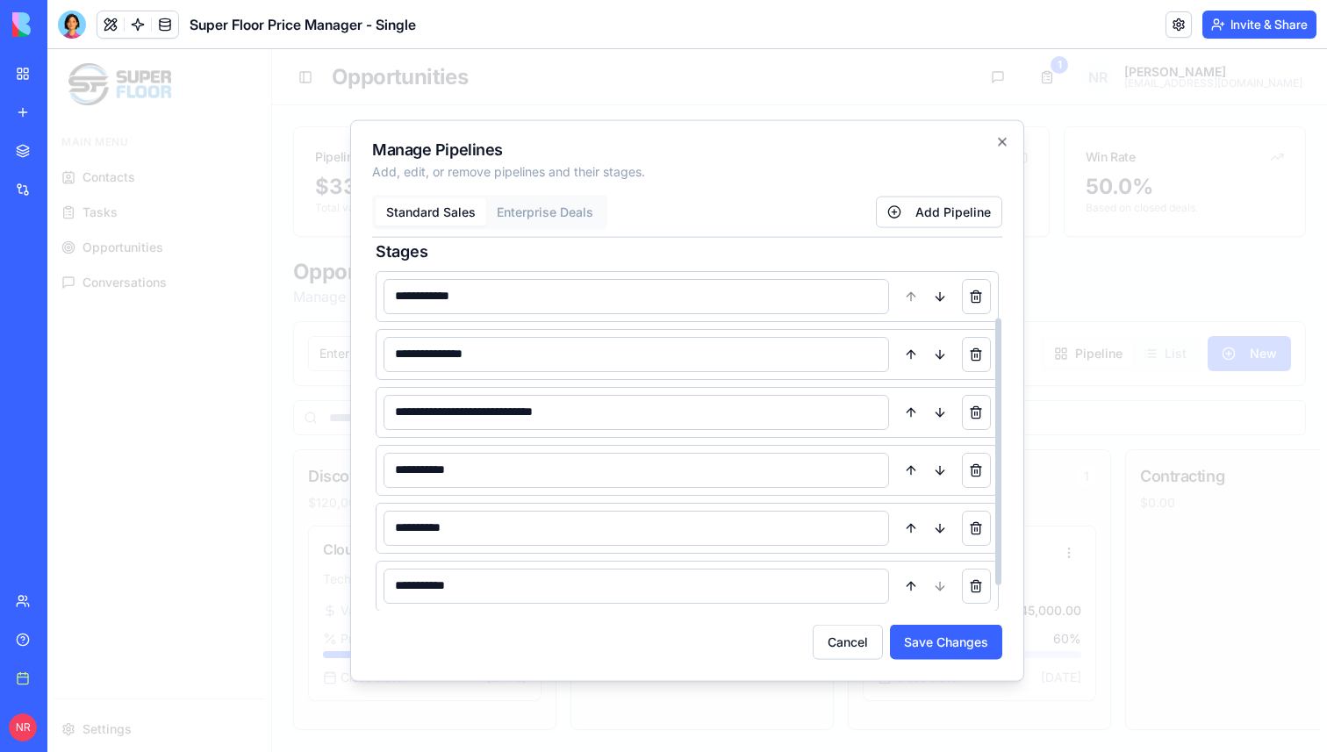
scroll to position [120, 0]
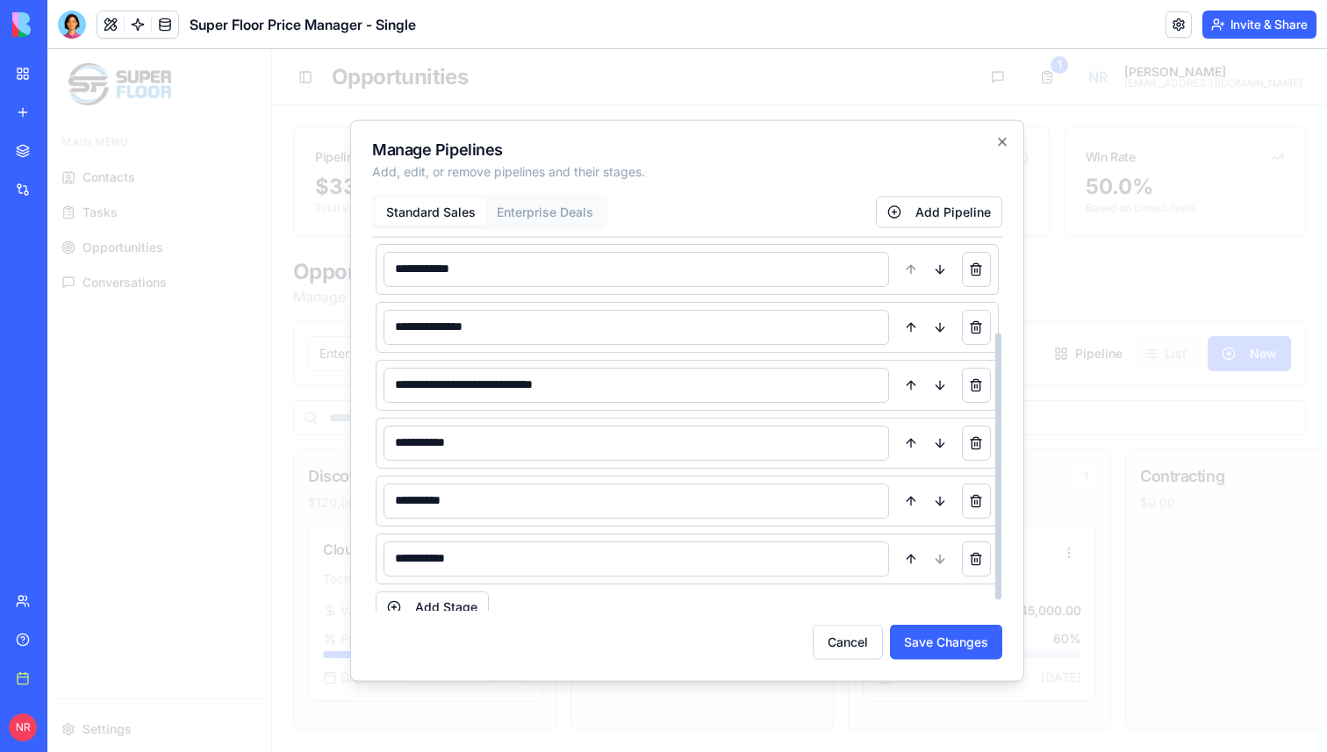
click at [538, 441] on input "**********" at bounding box center [637, 442] width 506 height 35
paste input "**********"
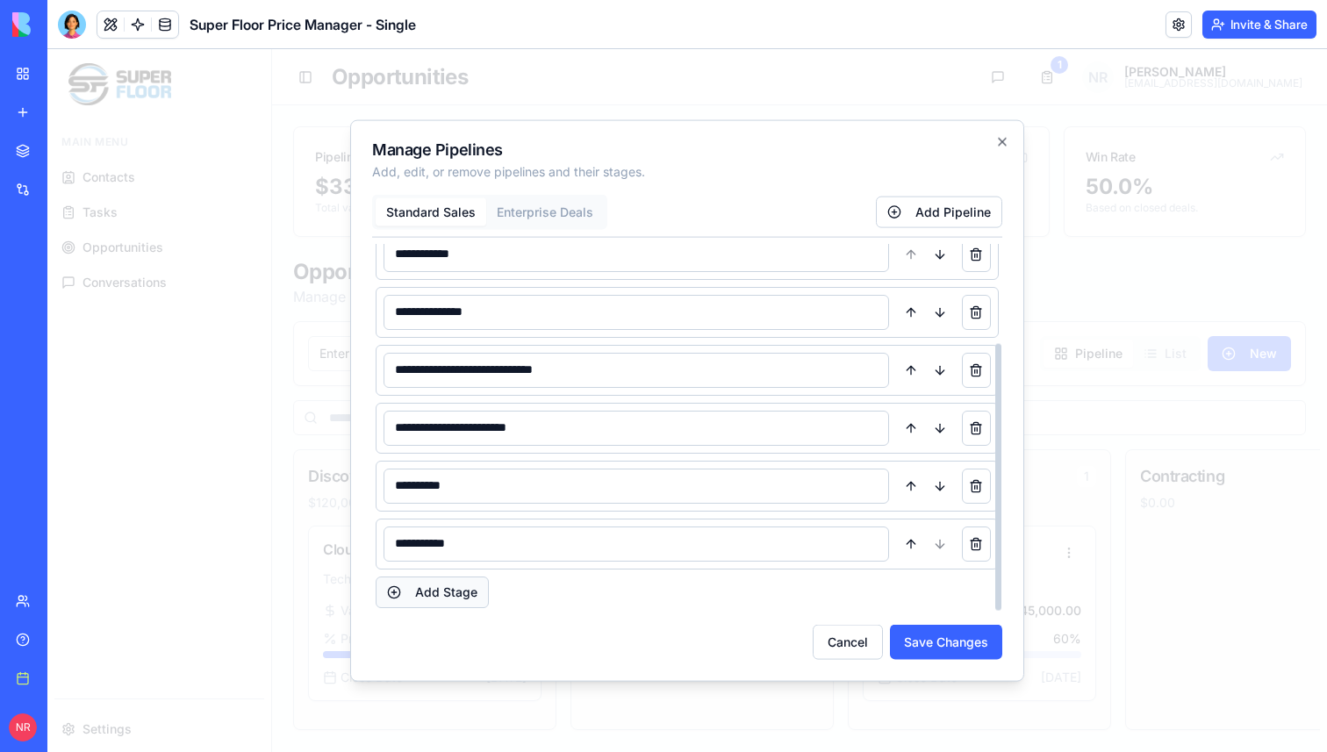
type input "**********"
click at [446, 596] on button "Add Stage" at bounding box center [432, 592] width 113 height 32
click at [909, 601] on button at bounding box center [910, 601] width 29 height 35
click at [910, 547] on button at bounding box center [910, 543] width 29 height 35
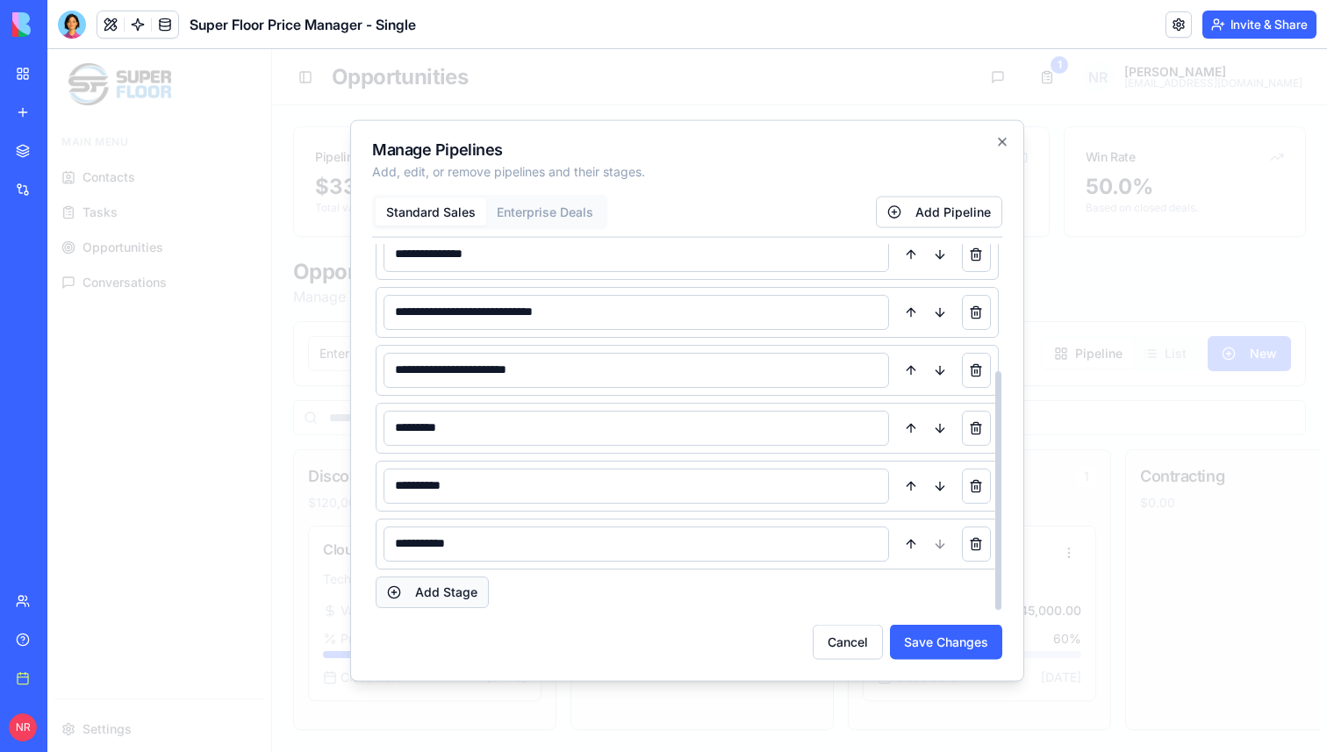
click at [425, 599] on button "Add Stage" at bounding box center [432, 592] width 113 height 32
click at [908, 551] on button at bounding box center [910, 543] width 29 height 35
click at [908, 489] on button at bounding box center [910, 485] width 29 height 35
click at [494, 370] on input "*********" at bounding box center [637, 369] width 506 height 35
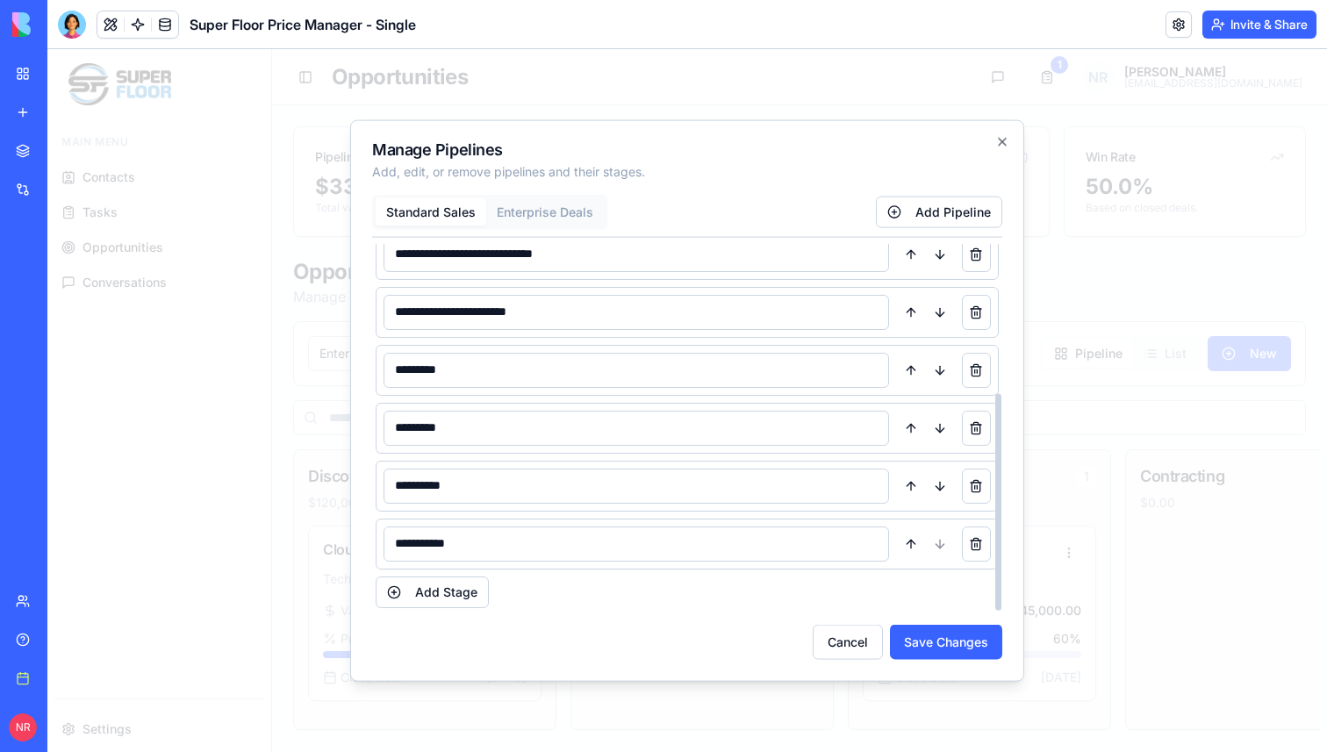
click at [494, 370] on input "*********" at bounding box center [637, 369] width 506 height 35
paste input "**********"
type input "**********"
click at [457, 427] on input "*********" at bounding box center [637, 427] width 506 height 35
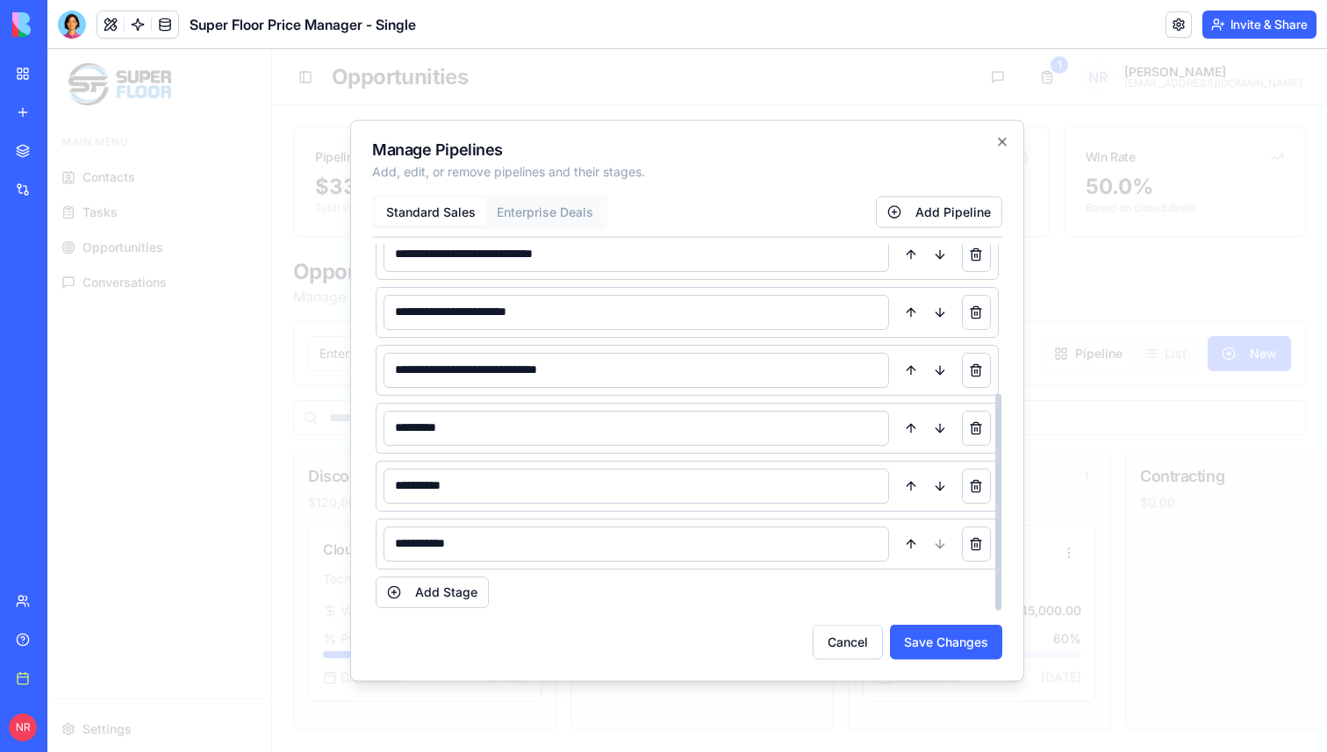
click at [457, 427] on input "*********" at bounding box center [637, 427] width 506 height 35
paste input "**********"
type input "**********"
click at [452, 593] on button "Add Stage" at bounding box center [432, 592] width 113 height 32
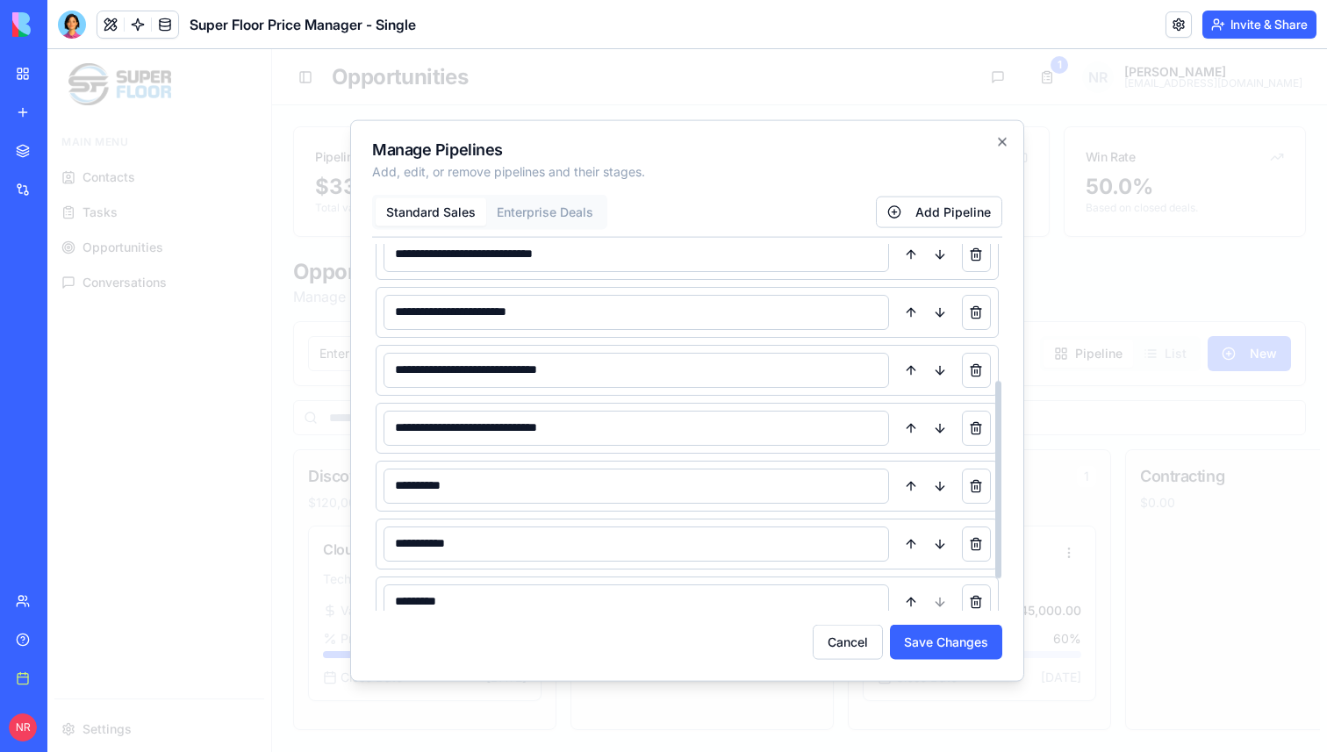
scroll to position [309, 0]
click at [451, 590] on button "Add Stage" at bounding box center [432, 592] width 113 height 32
click at [916, 476] on button at bounding box center [910, 485] width 29 height 35
click at [915, 428] on button at bounding box center [910, 427] width 29 height 35
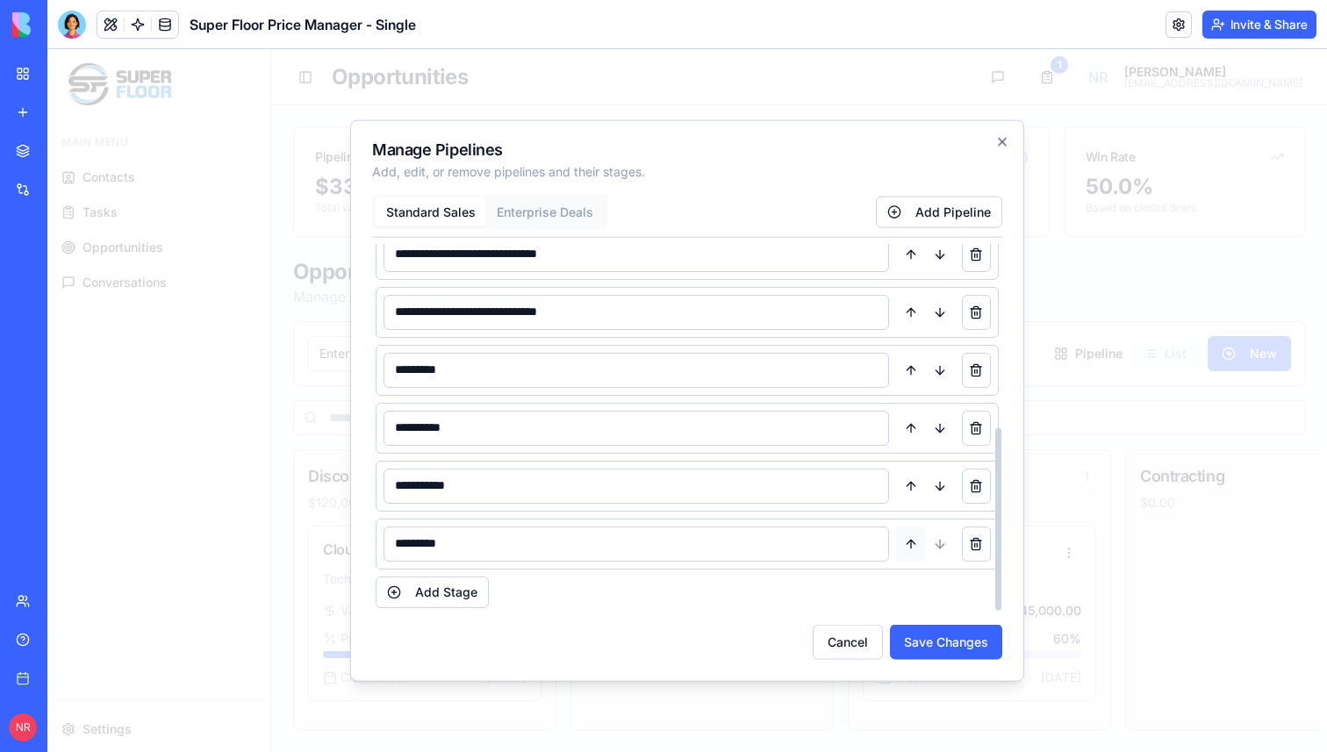
click at [912, 542] on button at bounding box center [910, 543] width 29 height 35
click at [913, 484] on button at bounding box center [910, 485] width 29 height 35
click at [455, 595] on button "Add Stage" at bounding box center [432, 592] width 113 height 32
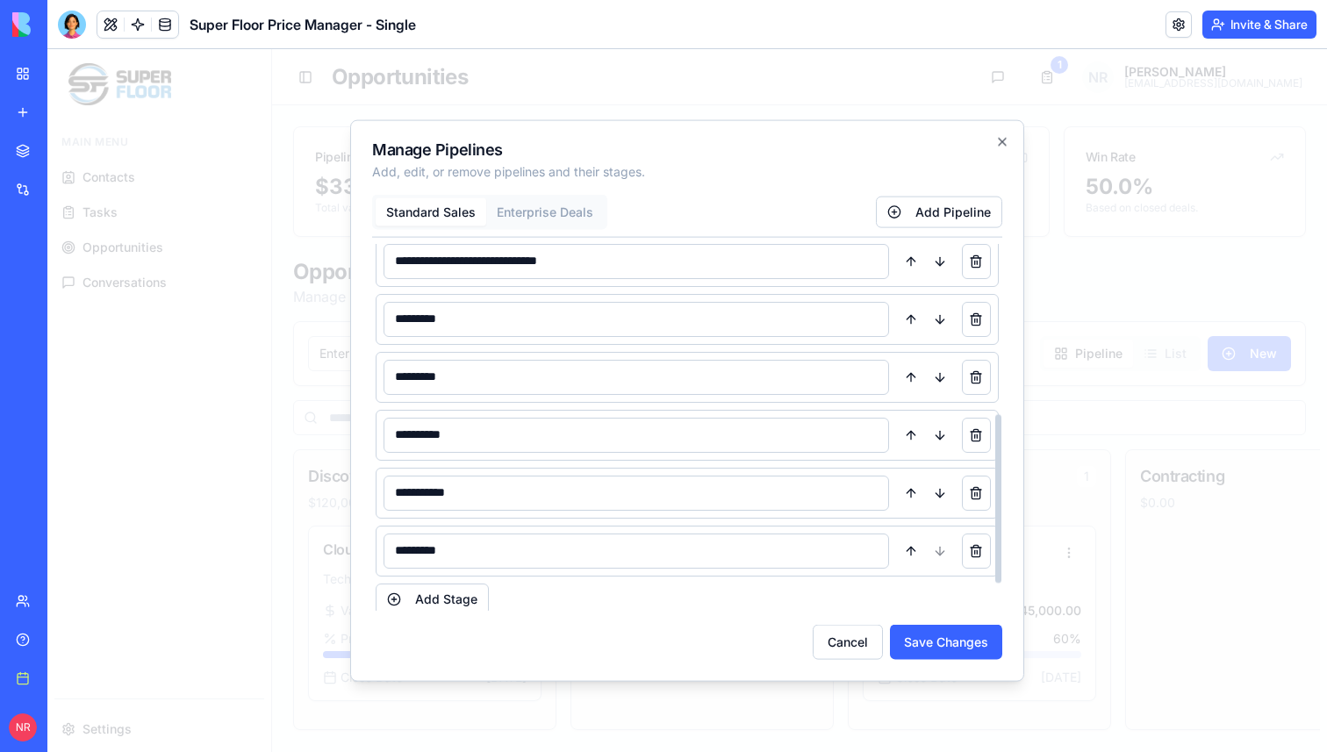
scroll to position [425, 0]
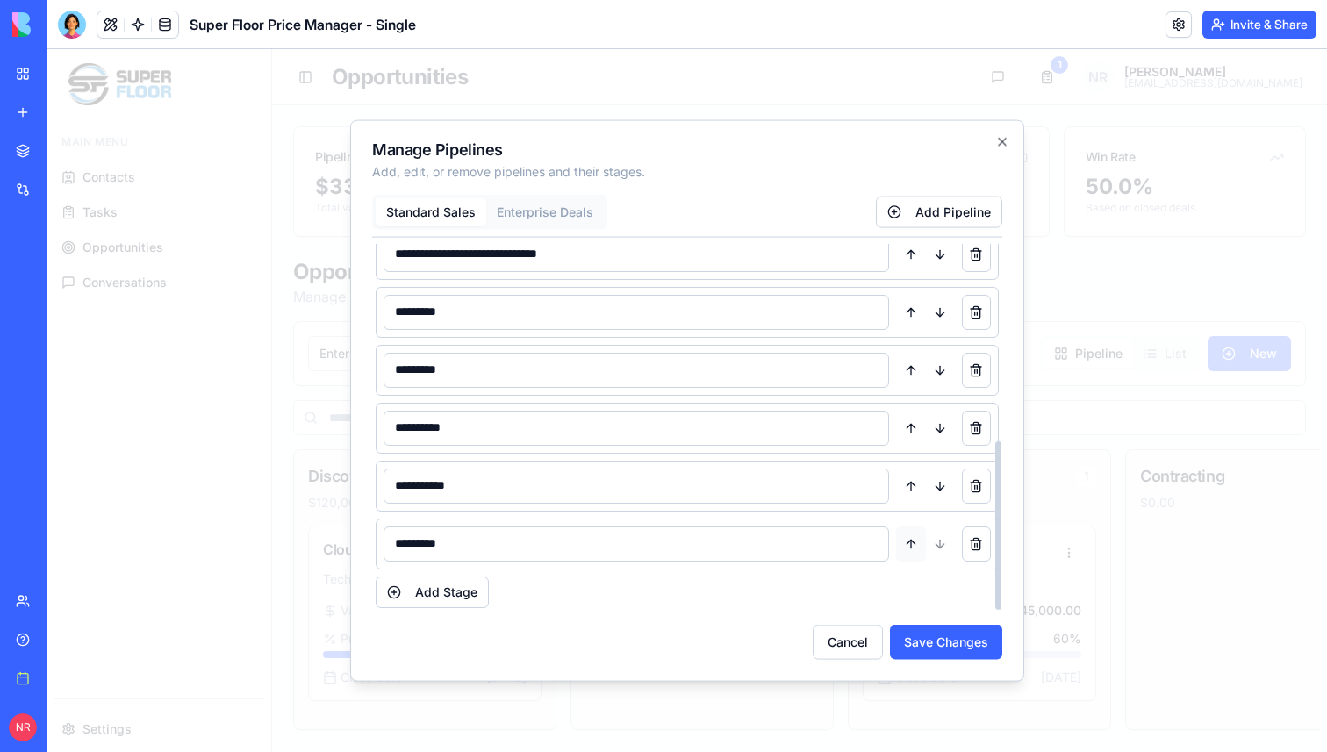
click at [920, 542] on button at bounding box center [910, 543] width 29 height 35
click at [913, 487] on button at bounding box center [910, 485] width 29 height 35
click at [493, 312] on input "*********" at bounding box center [637, 311] width 506 height 35
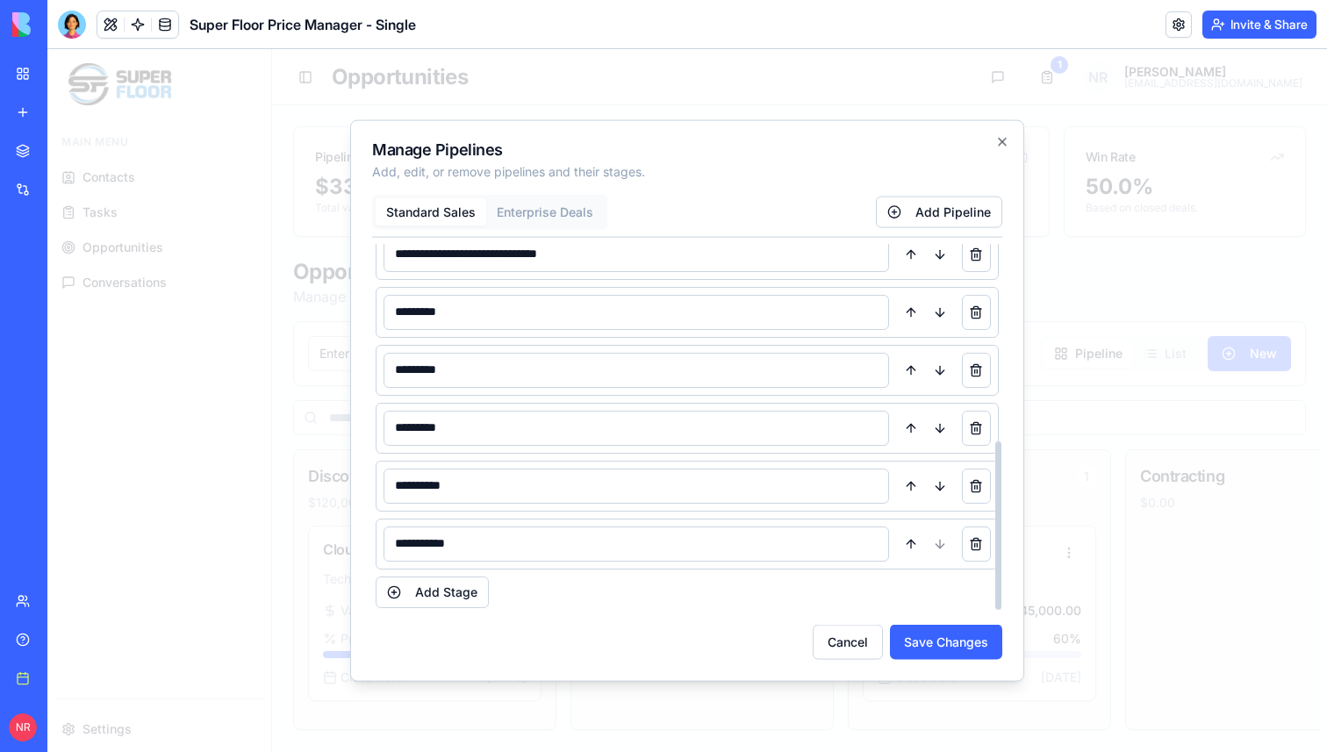
paste input "**********"
type input "**********"
click at [469, 373] on input "*********" at bounding box center [637, 369] width 506 height 35
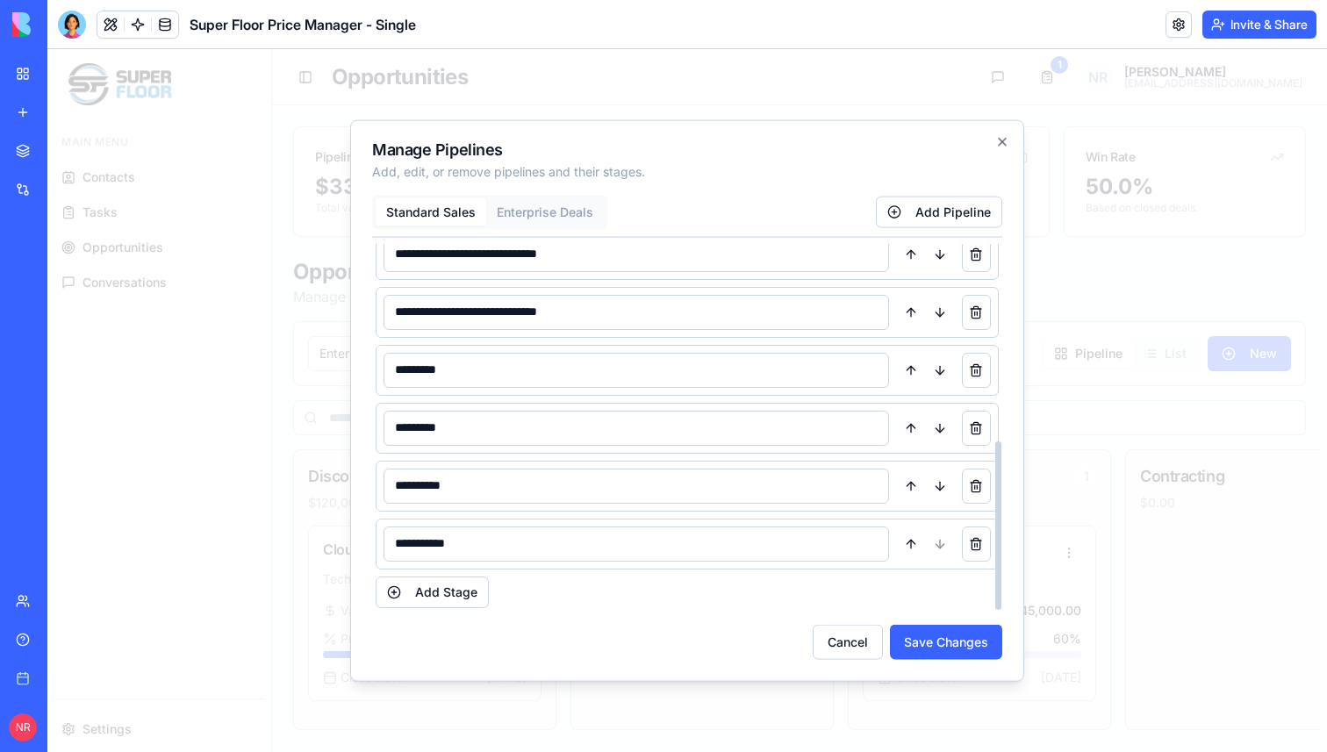
paste input "**********"
type input "**********"
click at [549, 428] on input "*********" at bounding box center [637, 427] width 506 height 35
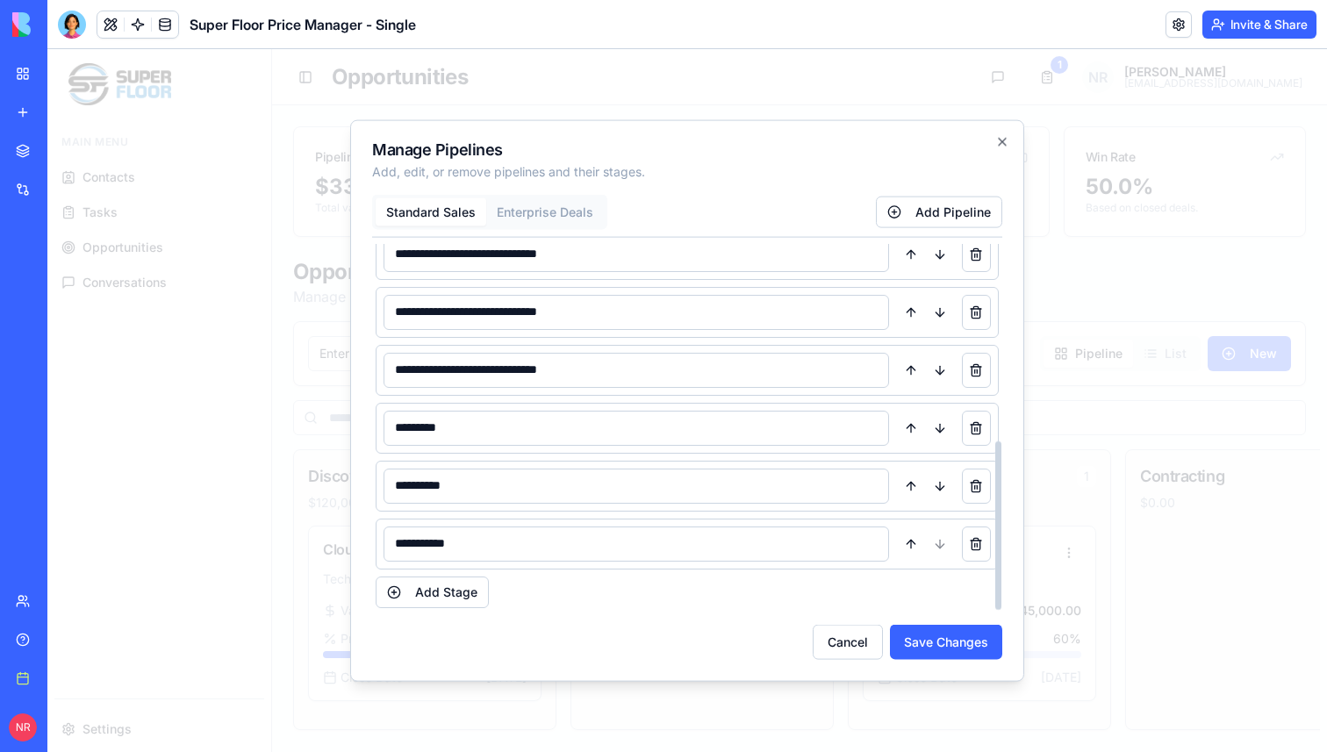
paste input "**********"
type input "**********"
click at [450, 592] on button "Add Stage" at bounding box center [432, 592] width 113 height 32
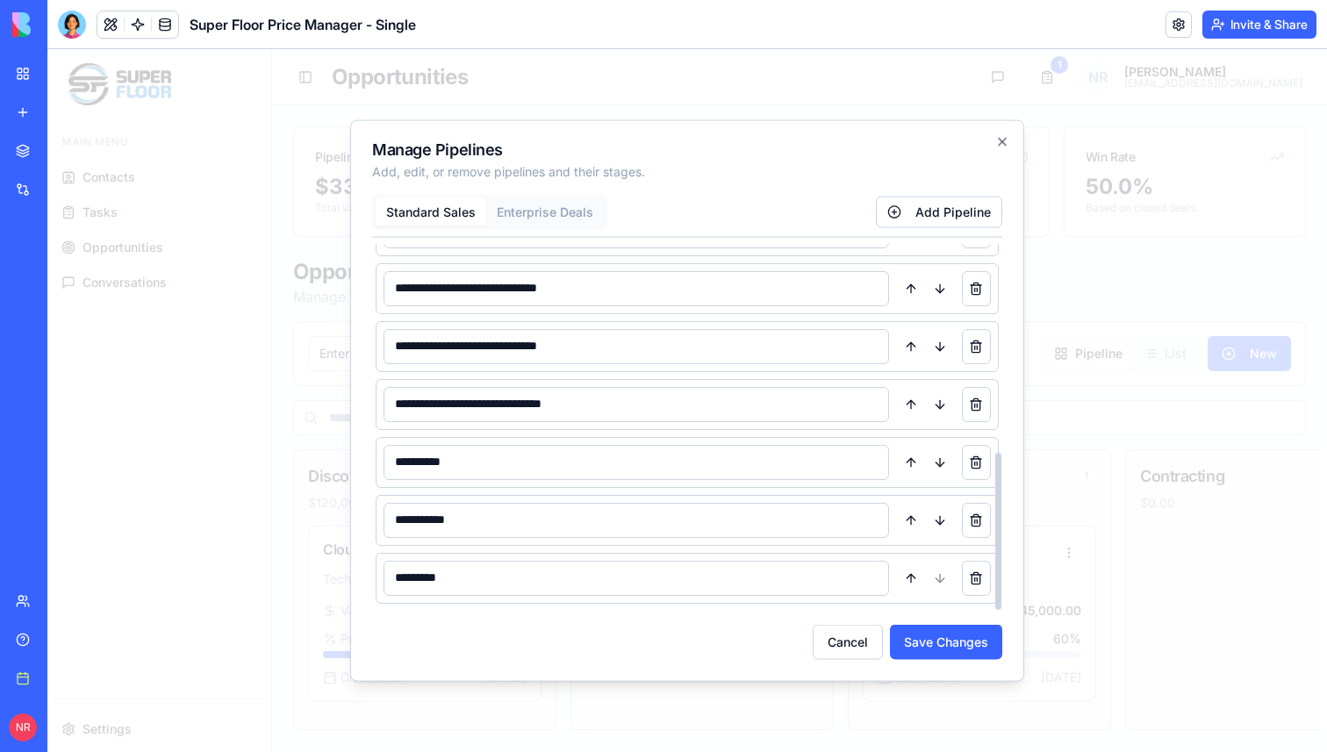
scroll to position [483, 0]
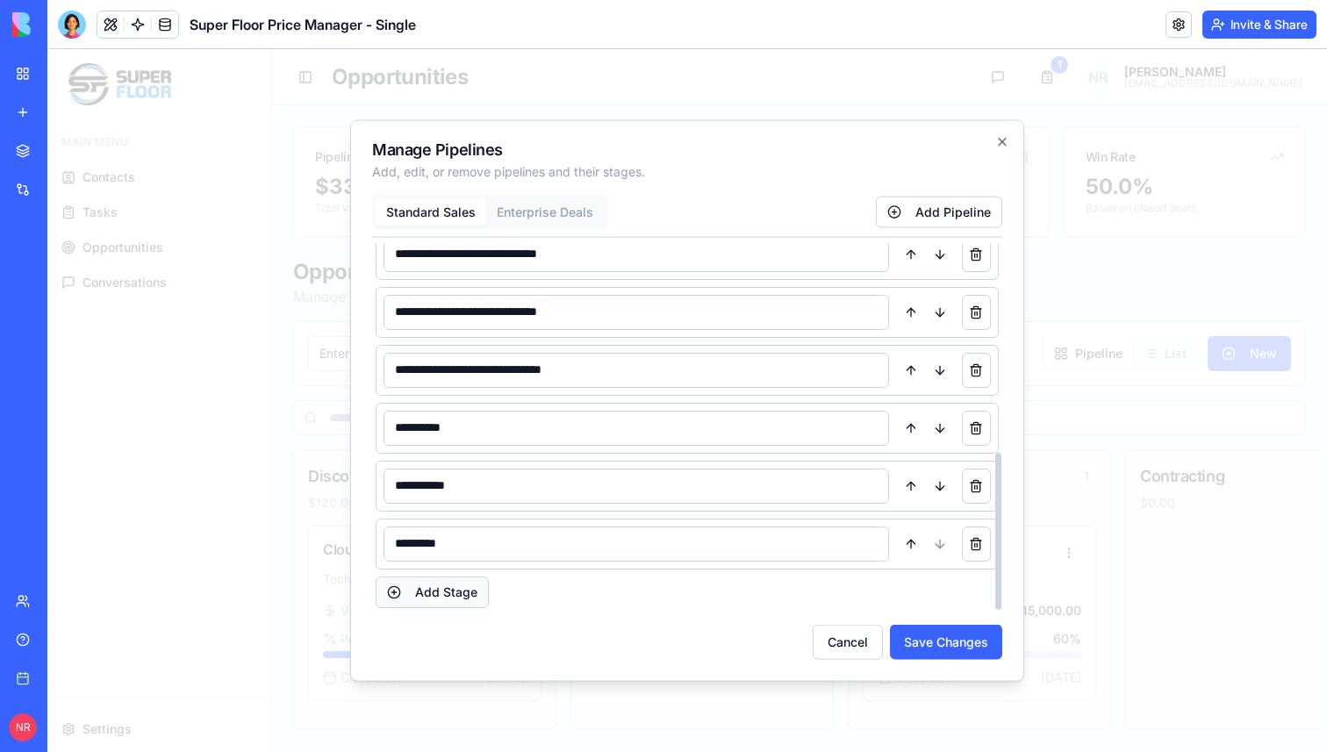
click at [469, 589] on button "Add Stage" at bounding box center [432, 592] width 113 height 32
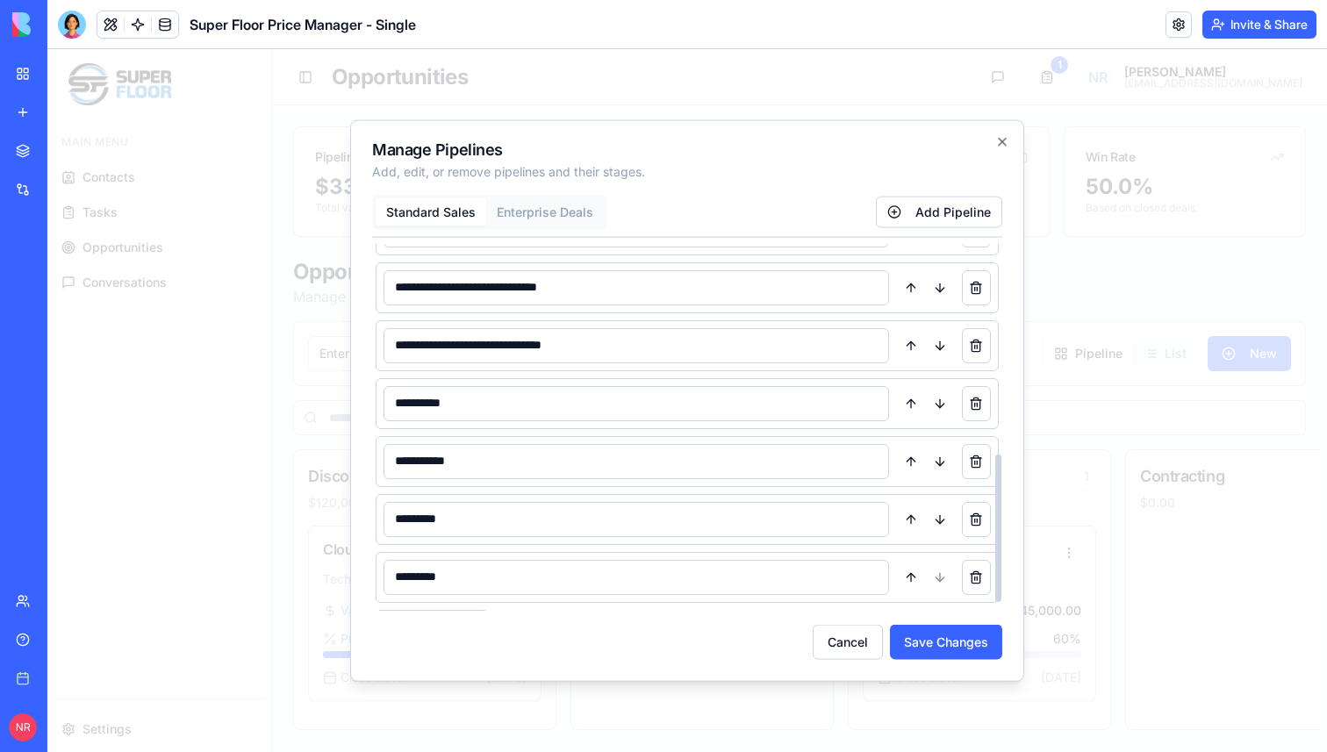
scroll to position [541, 0]
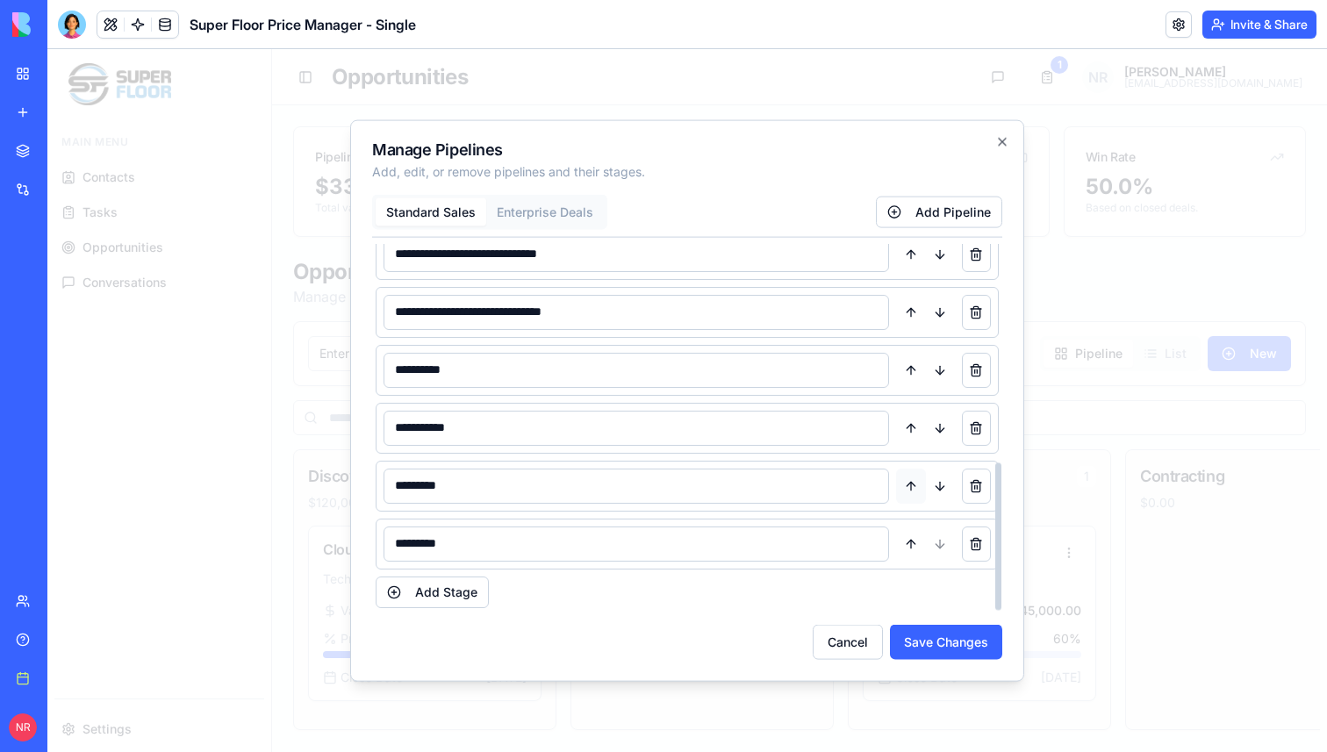
click at [914, 478] on button at bounding box center [910, 485] width 29 height 35
click at [914, 426] on button at bounding box center [910, 427] width 29 height 35
click at [911, 543] on button at bounding box center [910, 543] width 29 height 35
click at [911, 489] on button at bounding box center [910, 485] width 29 height 35
click at [525, 369] on input "*********" at bounding box center [637, 369] width 506 height 35
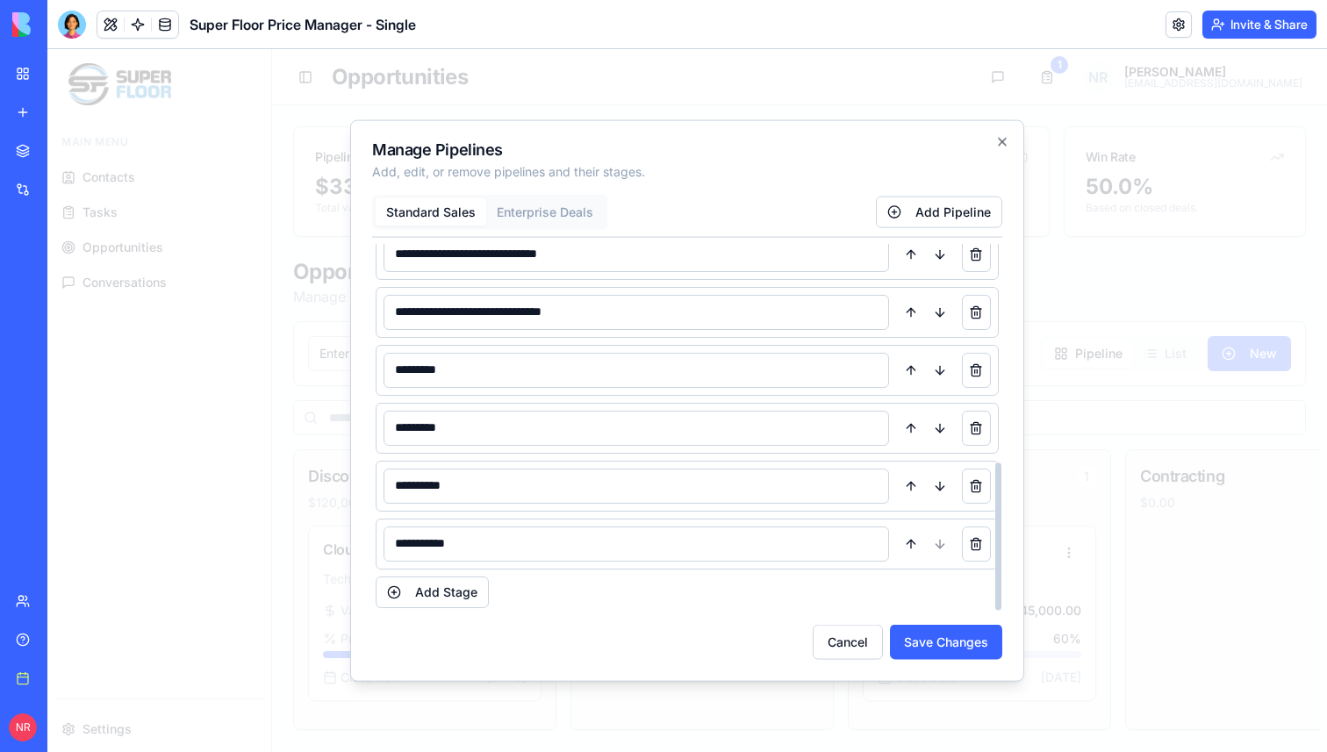
click at [525, 369] on input "*********" at bounding box center [637, 369] width 506 height 35
paste input "**********"
type input "**********"
click at [468, 427] on input "*********" at bounding box center [637, 427] width 506 height 35
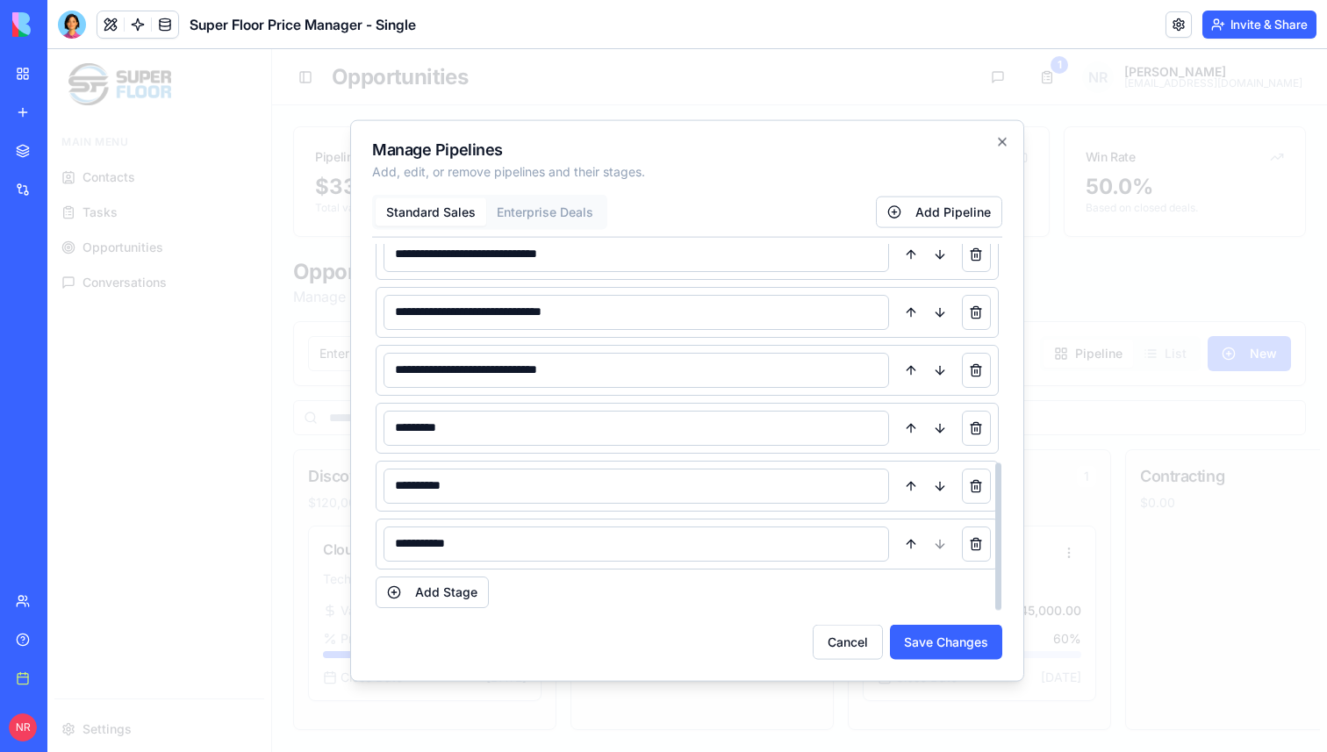
click at [468, 427] on input "*********" at bounding box center [637, 427] width 506 height 35
paste input "*"
type input "**********"
click at [452, 594] on button "Add Stage" at bounding box center [432, 592] width 113 height 32
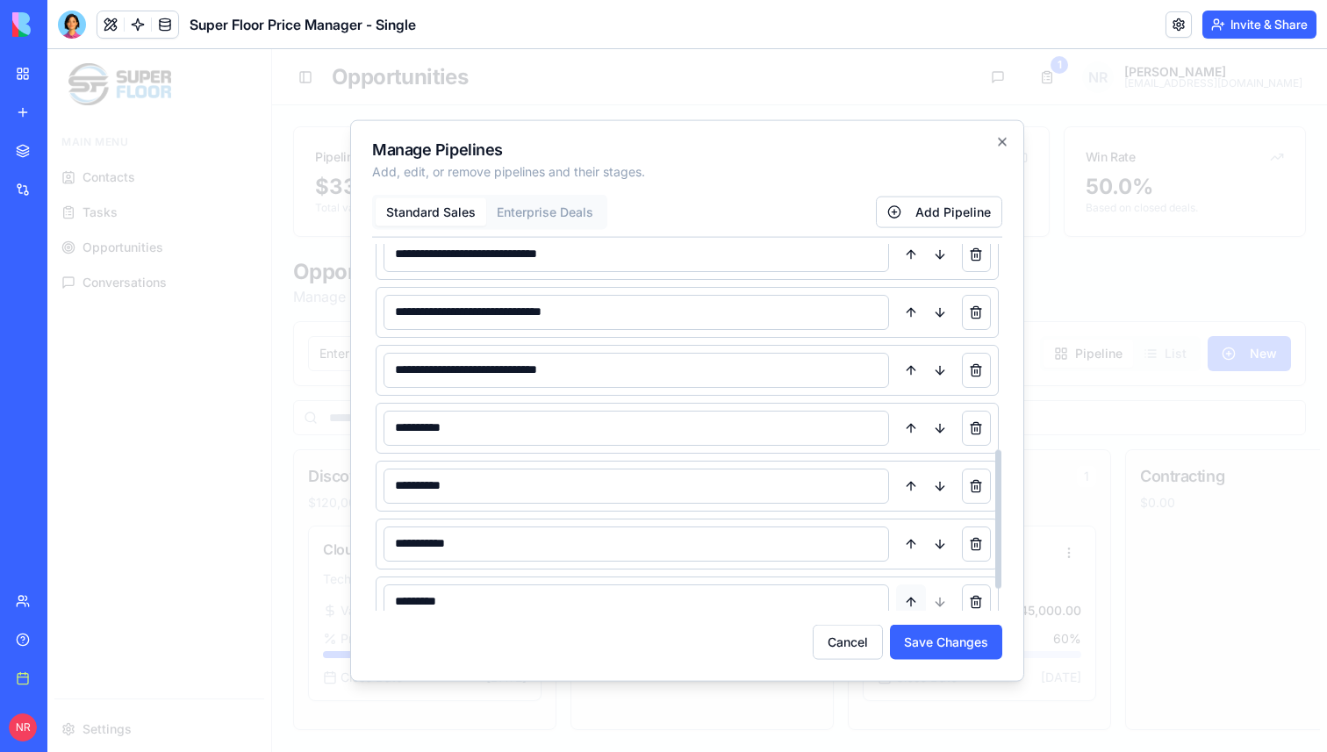
click at [915, 601] on button at bounding box center [910, 601] width 29 height 35
click at [907, 543] on button at bounding box center [910, 543] width 29 height 35
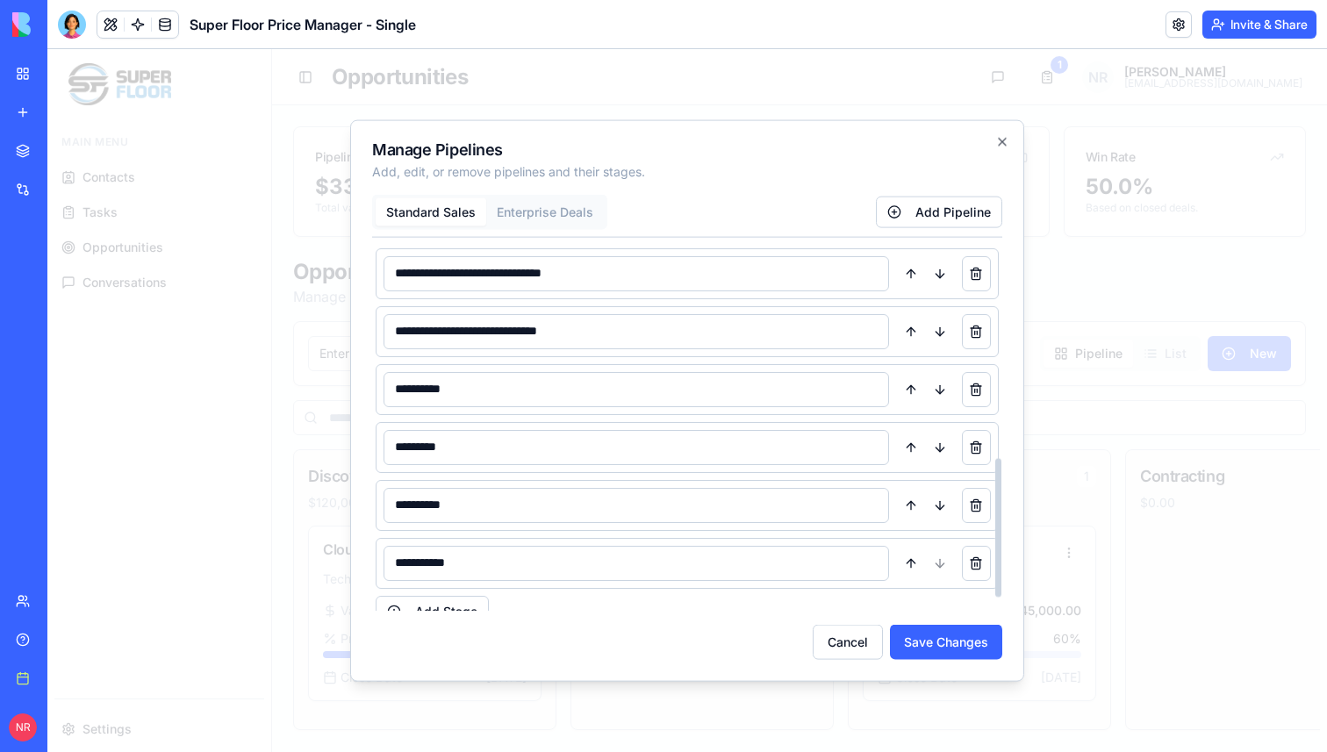
scroll to position [581, 0]
click at [471, 440] on input "*********" at bounding box center [637, 444] width 506 height 35
paste input "*********"
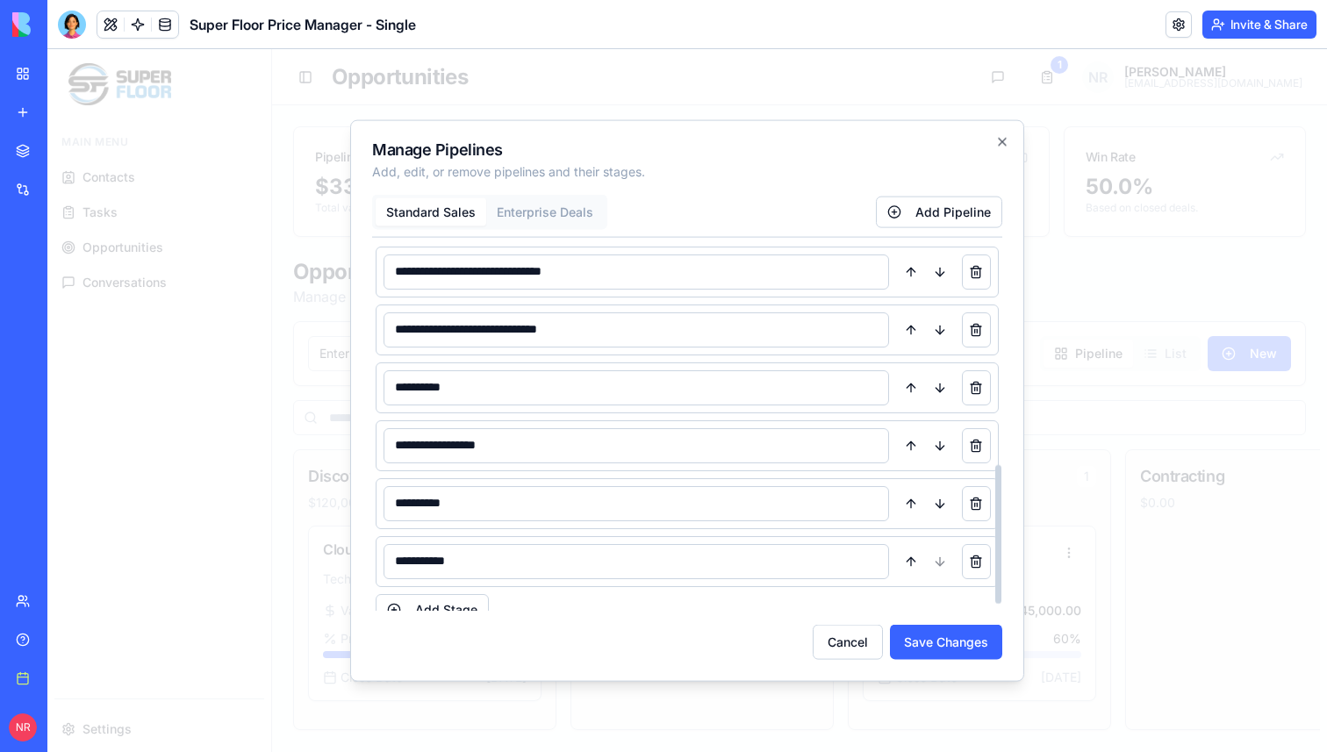
type input "**********"
click at [391, 506] on input "**********" at bounding box center [637, 502] width 506 height 35
drag, startPoint x: 468, startPoint y: 506, endPoint x: 515, endPoint y: 506, distance: 47.4
click at [514, 506] on input "**********" at bounding box center [637, 502] width 506 height 35
type input "**********"
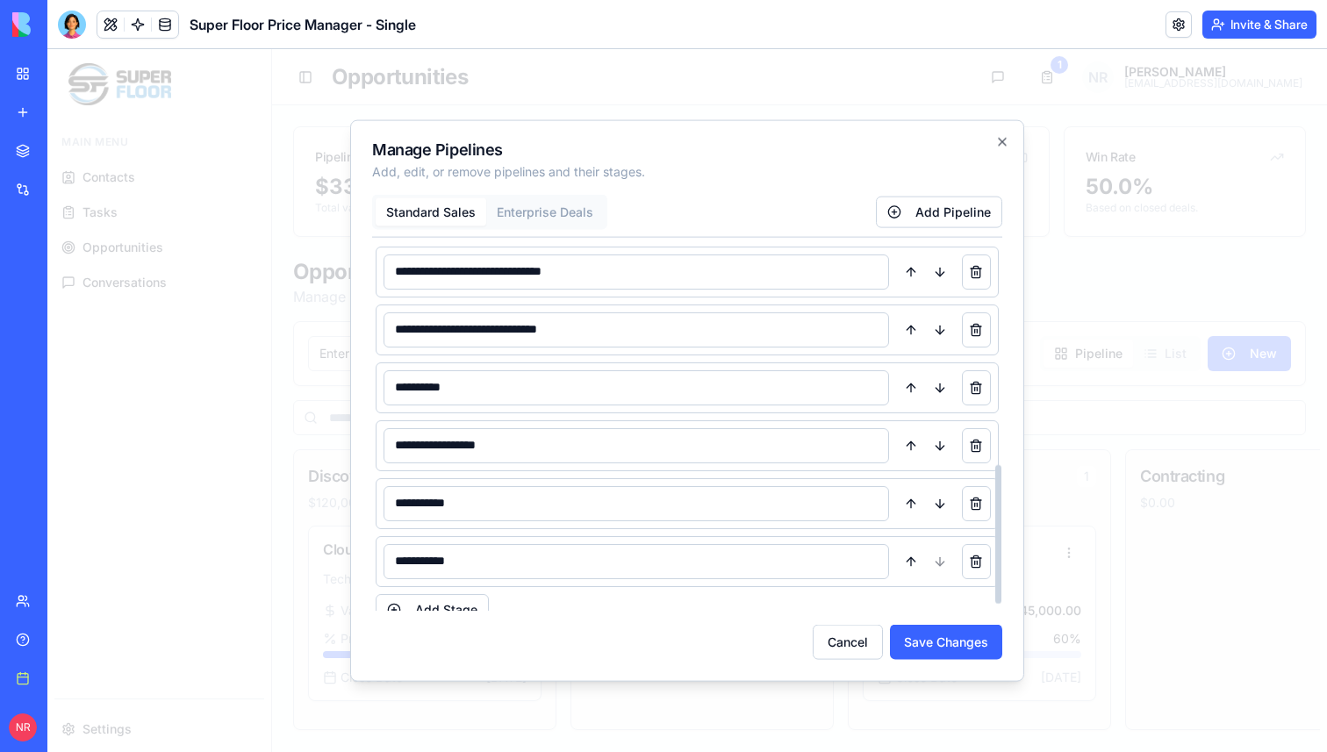
click at [397, 563] on input "**********" at bounding box center [637, 560] width 506 height 35
drag, startPoint x: 469, startPoint y: 561, endPoint x: 513, endPoint y: 561, distance: 43.9
click at [512, 561] on input "**********" at bounding box center [637, 560] width 506 height 35
type input "**********"
click at [918, 644] on button "Save Changes" at bounding box center [946, 642] width 112 height 35
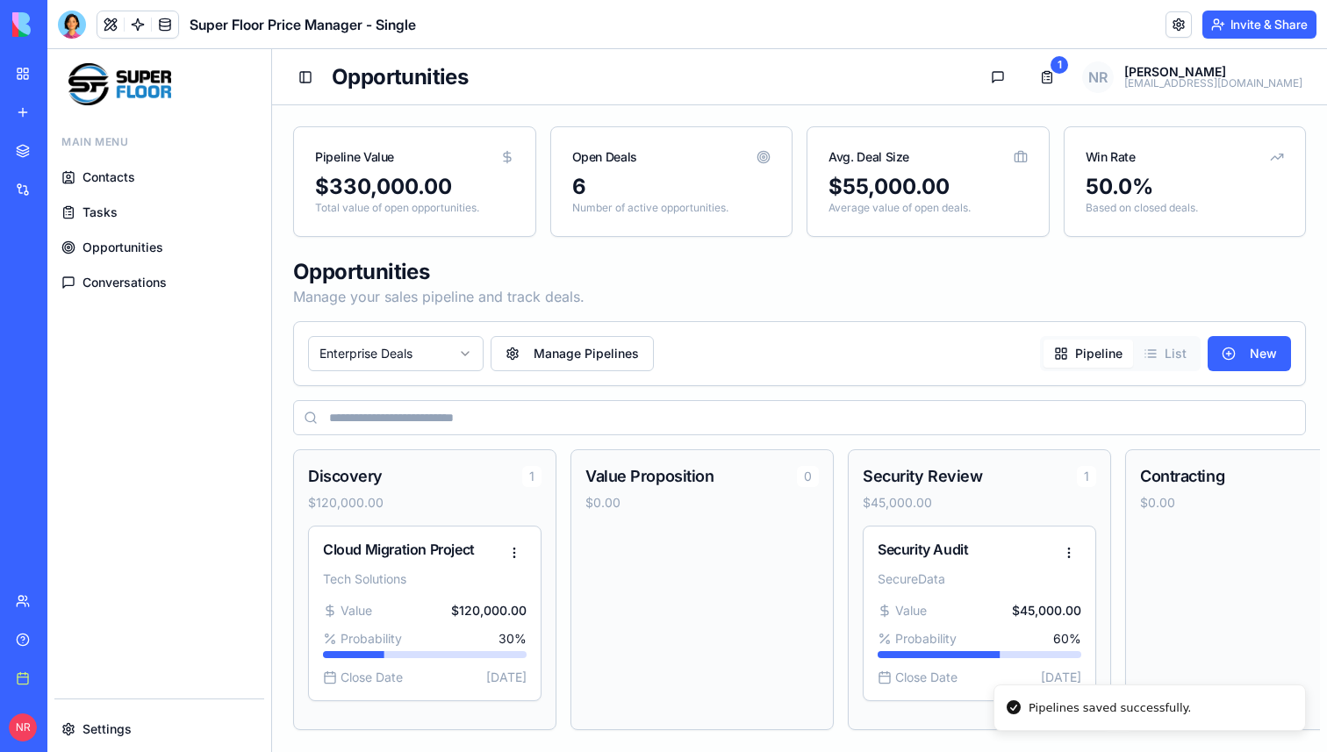
click at [412, 368] on html "Main Menu Contacts Tasks Opportunities Conversations Settings Toggle Sidebar Op…" at bounding box center [687, 407] width 1280 height 716
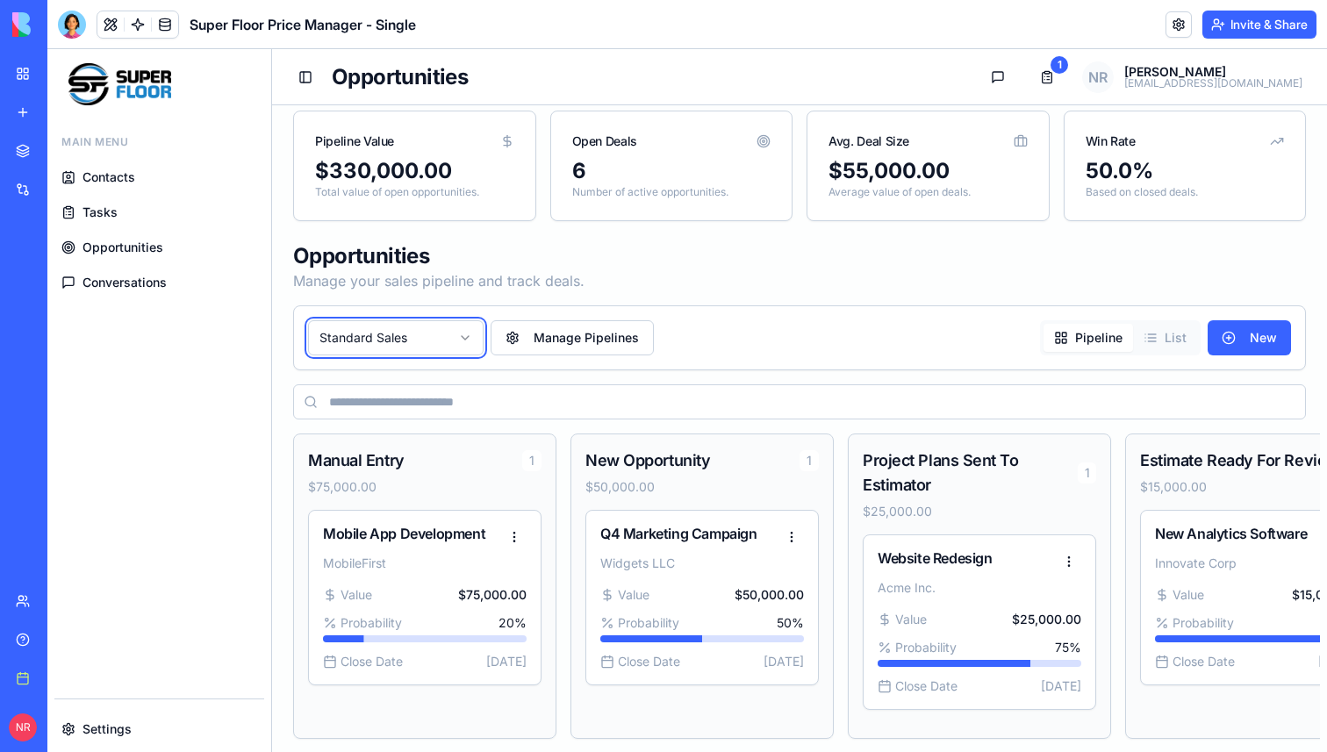
scroll to position [21, 0]
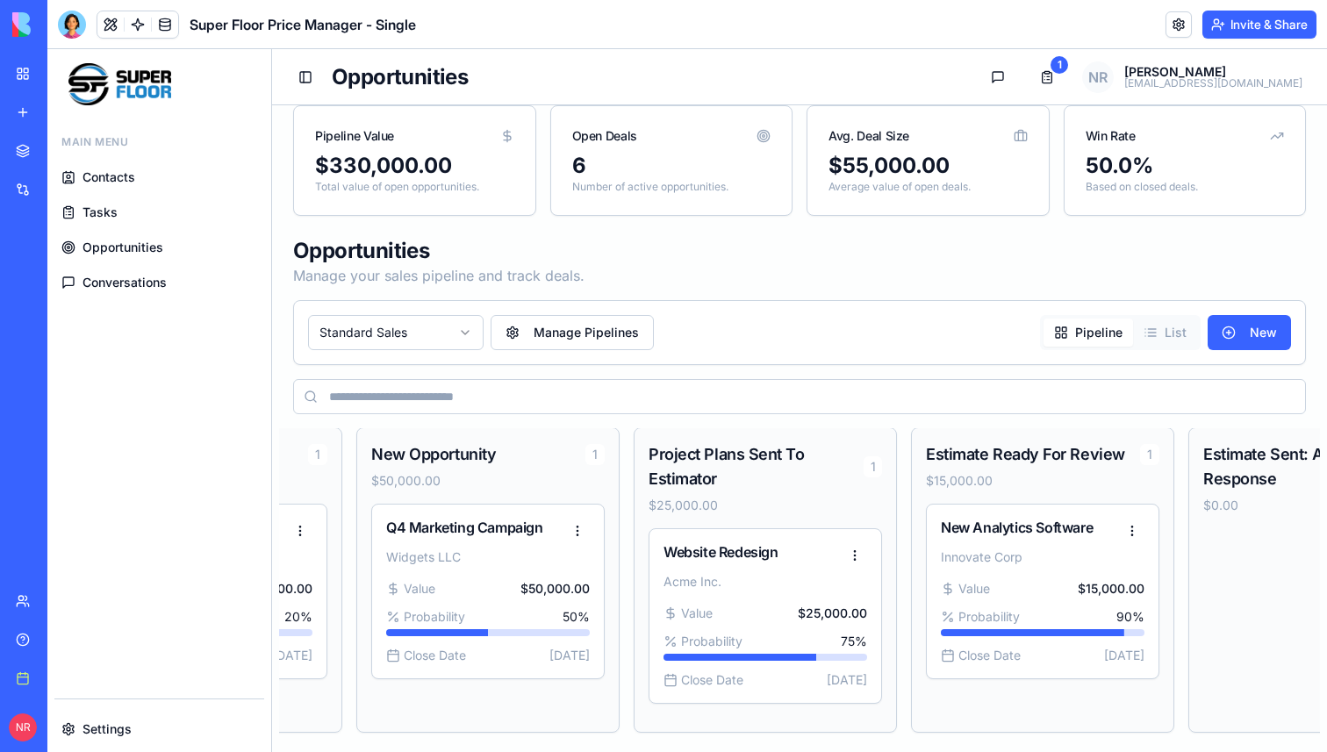
scroll to position [1, 0]
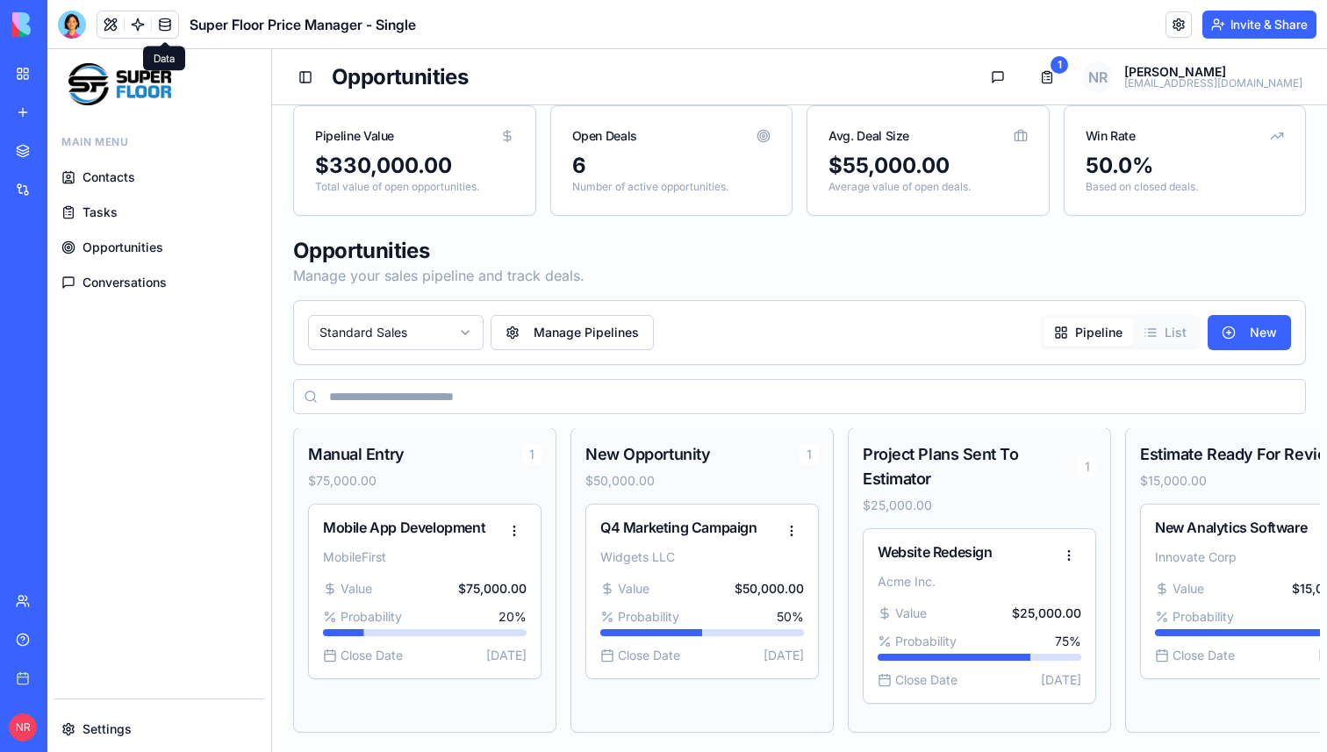
click at [168, 30] on link at bounding box center [165, 24] width 26 height 26
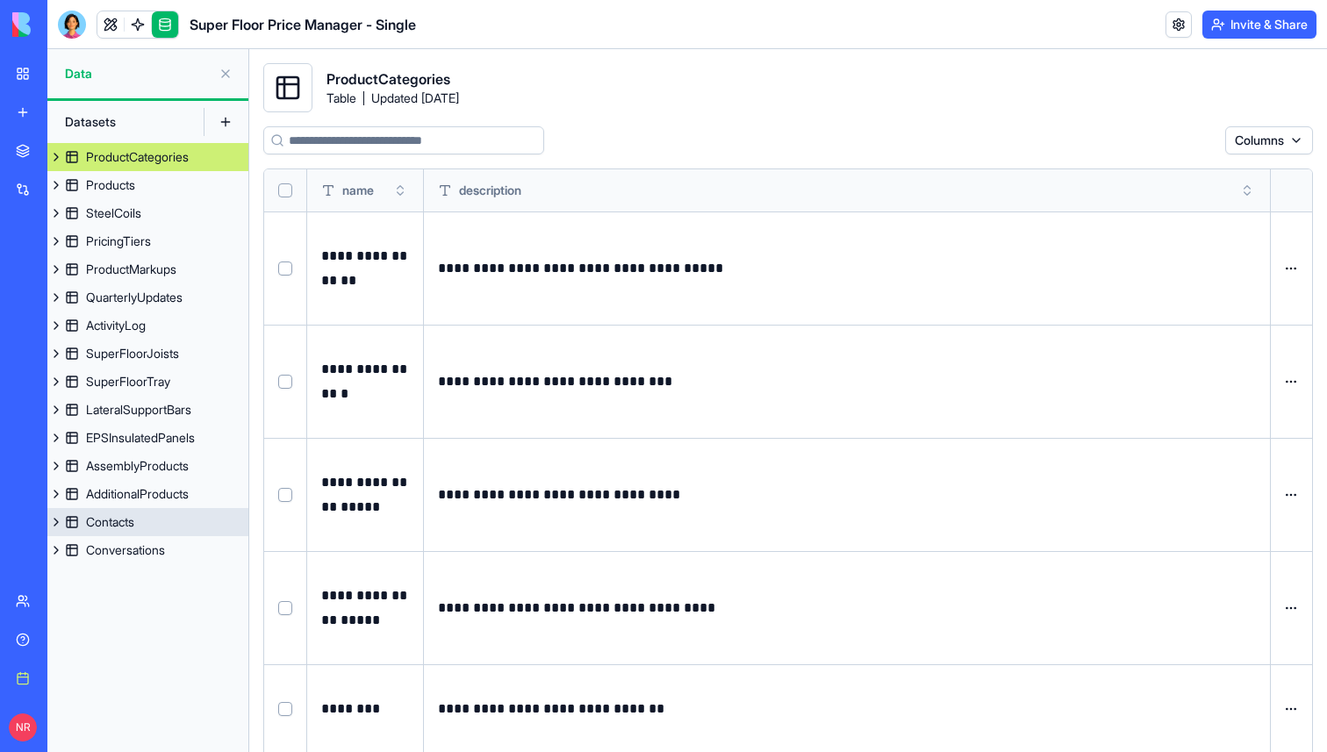
click at [154, 515] on link "Contacts" at bounding box center [147, 522] width 201 height 28
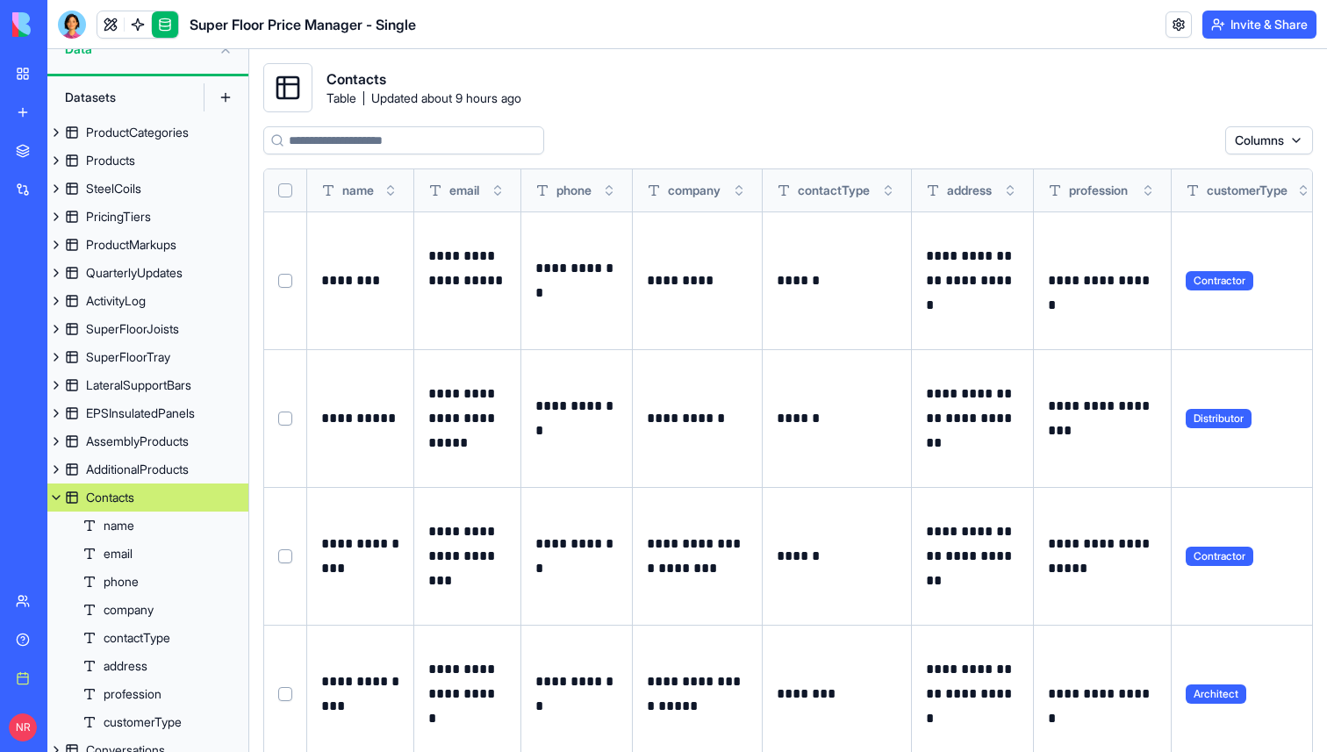
scroll to position [37, 0]
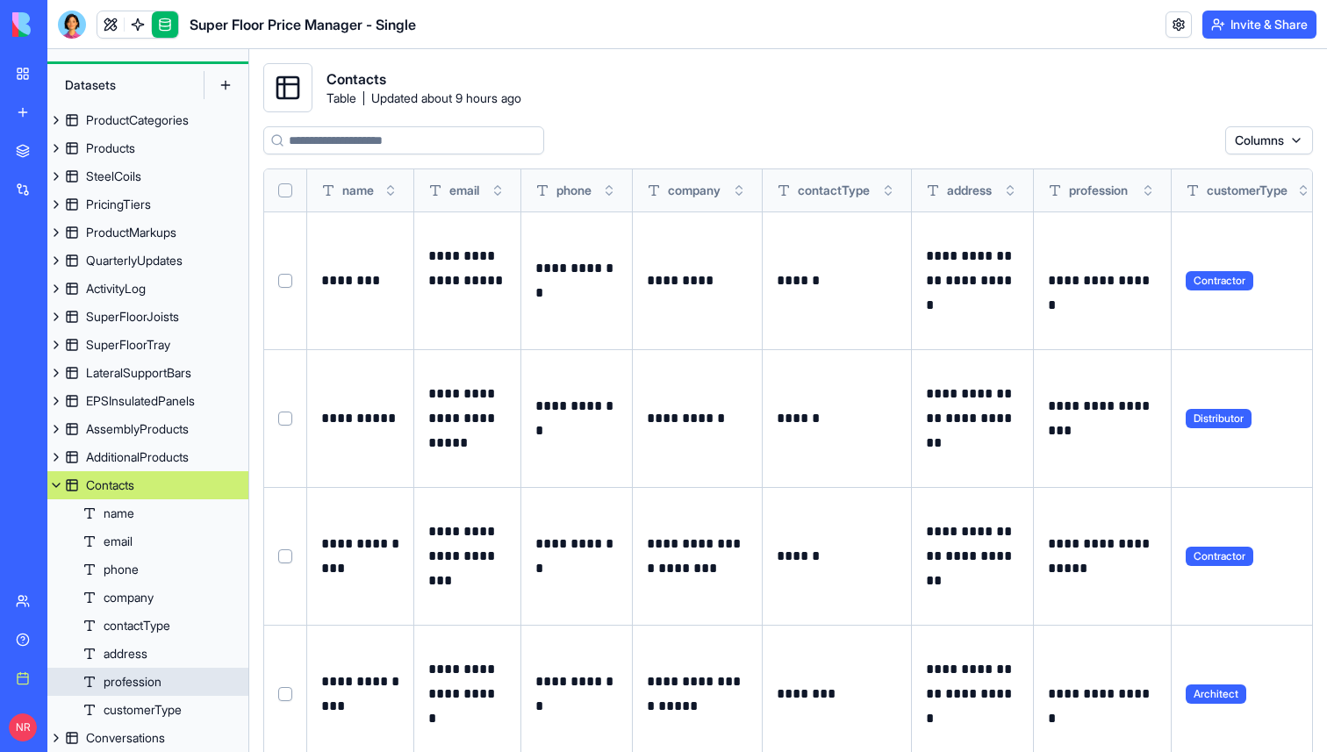
click at [161, 677] on div "profession" at bounding box center [133, 682] width 58 height 18
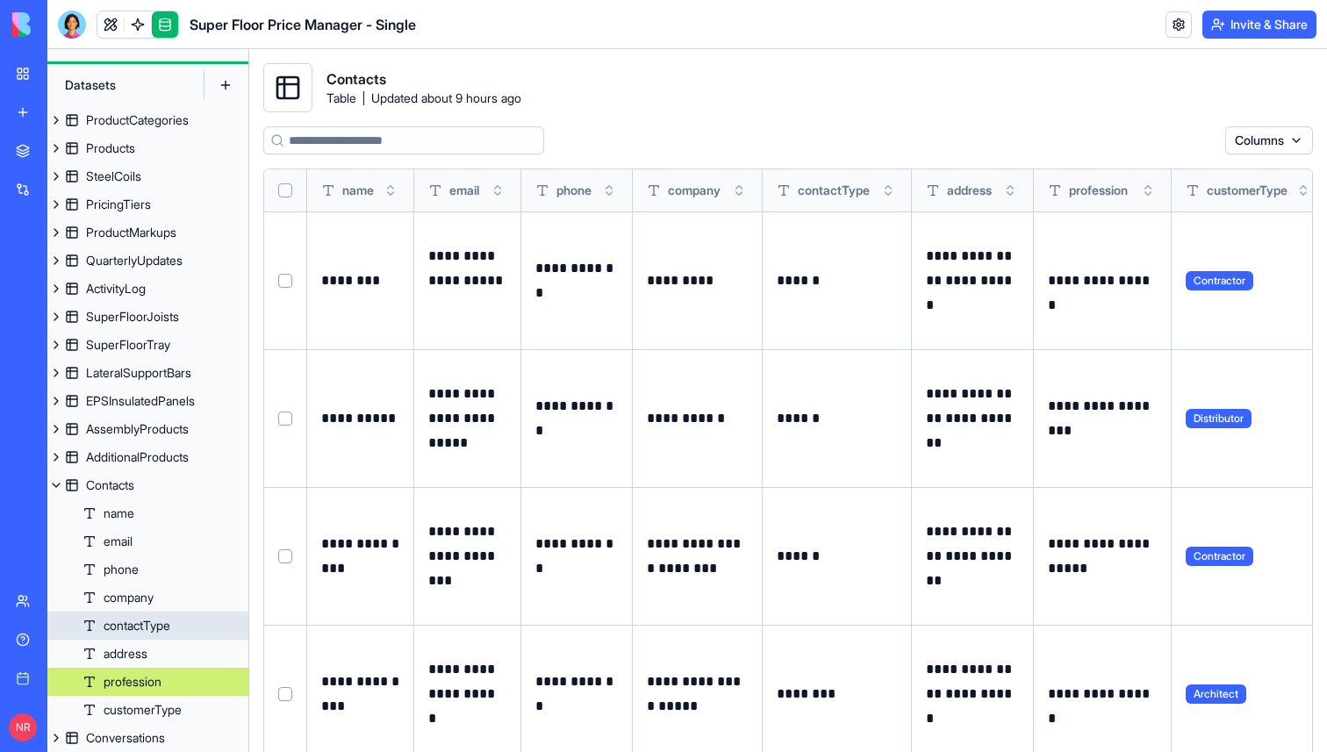
click at [158, 627] on div "contactType" at bounding box center [137, 626] width 67 height 18
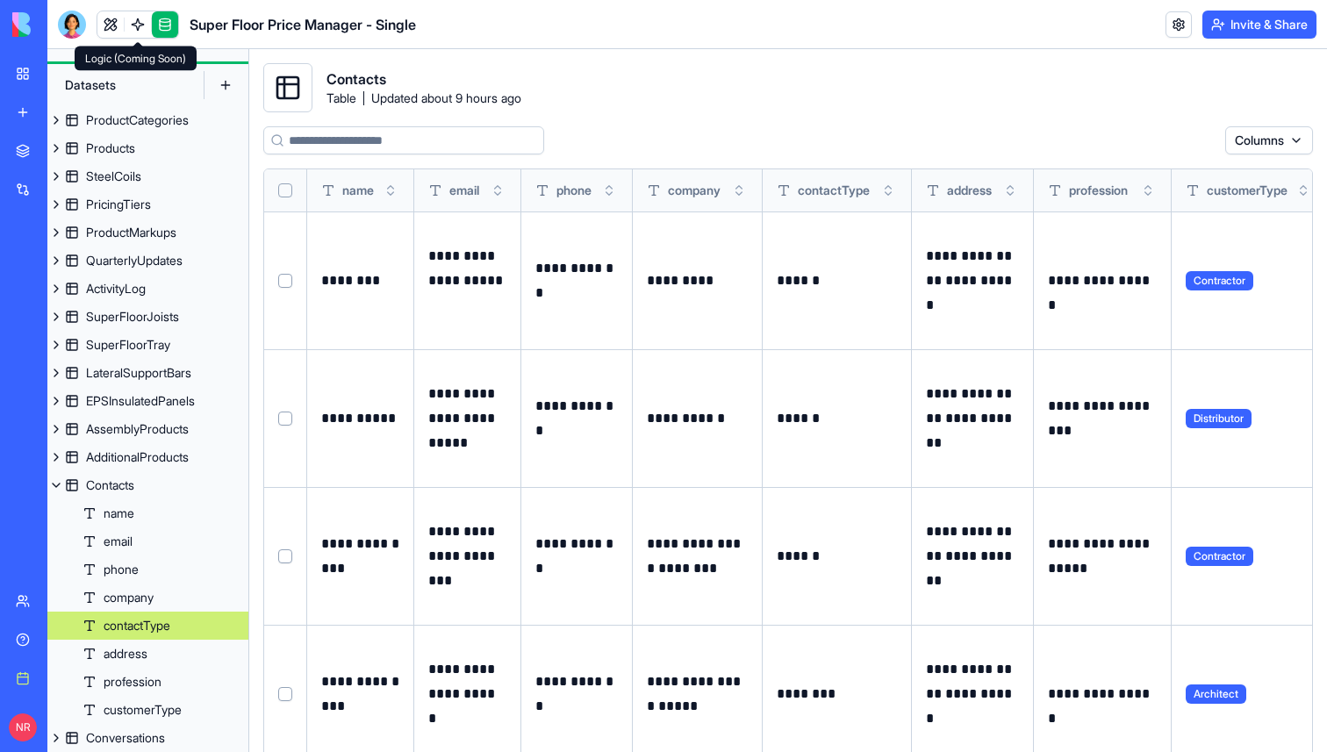
click at [135, 25] on link at bounding box center [138, 24] width 26 height 26
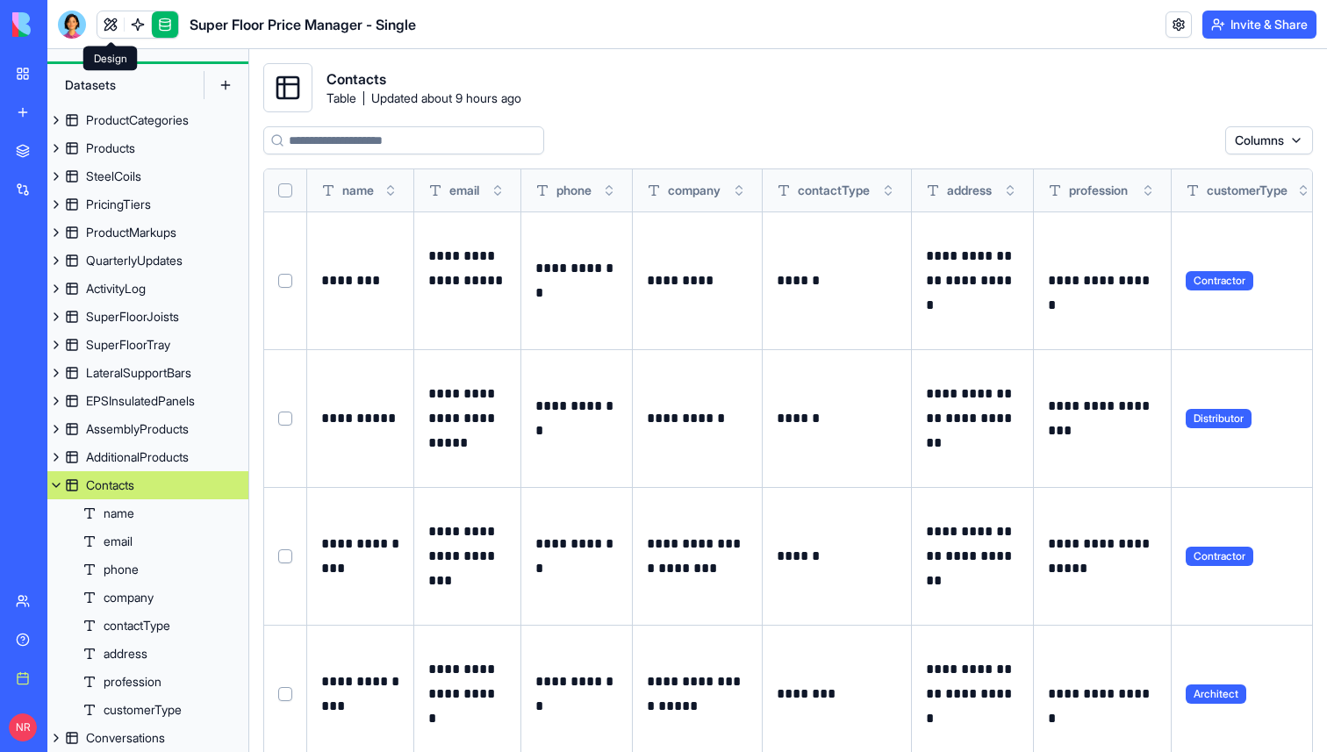
click at [110, 23] on link at bounding box center [110, 24] width 26 height 26
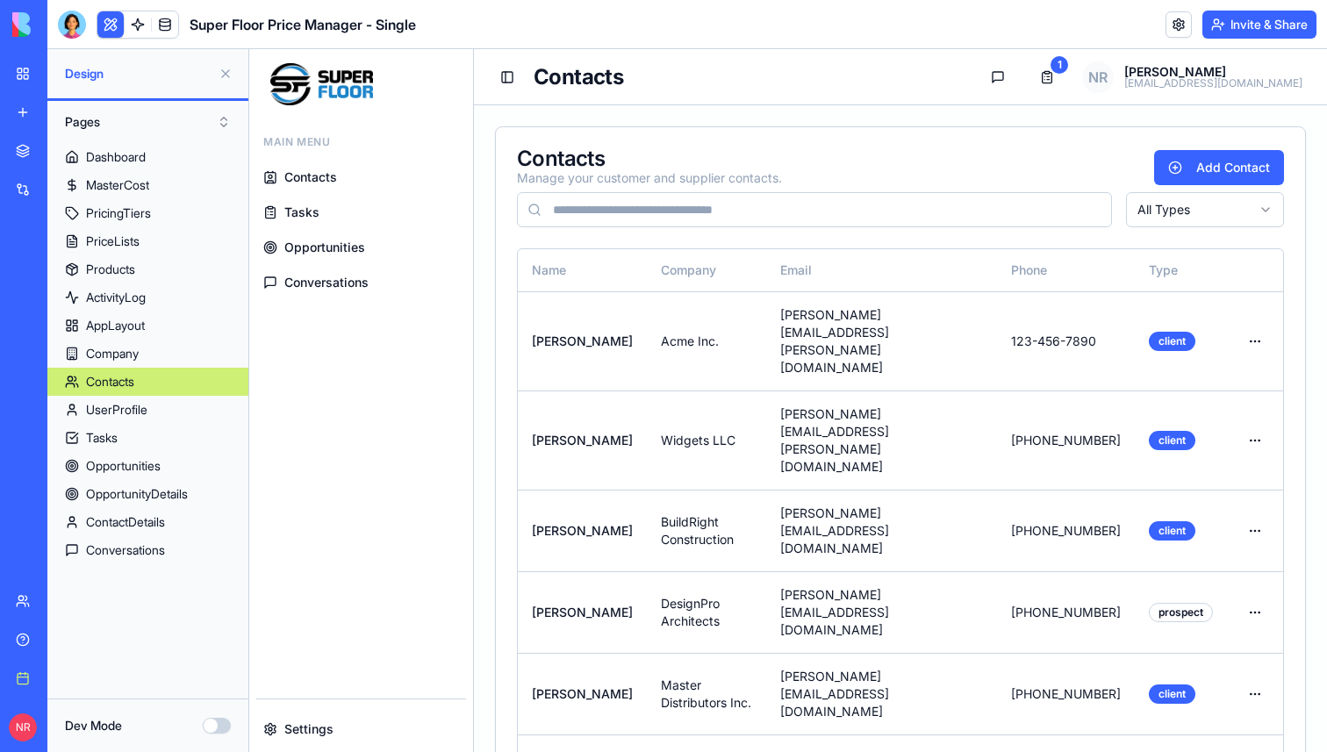
click at [213, 727] on button "Dev Mode" at bounding box center [217, 726] width 28 height 16
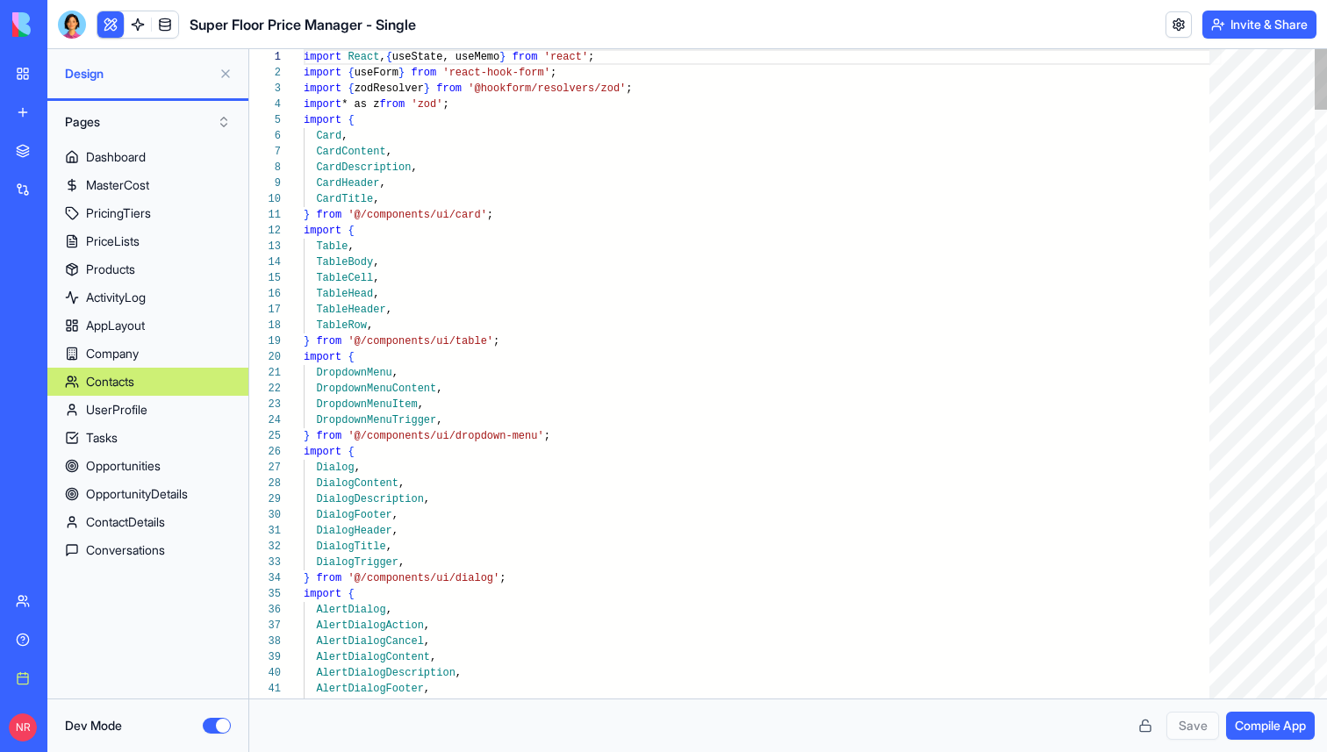
scroll to position [158, 0]
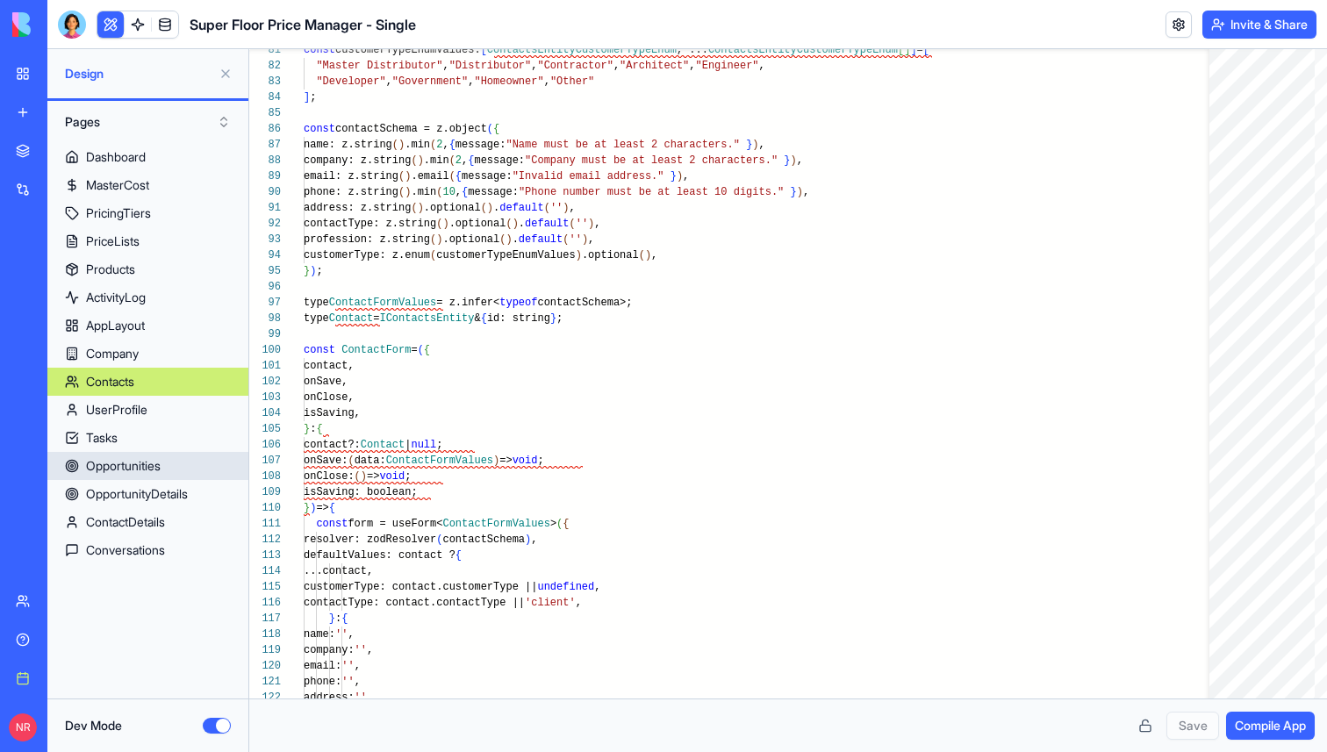
click at [157, 468] on div "Opportunities" at bounding box center [123, 466] width 75 height 18
type textarea "**********"
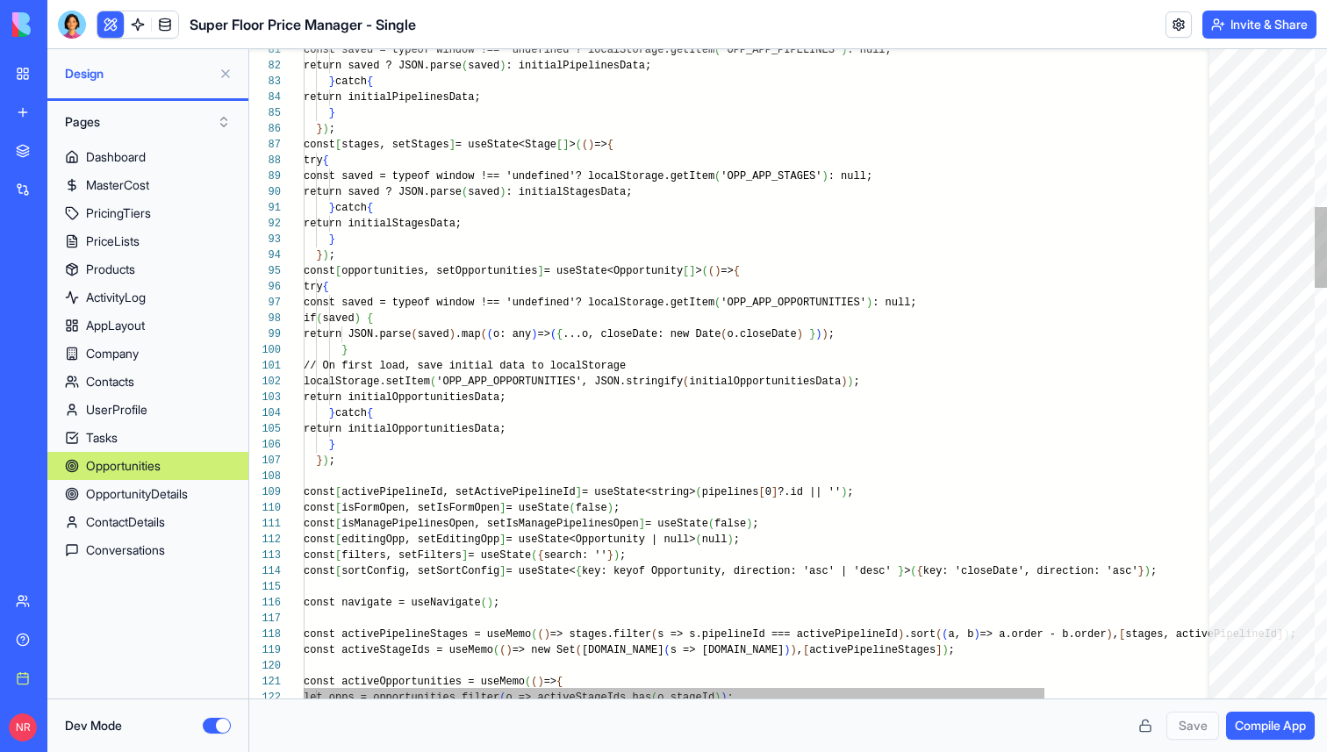
scroll to position [141, 0]
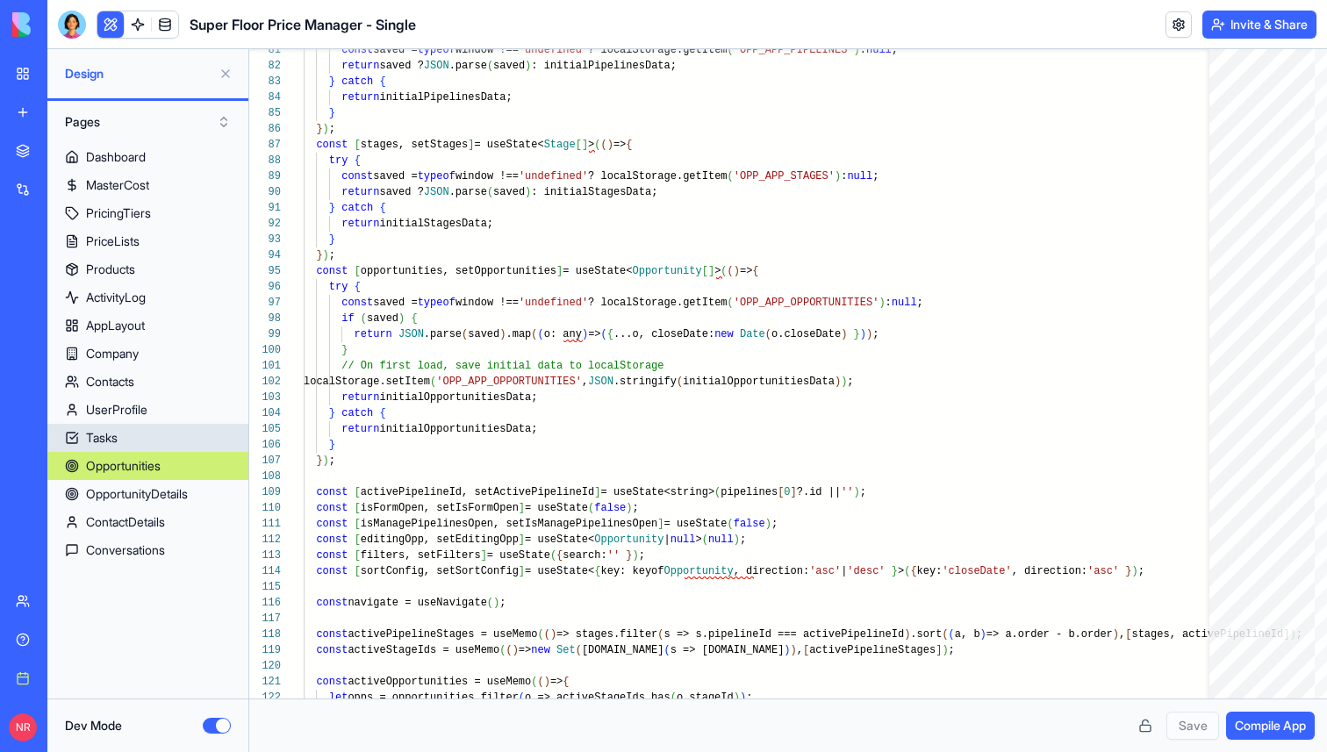
click at [140, 434] on link "Tasks" at bounding box center [147, 438] width 201 height 28
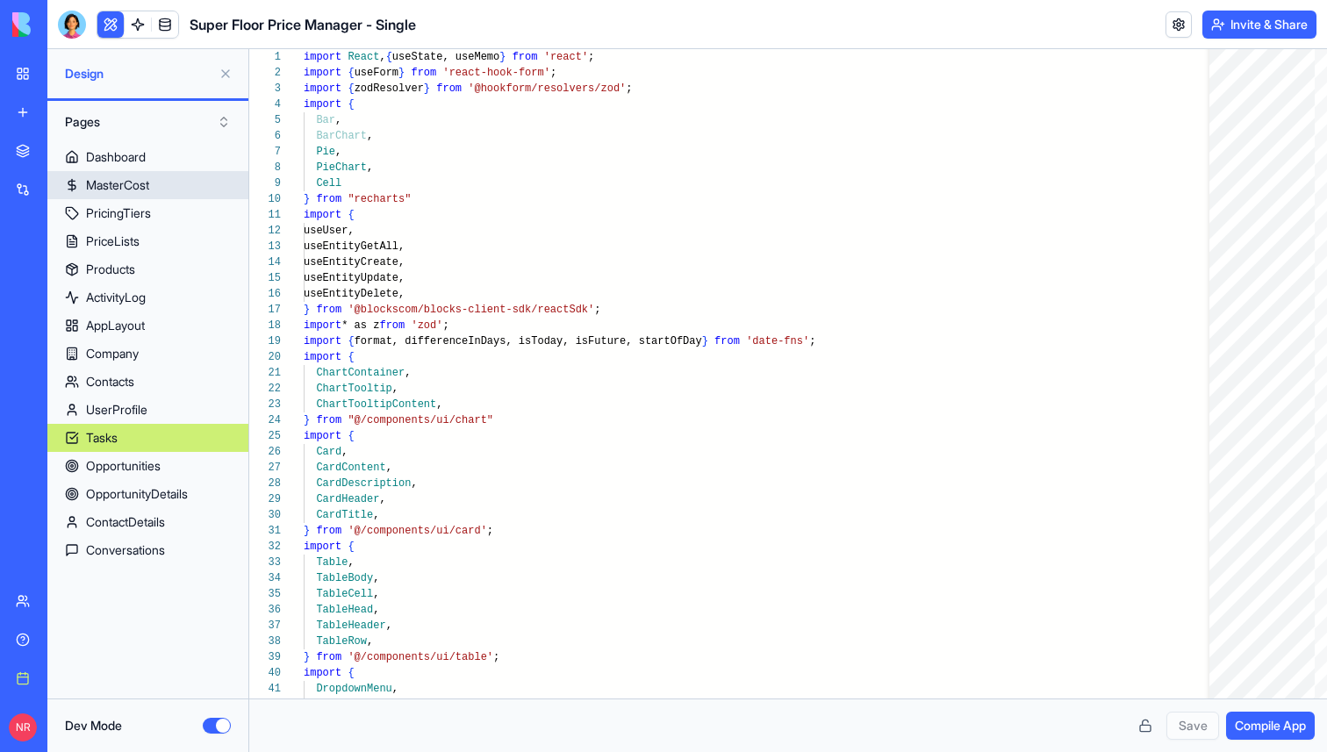
click at [133, 193] on div "MasterCost" at bounding box center [117, 185] width 63 height 18
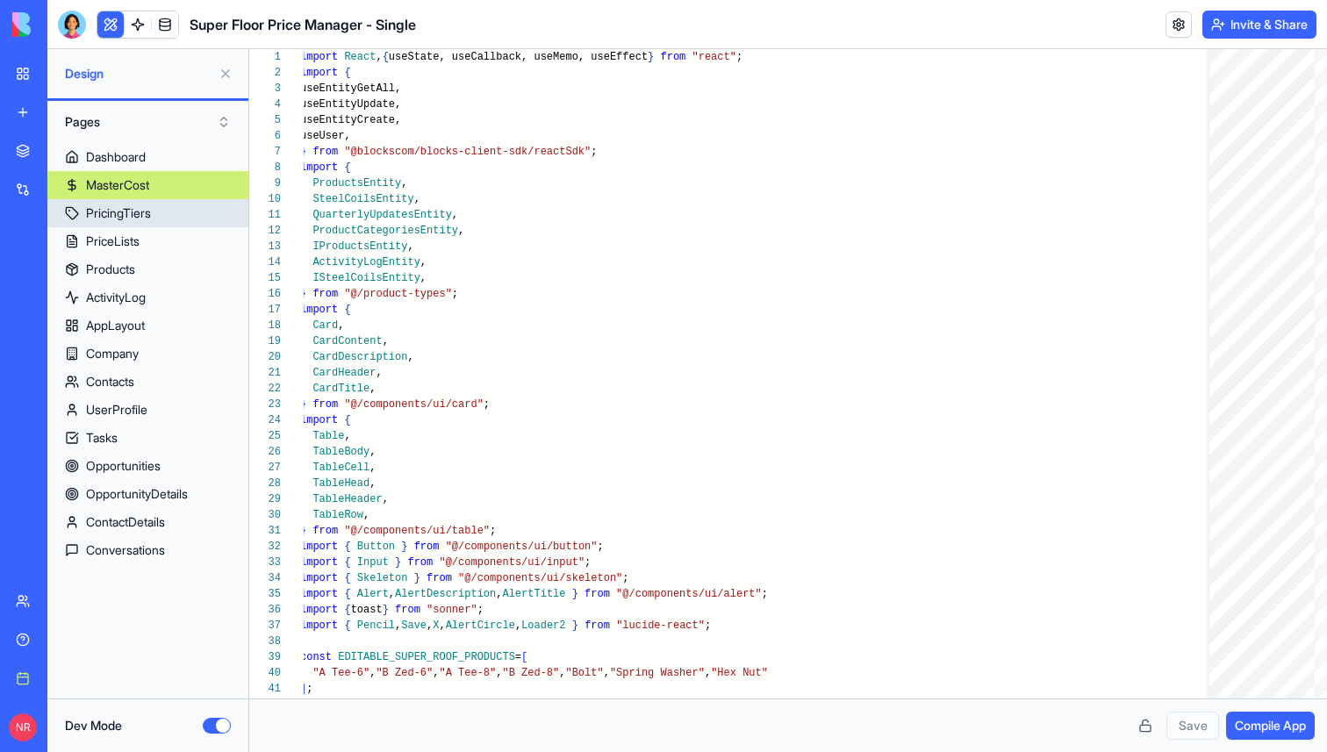
click at [158, 212] on link "PricingTiers" at bounding box center [147, 213] width 201 height 28
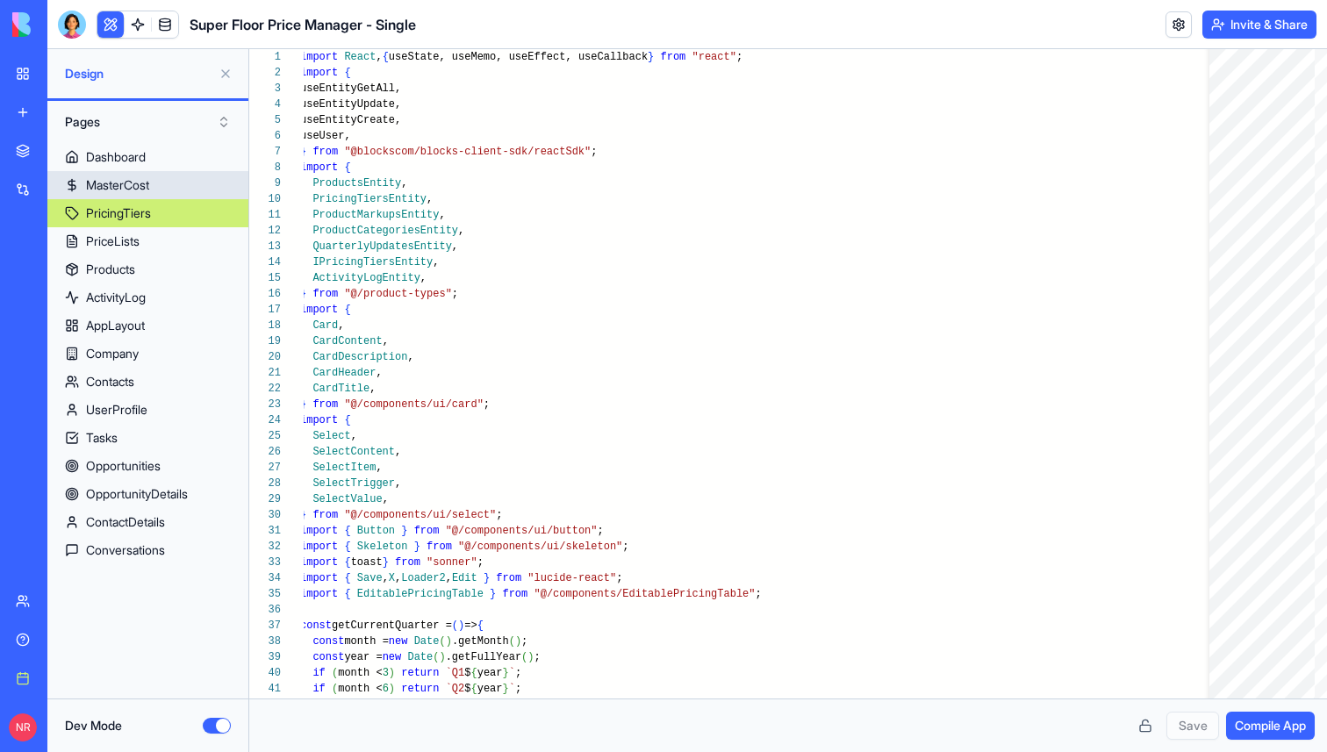
click at [149, 185] on div "MasterCost" at bounding box center [117, 185] width 63 height 18
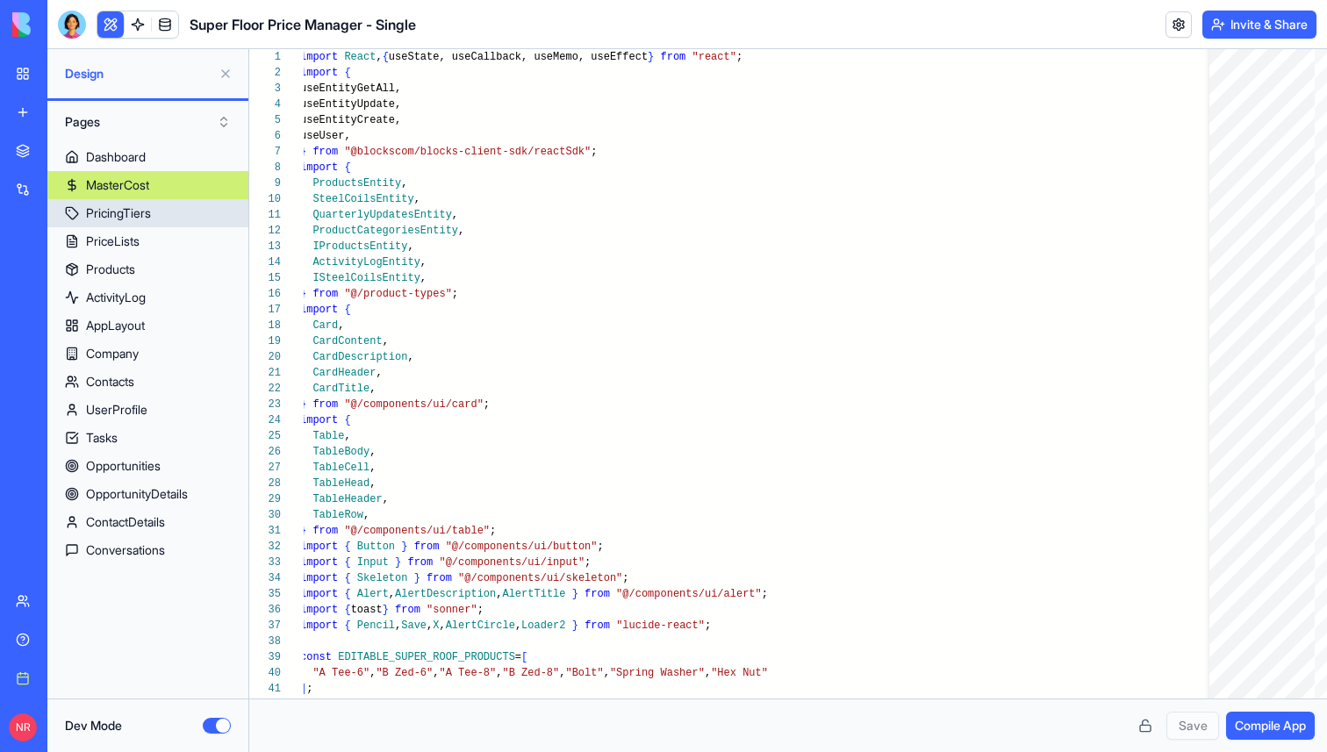
click at [151, 207] on div "PricingTiers" at bounding box center [118, 213] width 65 height 18
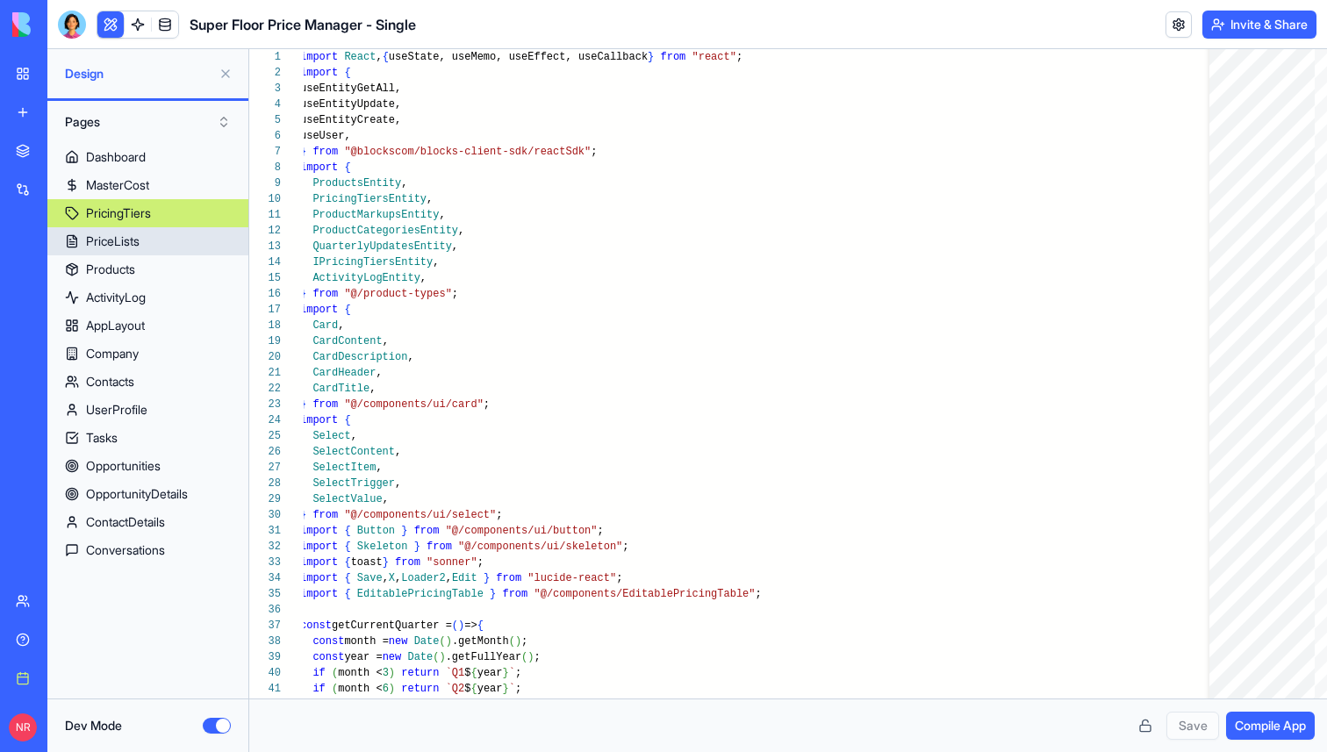
click at [149, 241] on link "PriceLists" at bounding box center [147, 241] width 201 height 28
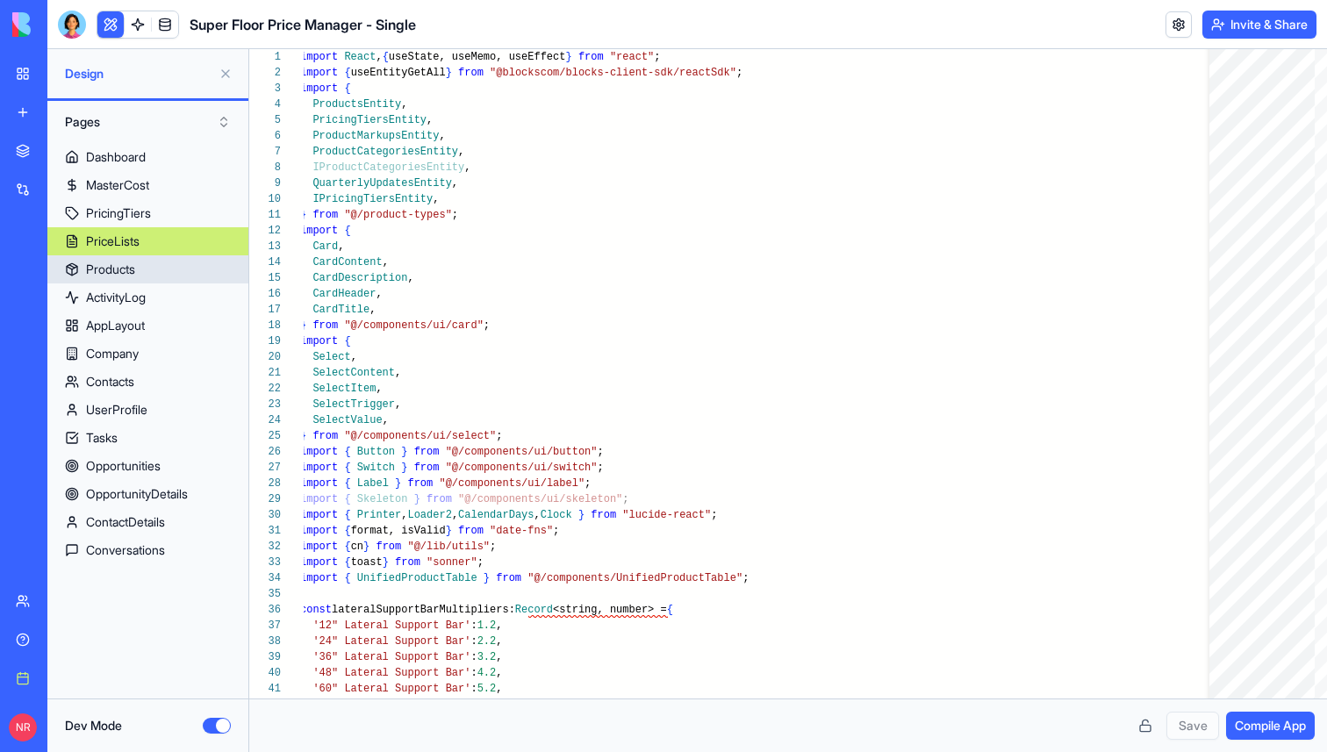
click at [144, 262] on link "Products" at bounding box center [147, 269] width 201 height 28
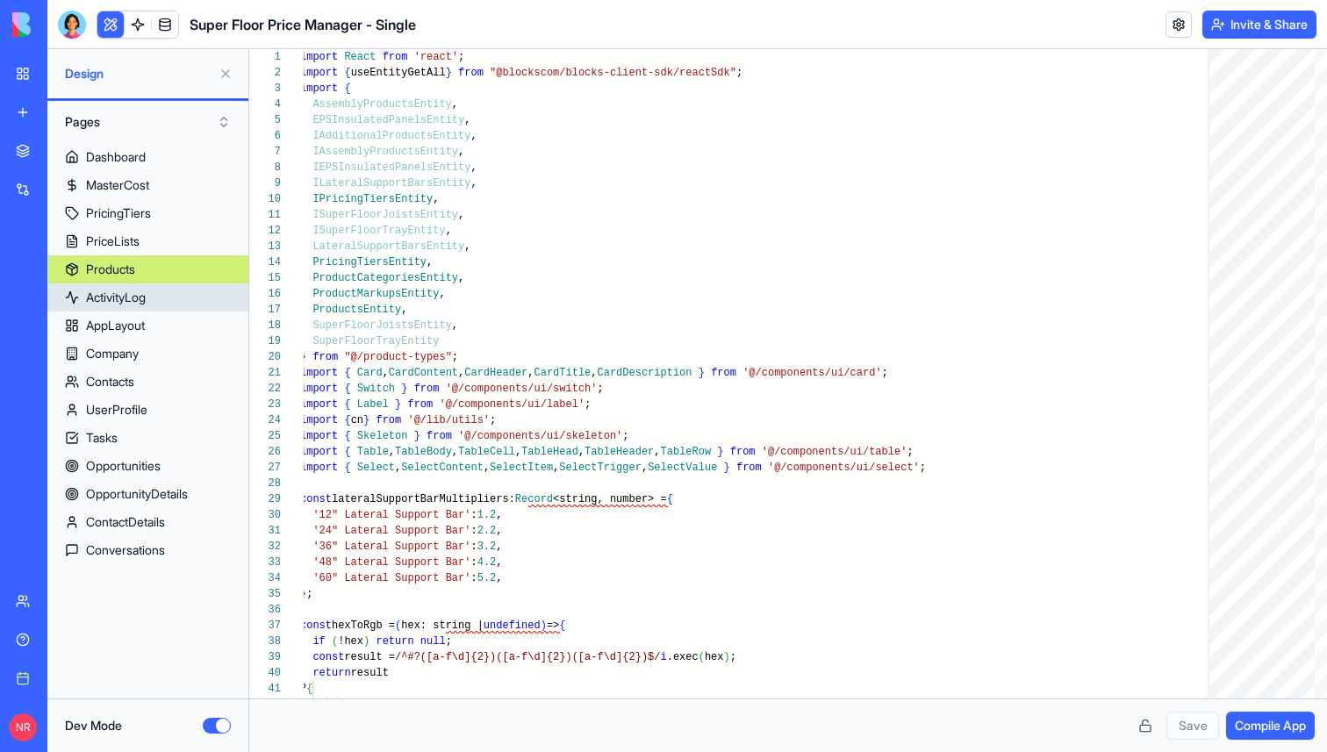
click at [146, 290] on div "ActivityLog" at bounding box center [116, 298] width 60 height 18
type textarea "*"
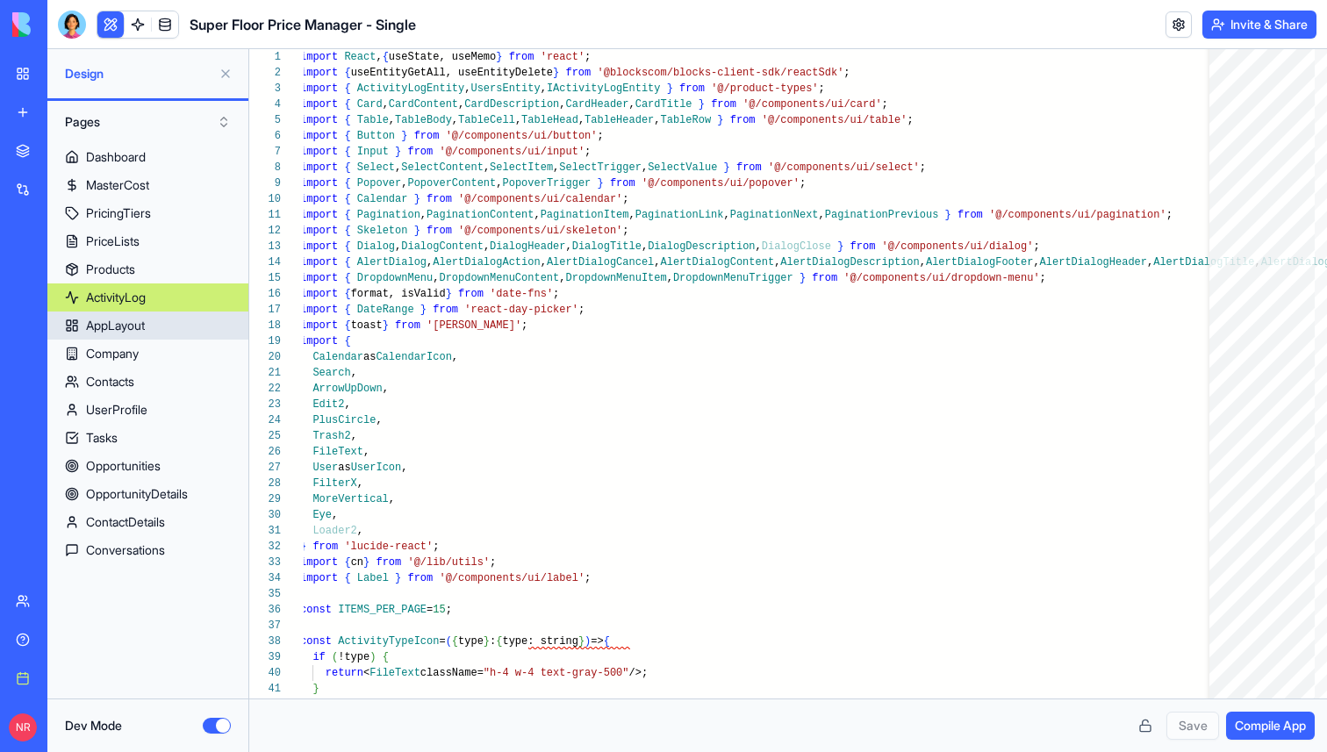
click at [148, 317] on link "AppLayout" at bounding box center [147, 326] width 201 height 28
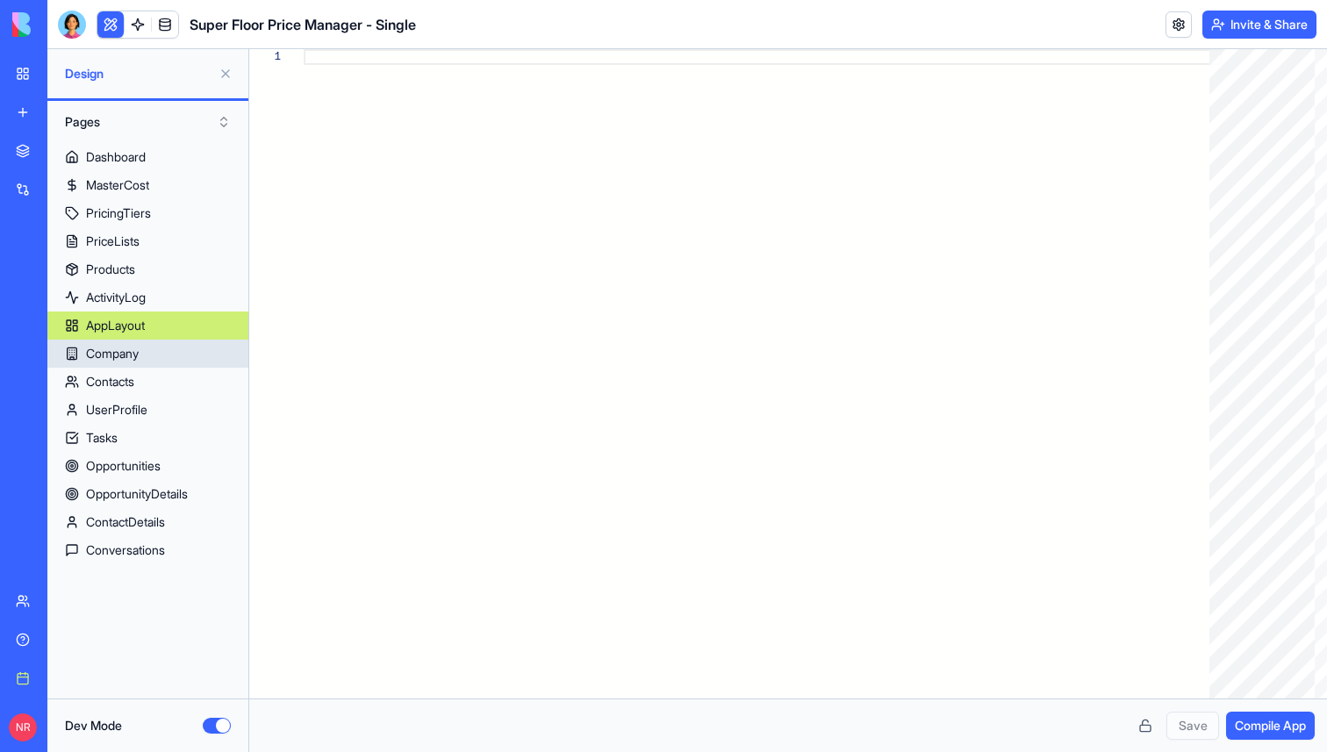
click at [147, 355] on link "Company" at bounding box center [147, 354] width 201 height 28
type textarea "**********"
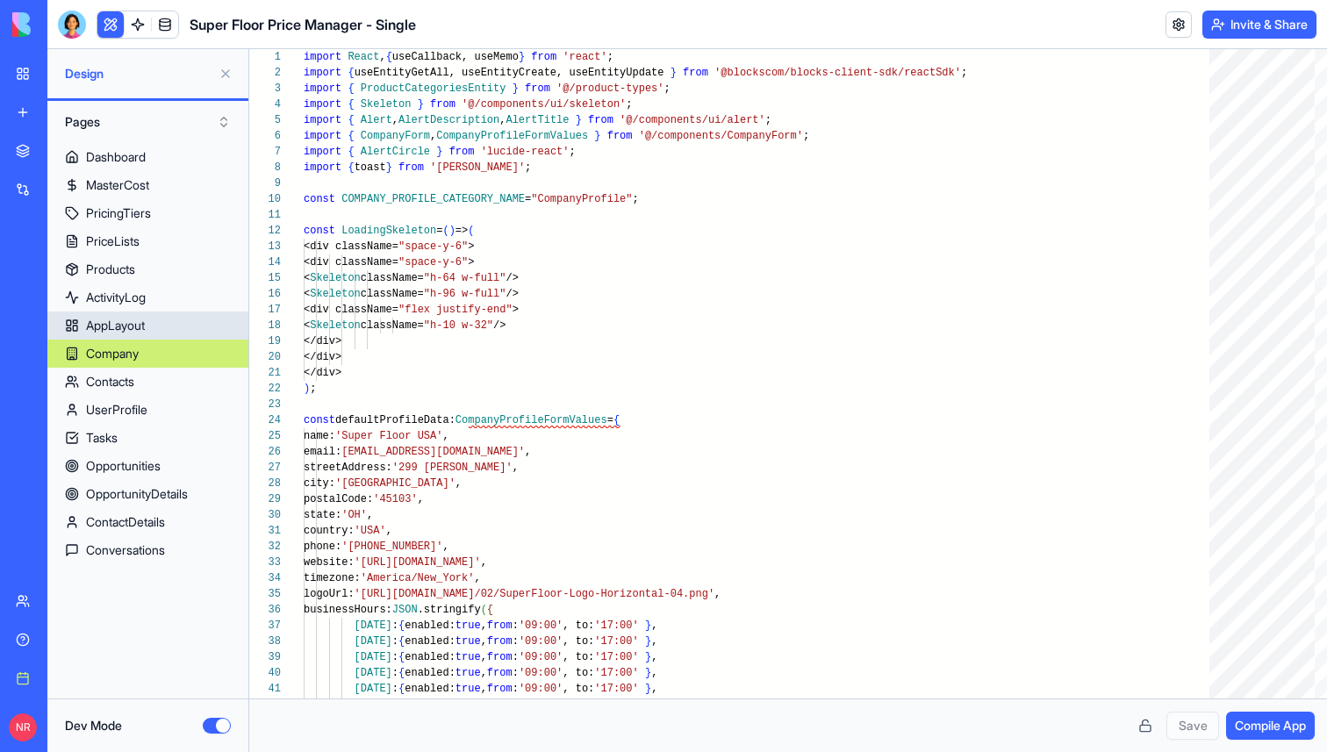
click at [149, 320] on link "AppLayout" at bounding box center [147, 326] width 201 height 28
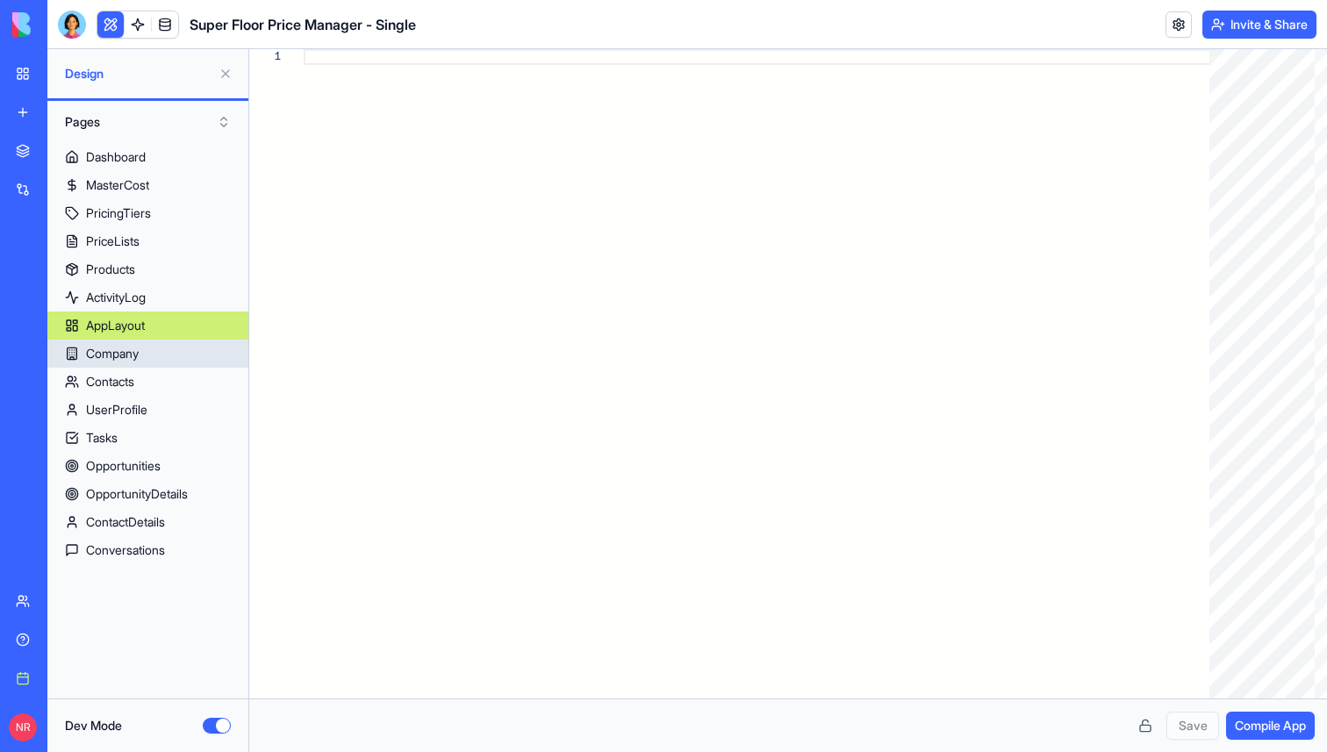
click at [117, 356] on div "Company" at bounding box center [112, 354] width 53 height 18
type textarea "**********"
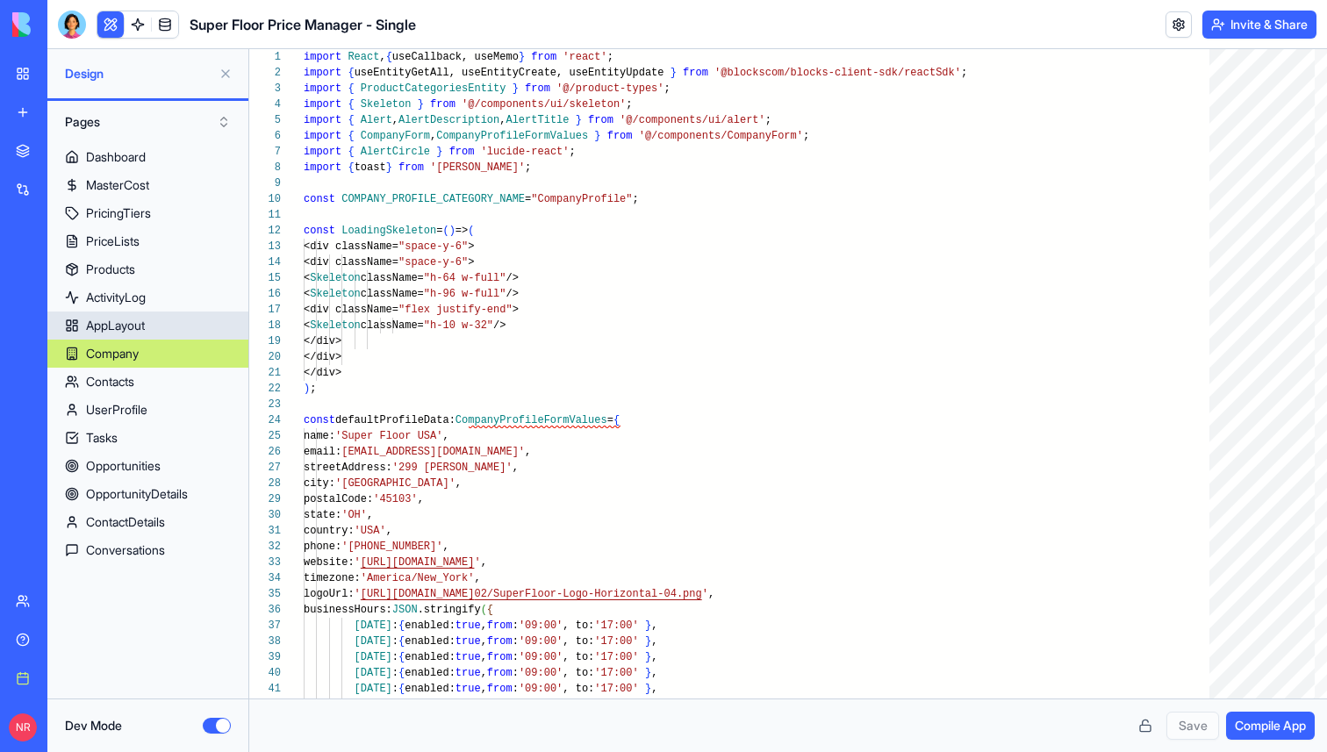
click at [118, 326] on div "AppLayout" at bounding box center [115, 326] width 59 height 18
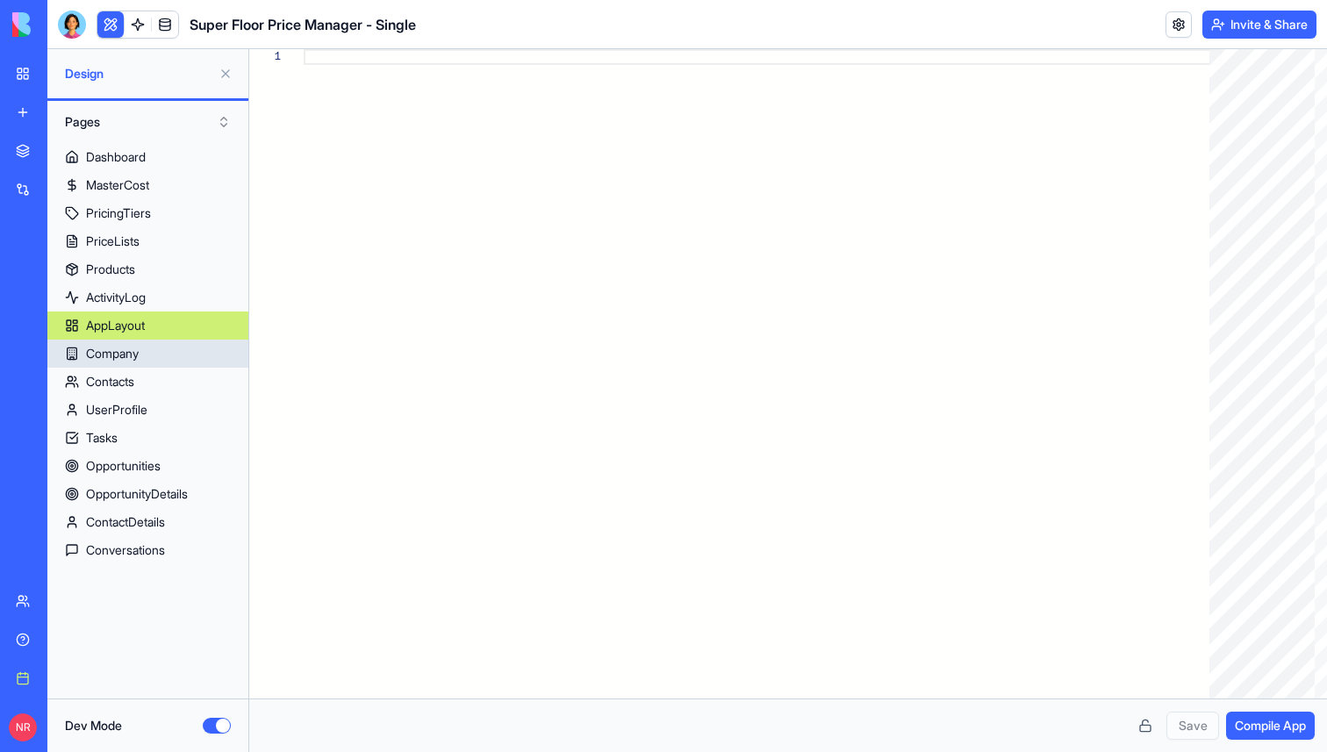
click at [130, 357] on div "Company" at bounding box center [112, 354] width 53 height 18
type textarea "**********"
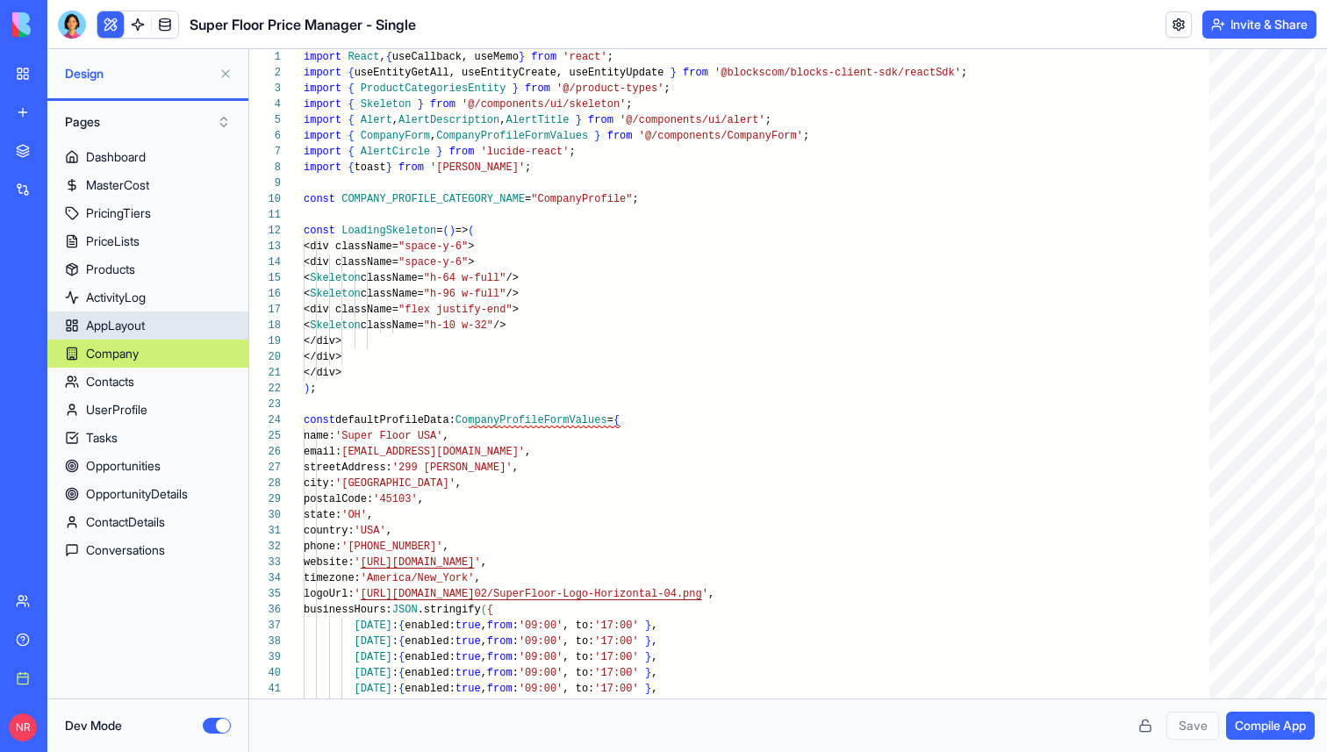
click at [133, 326] on div "AppLayout" at bounding box center [115, 326] width 59 height 18
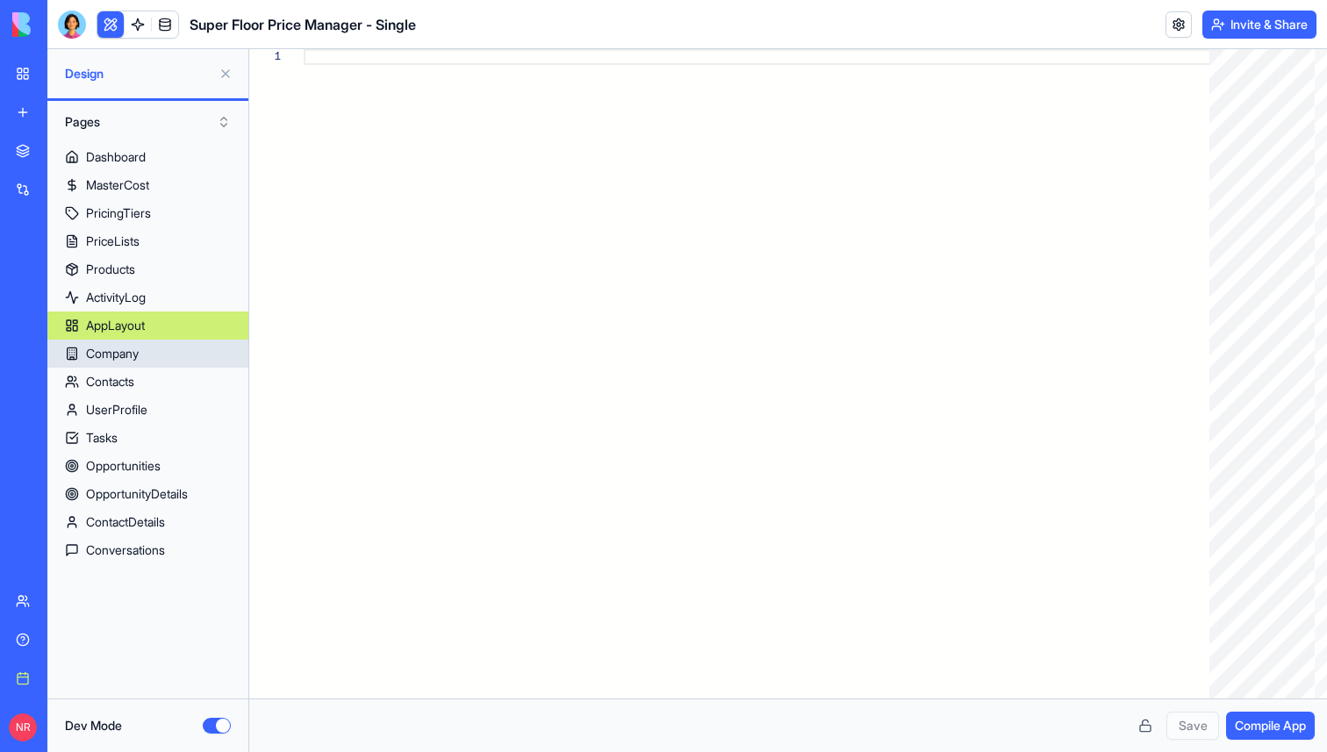
click at [188, 348] on link "Company" at bounding box center [147, 354] width 201 height 28
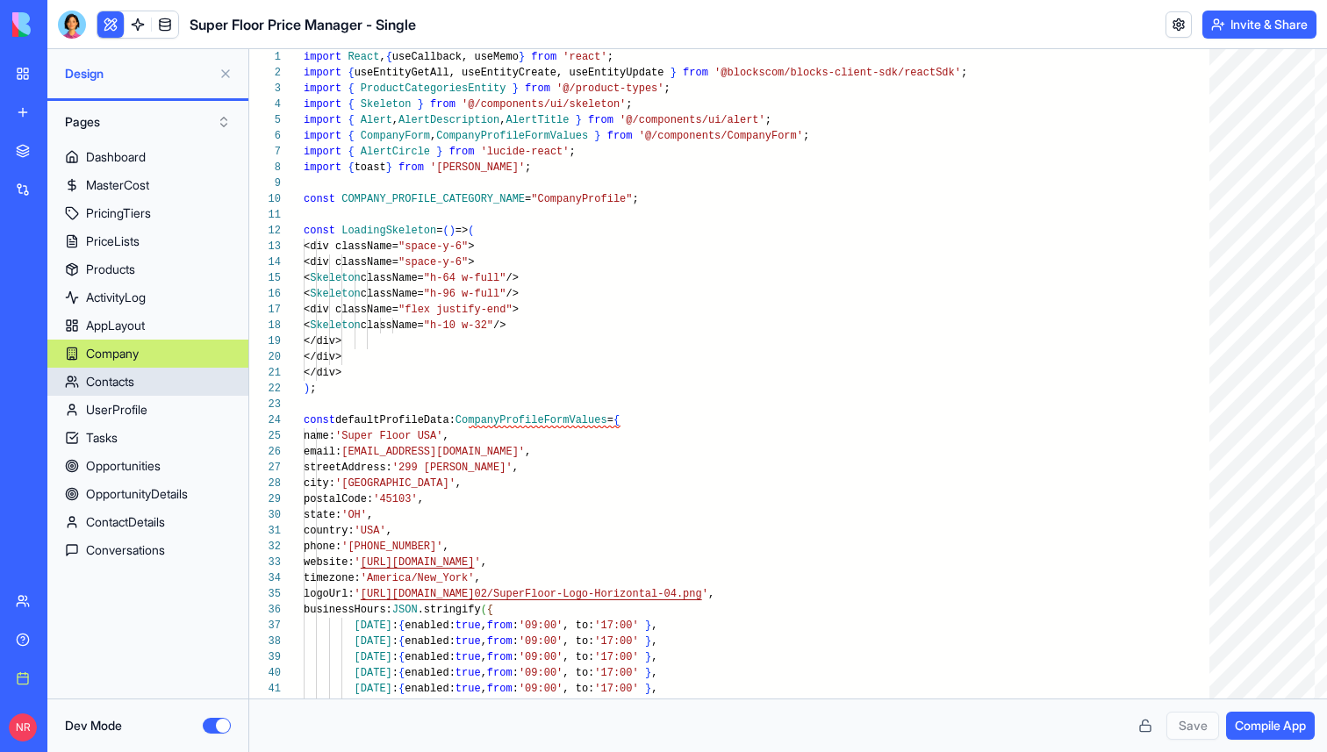
click at [184, 382] on link "Contacts" at bounding box center [147, 382] width 201 height 28
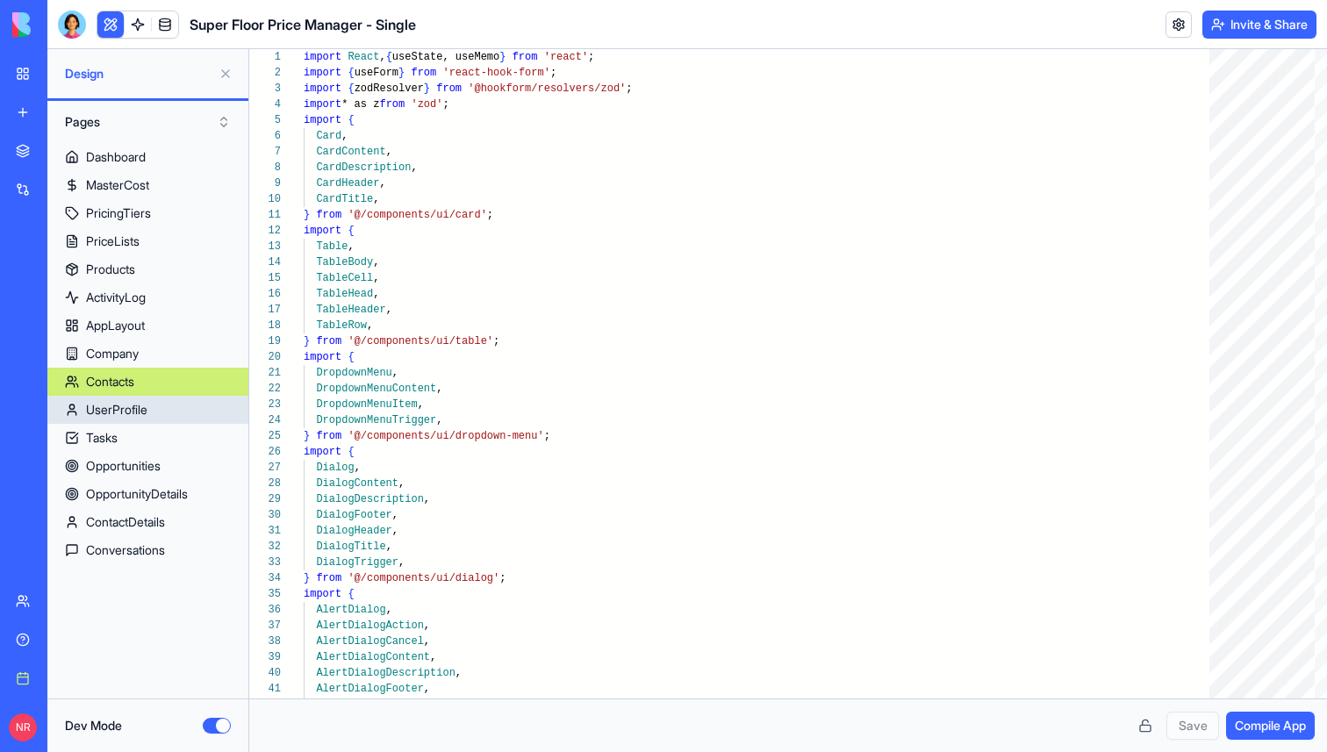
click at [176, 409] on link "UserProfile" at bounding box center [147, 410] width 201 height 28
type textarea "**********"
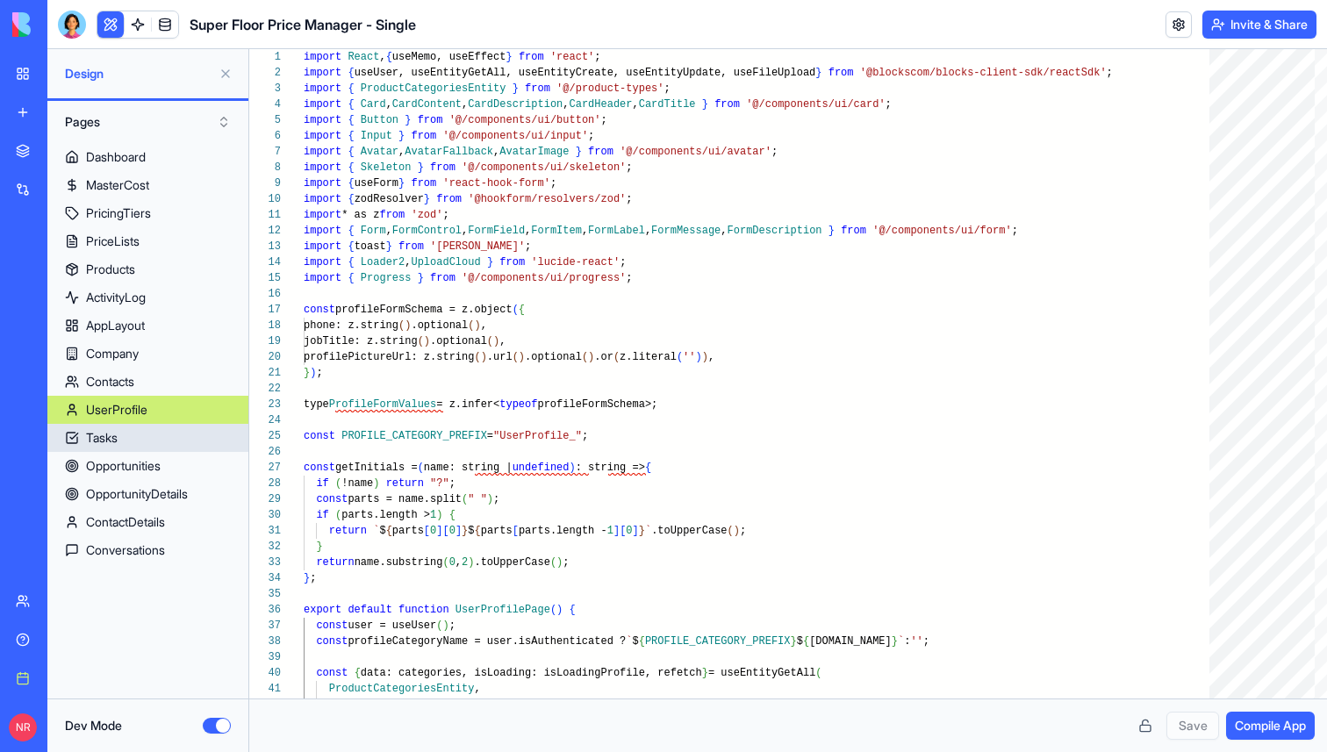
click at [171, 446] on link "Tasks" at bounding box center [147, 438] width 201 height 28
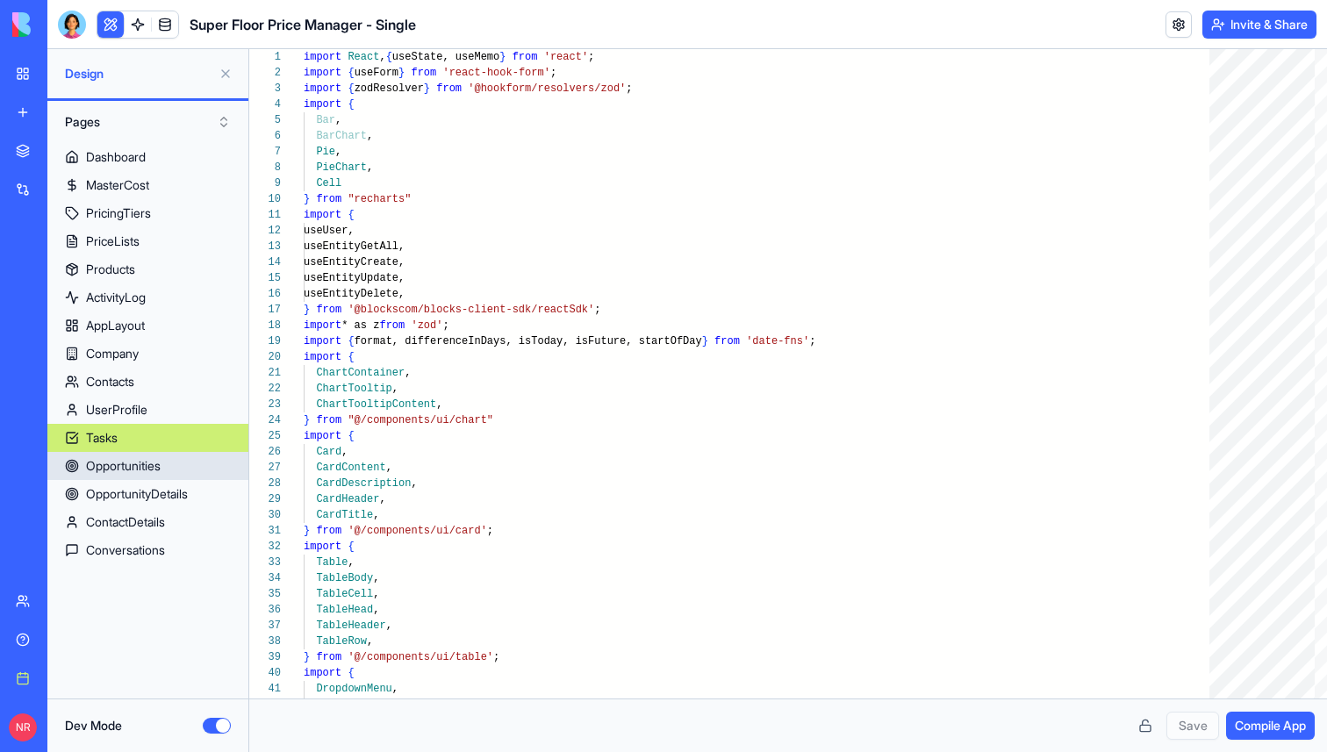
click at [161, 463] on div "Opportunities" at bounding box center [123, 466] width 75 height 18
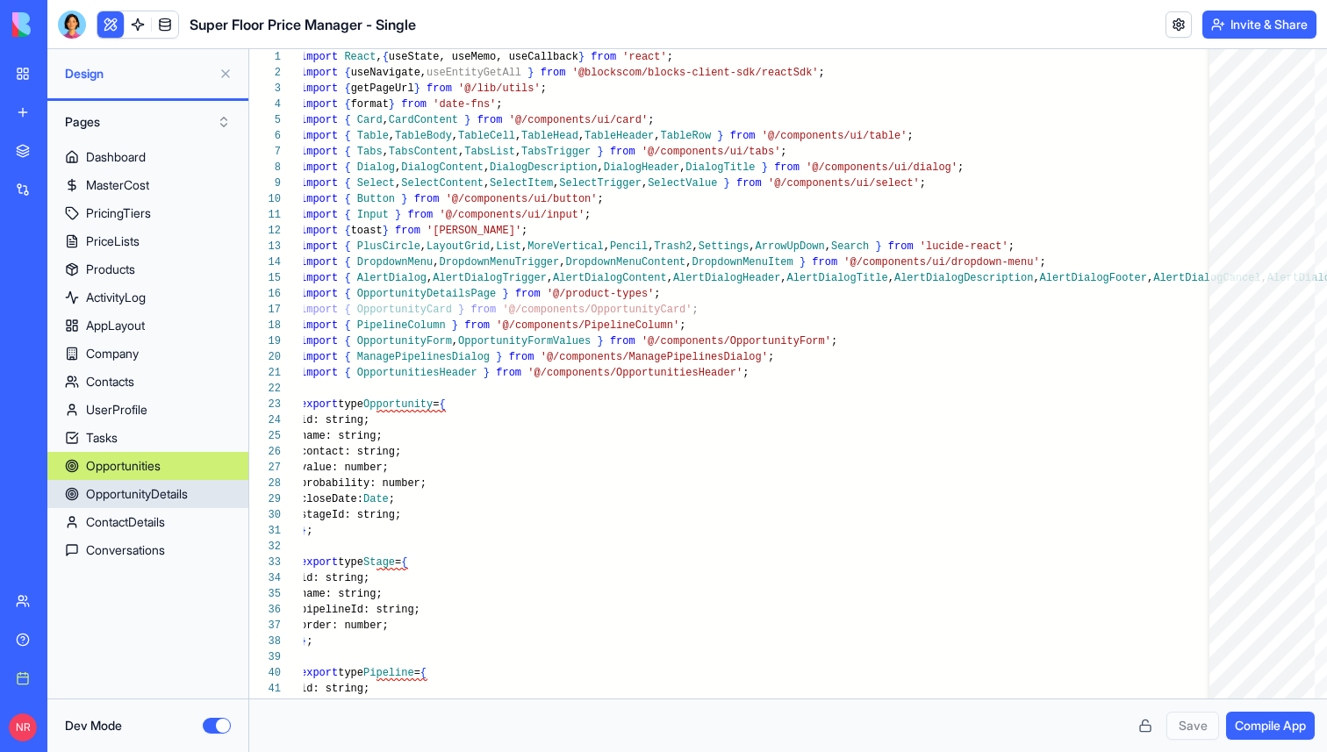
click at [164, 486] on div "OpportunityDetails" at bounding box center [137, 494] width 102 height 18
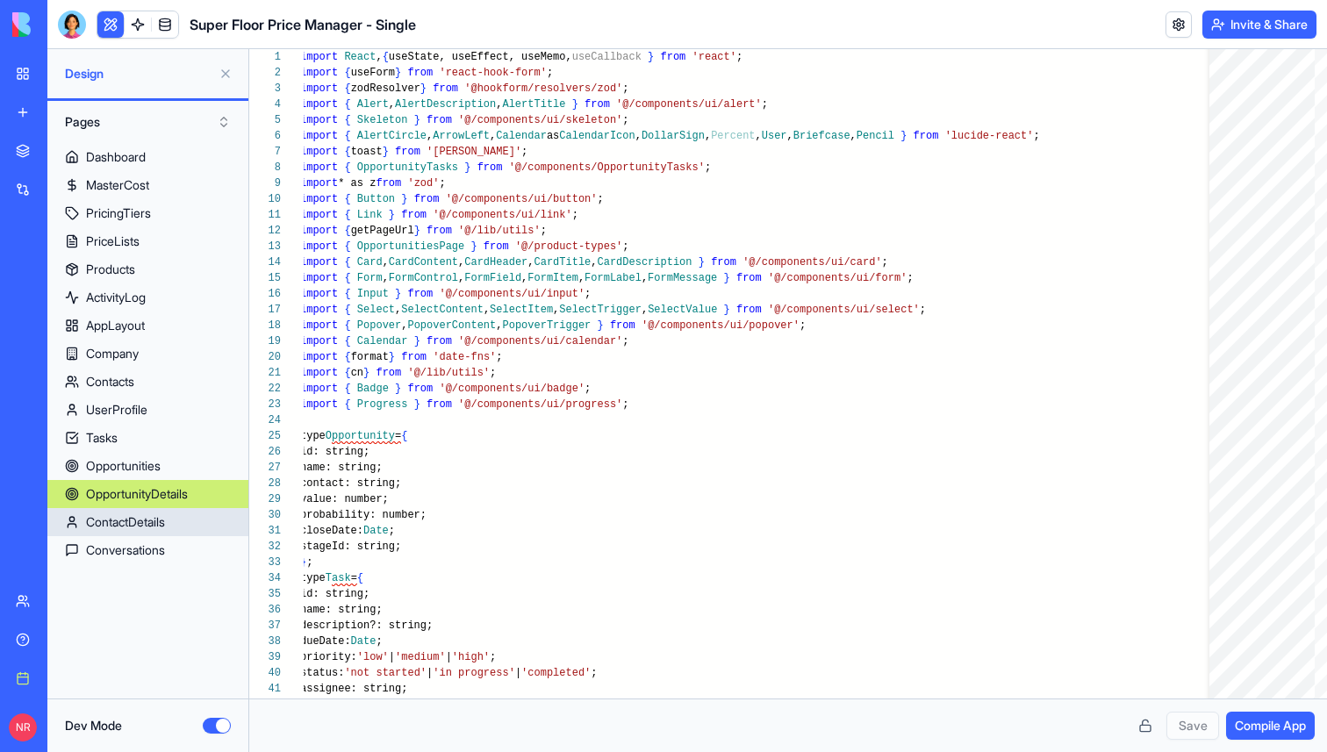
click at [164, 529] on div "ContactDetails" at bounding box center [125, 522] width 79 height 18
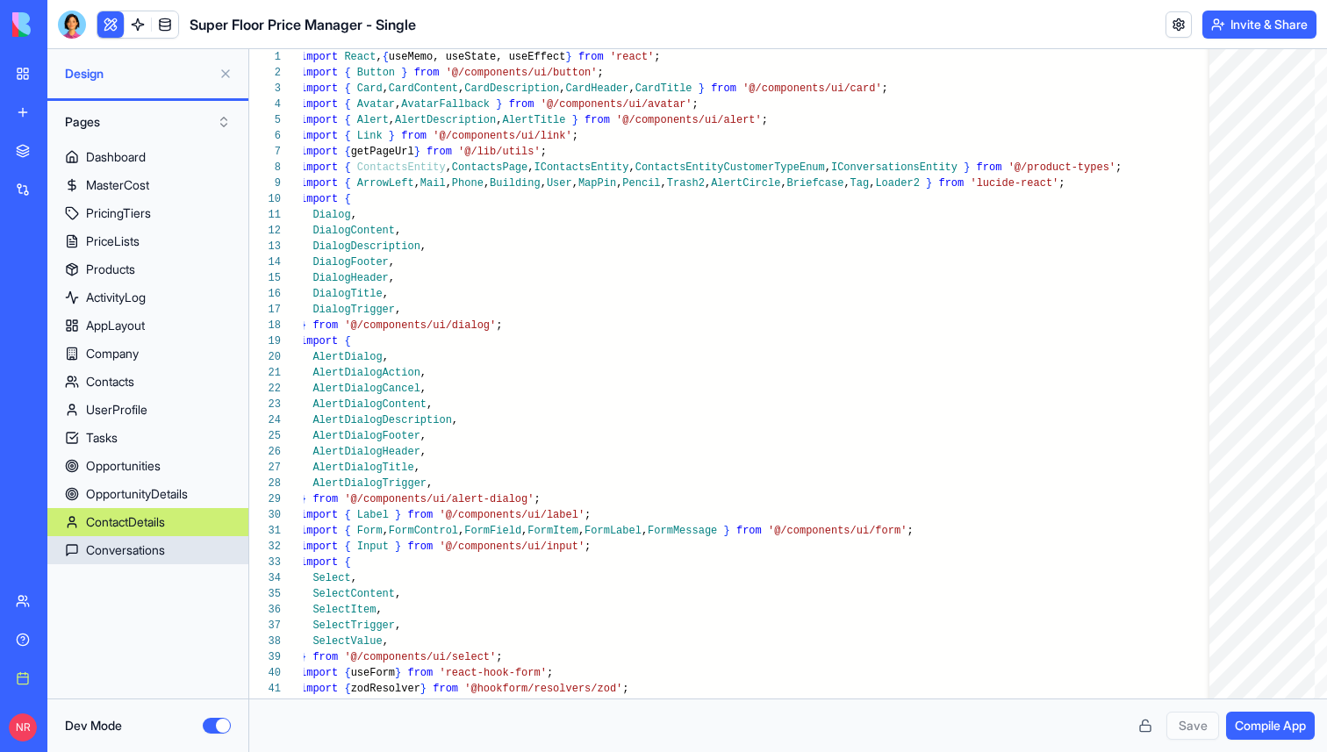
click at [164, 550] on div "Conversations" at bounding box center [125, 551] width 79 height 18
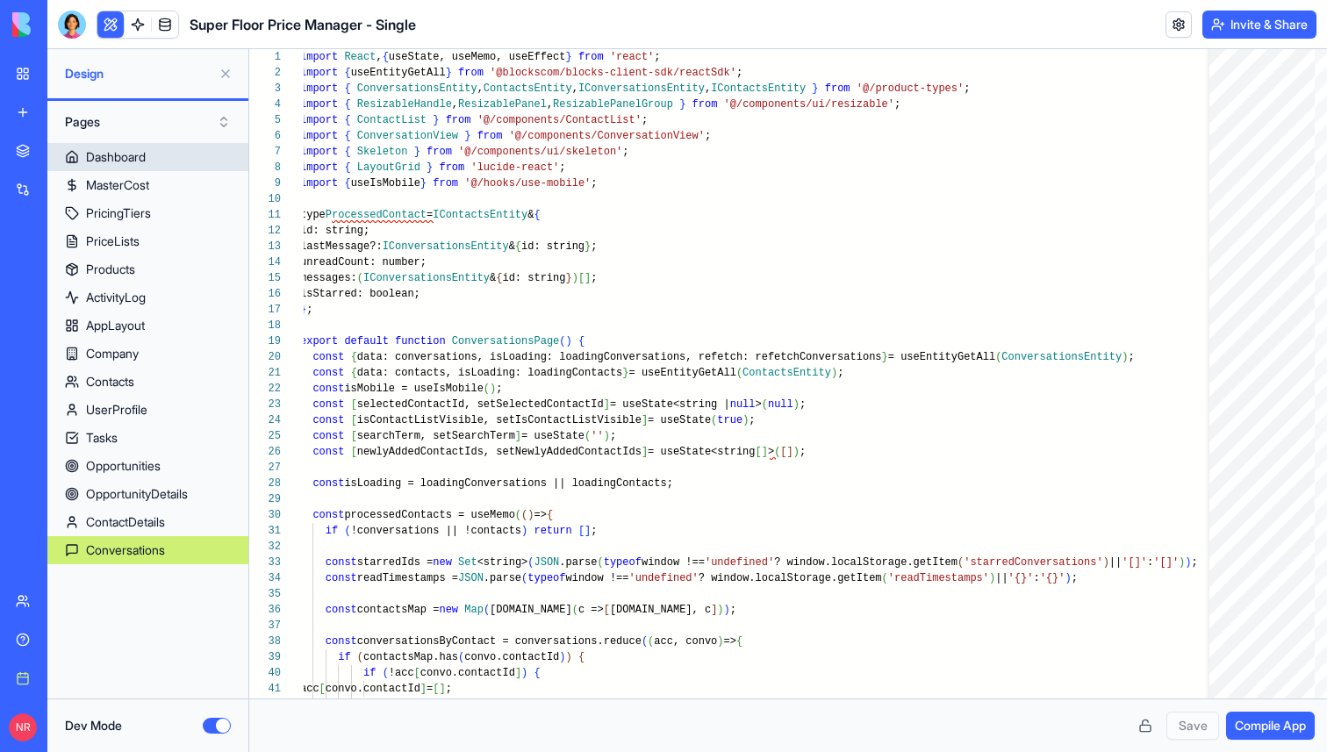
click at [139, 158] on div "Dashboard" at bounding box center [116, 157] width 60 height 18
type textarea "** *"
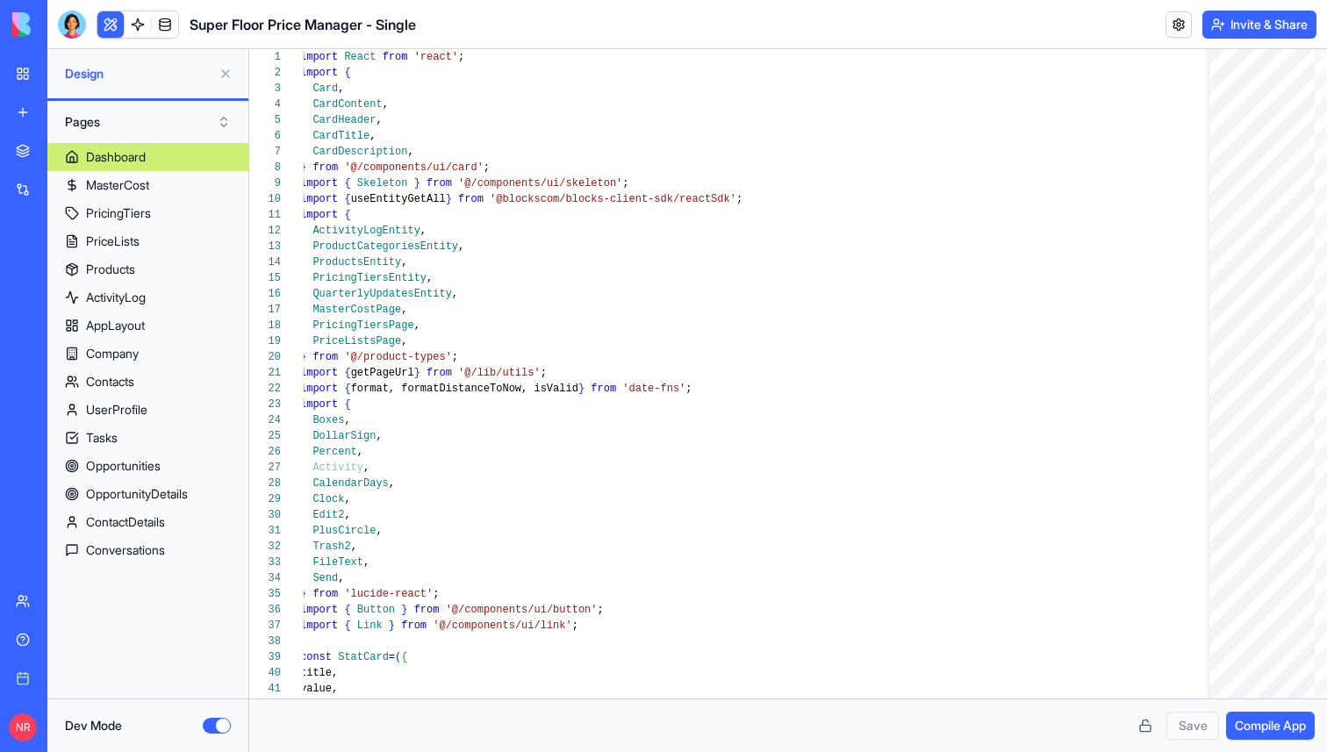
click at [219, 724] on button "Dev Mode" at bounding box center [217, 726] width 28 height 16
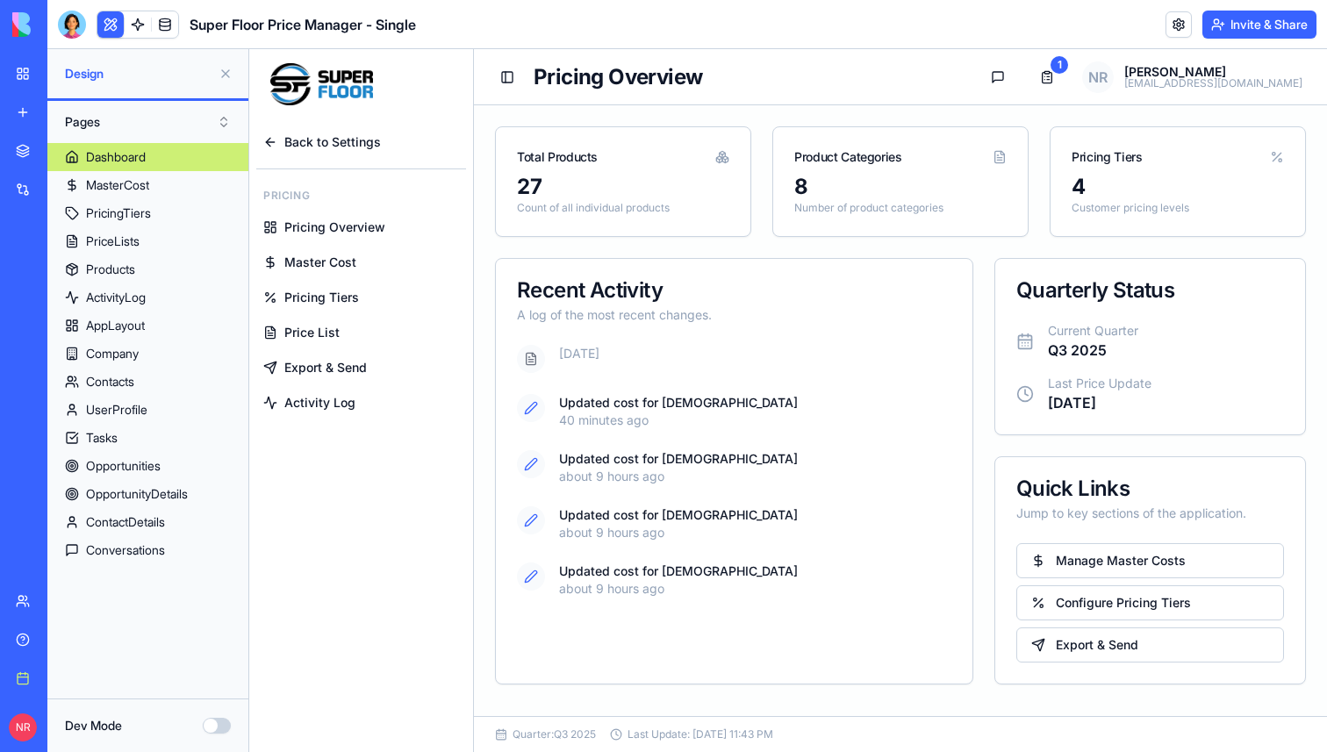
click at [225, 77] on button at bounding box center [226, 74] width 28 height 28
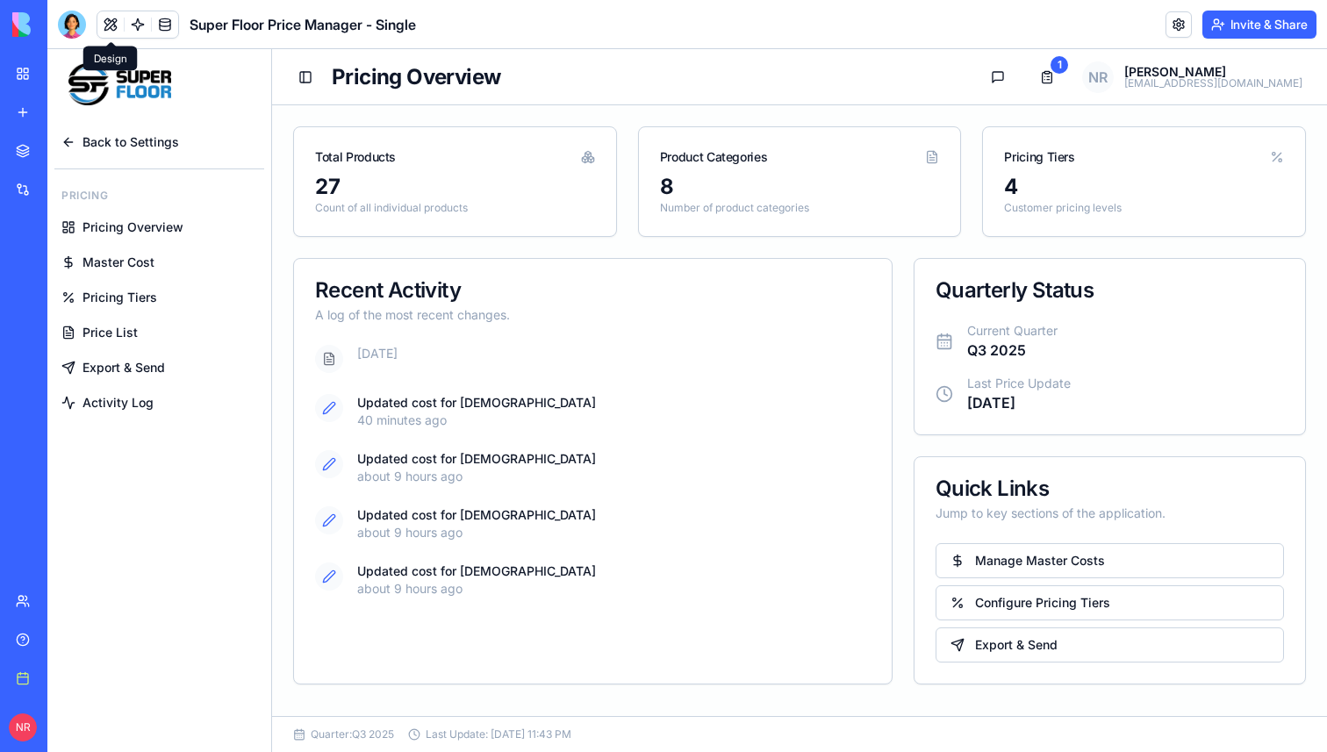
click at [168, 142] on span "Back to Settings" at bounding box center [130, 142] width 97 height 18
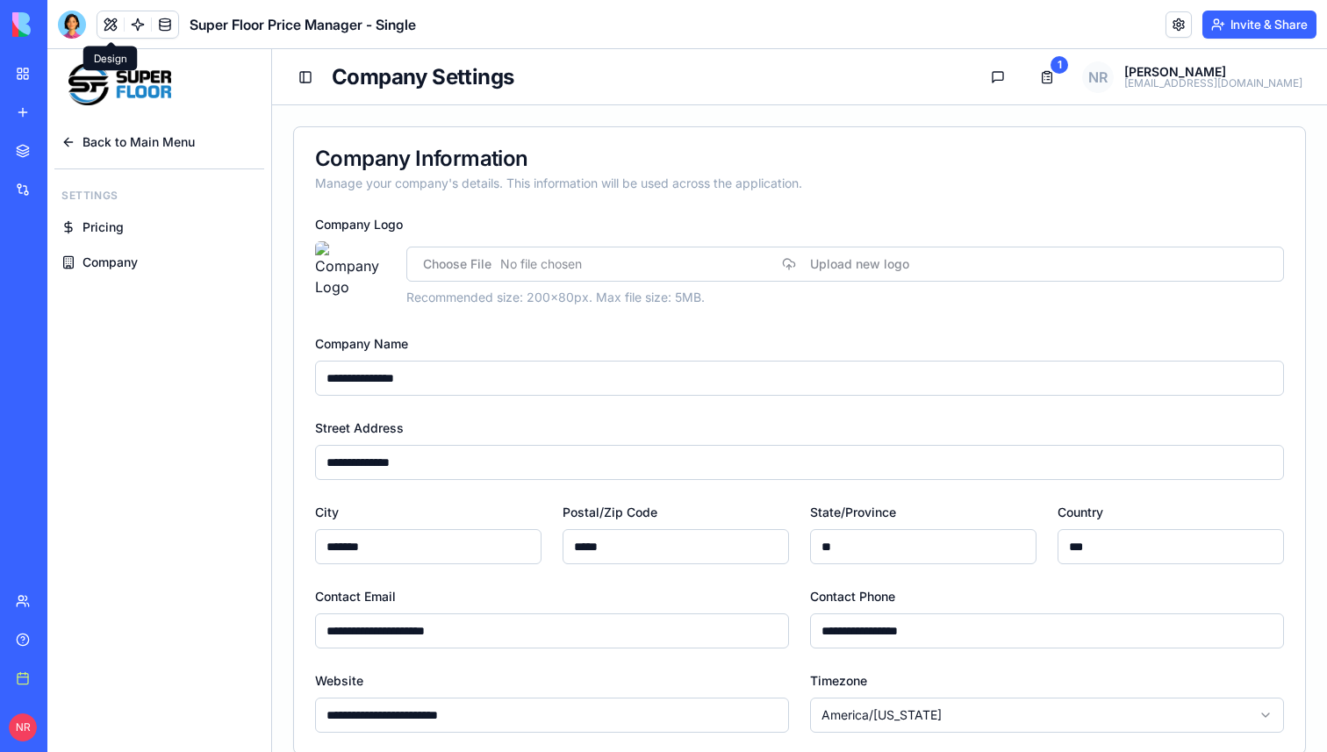
click at [168, 142] on span "Back to Main Menu" at bounding box center [138, 142] width 112 height 18
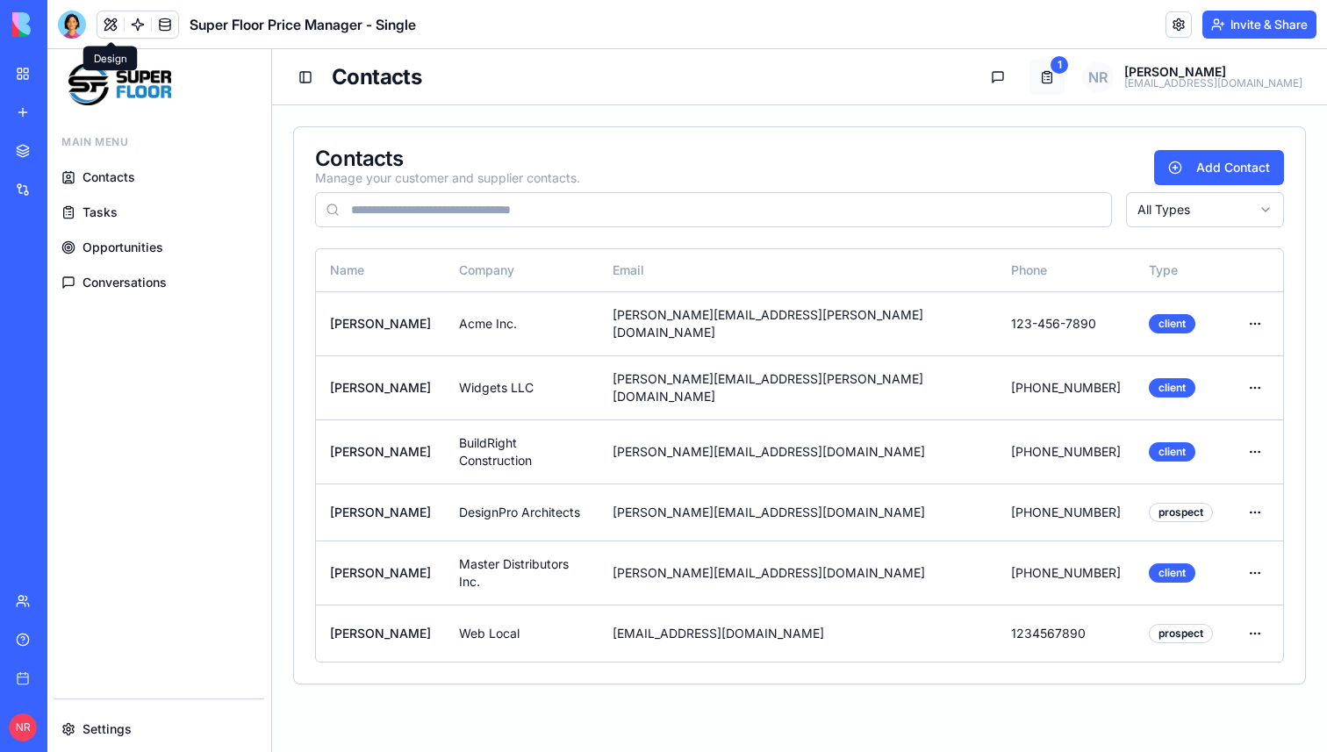
click at [1065, 73] on button "Tasks" at bounding box center [1046, 77] width 35 height 35
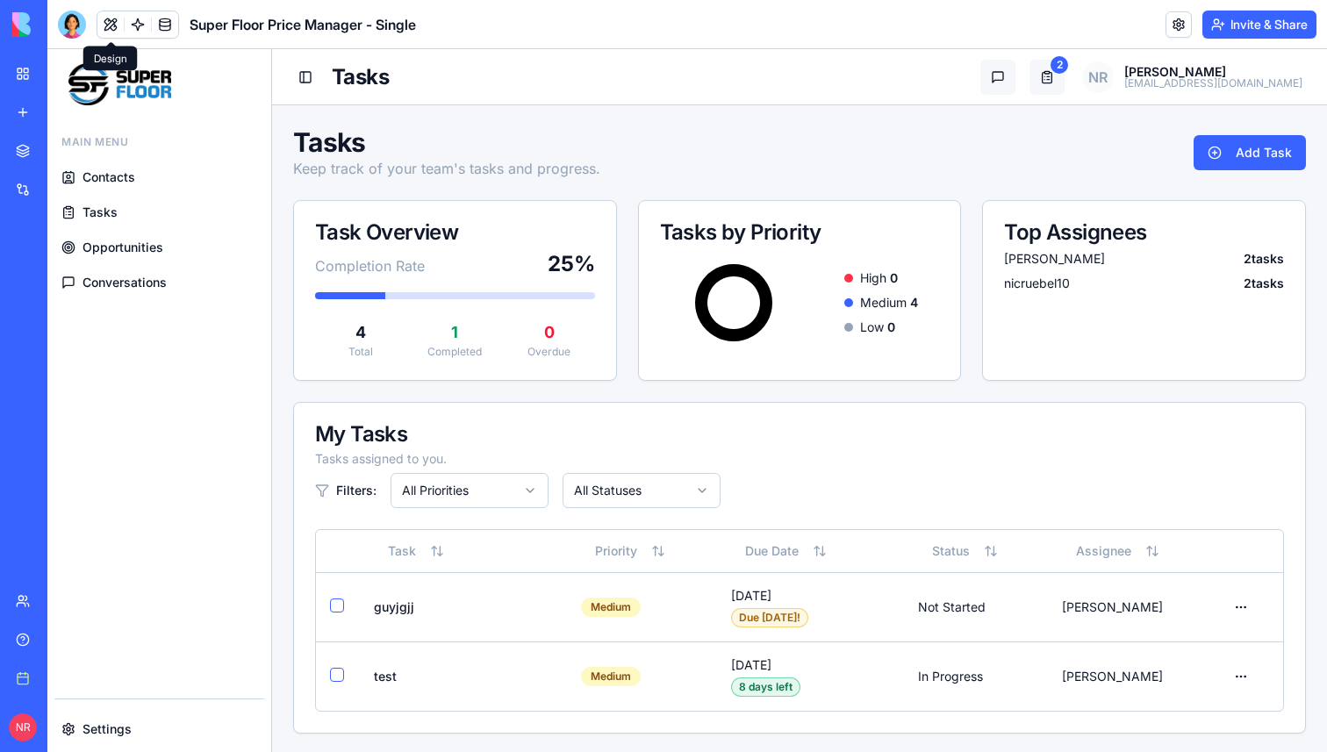
click at [118, 723] on span "Settings" at bounding box center [106, 730] width 49 height 18
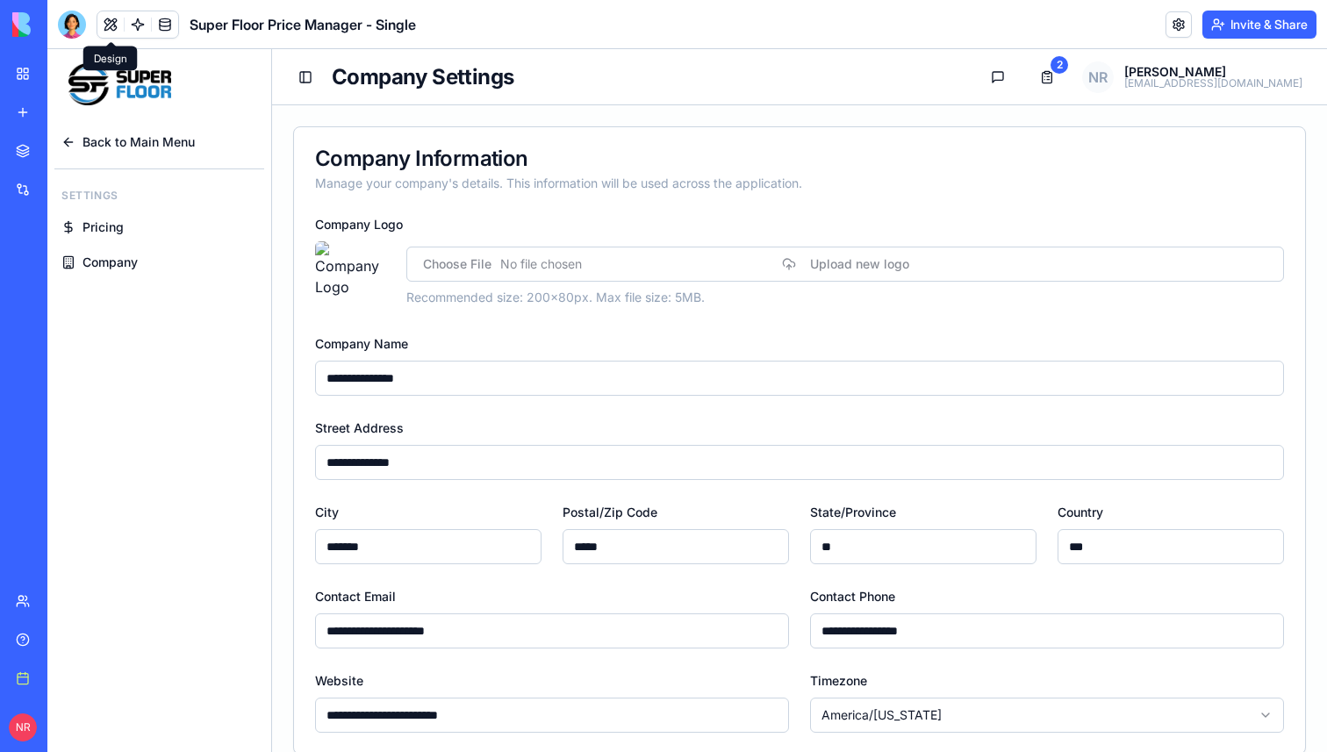
click at [116, 232] on span "Pricing" at bounding box center [102, 228] width 41 height 18
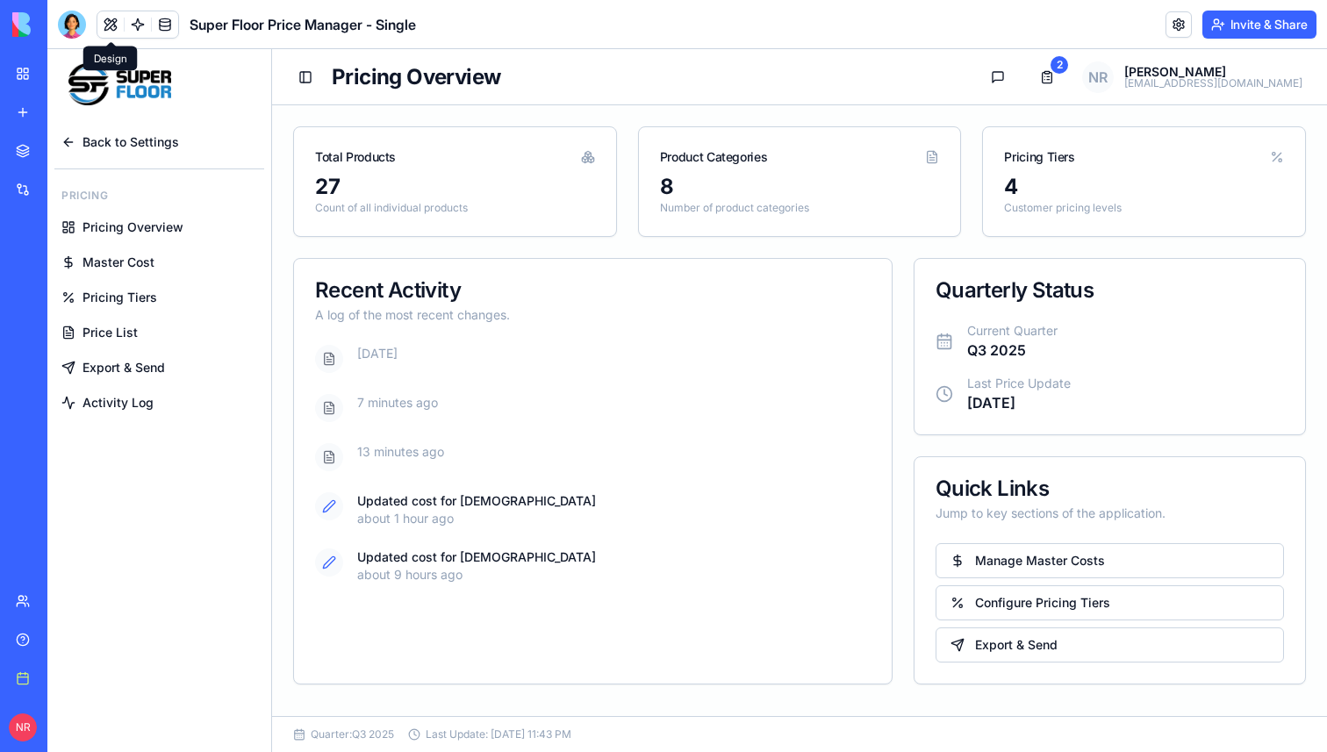
click at [143, 371] on span "Export & Send" at bounding box center [123, 368] width 82 height 18
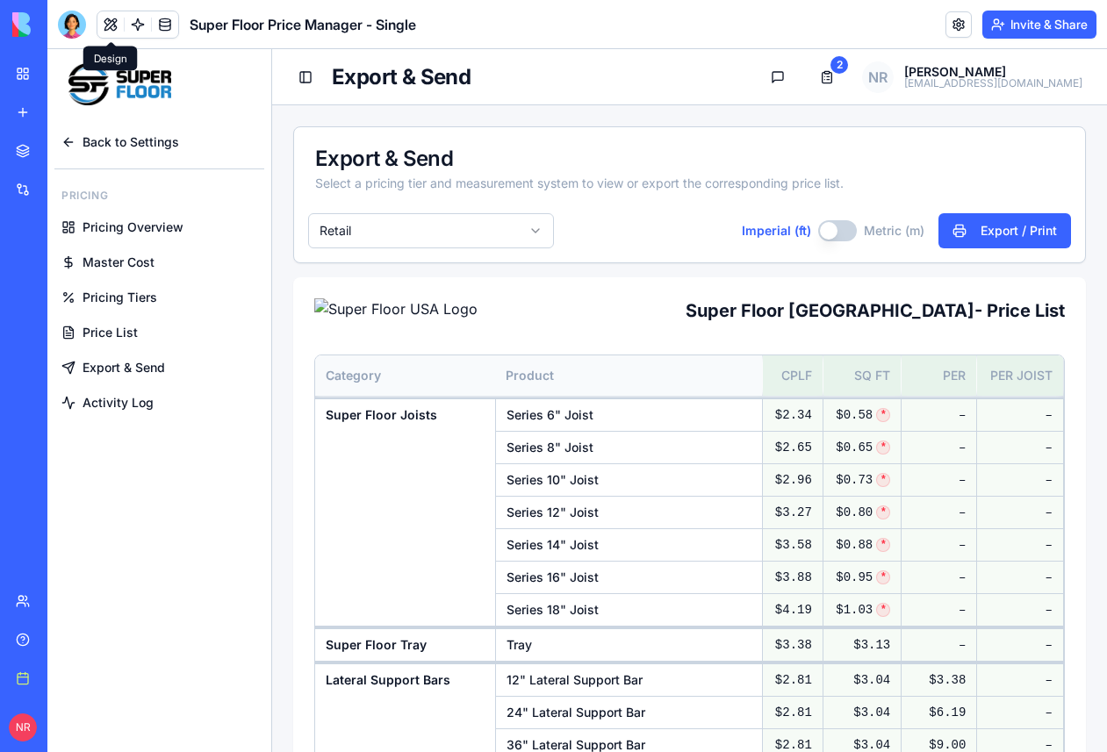
click at [1055, 269] on div "Export & Send Select a pricing tier and measurement system to view or export th…" at bounding box center [689, 598] width 793 height 945
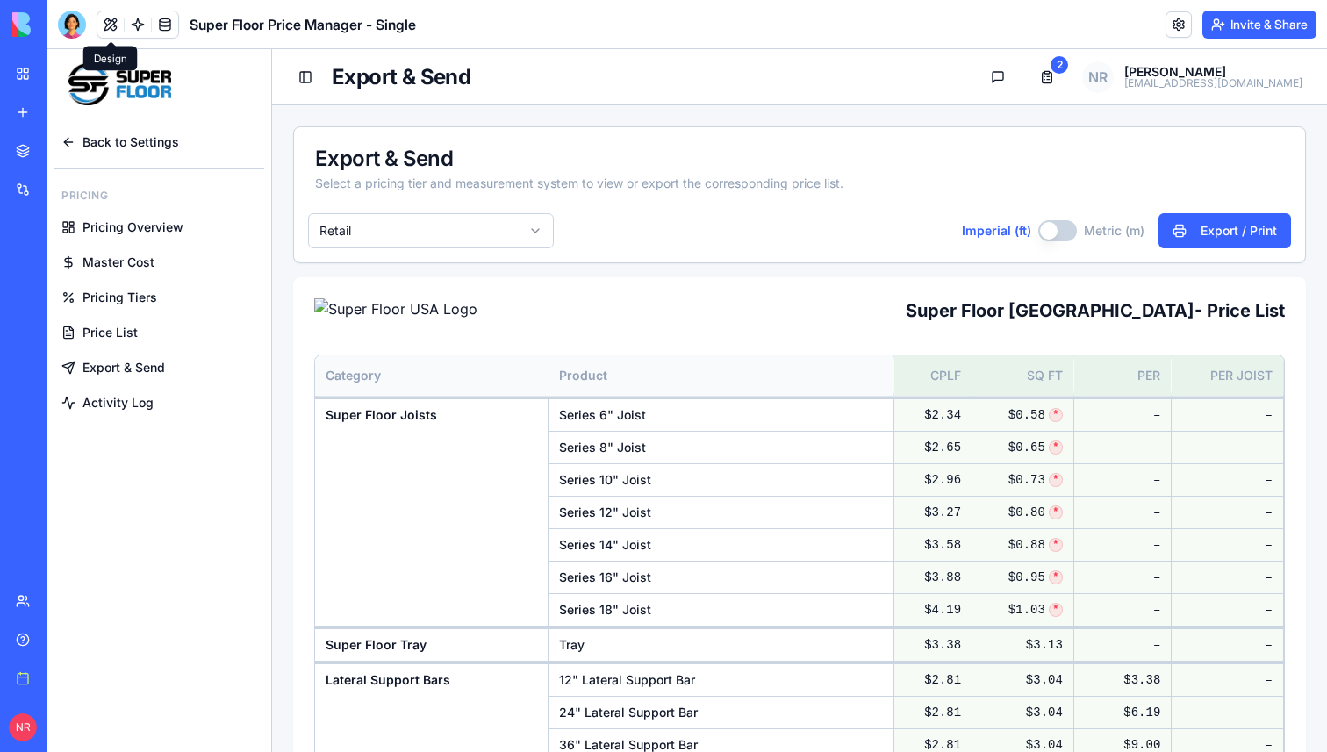
click at [1058, 232] on button "Imperial (ft)" at bounding box center [1057, 230] width 39 height 21
click at [1058, 232] on button "Imperial (ft)" at bounding box center [1055, 230] width 39 height 21
click at [1058, 232] on button "Imperial (ft)" at bounding box center [1057, 230] width 39 height 21
click at [1058, 232] on button "Imperial (ft)" at bounding box center [1055, 230] width 39 height 21
click at [513, 239] on html "Back to Settings Pricing Pricing Overview Master Cost Pricing Tiers Price List …" at bounding box center [687, 581] width 1280 height 1065
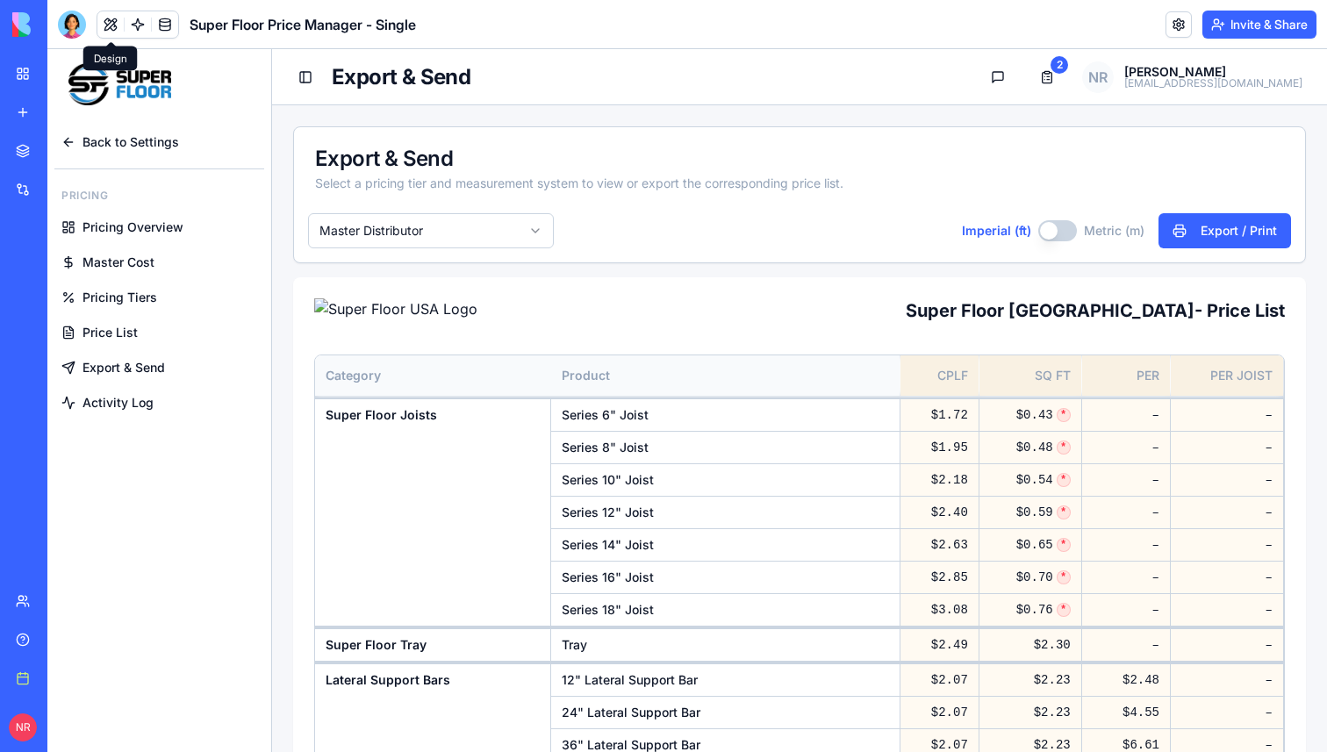
click at [159, 256] on link "Master Cost" at bounding box center [159, 263] width 210 height 32
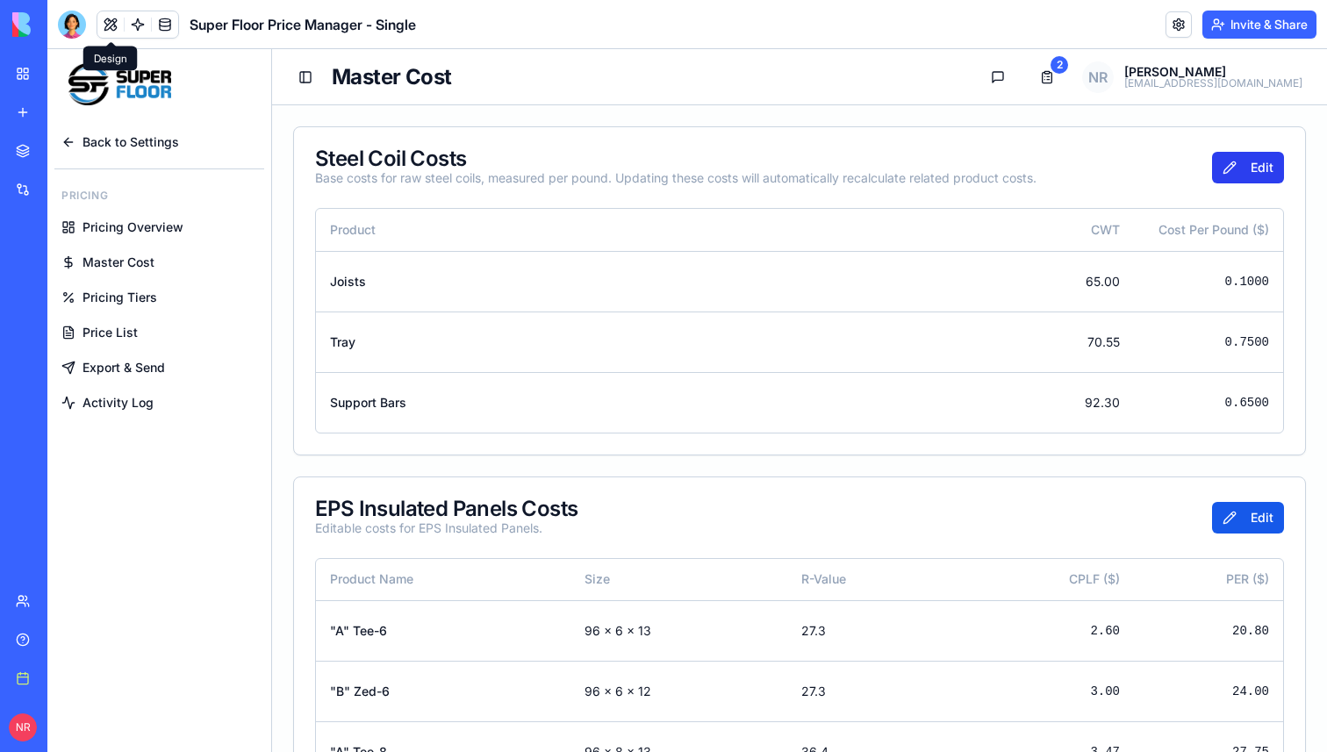
click at [1236, 172] on button "Edit" at bounding box center [1248, 168] width 72 height 32
click at [1235, 278] on input "***" at bounding box center [1227, 282] width 84 height 32
type input "***"
click at [1251, 164] on button "Save" at bounding box center [1245, 168] width 78 height 32
click at [126, 302] on span "Pricing Tiers" at bounding box center [119, 298] width 75 height 18
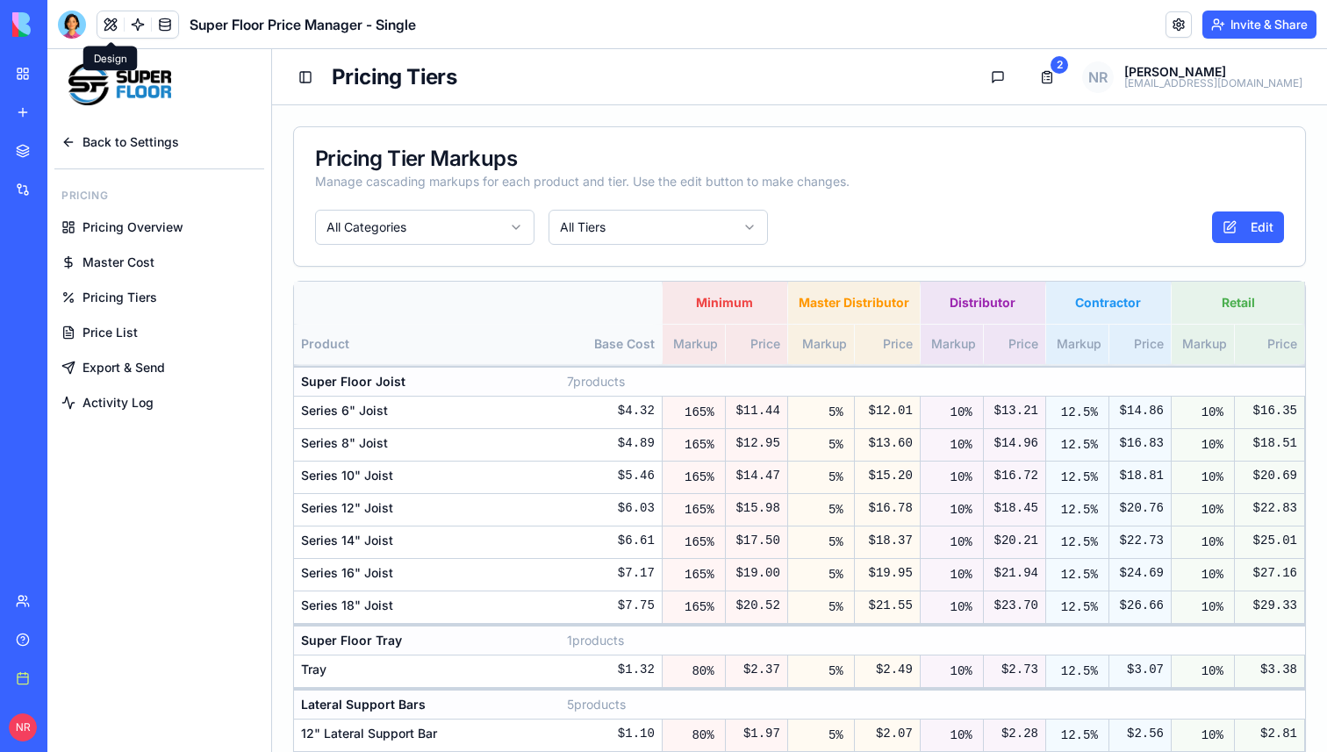
click at [128, 362] on span "Export & Send" at bounding box center [123, 368] width 82 height 18
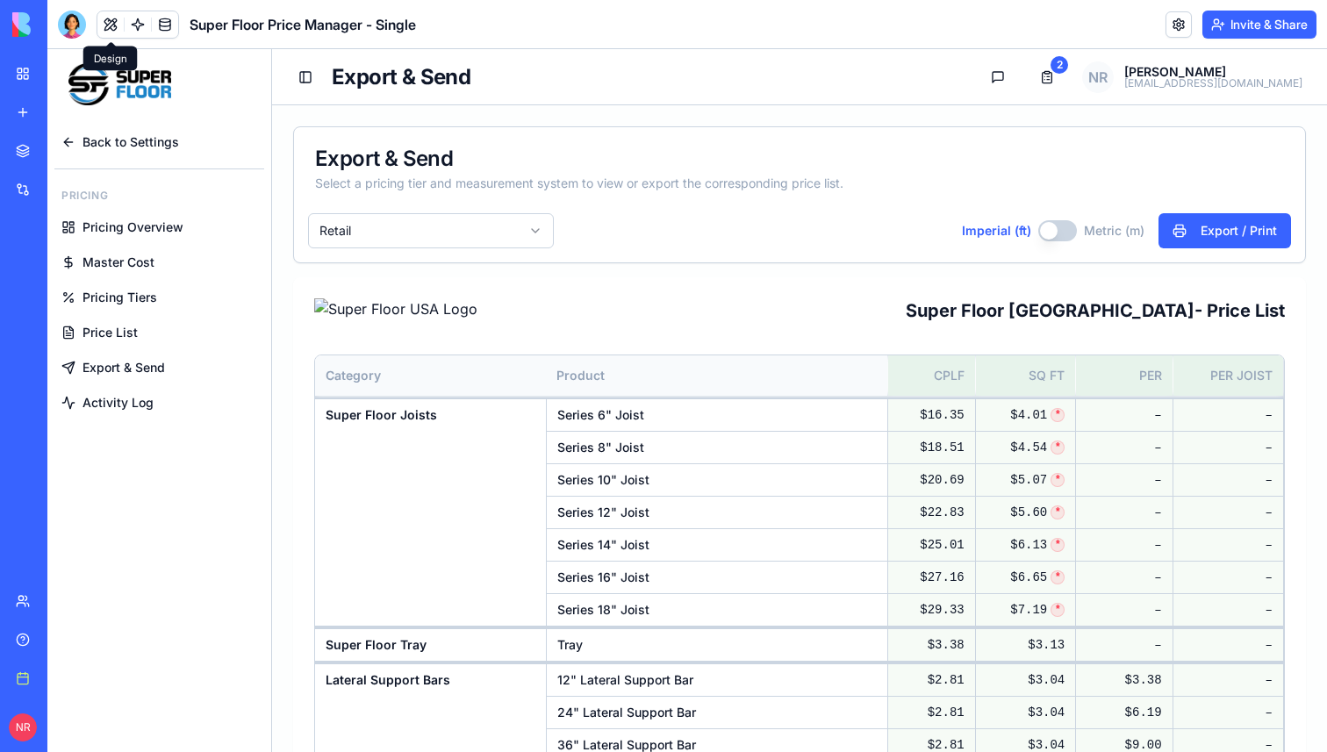
click at [522, 229] on html "Back to Settings Pricing Pricing Overview Master Cost Pricing Tiers Price List …" at bounding box center [687, 581] width 1280 height 1065
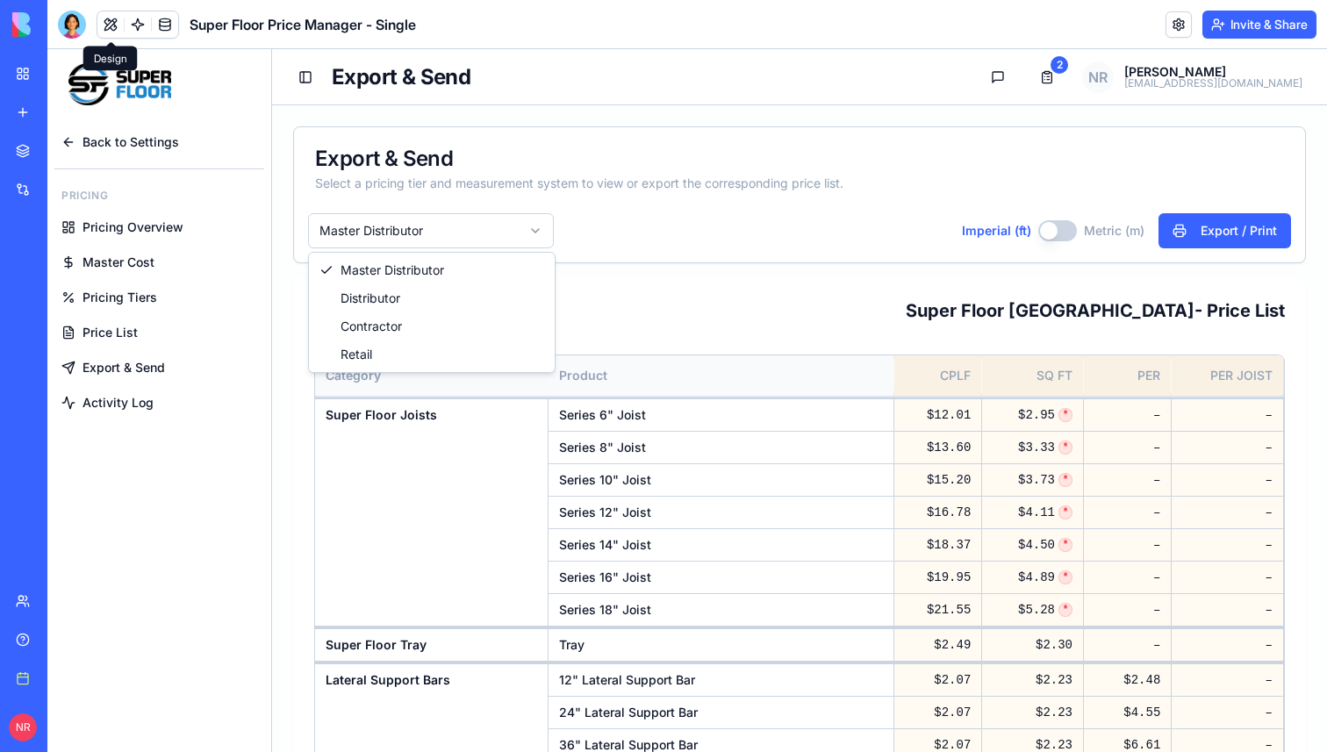
click at [474, 226] on html "Back to Settings Pricing Pricing Overview Master Cost Pricing Tiers Price List …" at bounding box center [687, 581] width 1280 height 1065
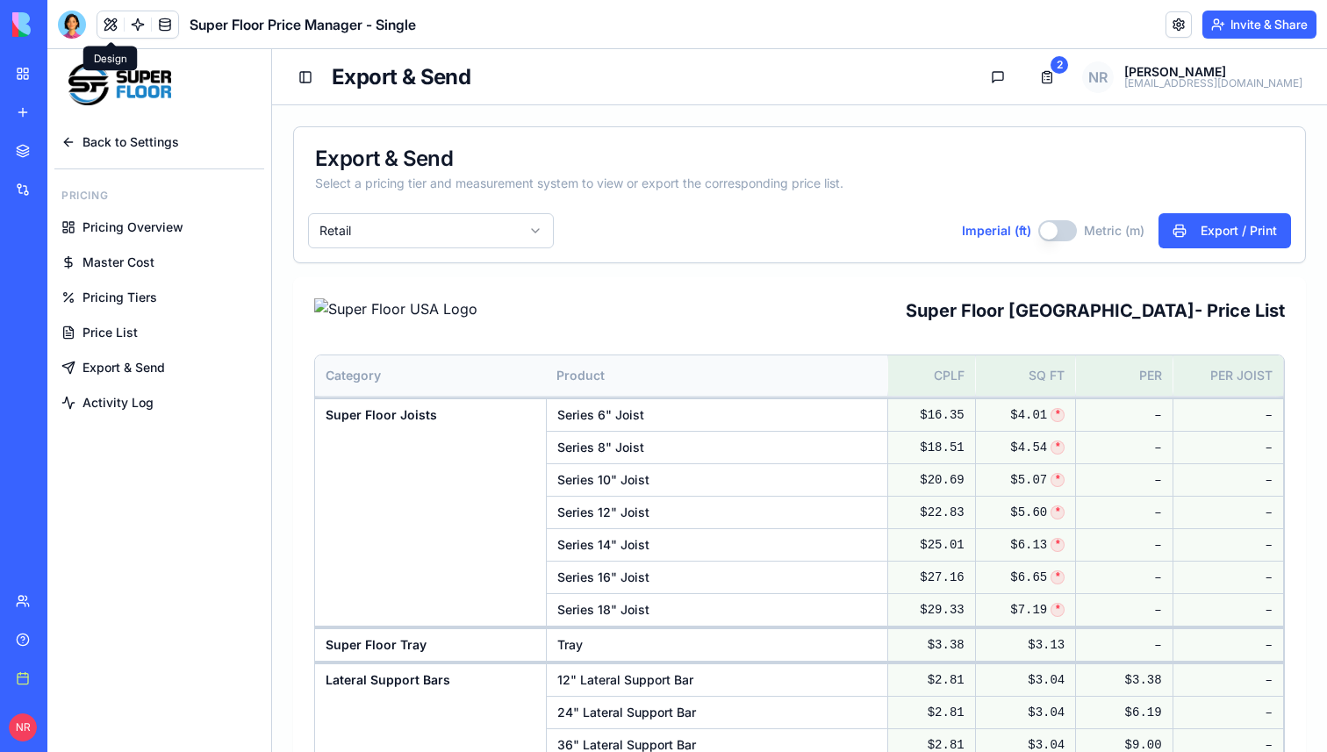
click at [1057, 228] on button "Imperial (ft)" at bounding box center [1057, 230] width 39 height 21
click at [1057, 228] on button "Imperial (ft)" at bounding box center [1055, 230] width 39 height 21
click at [1057, 228] on button "Imperial (ft)" at bounding box center [1057, 230] width 39 height 21
click at [1057, 228] on button "Imperial (ft)" at bounding box center [1055, 230] width 39 height 21
click at [1057, 228] on button "Imperial (ft)" at bounding box center [1057, 230] width 39 height 21
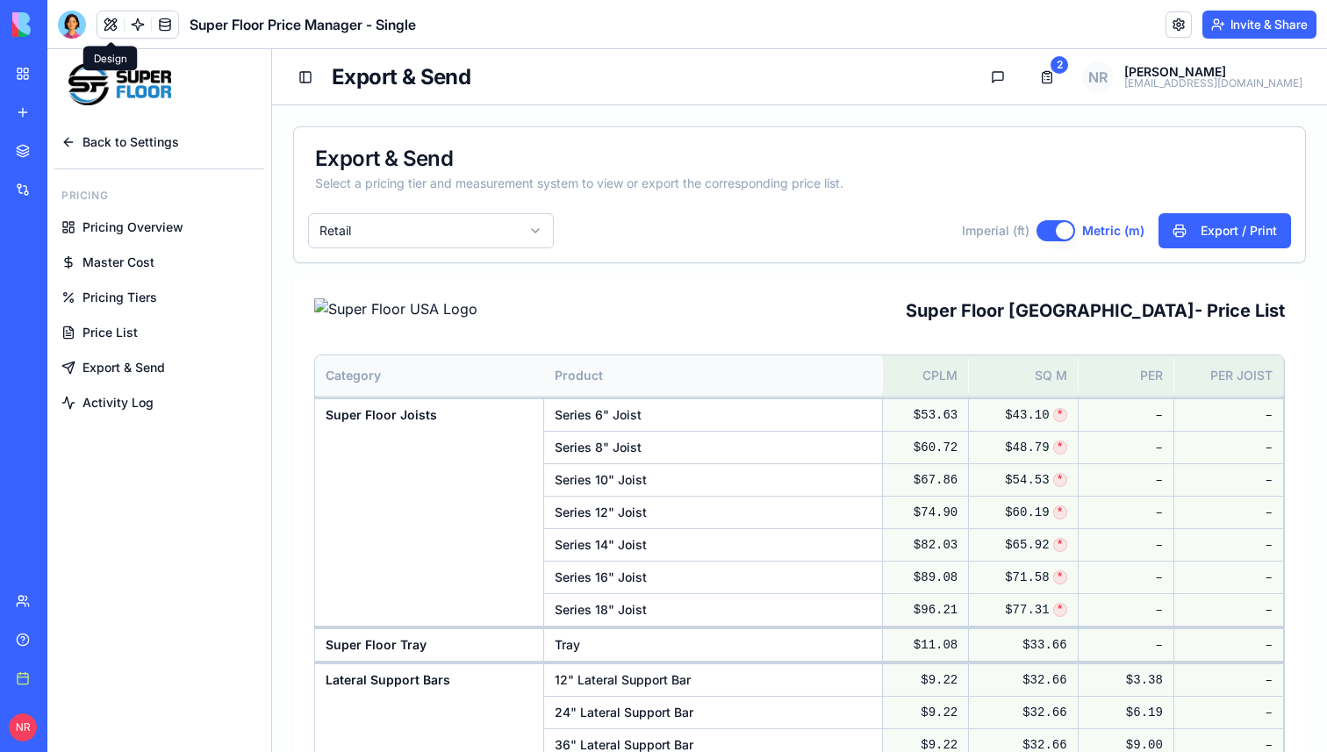
click at [1057, 228] on button "Imperial (ft)" at bounding box center [1055, 230] width 39 height 21
click at [1057, 228] on button "Imperial (ft)" at bounding box center [1057, 230] width 39 height 21
click at [1178, 226] on button "Export / Print" at bounding box center [1224, 230] width 133 height 35
click at [844, 298] on div "Super Floor USA - Price List Category Product CPLM SQ M PER PER JOIST Super Flo…" at bounding box center [799, 667] width 1013 height 780
click at [75, 24] on div at bounding box center [72, 25] width 28 height 28
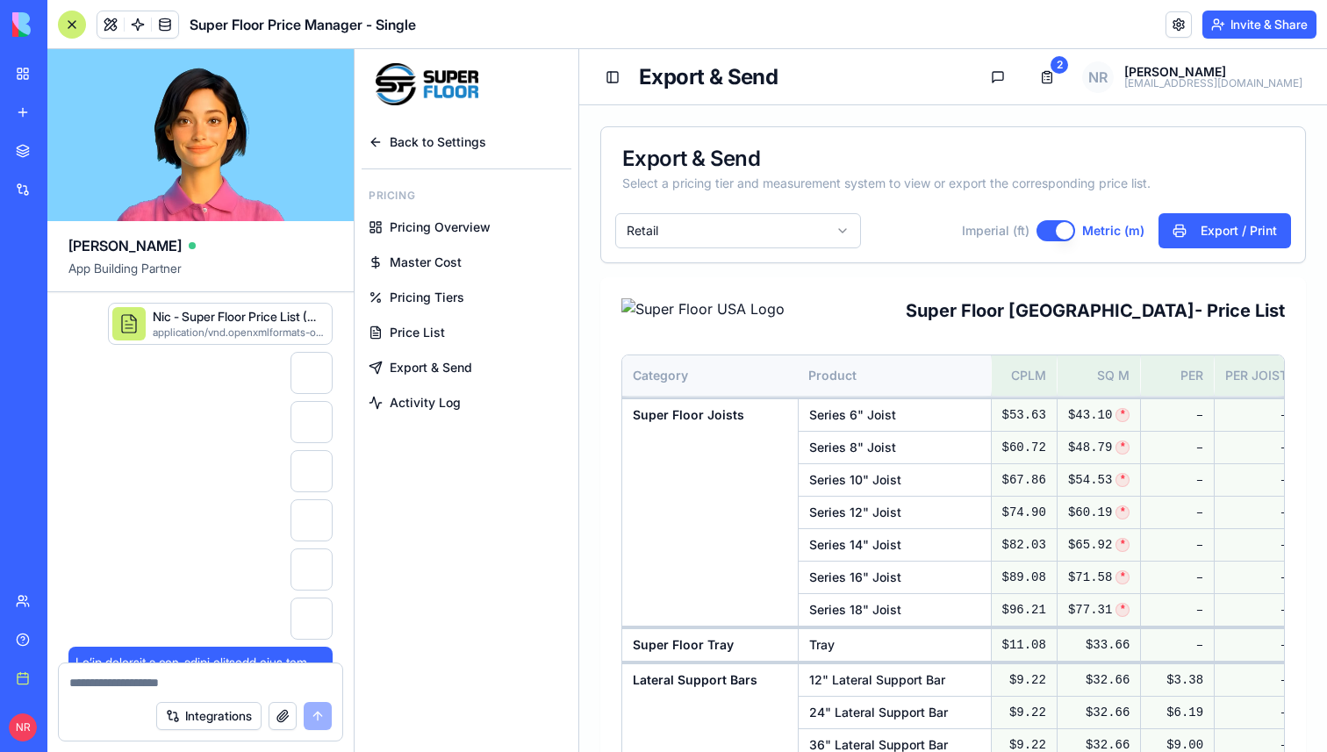
scroll to position [282579, 0]
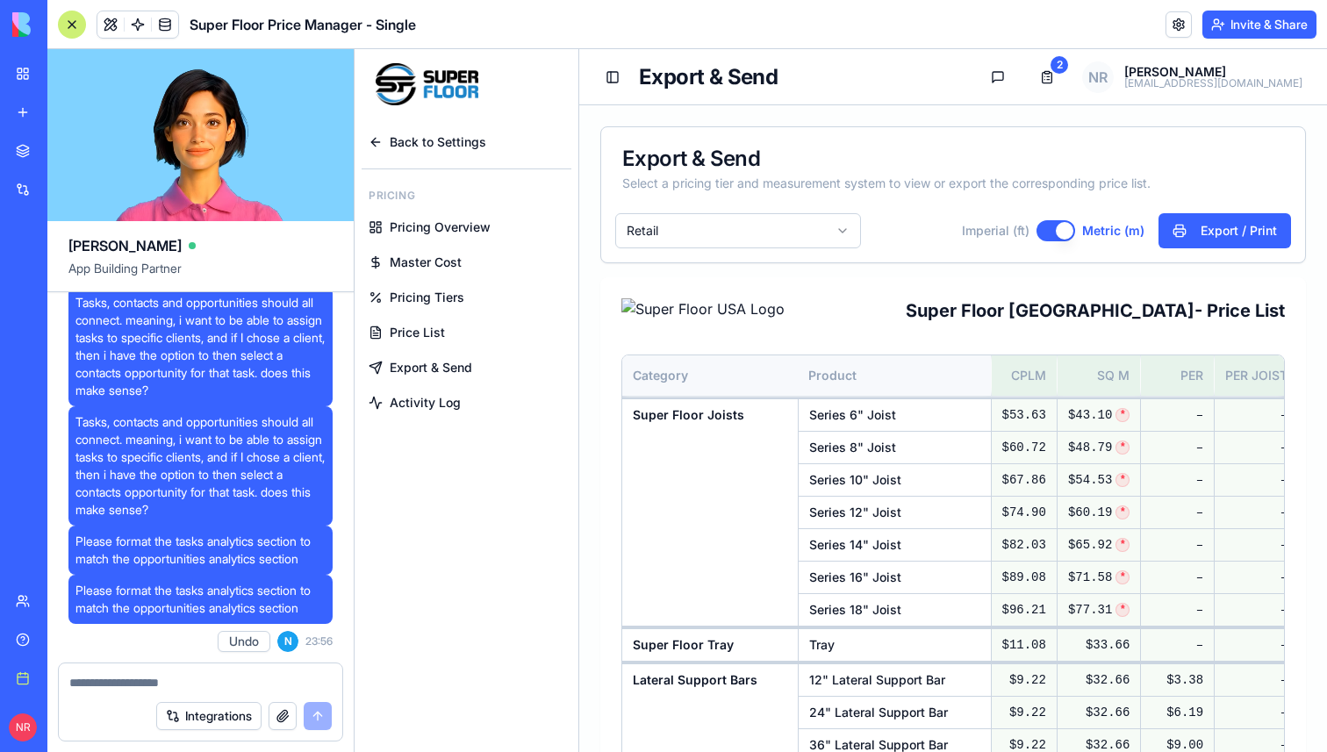
click at [80, 26] on div at bounding box center [72, 25] width 28 height 28
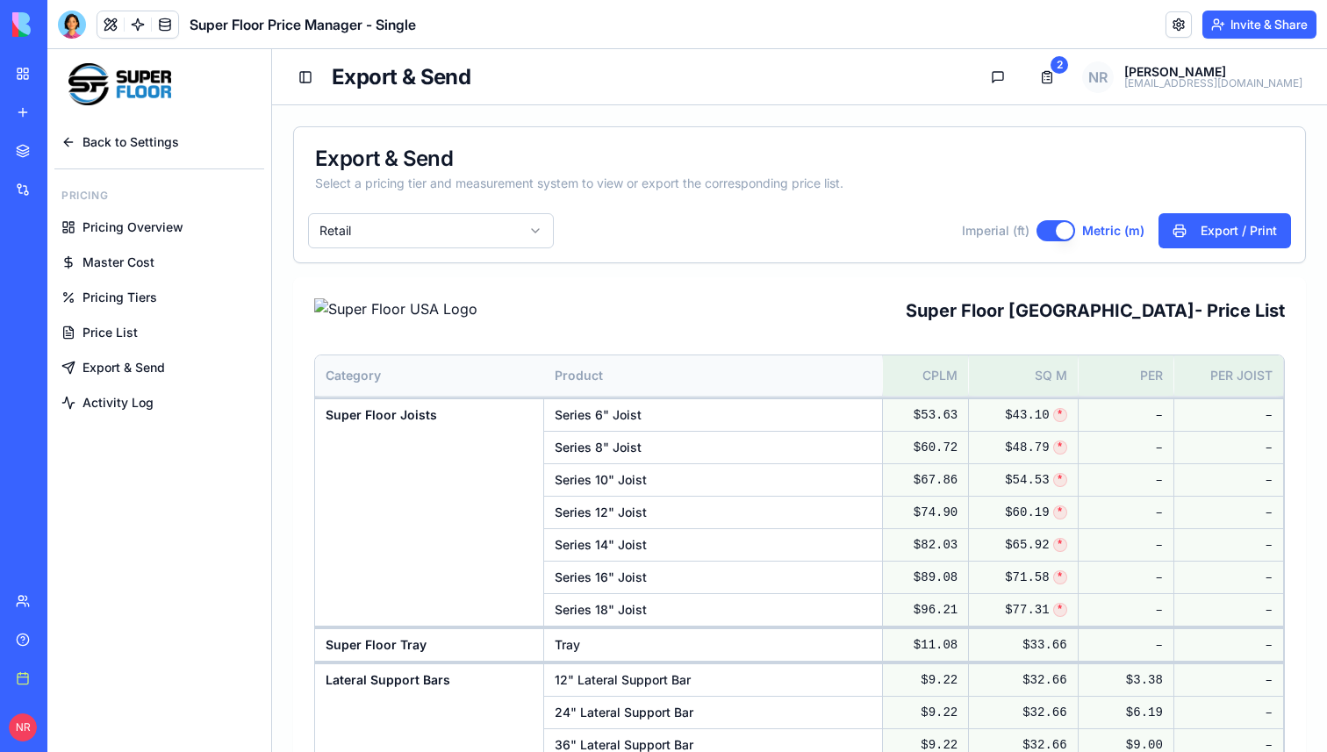
click at [124, 136] on span "Back to Settings" at bounding box center [130, 142] width 97 height 18
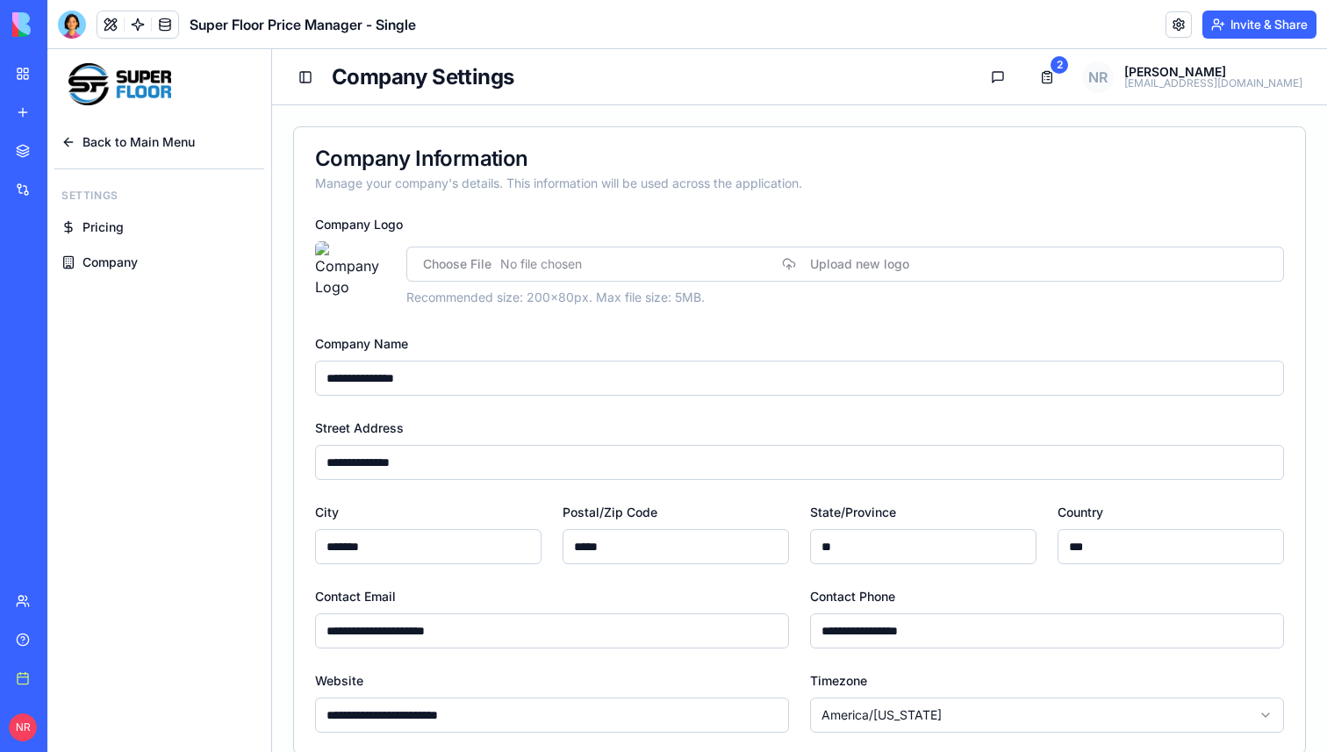
click at [109, 143] on span "Back to Main Menu" at bounding box center [138, 142] width 112 height 18
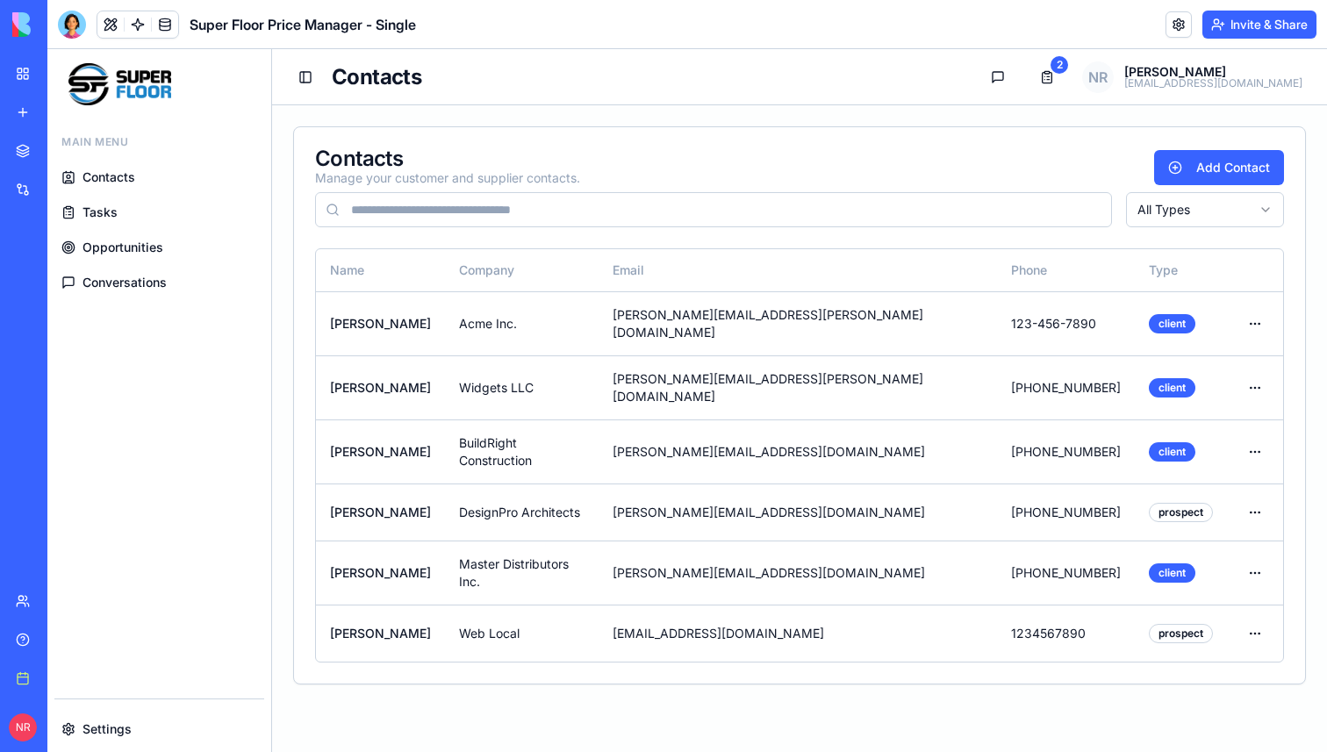
click at [110, 181] on span "Contacts" at bounding box center [108, 178] width 53 height 18
click at [113, 247] on span "Opportunities" at bounding box center [122, 248] width 81 height 18
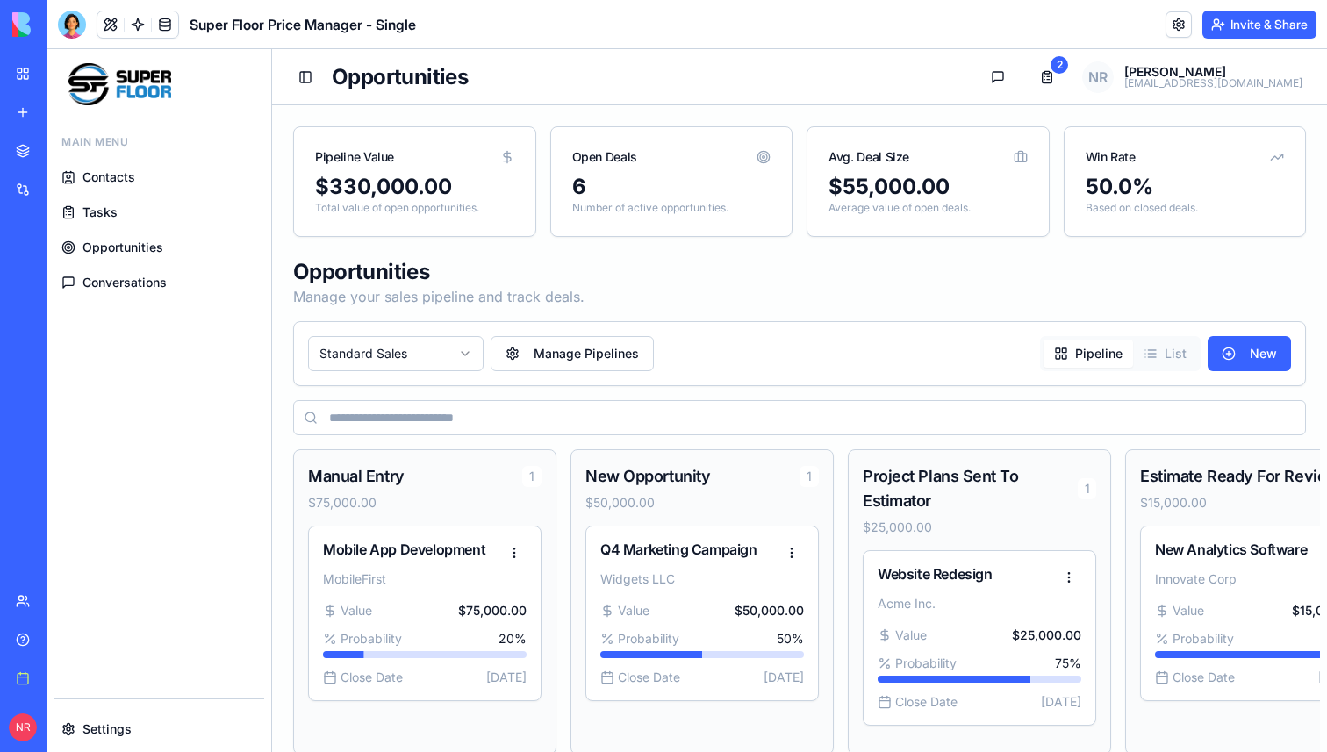
click at [115, 276] on span "Conversations" at bounding box center [124, 283] width 84 height 18
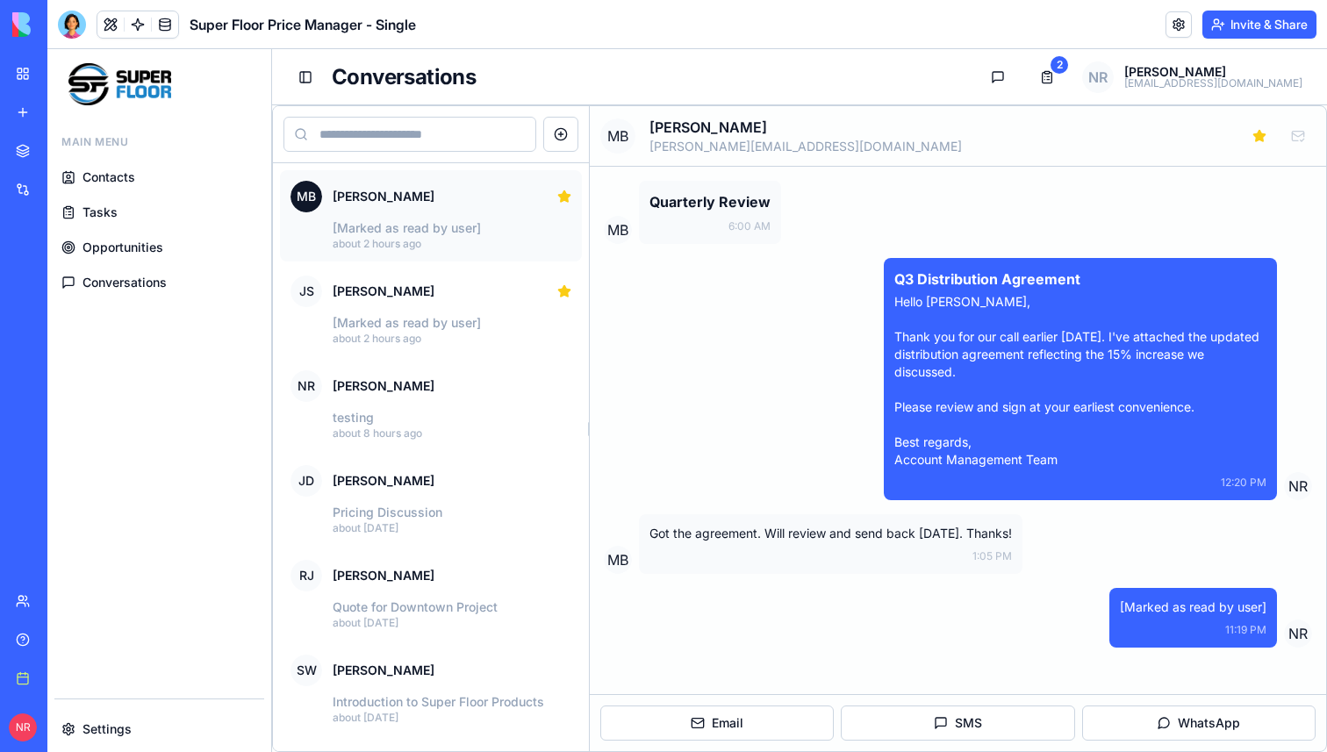
click at [117, 243] on span "Opportunities" at bounding box center [122, 248] width 81 height 18
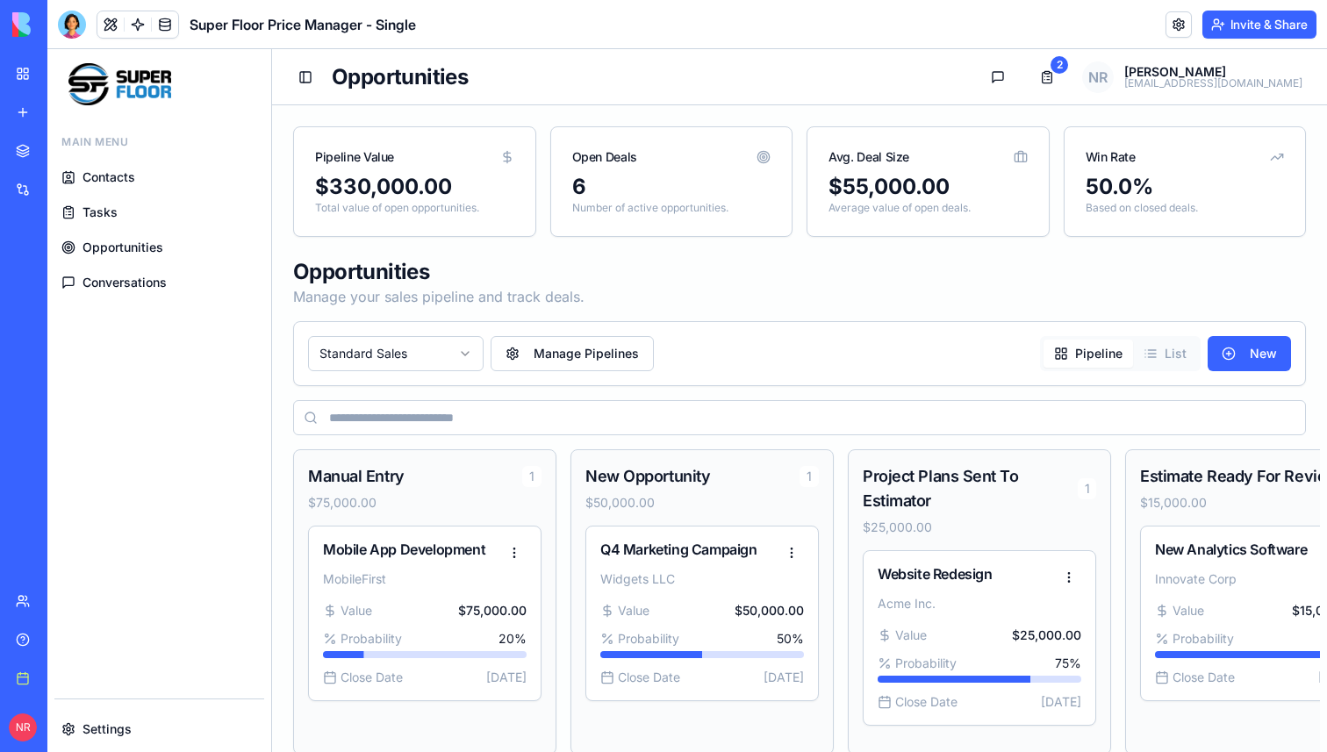
click at [116, 279] on span "Conversations" at bounding box center [124, 283] width 84 height 18
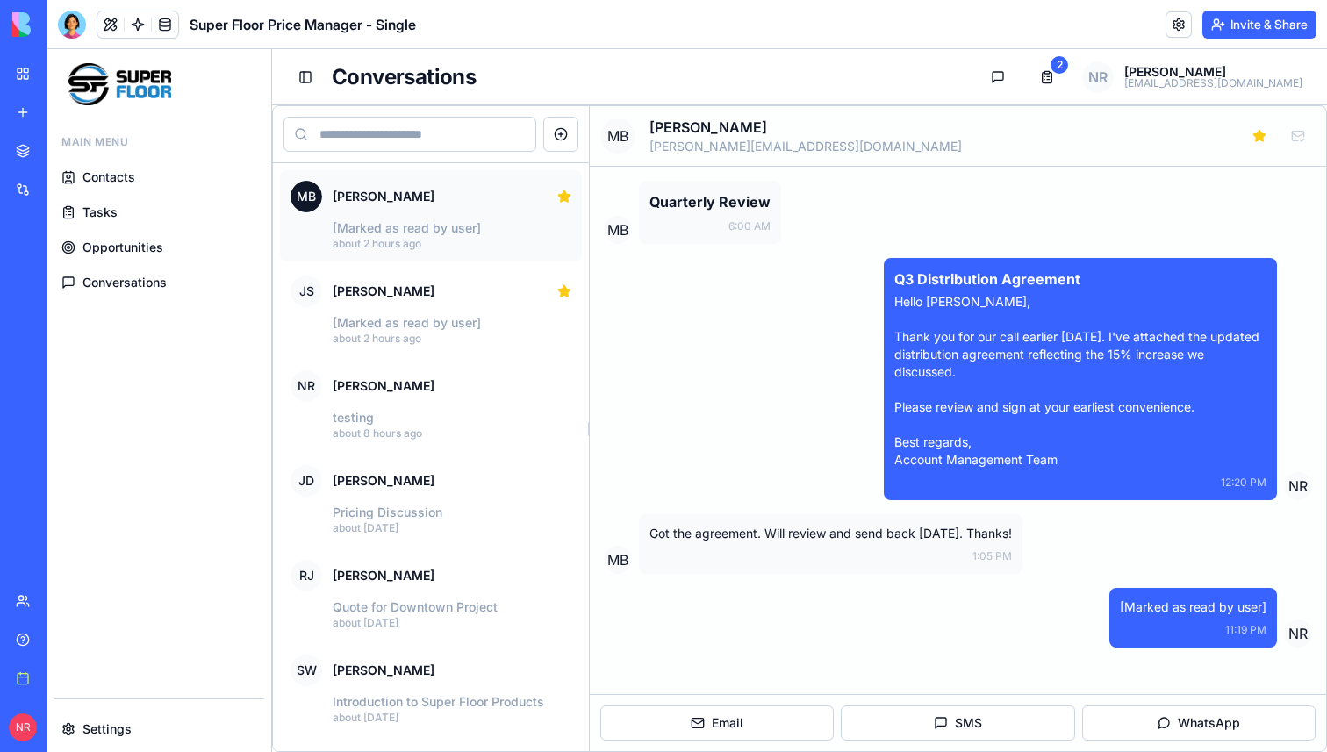
click at [124, 243] on span "Opportunities" at bounding box center [122, 248] width 81 height 18
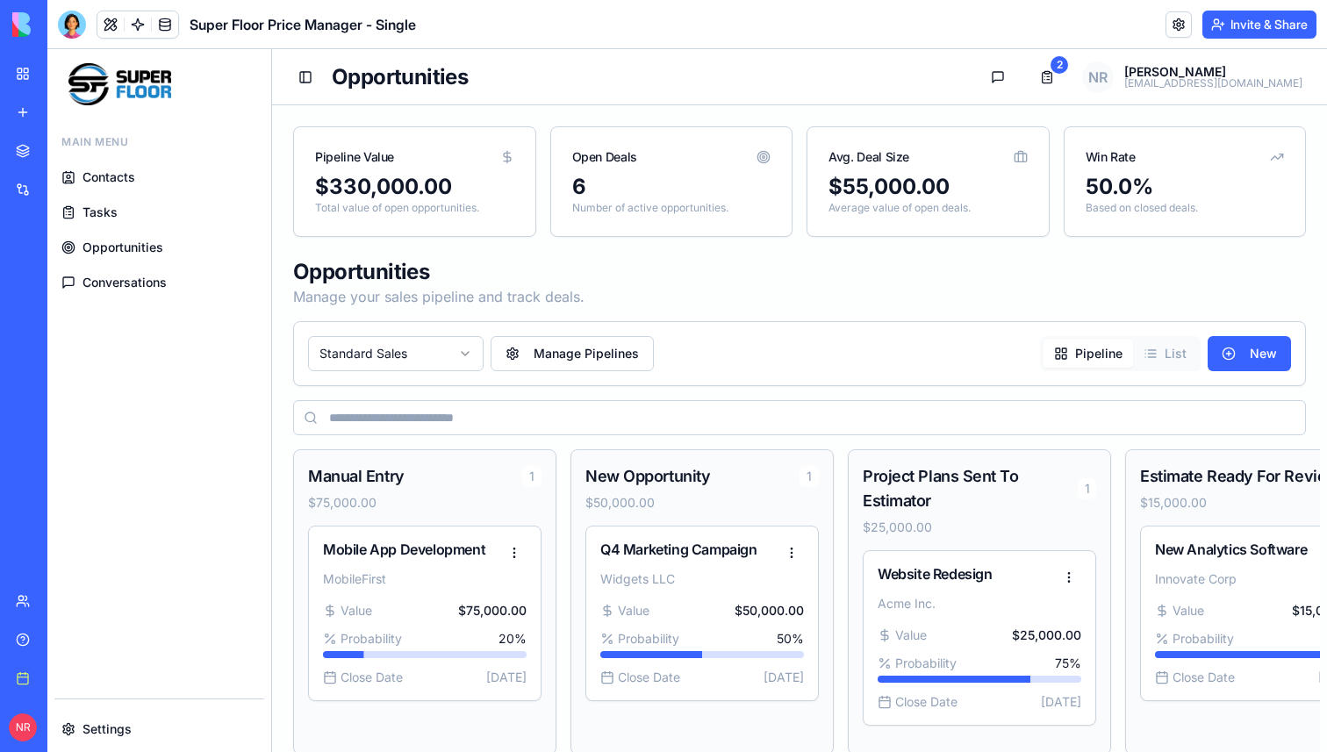
click at [131, 288] on span "Conversations" at bounding box center [124, 283] width 84 height 18
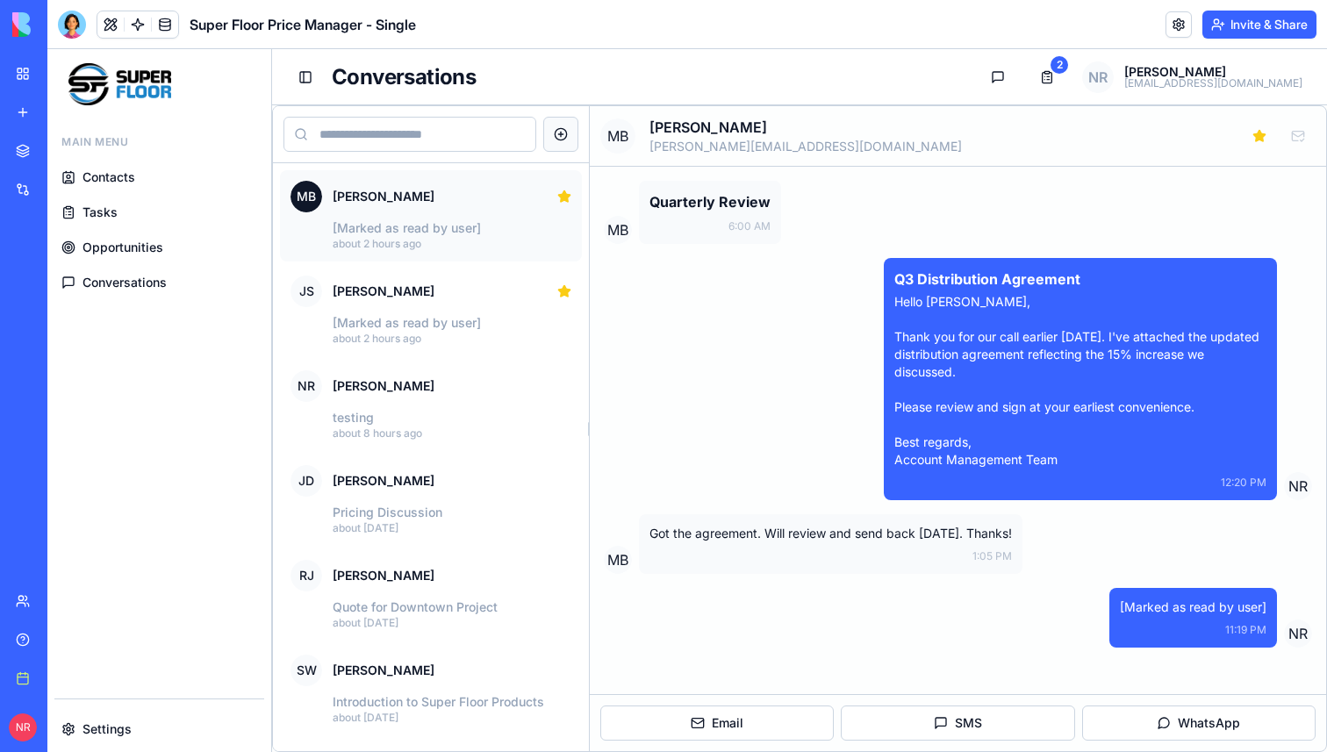
click at [562, 143] on button "New Conversation" at bounding box center [560, 134] width 35 height 35
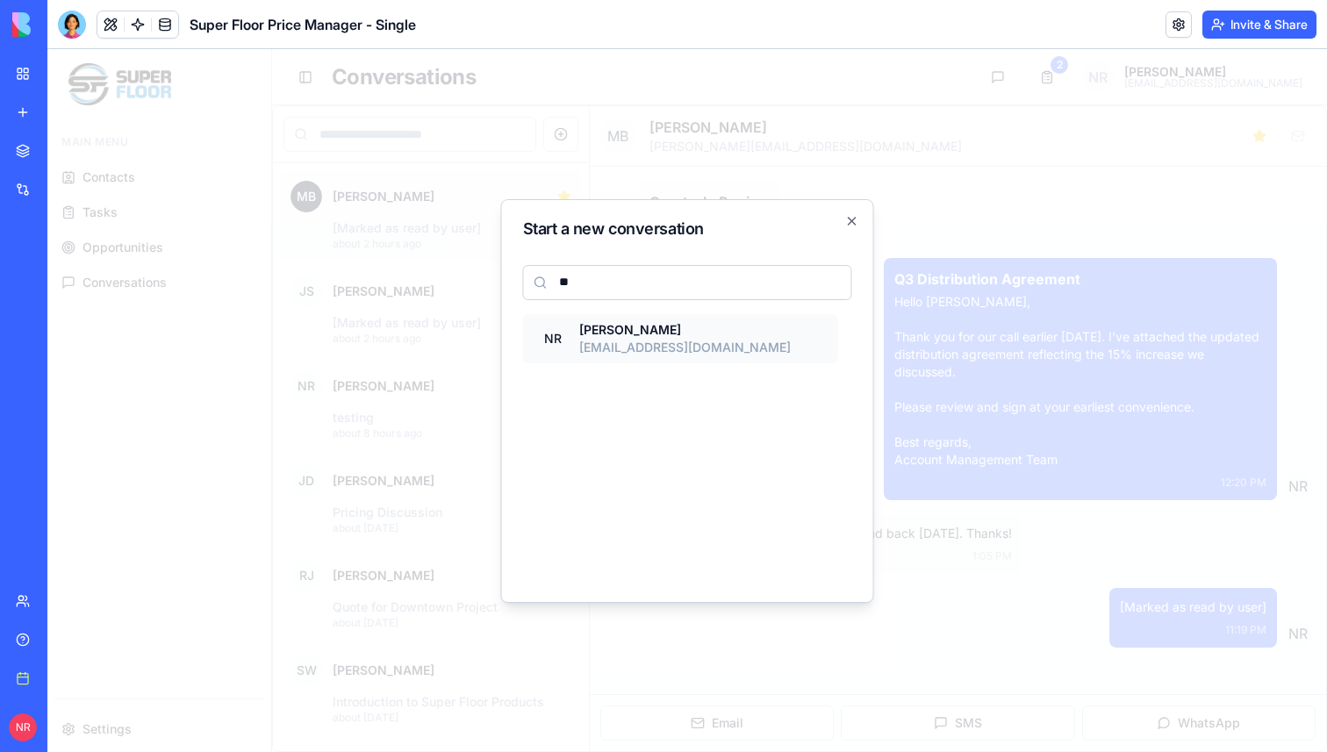
type input "**"
click at [654, 348] on p "nic@weblocal.io" at bounding box center [685, 348] width 212 height 18
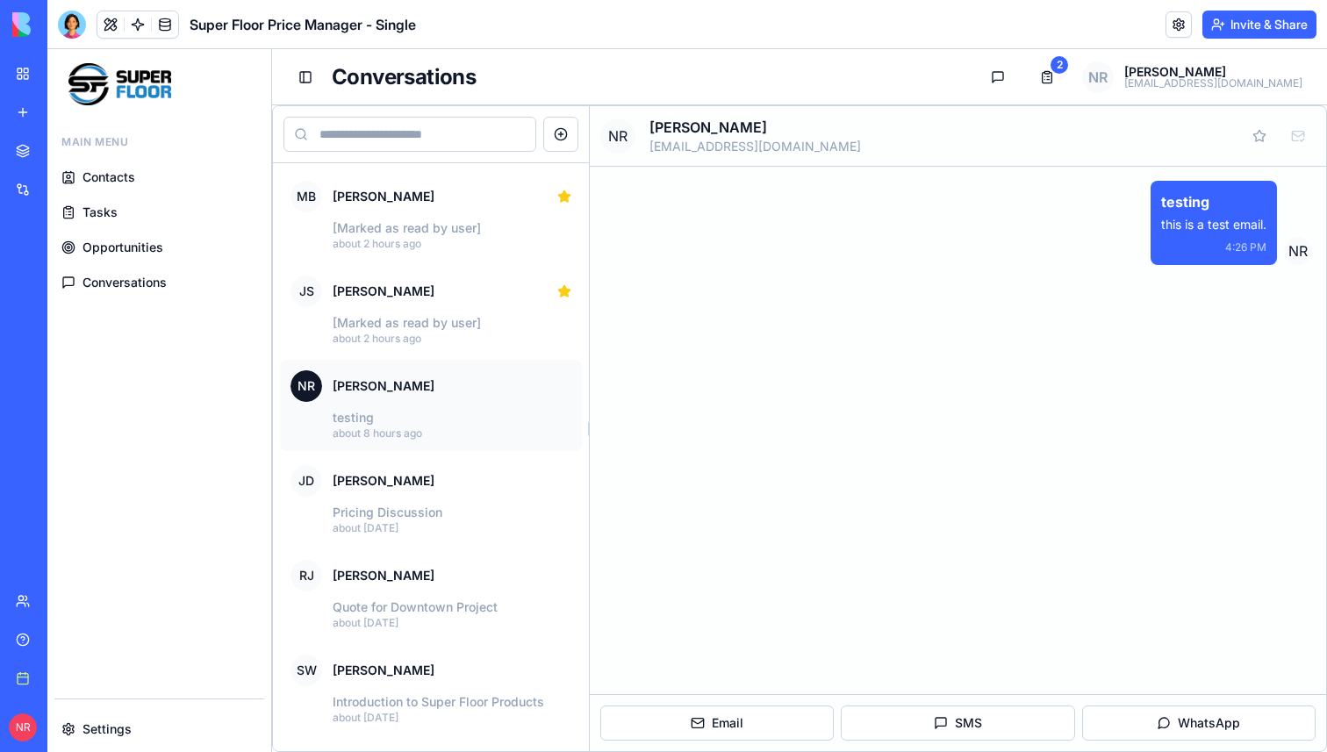
click at [455, 137] on input at bounding box center [409, 134] width 253 height 35
click at [563, 135] on button "New Conversation" at bounding box center [560, 134] width 35 height 35
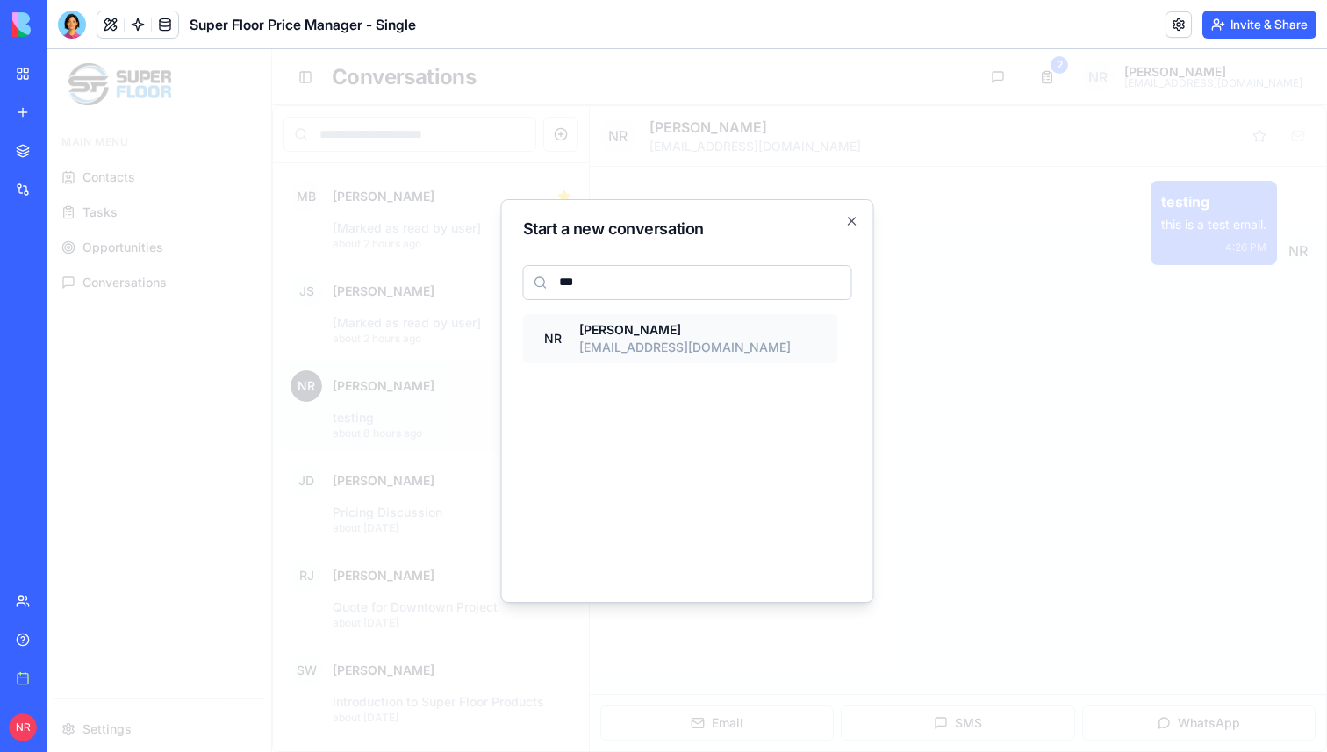
type input "***"
click at [622, 352] on p "nic@weblocal.io" at bounding box center [685, 348] width 212 height 18
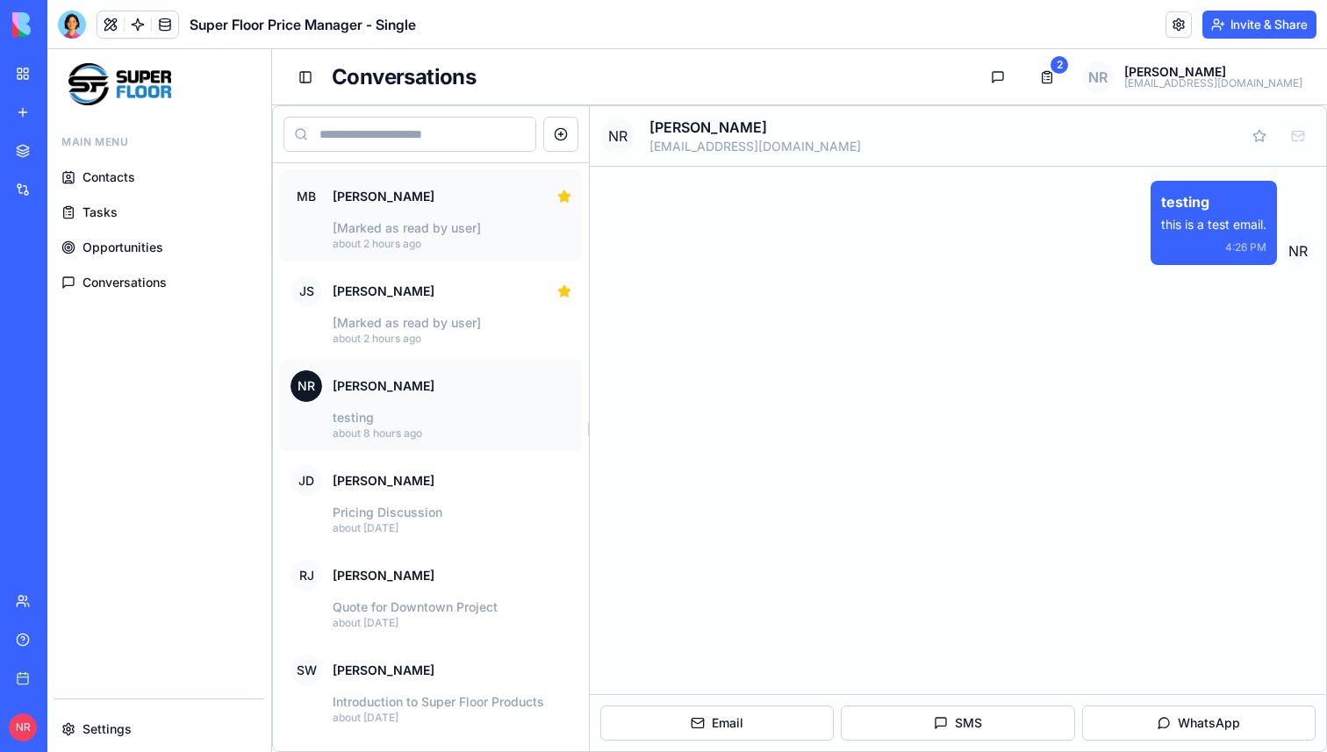
click at [466, 232] on p "[Marked as read by user]" at bounding box center [452, 228] width 239 height 18
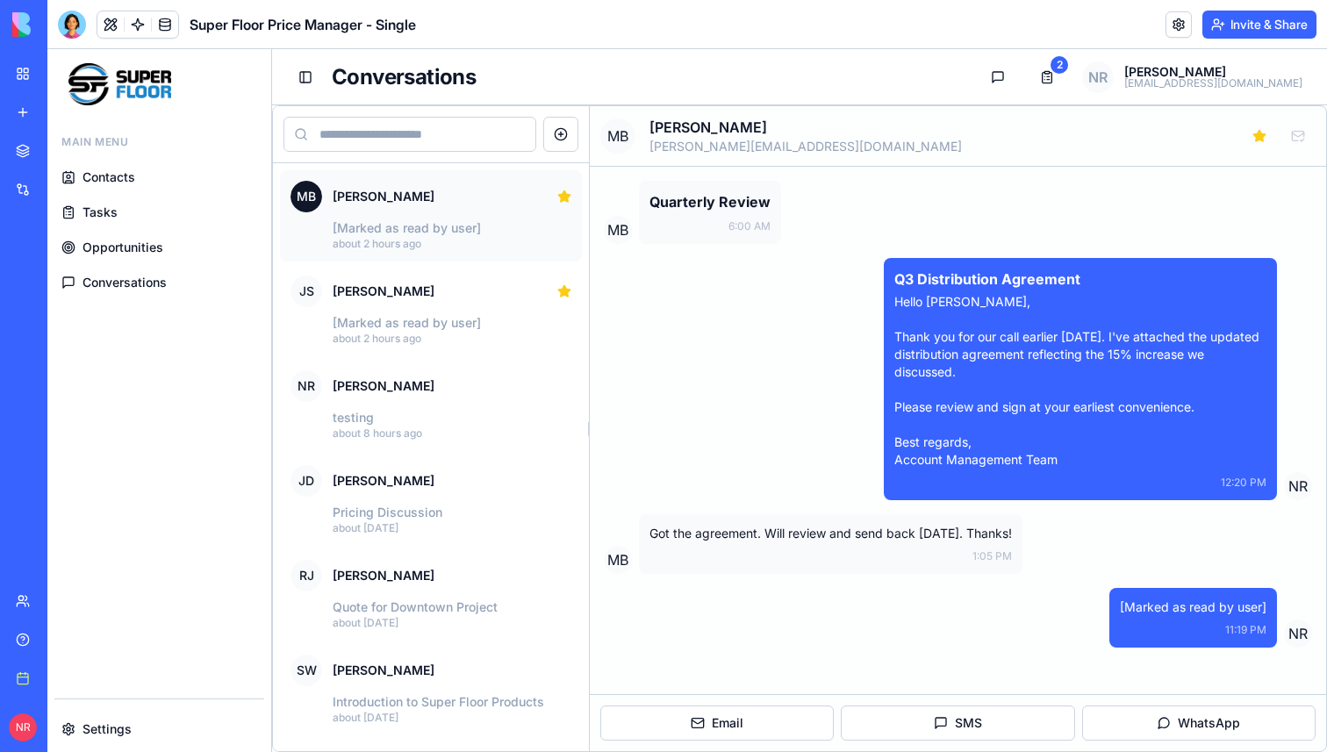
click at [565, 197] on div at bounding box center [564, 197] width 14 height 14
click at [1264, 137] on button "Star conversation" at bounding box center [1259, 135] width 35 height 35
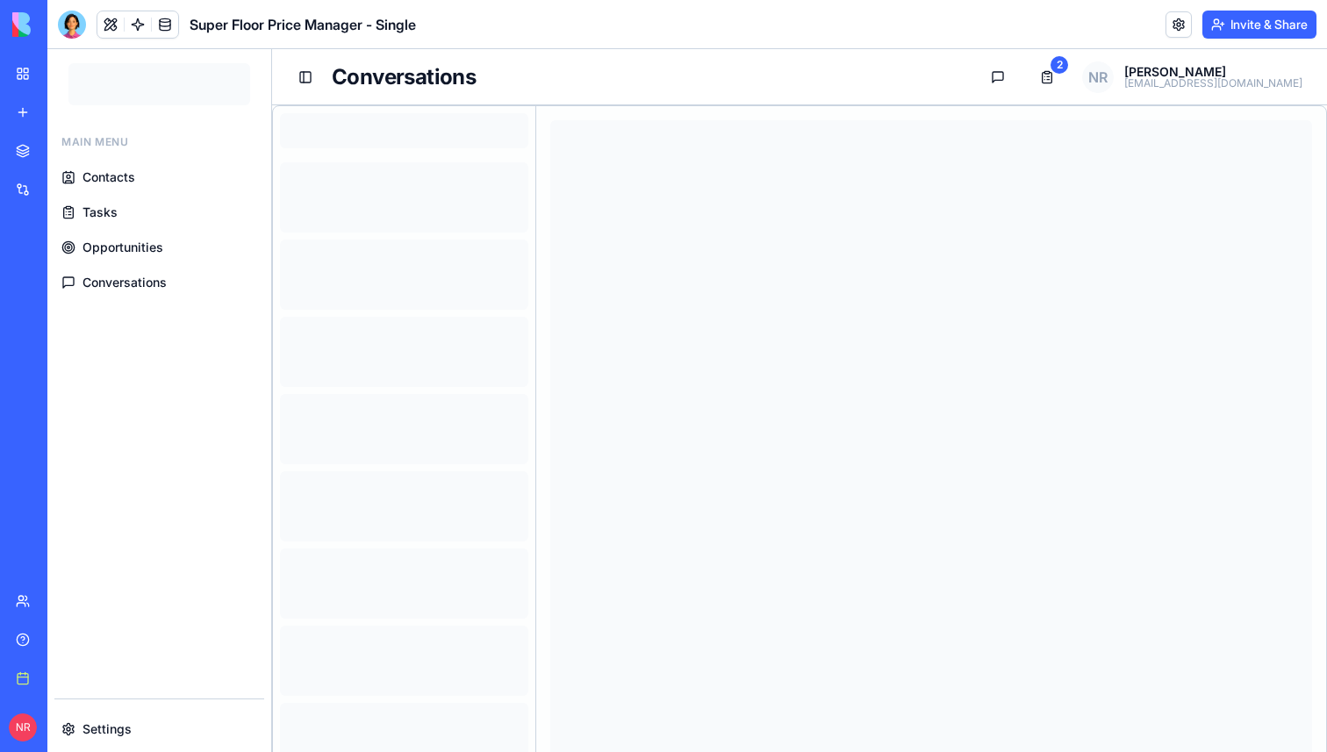
scroll to position [13, 0]
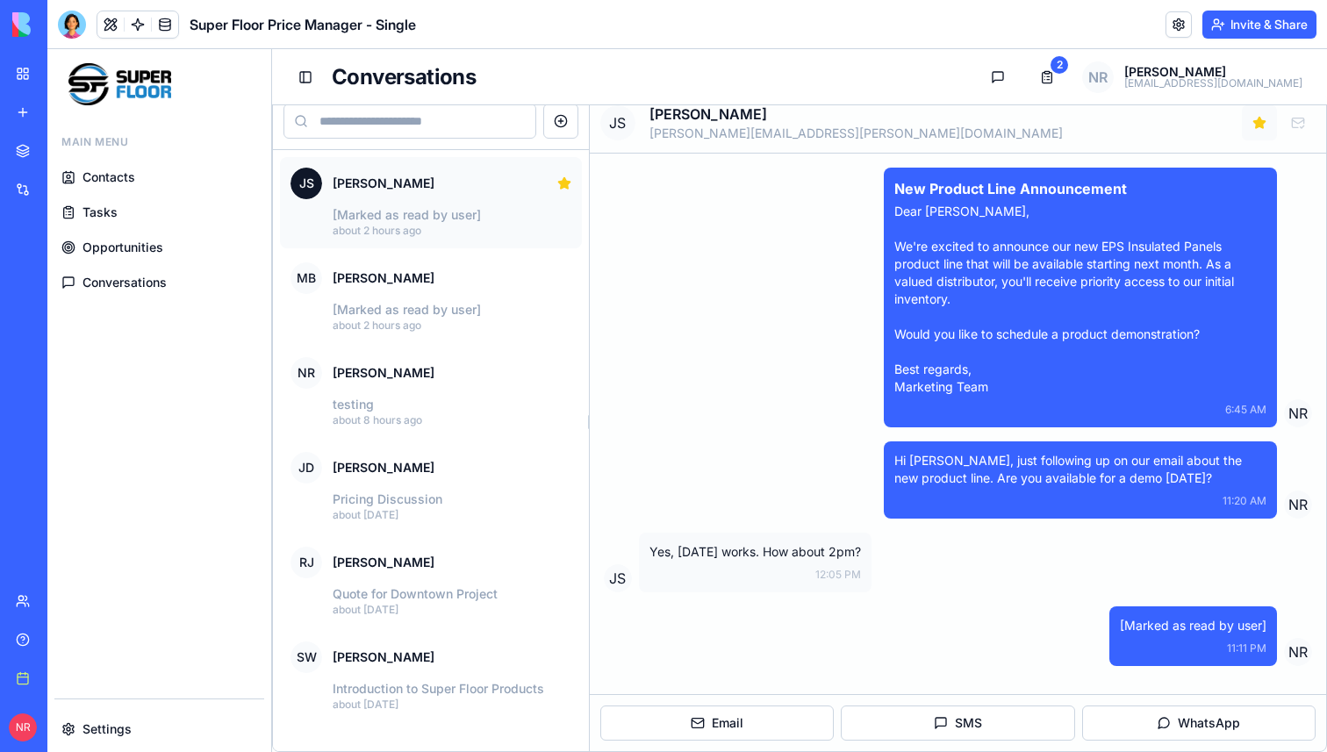
click at [1260, 124] on button "Star conversation" at bounding box center [1259, 122] width 35 height 35
click at [471, 275] on div "MB [PERSON_NAME]" at bounding box center [430, 278] width 281 height 32
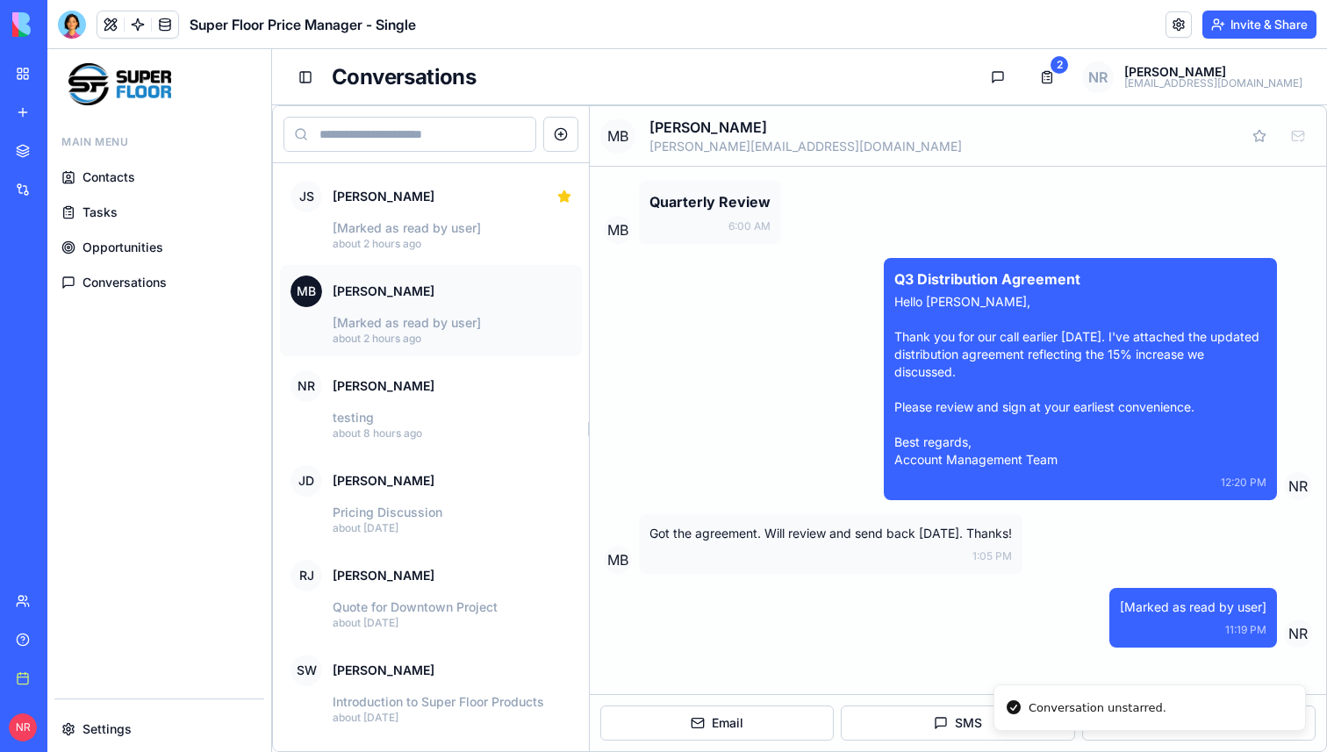
scroll to position [0, 0]
click at [500, 203] on div "JS [PERSON_NAME]" at bounding box center [430, 197] width 281 height 32
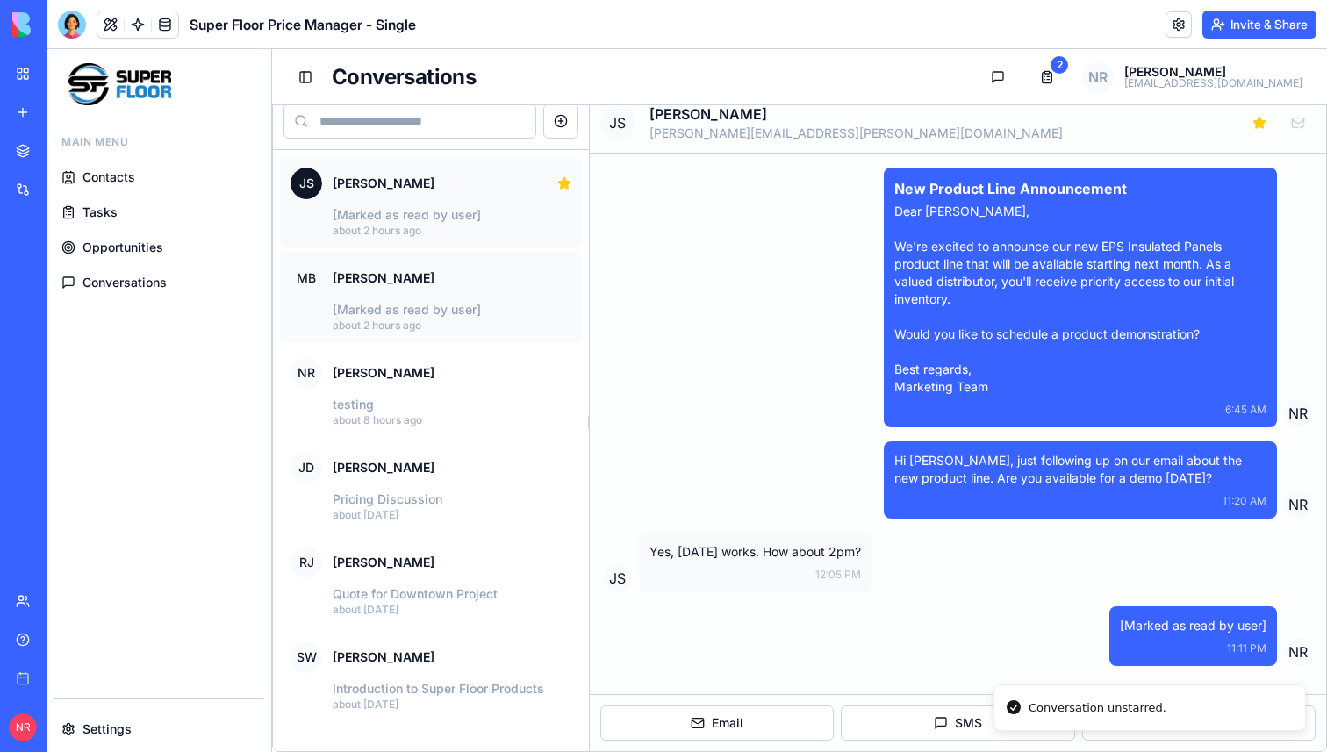
click at [489, 301] on p "[Marked as read by user]" at bounding box center [452, 310] width 239 height 18
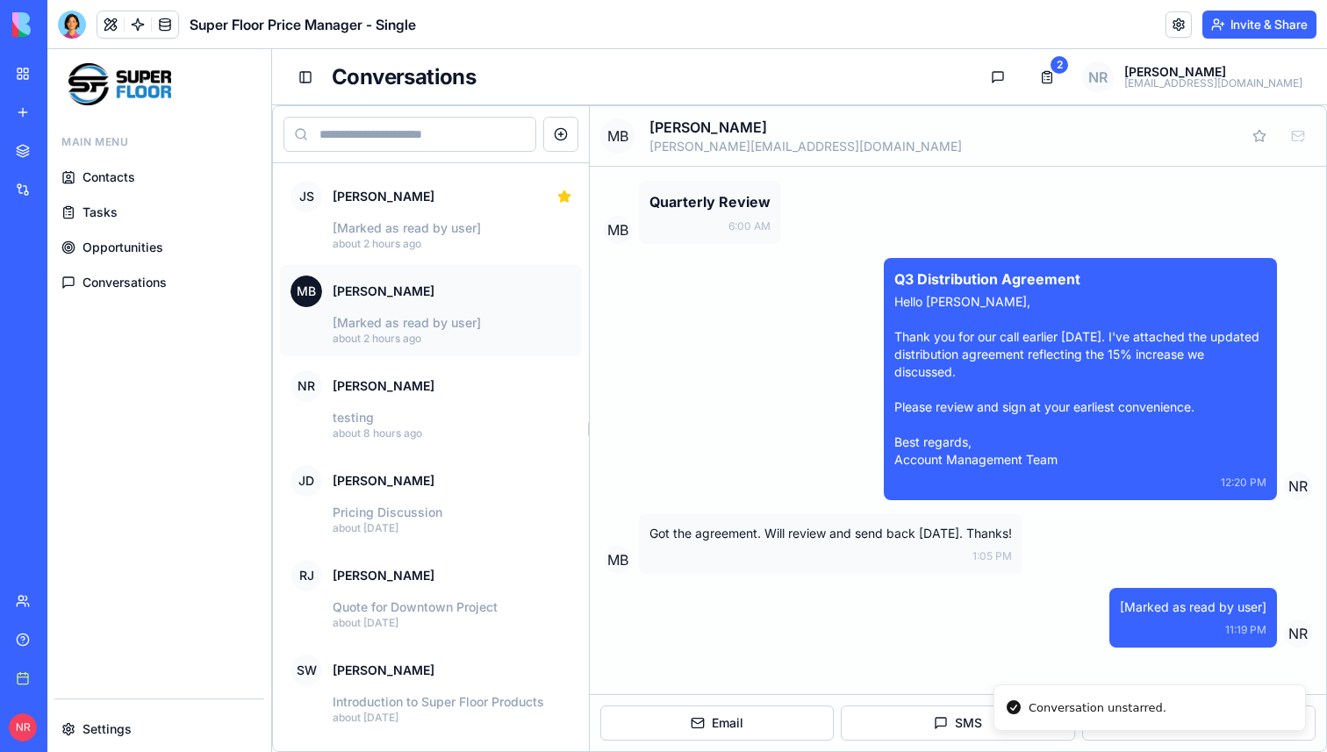
scroll to position [0, 0]
click at [491, 241] on p "about 2 hours ago" at bounding box center [452, 244] width 239 height 14
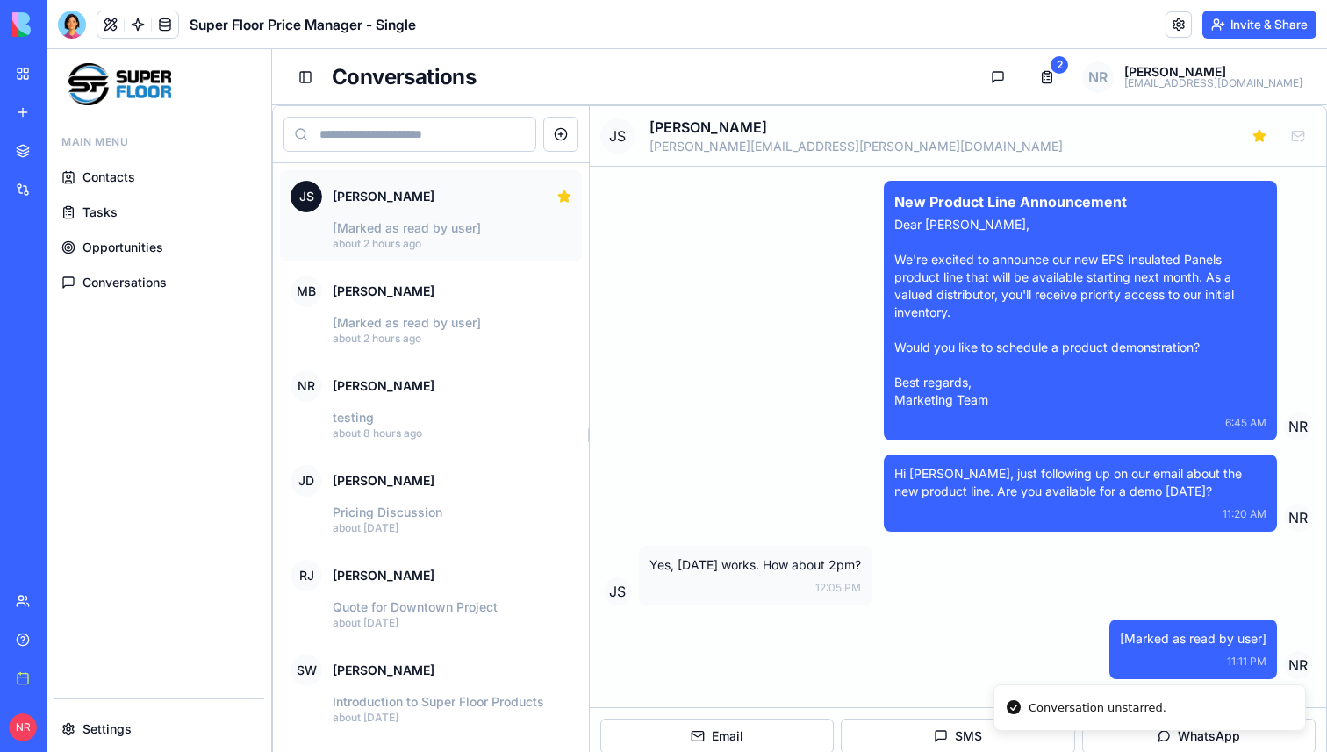
scroll to position [13, 0]
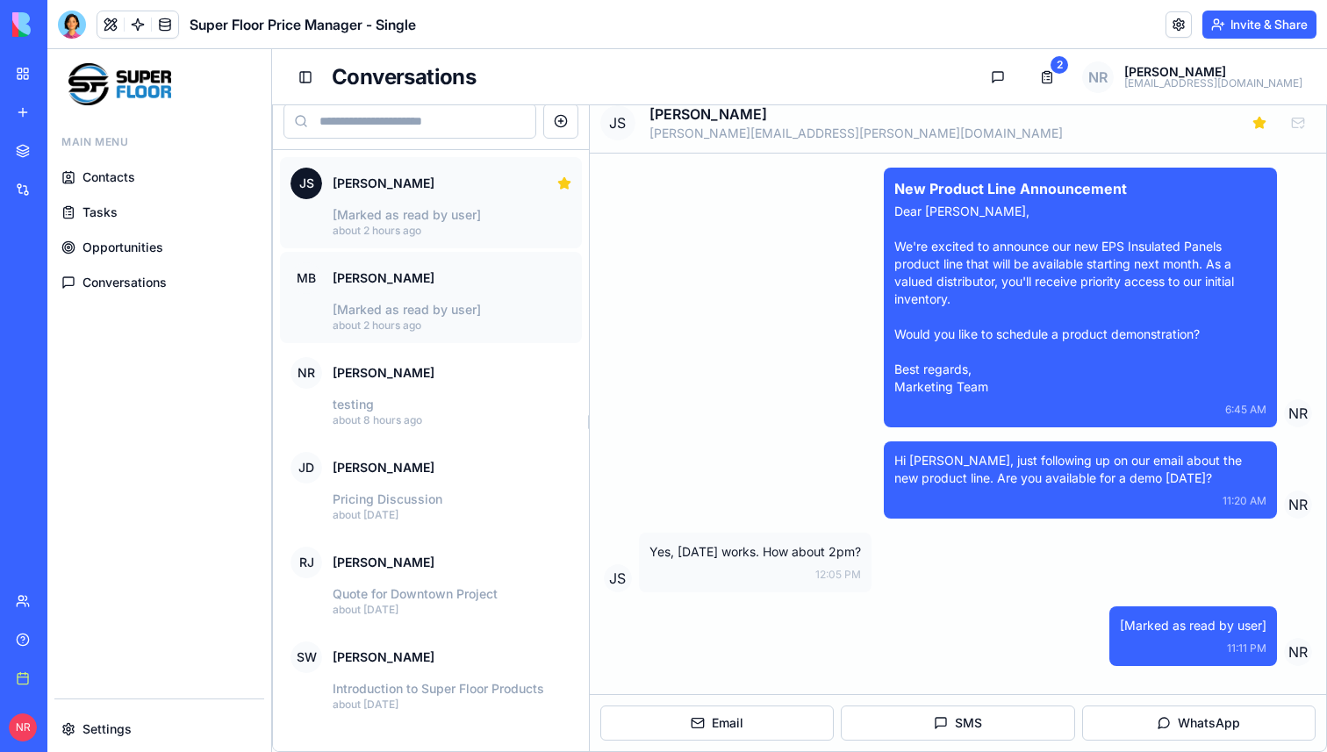
click at [486, 308] on p "[Marked as read by user]" at bounding box center [452, 310] width 239 height 18
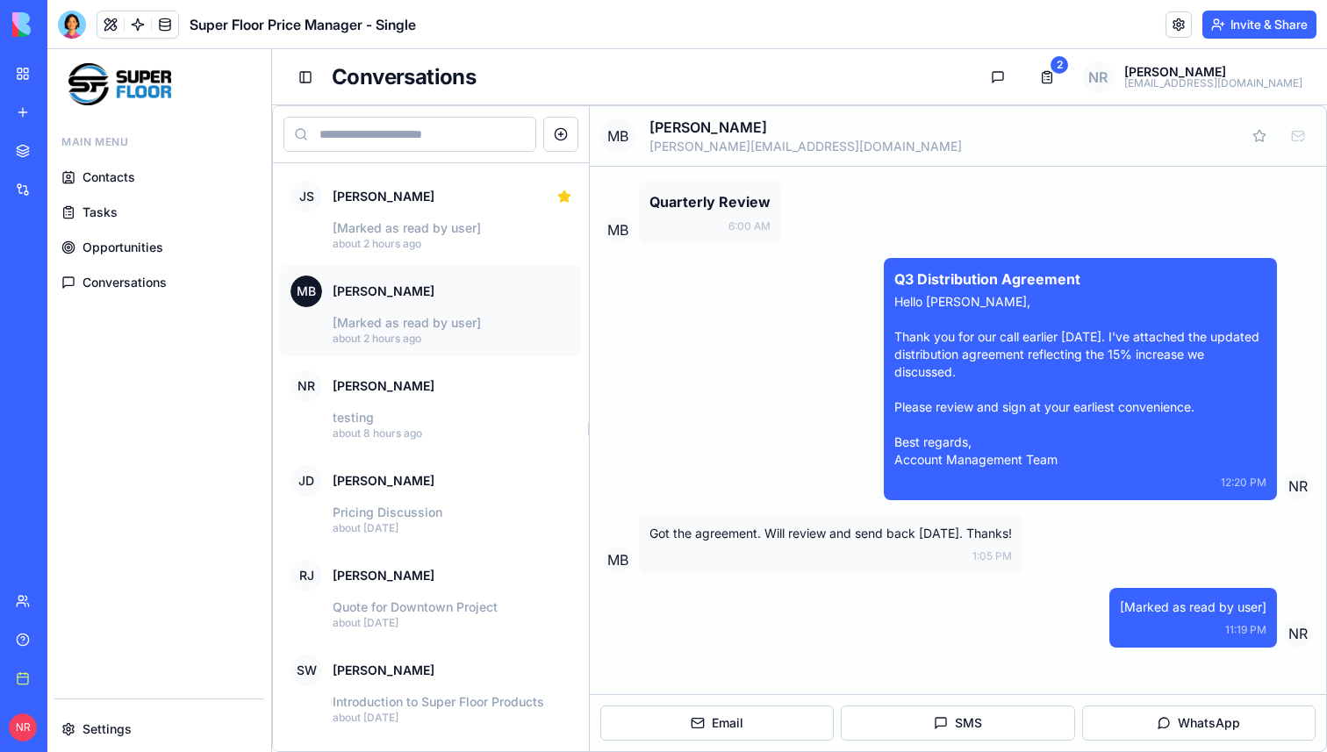
click at [184, 239] on link "Opportunities" at bounding box center [159, 248] width 210 height 32
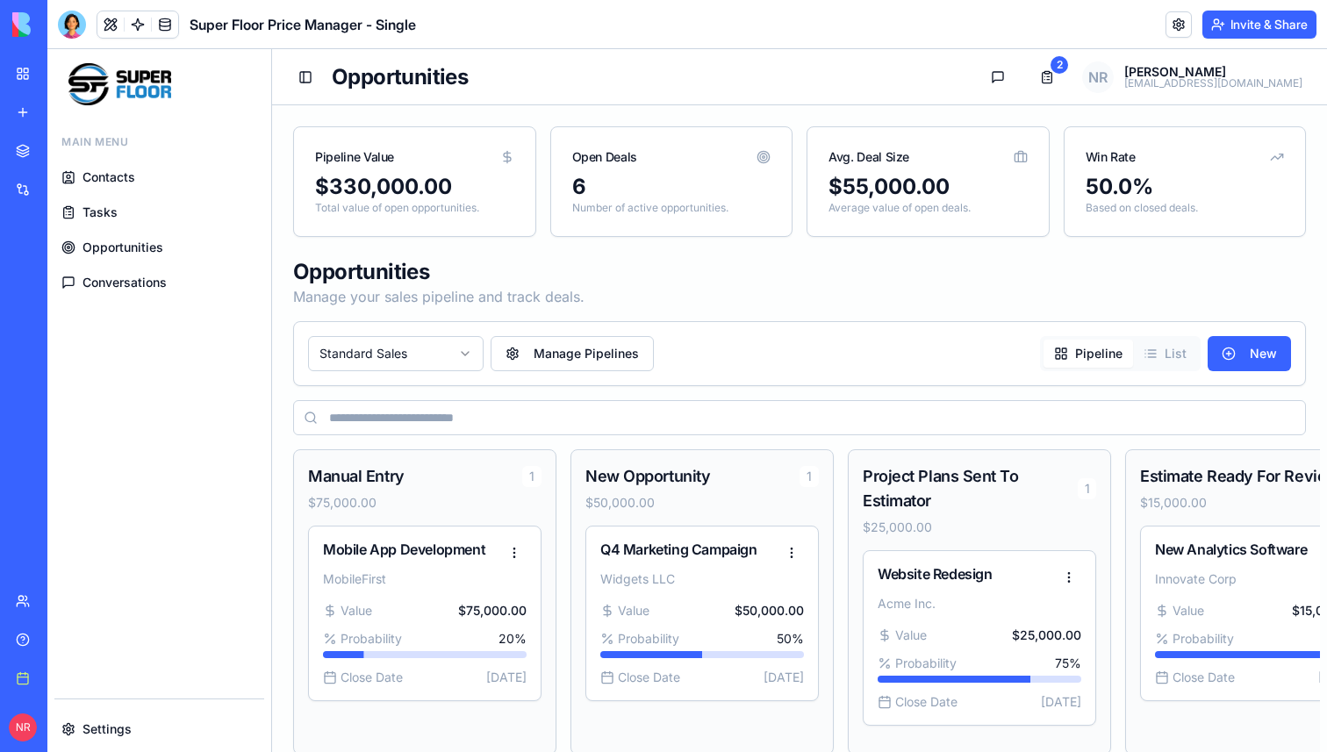
click at [157, 267] on link "Conversations" at bounding box center [159, 283] width 210 height 32
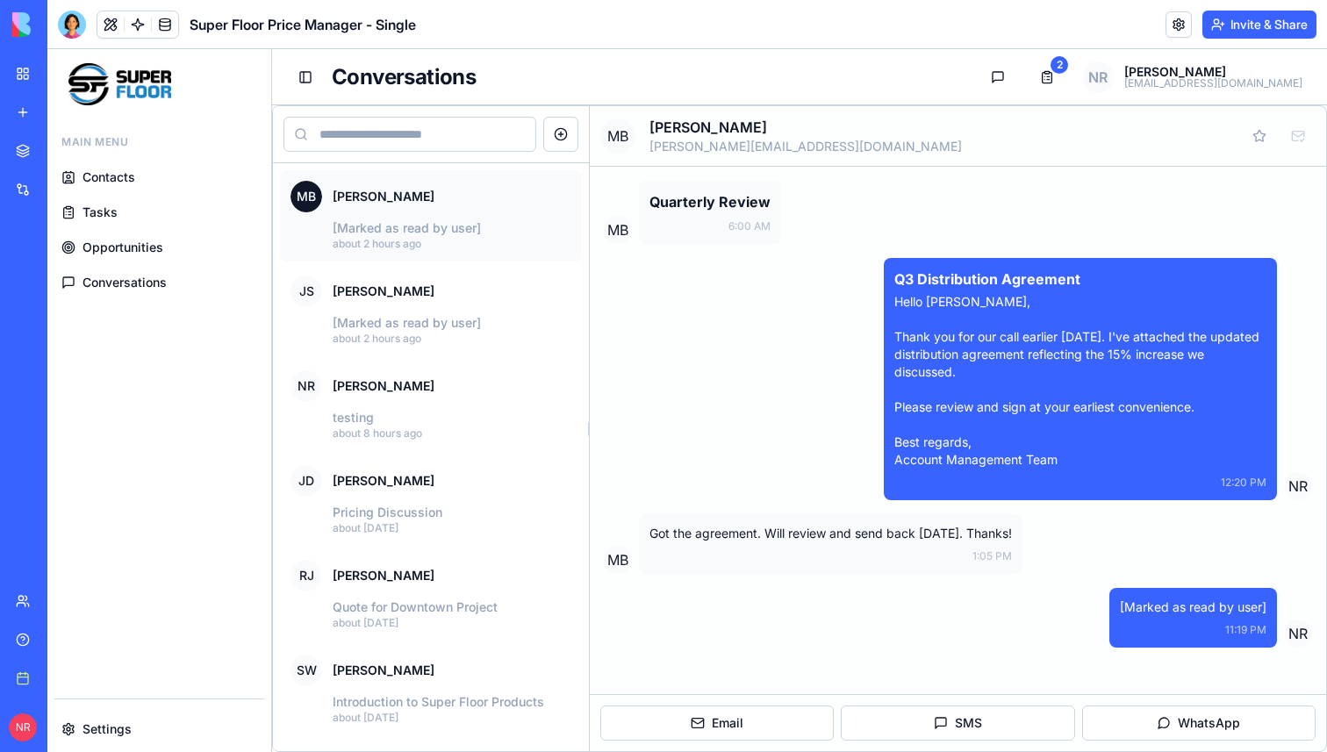
click at [160, 240] on span "Opportunities" at bounding box center [122, 248] width 81 height 18
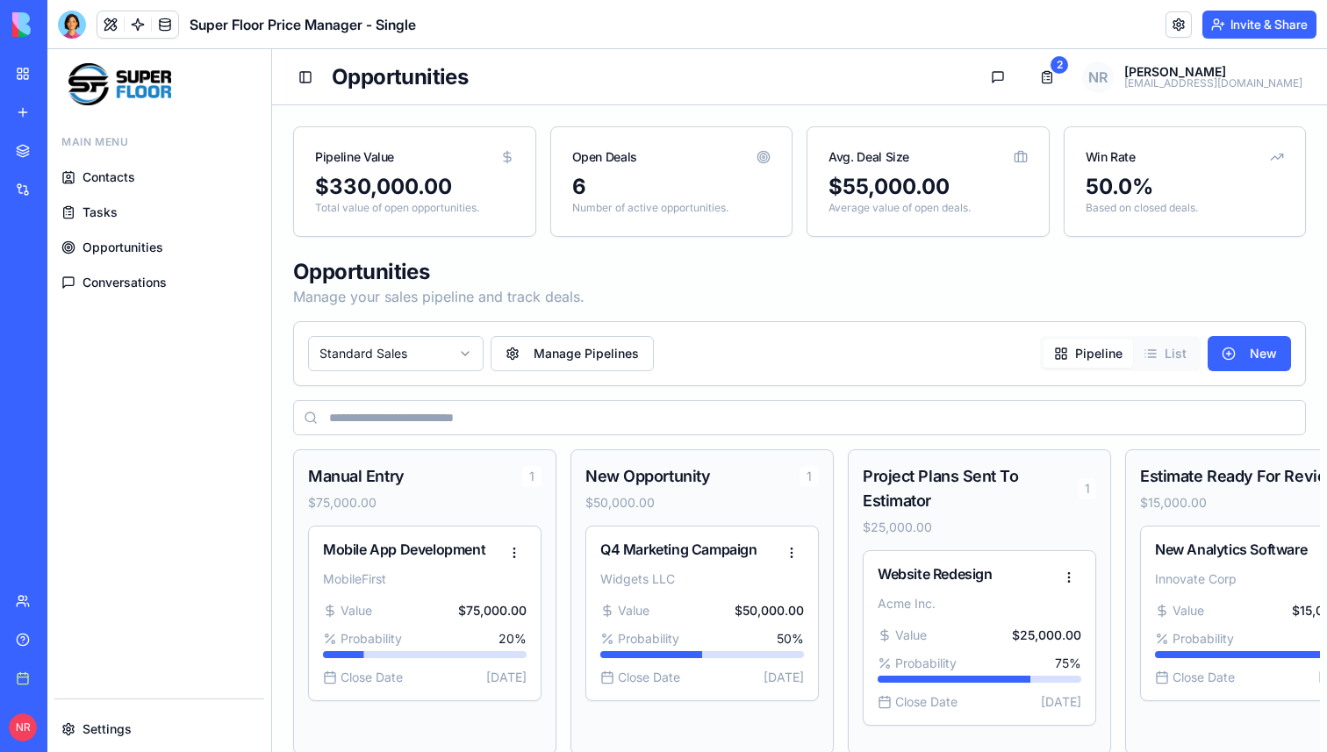
click at [159, 276] on span "Conversations" at bounding box center [124, 283] width 84 height 18
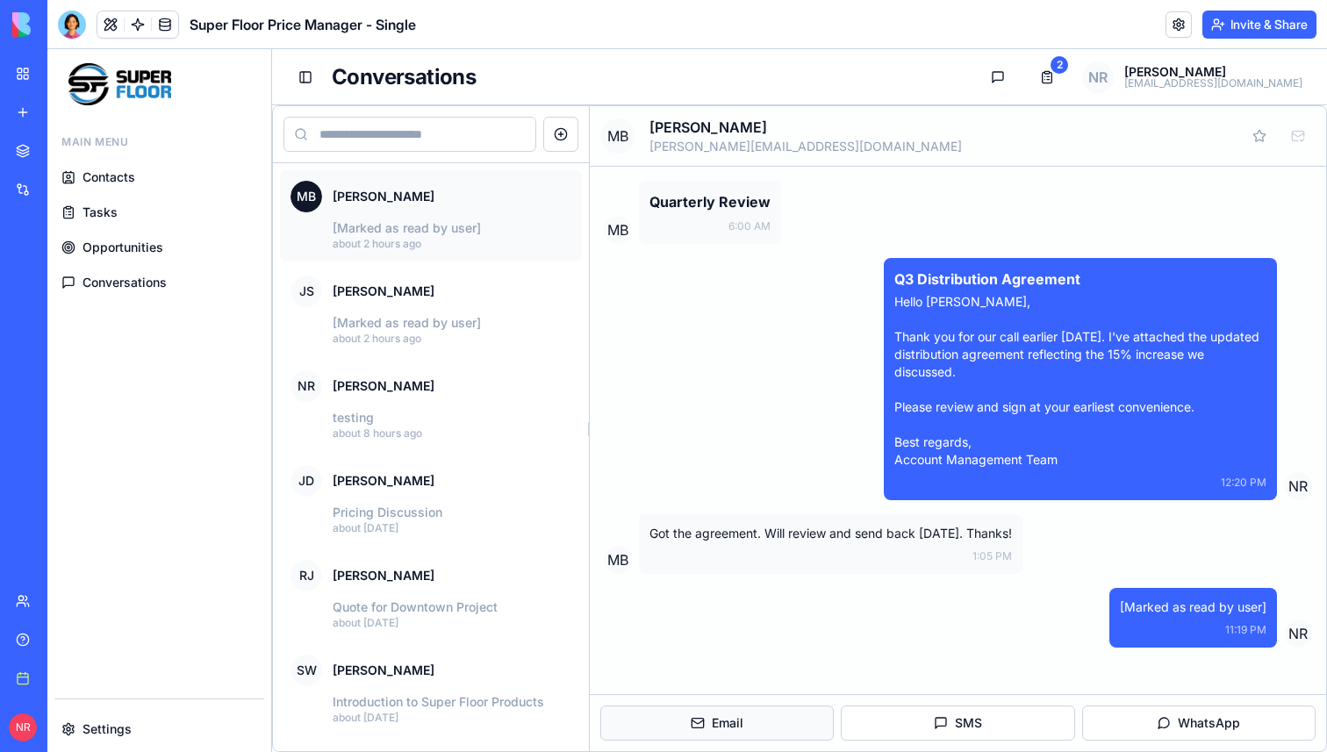
click at [670, 734] on button "Email" at bounding box center [716, 723] width 233 height 35
click at [592, 80] on h1 "Conversations" at bounding box center [649, 77] width 635 height 28
click at [559, 72] on h1 "Conversations" at bounding box center [649, 77] width 635 height 28
click at [138, 243] on span "Opportunities" at bounding box center [122, 248] width 81 height 18
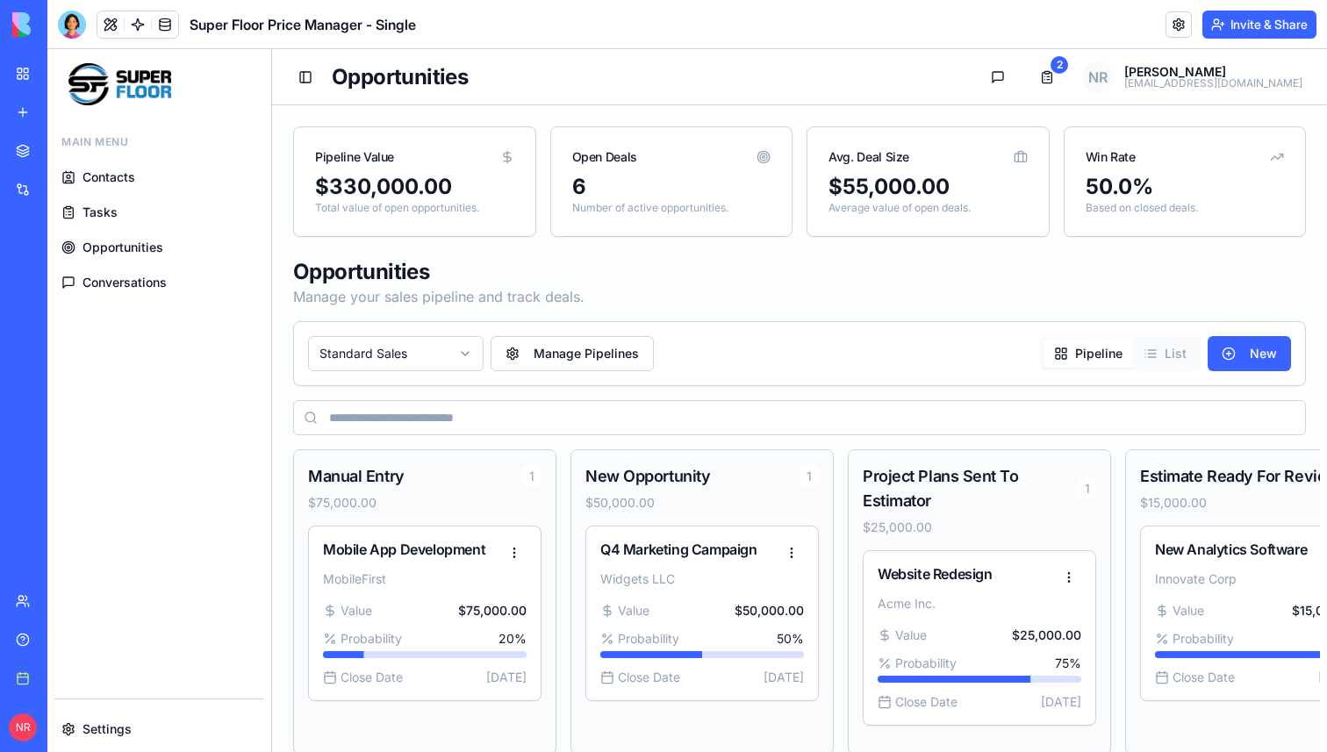
click at [146, 287] on span "Conversations" at bounding box center [124, 283] width 84 height 18
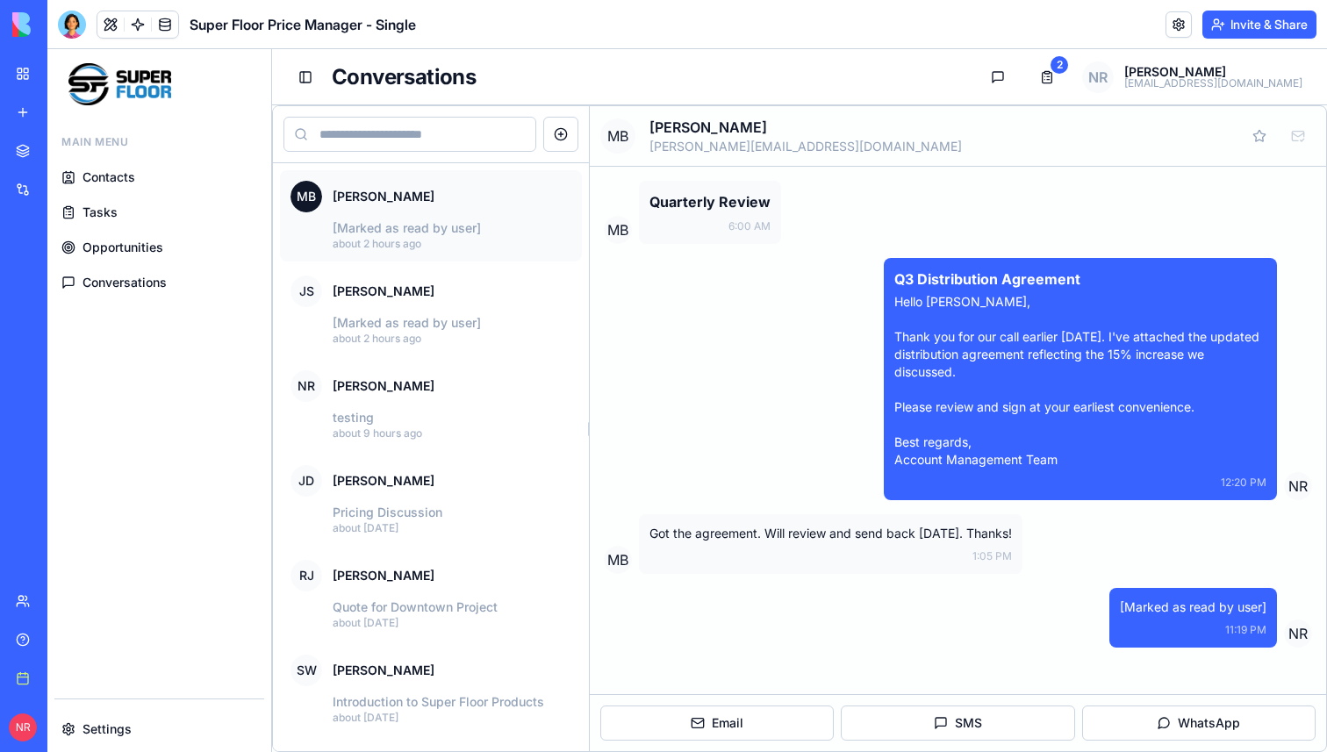
click at [103, 209] on span "Tasks" at bounding box center [99, 213] width 35 height 18
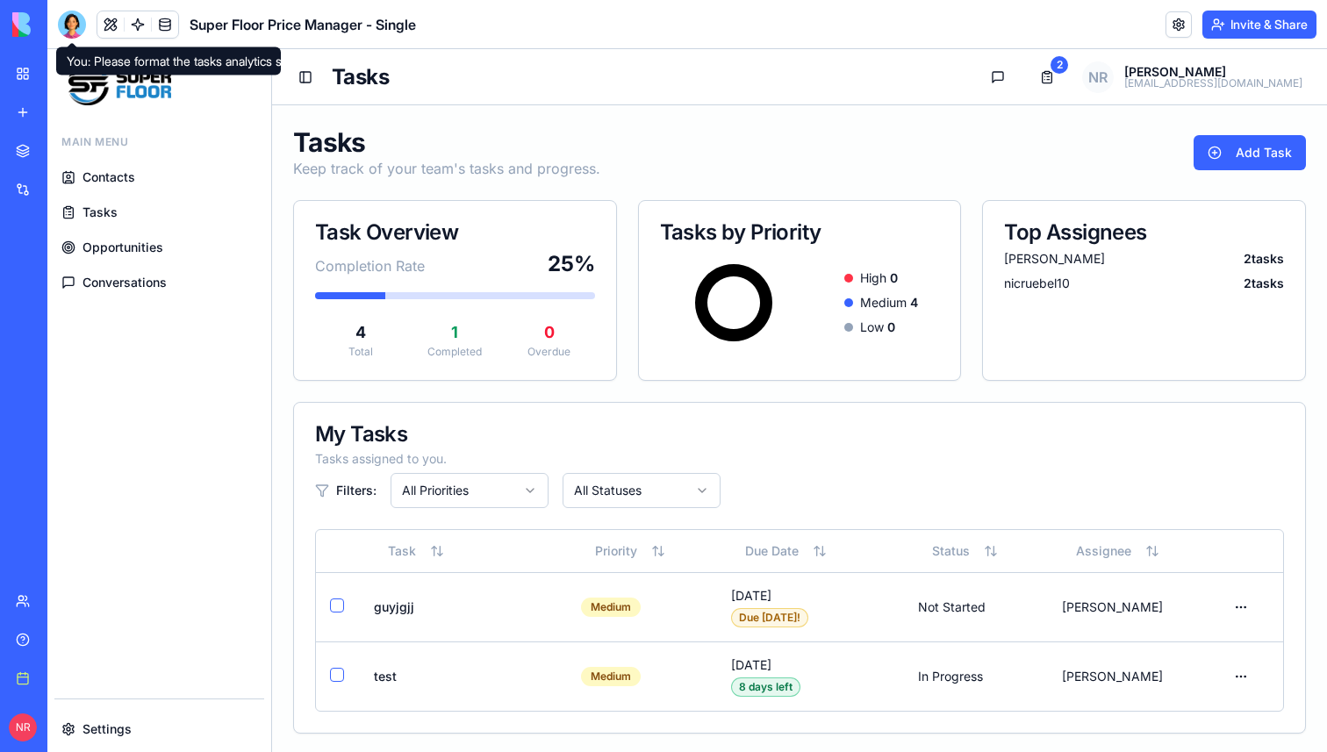
click at [71, 18] on div at bounding box center [72, 25] width 28 height 28
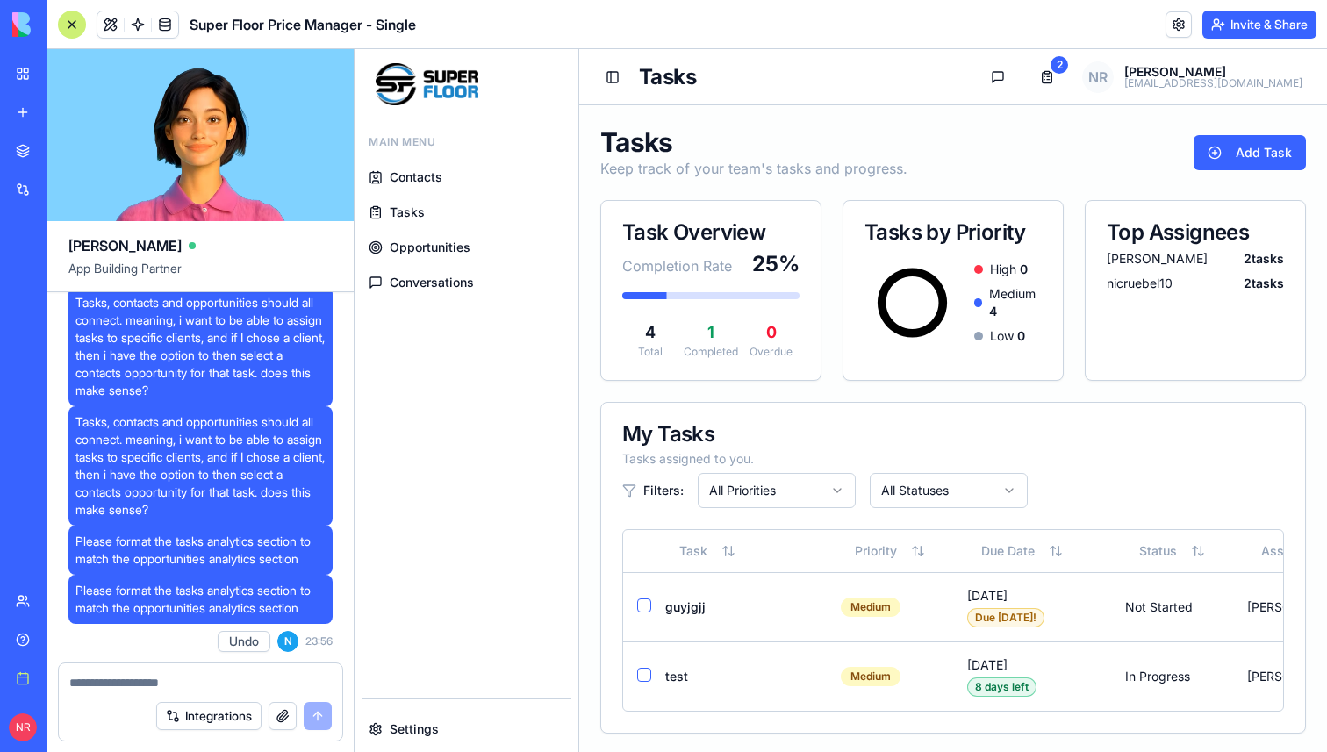
scroll to position [282530, 0]
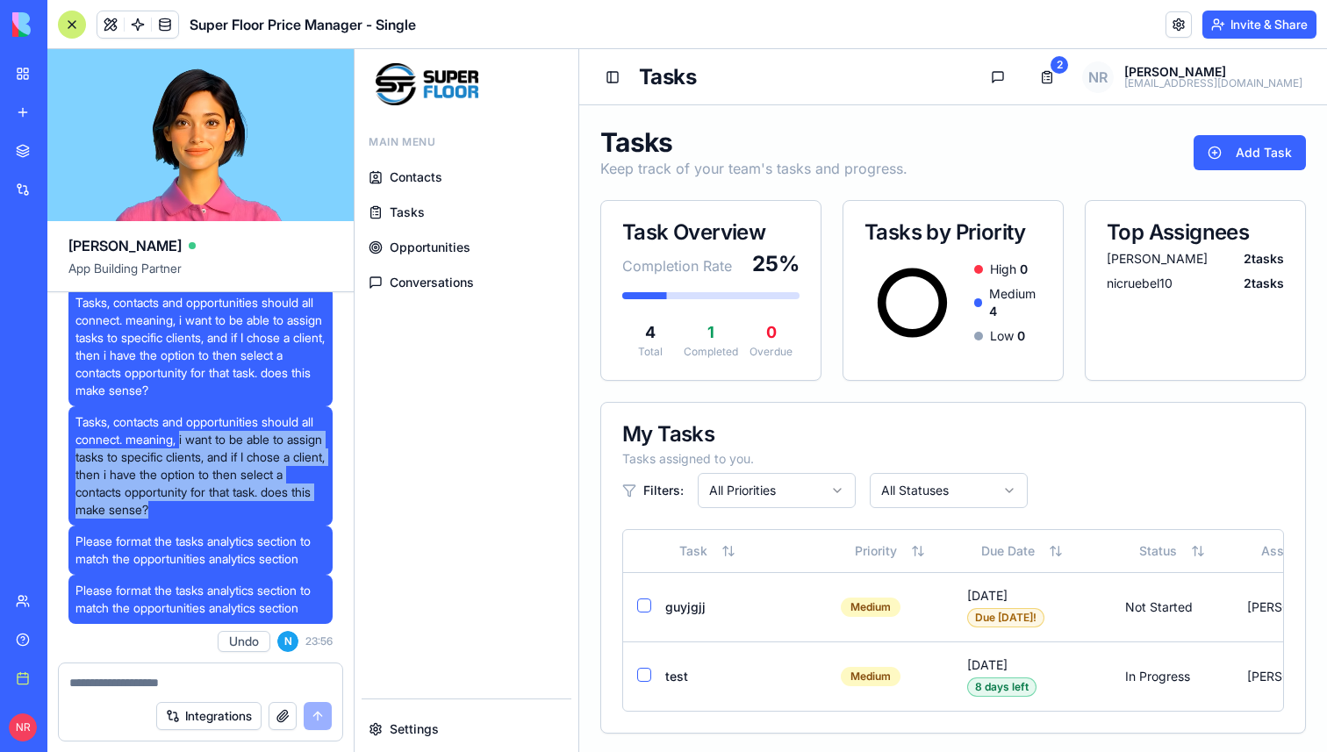
drag, startPoint x: 251, startPoint y: 519, endPoint x: 203, endPoint y: 448, distance: 85.9
click at [203, 448] on span "Tasks, contacts and opportunities should all connect. meaning, i want to be abl…" at bounding box center [200, 465] width 250 height 105
copy span "i want to be able to assign tasks to specific clients, and if I chose a client,…"
click at [74, 28] on div at bounding box center [72, 25] width 28 height 28
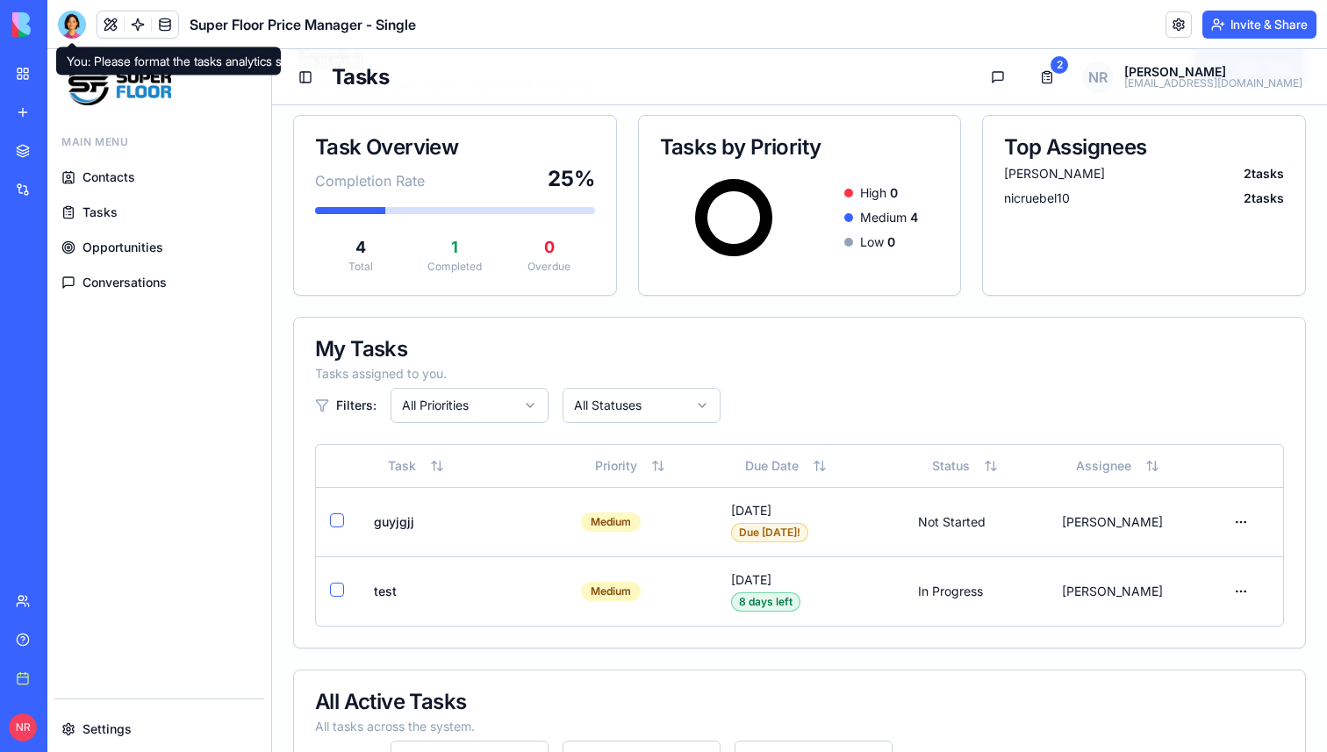
scroll to position [0, 0]
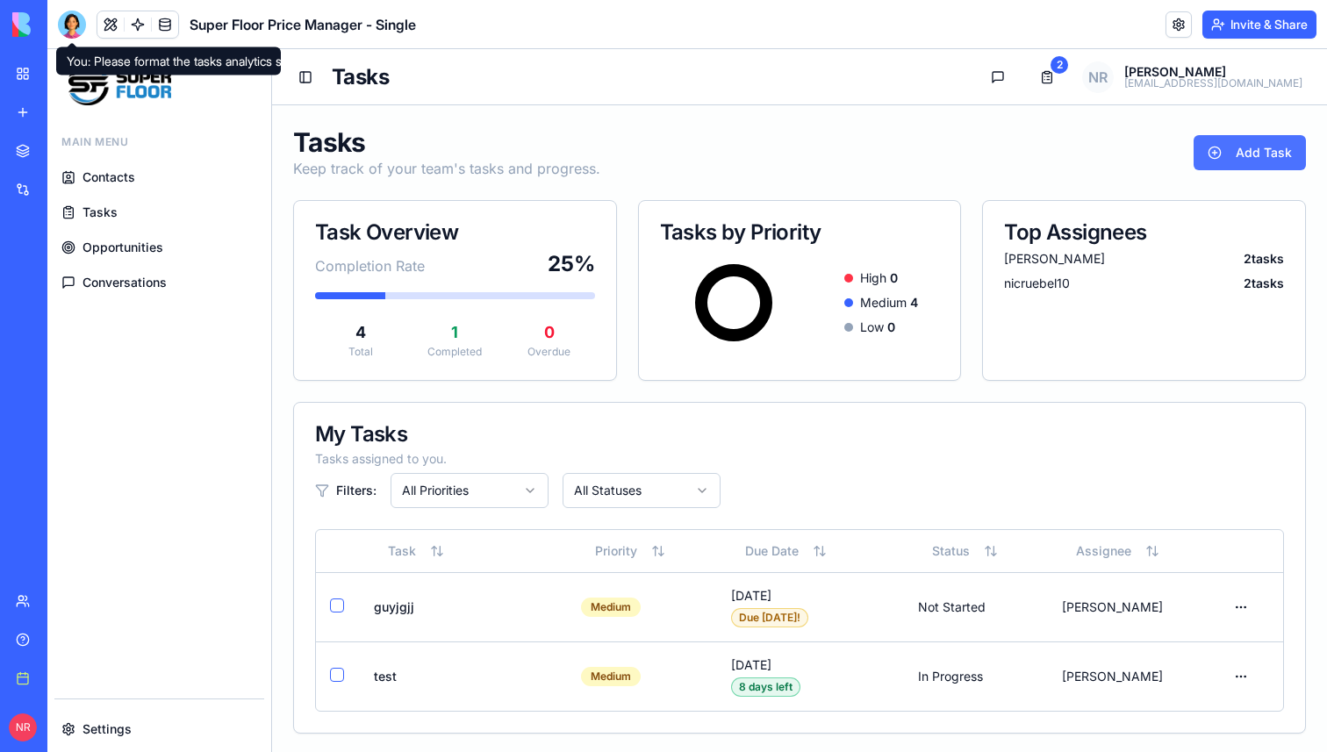
click at [1251, 147] on button "Add Task" at bounding box center [1250, 152] width 112 height 35
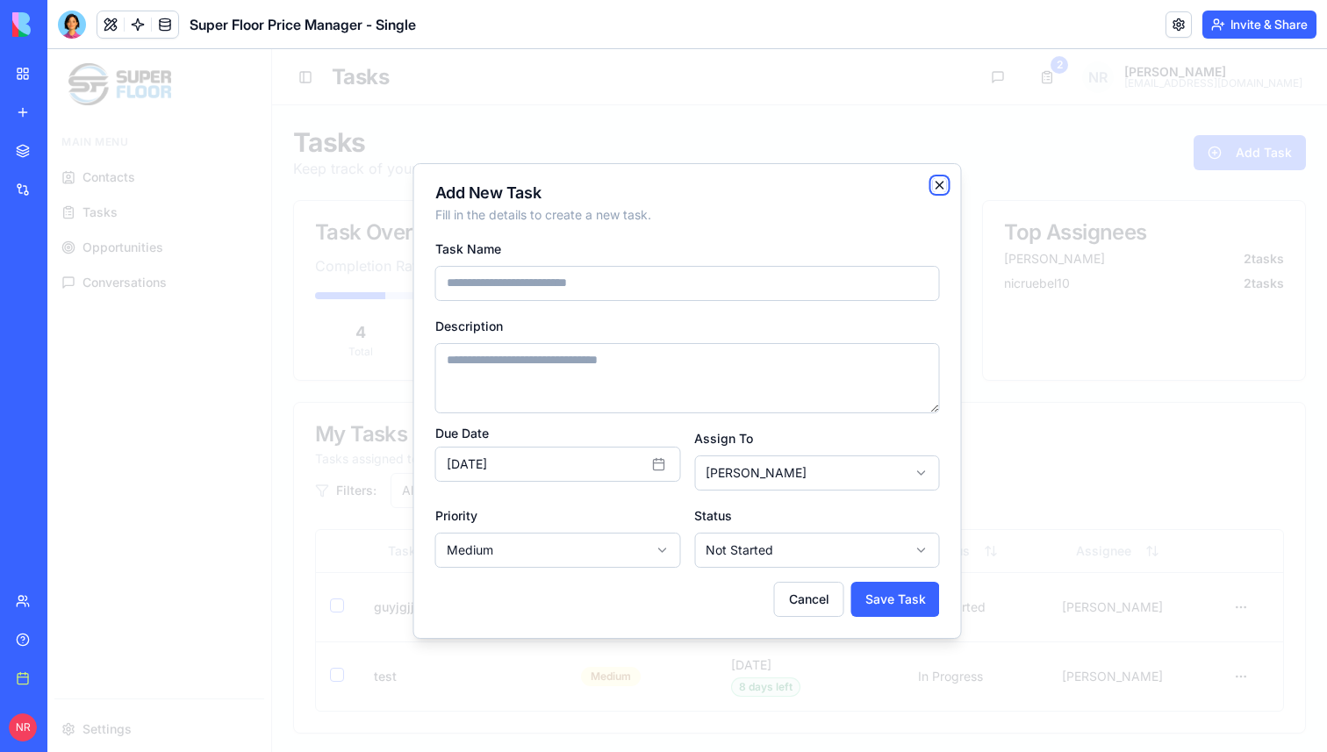
click at [936, 179] on icon "button" at bounding box center [940, 185] width 14 height 14
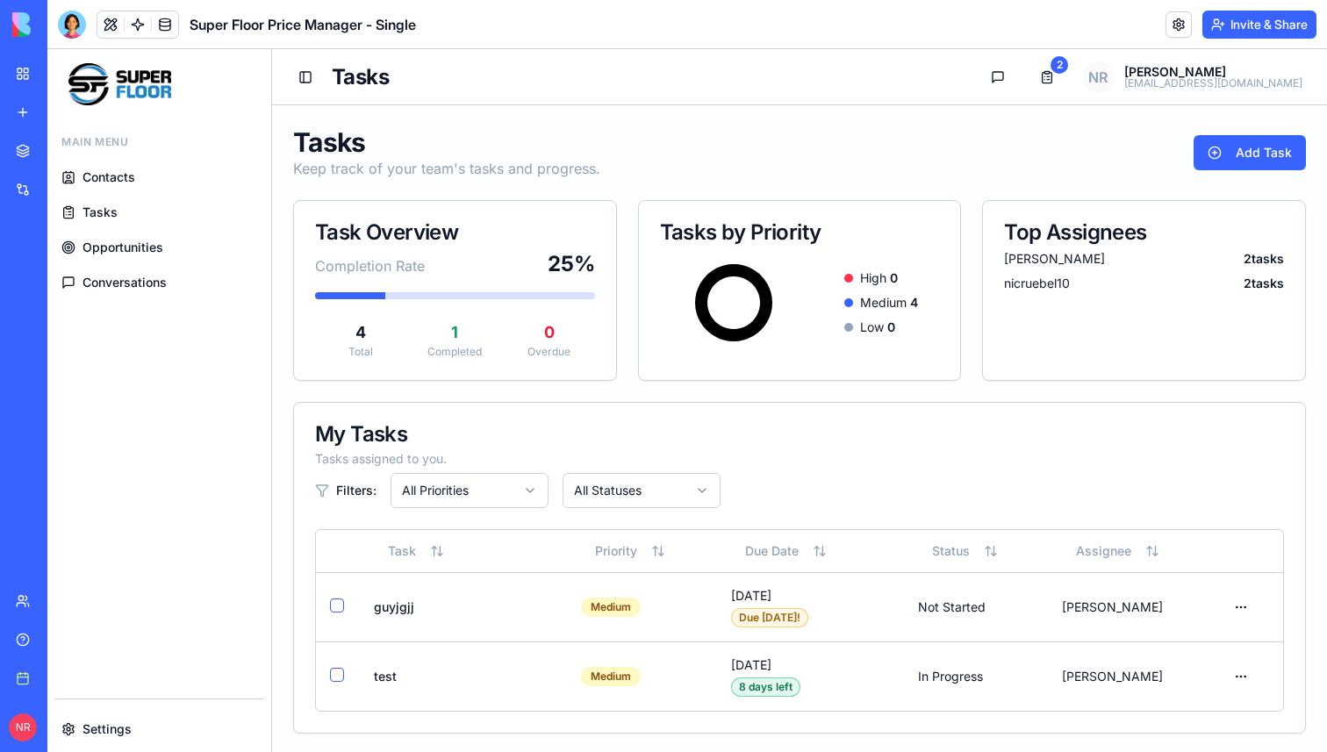
click at [101, 212] on span "Tasks" at bounding box center [99, 213] width 35 height 18
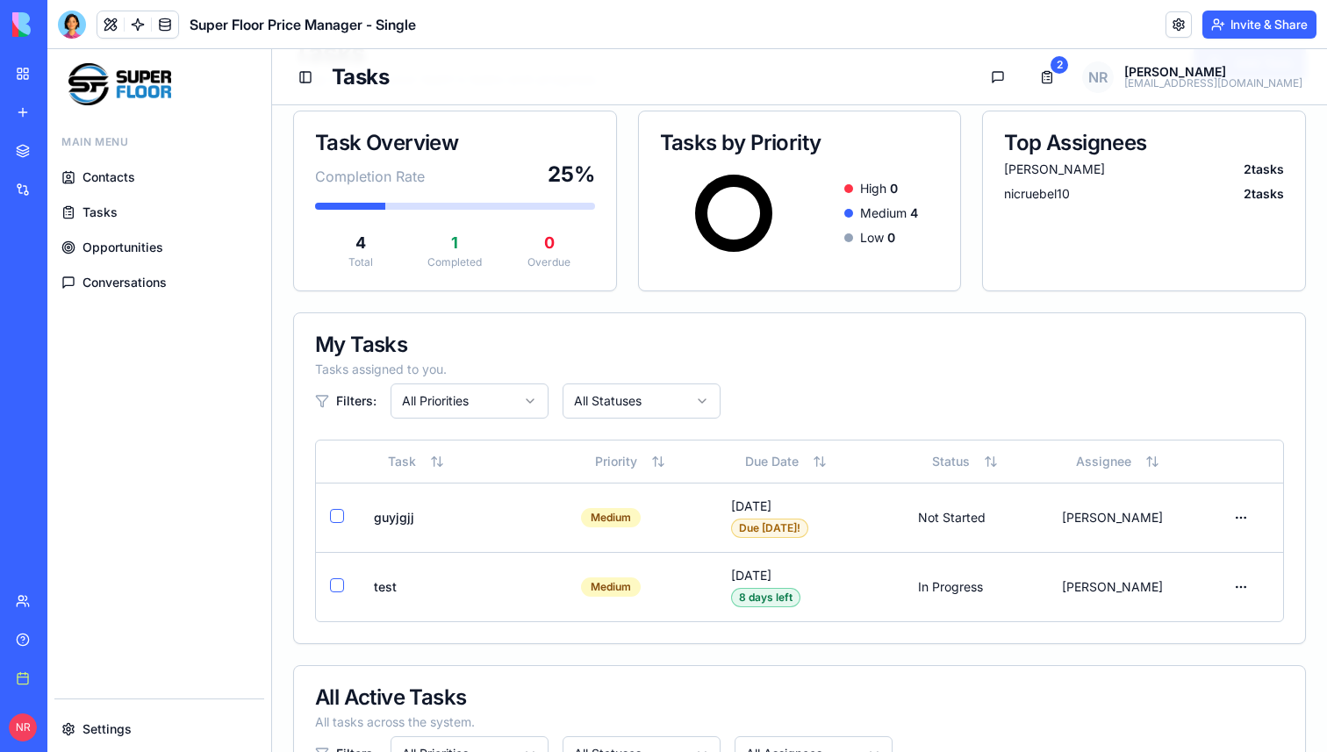
scroll to position [141, 0]
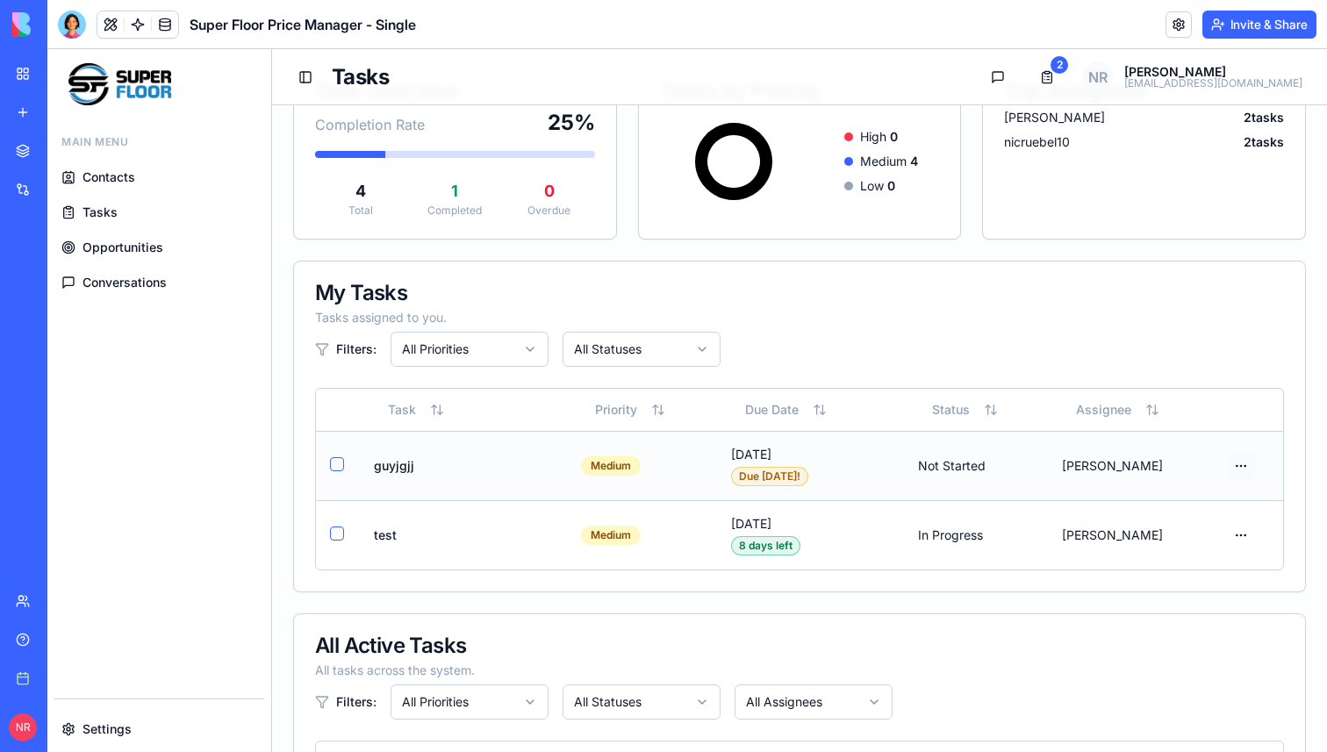
click at [1242, 466] on html "Main Menu Contacts Tasks Opportunities Conversations Settings Toggle Sidebar Ta…" at bounding box center [687, 607] width 1280 height 1398
click at [1201, 498] on div "Edit" at bounding box center [1199, 502] width 104 height 28
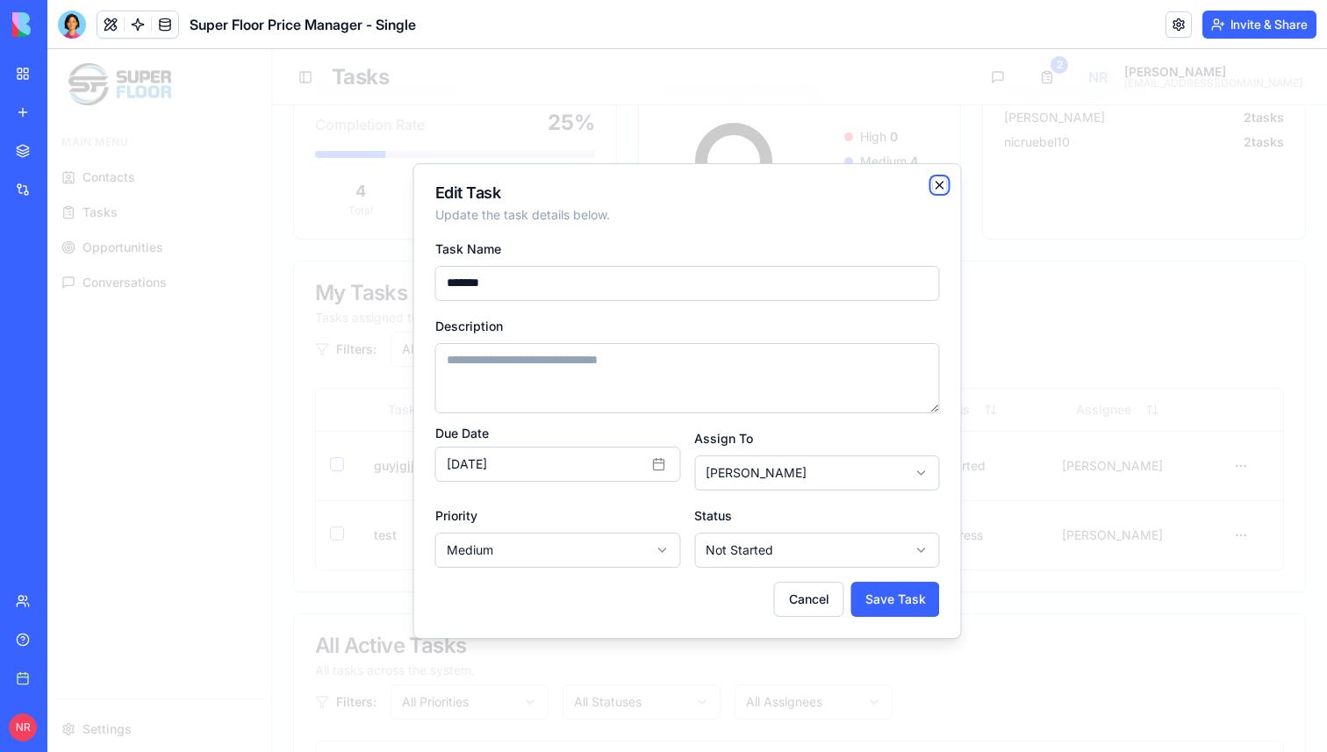
click at [941, 184] on icon "button" at bounding box center [940, 185] width 14 height 14
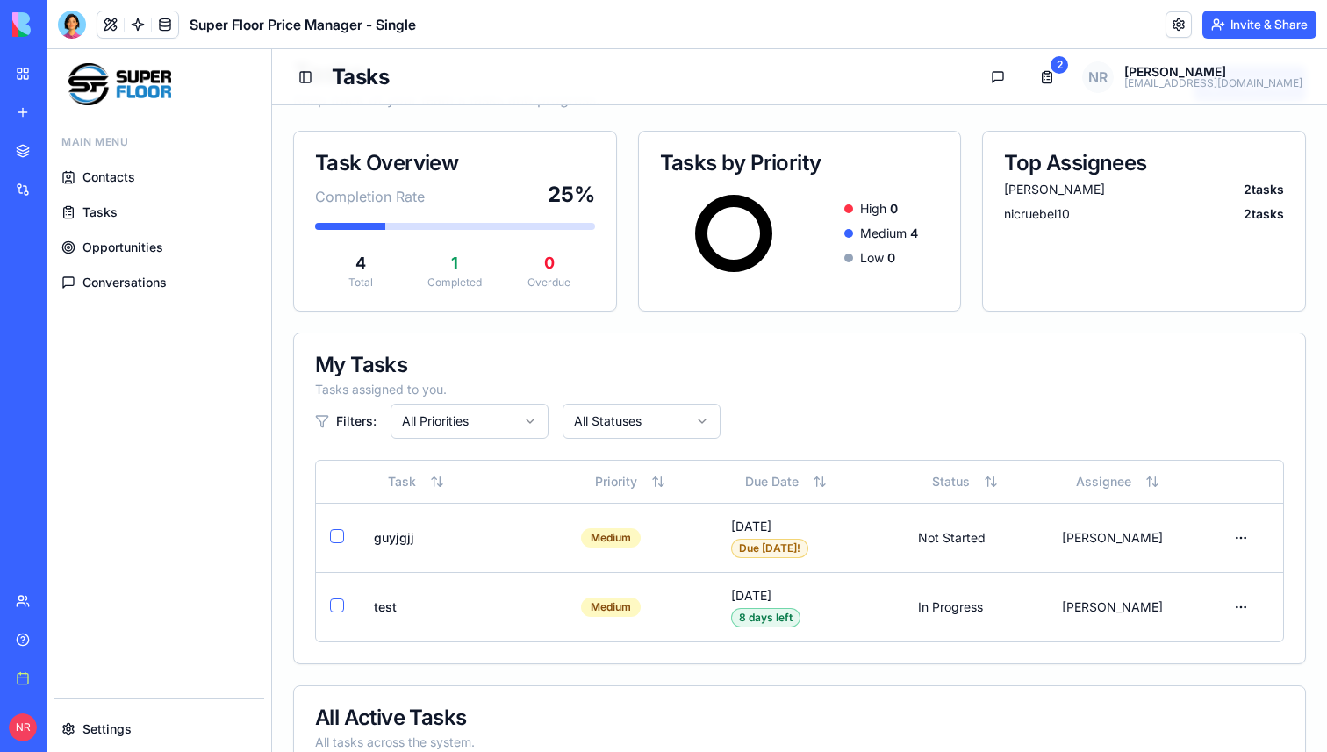
scroll to position [0, 0]
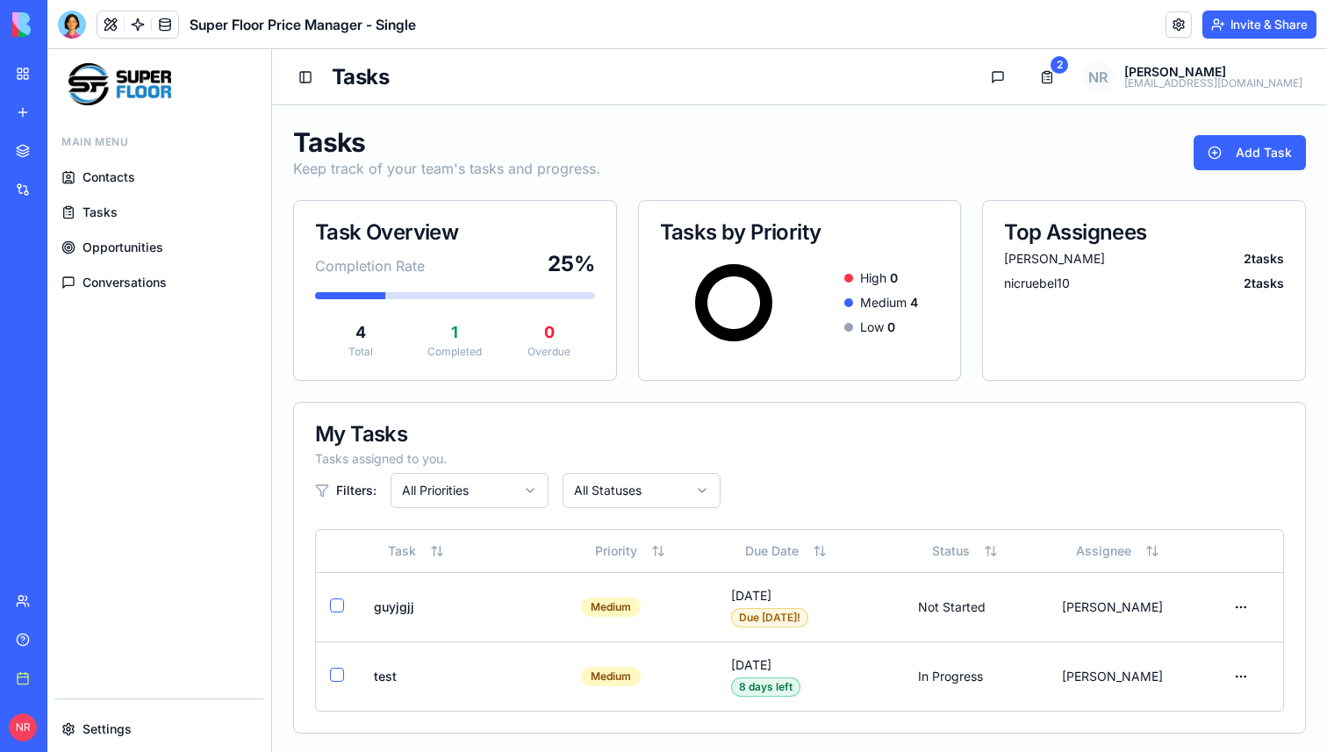
click at [949, 159] on div "Tasks Keep track of your team's tasks and progress. Add Task" at bounding box center [799, 152] width 1013 height 53
click at [1065, 69] on button "Tasks" at bounding box center [1046, 77] width 35 height 35
click at [1015, 73] on button "Conversations" at bounding box center [997, 77] width 35 height 35
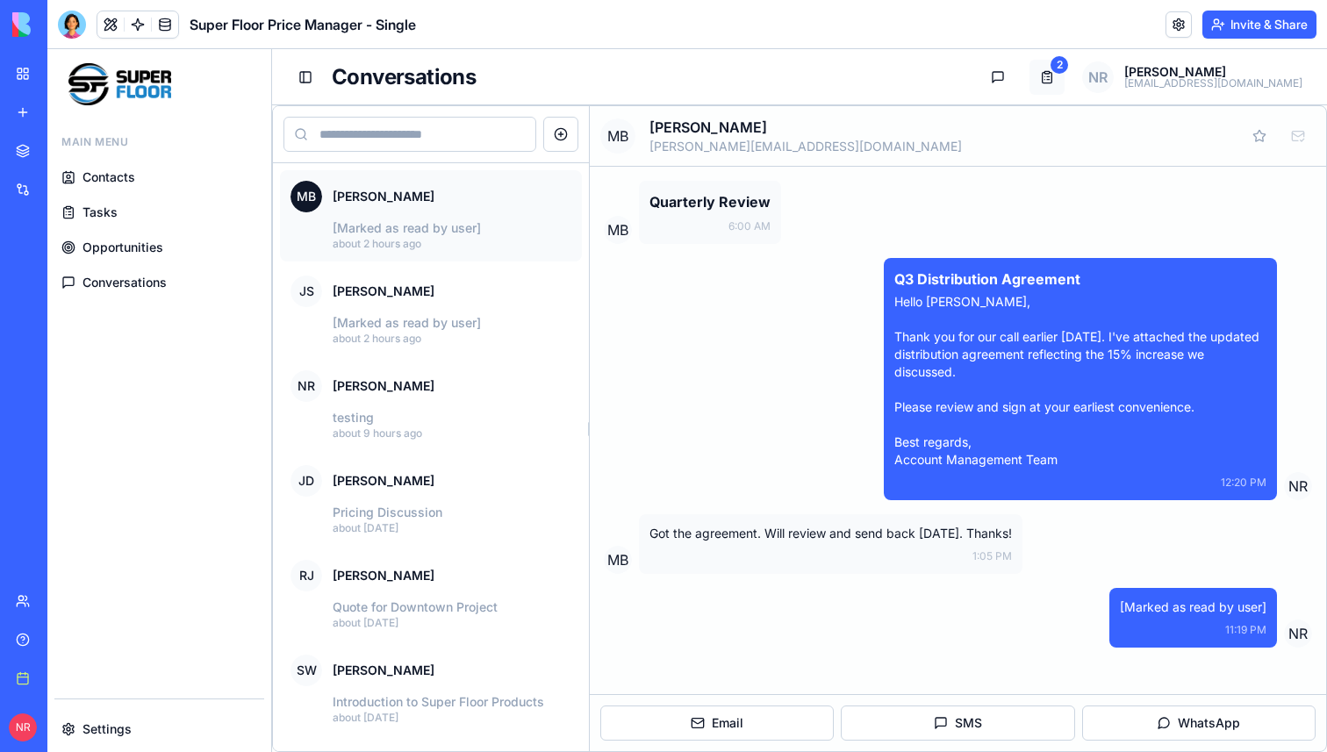
click at [1065, 75] on button "Tasks" at bounding box center [1046, 77] width 35 height 35
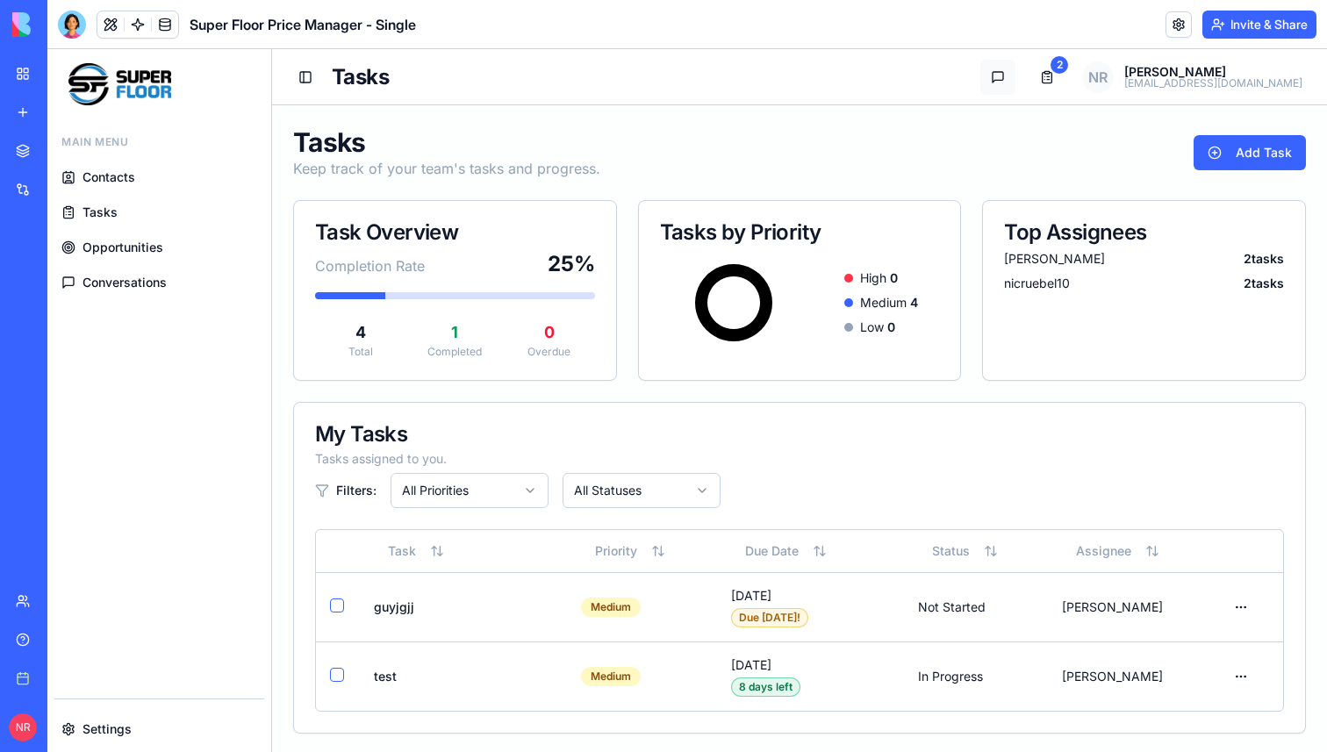
click at [1015, 77] on button "Conversations" at bounding box center [997, 77] width 35 height 35
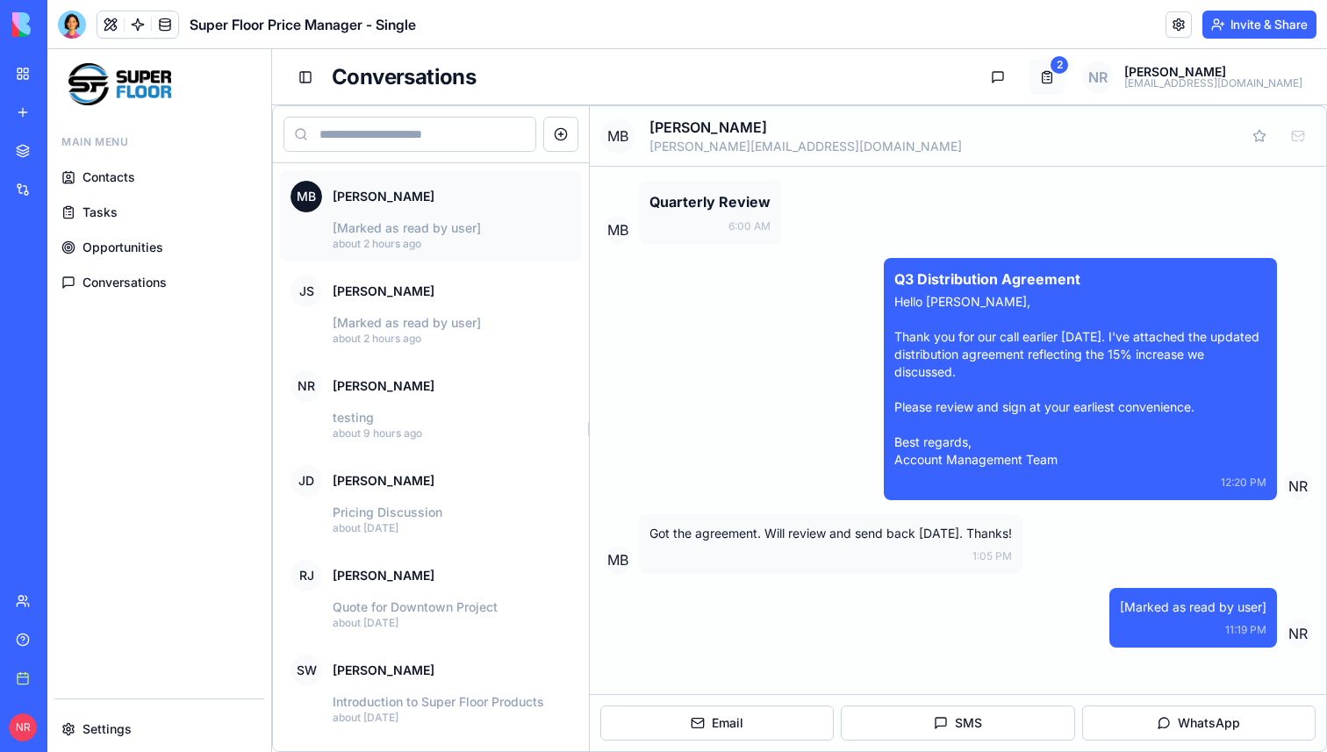
click at [1065, 77] on button "Tasks" at bounding box center [1046, 77] width 35 height 35
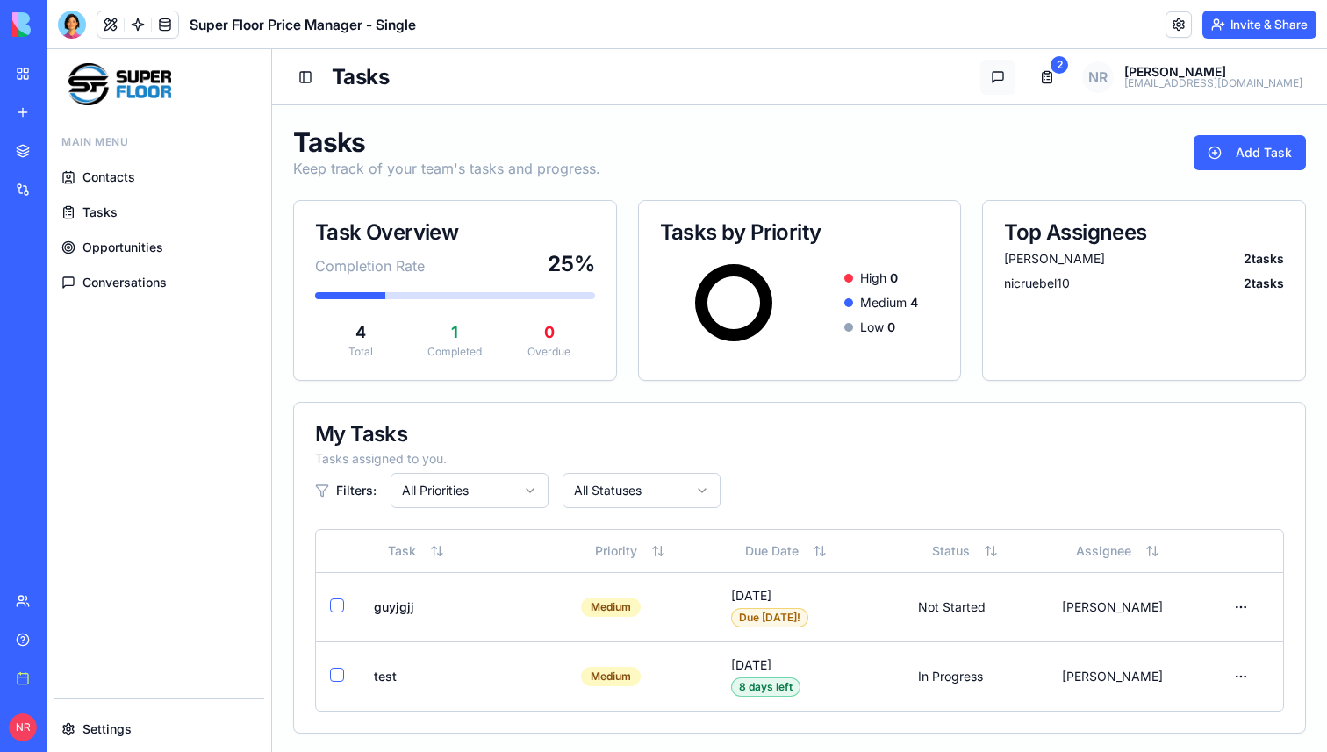
click at [1015, 75] on button "Conversations" at bounding box center [997, 77] width 35 height 35
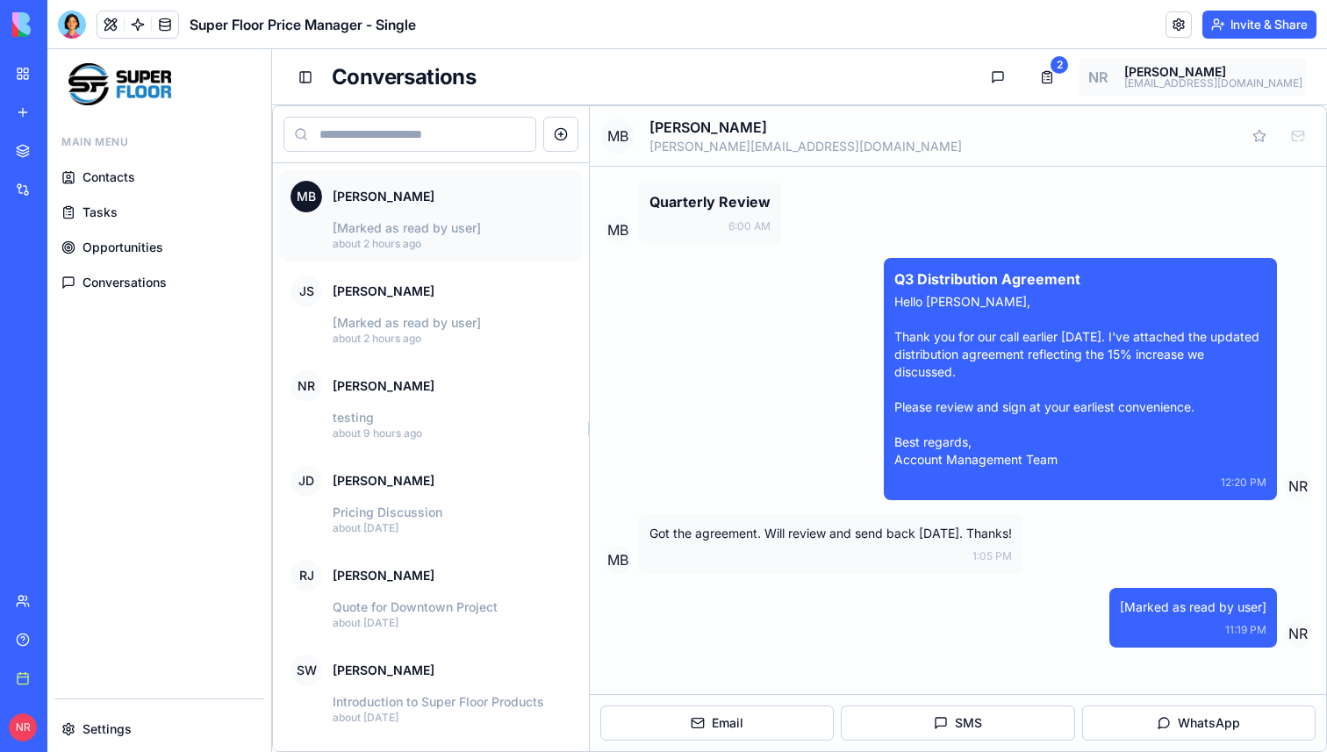
click at [1214, 76] on html "Main Menu Contacts Tasks Opportunities Conversations Settings Toggle Sidebar Co…" at bounding box center [687, 400] width 1280 height 703
click at [1209, 115] on span "Profile" at bounding box center [1195, 119] width 36 height 18
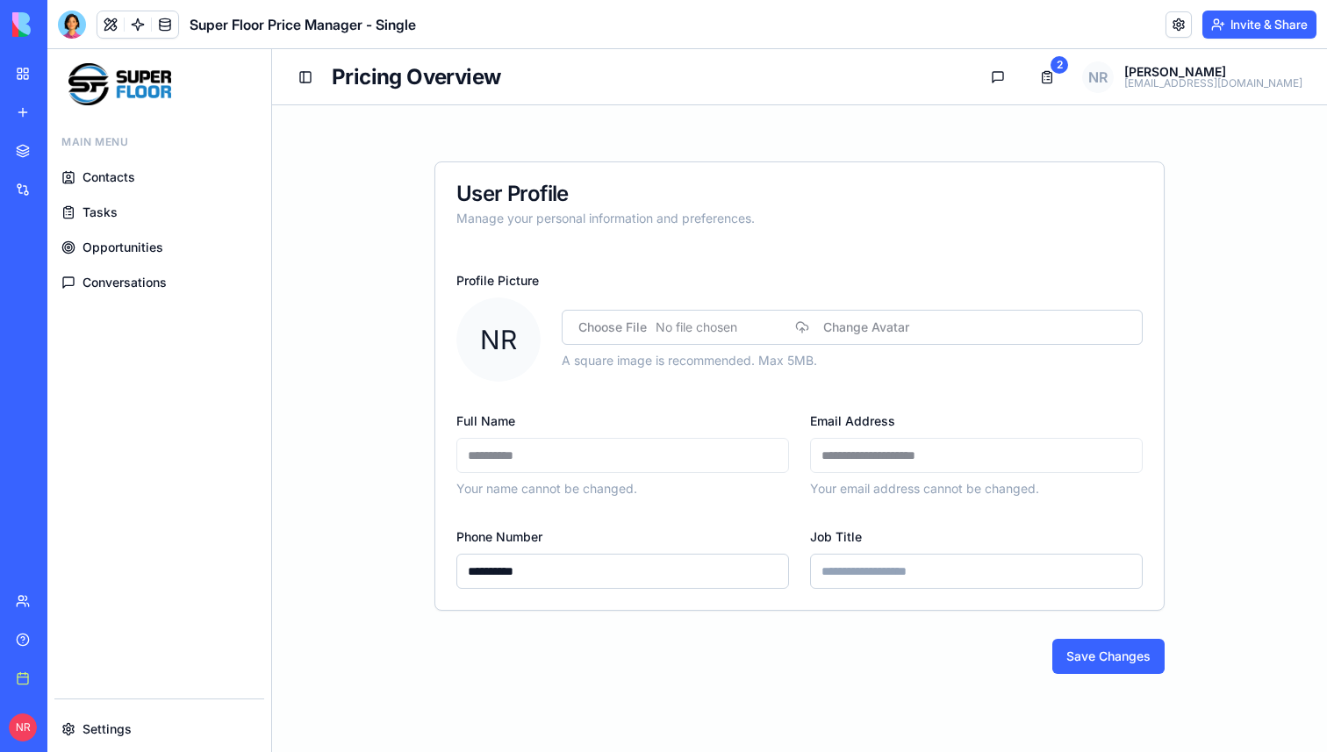
click at [1204, 140] on main "**********" at bounding box center [799, 428] width 1055 height 647
click at [154, 728] on link "Settings" at bounding box center [159, 730] width 210 height 32
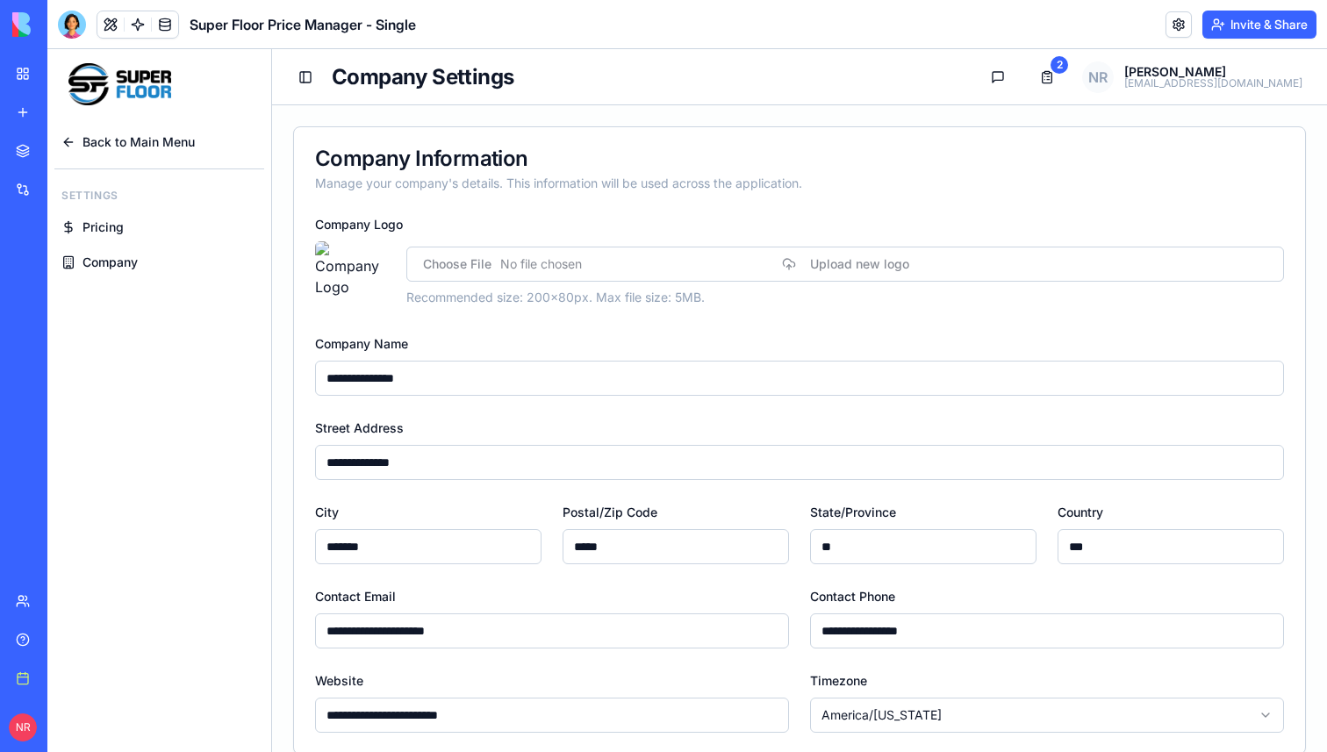
click at [98, 148] on span "Back to Main Menu" at bounding box center [138, 142] width 112 height 18
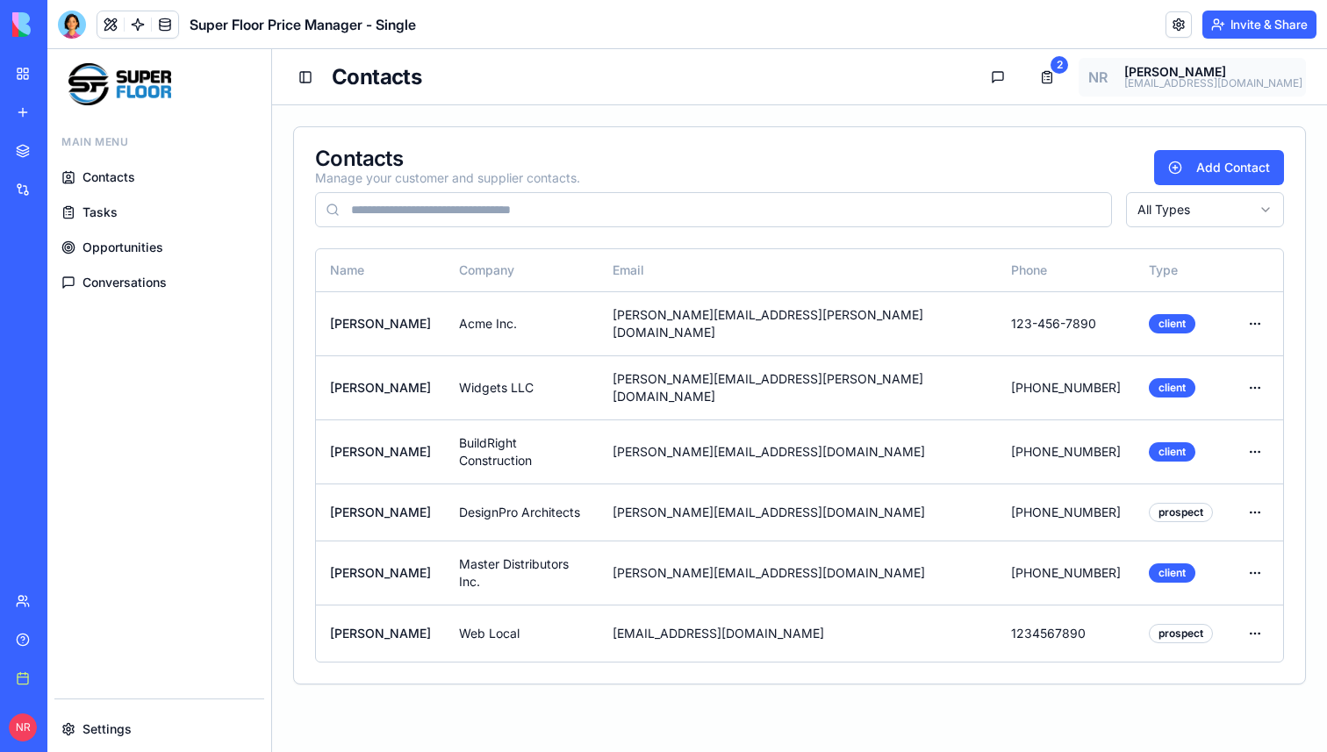
click at [1232, 83] on html "Main Menu Contacts Tasks Opportunities Conversations Settings Toggle Sidebar Co…" at bounding box center [687, 400] width 1280 height 703
click at [1077, 116] on html "Main Menu Contacts Tasks Opportunities Conversations Settings Toggle Sidebar Co…" at bounding box center [687, 400] width 1280 height 703
click at [140, 279] on span "Conversations" at bounding box center [124, 283] width 84 height 18
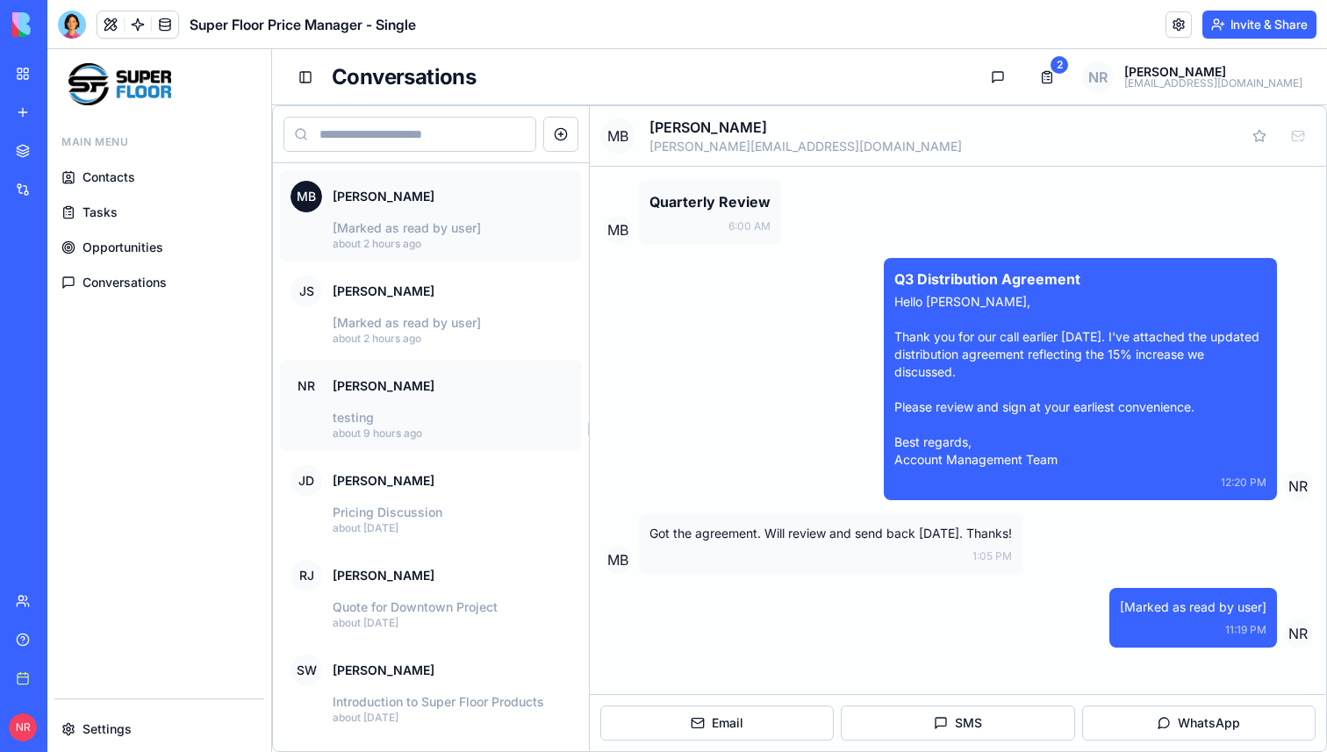
click at [441, 396] on div "NR Nic Ruebel" at bounding box center [430, 386] width 281 height 32
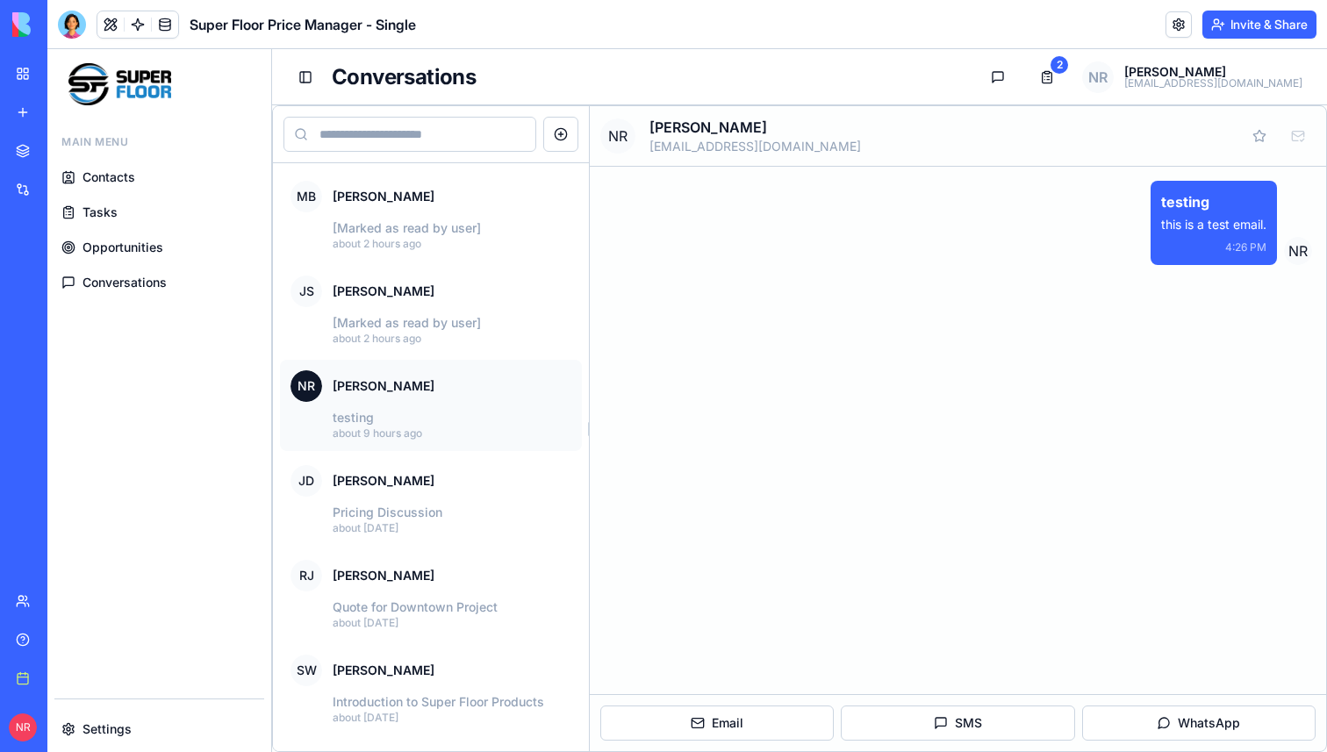
click at [117, 171] on span "Contacts" at bounding box center [108, 178] width 53 height 18
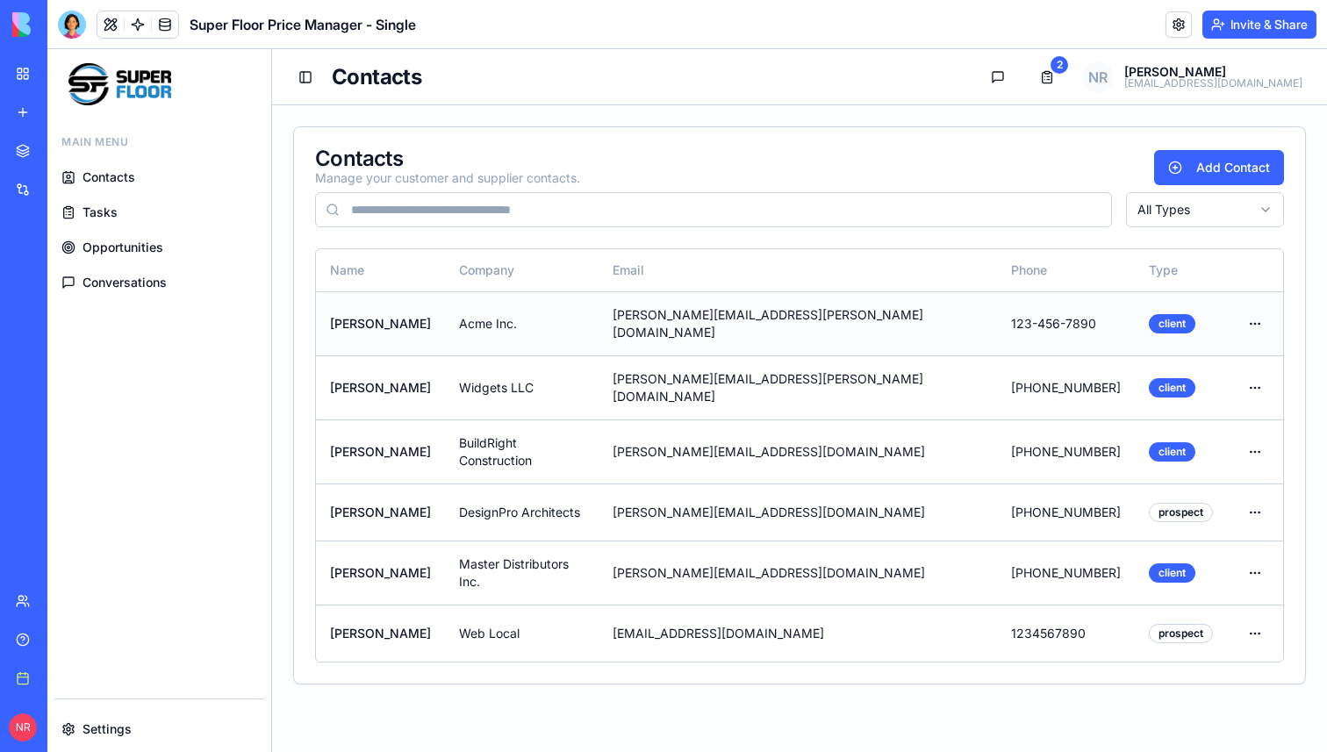
click at [445, 316] on td "John Doe" at bounding box center [380, 323] width 129 height 64
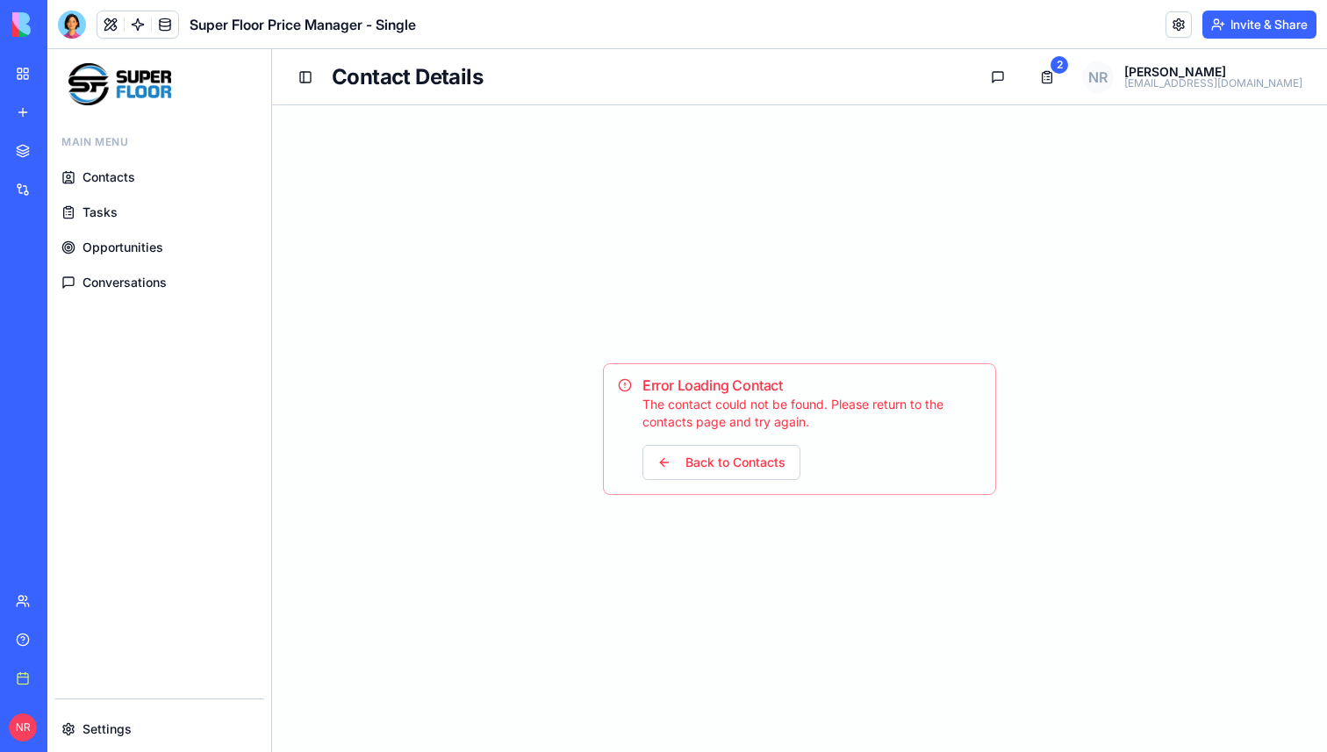
click at [151, 204] on link "Tasks" at bounding box center [159, 213] width 210 height 32
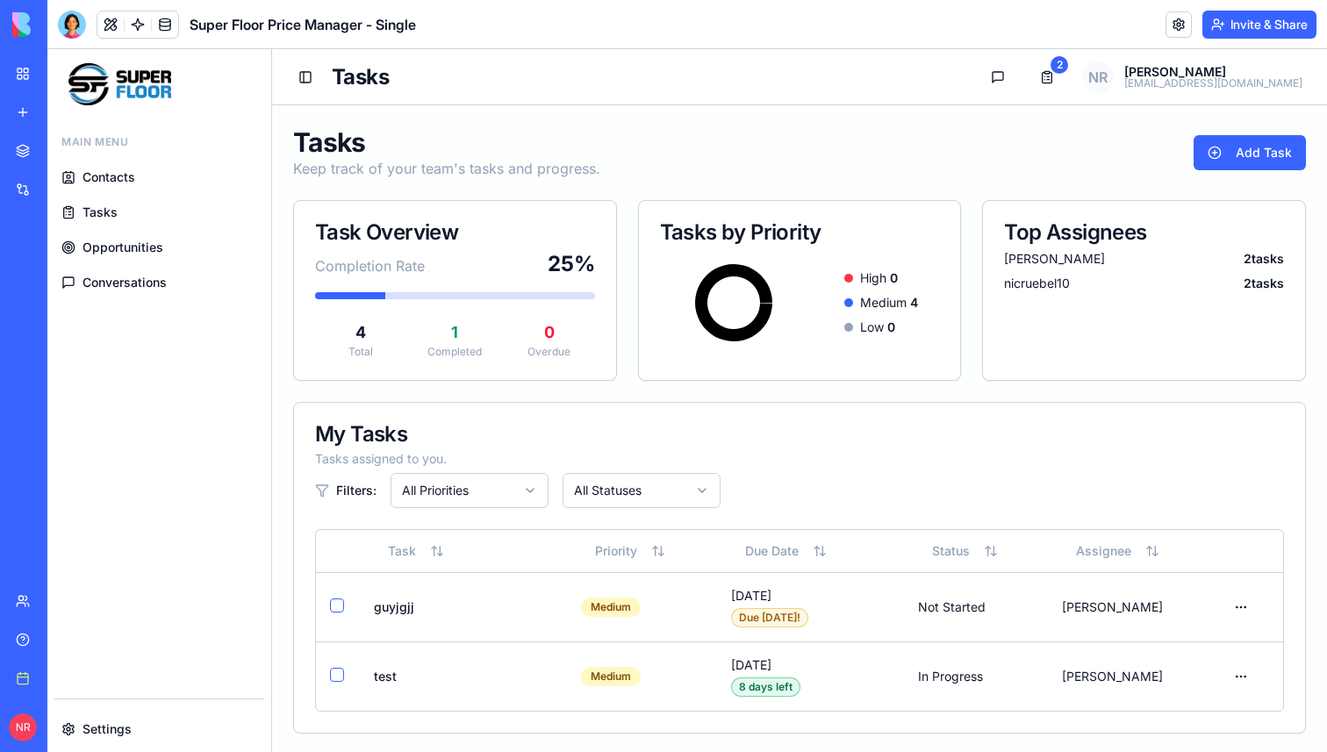
click at [131, 248] on span "Opportunities" at bounding box center [122, 248] width 81 height 18
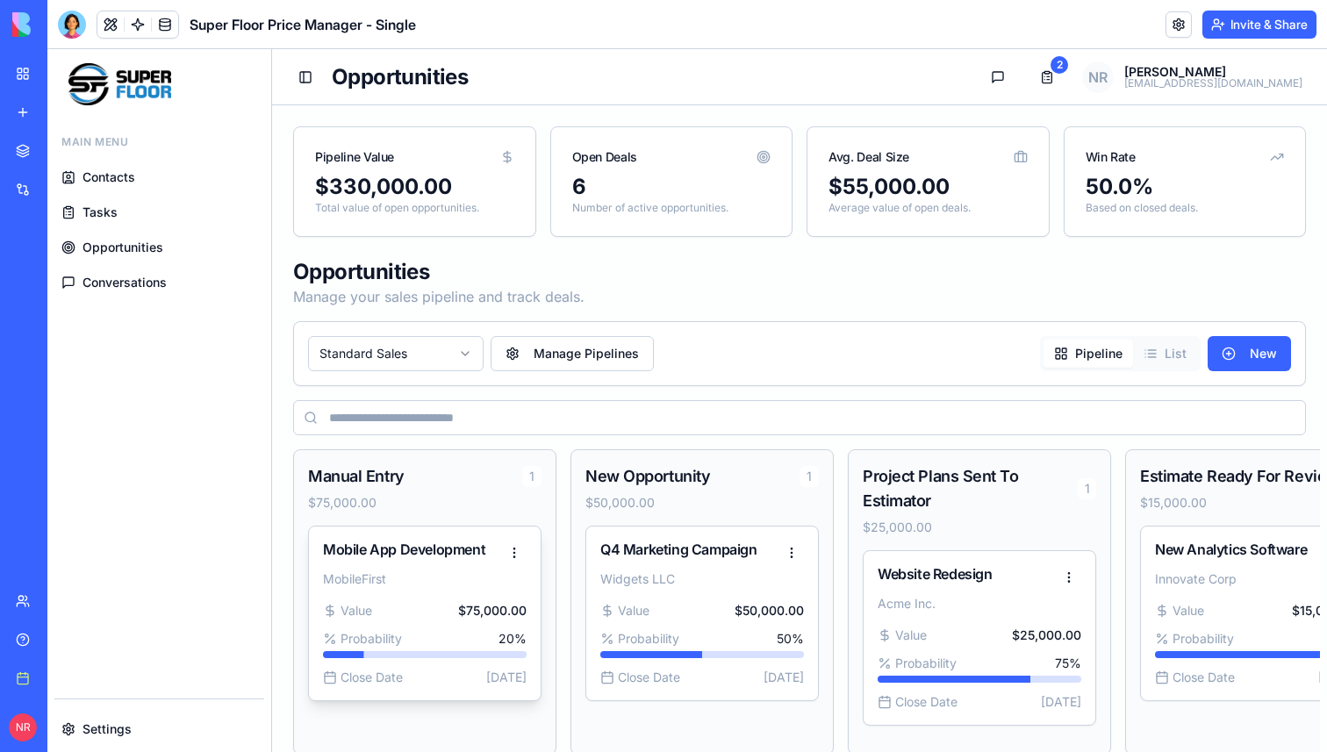
click at [403, 585] on div "MobileFirst" at bounding box center [425, 579] width 204 height 18
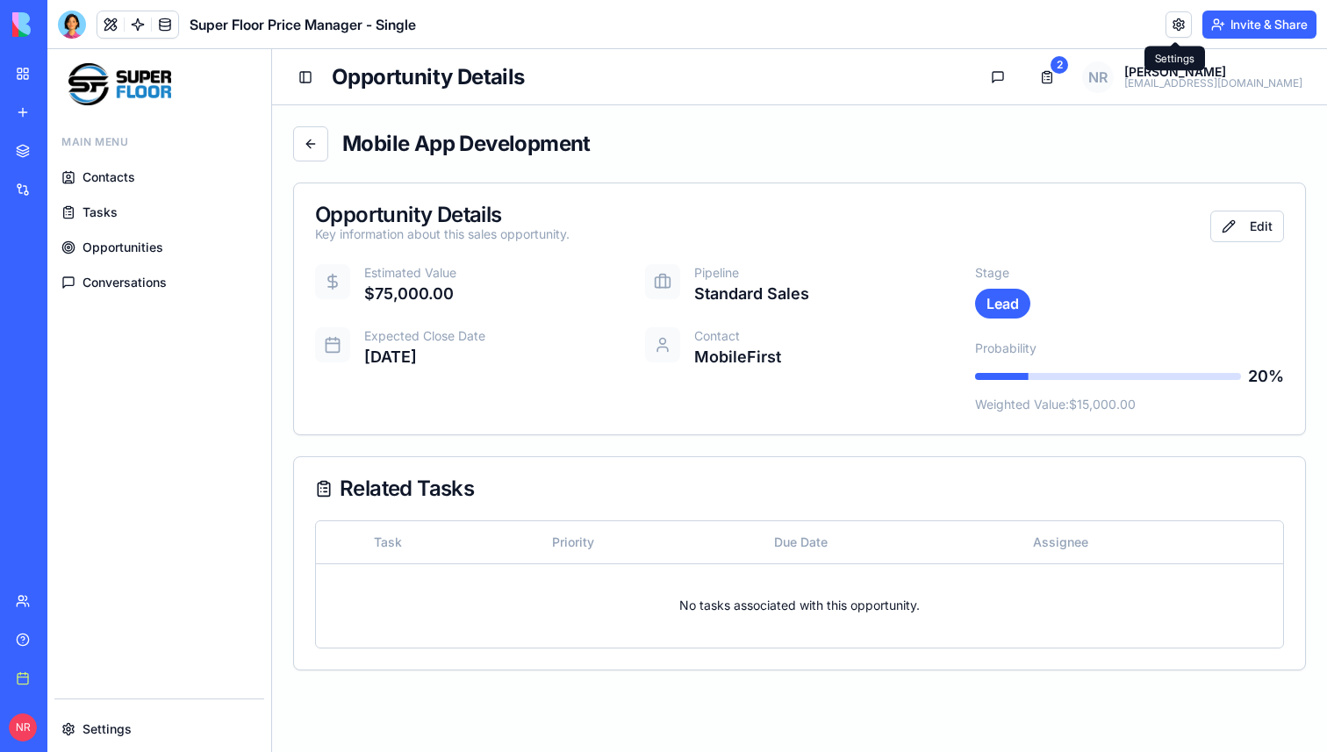
click at [1170, 28] on link at bounding box center [1179, 24] width 26 height 26
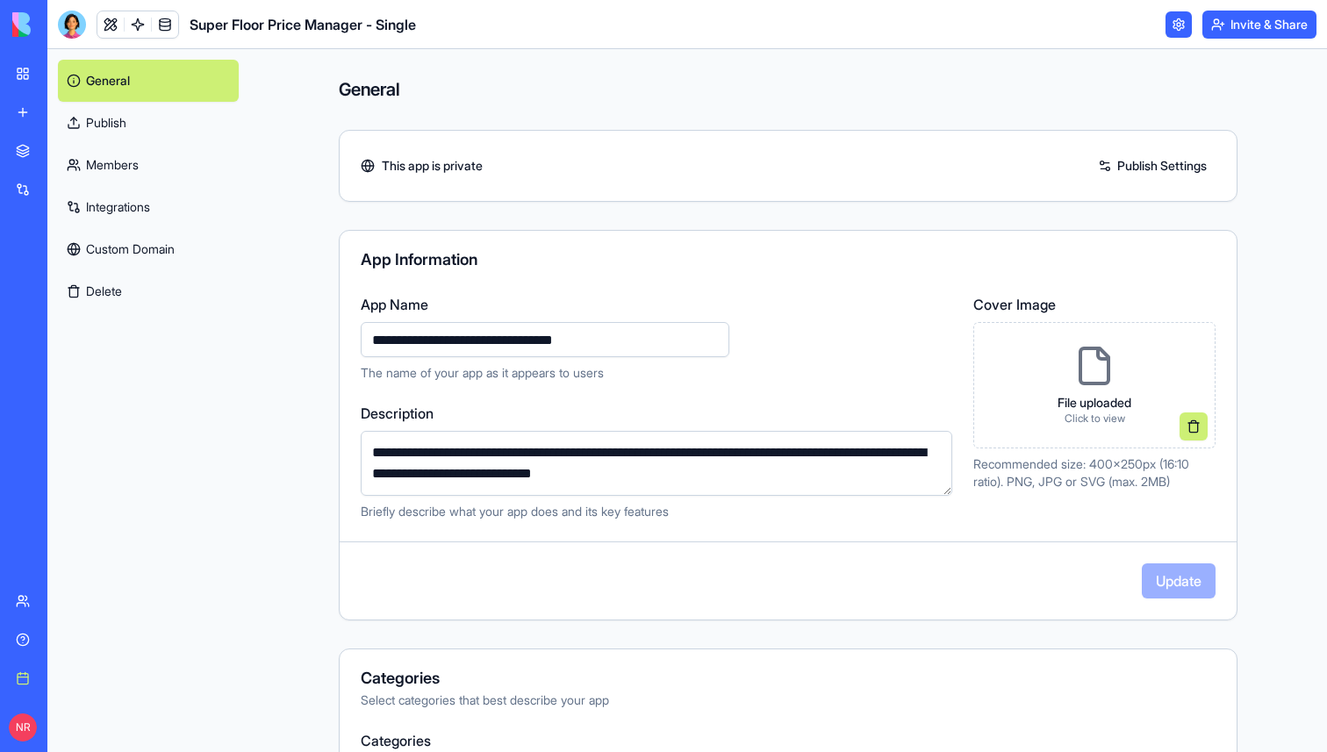
click at [156, 250] on link "Custom Domain" at bounding box center [148, 249] width 181 height 42
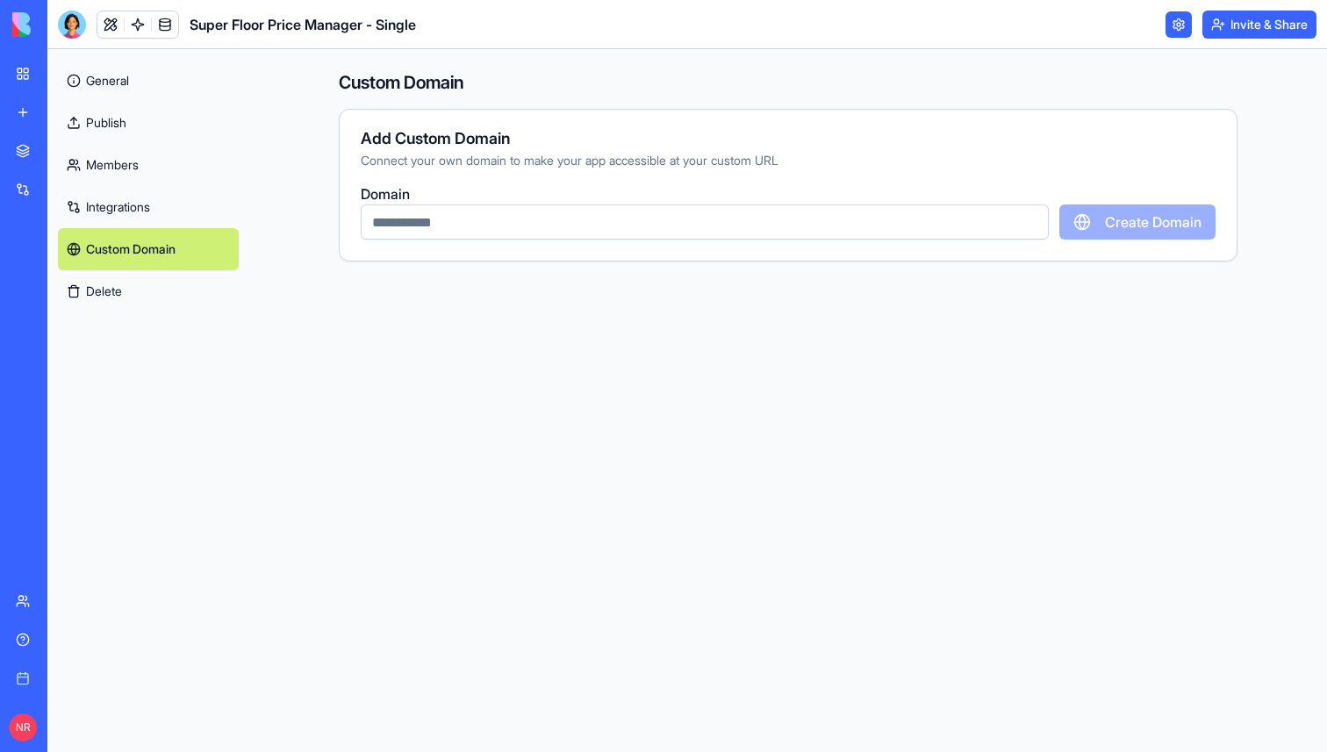
click at [491, 225] on input "text" at bounding box center [705, 221] width 688 height 35
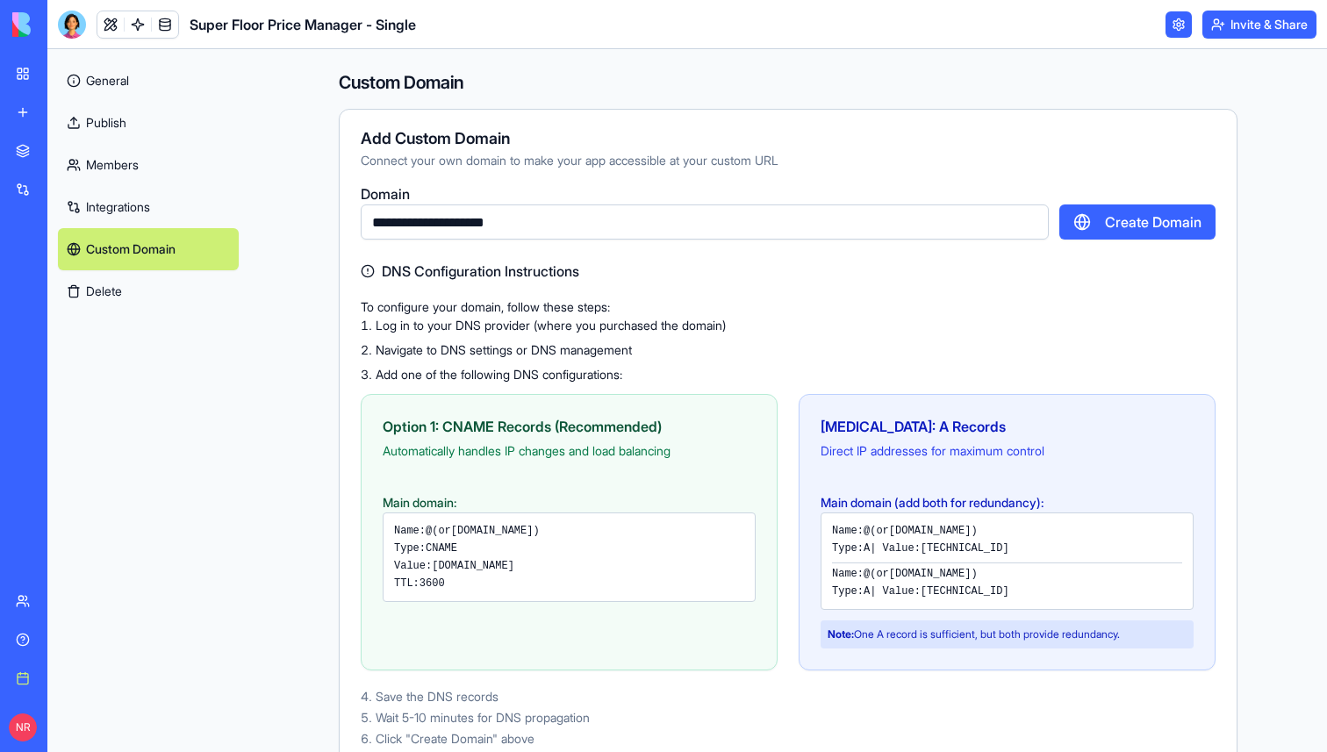
scroll to position [18, 0]
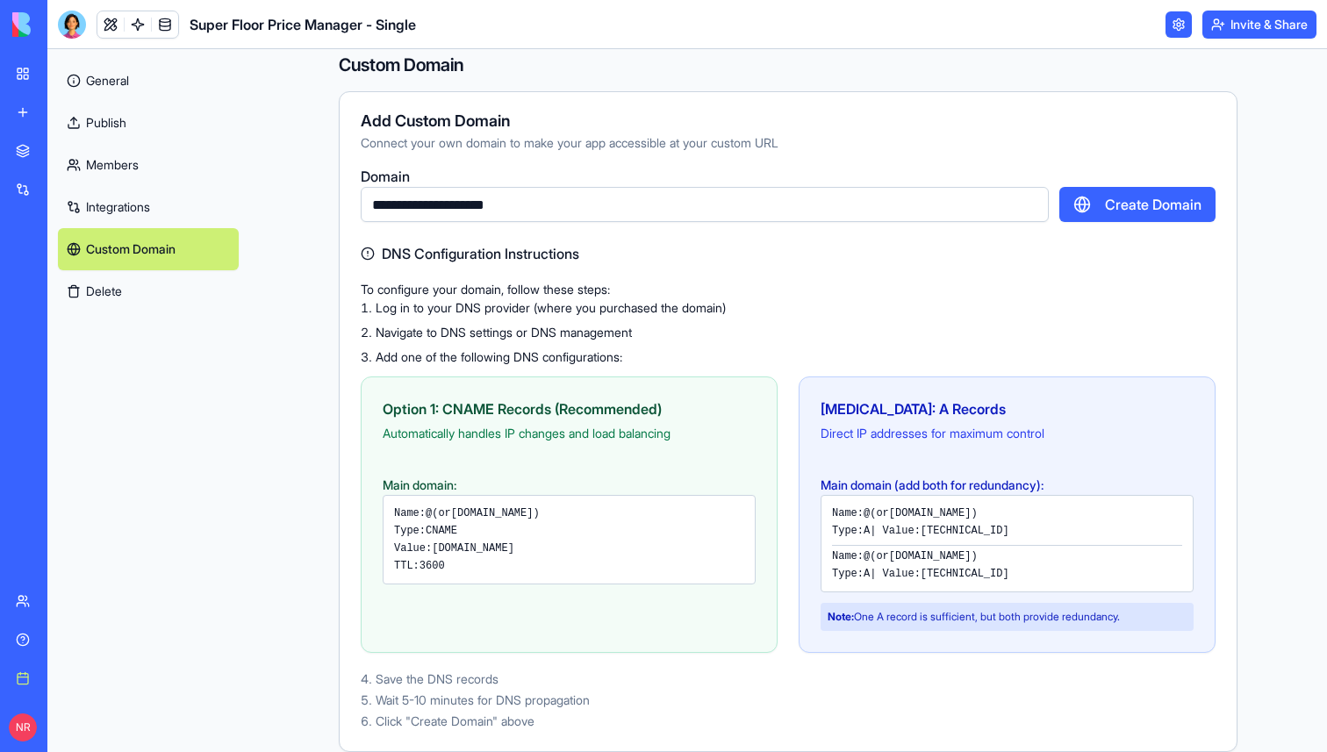
type input "**********"
click at [472, 409] on div "Option 1: CNAME Records (Recommended)" at bounding box center [569, 408] width 373 height 21
copy div "CNAME"
drag, startPoint x: 439, startPoint y: 549, endPoint x: 566, endPoint y: 549, distance: 127.3
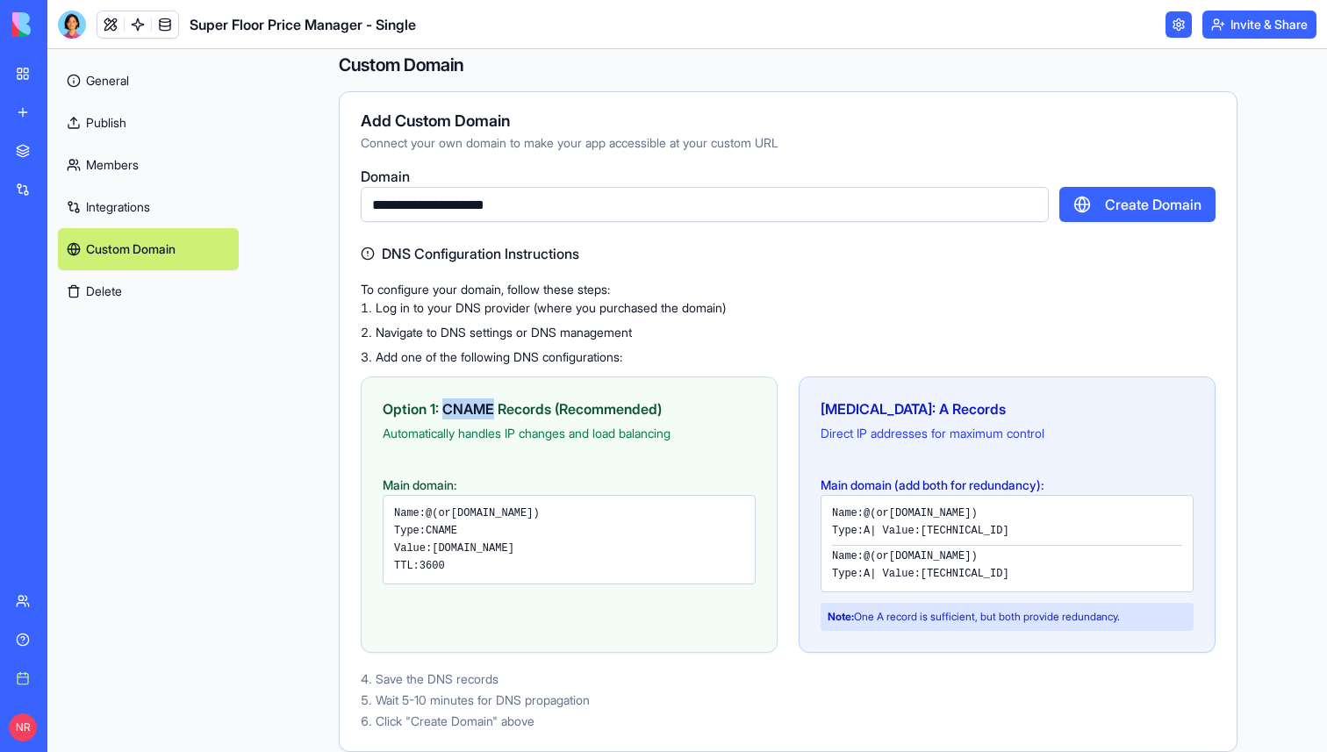
click at [566, 549] on div "Value: proxy.blocks.diy" at bounding box center [569, 549] width 350 height 14
copy code "proxy.blocks.diy"
drag, startPoint x: 470, startPoint y: 514, endPoint x: 602, endPoint y: 513, distance: 132.5
click at [534, 513] on code "app.superfloorusa.com" at bounding box center [492, 513] width 82 height 12
copy code "app.superfloorusa.com"
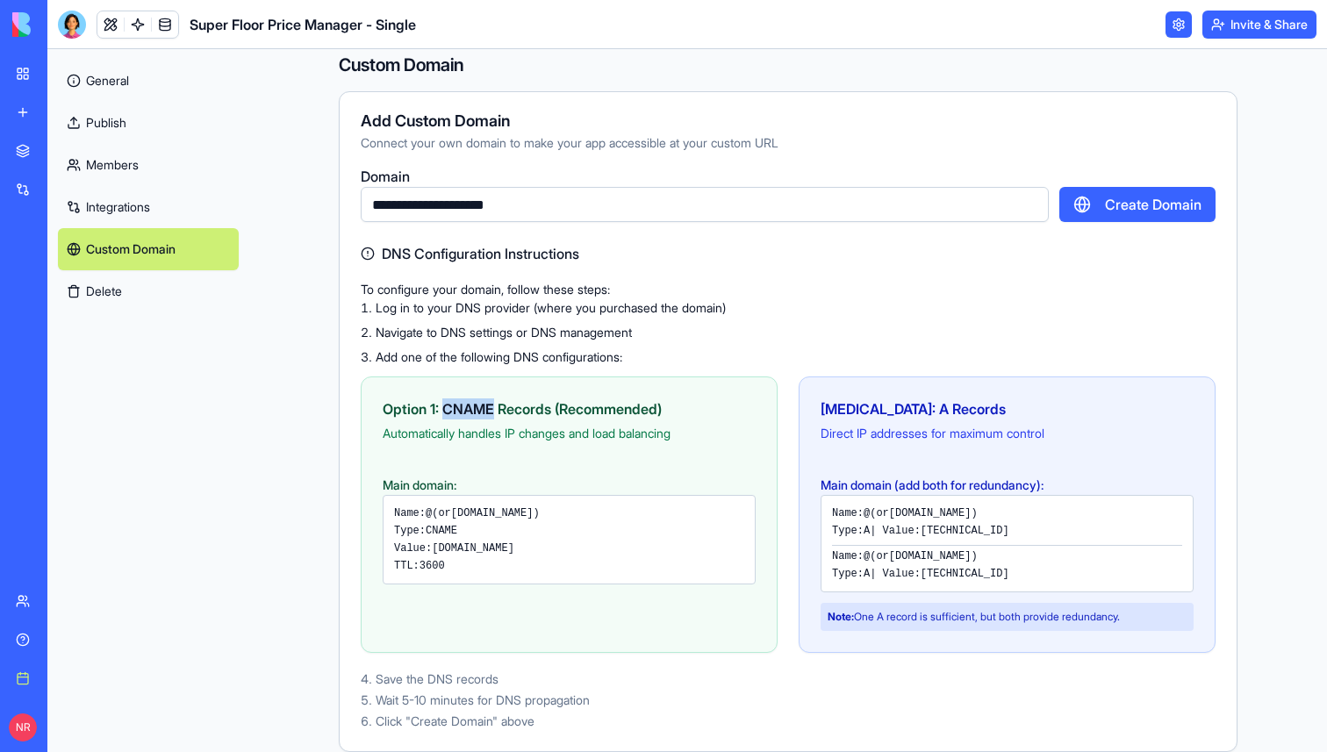
click at [1137, 212] on button "Create Domain" at bounding box center [1137, 204] width 156 height 35
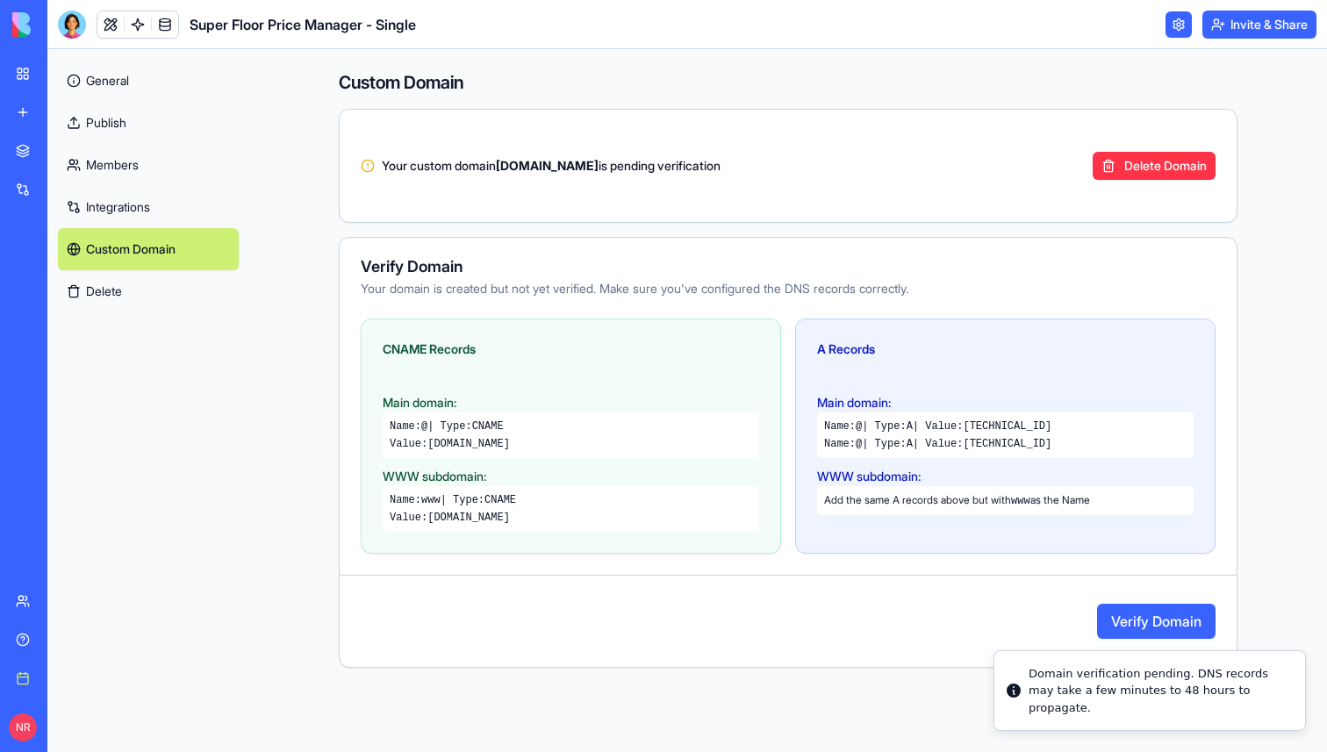
scroll to position [0, 0]
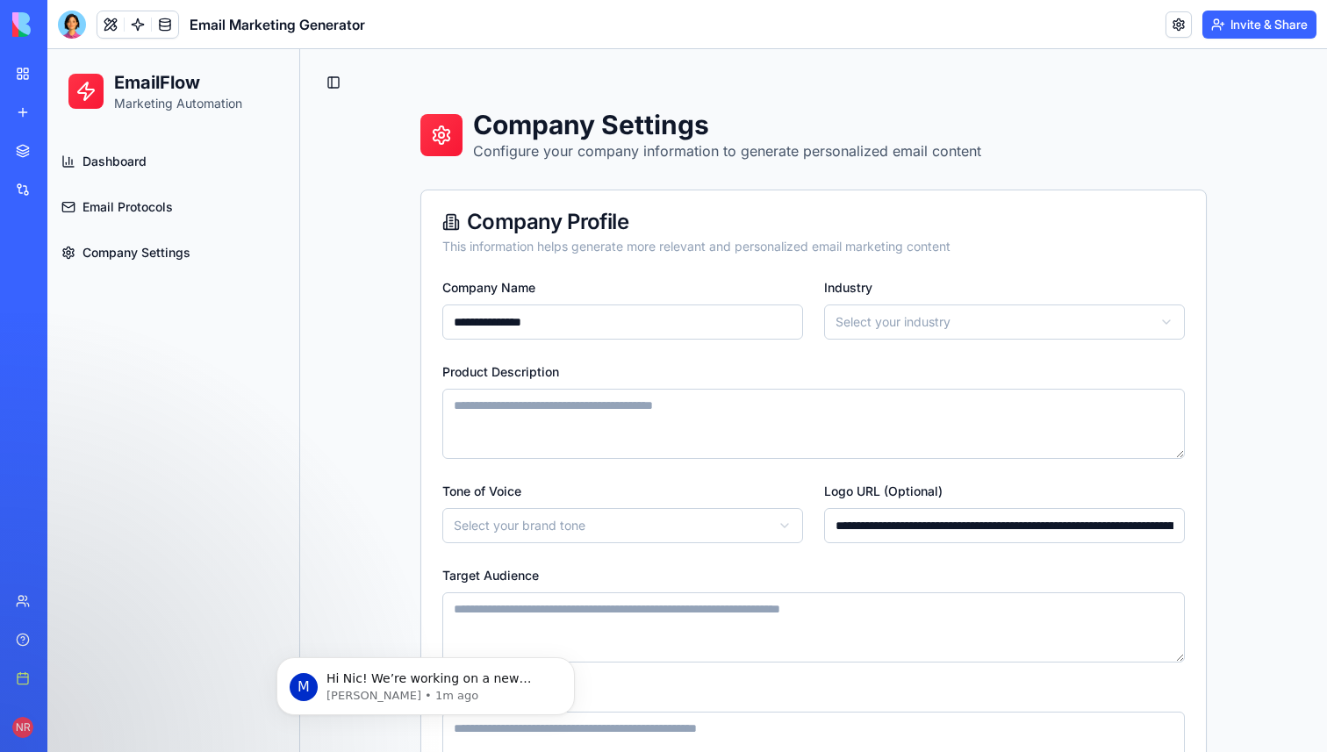
scroll to position [154, 0]
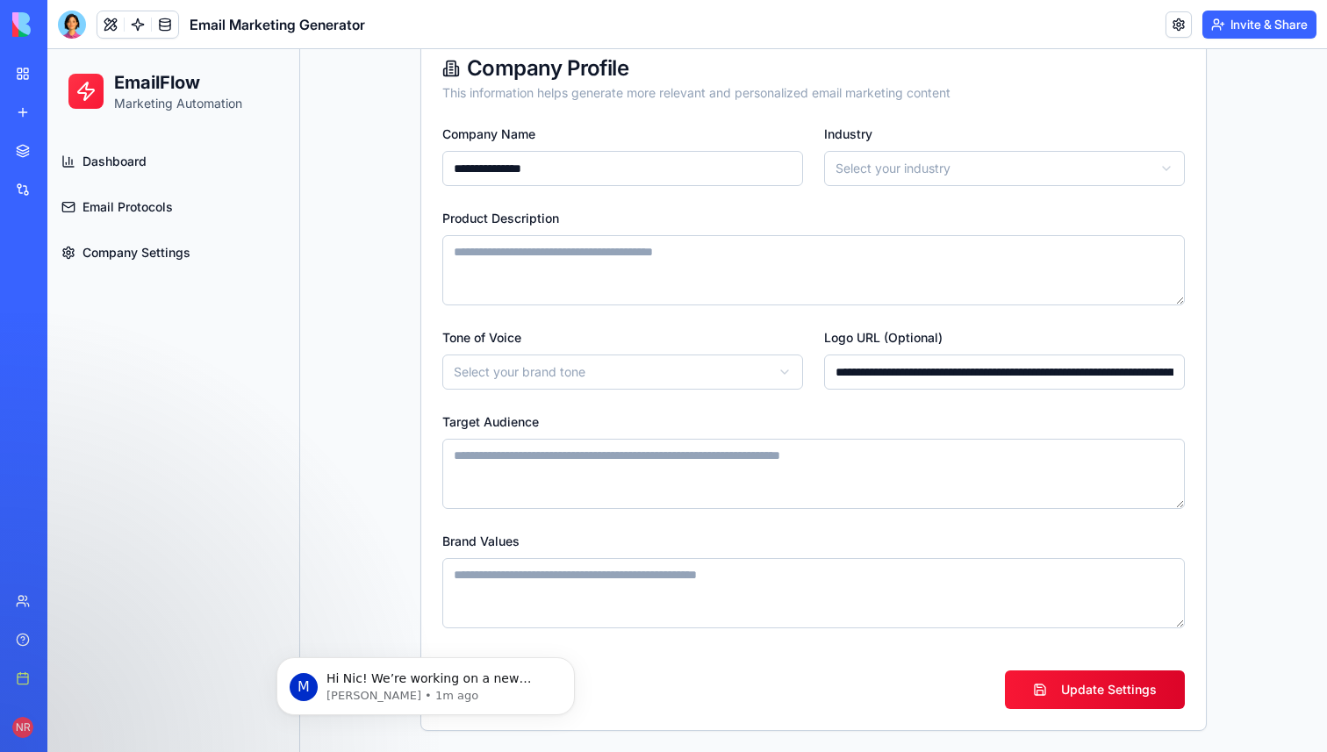
click at [33, 33] on img at bounding box center [66, 24] width 109 height 25
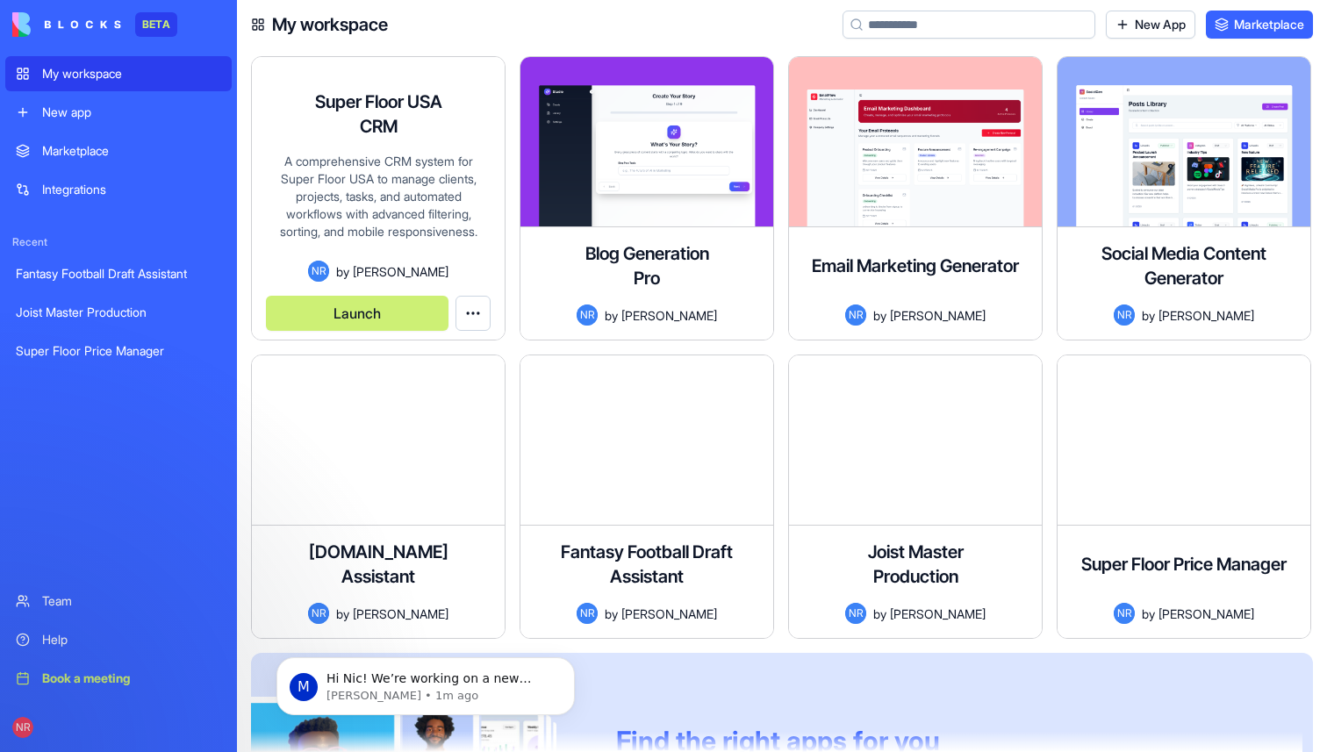
click at [348, 137] on div "Super Floor USA CRM A comprehensive CRM system for Super Floor USA to manage cl…" at bounding box center [378, 207] width 253 height 264
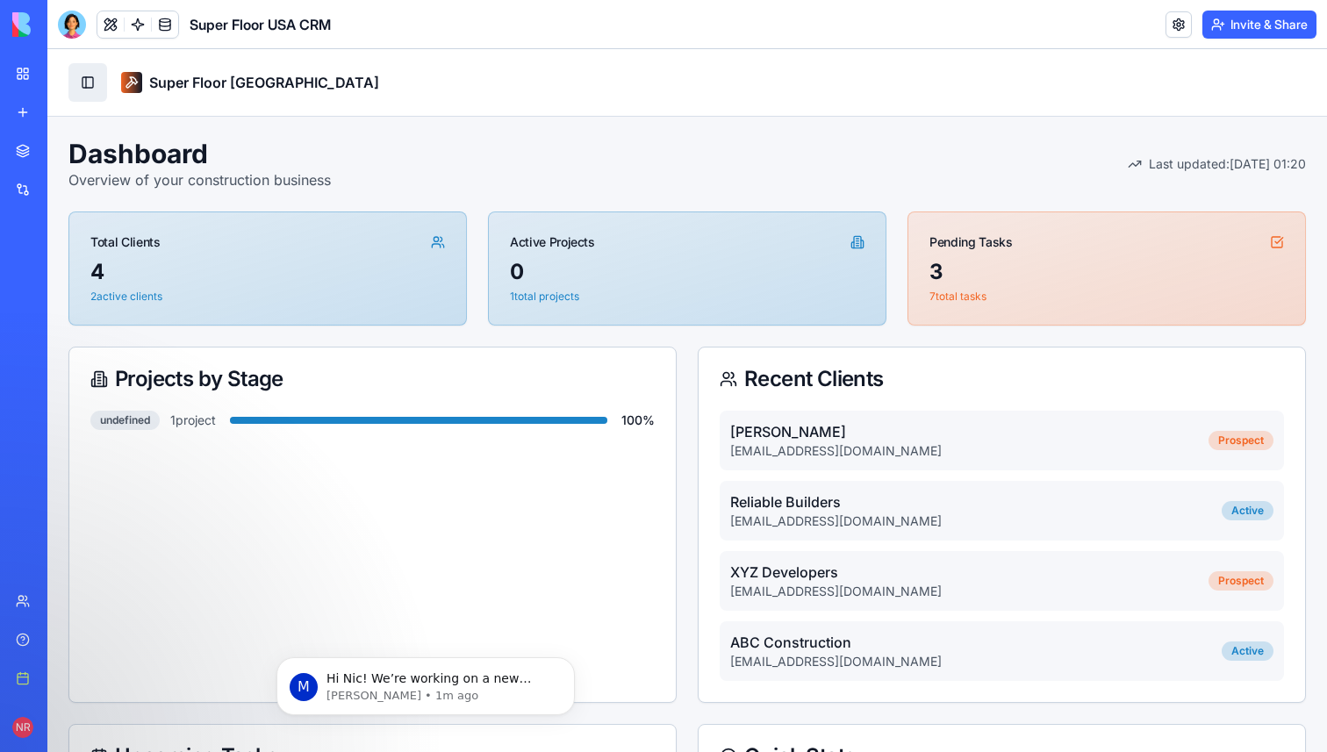
click at [88, 75] on button "Toggle Sidebar" at bounding box center [87, 82] width 39 height 39
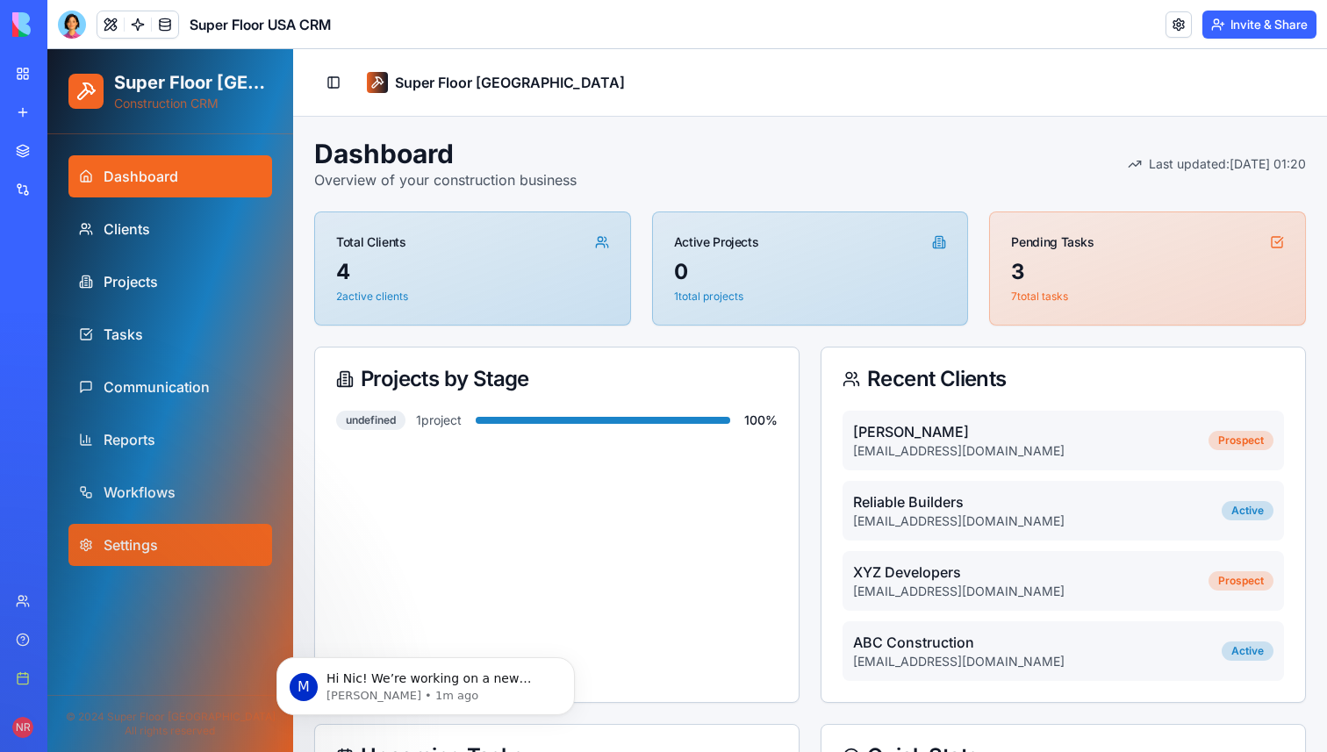
click at [147, 542] on span "Settings" at bounding box center [131, 544] width 54 height 21
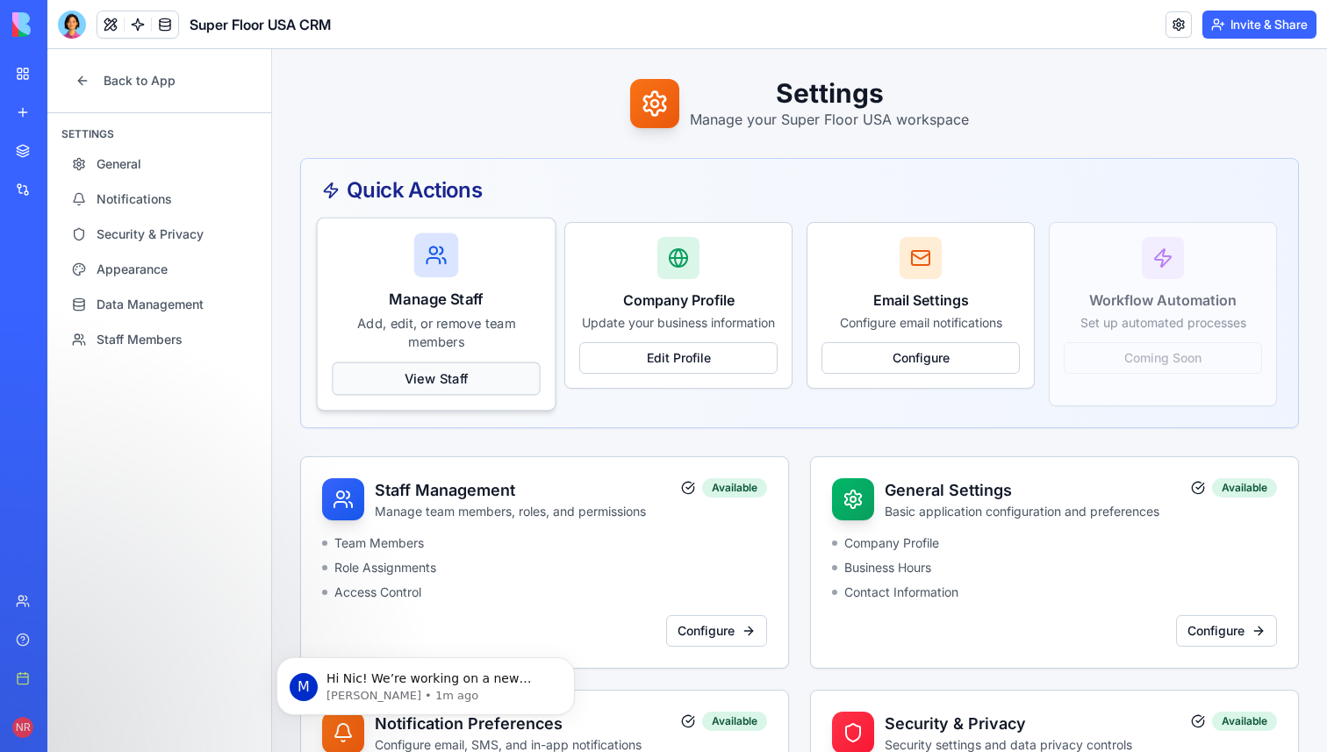
click at [413, 382] on button "View Staff" at bounding box center [436, 378] width 208 height 33
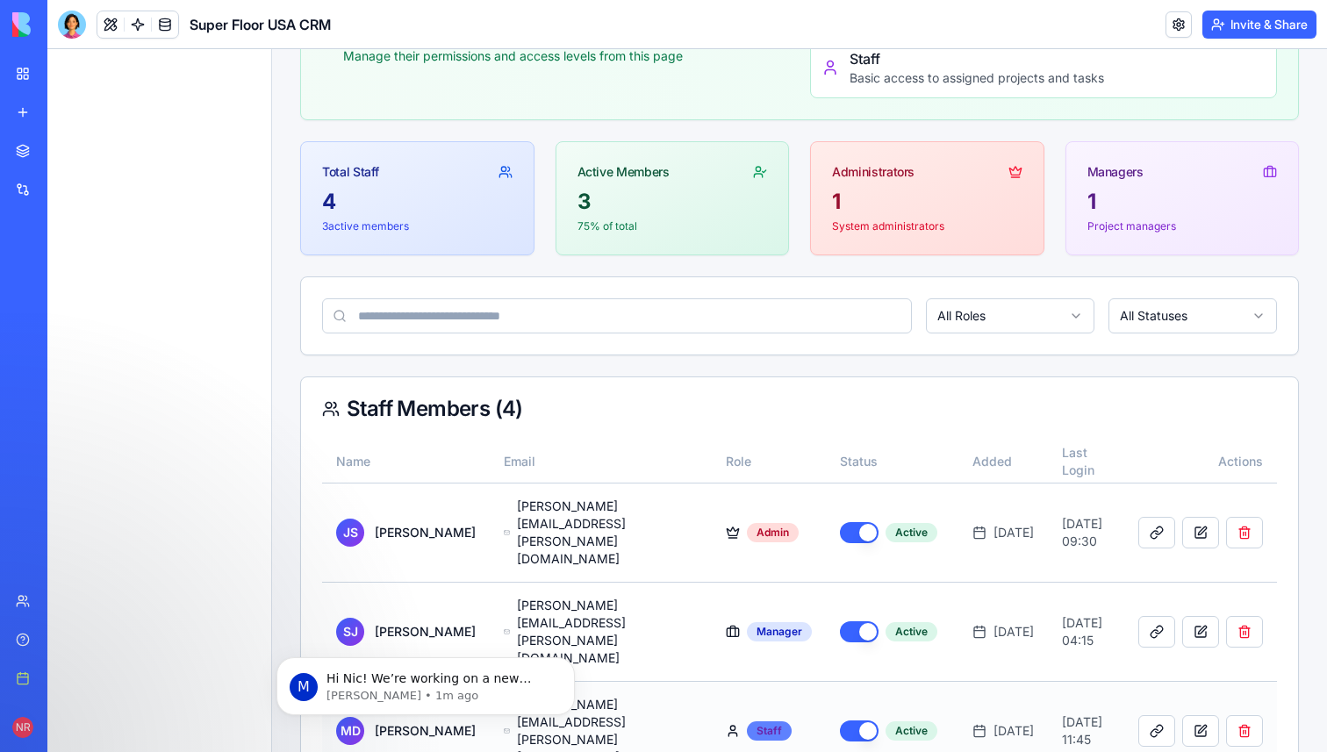
scroll to position [390, 0]
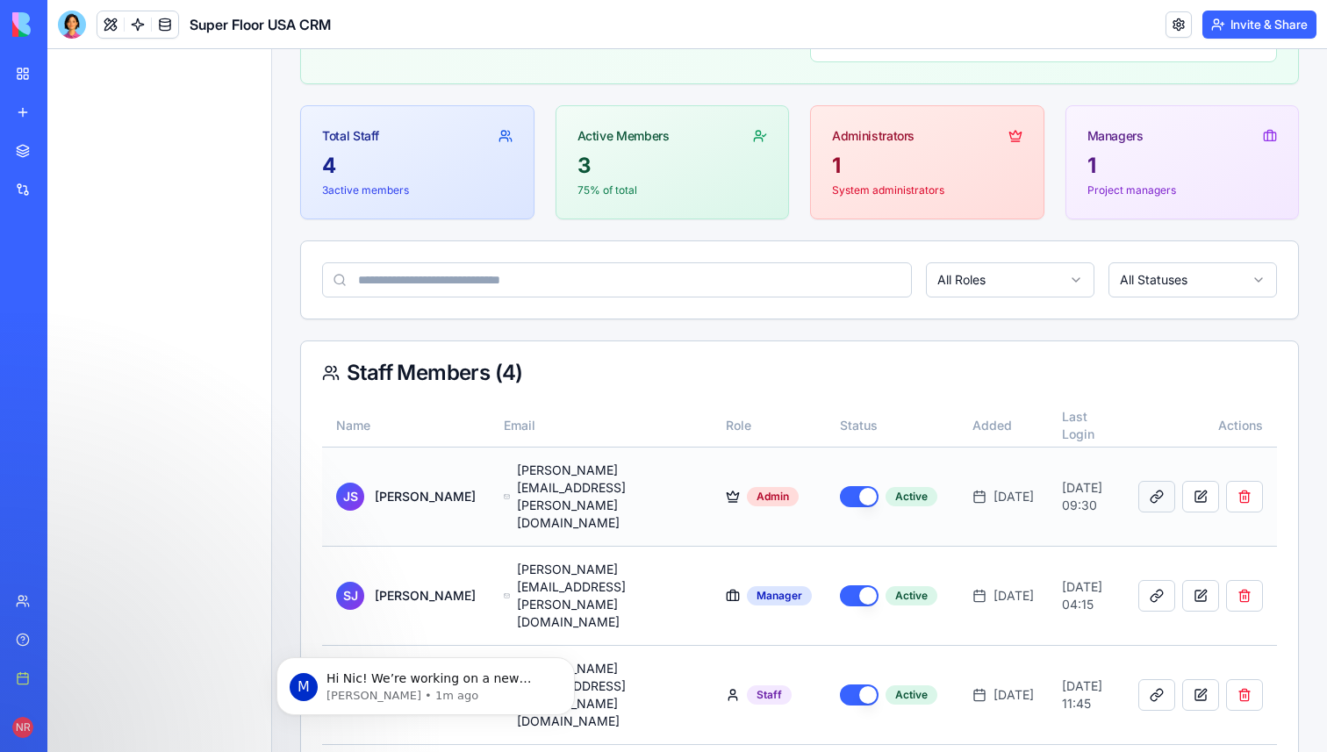
click at [1153, 481] on button at bounding box center [1156, 497] width 37 height 32
click at [1053, 414] on th "Last Login" at bounding box center [1086, 426] width 76 height 42
click at [1199, 481] on button "button" at bounding box center [1200, 497] width 37 height 32
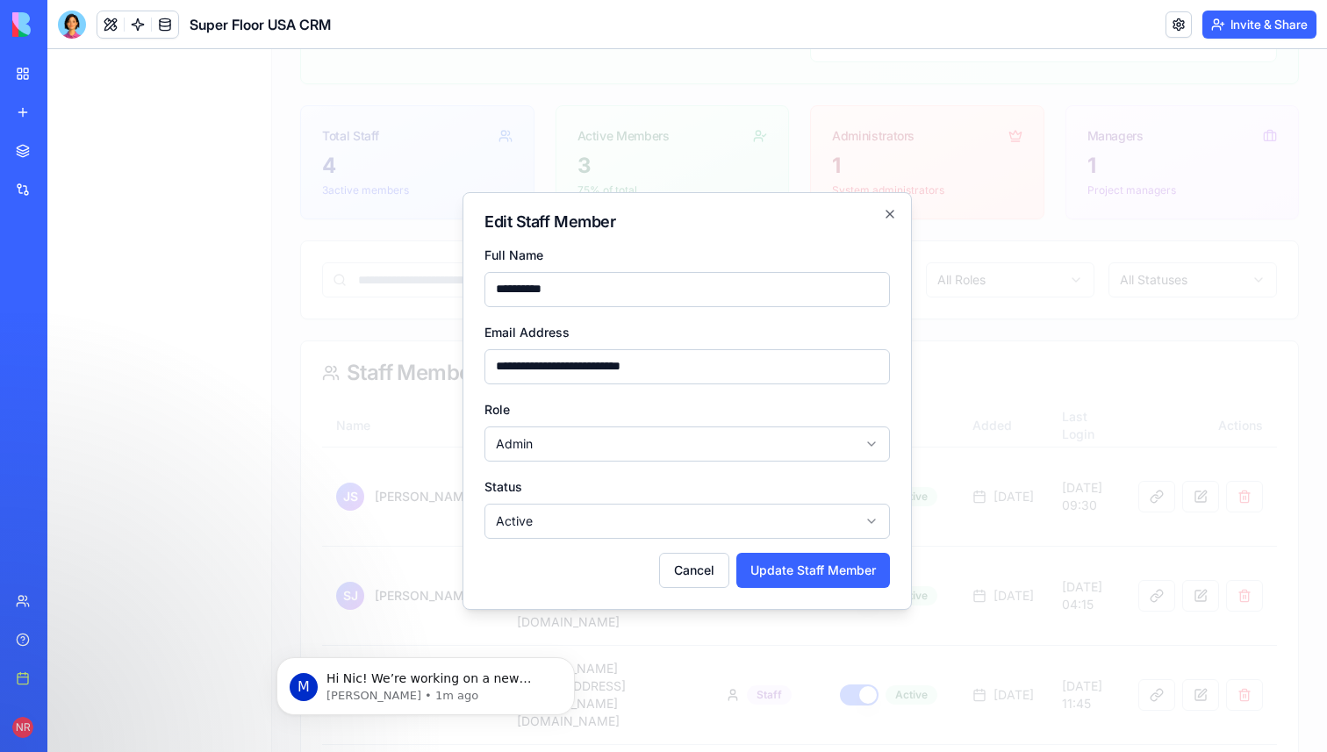
click at [863, 441] on body "Back to App Settings General Notifications Security & Privacy Appearance Data M…" at bounding box center [687, 276] width 1280 height 1234
click at [892, 213] on body "Back to App Settings General Notifications Security & Privacy Appearance Data M…" at bounding box center [687, 276] width 1280 height 1234
click at [890, 213] on icon "button" at bounding box center [889, 214] width 7 height 7
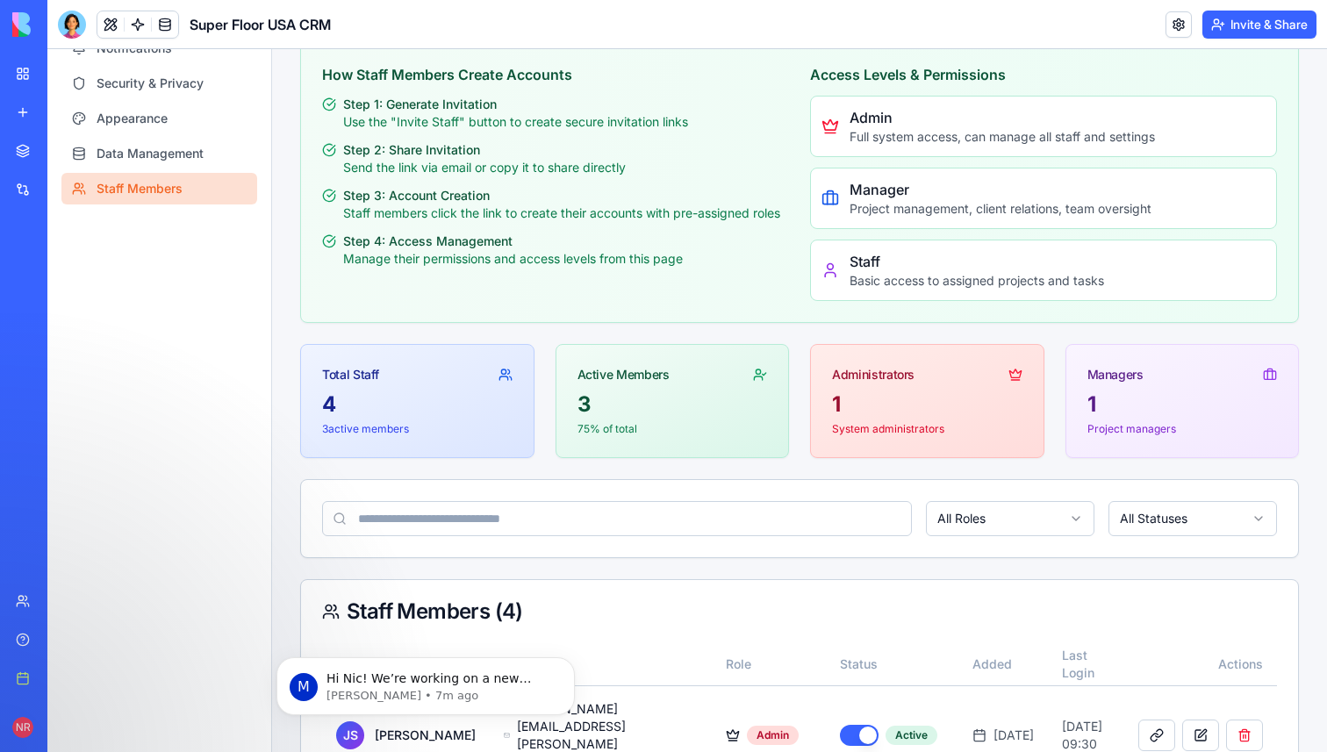
scroll to position [0, 0]
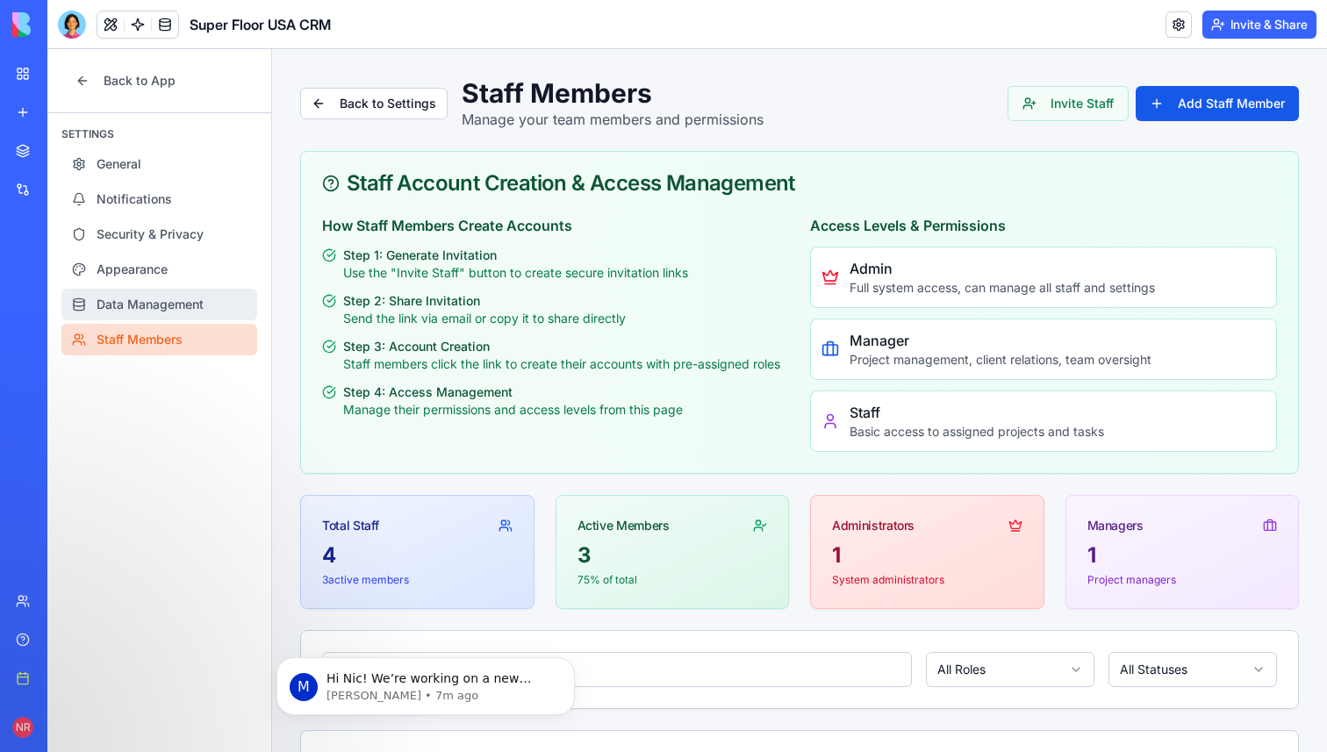
click at [155, 301] on span "Data Management" at bounding box center [150, 305] width 107 height 18
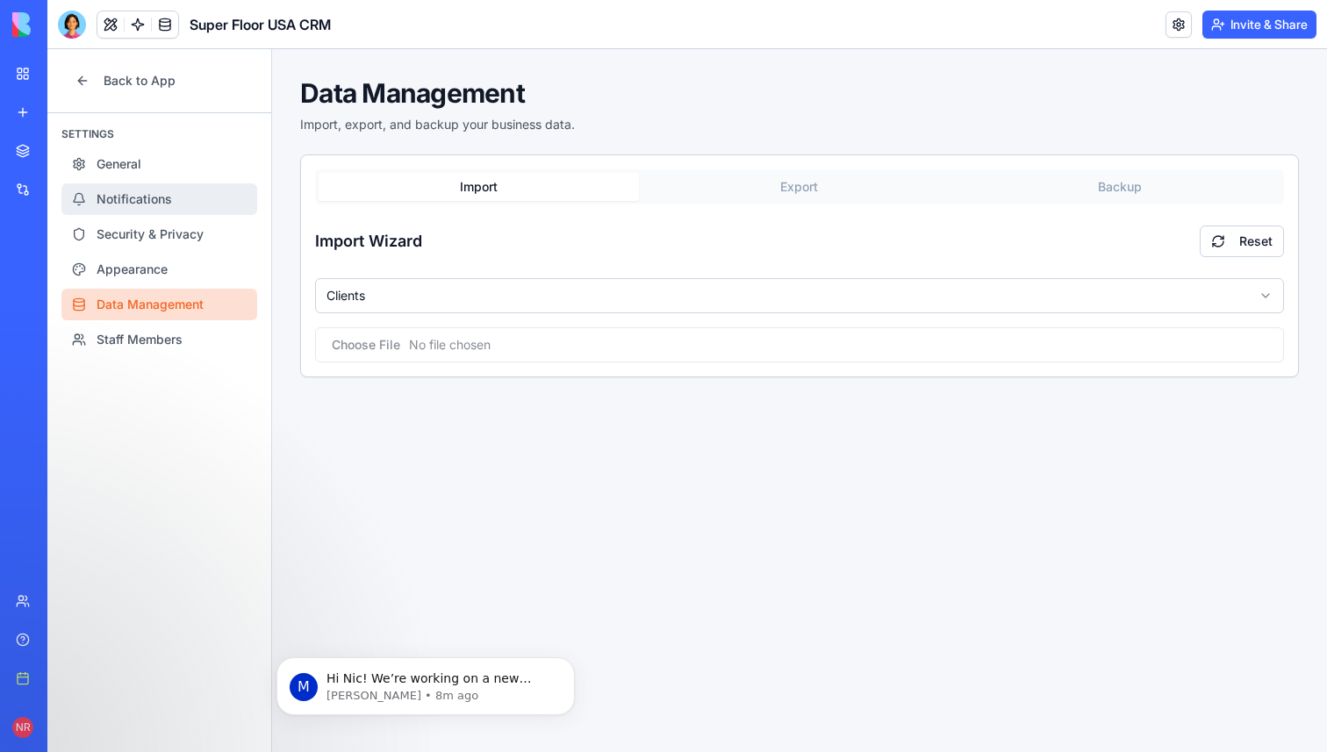
click at [138, 204] on span "Notifications" at bounding box center [134, 199] width 75 height 18
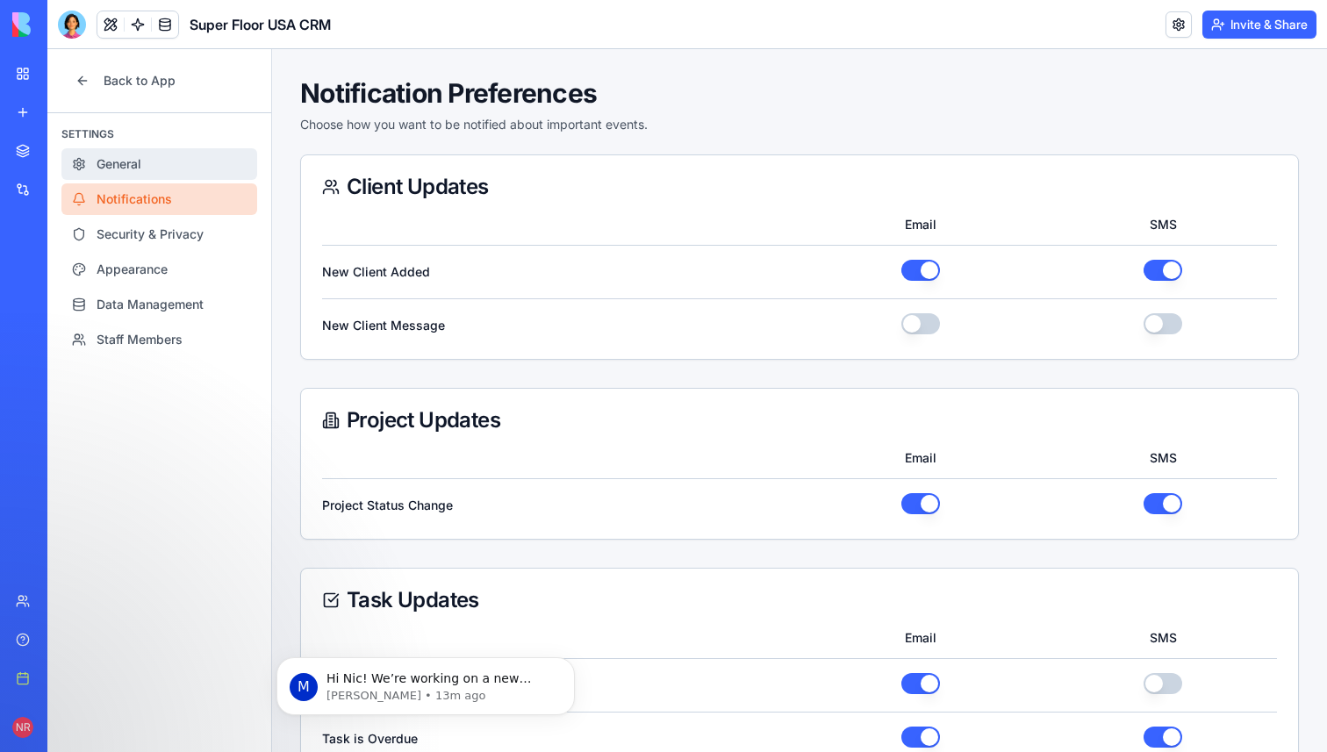
click at [154, 161] on link "General" at bounding box center [159, 164] width 196 height 32
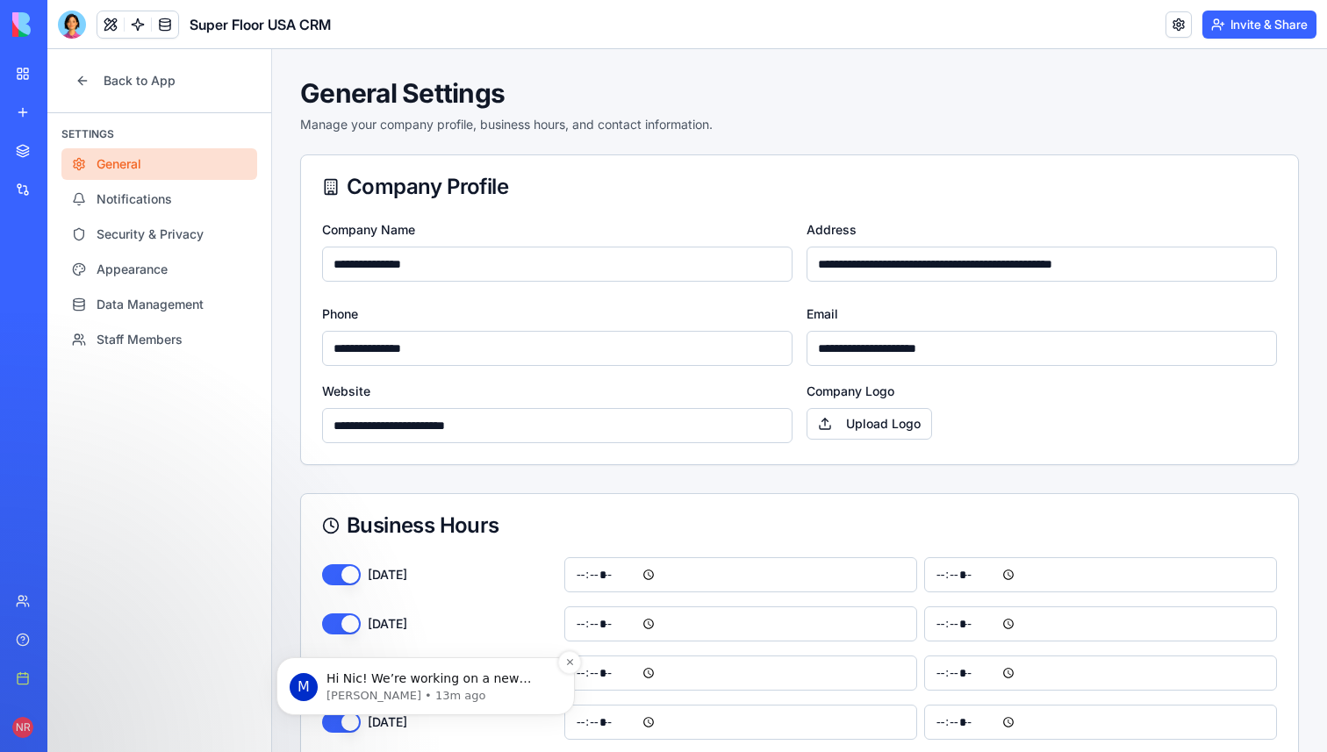
click at [419, 681] on p "Hi Nic! We’re working on a new feature to better support large apps like yours.…" at bounding box center [439, 680] width 226 height 18
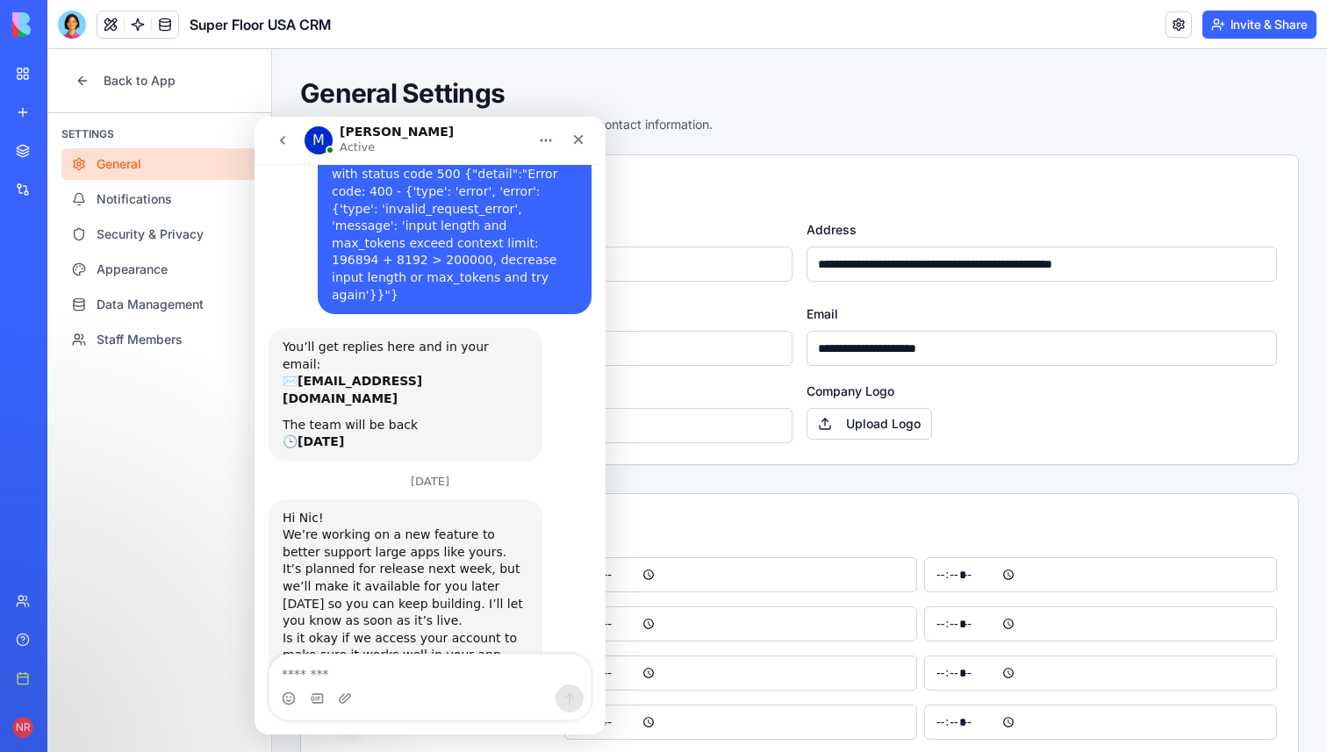
scroll to position [177, 0]
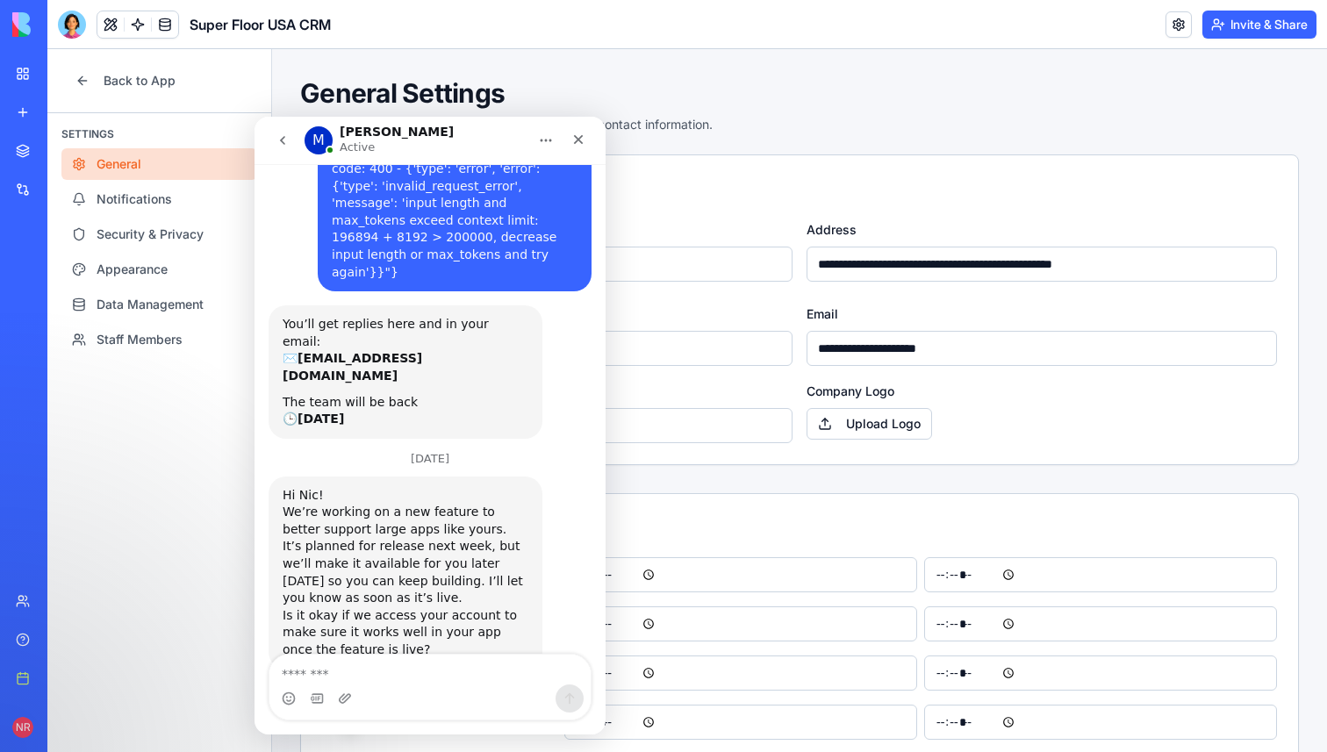
click at [399, 667] on textarea "Message…" at bounding box center [429, 670] width 321 height 30
type textarea "**********"
